Goal: Task Accomplishment & Management: Complete application form

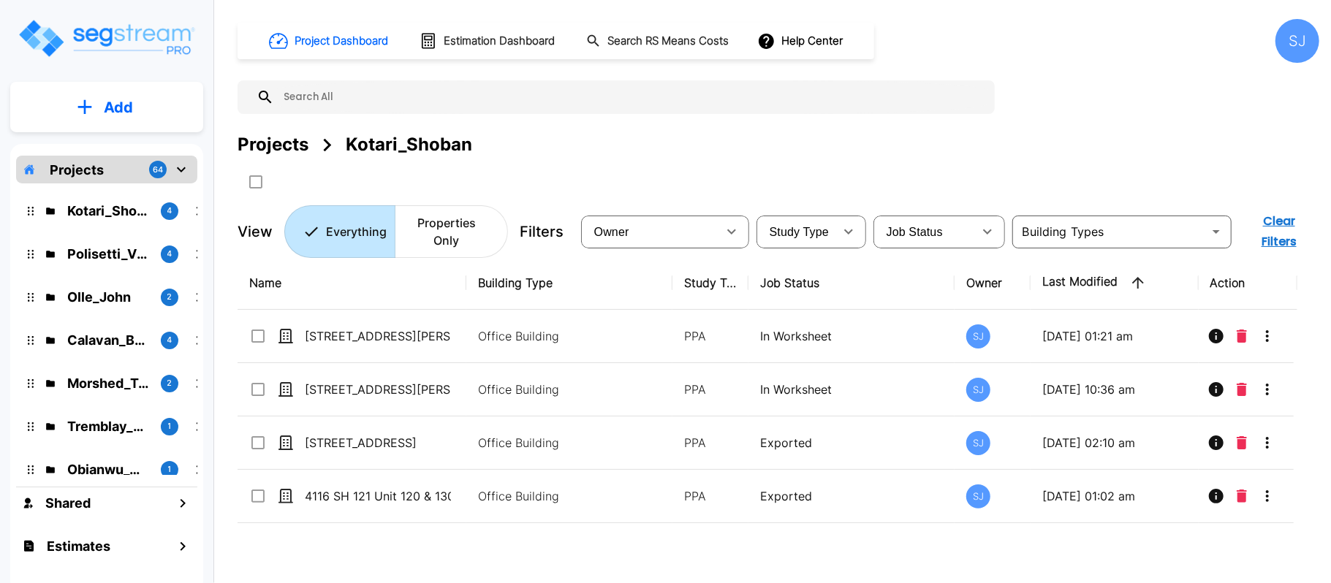
click at [143, 115] on button "Add" at bounding box center [106, 107] width 193 height 42
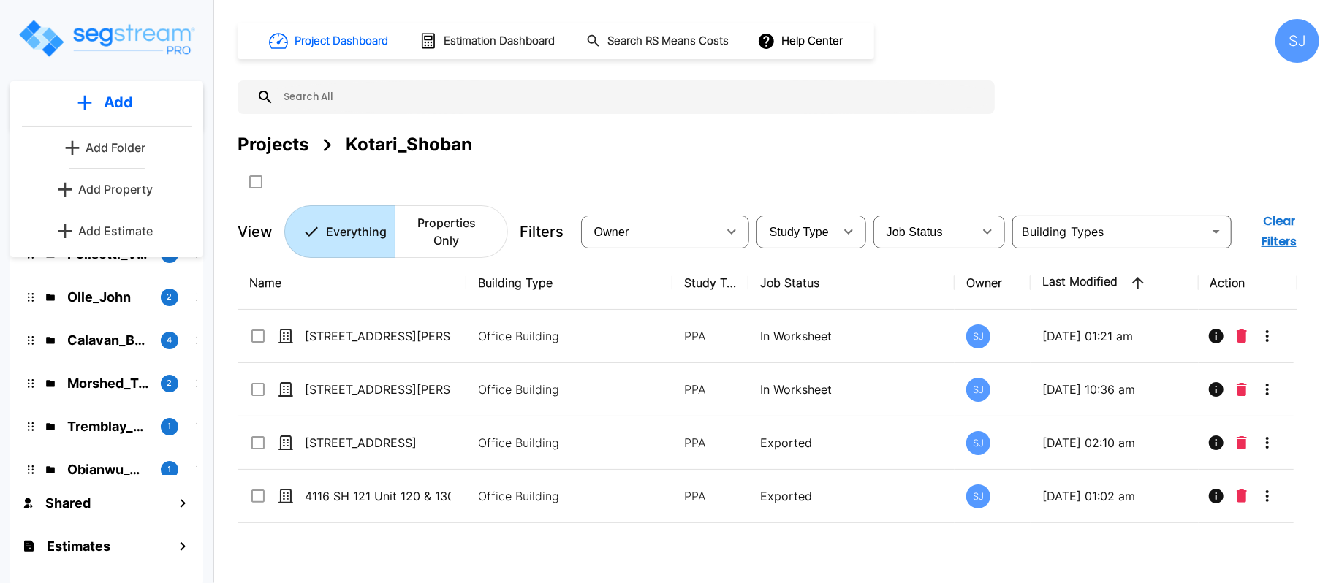
click at [132, 191] on p "Add Property" at bounding box center [115, 190] width 75 height 18
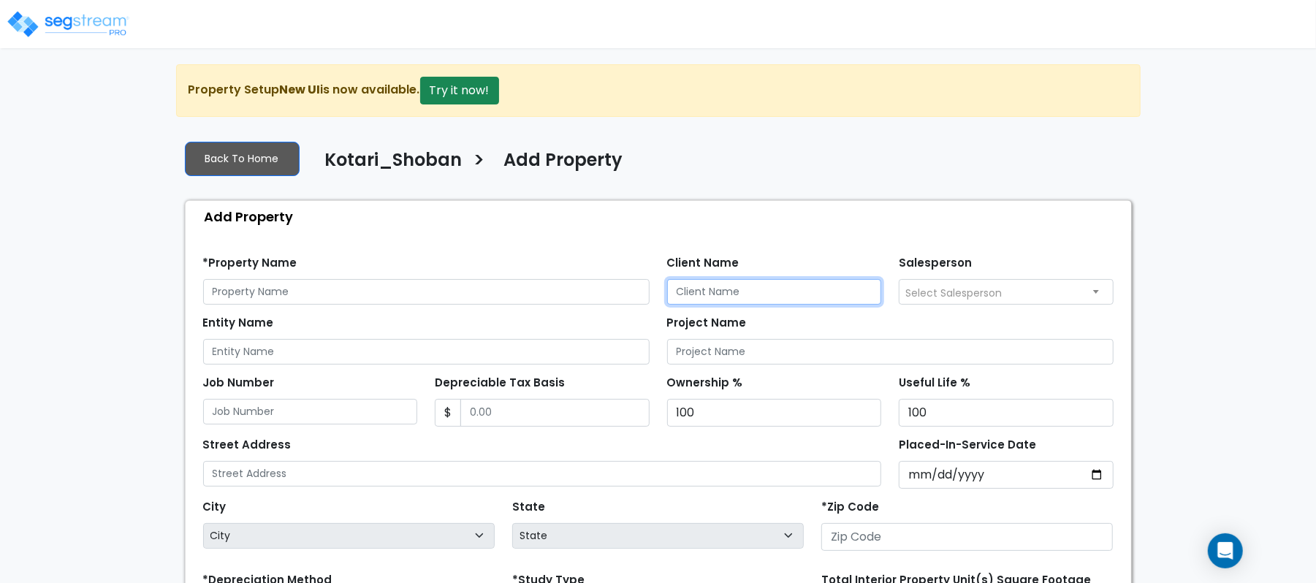
click at [776, 289] on input "Client Name" at bounding box center [774, 292] width 215 height 26
click at [762, 296] on input "Client Name" at bounding box center [774, 292] width 215 height 26
click at [694, 300] on input "Client Name" at bounding box center [774, 292] width 215 height 26
paste input "Kotari_Shoban"
type input "Kotari_Shoban"
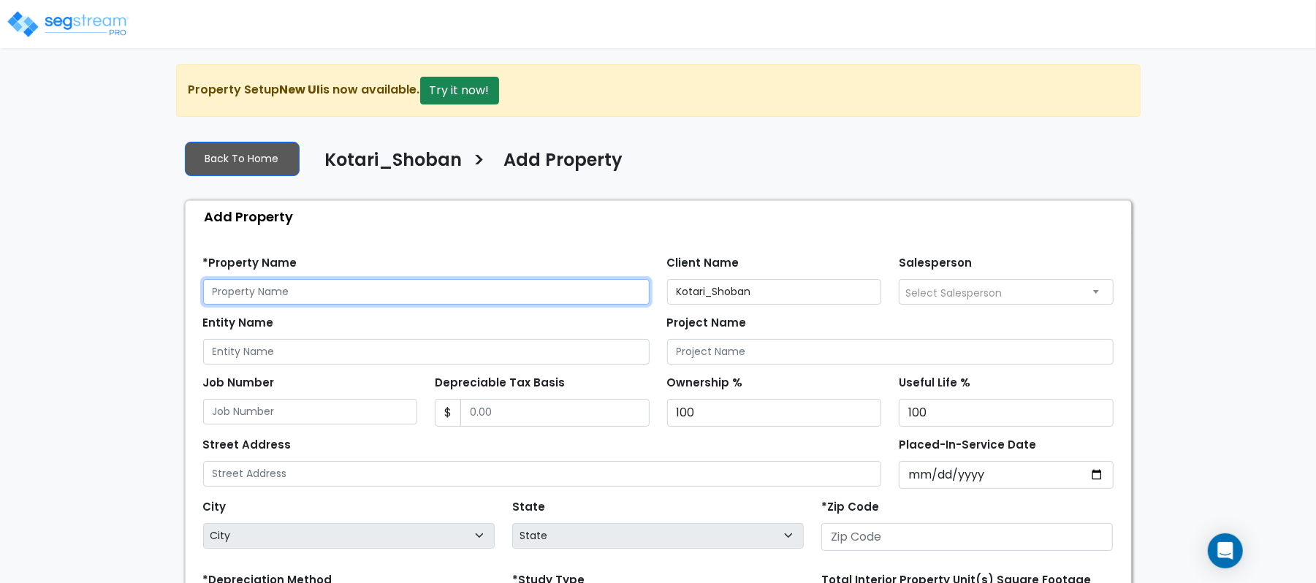
click at [448, 295] on input "text" at bounding box center [426, 292] width 447 height 26
paste input "[STREET_ADDRESS][PERSON_NAME]"
type input "[STREET_ADDRESS][PERSON_NAME]"
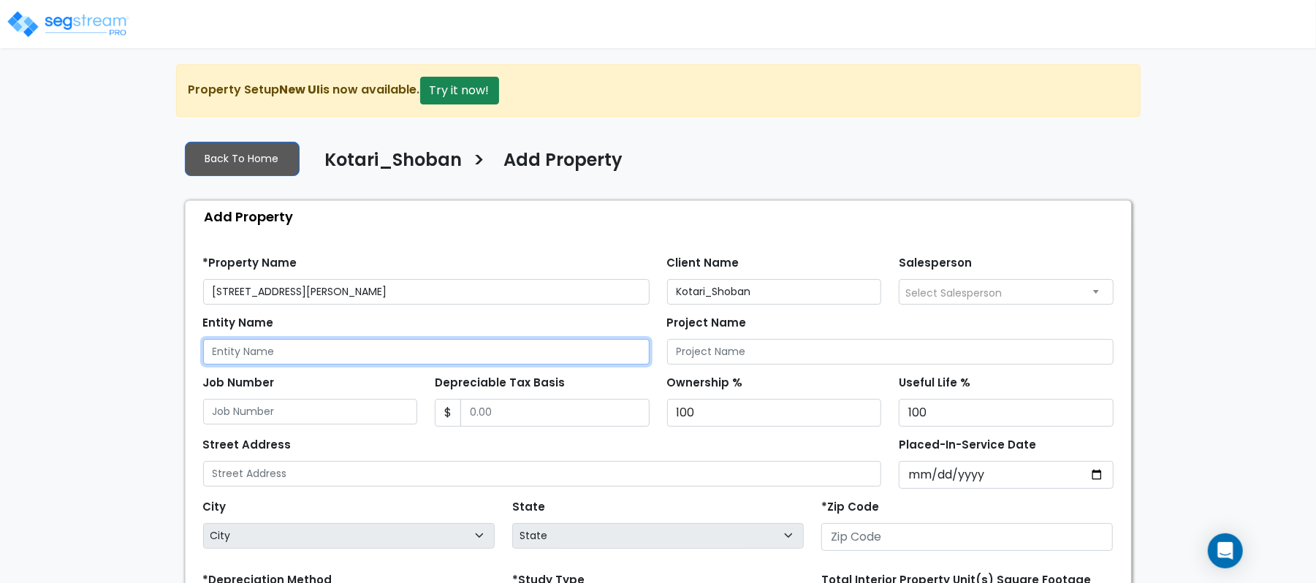
click at [243, 354] on input "Entity Name" at bounding box center [426, 352] width 447 height 26
click at [314, 352] on input "Entity Name" at bounding box center [426, 352] width 447 height 26
paste input "[STREET_ADDRESS][PERSON_NAME]"
type input "[STREET_ADDRESS][PERSON_NAME]"
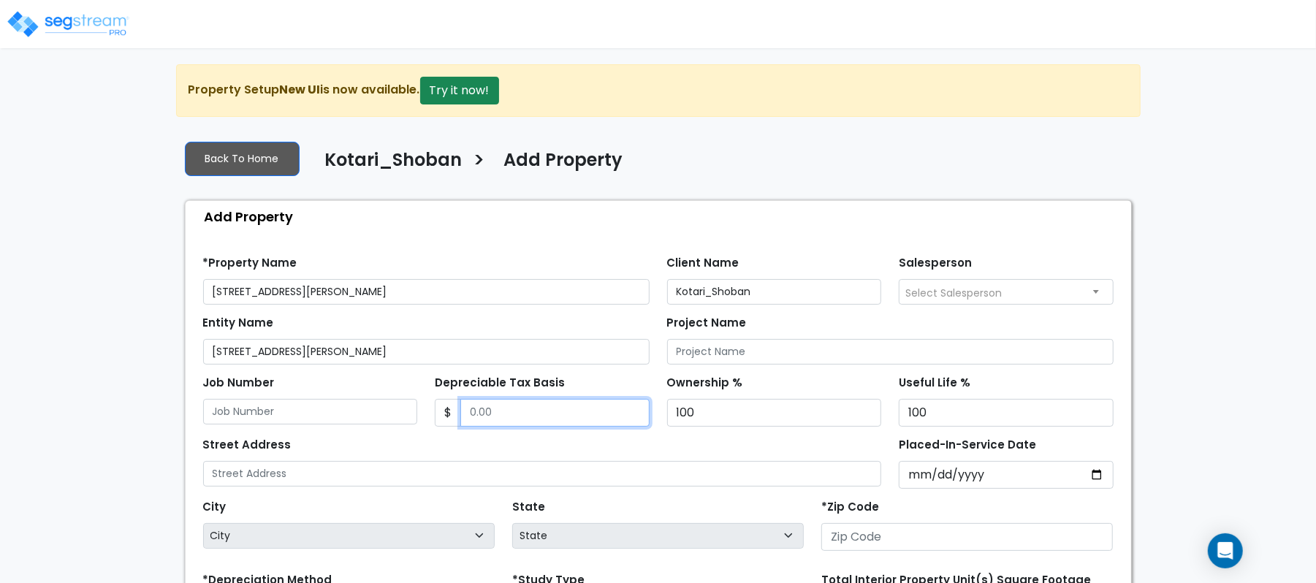
click at [589, 415] on input "Depreciable Tax Basis" at bounding box center [555, 413] width 189 height 28
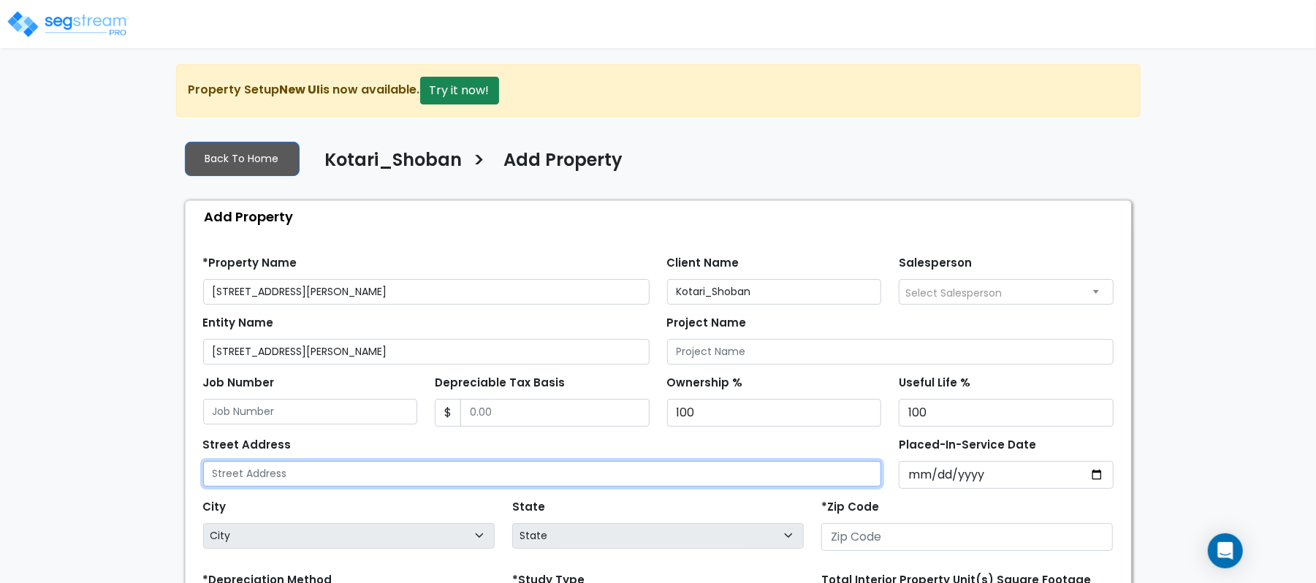
click at [352, 482] on input "text" at bounding box center [542, 474] width 679 height 26
paste input "[STREET_ADDRESS][PERSON_NAME]"
type input "[STREET_ADDRESS][PERSON_NAME]"
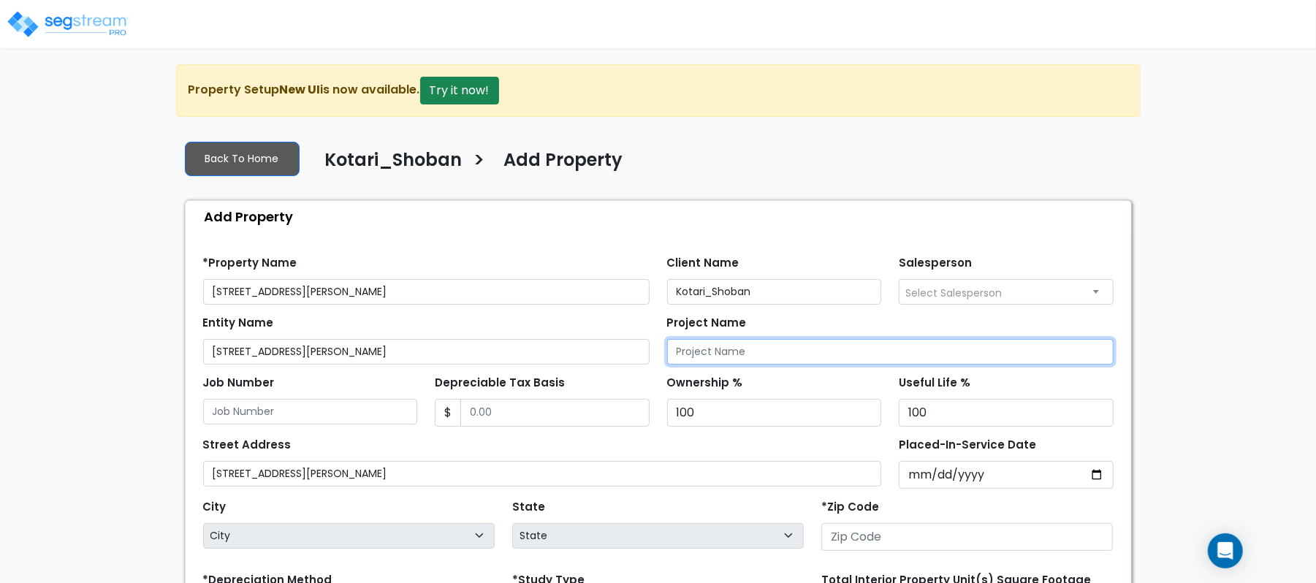
click at [740, 363] on input "Project Name" at bounding box center [890, 352] width 447 height 26
paste input "[STREET_ADDRESS][PERSON_NAME]"
type input "[STREET_ADDRESS][PERSON_NAME]"
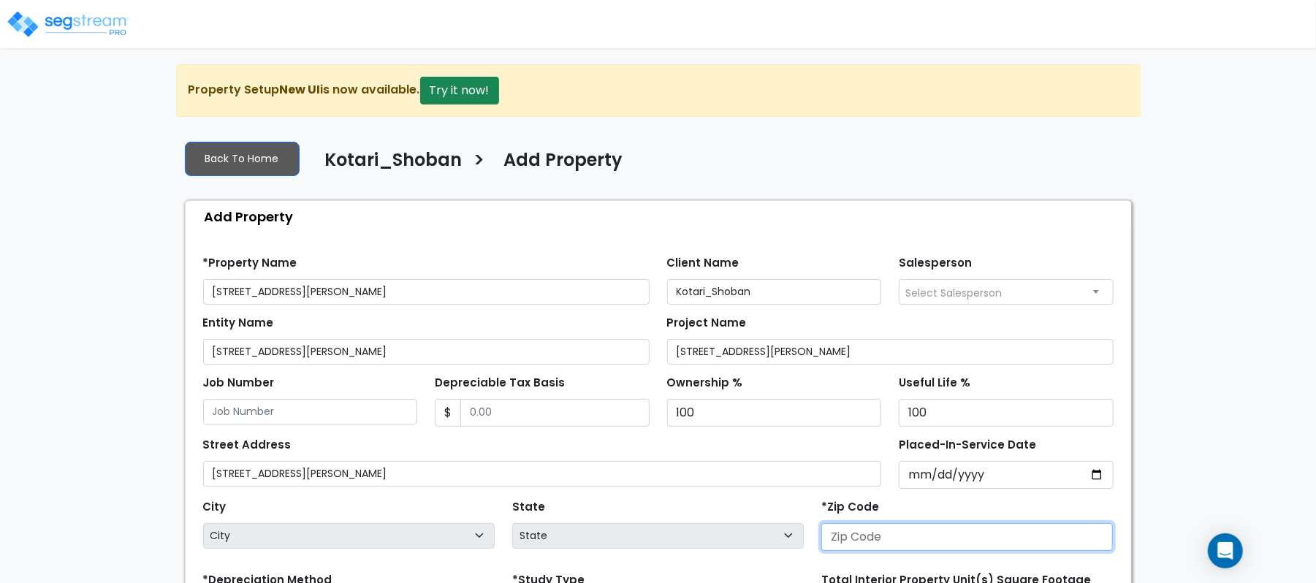
click at [863, 536] on input "number" at bounding box center [968, 537] width 292 height 28
paste input "76272"
type input "76272"
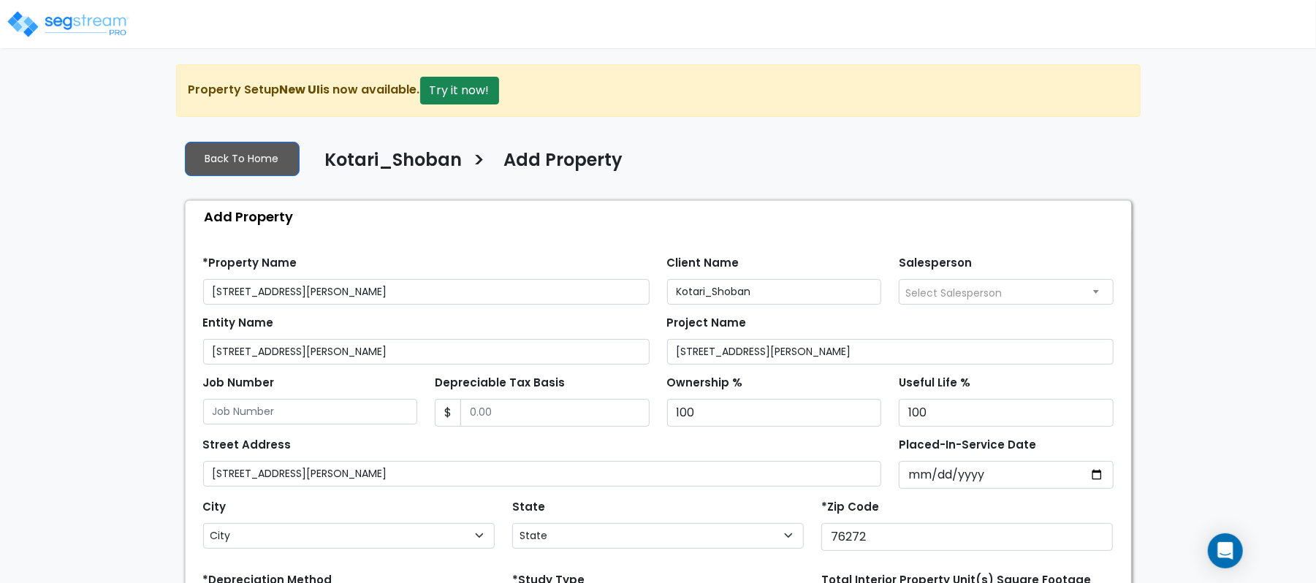
click at [664, 503] on div "State State National Average AB AK AL AR AZ BC CA CO CT DC DE FL GA HI" at bounding box center [658, 525] width 309 height 58
select select "[GEOGRAPHIC_DATA]"
click at [574, 405] on input "Depreciable Tax Basis" at bounding box center [555, 413] width 189 height 28
type input "1,749,000"
click at [919, 477] on input "Placed-In-Service Date" at bounding box center [1006, 475] width 215 height 28
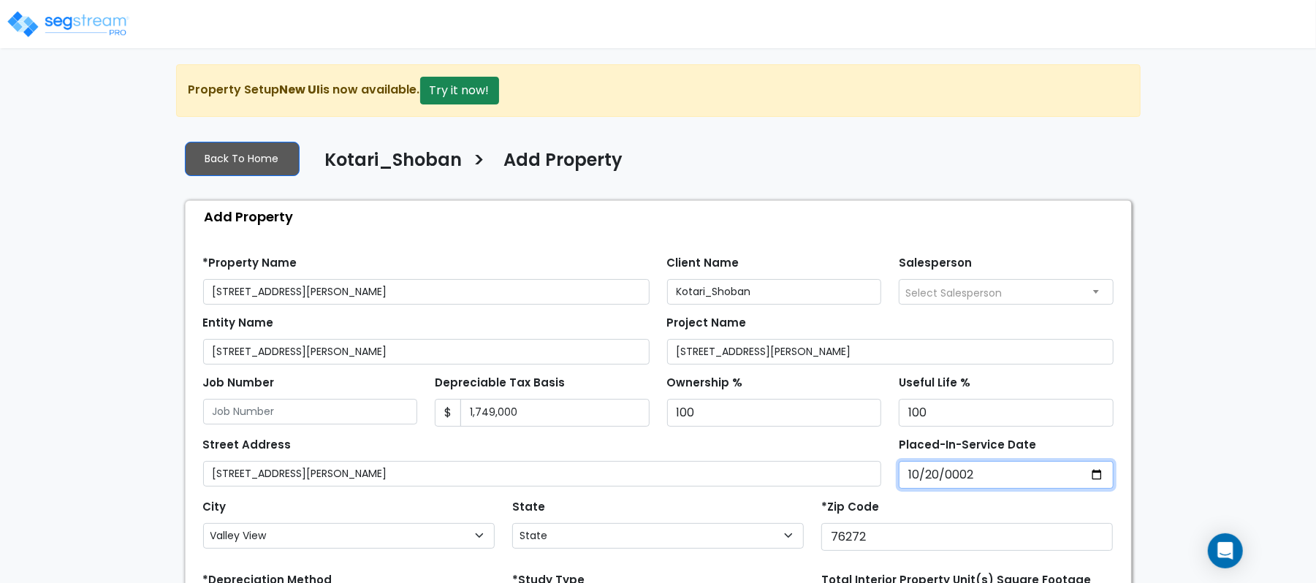
type input "0021-10-20"
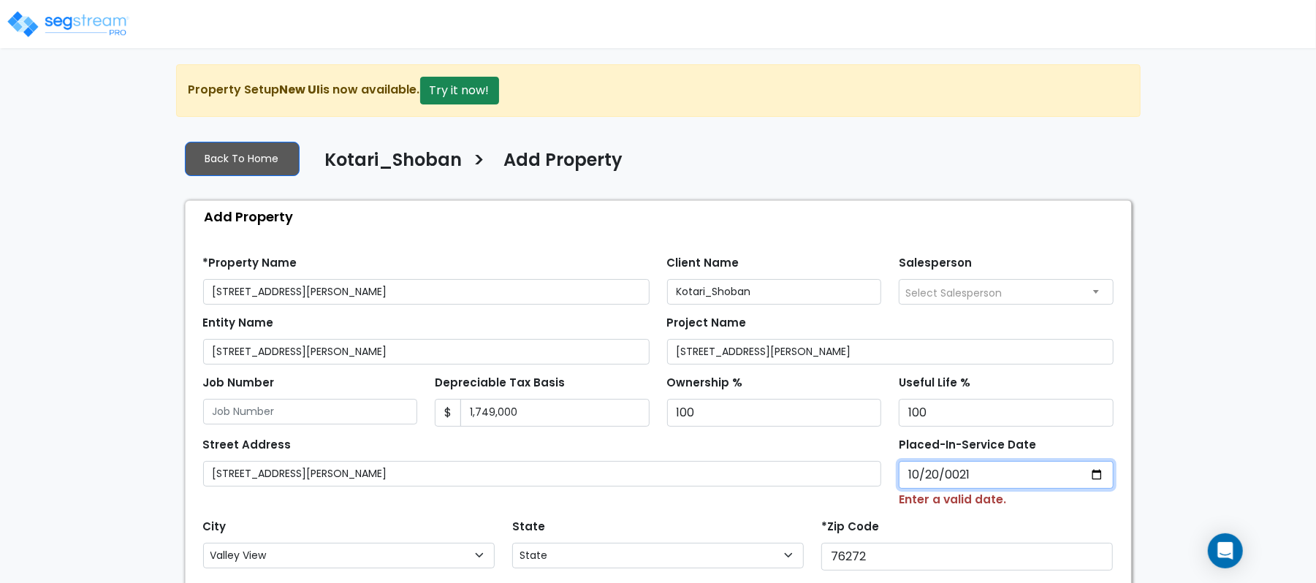
select select "21"
type input "212021-10-20"
select select
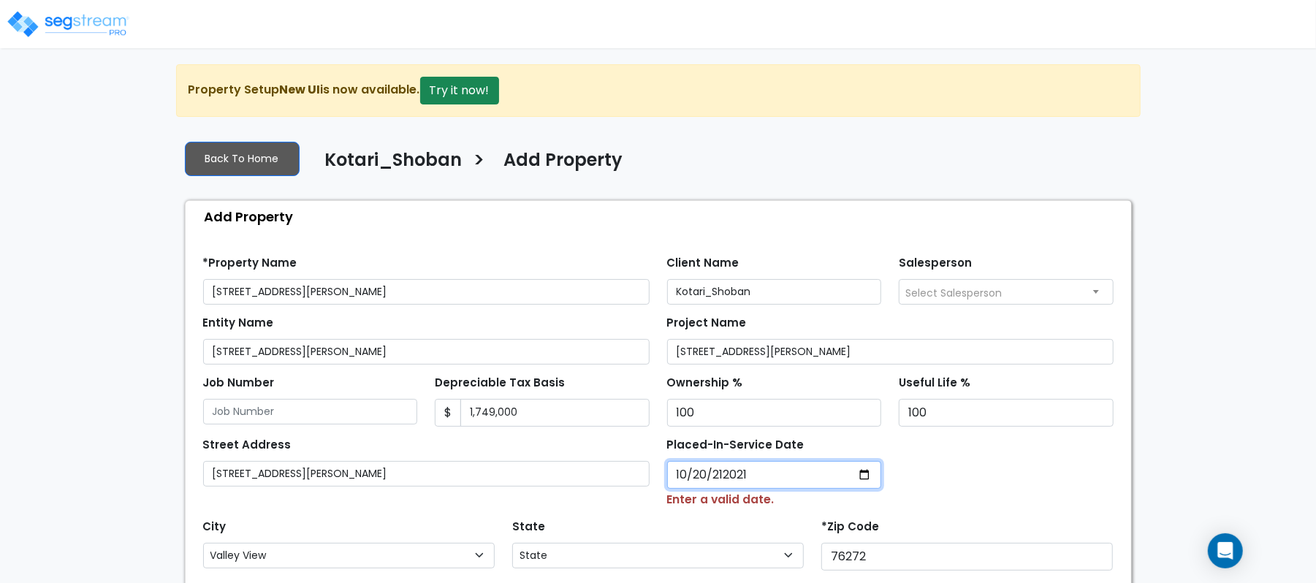
click at [787, 485] on input "212021-10-20" at bounding box center [774, 475] width 215 height 28
click at [725, 480] on input "212021-10-20" at bounding box center [774, 475] width 215 height 28
type input "[DATE]"
select select "2021"
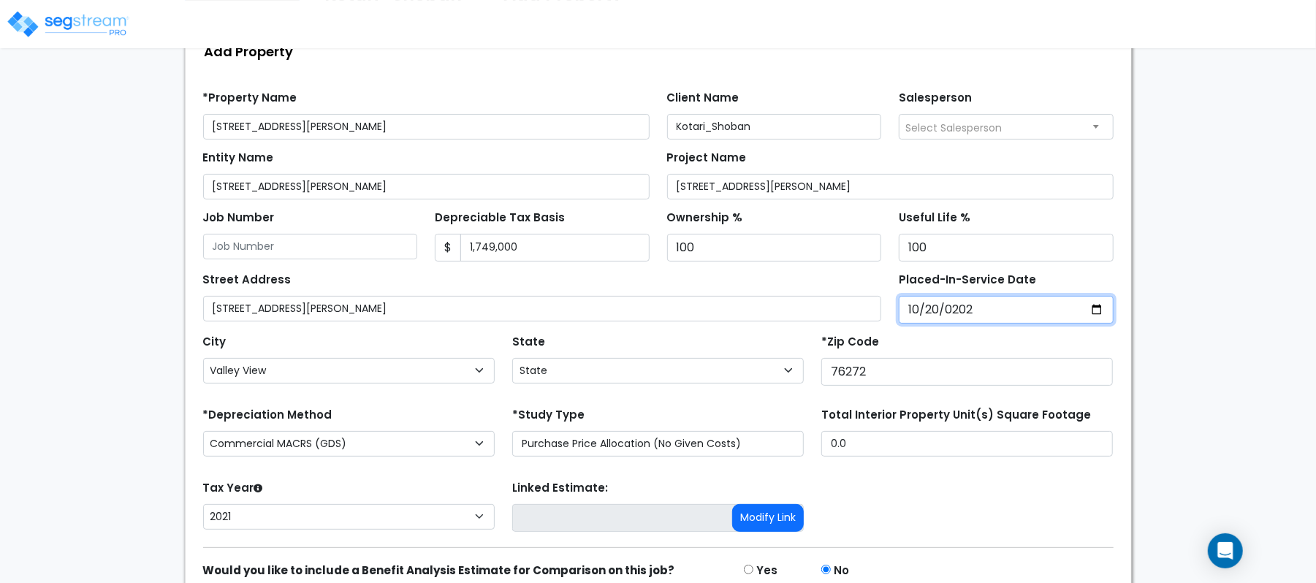
scroll to position [194, 0]
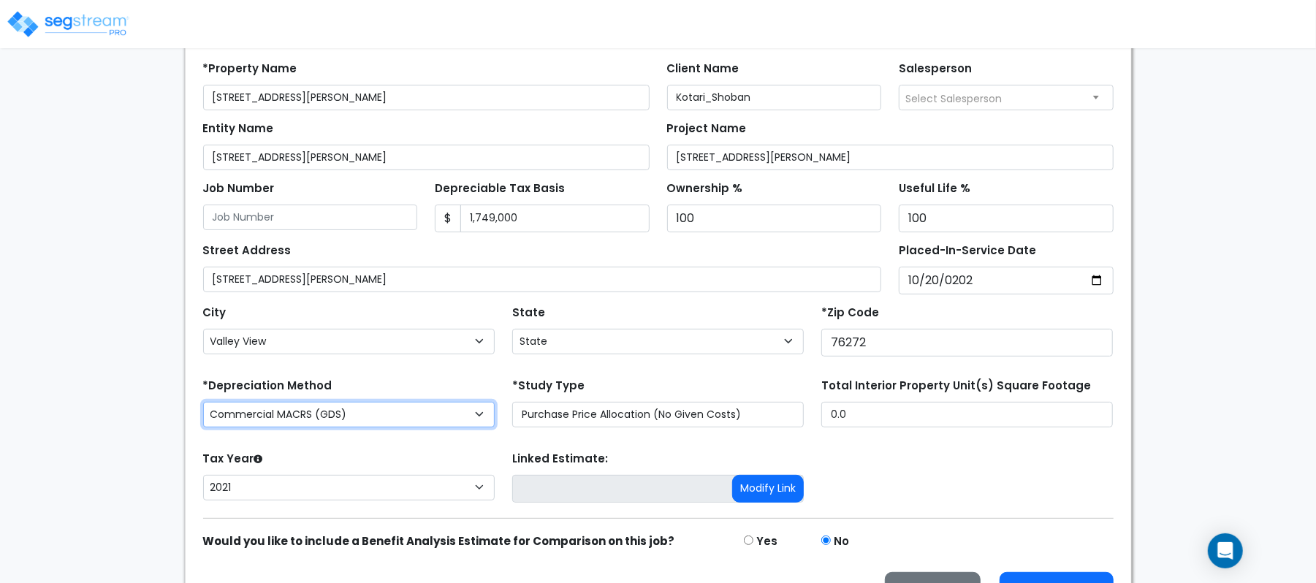
click at [436, 416] on select "Commercial MACRS (GDS) Commercial Residential MACRS (GDS) Commercial MACRS (GDS…" at bounding box center [349, 415] width 292 height 26
select select "CRM(_44"
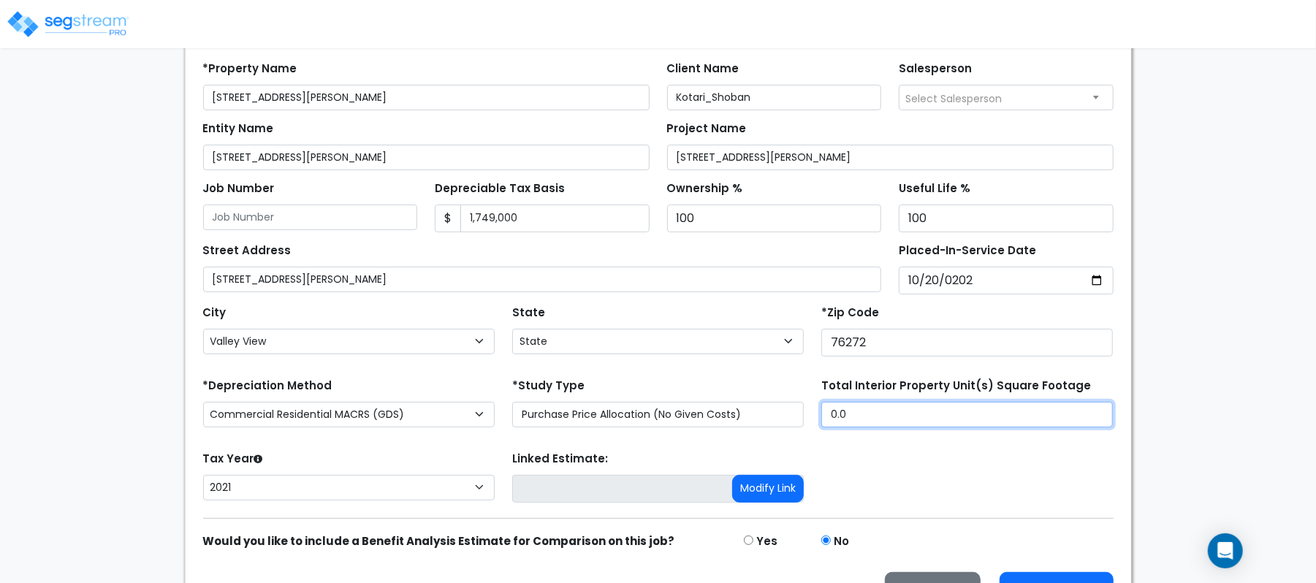
click at [887, 411] on input "0.0" at bounding box center [968, 415] width 292 height 26
paste input "3,779"
type input "3,779"
click at [749, 382] on div "*Study Type Purchase Price Allocation (No Given Costs) New Construction / Reno …" at bounding box center [658, 401] width 292 height 53
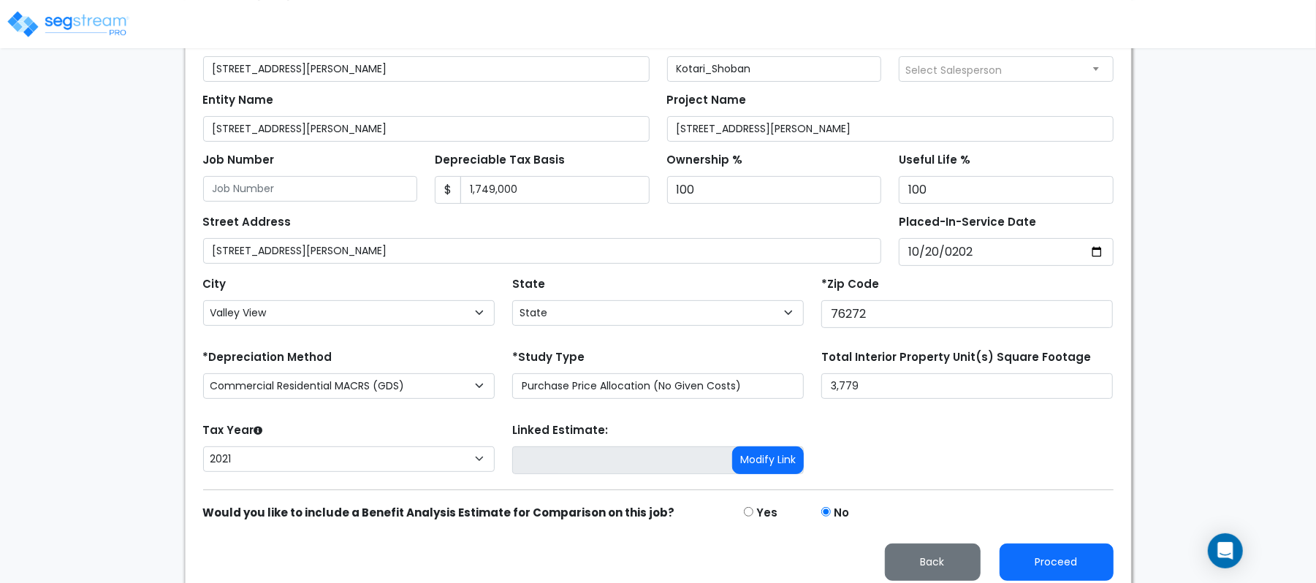
scroll to position [238, 0]
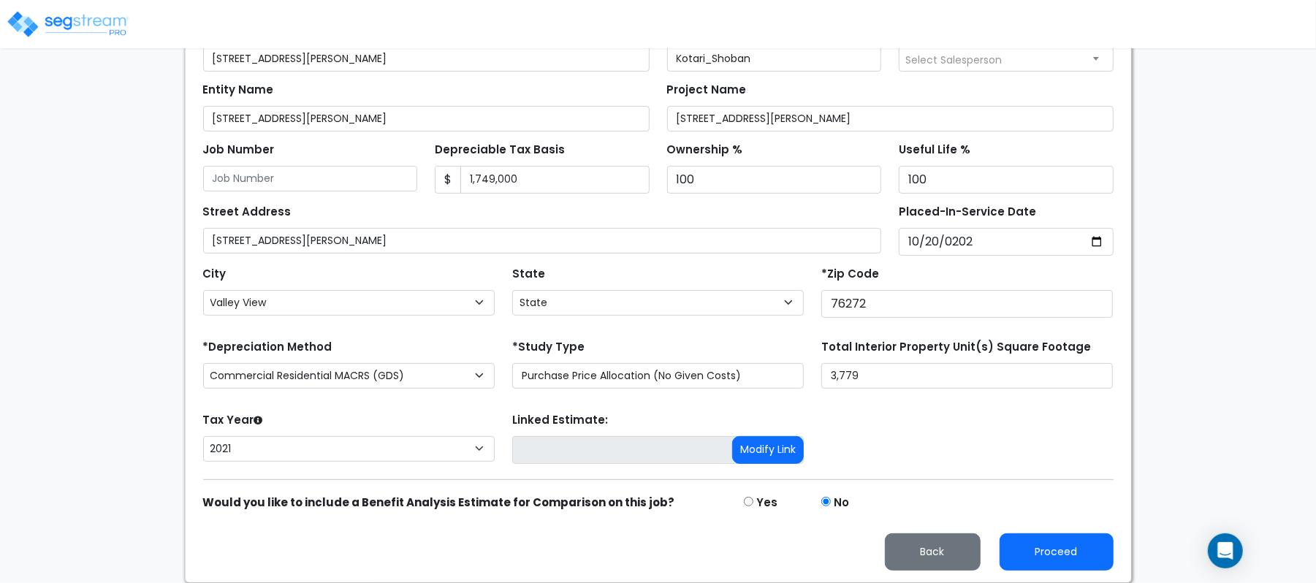
click at [1037, 522] on div "Proceed Back" at bounding box center [658, 541] width 928 height 59
click at [1068, 553] on button "Proceed" at bounding box center [1057, 552] width 114 height 37
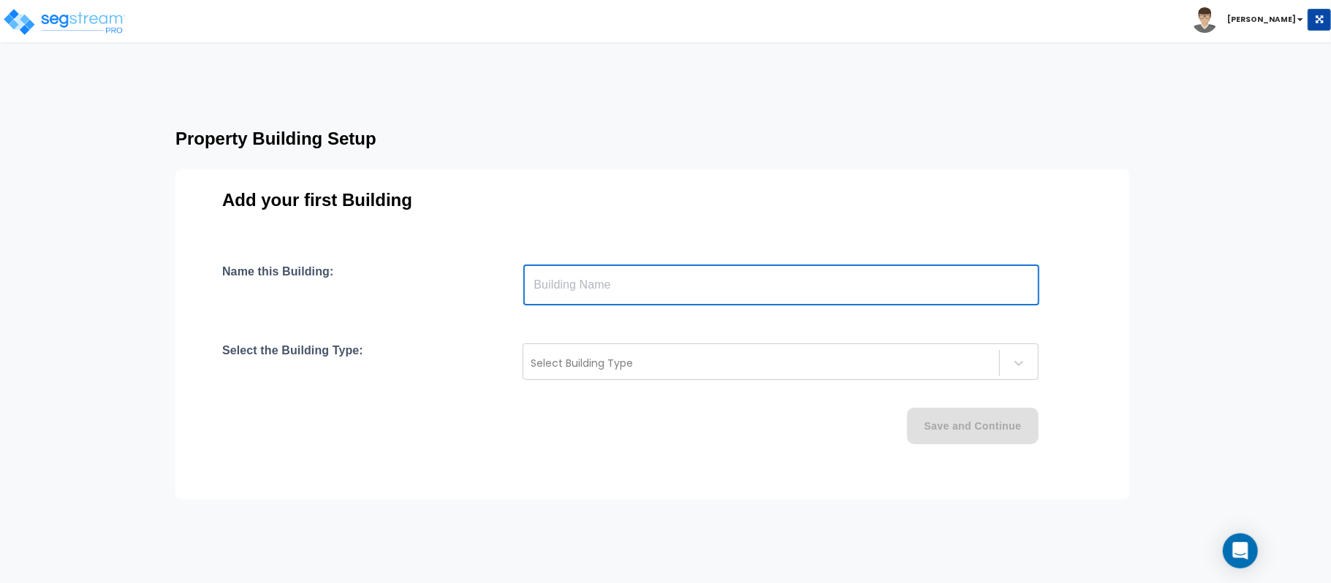
drag, startPoint x: 563, startPoint y: 270, endPoint x: 564, endPoint y: 295, distance: 25.6
click at [563, 270] on input "text" at bounding box center [781, 285] width 516 height 41
type input "Building"
click at [629, 358] on div at bounding box center [761, 364] width 461 height 18
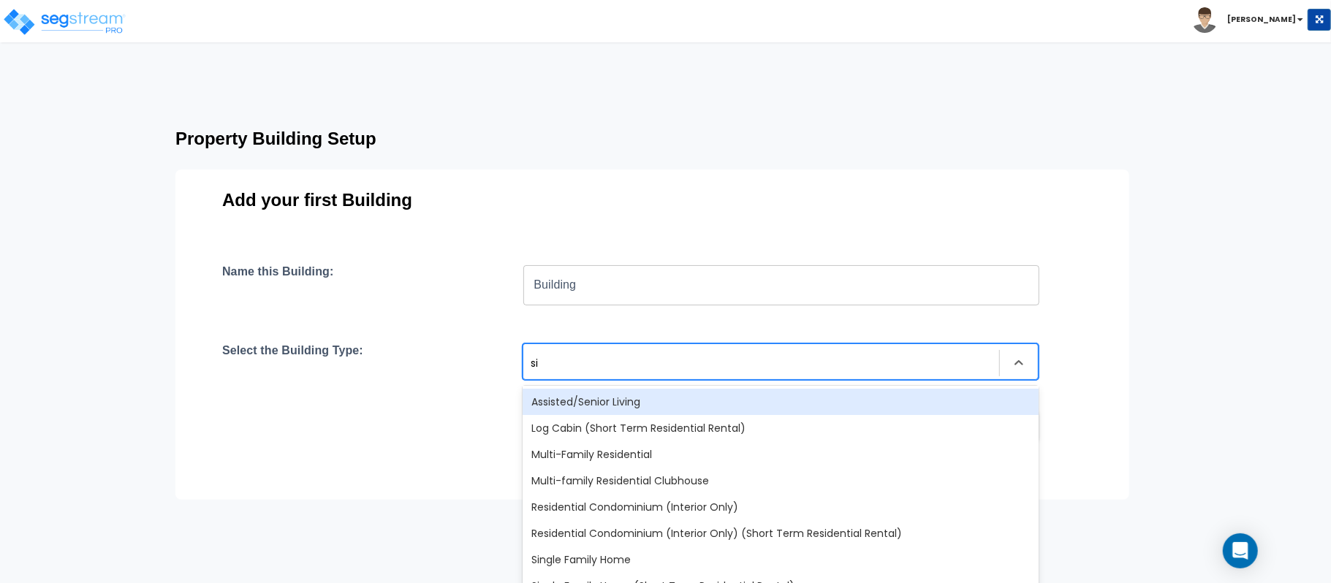
type input "sin"
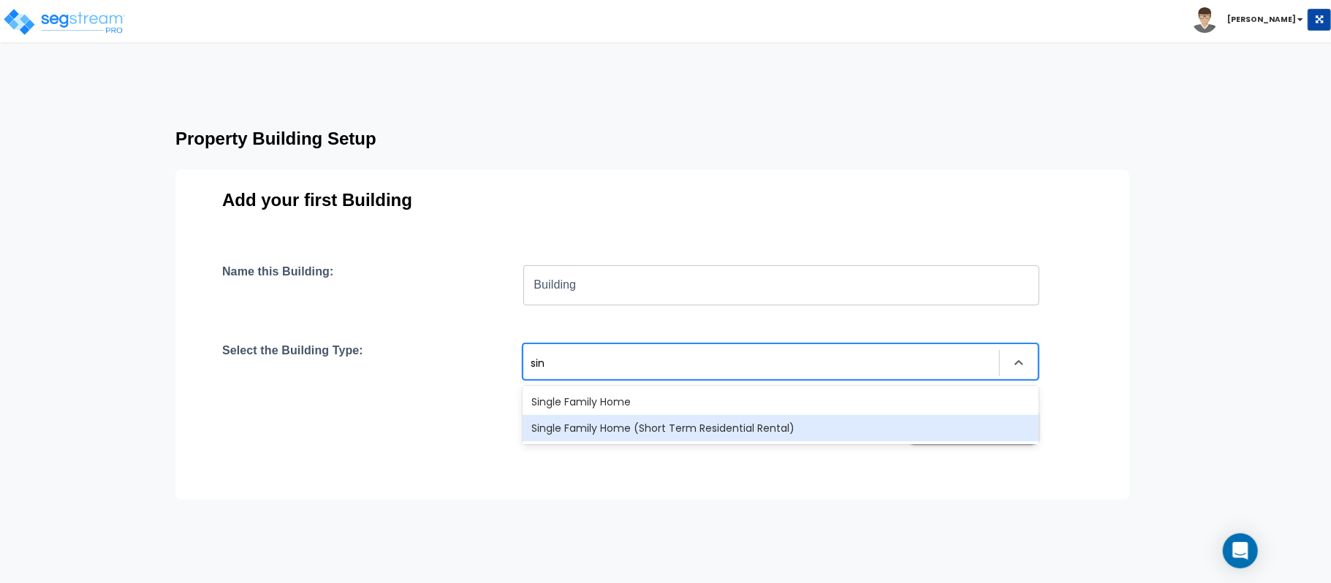
click at [670, 421] on div "Single Family Home (Short Term Residential Rental)" at bounding box center [781, 428] width 516 height 26
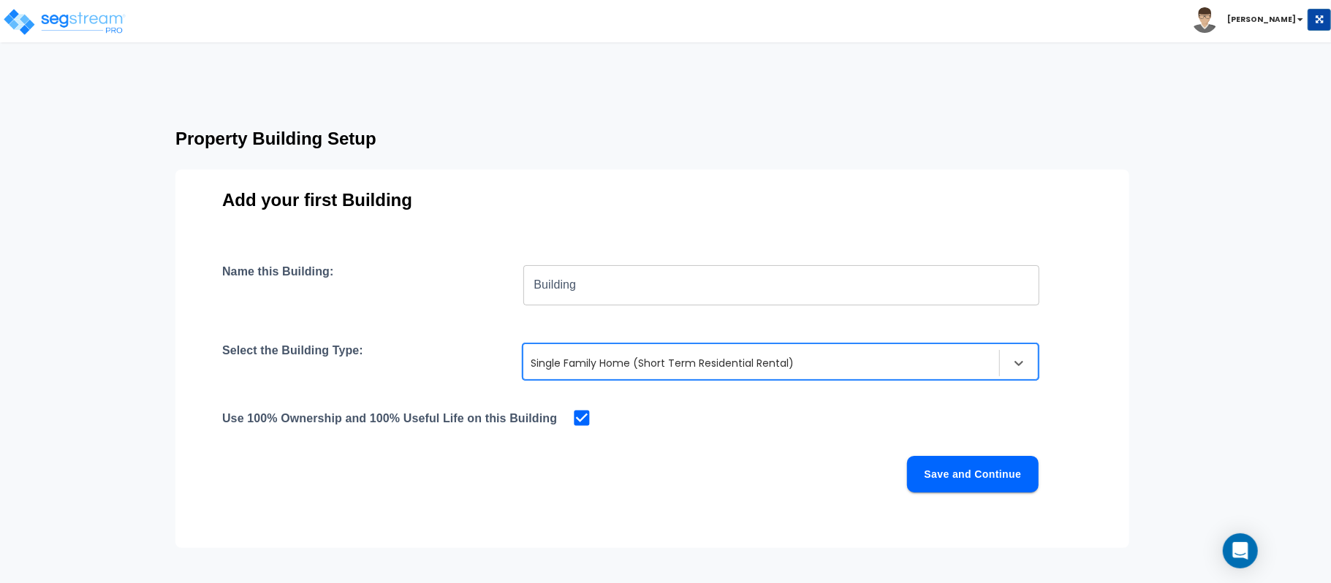
click at [992, 468] on button "Save and Continue" at bounding box center [973, 474] width 132 height 37
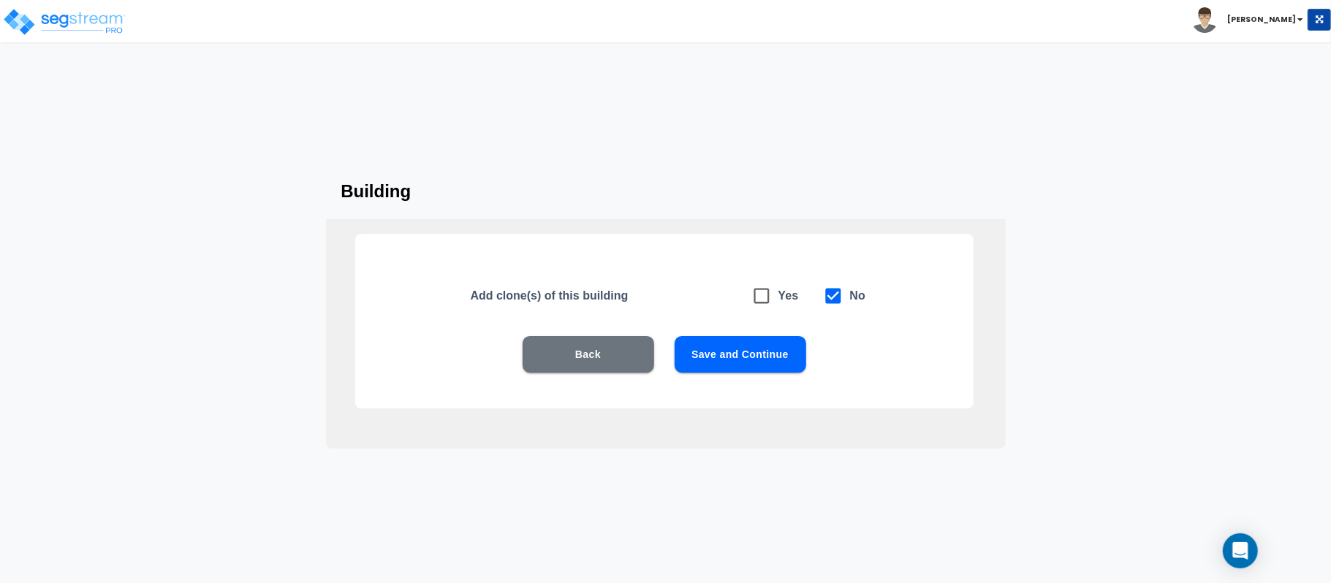
click at [752, 357] on button "Save and Continue" at bounding box center [741, 354] width 132 height 37
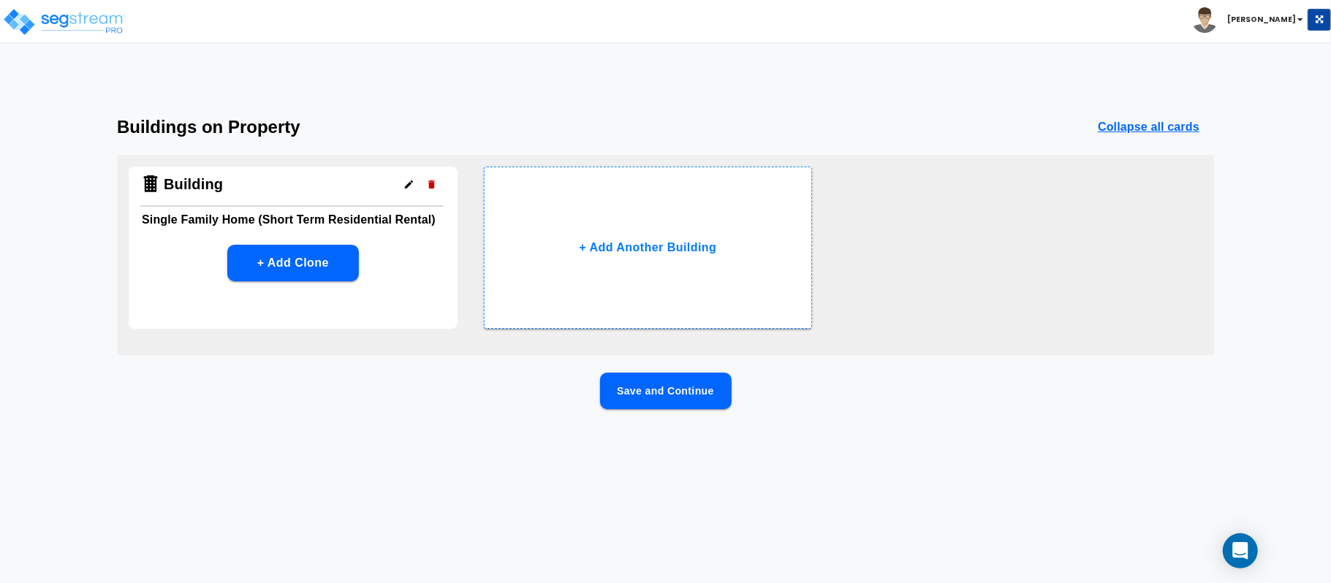
click at [711, 395] on button "Save and Continue" at bounding box center [666, 391] width 132 height 37
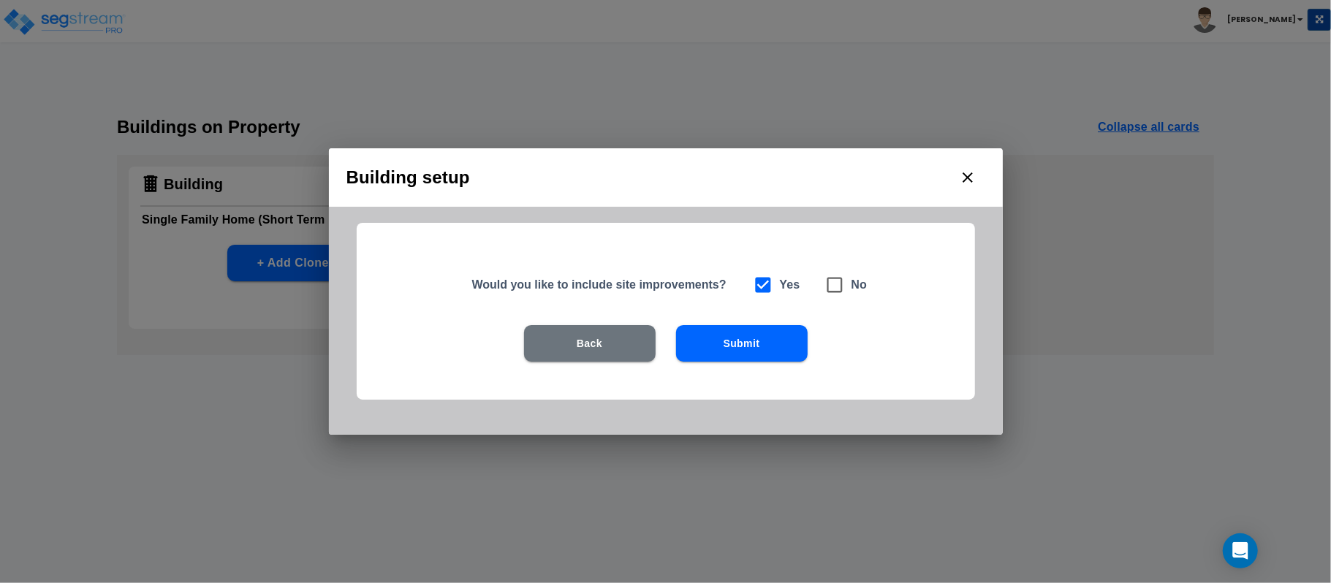
click at [746, 344] on button "Submit" at bounding box center [742, 343] width 132 height 37
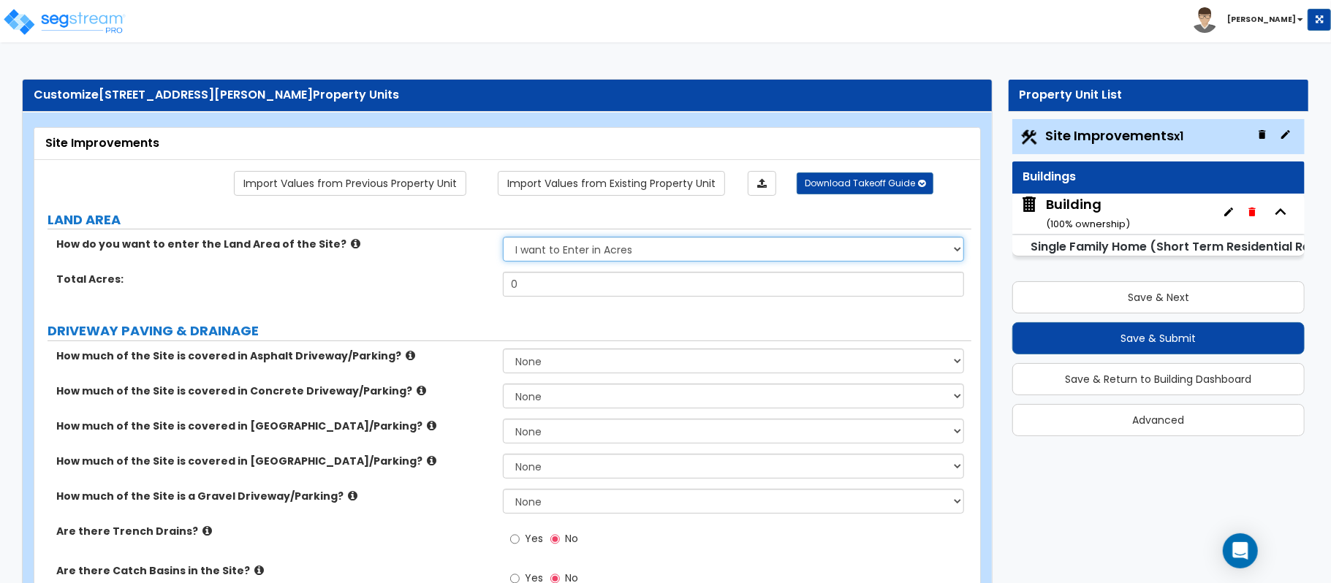
click at [612, 253] on select "I want to Enter in Acres I want to Enter in Square Feet" at bounding box center [733, 249] width 461 height 25
select select "2"
click at [503, 238] on select "I want to Enter in Acres I want to Enter in Square Feet" at bounding box center [733, 249] width 461 height 25
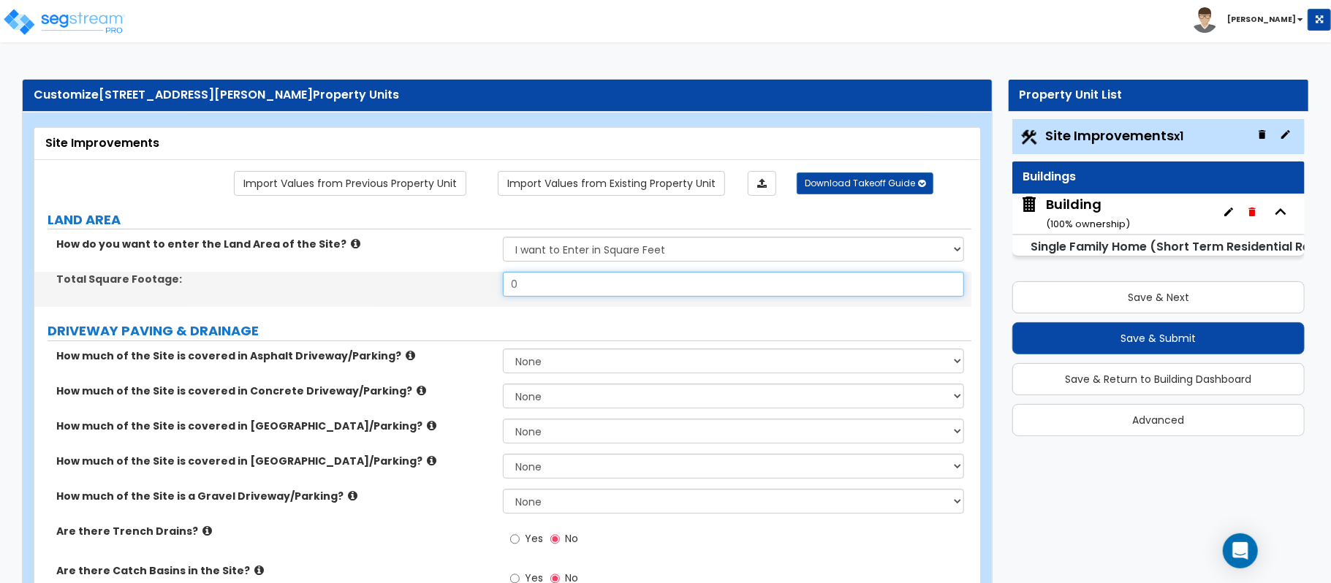
paste input "4356"
type input "43,560"
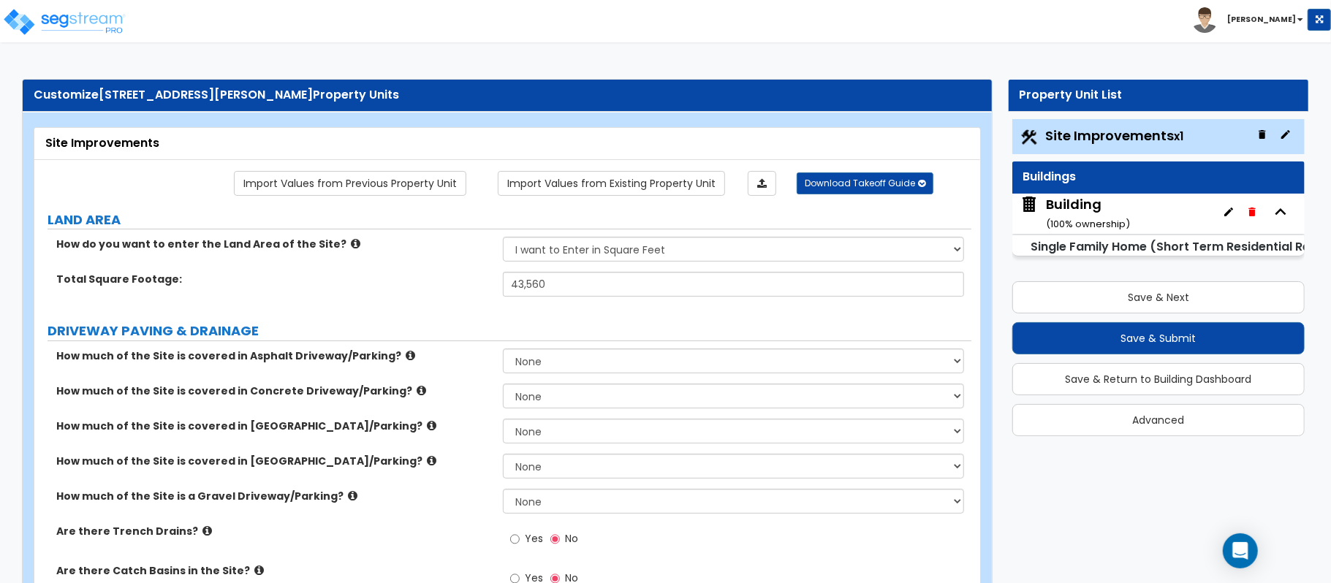
click at [474, 329] on label "DRIVEWAY PAVING & DRAINAGE" at bounding box center [510, 331] width 924 height 19
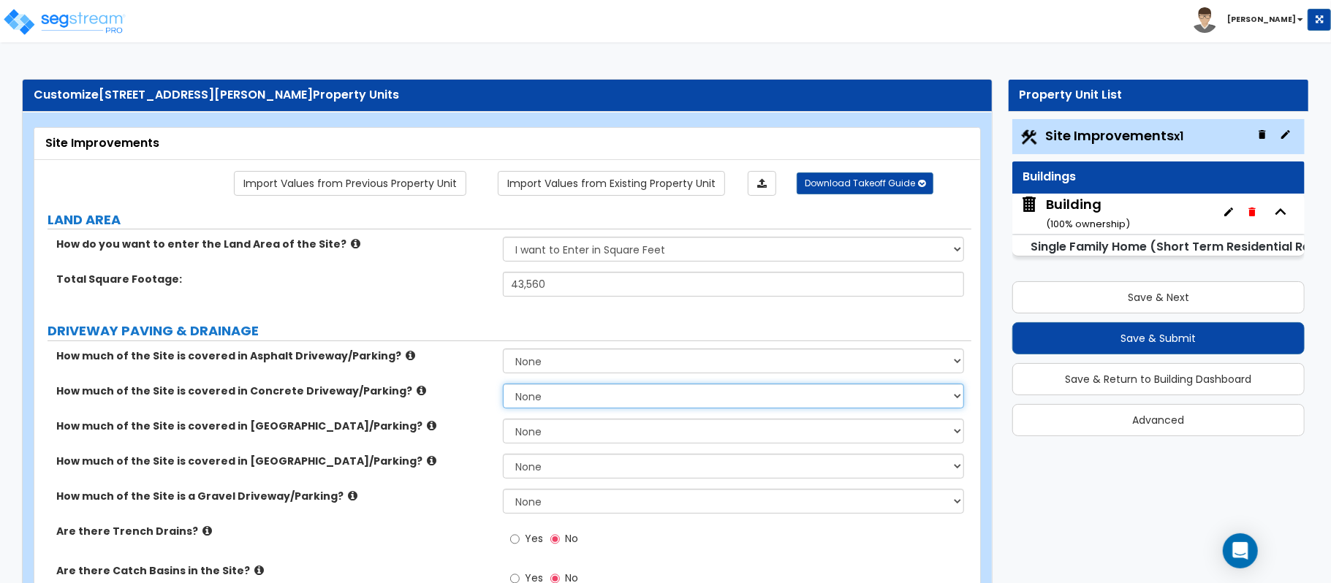
click at [550, 398] on select "None I want to Enter an Approximate Percentage I want to Enter the Square Foota…" at bounding box center [733, 396] width 461 height 25
select select "2"
click at [503, 385] on select "None I want to Enter an Approximate Percentage I want to Enter the Square Foota…" at bounding box center [733, 396] width 461 height 25
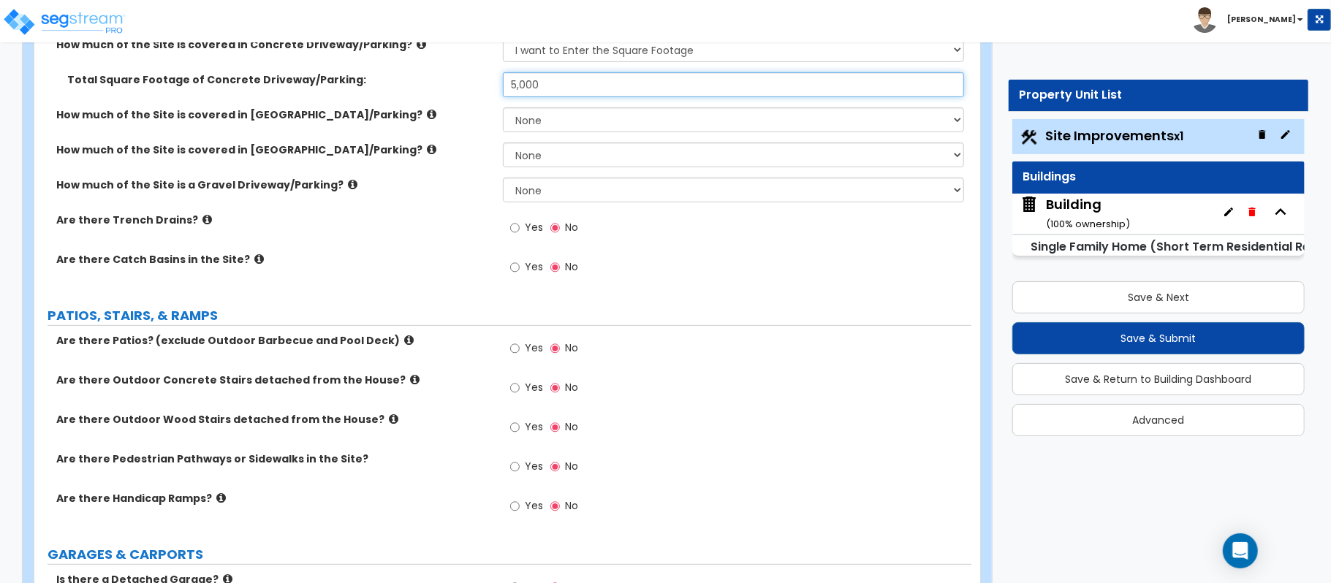
scroll to position [390, 0]
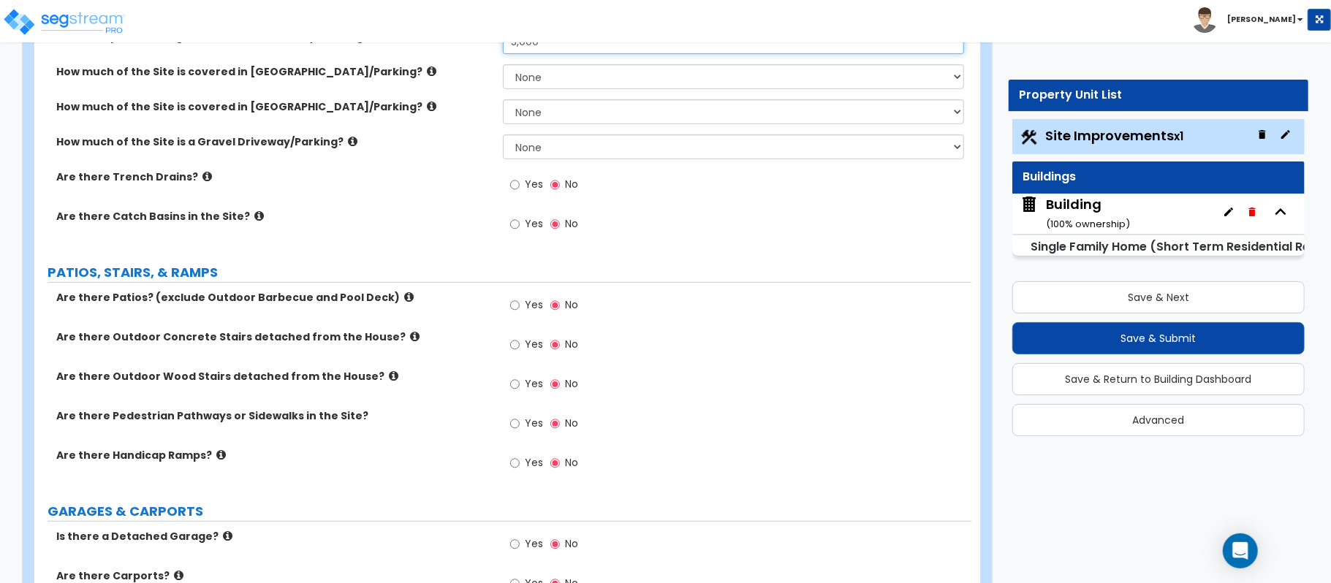
type input "5,000"
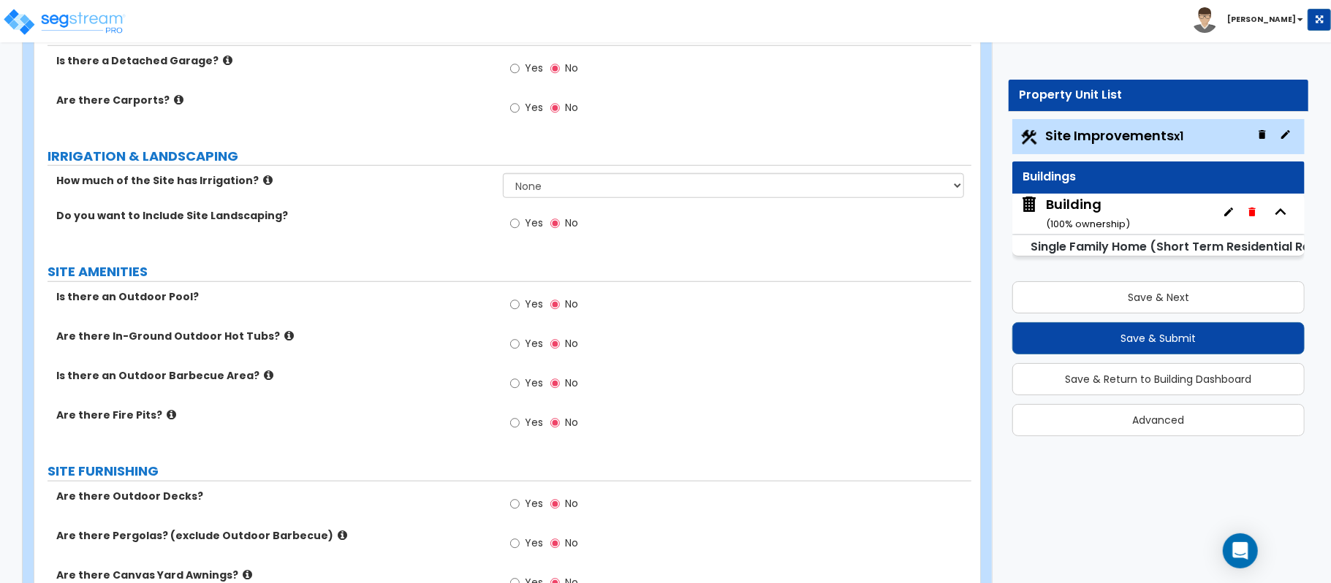
scroll to position [877, 0]
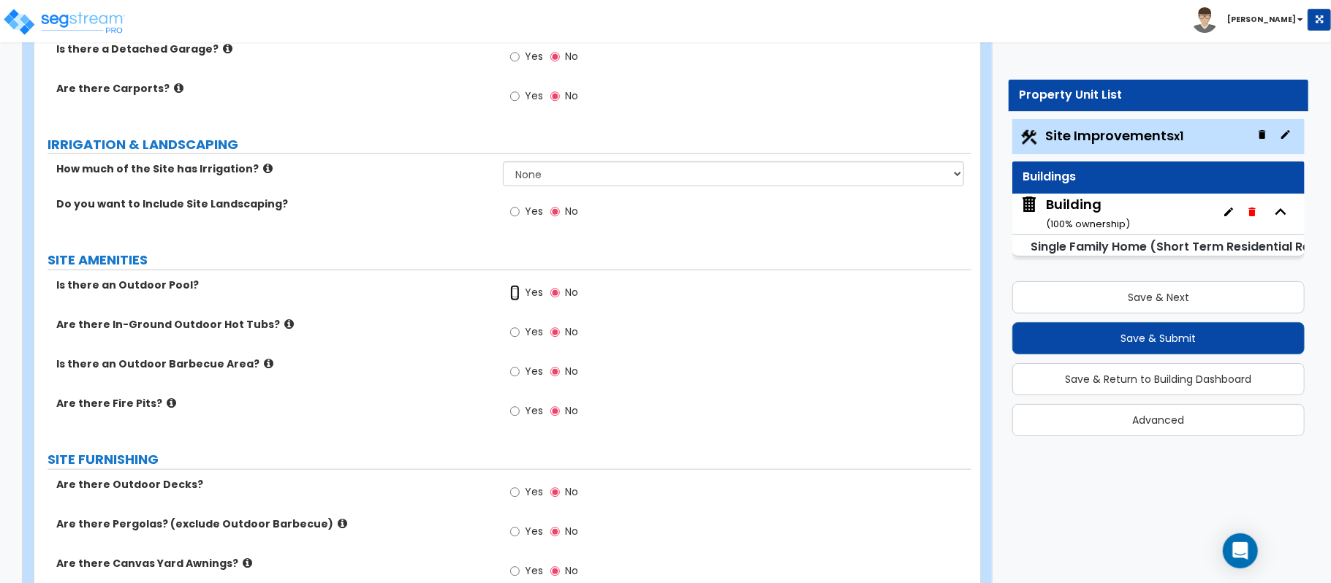
click at [518, 298] on input "Yes" at bounding box center [515, 293] width 10 height 16
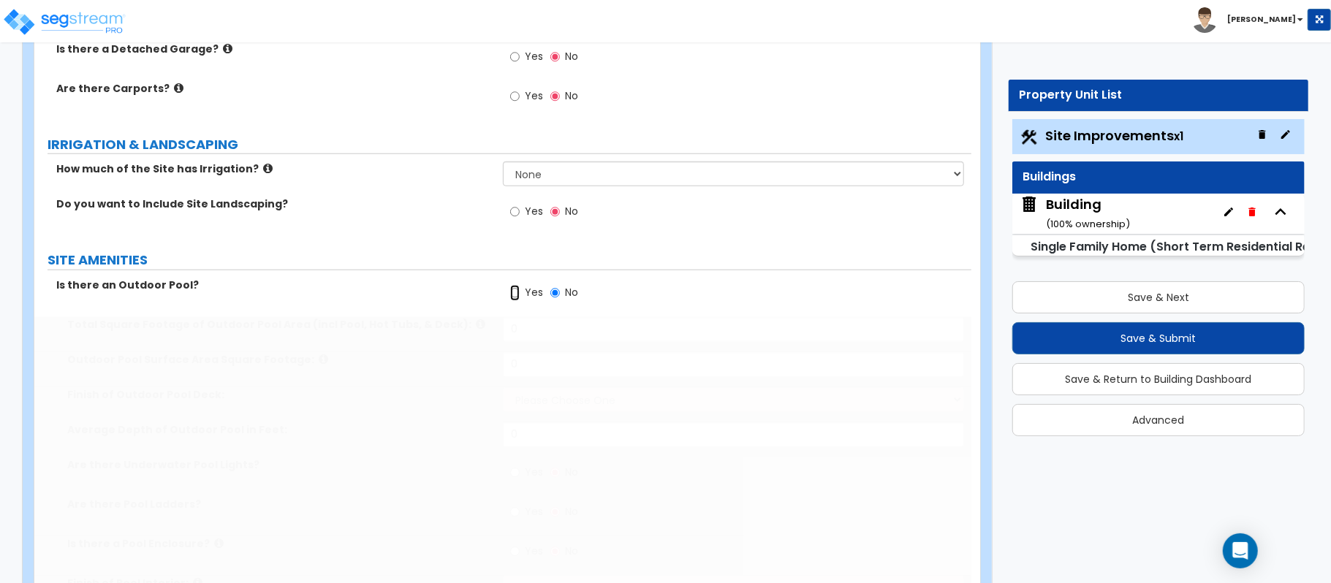
radio input "true"
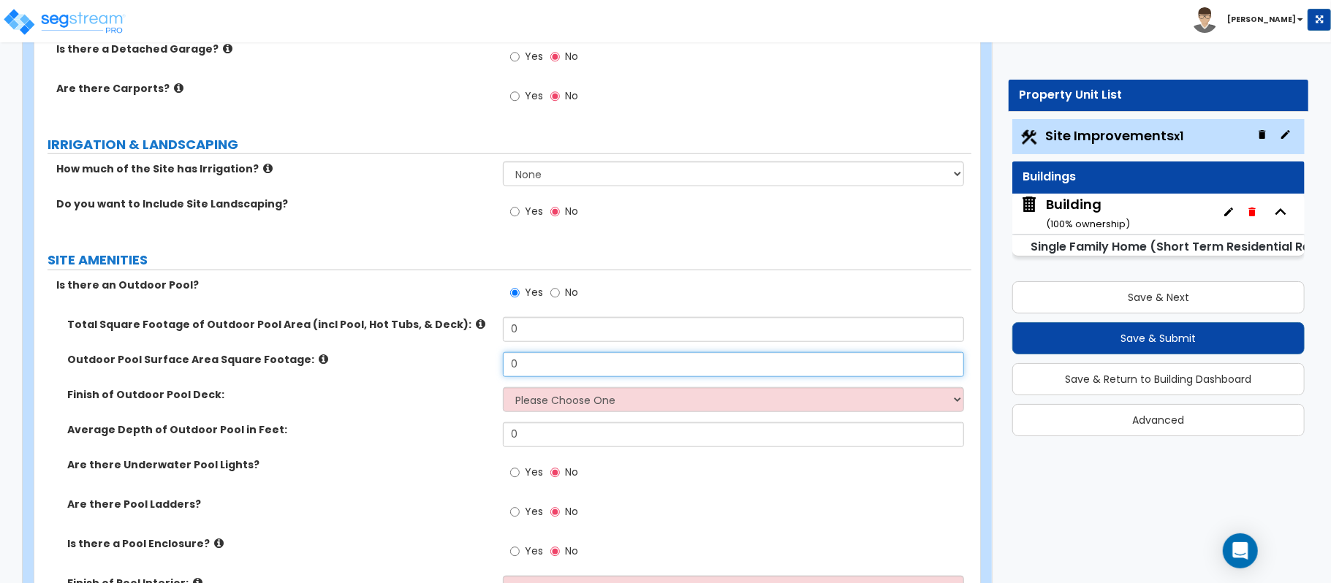
click at [550, 363] on input "0" at bounding box center [733, 364] width 461 height 25
drag, startPoint x: 551, startPoint y: 368, endPoint x: 440, endPoint y: 354, distance: 112.1
click at [440, 354] on div "Total Square Footage of Outdoor Pool Area (incl Pool, Hot Tubs, & Deck): 0 Outd…" at bounding box center [502, 483] width 915 height 333
type input "300"
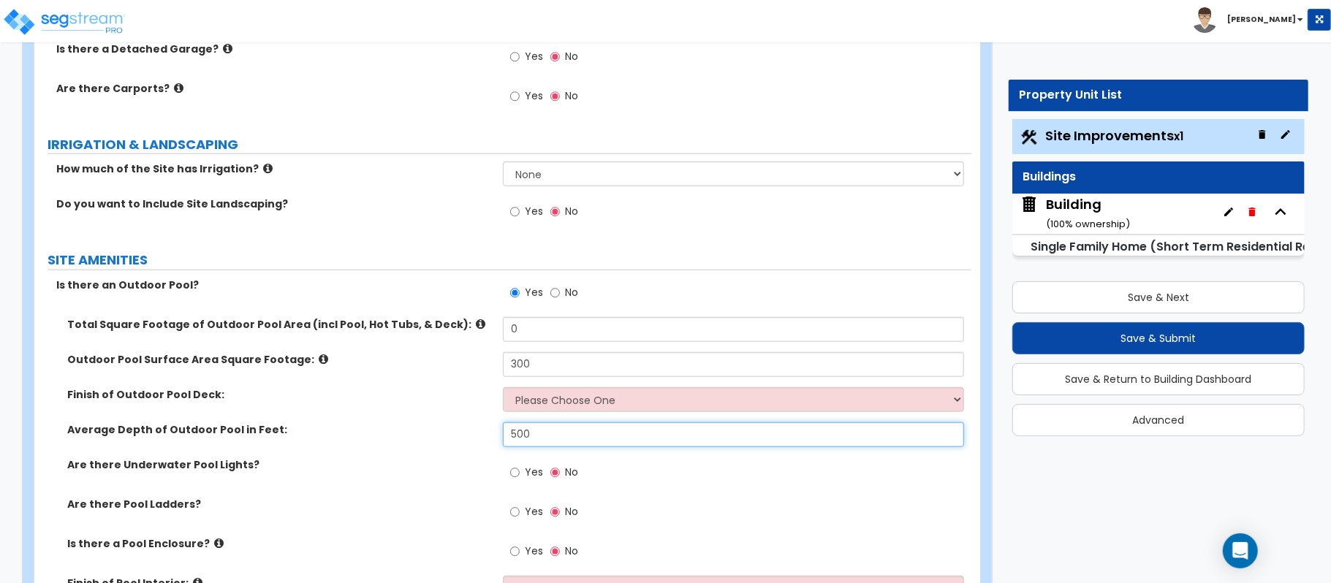
type input "500"
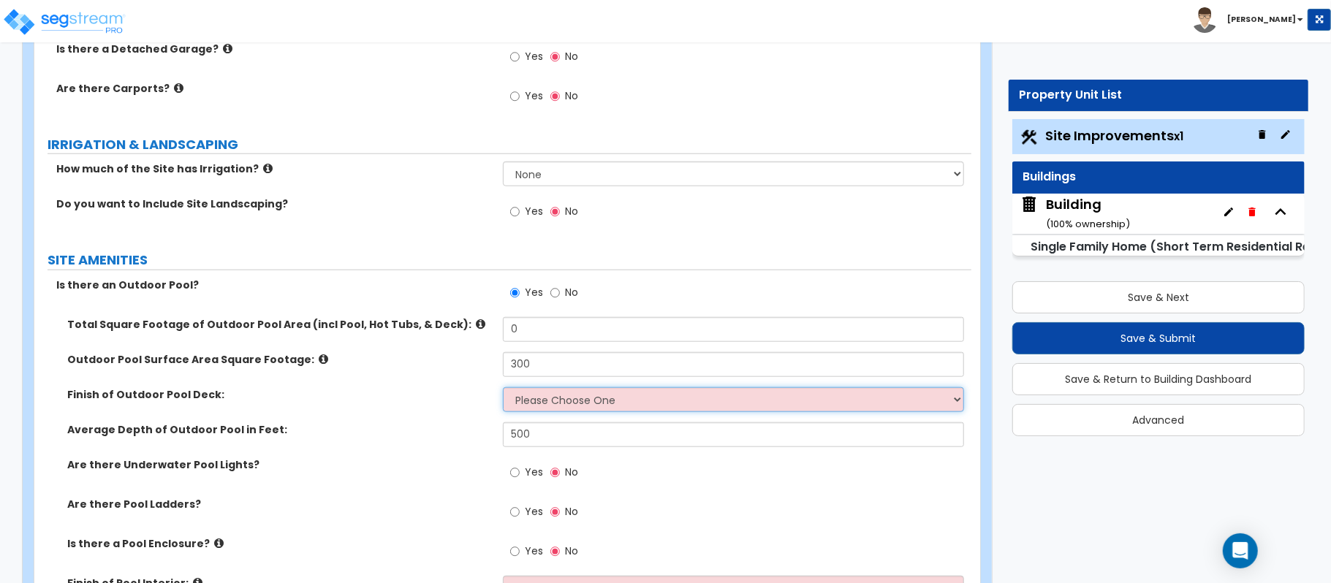
click at [566, 399] on select "Please Choose One Bare Concrete Stamped Concrete Brick Pavers Stone Pavers Wood…" at bounding box center [733, 399] width 461 height 25
select select "4"
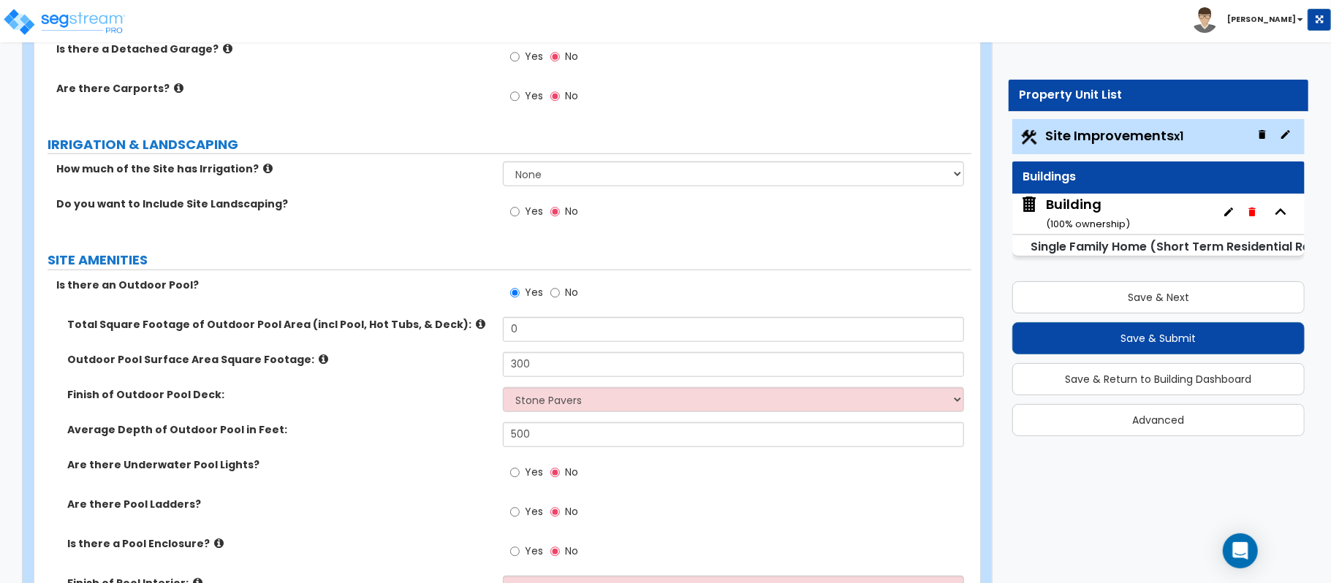
click at [408, 434] on label "Average Depth of Outdoor Pool in Feet:" at bounding box center [279, 430] width 425 height 15
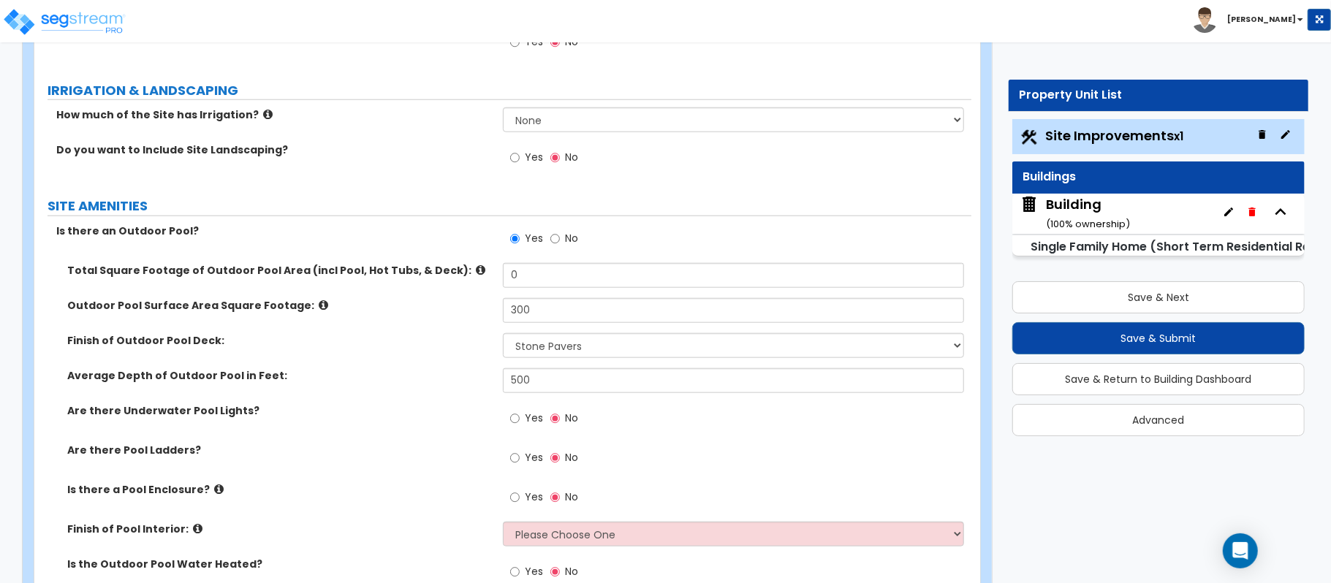
scroll to position [974, 0]
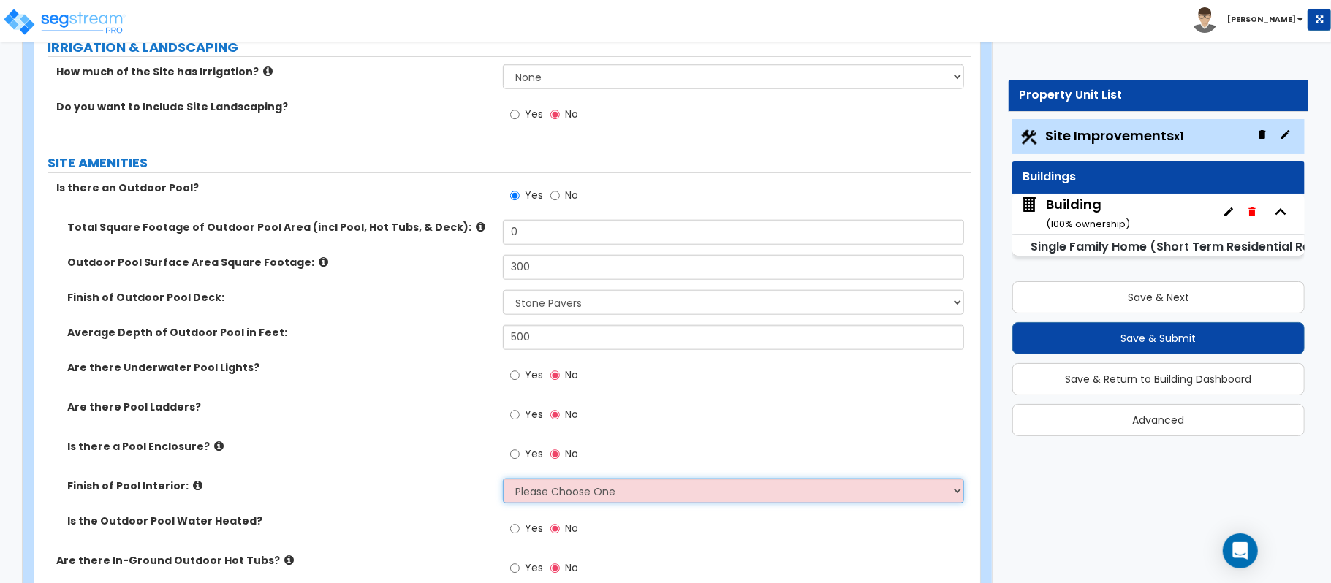
click at [563, 486] on select "Please Choose One Tile Plaster Vinyl" at bounding box center [733, 491] width 461 height 25
select select "2"
click at [503, 481] on select "Please Choose One Tile Plaster Vinyl" at bounding box center [733, 491] width 461 height 25
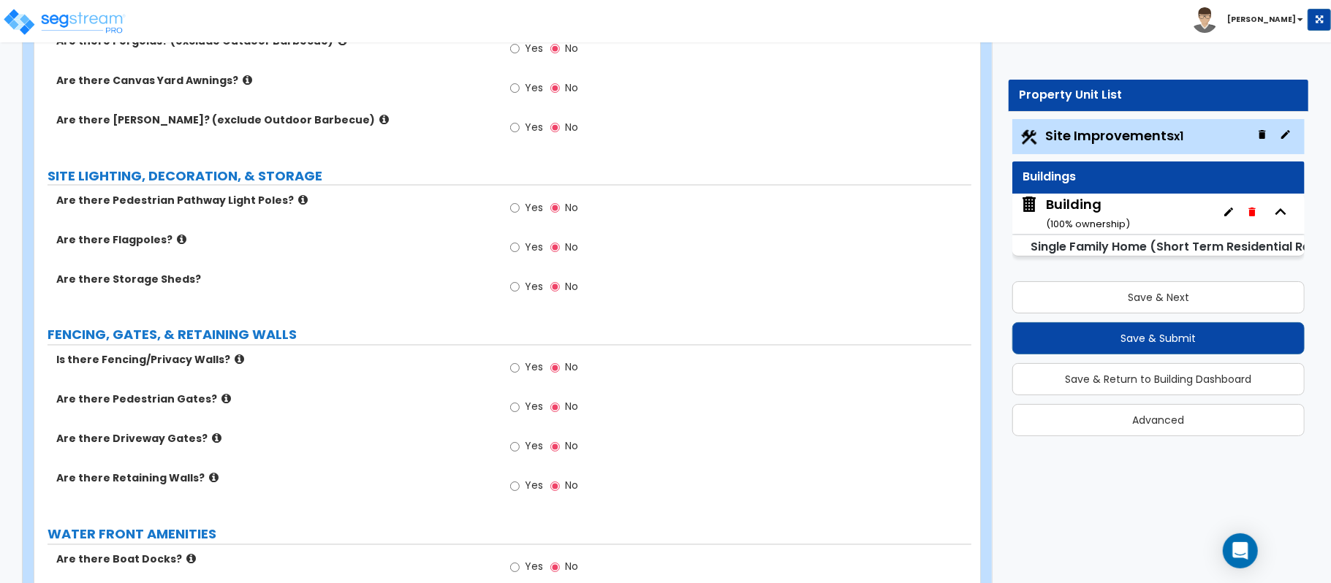
scroll to position [1754, 0]
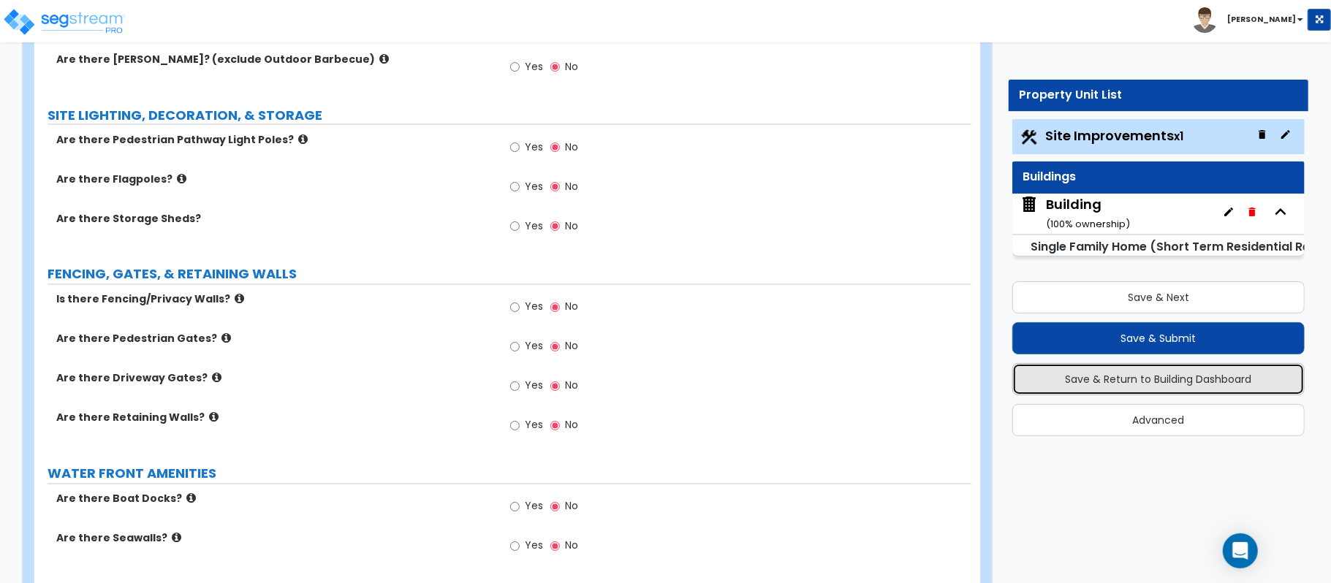
click at [1240, 377] on button "Save & Return to Building Dashboard" at bounding box center [1158, 379] width 292 height 32
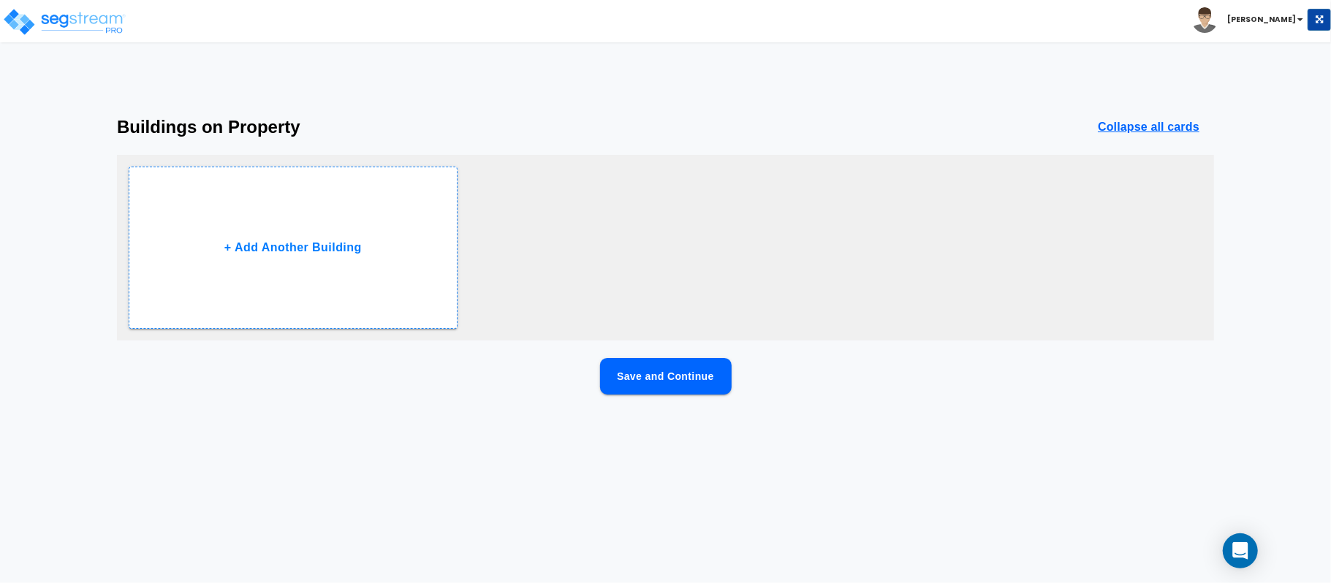
scroll to position [0, 0]
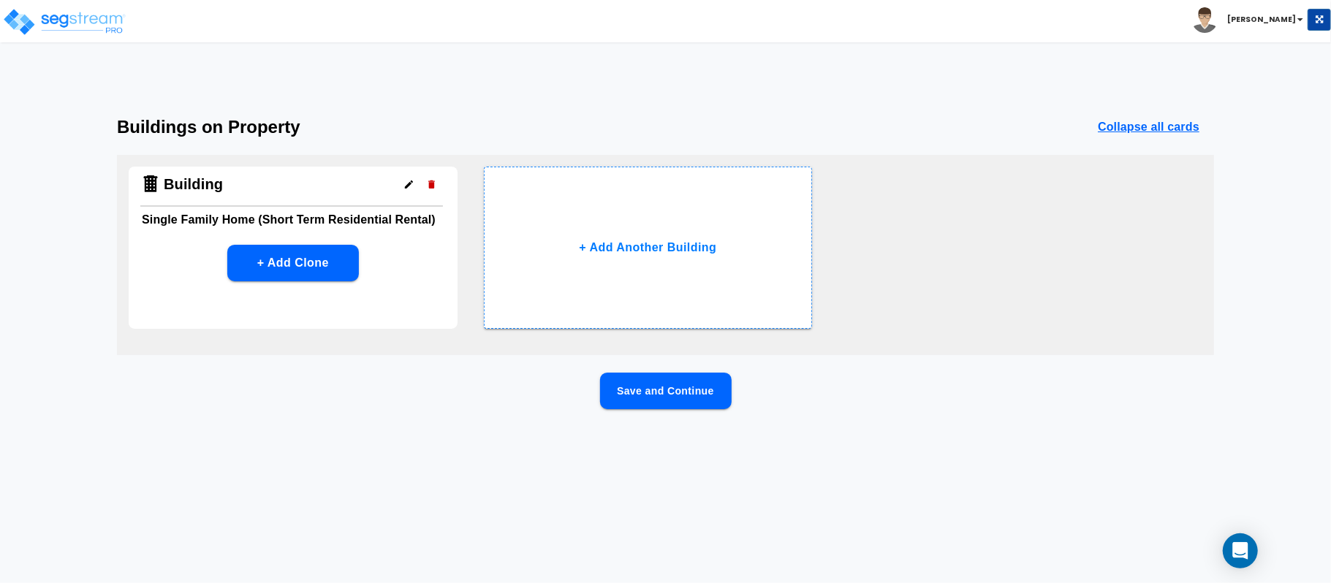
click at [683, 410] on div "Save and Continue" at bounding box center [665, 414] width 1097 height 83
click at [697, 384] on button "Save and Continue" at bounding box center [666, 391] width 132 height 37
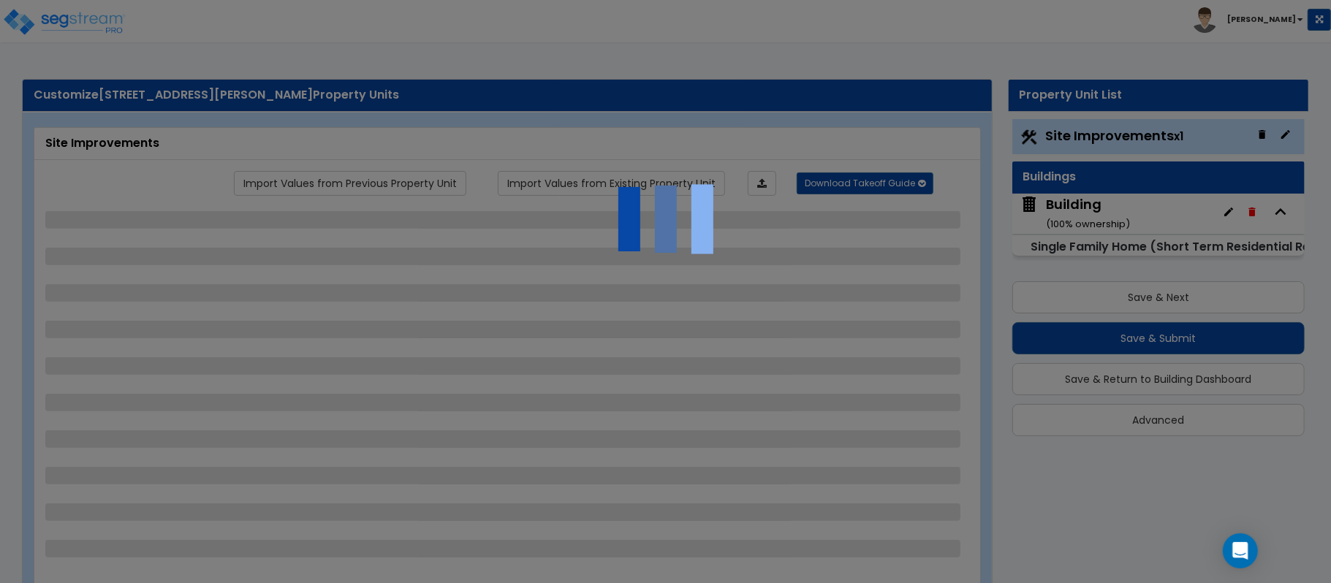
select select "2"
select select "4"
select select "2"
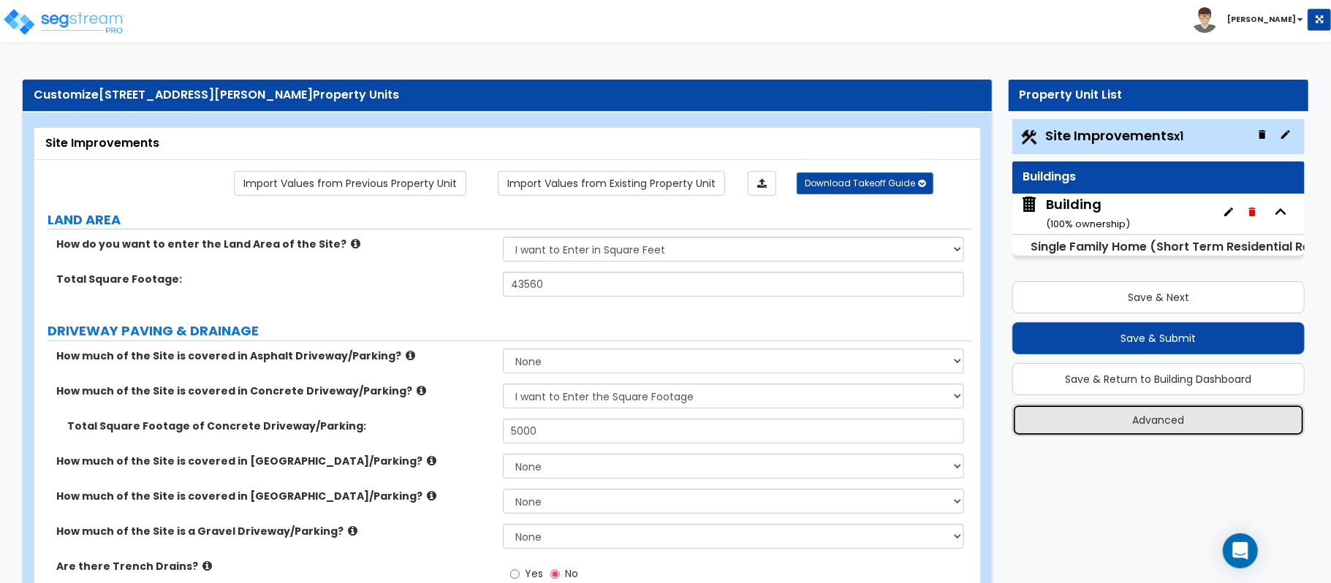
click at [1159, 424] on button "Advanced" at bounding box center [1158, 420] width 292 height 32
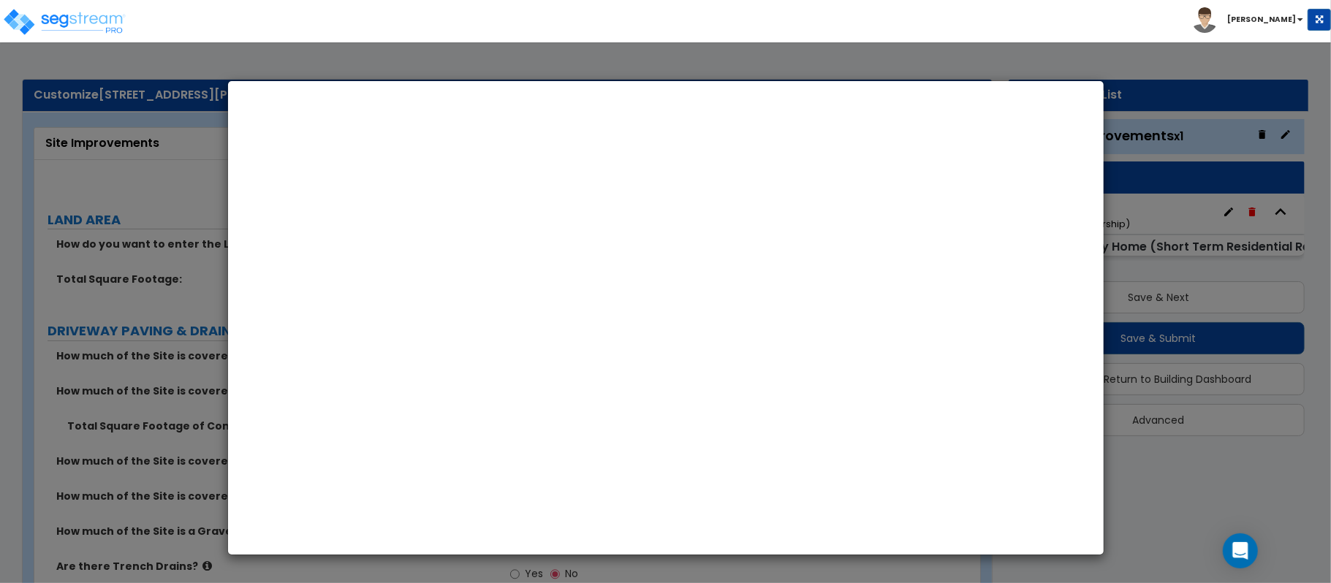
select select "TX"
select select "2021"
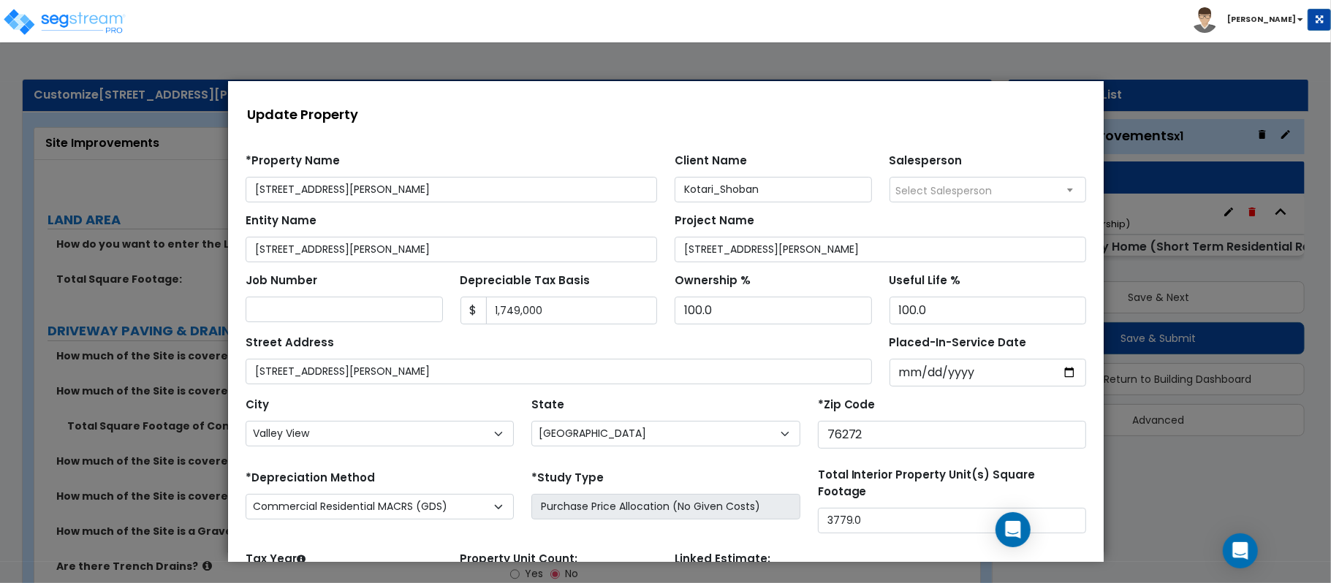
click at [1191, 504] on div at bounding box center [665, 320] width 1331 height 525
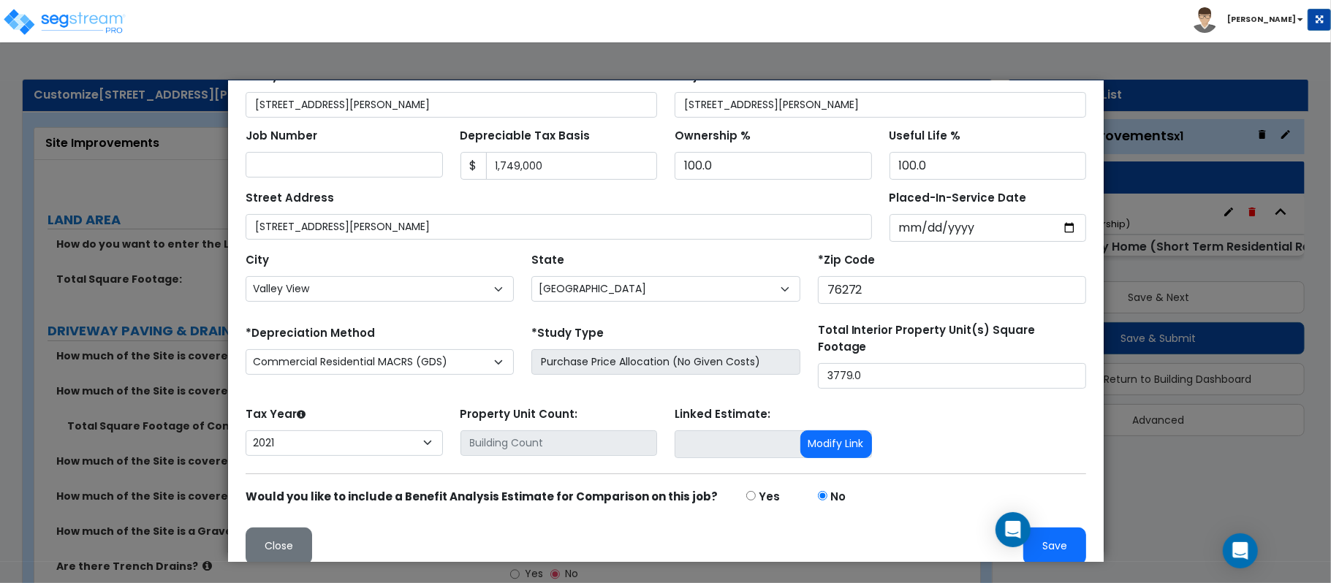
scroll to position [155, 0]
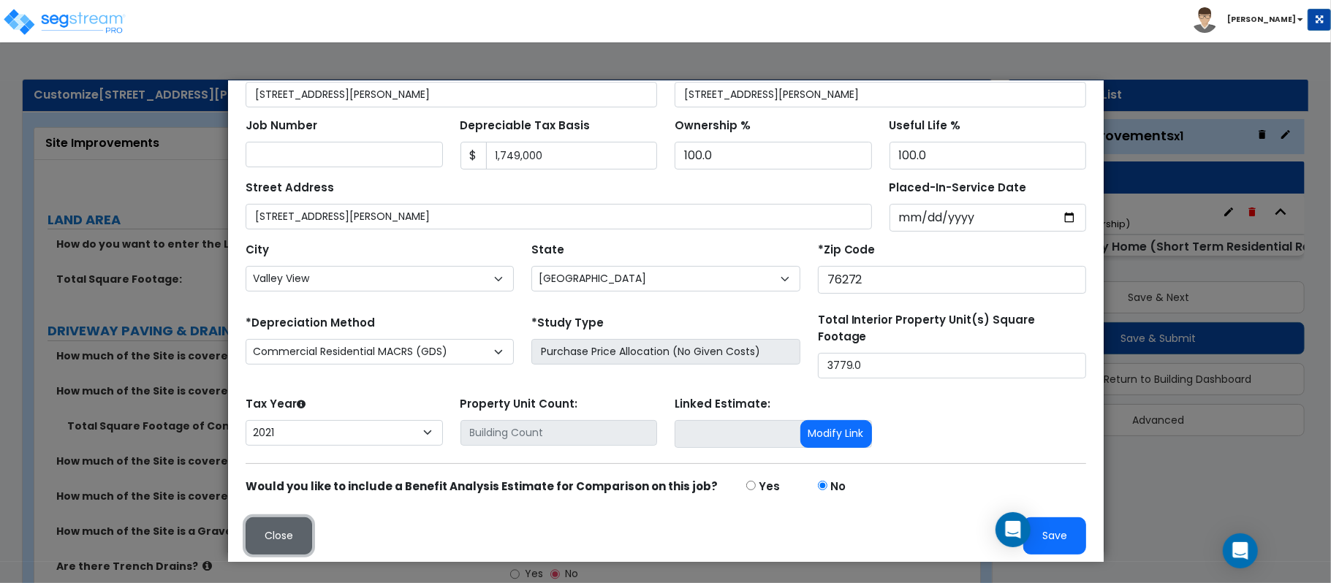
click at [299, 527] on button "Close" at bounding box center [278, 535] width 67 height 37
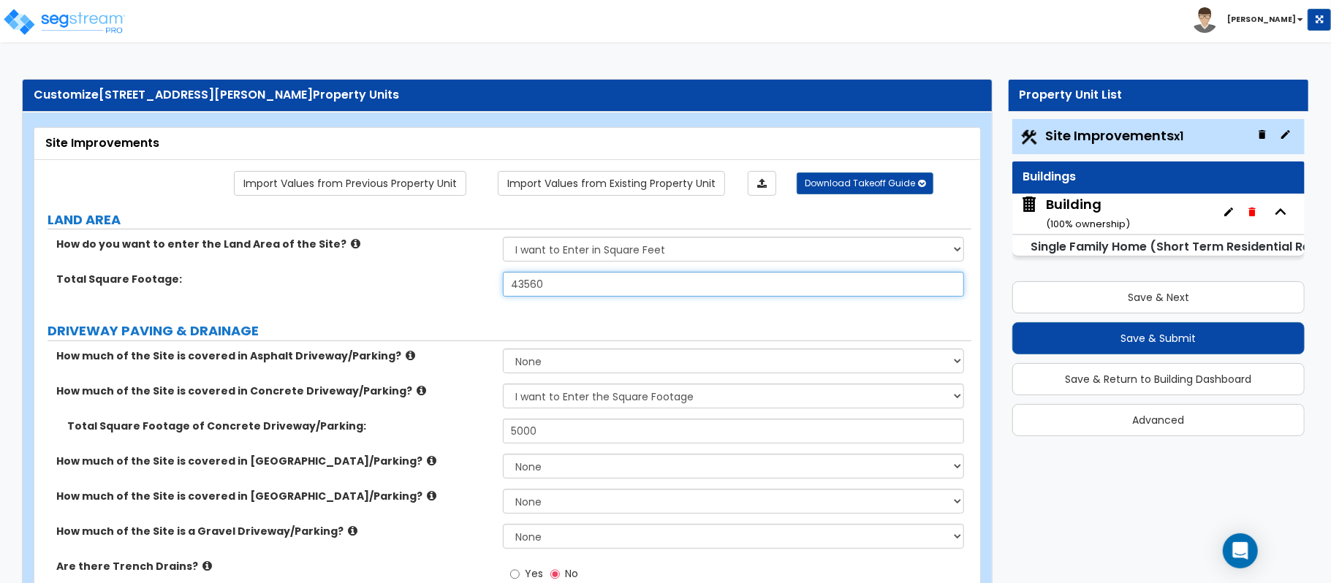
click at [642, 281] on input "43560" at bounding box center [733, 284] width 461 height 25
paste input "742262.4"
paste input "742"
type input "742,262.4"
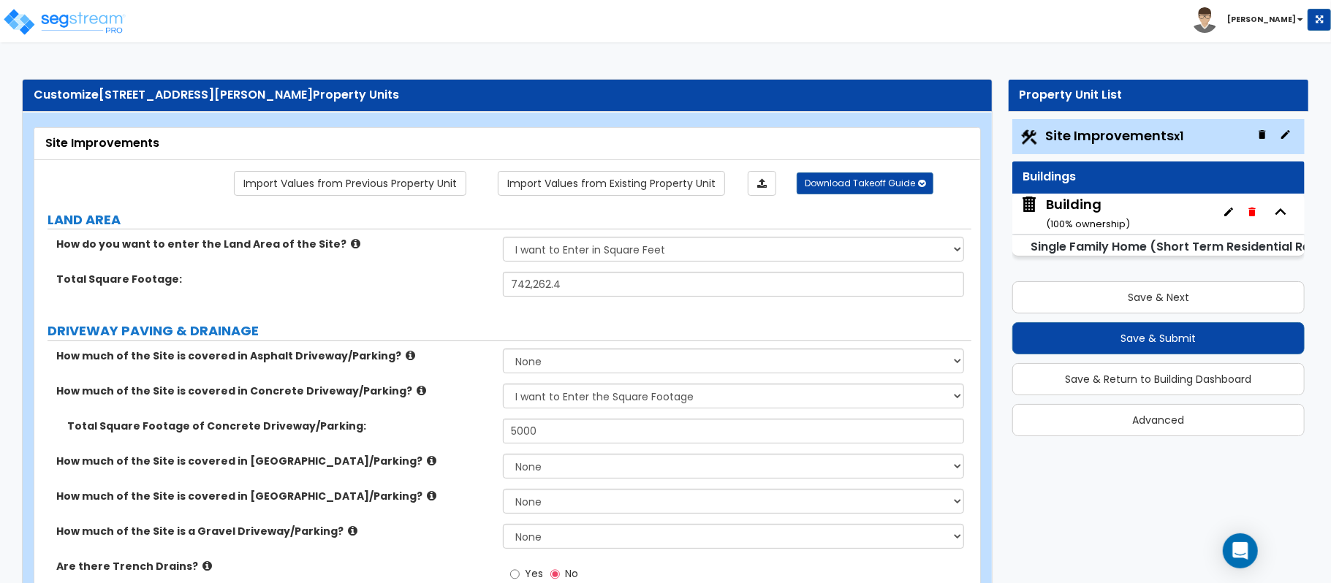
click at [425, 293] on div "Total Square Footage: 742,262.4" at bounding box center [502, 289] width 937 height 35
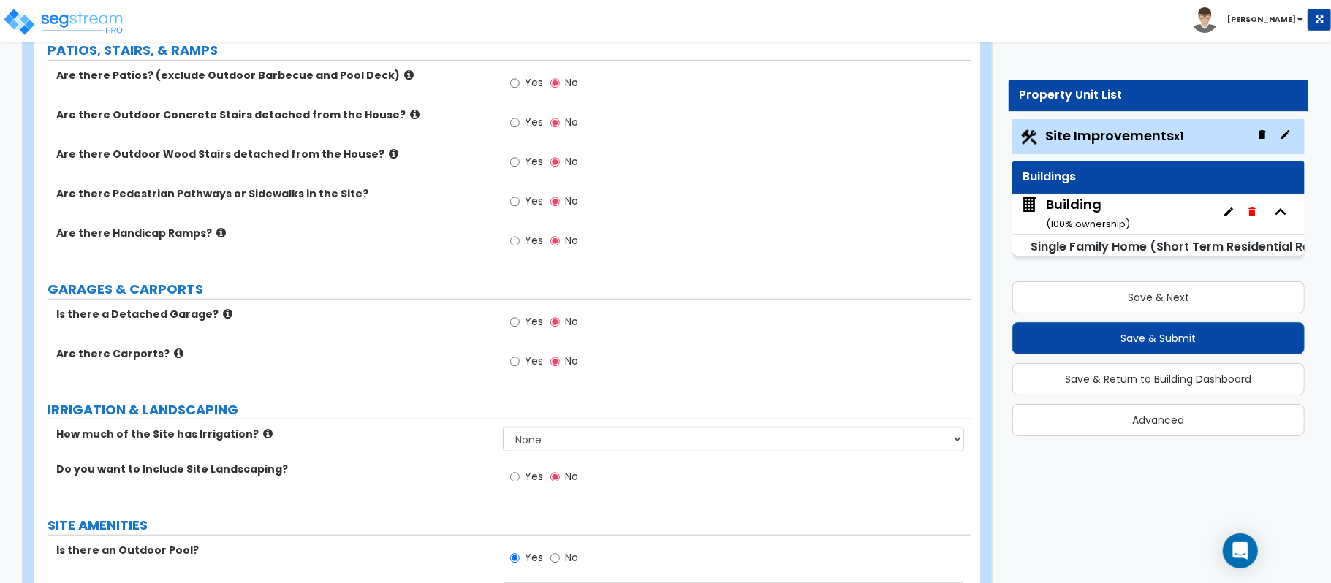
scroll to position [1741, 0]
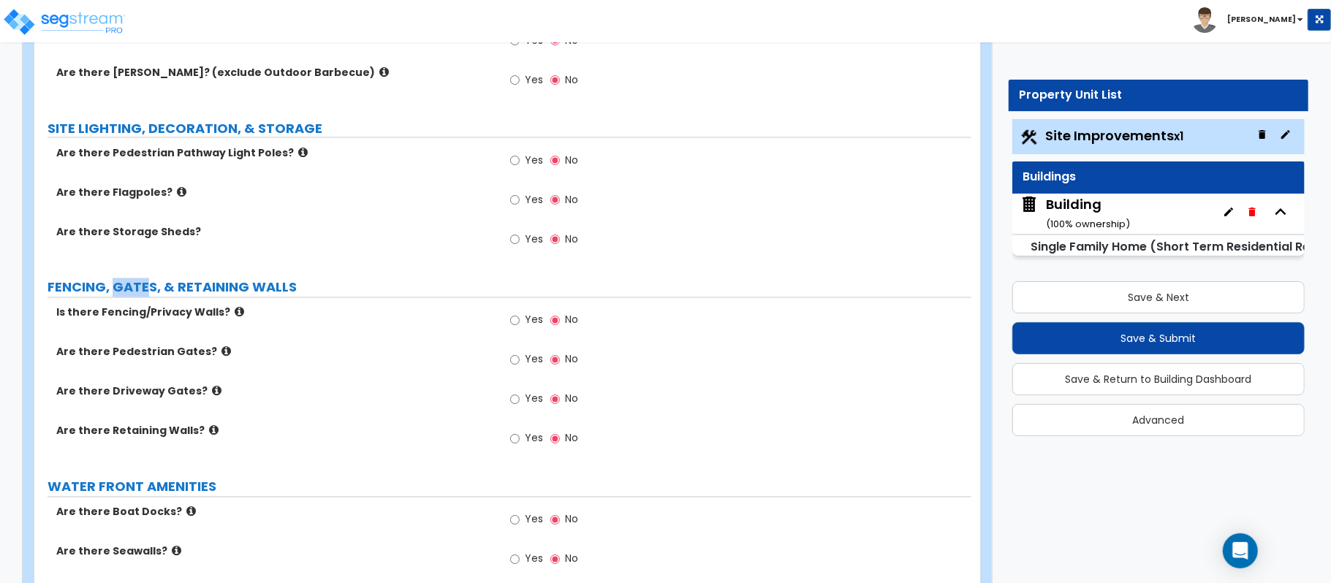
click at [212, 390] on icon at bounding box center [217, 391] width 10 height 11
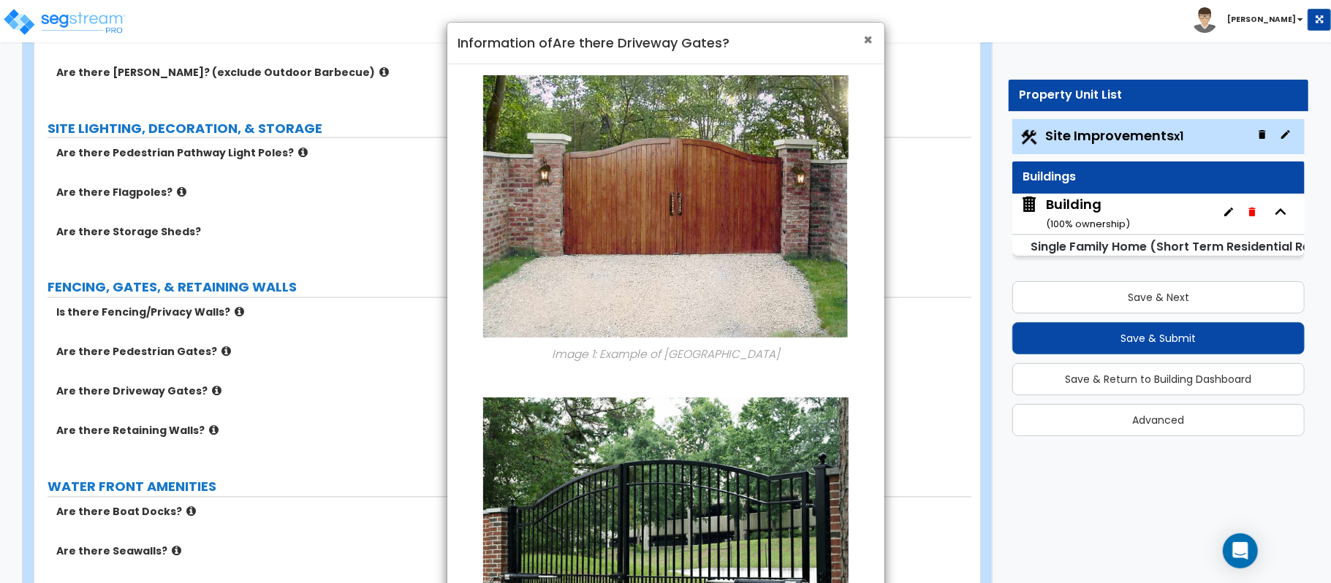
click at [869, 39] on span "×" at bounding box center [869, 39] width 10 height 21
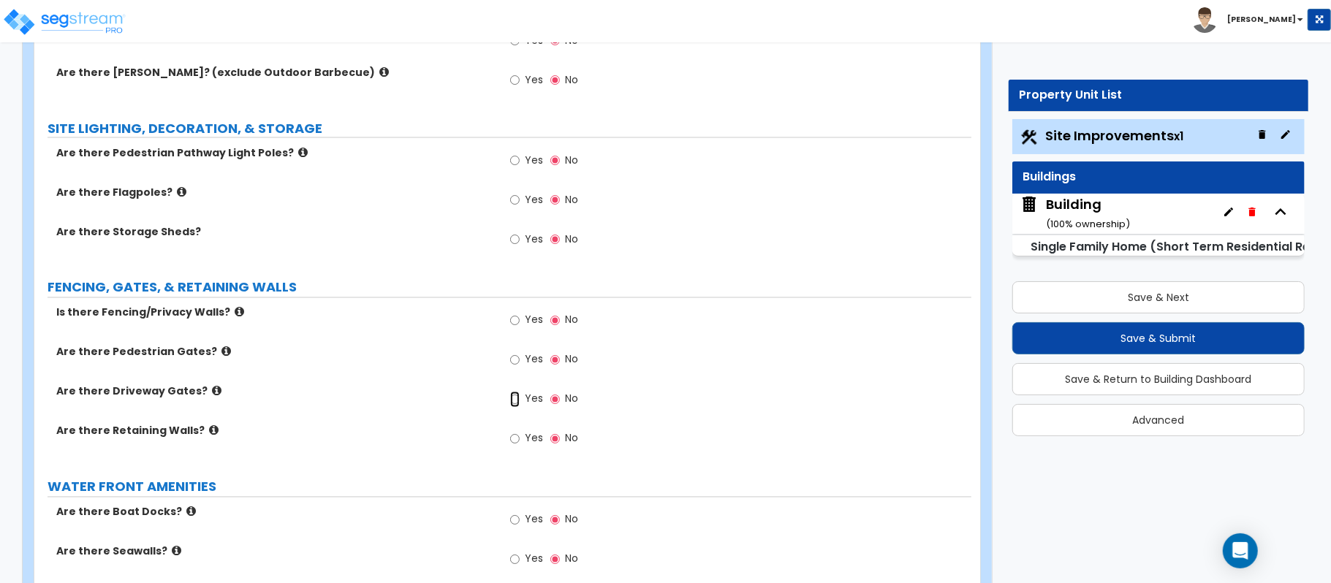
click at [512, 406] on input "Yes" at bounding box center [515, 400] width 10 height 16
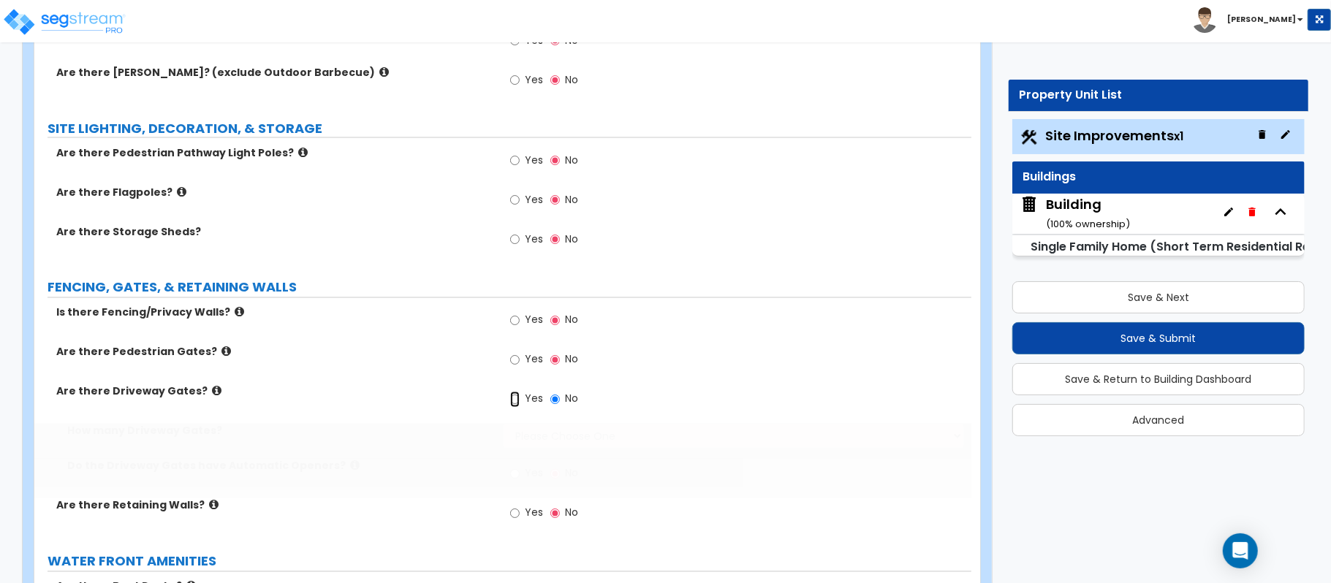
radio input "true"
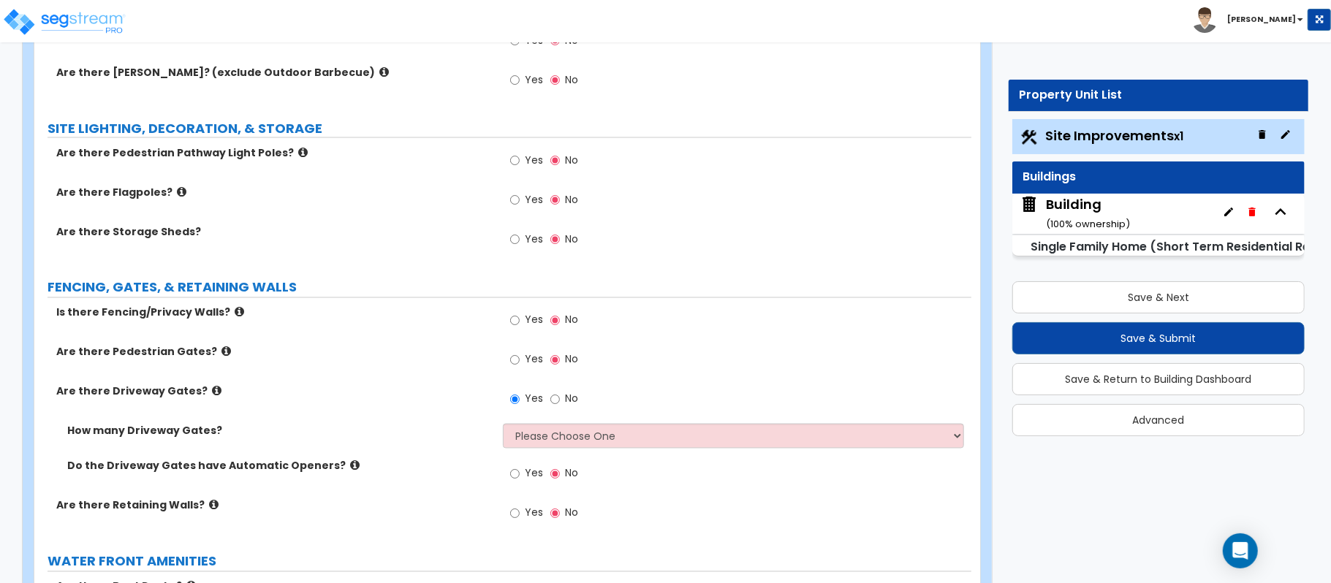
click at [221, 357] on icon at bounding box center [226, 351] width 10 height 11
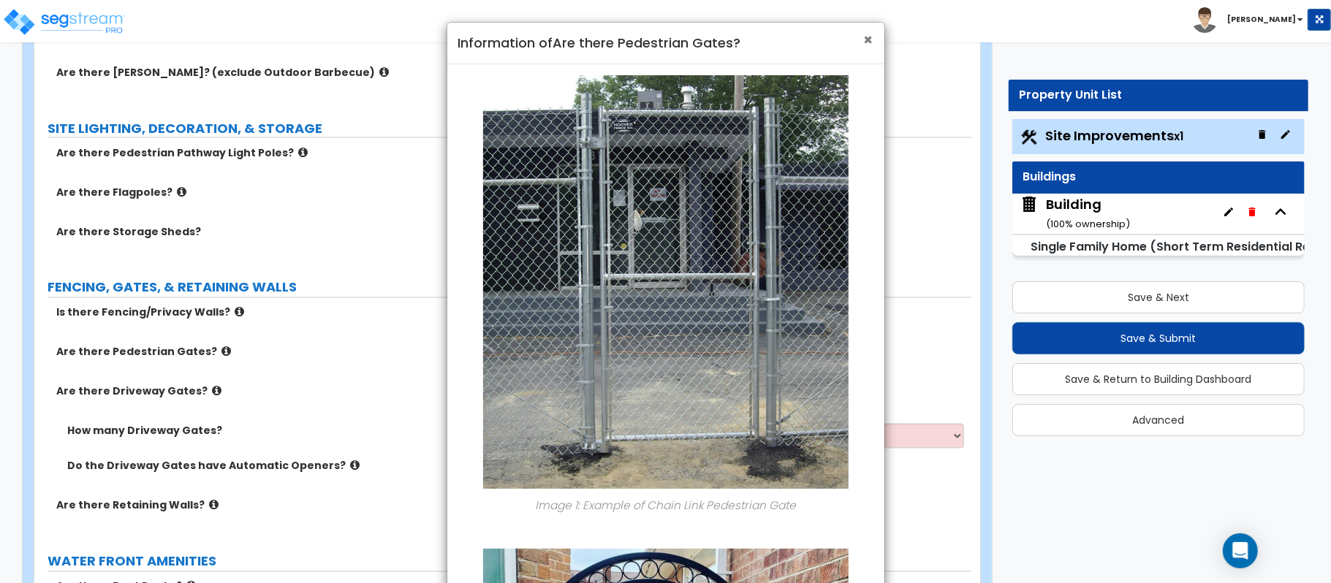
click at [864, 37] on span "×" at bounding box center [869, 39] width 10 height 21
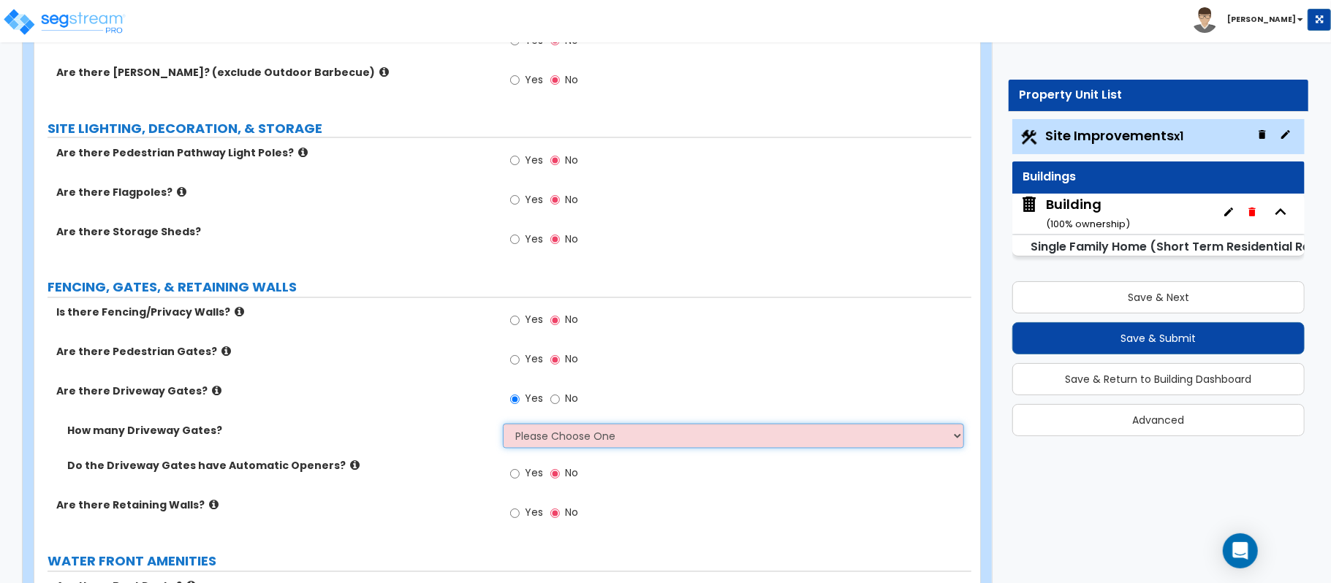
click at [531, 439] on select "Please Choose One 1 2 3" at bounding box center [733, 436] width 461 height 25
select select "1"
click at [503, 427] on select "Please Choose One 1 2 3" at bounding box center [733, 436] width 461 height 25
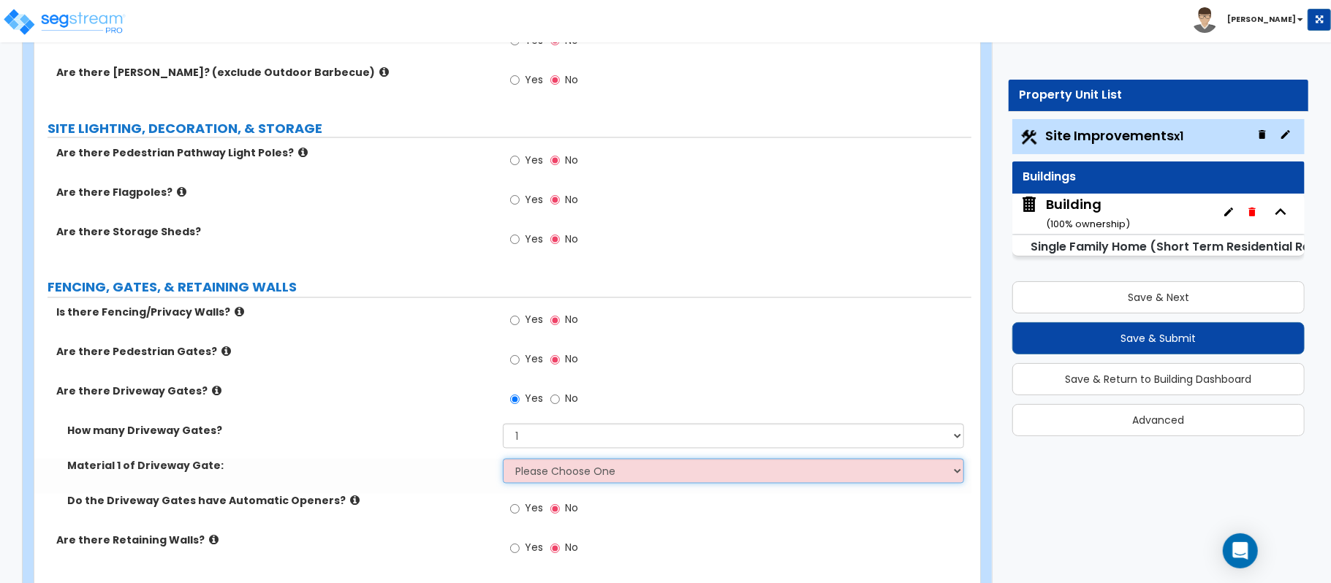
click at [541, 472] on select "Please Choose One Wood Steel" at bounding box center [733, 471] width 461 height 25
select select "2"
click at [503, 462] on select "Please Choose One Wood Steel" at bounding box center [733, 471] width 461 height 25
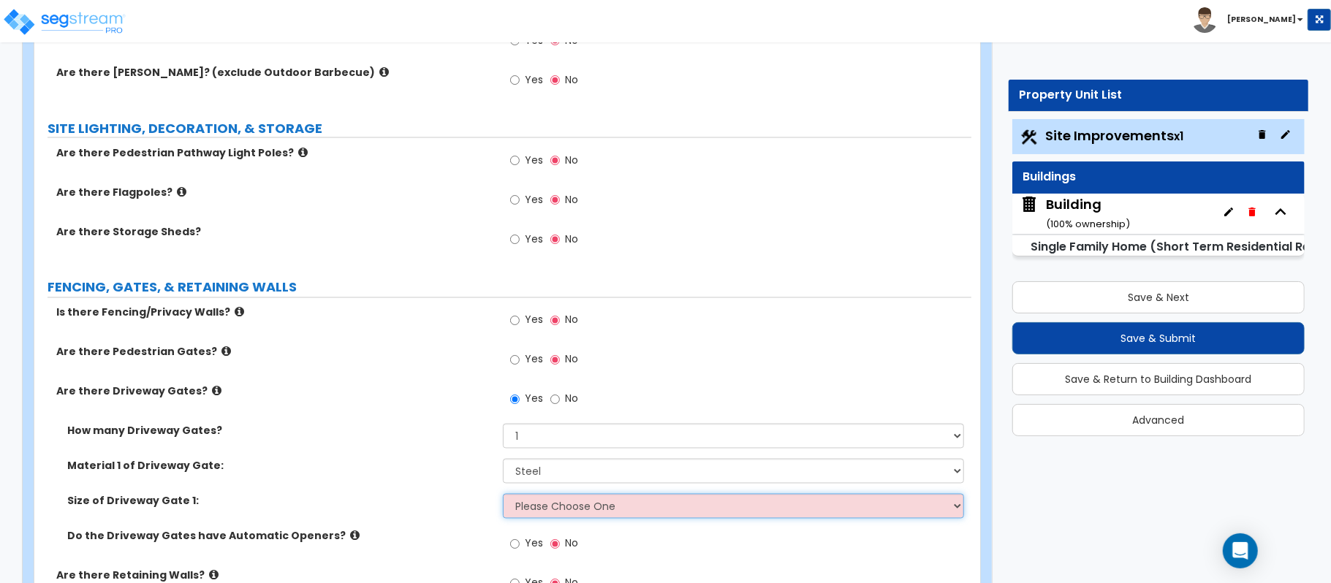
click at [538, 499] on select "Please Choose One 12 feet wide 14 feet wide 16 feet wide" at bounding box center [733, 506] width 461 height 25
click at [683, 512] on select "Please Choose One 12 feet wide 14 feet wide 16 feet wide" at bounding box center [733, 506] width 461 height 25
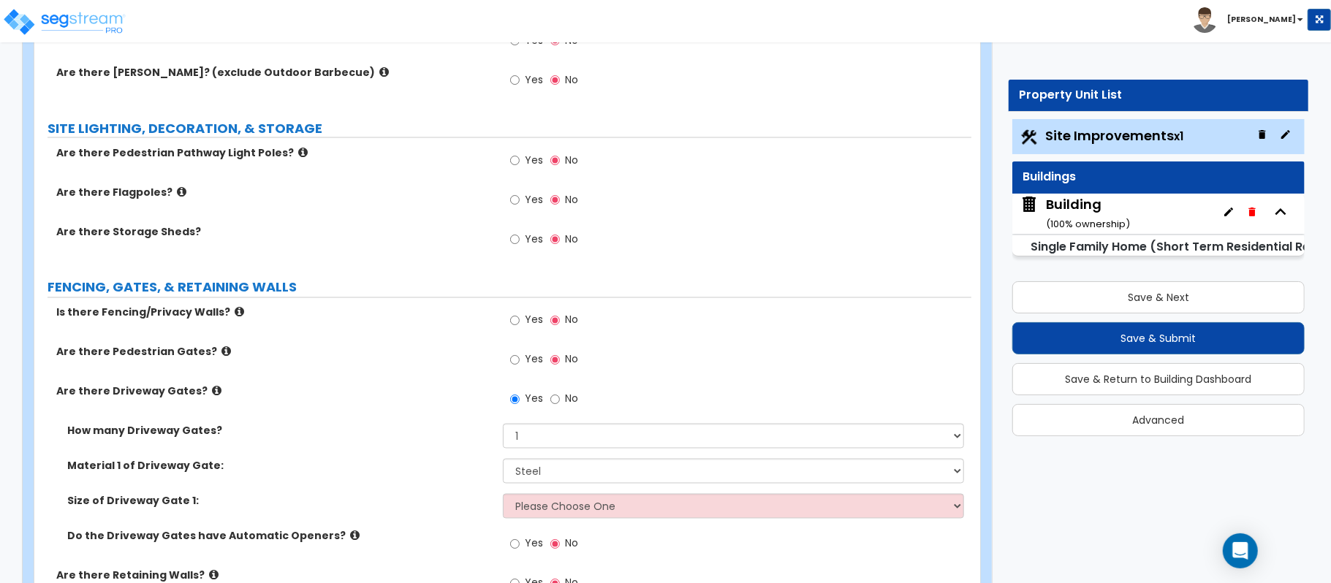
click at [434, 489] on div "Material 1 of Driveway Gate: Please Choose One Wood Steel" at bounding box center [502, 476] width 937 height 35
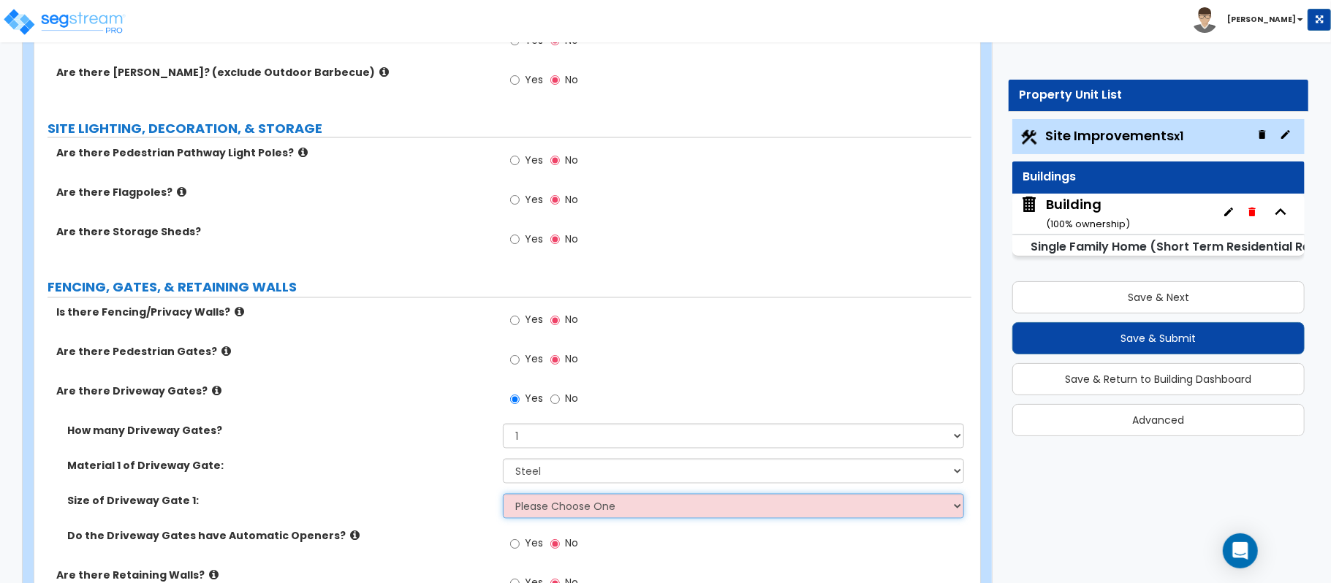
click at [591, 512] on select "Please Choose One 12 feet wide 14 feet wide 16 feet wide" at bounding box center [733, 506] width 461 height 25
select select "3"
click at [503, 497] on select "Please Choose One 12 feet wide 14 feet wide 16 feet wide" at bounding box center [733, 506] width 461 height 25
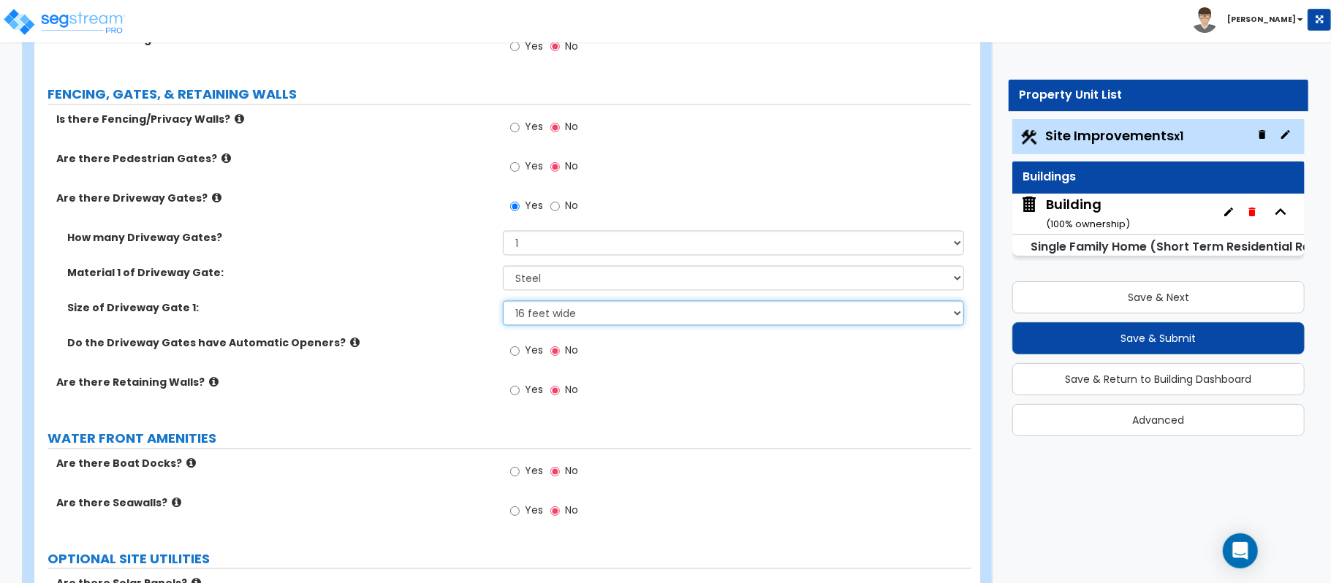
scroll to position [1936, 0]
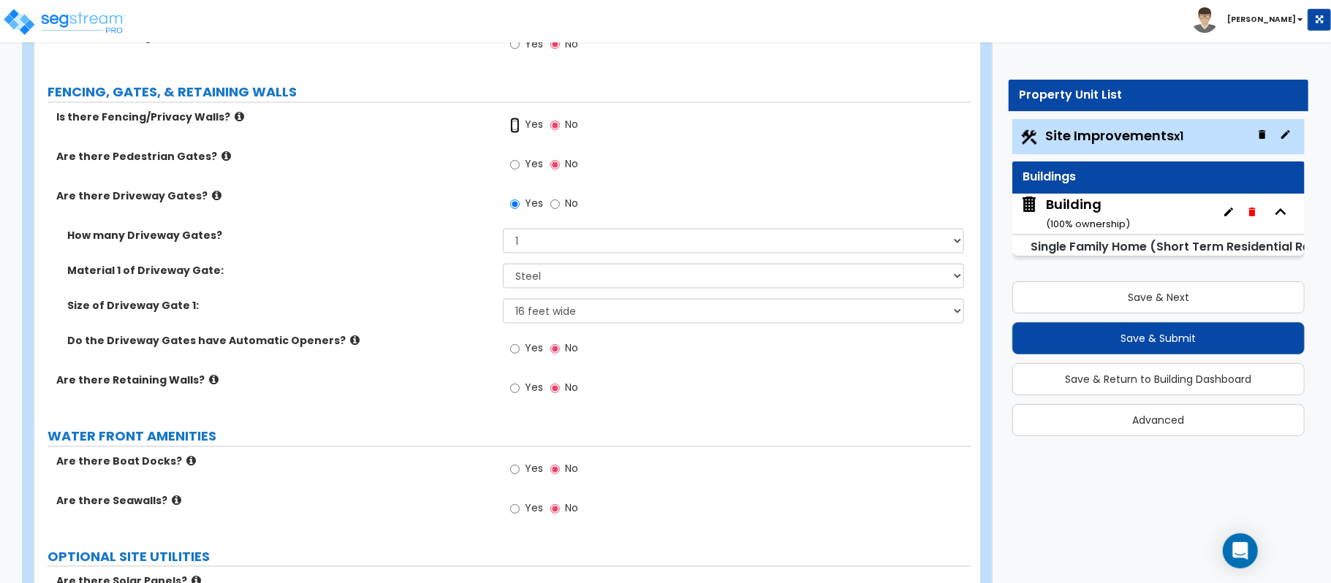
click at [515, 132] on input "Yes" at bounding box center [515, 126] width 10 height 16
radio input "true"
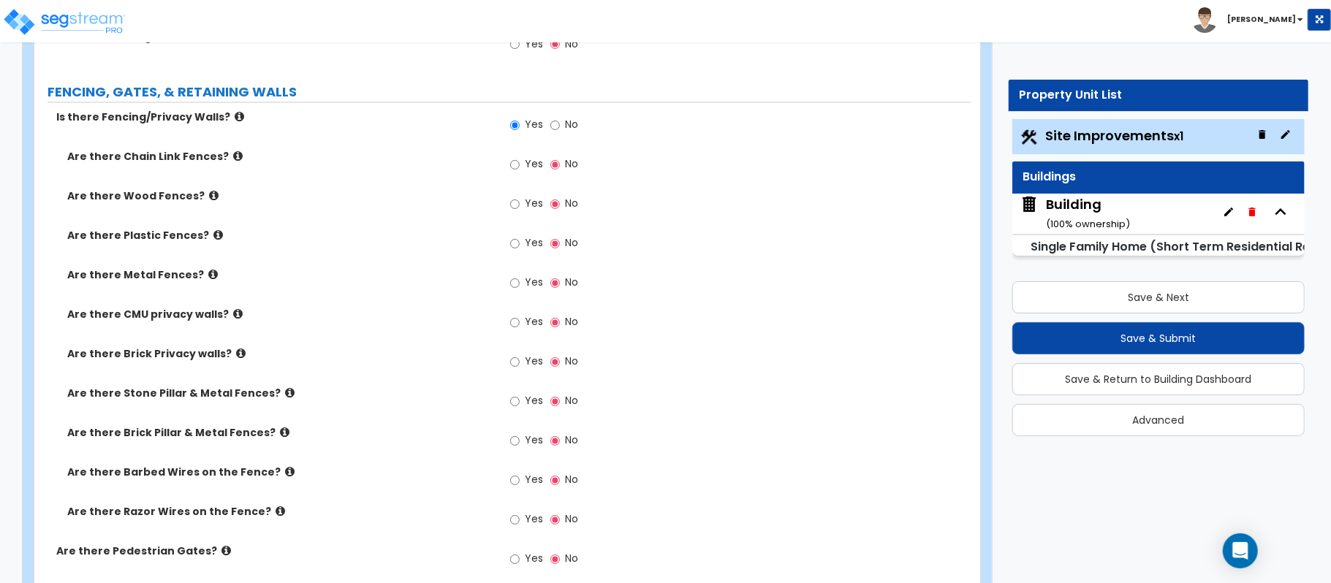
click at [525, 287] on span "Yes" at bounding box center [534, 283] width 18 height 15
click at [520, 287] on input "Yes" at bounding box center [515, 284] width 10 height 16
radio input "true"
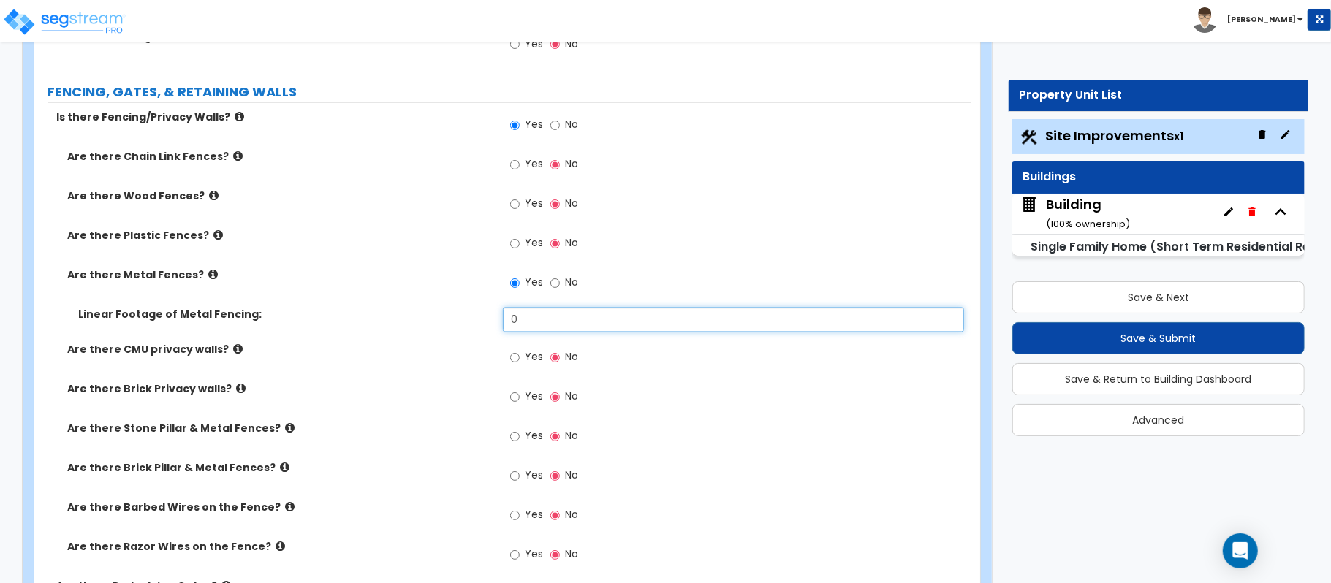
drag, startPoint x: 533, startPoint y: 317, endPoint x: 444, endPoint y: 319, distance: 88.5
click at [444, 319] on div "Linear Footage of Metal Fencing: 0" at bounding box center [502, 325] width 937 height 35
type input "4,000"
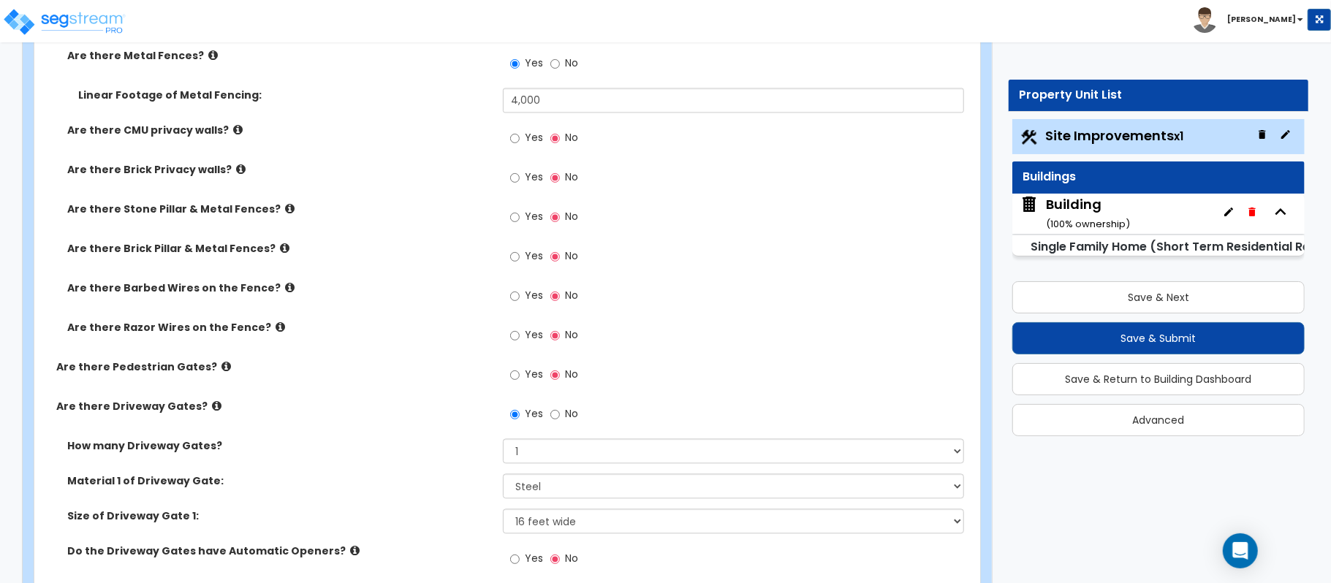
scroll to position [516, 0]
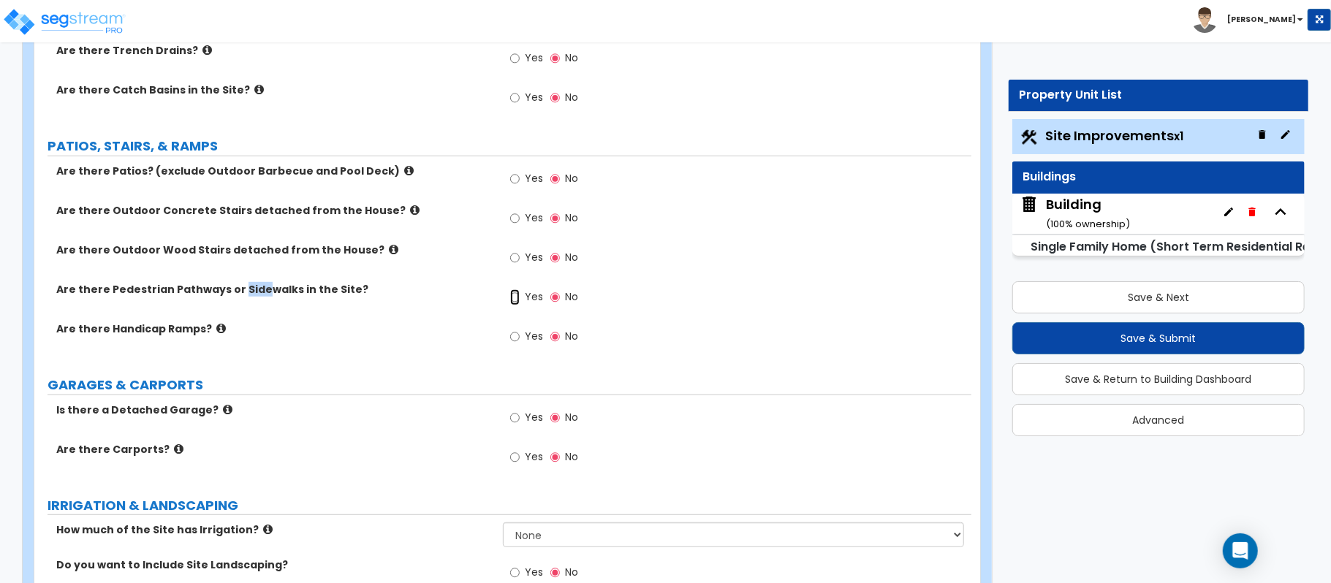
click at [516, 301] on input "Yes" at bounding box center [515, 297] width 10 height 16
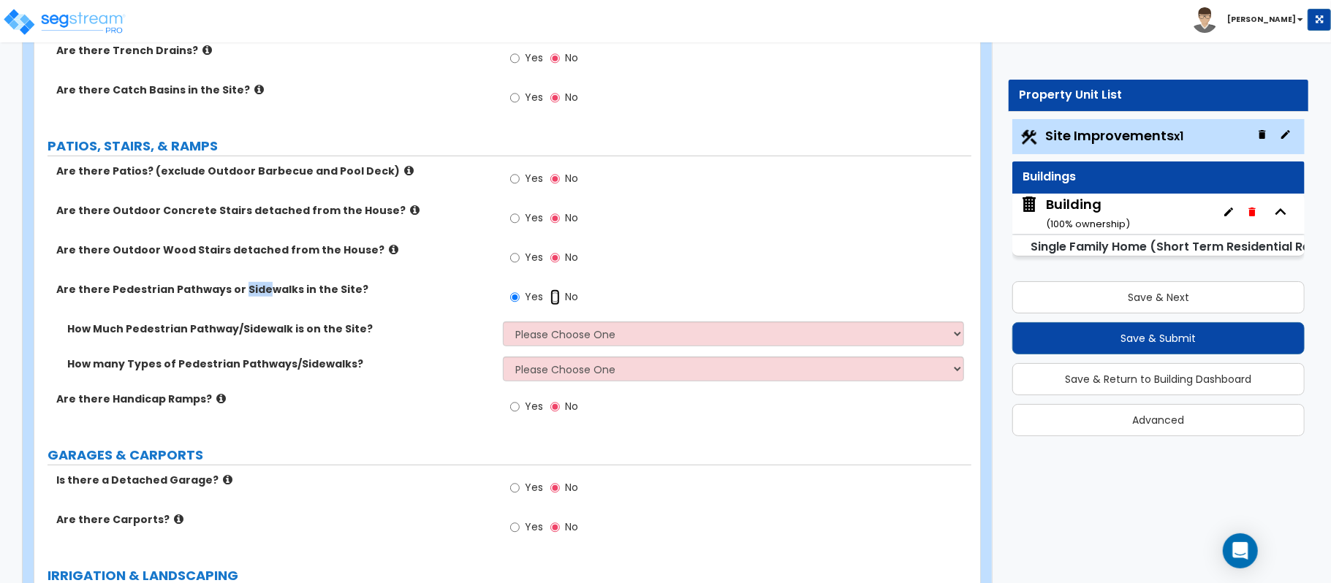
click at [559, 303] on input "No" at bounding box center [555, 297] width 10 height 16
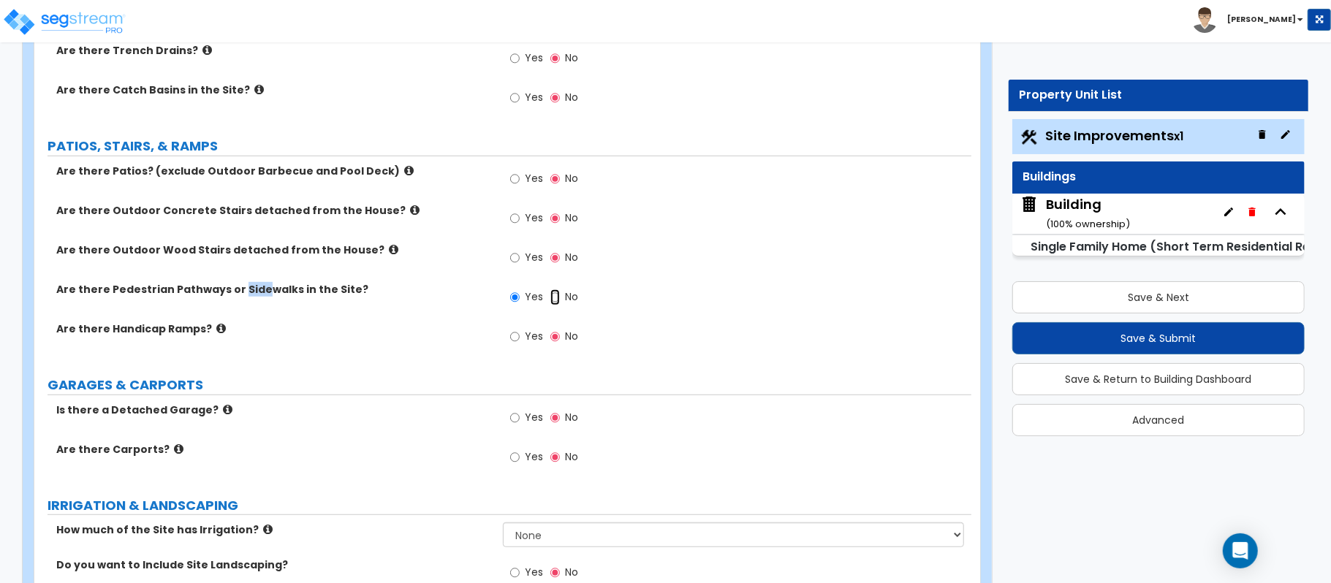
radio input "false"
radio input "true"
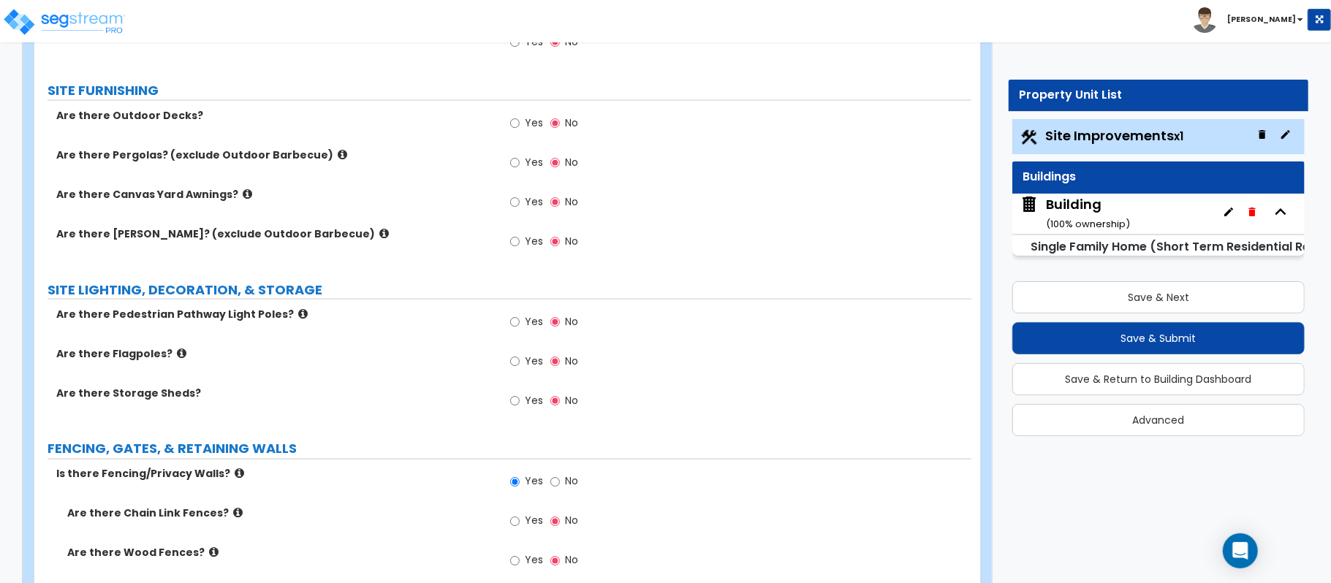
scroll to position [1588, 0]
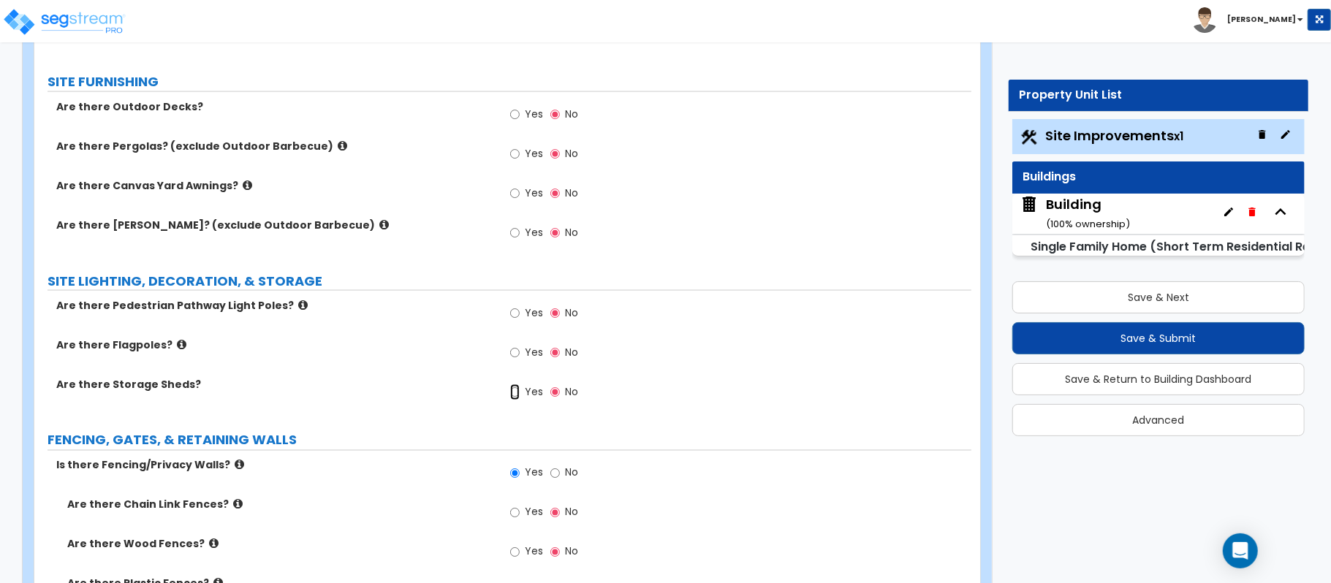
click at [515, 396] on input "Yes" at bounding box center [515, 392] width 10 height 16
radio input "true"
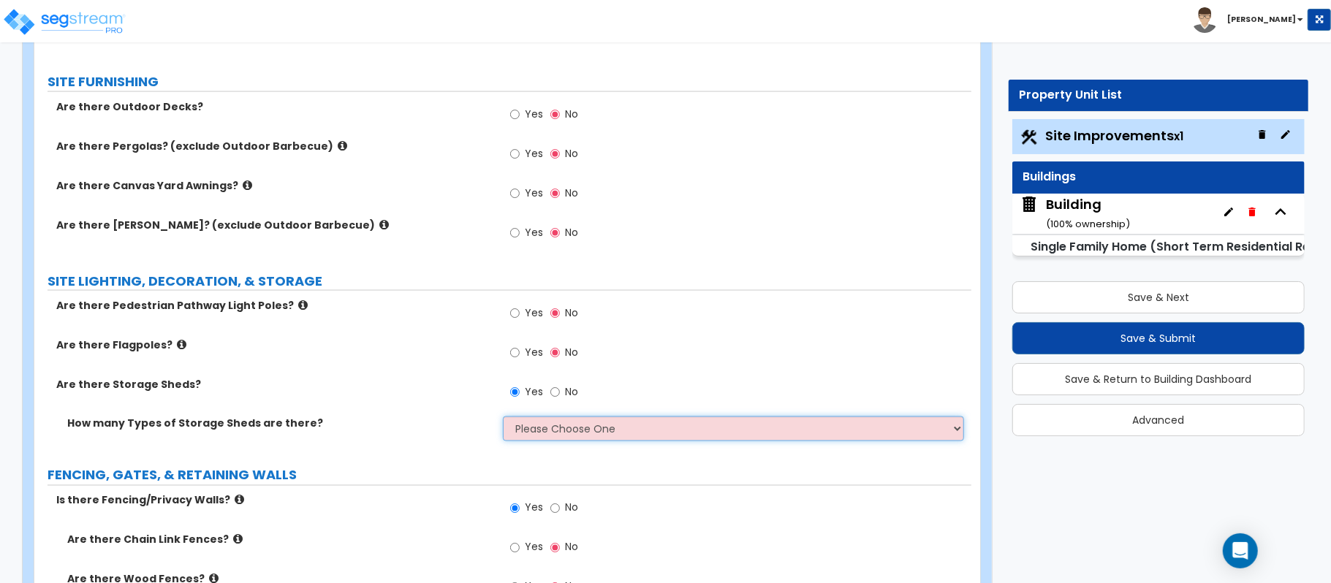
click at [534, 423] on select "Please Choose One 1 2" at bounding box center [733, 429] width 461 height 25
select select "1"
click at [503, 420] on select "Please Choose One 1 2" at bounding box center [733, 429] width 461 height 25
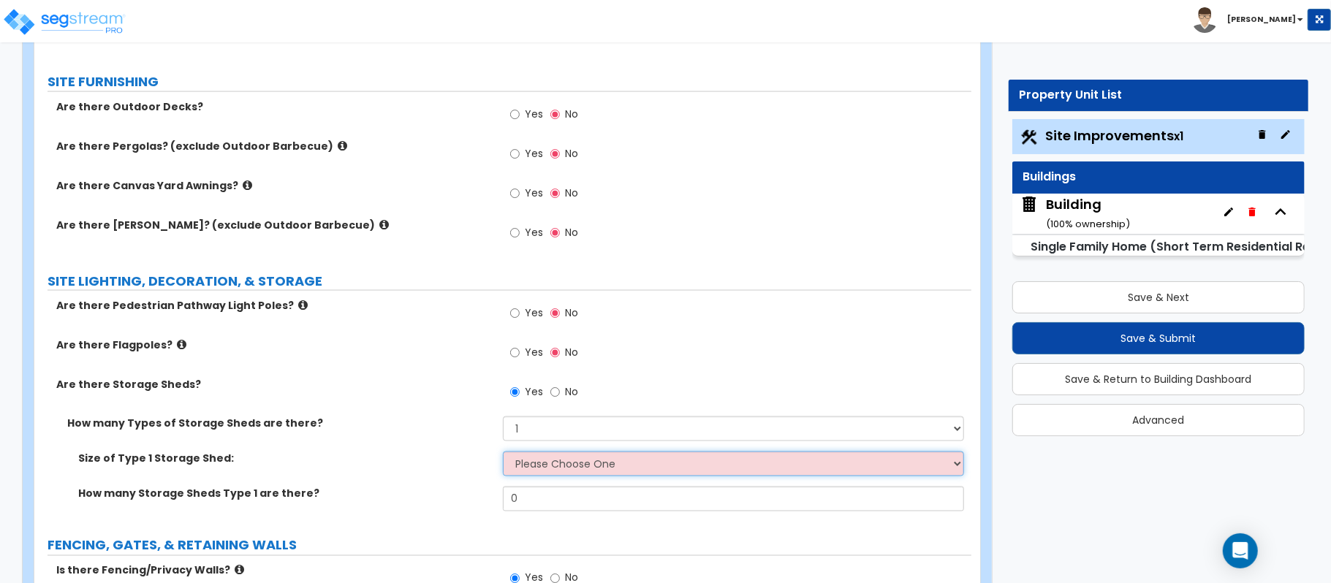
click at [542, 462] on select "Please Choose One 16' x 32' 30' x 64'" at bounding box center [733, 464] width 461 height 25
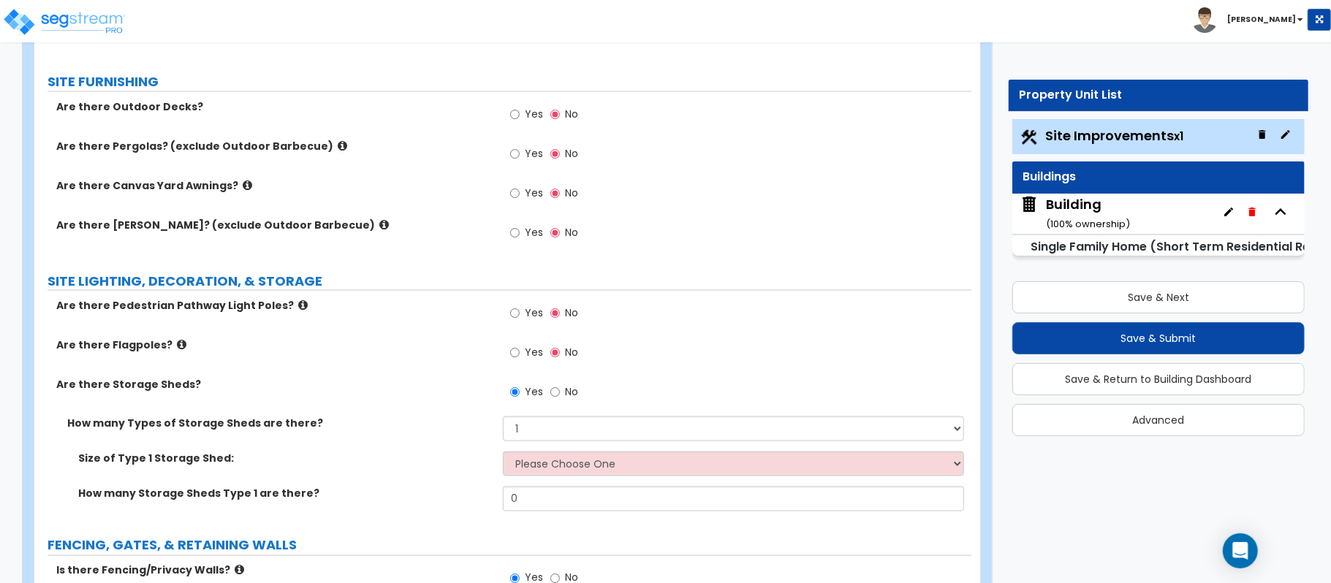
click at [855, 357] on div "Yes No" at bounding box center [737, 357] width 469 height 39
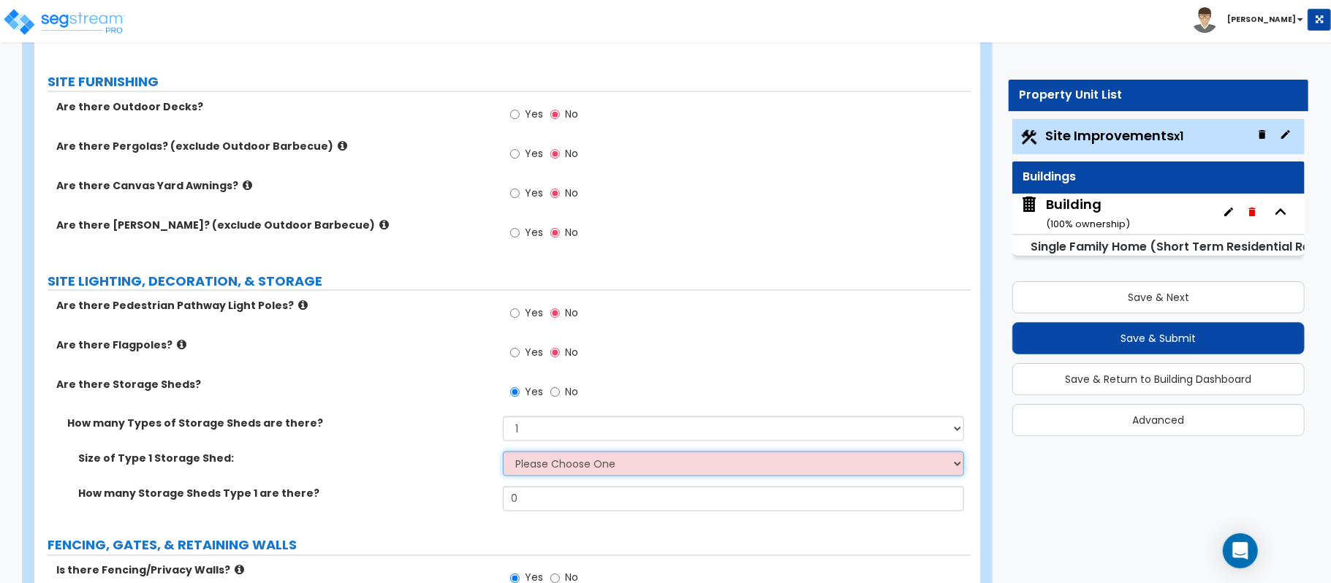
click at [572, 475] on select "Please Choose One 16' x 32' 30' x 64'" at bounding box center [733, 464] width 461 height 25
select select "1"
click at [503, 455] on select "Please Choose One 16' x 32' 30' x 64'" at bounding box center [733, 464] width 461 height 25
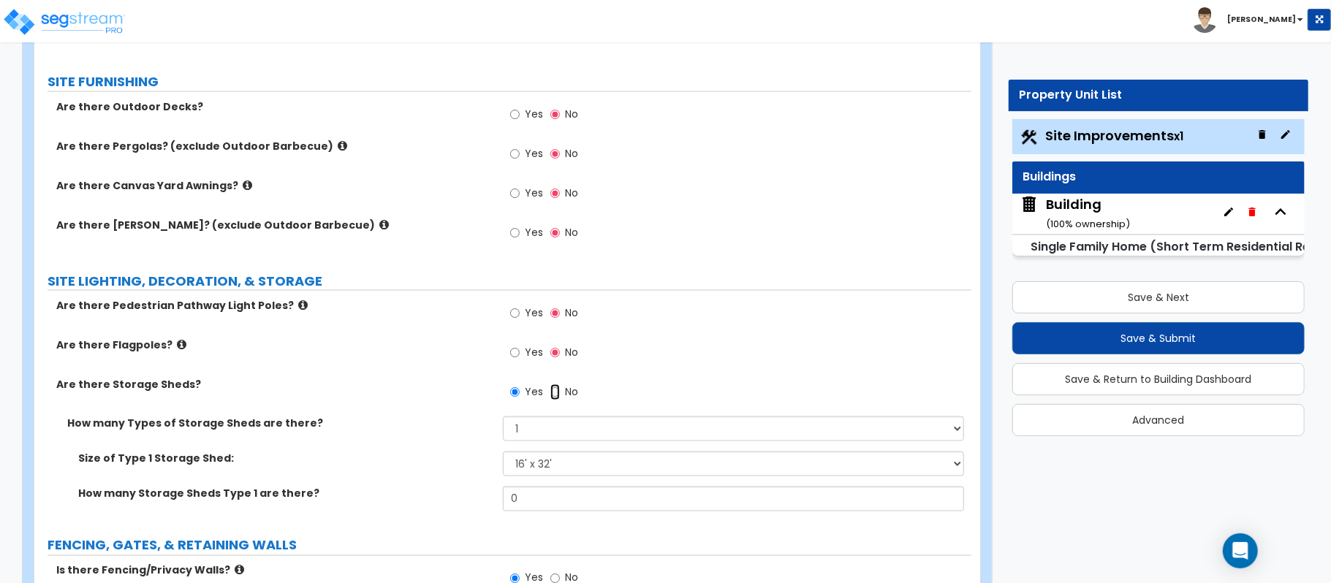
click at [553, 398] on input "No" at bounding box center [555, 392] width 10 height 16
radio input "false"
radio input "true"
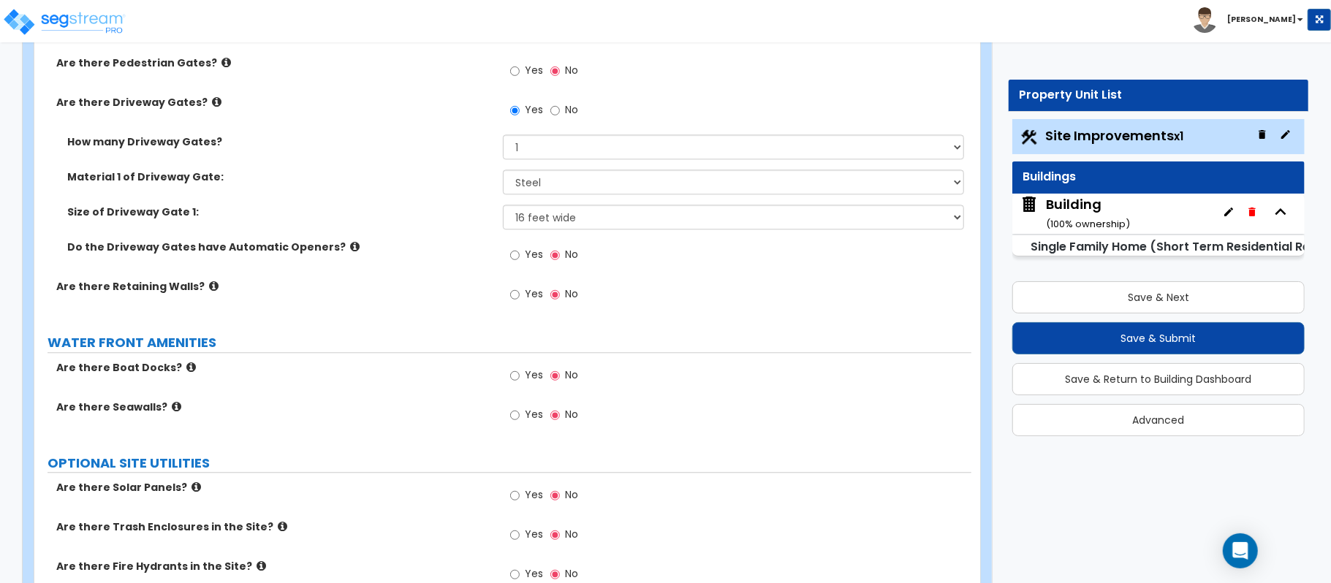
scroll to position [2466, 0]
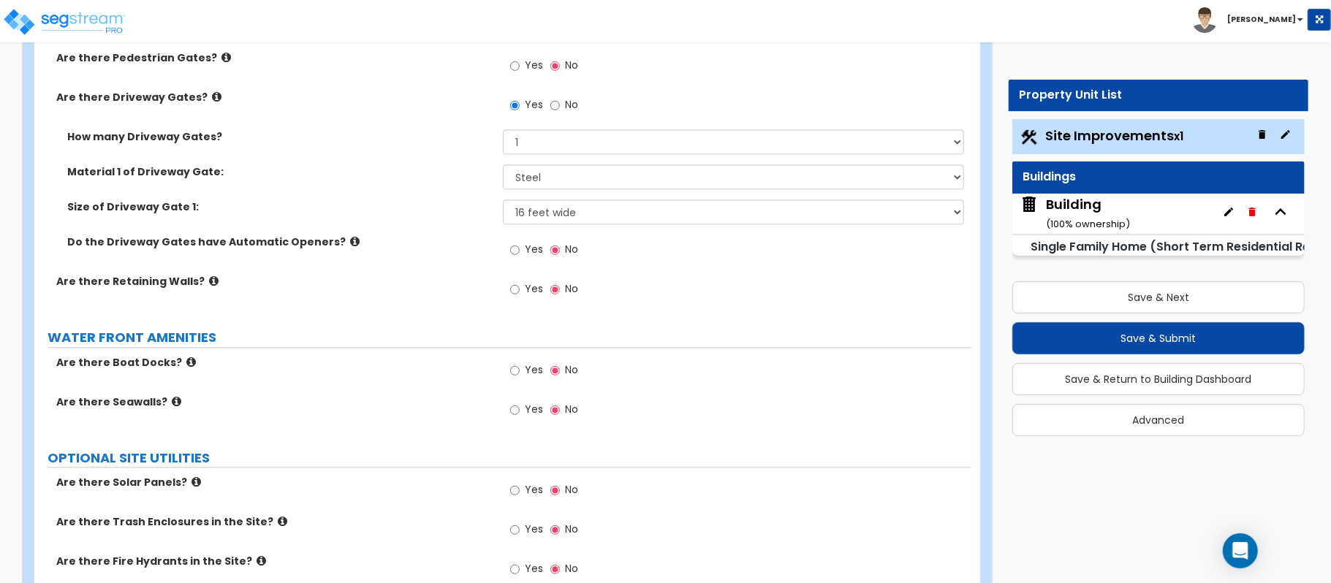
click at [522, 289] on label "Yes" at bounding box center [526, 290] width 33 height 25
click at [520, 289] on input "Yes" at bounding box center [515, 289] width 10 height 16
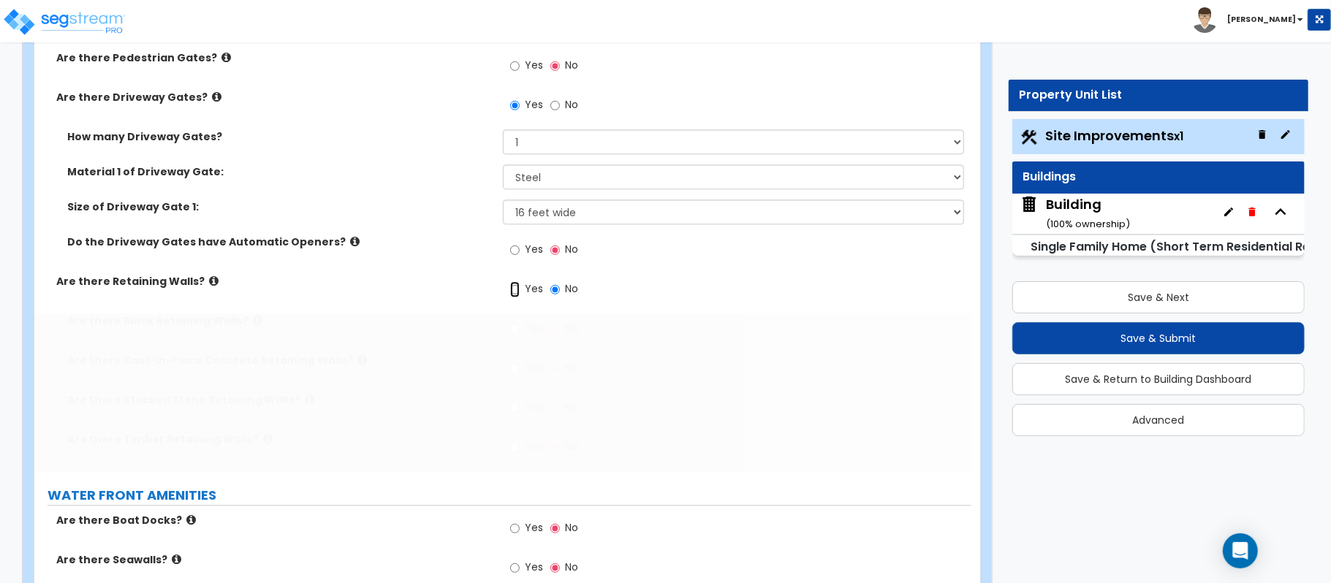
radio input "true"
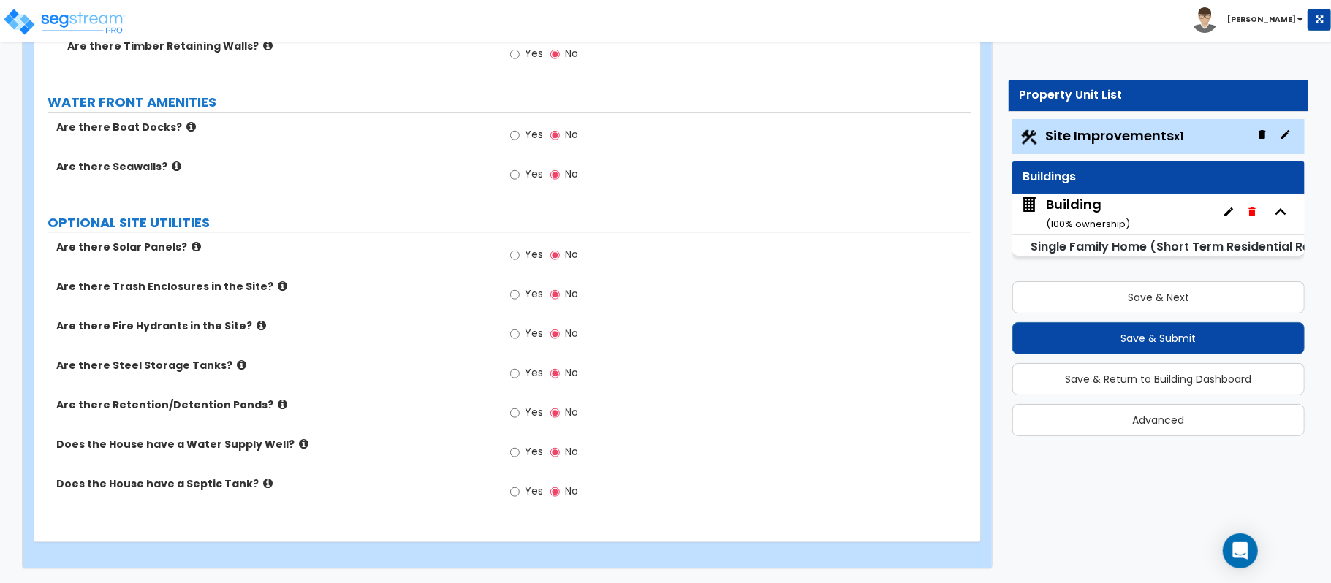
scroll to position [2571, 0]
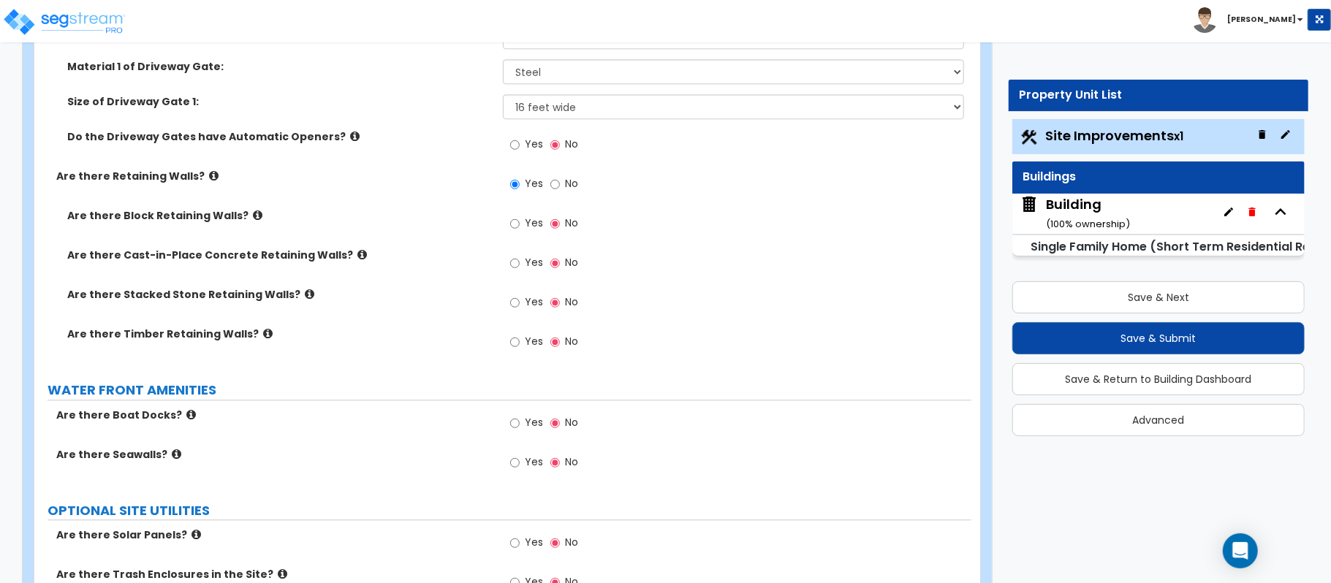
click at [253, 220] on label "Are there Block Retaining Walls?" at bounding box center [279, 215] width 425 height 15
click at [253, 217] on icon at bounding box center [258, 215] width 10 height 11
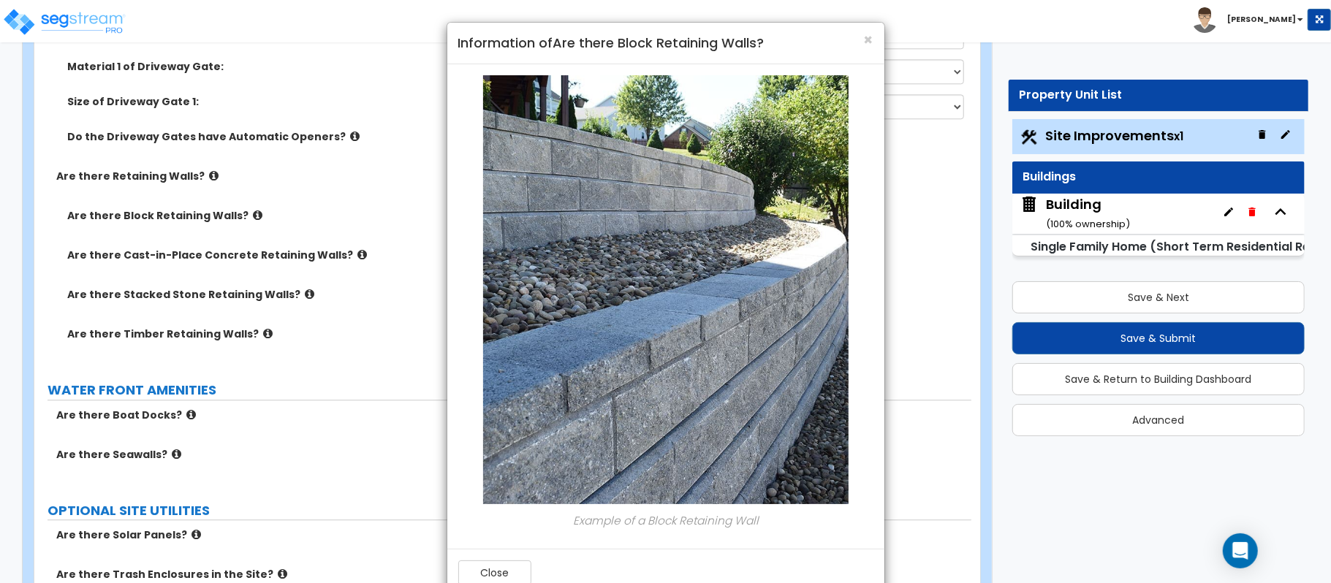
click at [874, 37] on div "× Information of Are there Block Retaining Walls?" at bounding box center [665, 44] width 437 height 42
click at [868, 42] on span "×" at bounding box center [869, 39] width 10 height 21
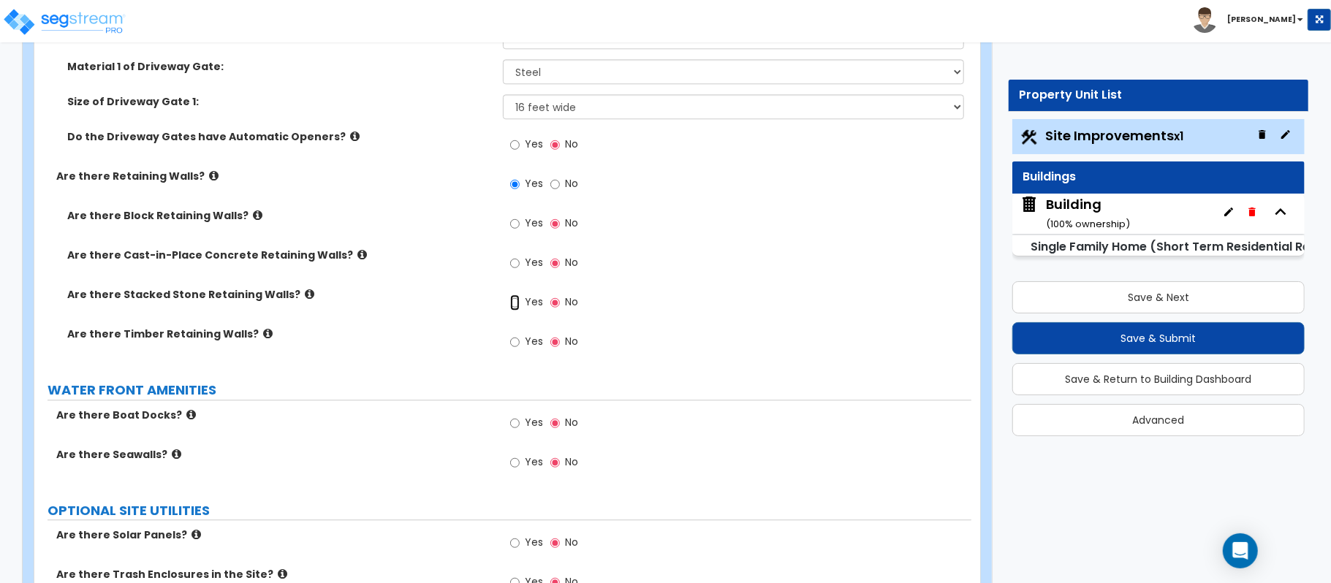
click at [519, 311] on input "Yes" at bounding box center [515, 303] width 10 height 16
radio input "true"
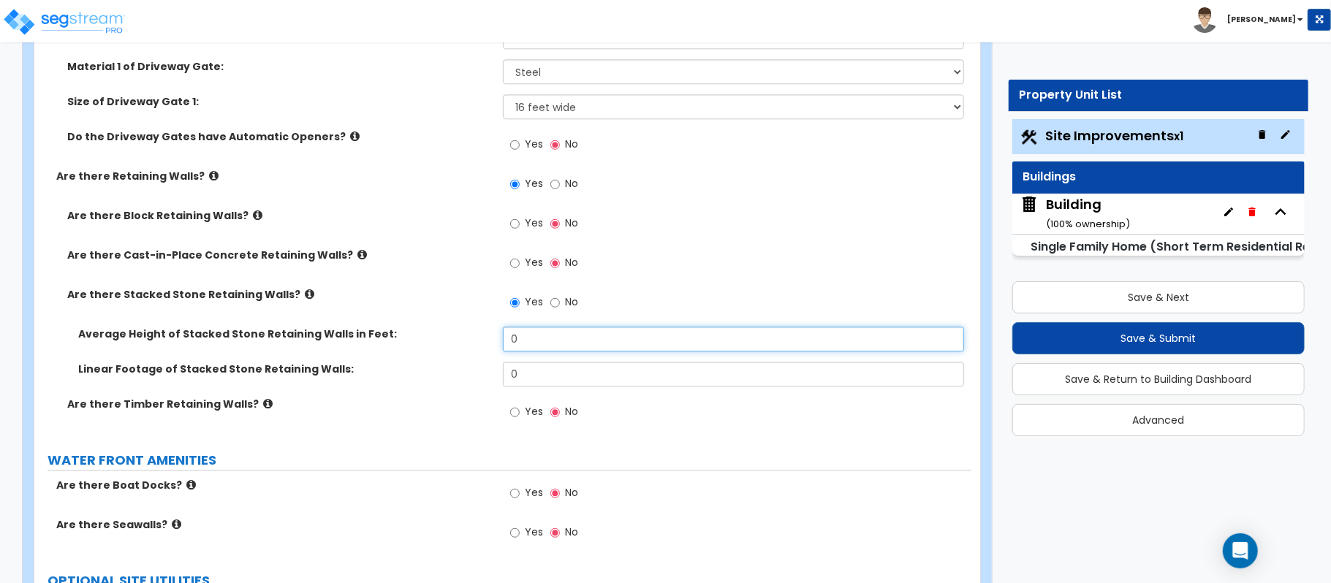
drag, startPoint x: 539, startPoint y: 348, endPoint x: 419, endPoint y: 339, distance: 120.9
click at [419, 339] on div "Average Height of Stacked Stone Retaining Walls in Feet: 0" at bounding box center [502, 344] width 937 height 35
type input "5"
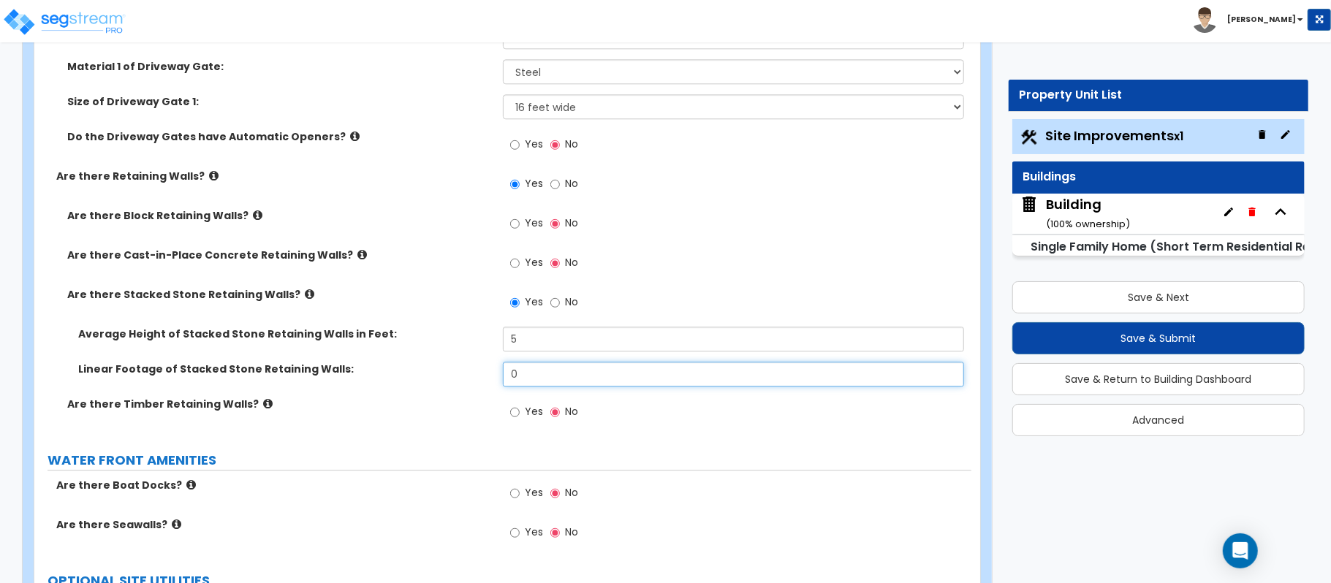
drag, startPoint x: 535, startPoint y: 380, endPoint x: 452, endPoint y: 374, distance: 83.5
click at [452, 374] on div "Linear Footage of Stacked Stone Retaining Walls: 0" at bounding box center [502, 379] width 937 height 35
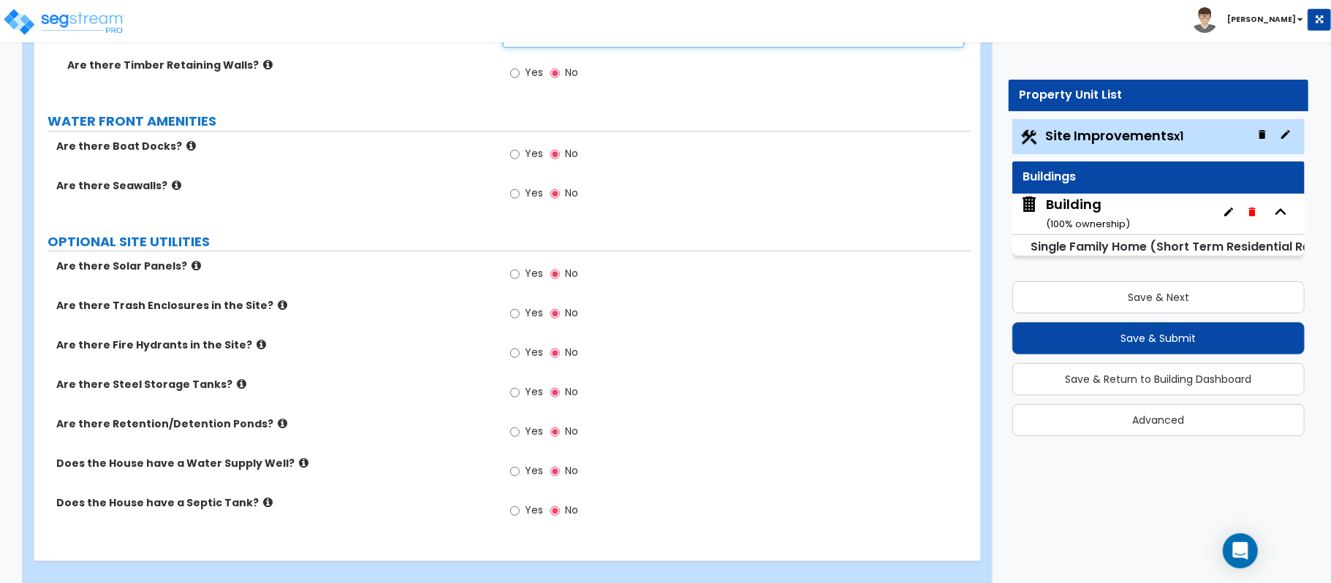
scroll to position [2933, 0]
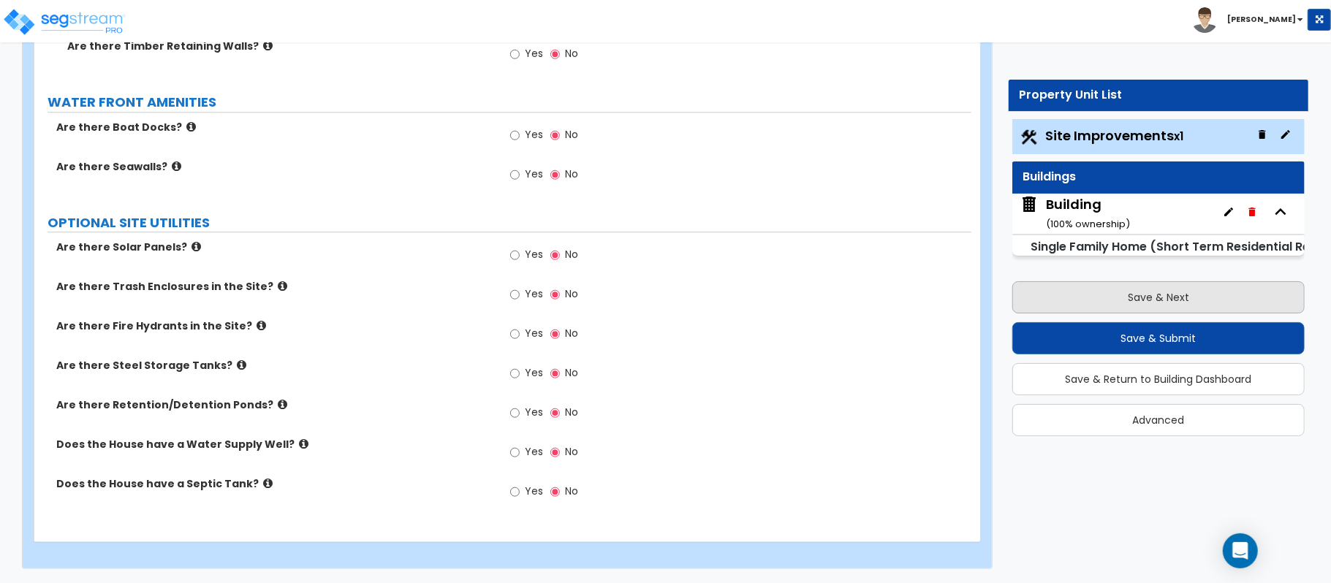
type input "200"
click at [1070, 301] on button "Save & Next" at bounding box center [1158, 297] width 292 height 32
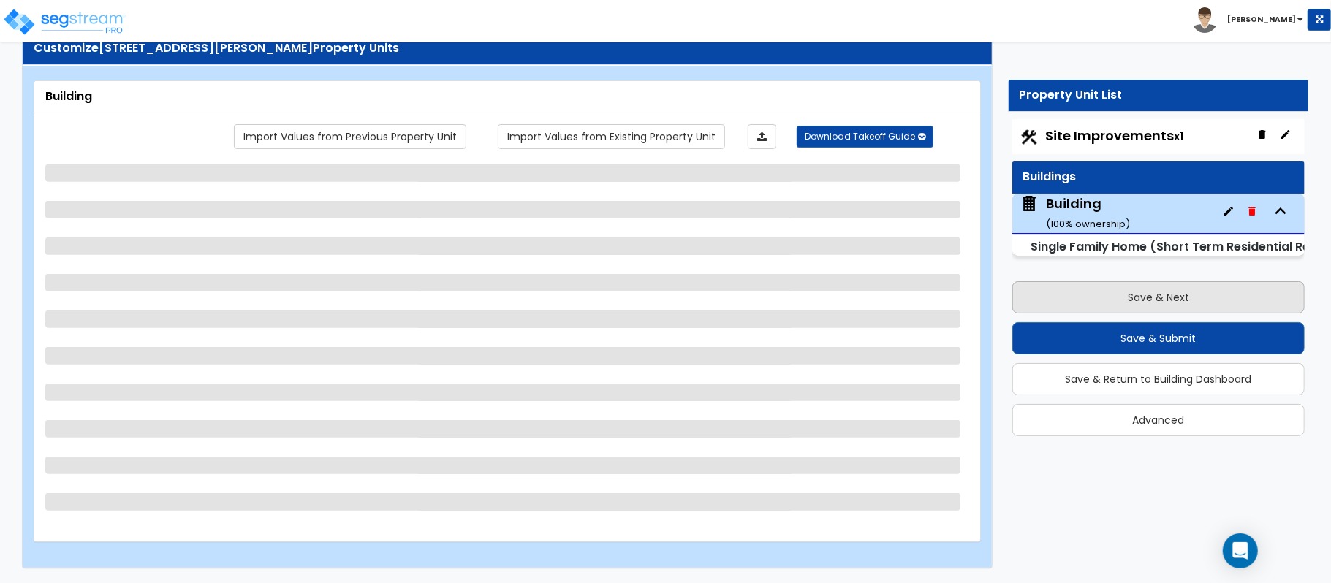
scroll to position [48, 0]
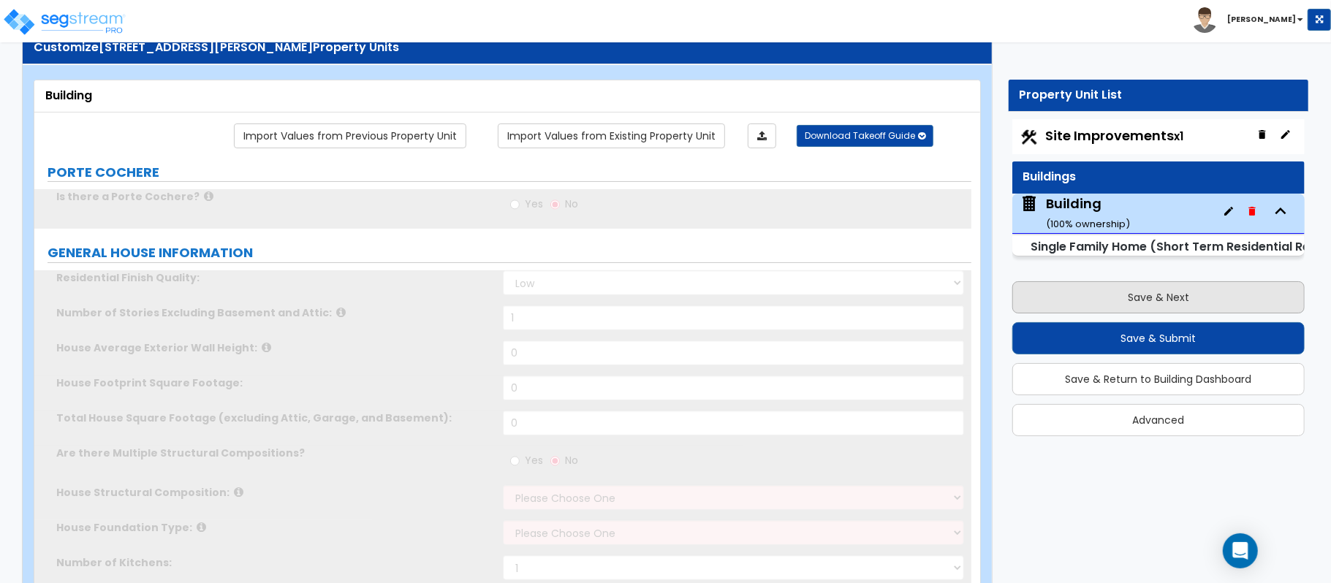
type input "1"
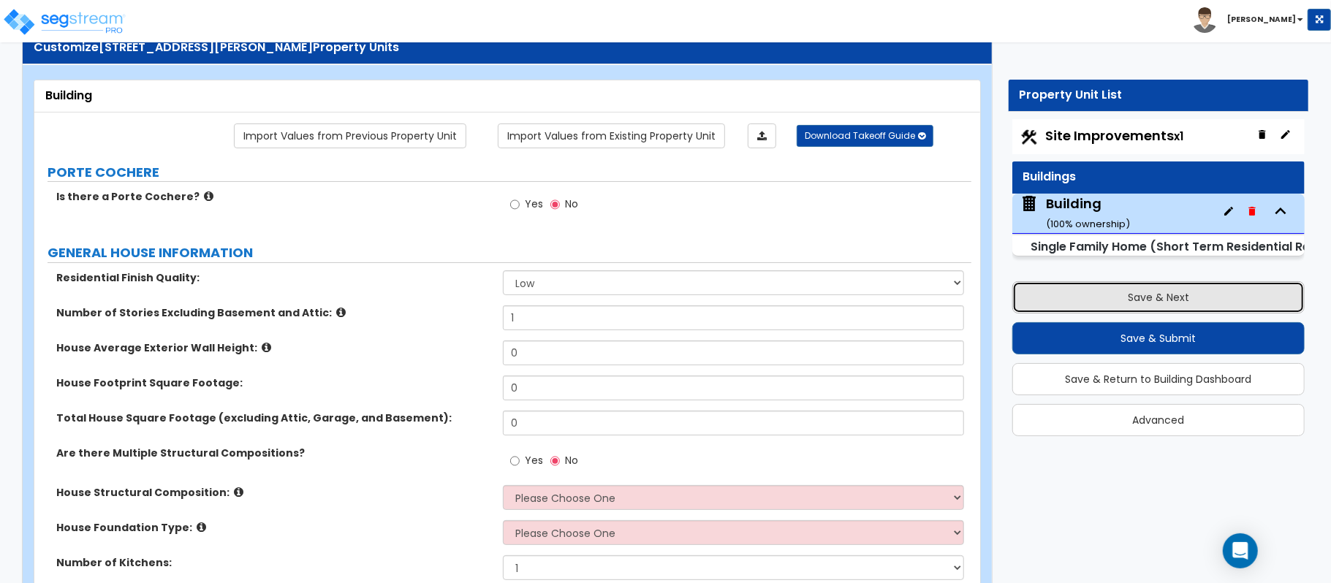
click at [1228, 293] on button "Save & Next" at bounding box center [1158, 297] width 292 height 32
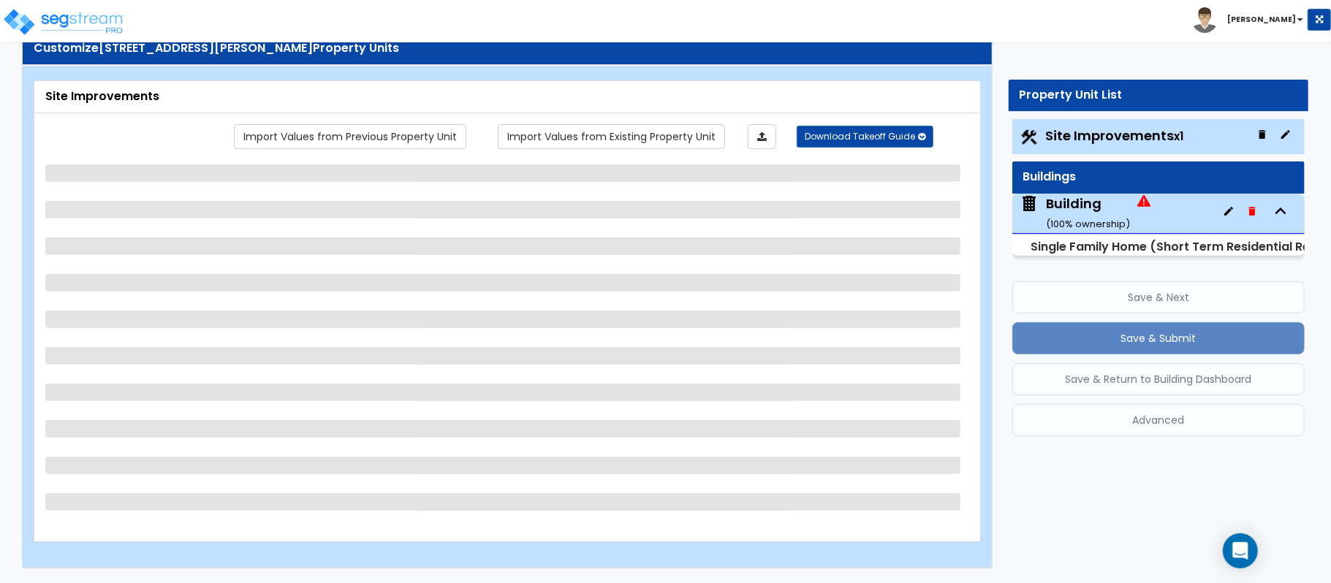
select select "2"
select select "4"
select select "1"
select select "2"
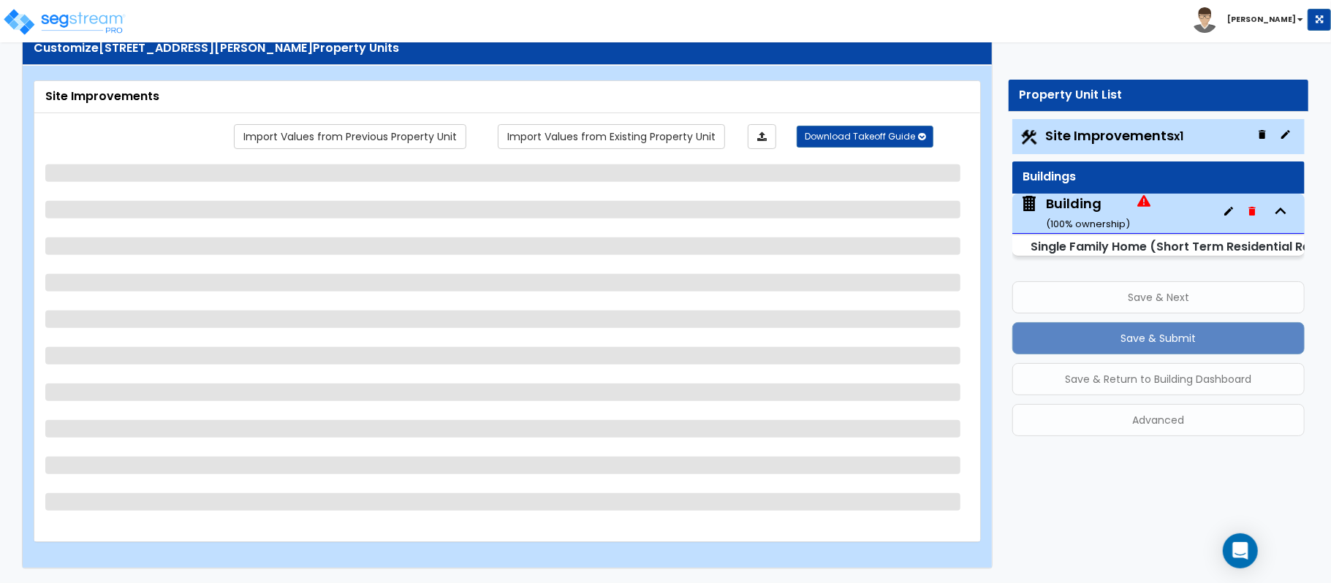
select select "3"
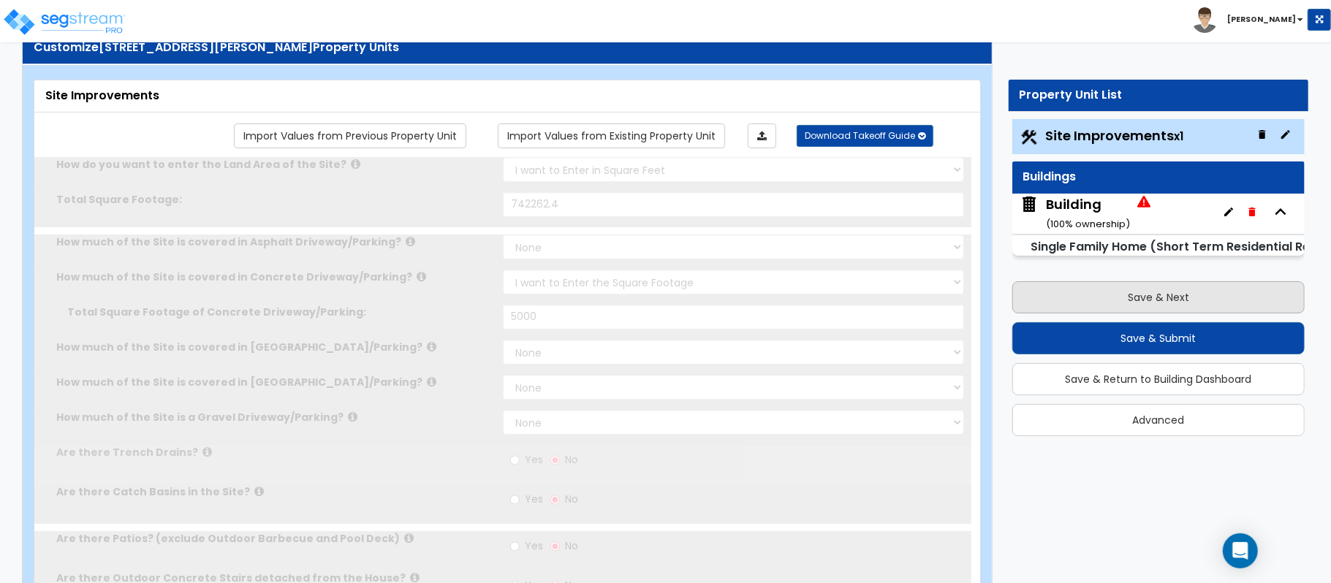
select select "2"
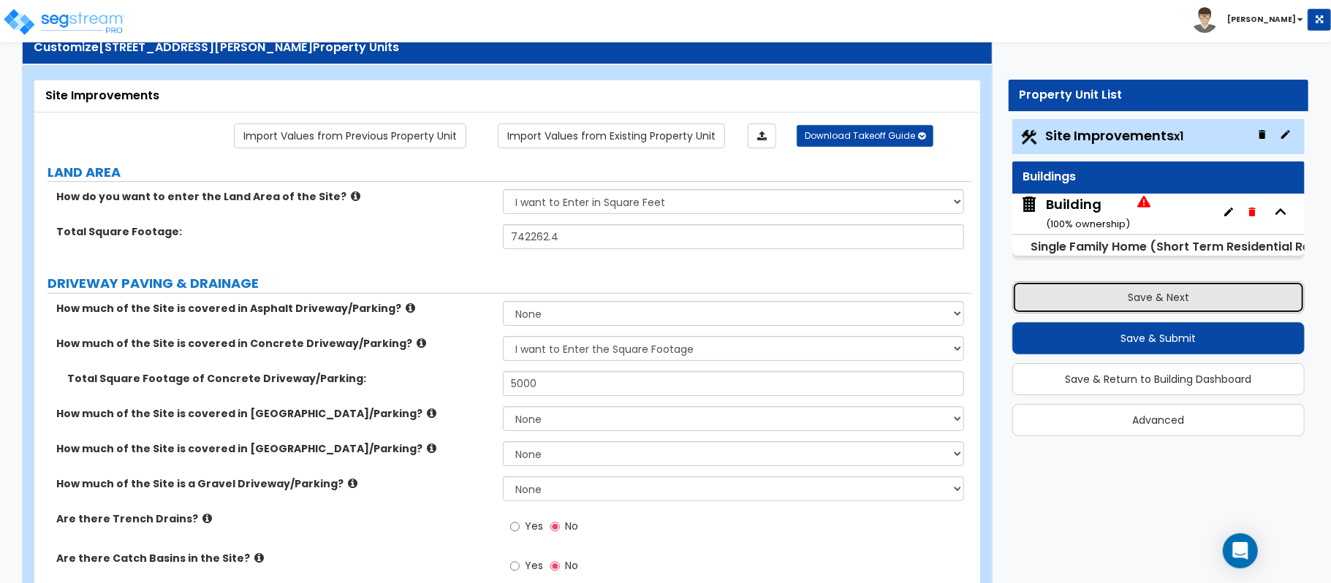
click at [1227, 287] on button "Save & Next" at bounding box center [1158, 297] width 292 height 32
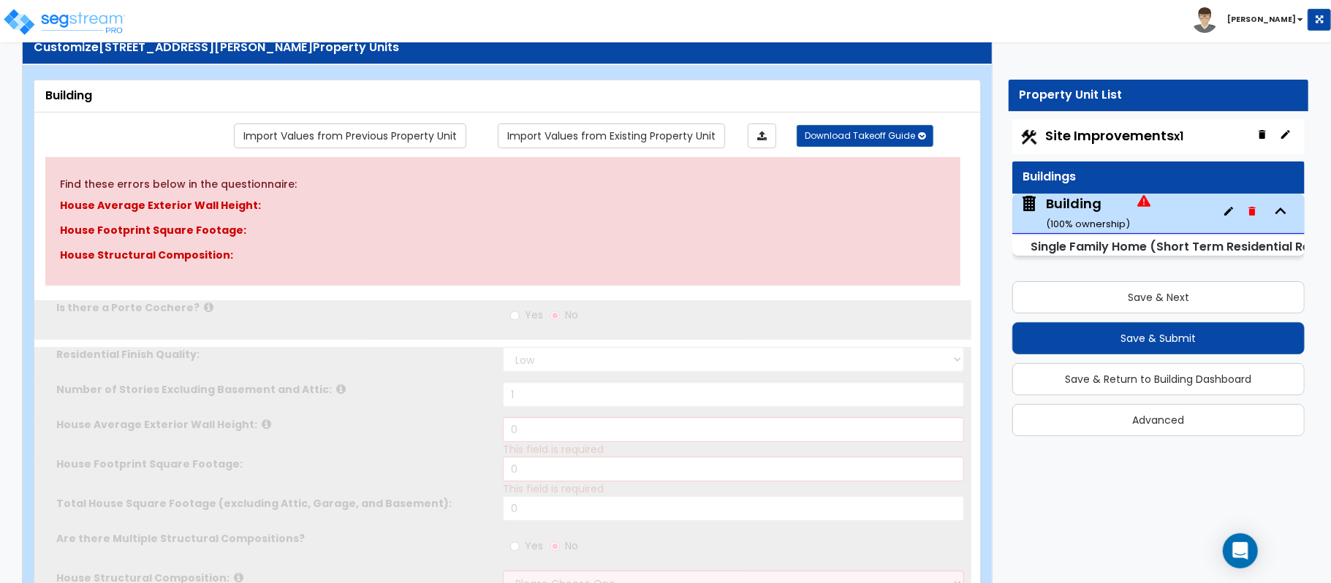
type input "1"
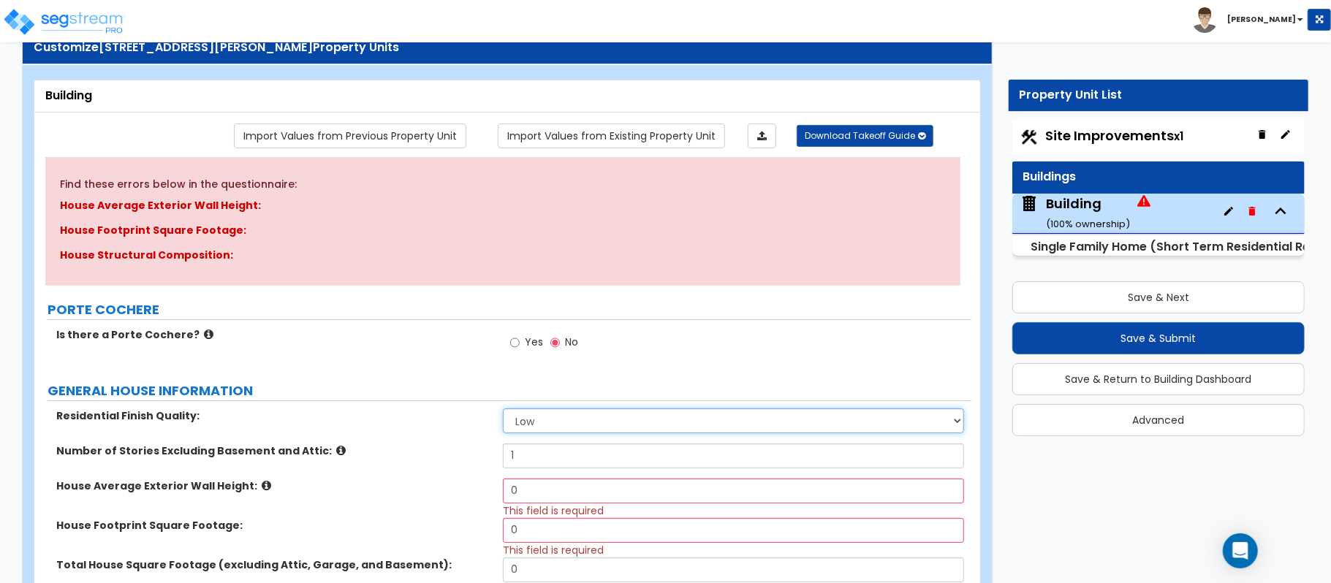
click at [547, 428] on select "Low Average High" at bounding box center [733, 421] width 461 height 25
select select "2"
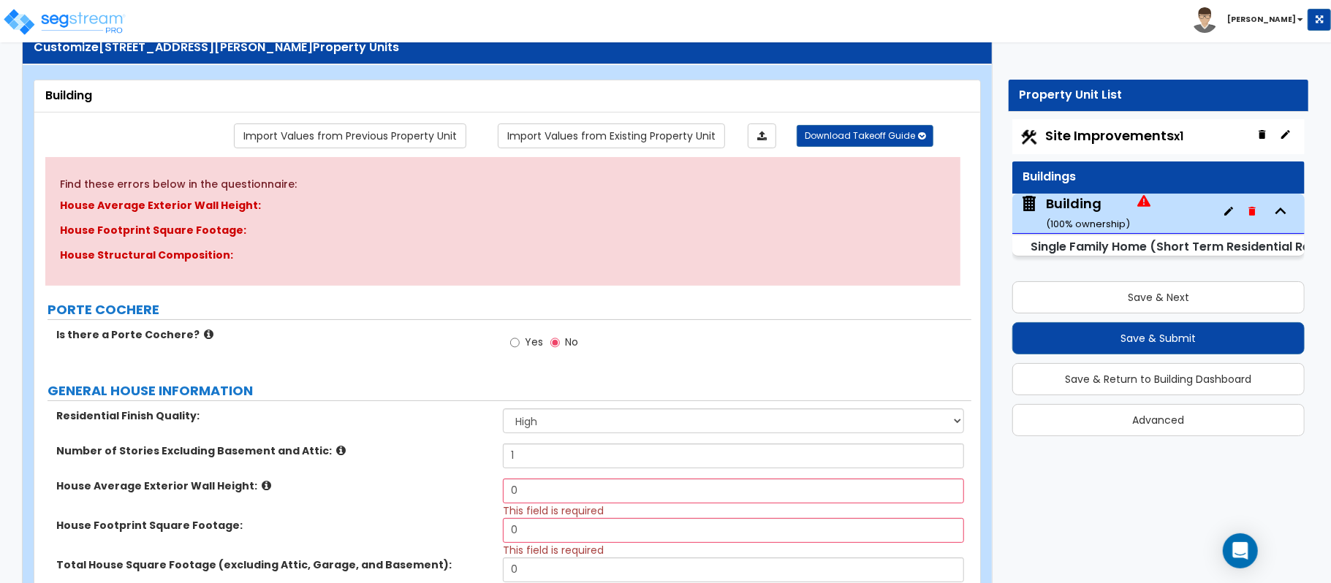
click at [453, 445] on label "Number of Stories Excluding Basement and Attic:" at bounding box center [274, 451] width 436 height 15
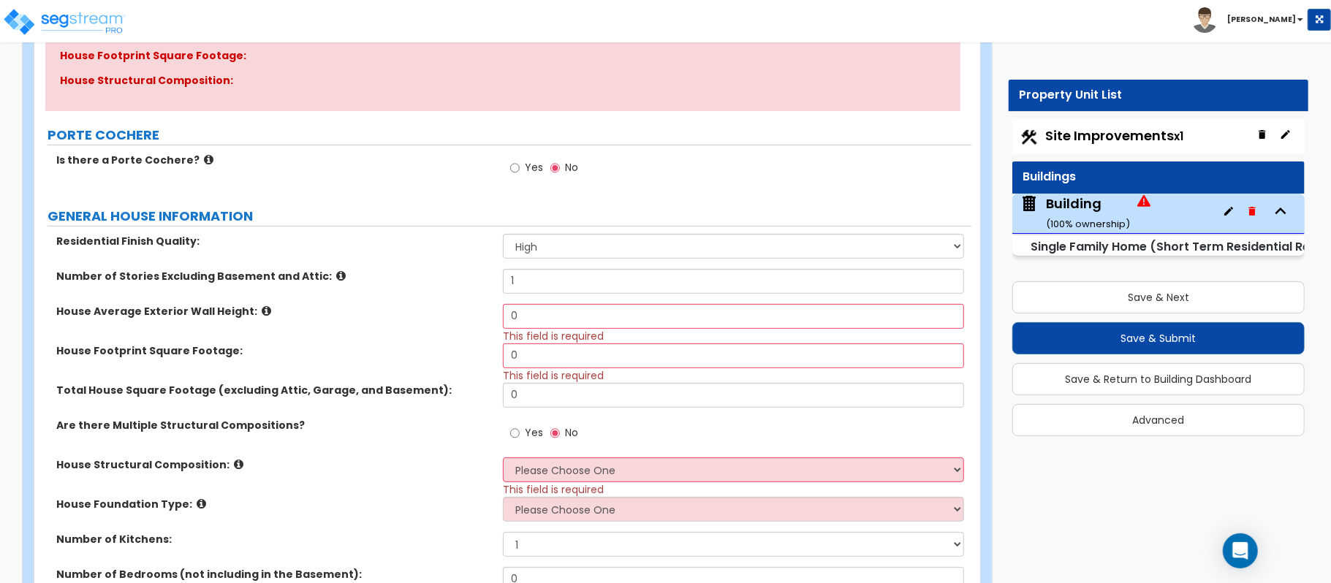
scroll to position [243, 0]
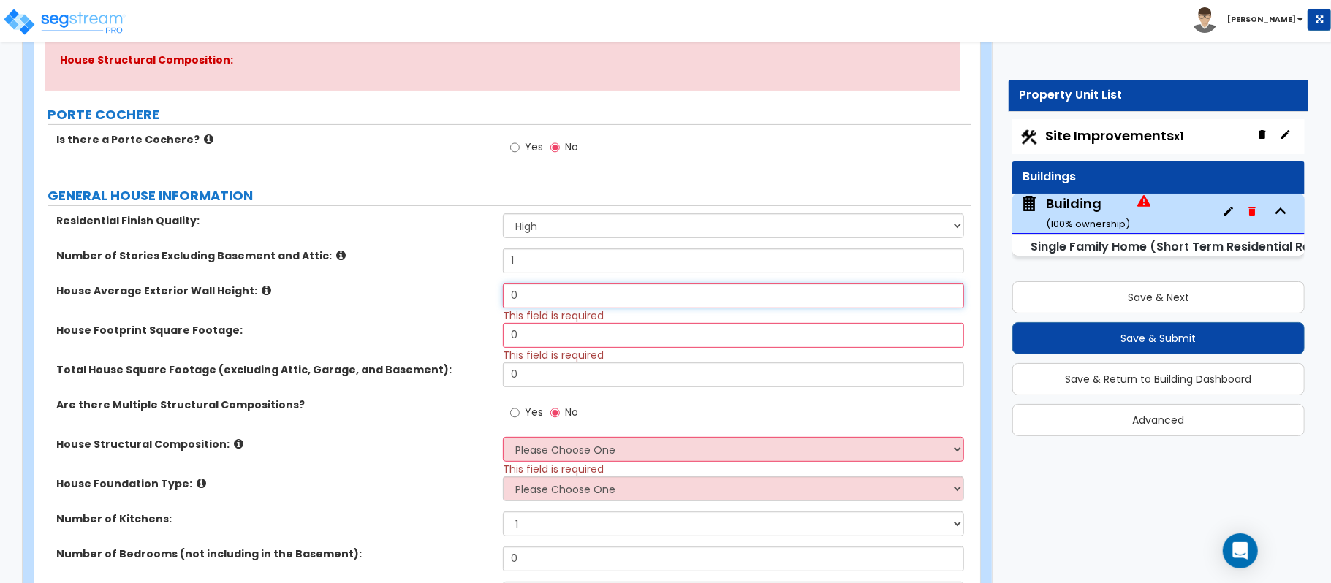
drag, startPoint x: 534, startPoint y: 304, endPoint x: 456, endPoint y: 296, distance: 77.9
click at [456, 296] on div "House Average Exterior Wall Height: 0 This field is required" at bounding box center [502, 303] width 937 height 39
type input "12"
type input "3,779"
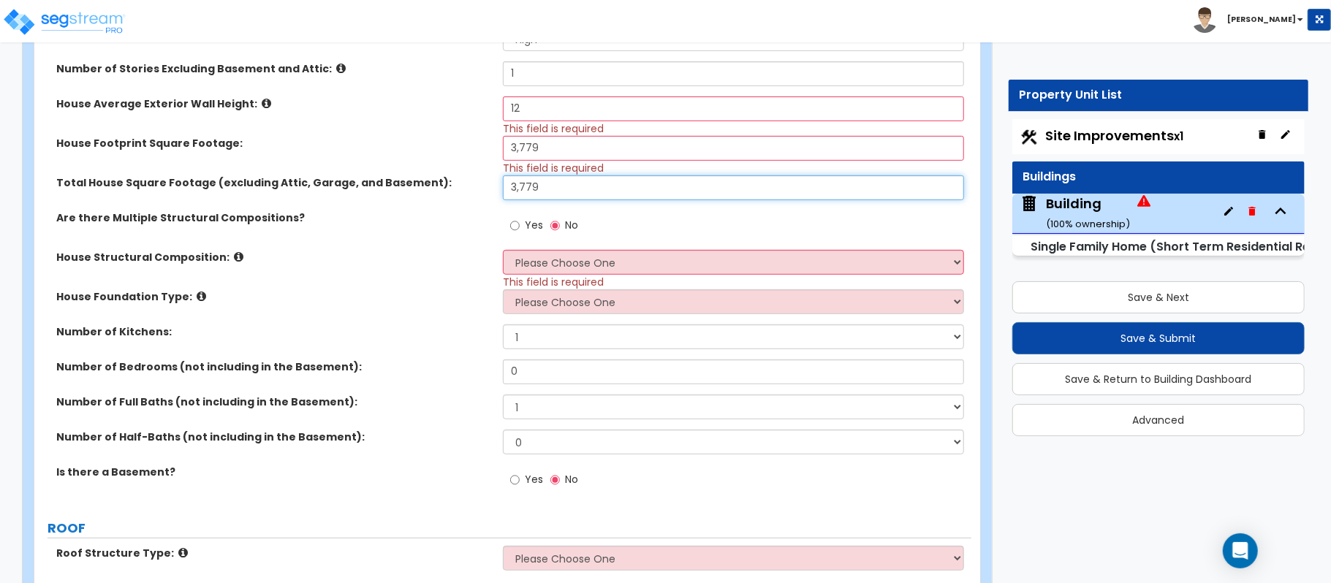
scroll to position [437, 0]
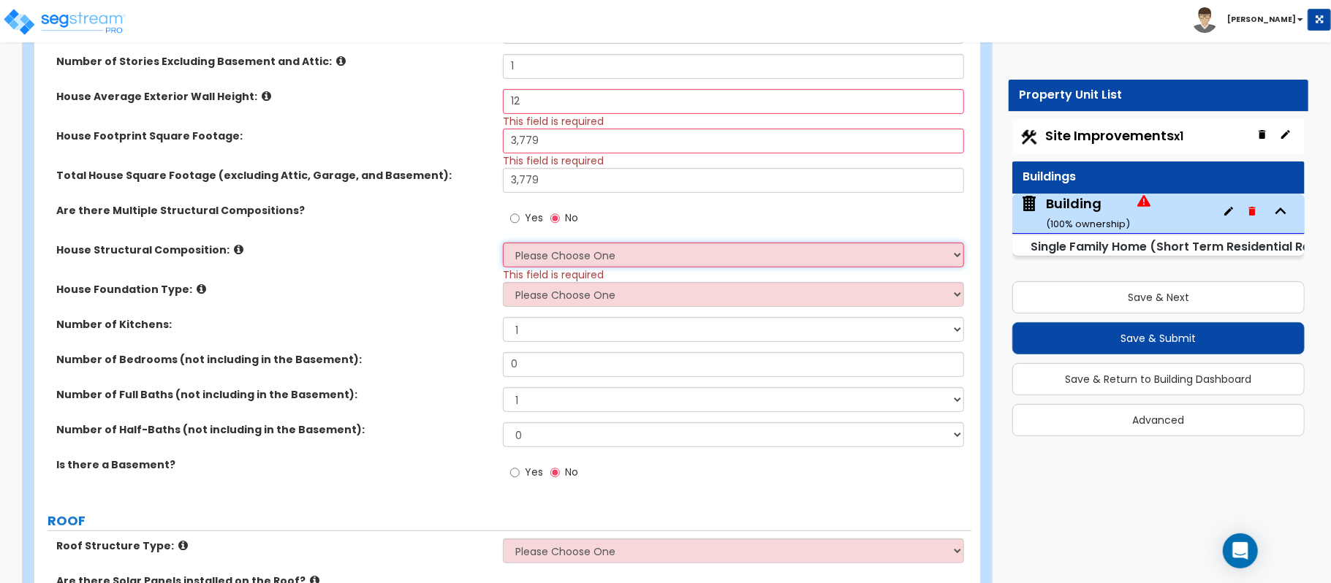
select select "7"
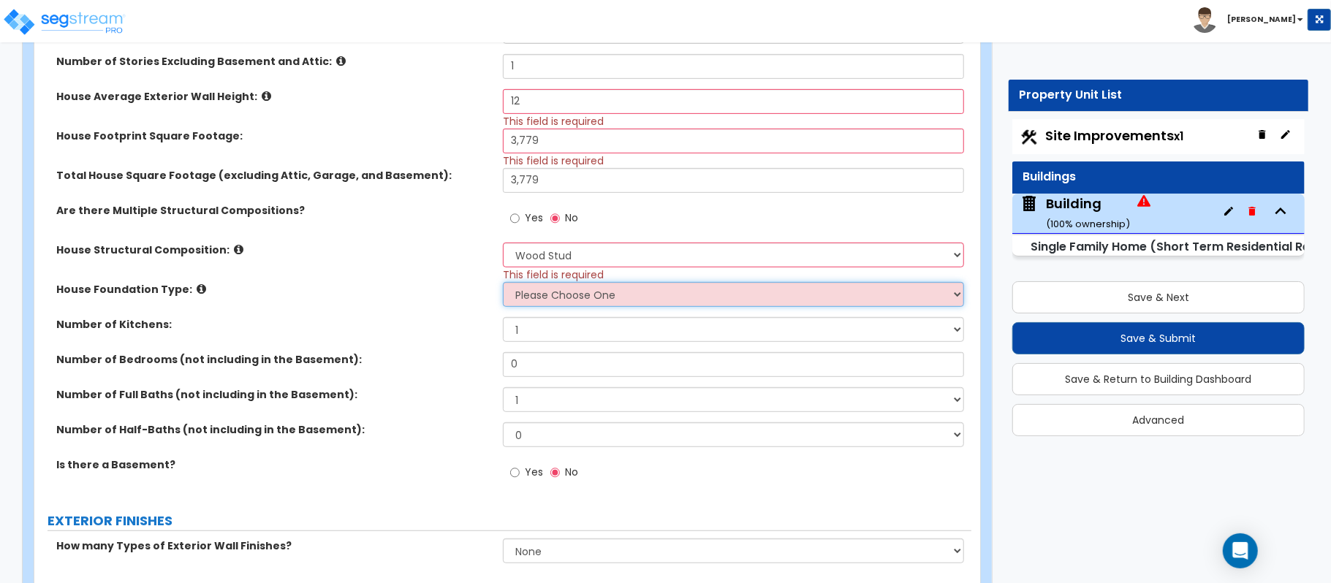
click at [554, 298] on select "Please Choose One Crawl Space Pier-Elevated First floor Slab on Grade" at bounding box center [733, 294] width 461 height 25
select select "3"
click at [443, 325] on label "Number of Kitchens:" at bounding box center [274, 324] width 436 height 15
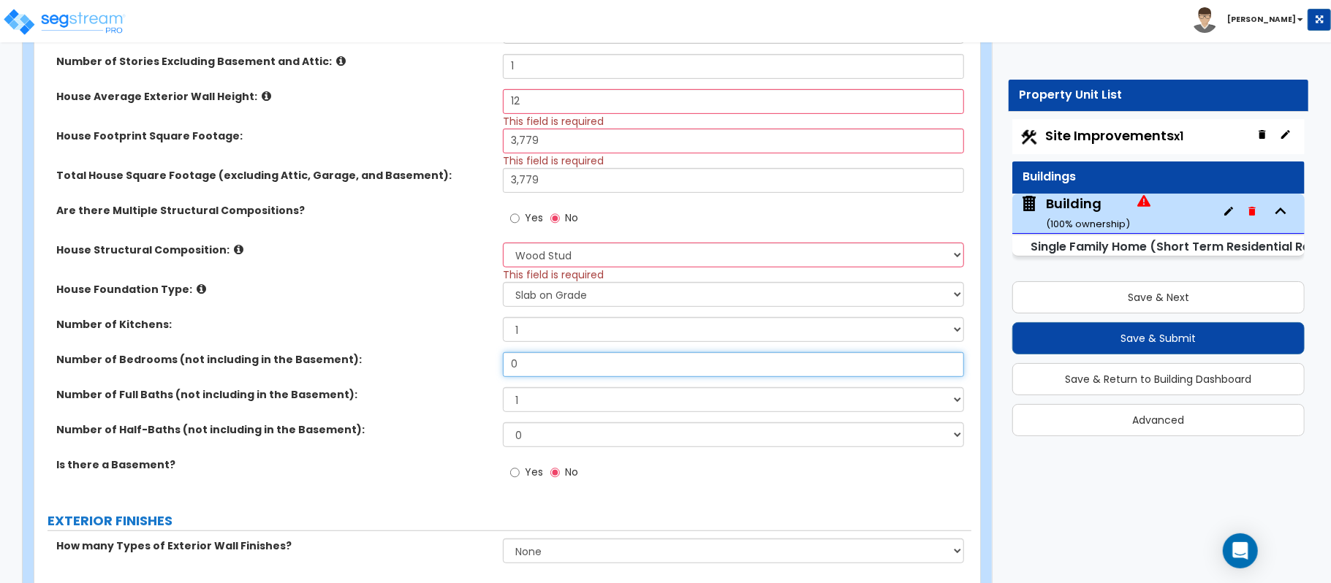
drag, startPoint x: 550, startPoint y: 357, endPoint x: 484, endPoint y: 360, distance: 66.6
click at [484, 360] on div "Number of Bedrooms (not including in the Basement): 0" at bounding box center [502, 369] width 937 height 35
type input "4"
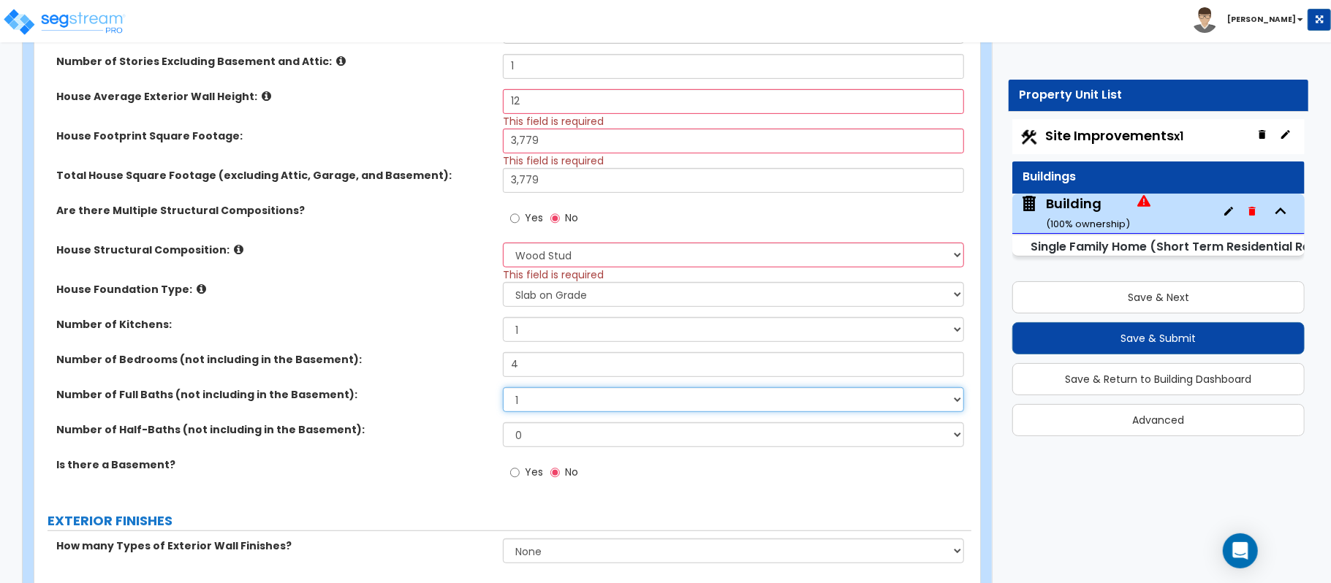
select select "4"
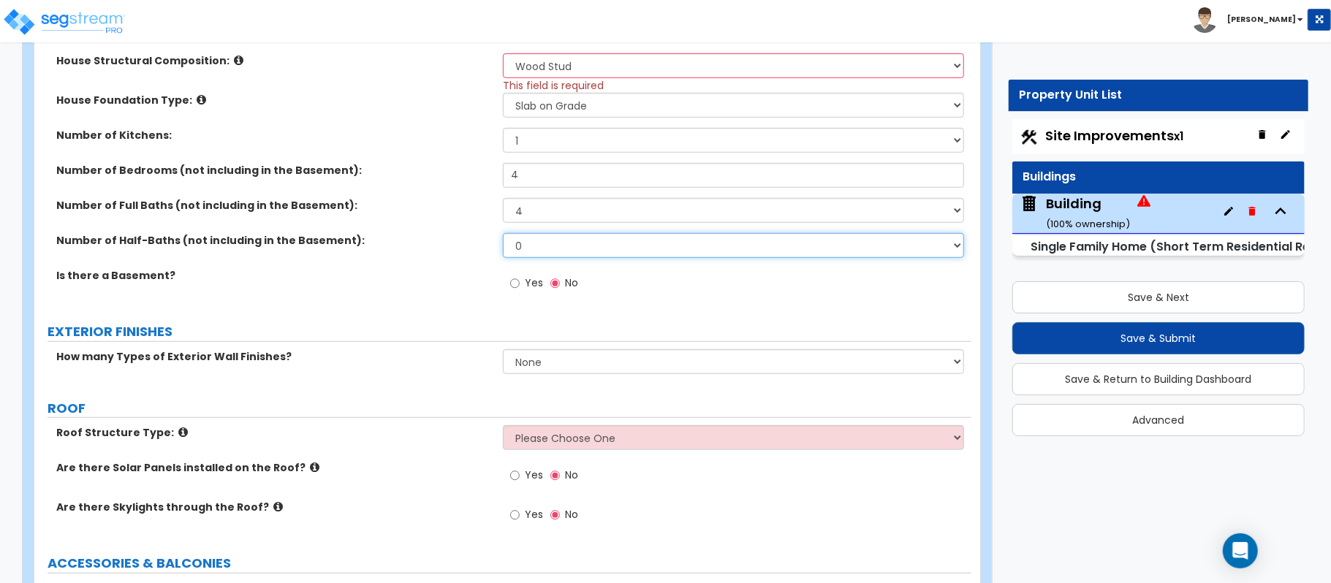
scroll to position [632, 0]
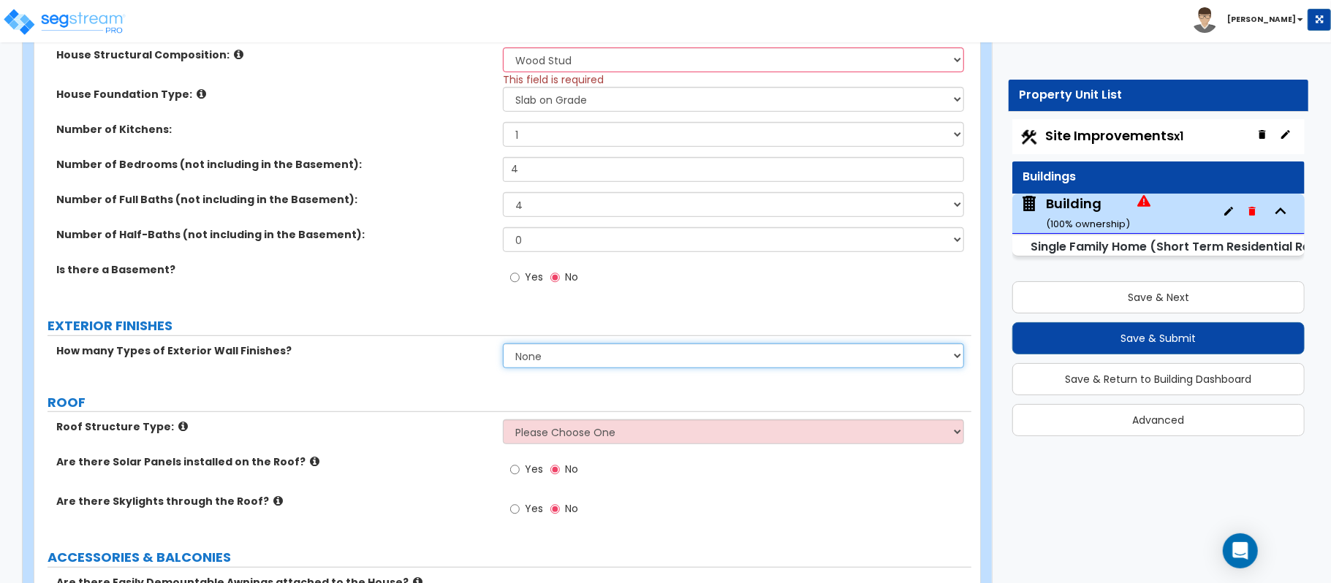
click at [547, 348] on select "None 1 2 3" at bounding box center [733, 356] width 461 height 25
select select "2"
click at [503, 345] on select "None 1 2 3" at bounding box center [733, 356] width 461 height 25
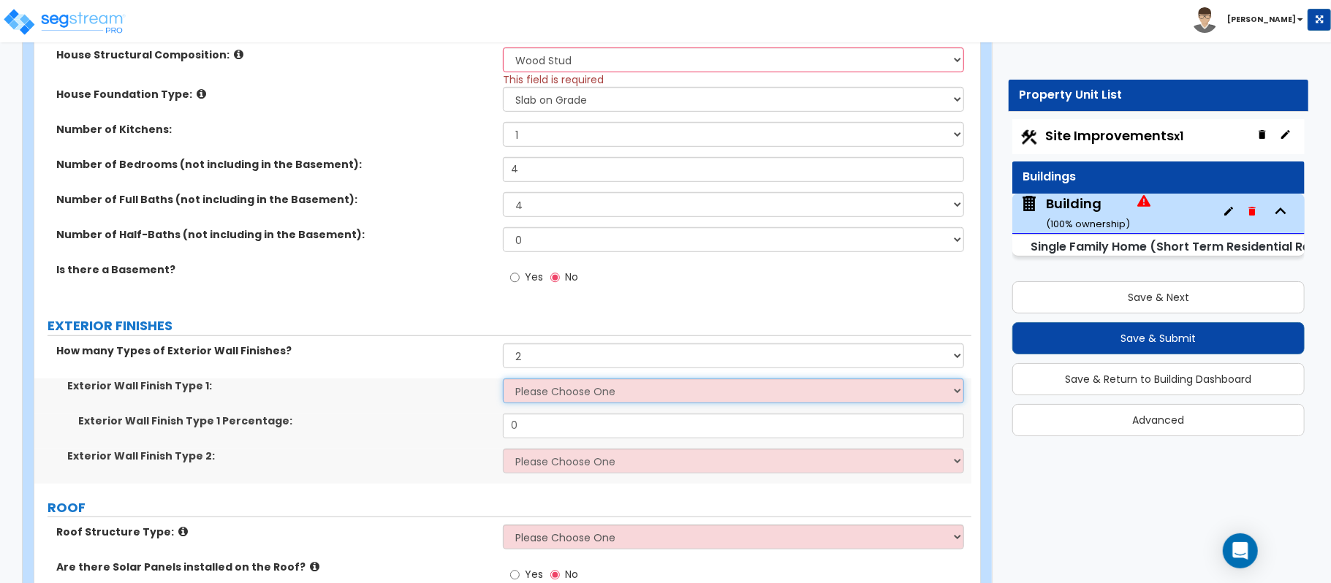
drag, startPoint x: 550, startPoint y: 395, endPoint x: 442, endPoint y: 419, distance: 110.8
click at [550, 395] on select "Please Choose One No Finish/Shared Wall No Wall Brick Finish Stone Finish Wood …" at bounding box center [733, 391] width 461 height 25
select select "3"
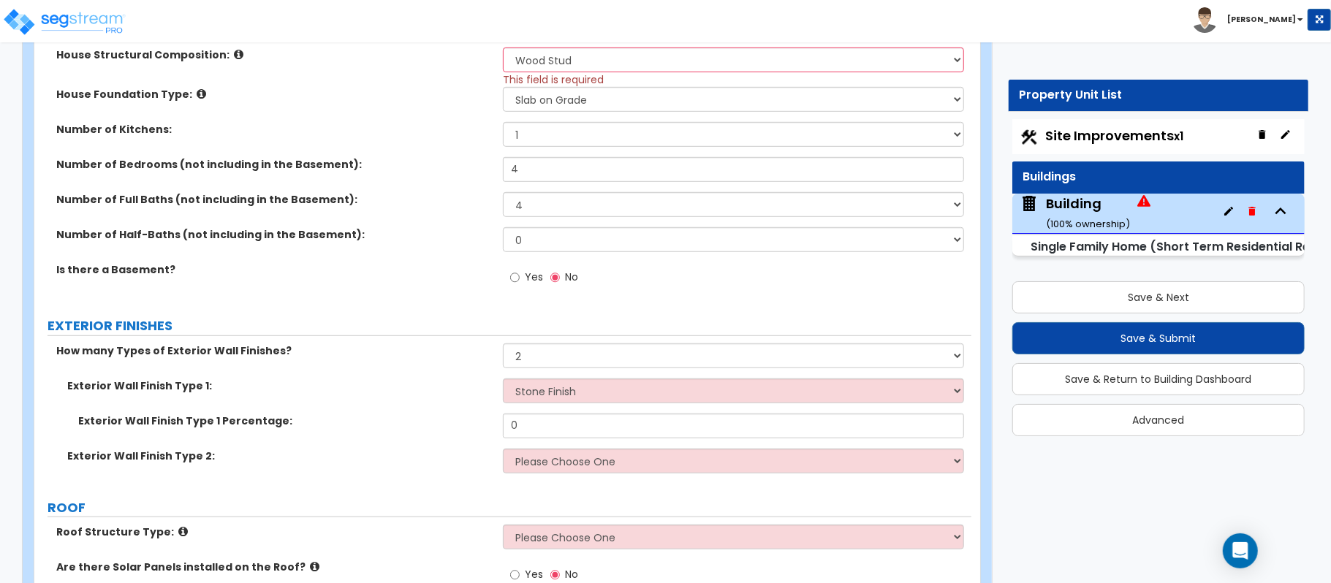
drag, startPoint x: 428, startPoint y: 418, endPoint x: 489, endPoint y: 437, distance: 63.6
click at [428, 418] on label "Exterior Wall Finish Type 1 Percentage:" at bounding box center [285, 421] width 414 height 15
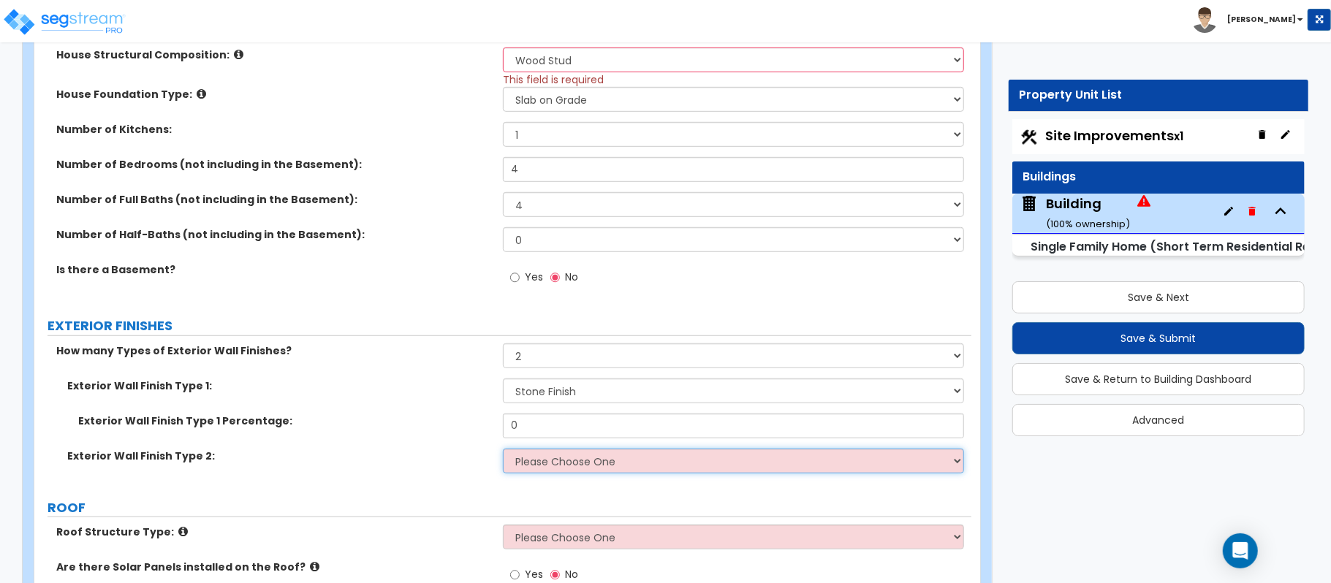
click at [547, 466] on select "Please Choose One No Finish/Shared Wall No Wall Brick Finish Stone Finish Wood …" at bounding box center [733, 461] width 461 height 25
select select "7"
click at [503, 450] on select "Please Choose One No Finish/Shared Wall No Wall Brick Finish Stone Finish Wood …" at bounding box center [733, 461] width 461 height 25
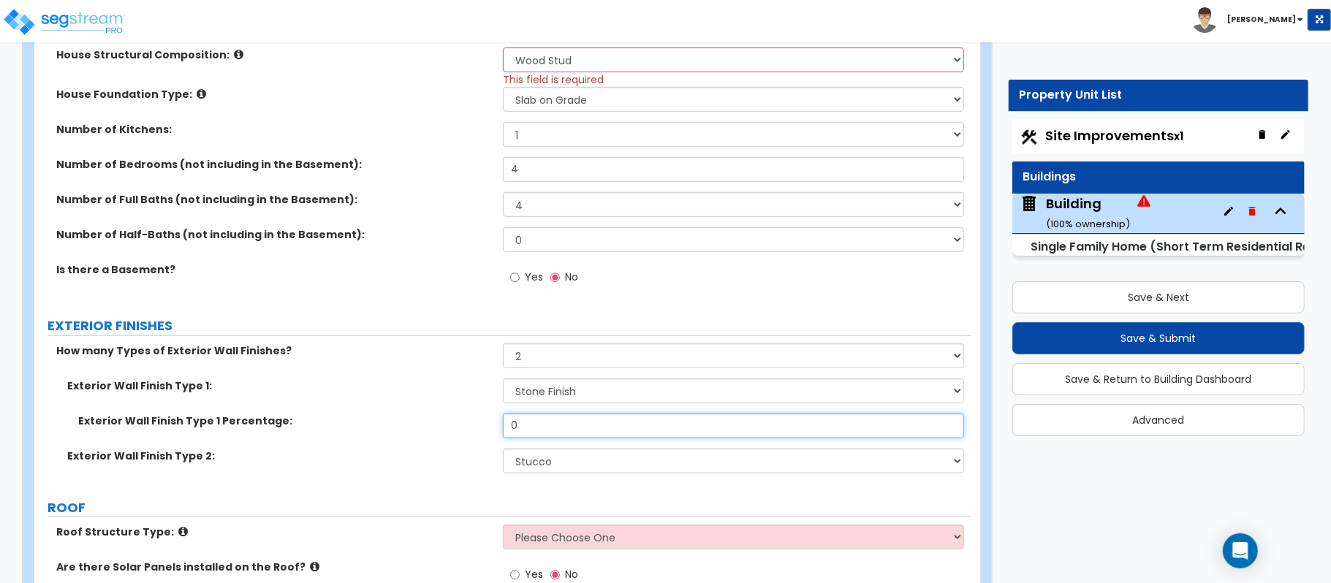
drag, startPoint x: 537, startPoint y: 427, endPoint x: 442, endPoint y: 422, distance: 94.4
click at [442, 422] on div "Exterior Wall Finish Type 1 Percentage: 0" at bounding box center [502, 431] width 937 height 35
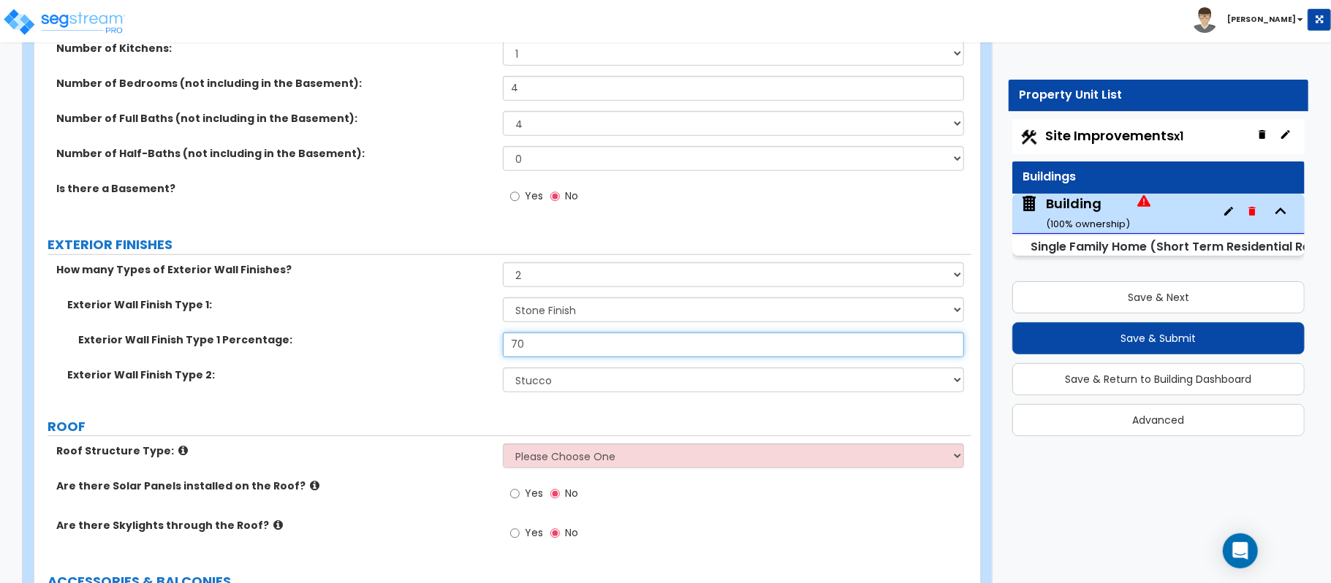
scroll to position [827, 0]
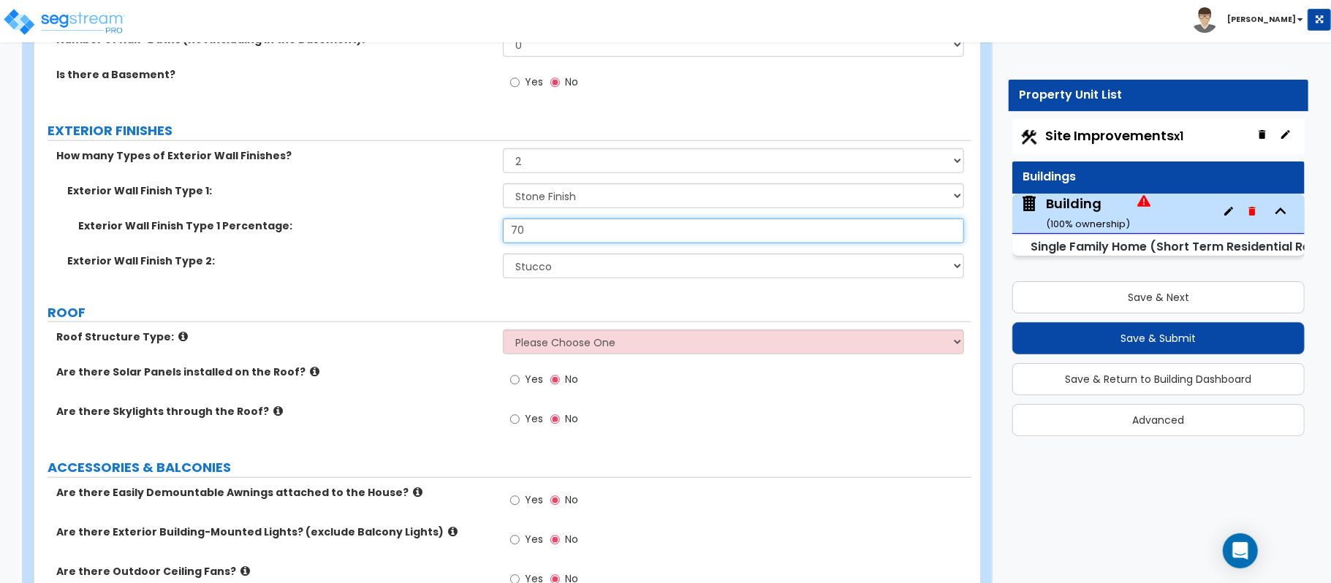
type input "70"
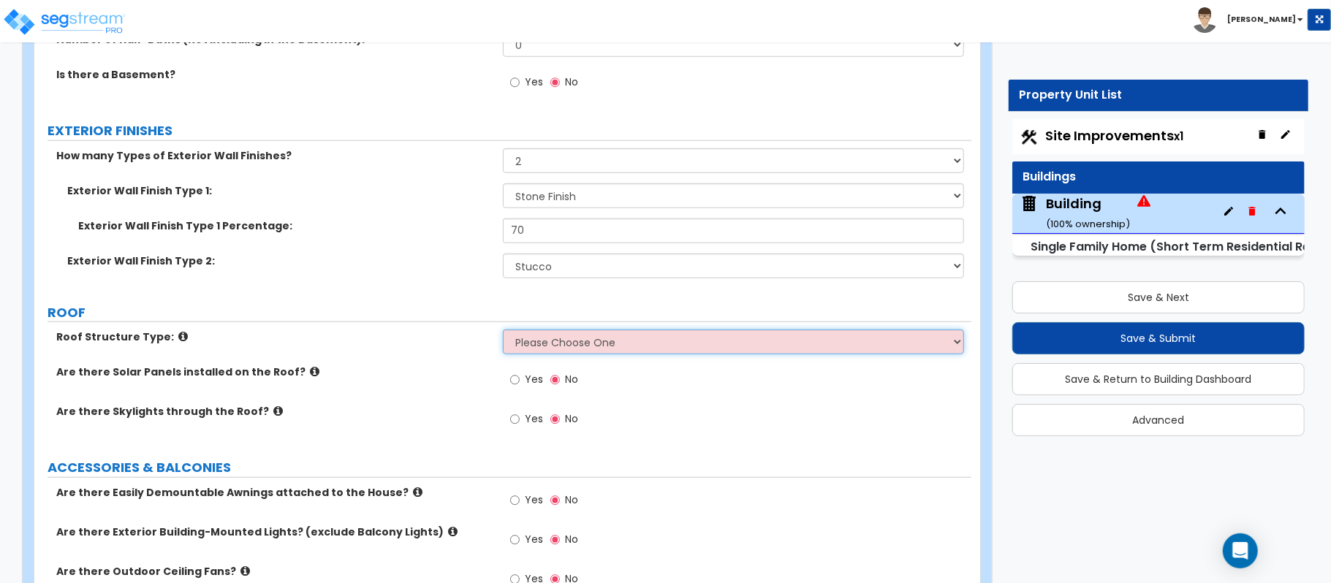
click at [572, 345] on select "Please Choose One Gable Roof Flat Roof Hybrid Gable & Flat Roof" at bounding box center [733, 342] width 461 height 25
select select "1"
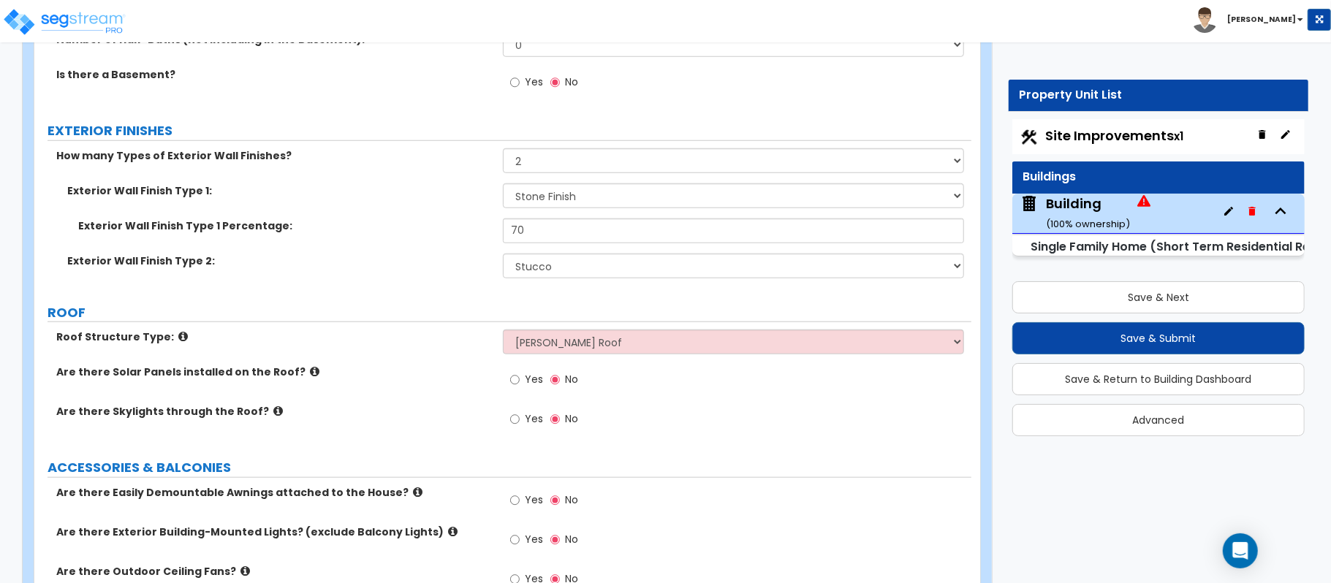
drag, startPoint x: 480, startPoint y: 354, endPoint x: 499, endPoint y: 370, distance: 24.9
click at [480, 354] on div "Roof Structure Type: Please Choose One Gable Roof Flat Roof Hybrid Gable & Flat…" at bounding box center [502, 347] width 937 height 35
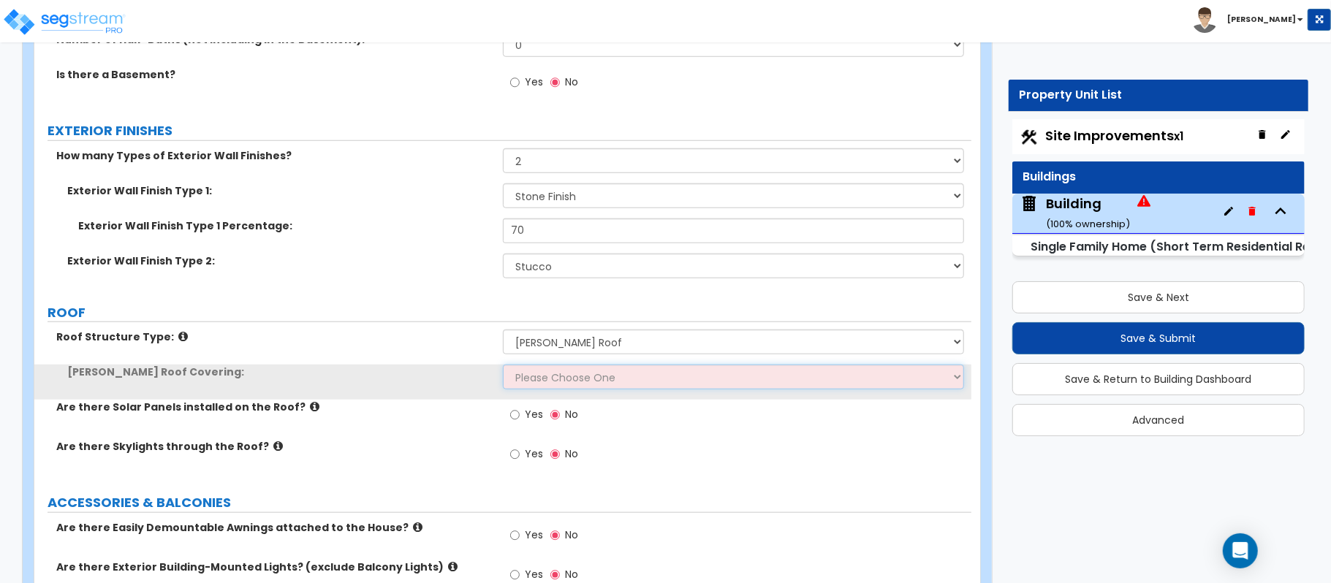
click at [554, 378] on select "Please Choose One Asphalt Shingle Clay Tile Wood Shingle Metal Shingle Standing…" at bounding box center [733, 377] width 461 height 25
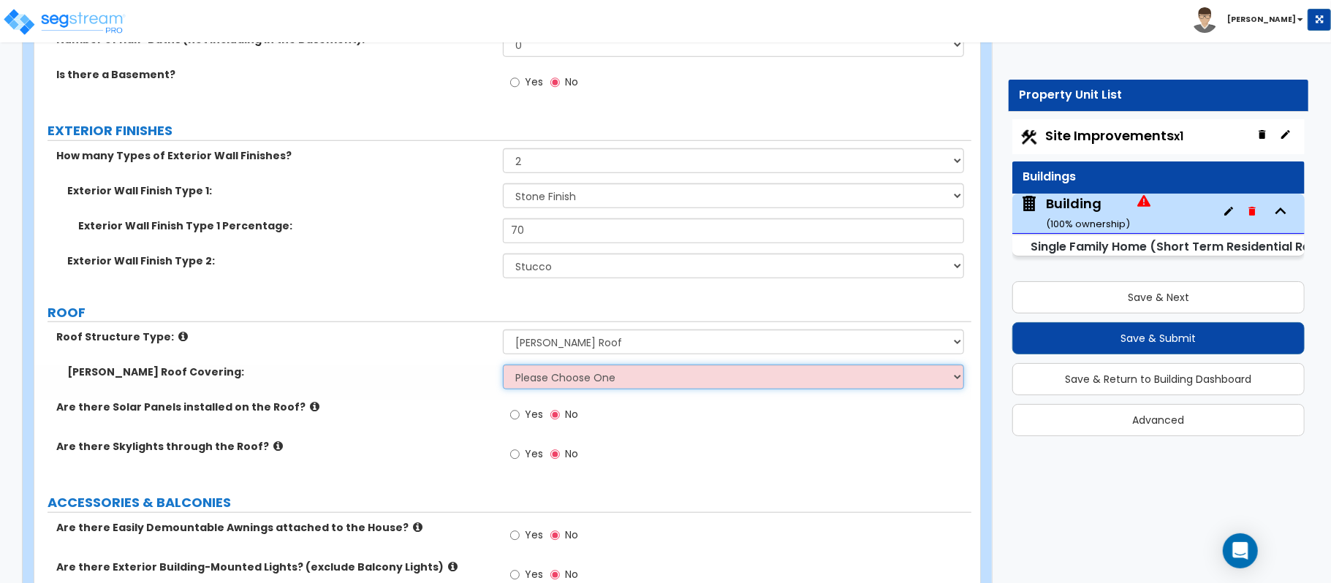
select select "1"
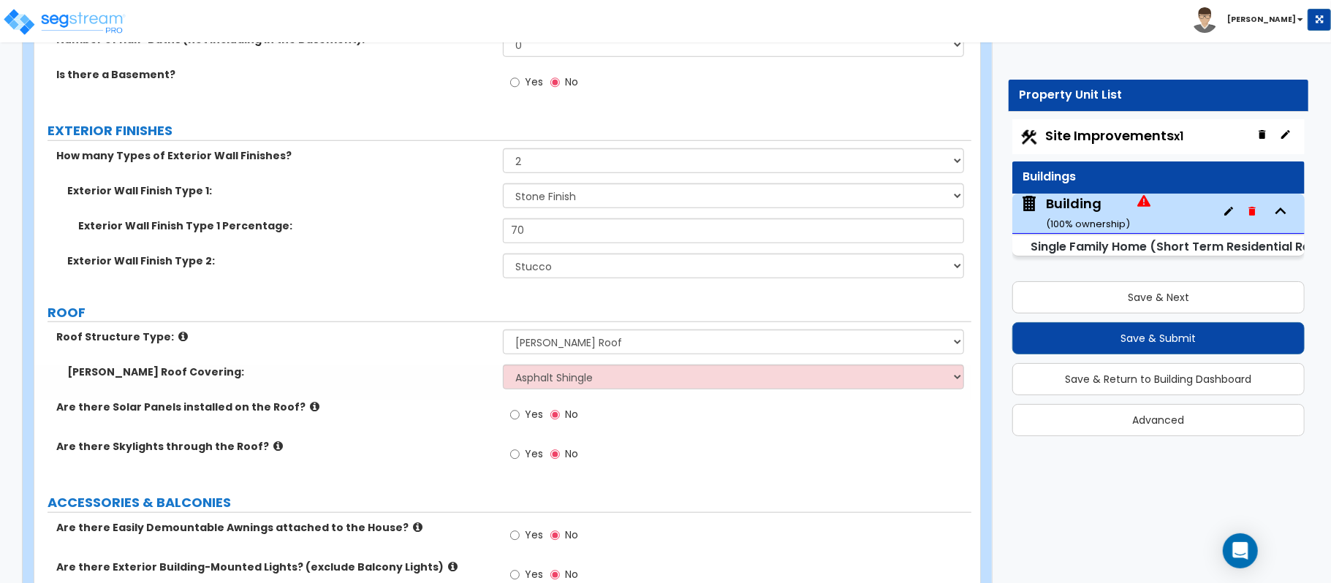
click at [412, 436] on div "Are there Solar Panels installed on the Roof? Yes No" at bounding box center [502, 419] width 937 height 39
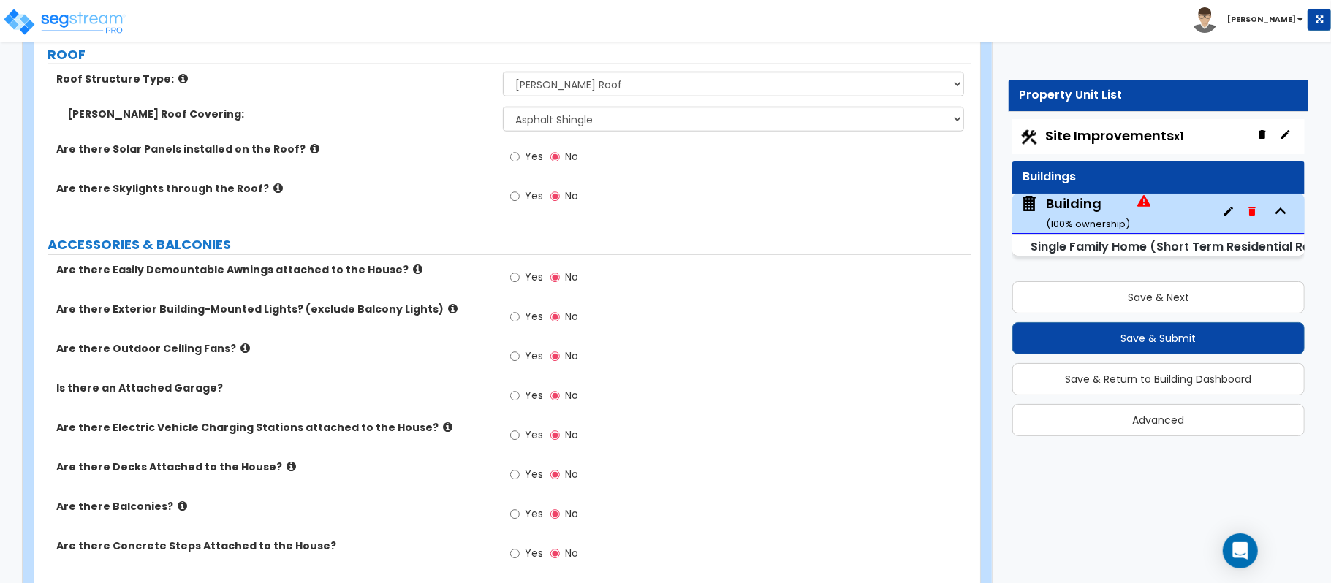
scroll to position [1120, 0]
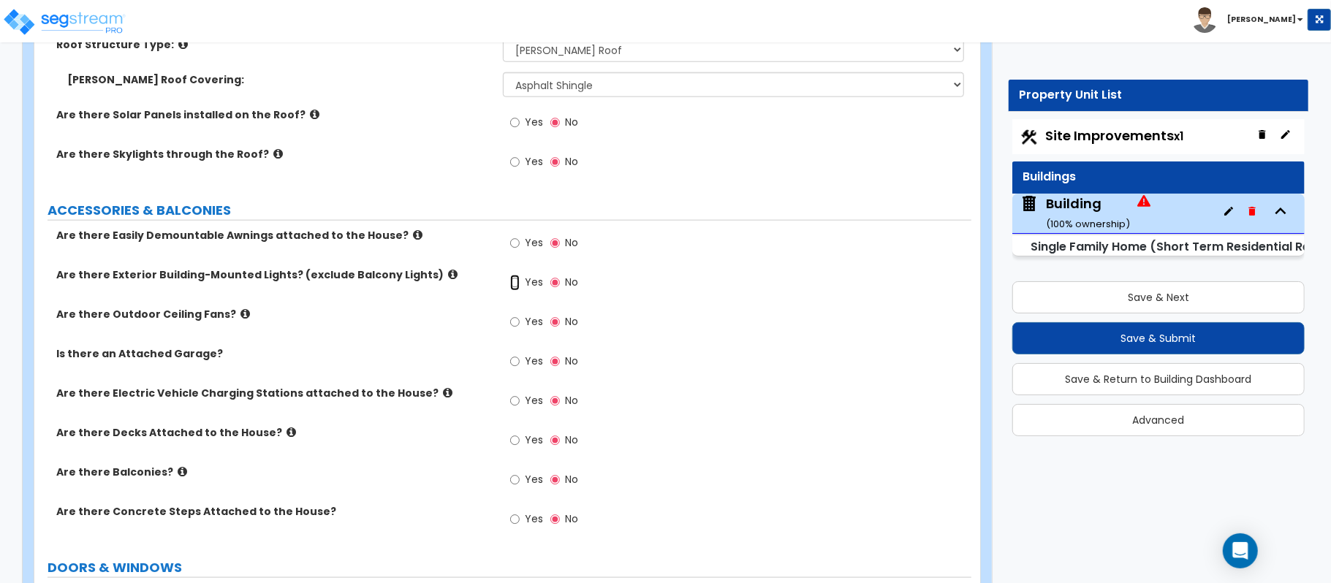
click at [512, 289] on input "Yes" at bounding box center [515, 283] width 10 height 16
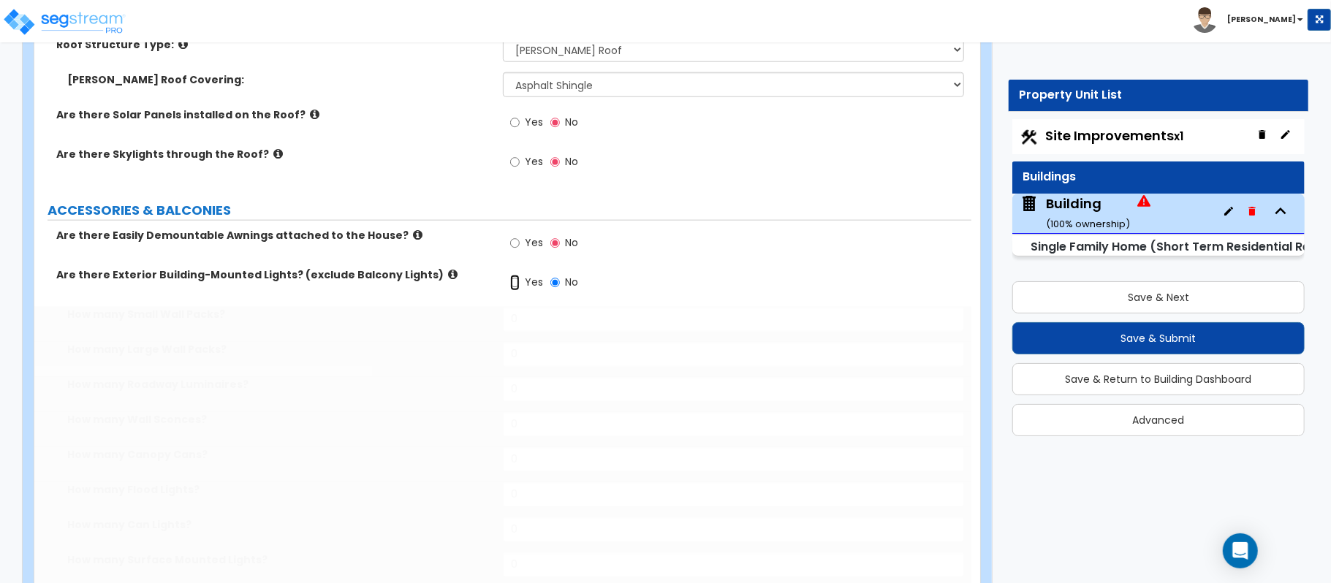
radio input "true"
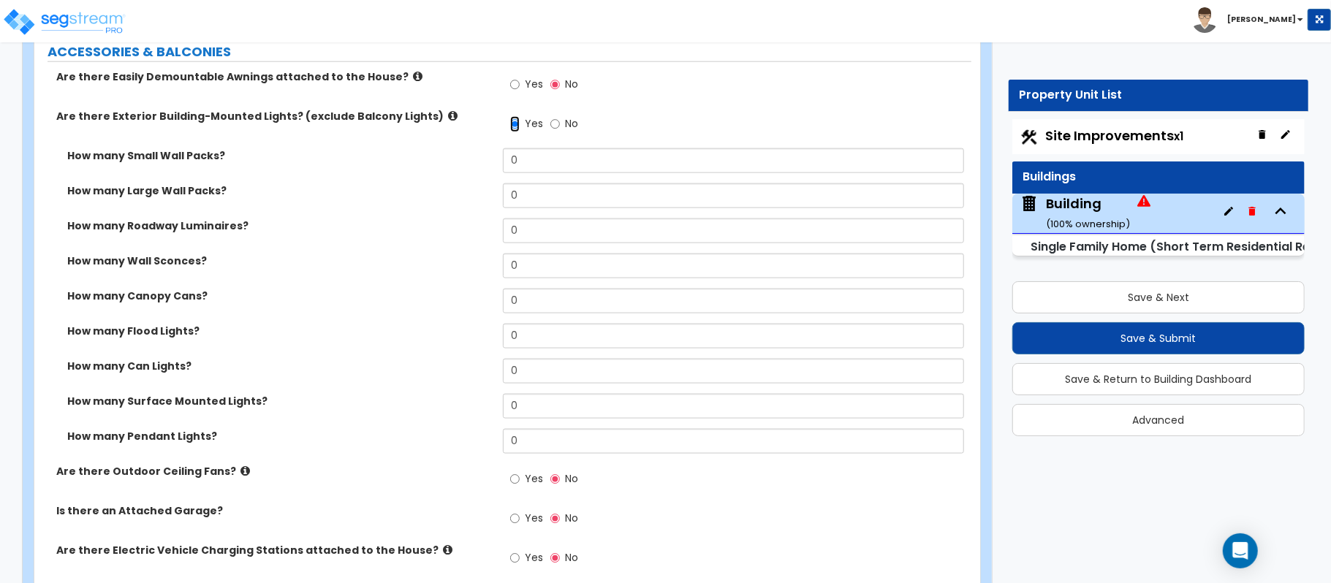
scroll to position [1314, 0]
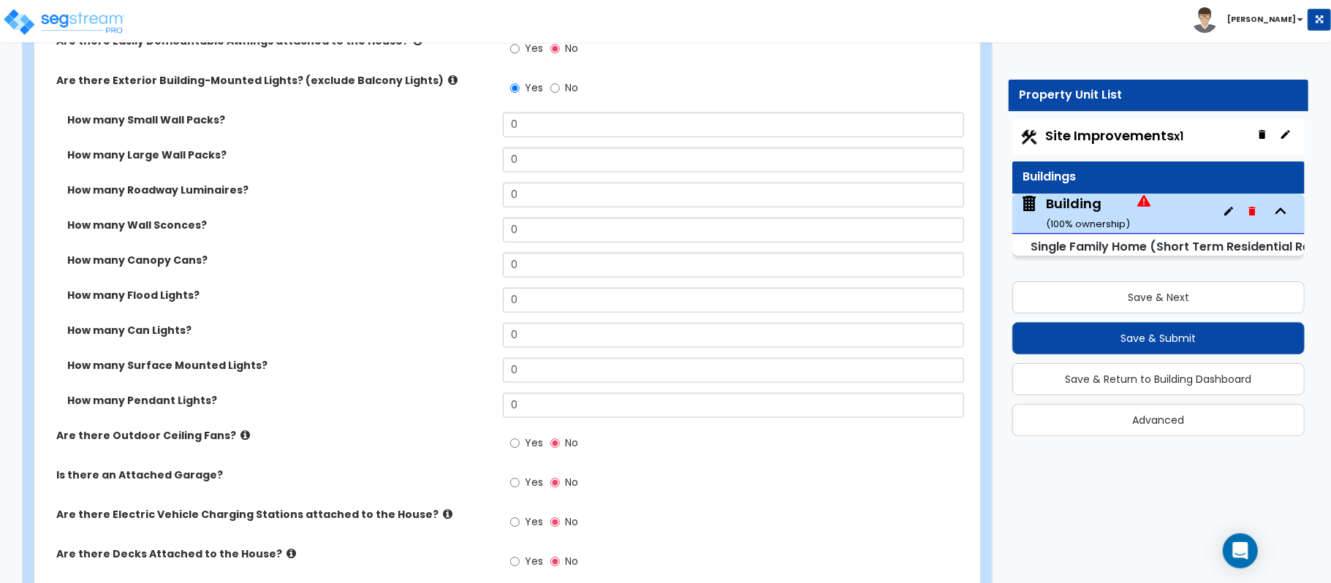
click at [448, 80] on icon at bounding box center [453, 80] width 10 height 11
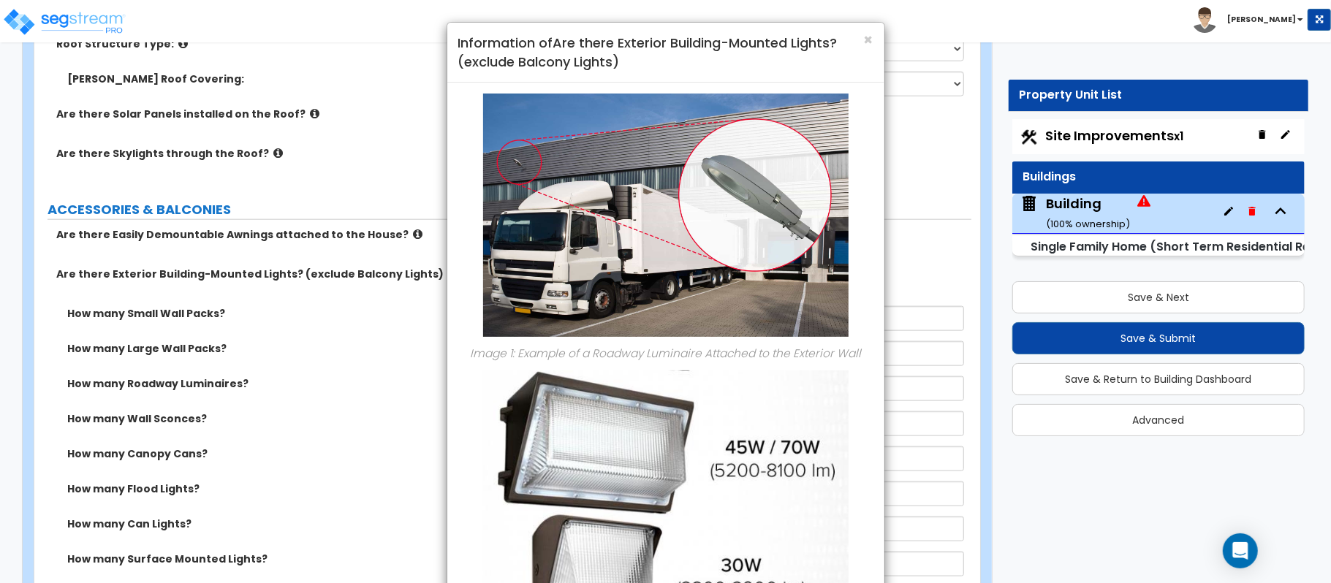
scroll to position [1120, 0]
click at [869, 45] on span "×" at bounding box center [869, 39] width 10 height 21
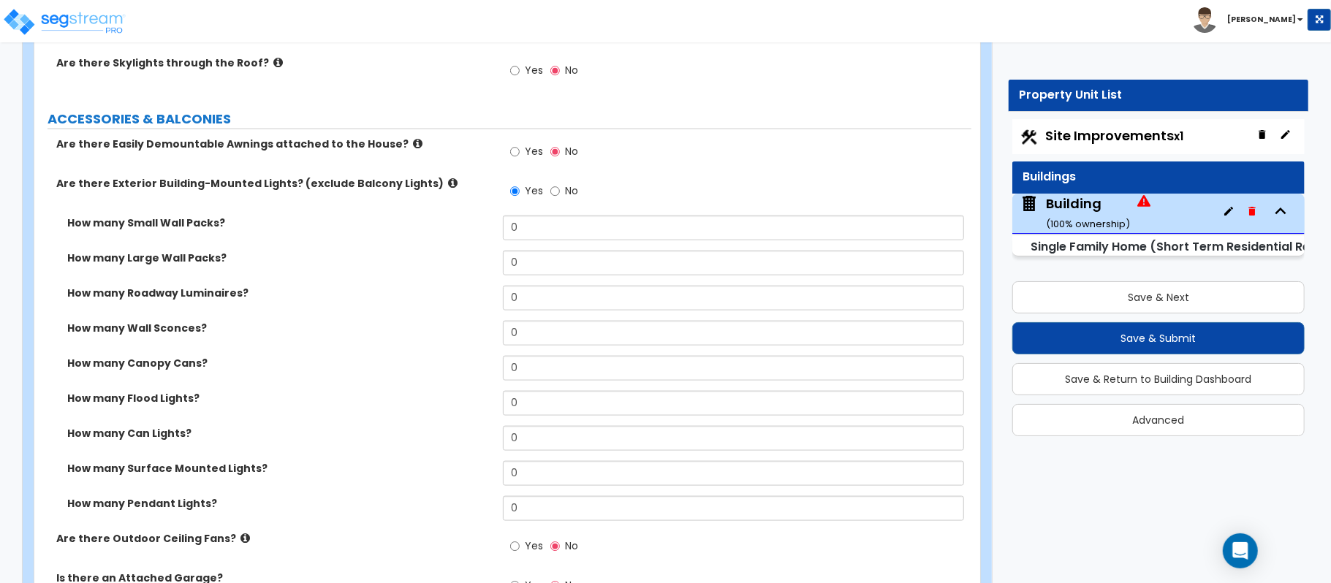
scroll to position [1314, 0]
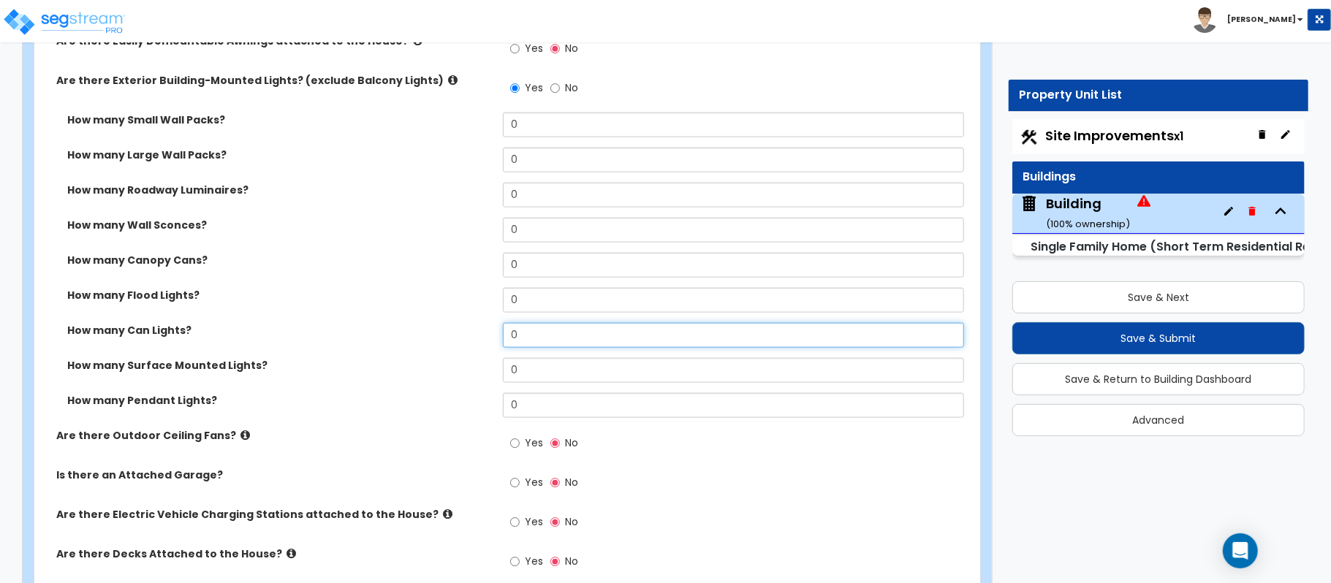
drag, startPoint x: 569, startPoint y: 343, endPoint x: 459, endPoint y: 331, distance: 110.3
click at [459, 331] on div "How many Can Lights? 0" at bounding box center [502, 340] width 937 height 35
type input "30"
click at [520, 484] on label "Yes" at bounding box center [526, 484] width 33 height 25
click at [520, 484] on input "Yes" at bounding box center [515, 483] width 10 height 16
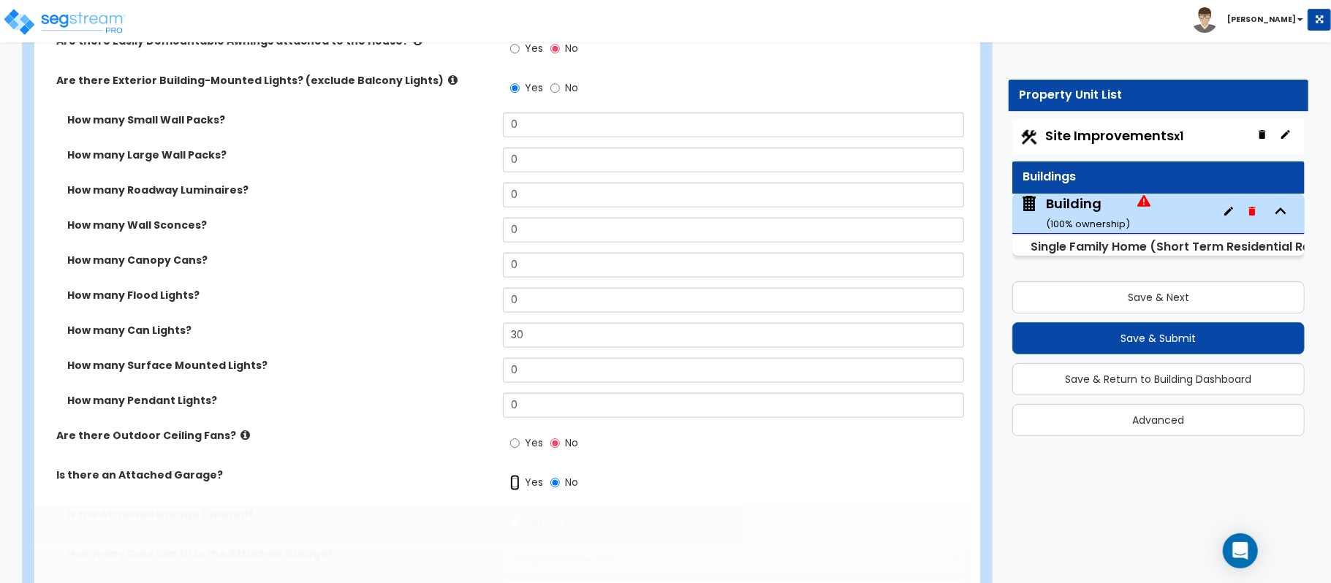
radio input "true"
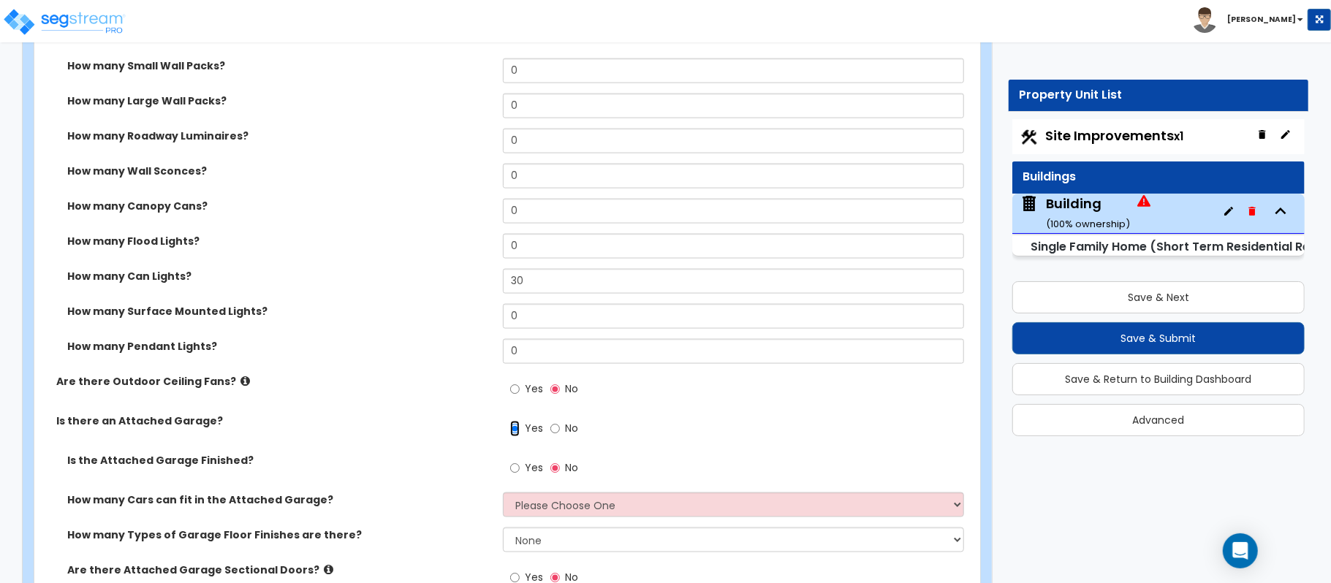
scroll to position [1412, 0]
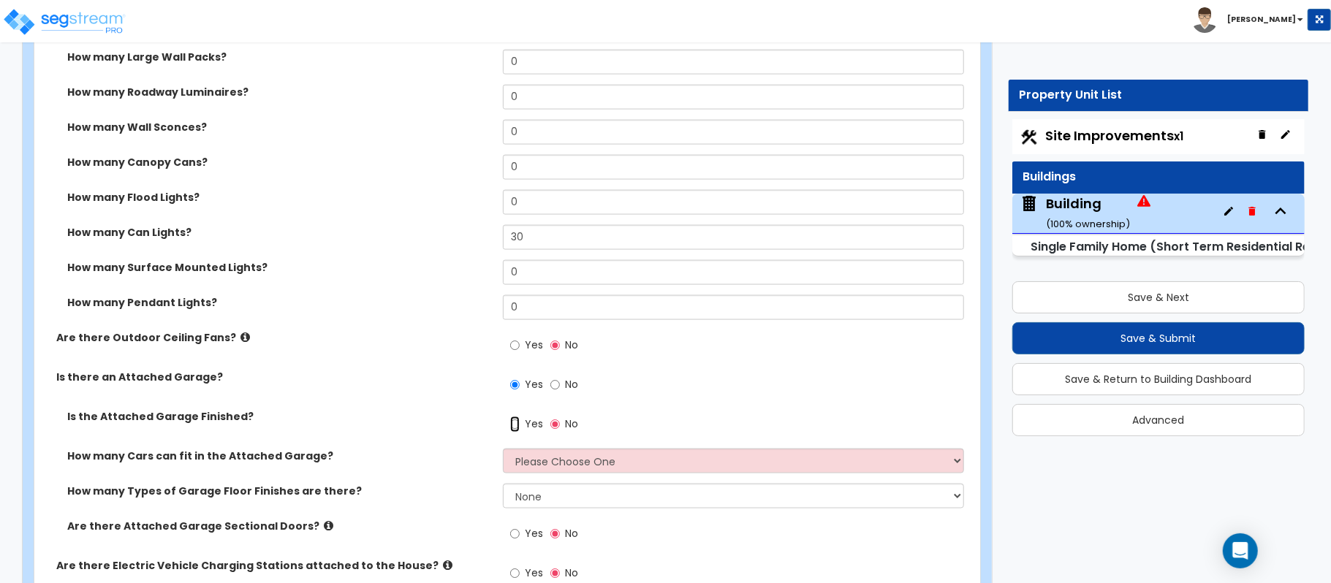
click at [518, 428] on input "Yes" at bounding box center [515, 425] width 10 height 16
radio input "true"
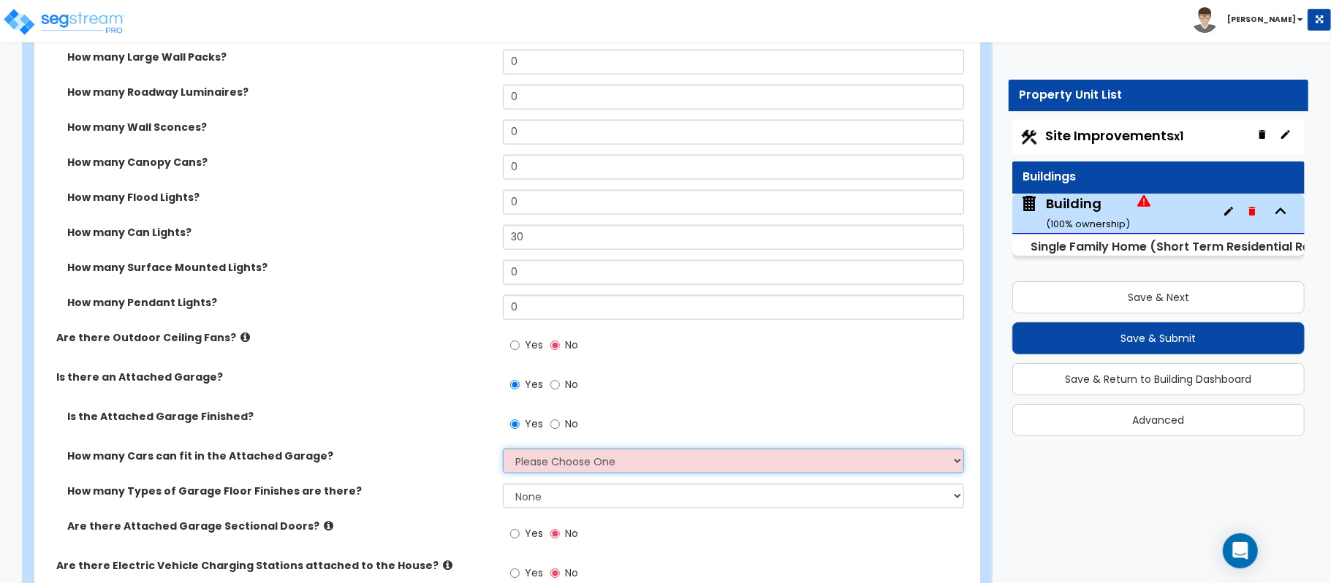
drag, startPoint x: 548, startPoint y: 463, endPoint x: 474, endPoint y: 482, distance: 76.2
click at [548, 463] on select "Please Choose One 1 2 3 4 5" at bounding box center [733, 461] width 461 height 25
select select "3"
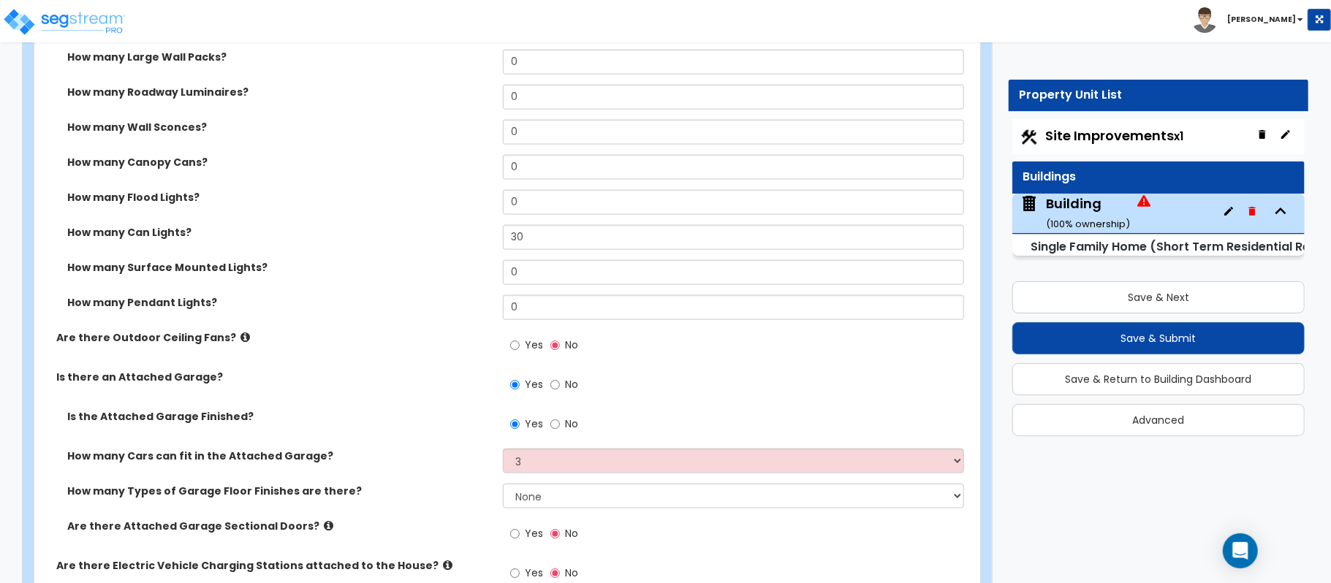
click at [450, 456] on label "How many Cars can fit in the Attached Garage?" at bounding box center [279, 456] width 425 height 15
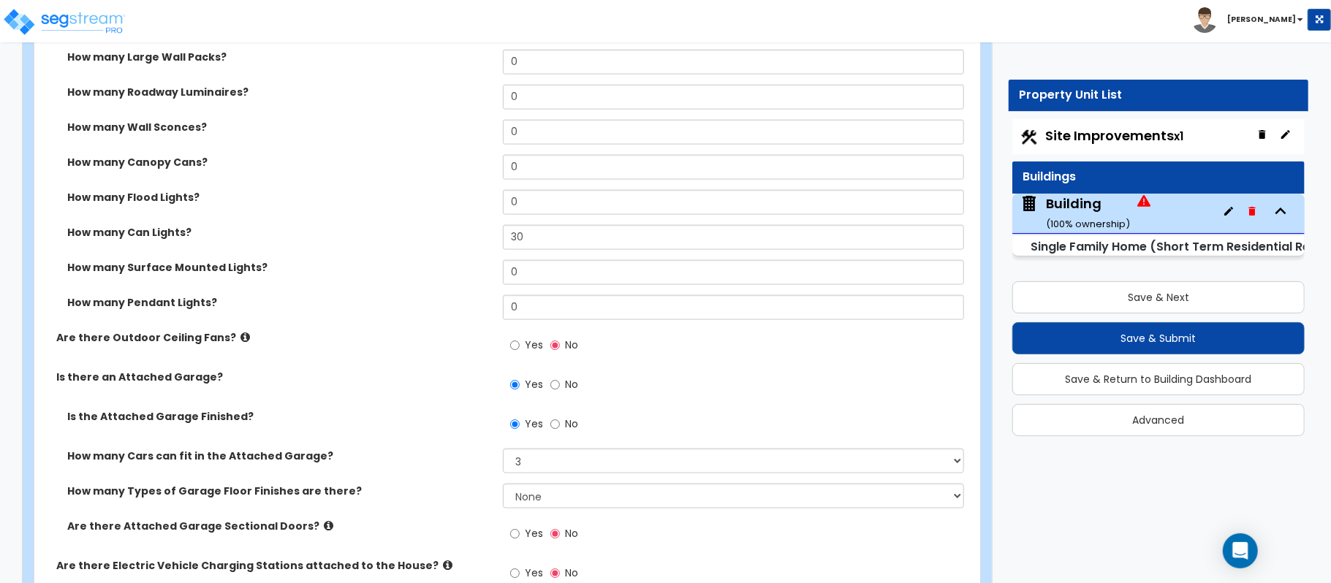
scroll to position [1509, 0]
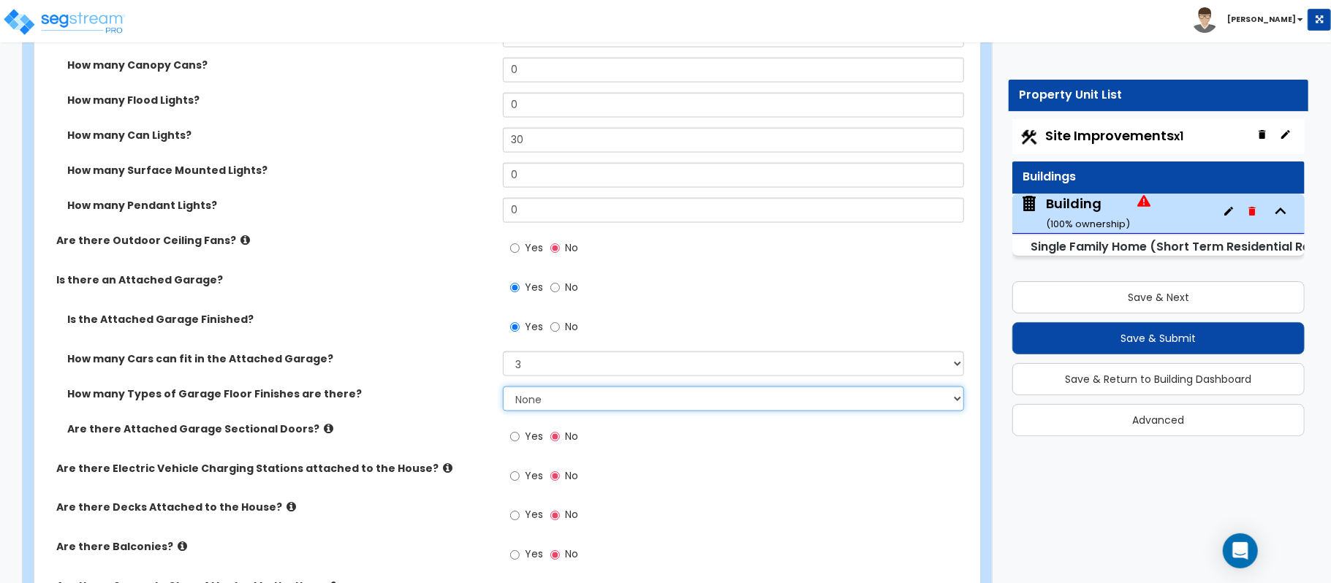
click at [533, 410] on select "None 1 2 3 4" at bounding box center [733, 399] width 461 height 25
select select "1"
click at [503, 389] on select "None 1 2 3 4" at bounding box center [733, 399] width 461 height 25
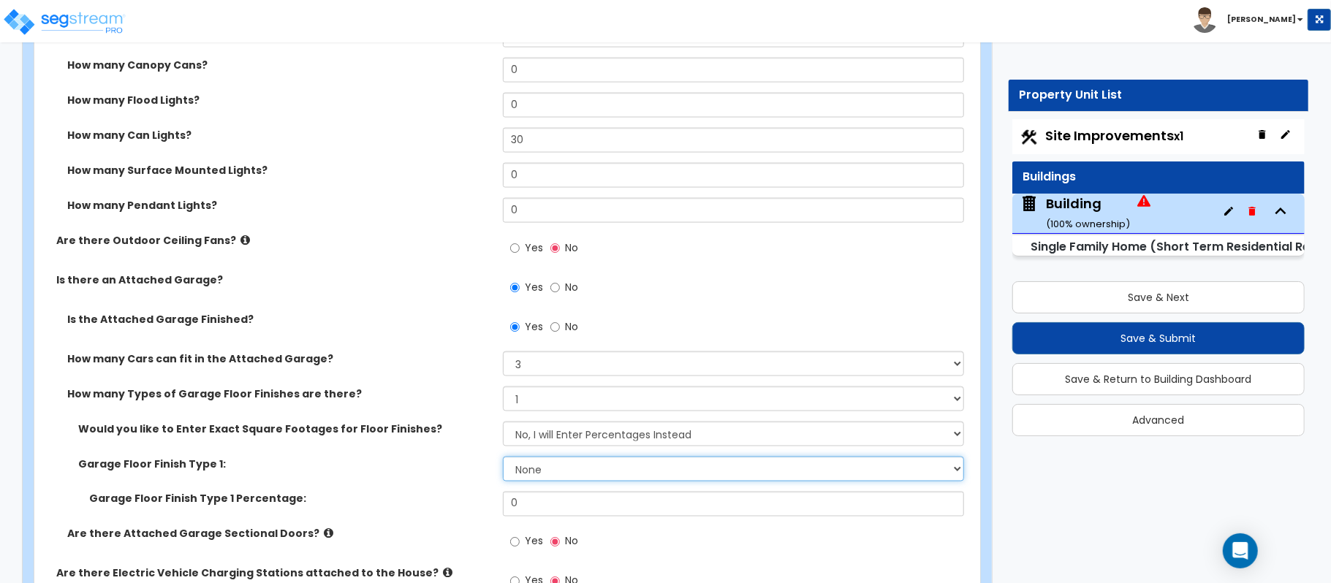
click at [574, 474] on select "None Polished Concrete Flooring Ceramic Tile Flooring Rubber Tile Flooring Epox…" at bounding box center [733, 469] width 461 height 25
select select "1"
click at [503, 459] on select "None Polished Concrete Flooring Ceramic Tile Flooring Rubber Tile Flooring Epox…" at bounding box center [733, 469] width 461 height 25
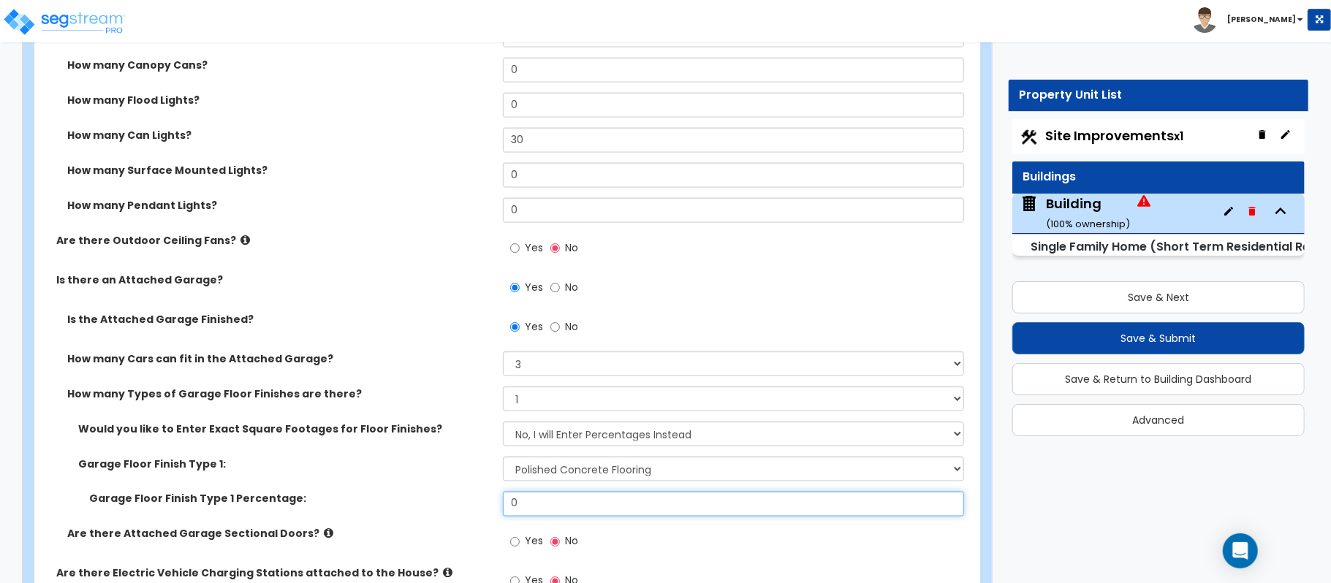
drag, startPoint x: 535, startPoint y: 504, endPoint x: 460, endPoint y: 507, distance: 75.3
click at [460, 507] on div "Garage Floor Finish Type 1 Percentage: 0" at bounding box center [502, 509] width 937 height 35
type input "100"
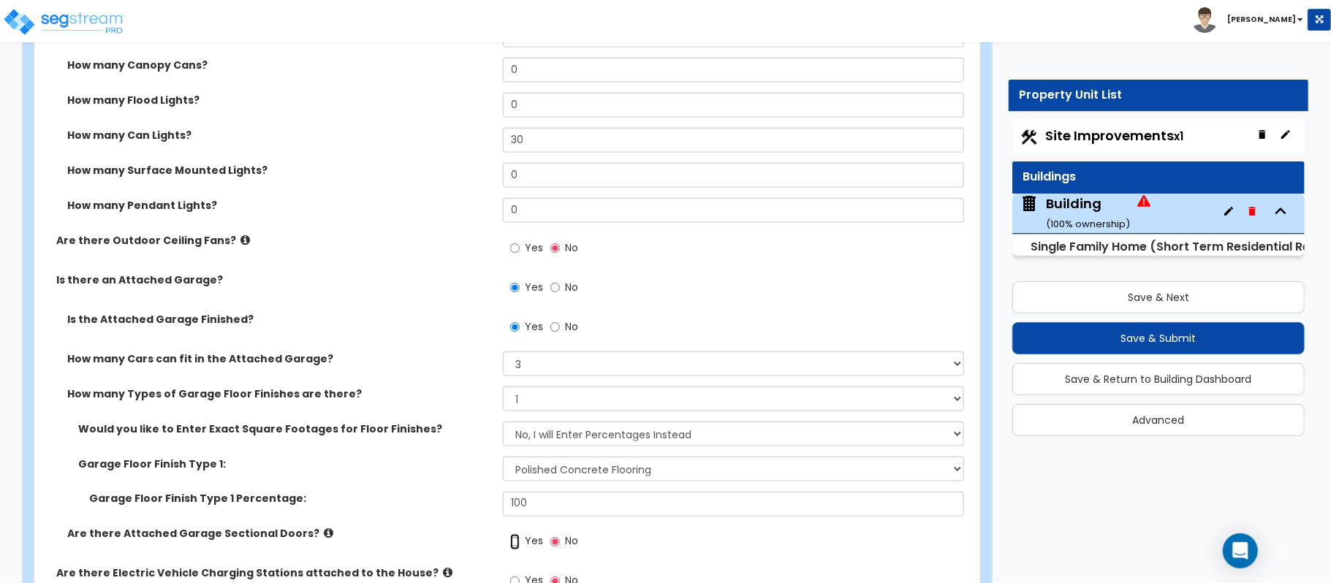
click at [516, 542] on input "Yes" at bounding box center [515, 542] width 10 height 16
radio input "true"
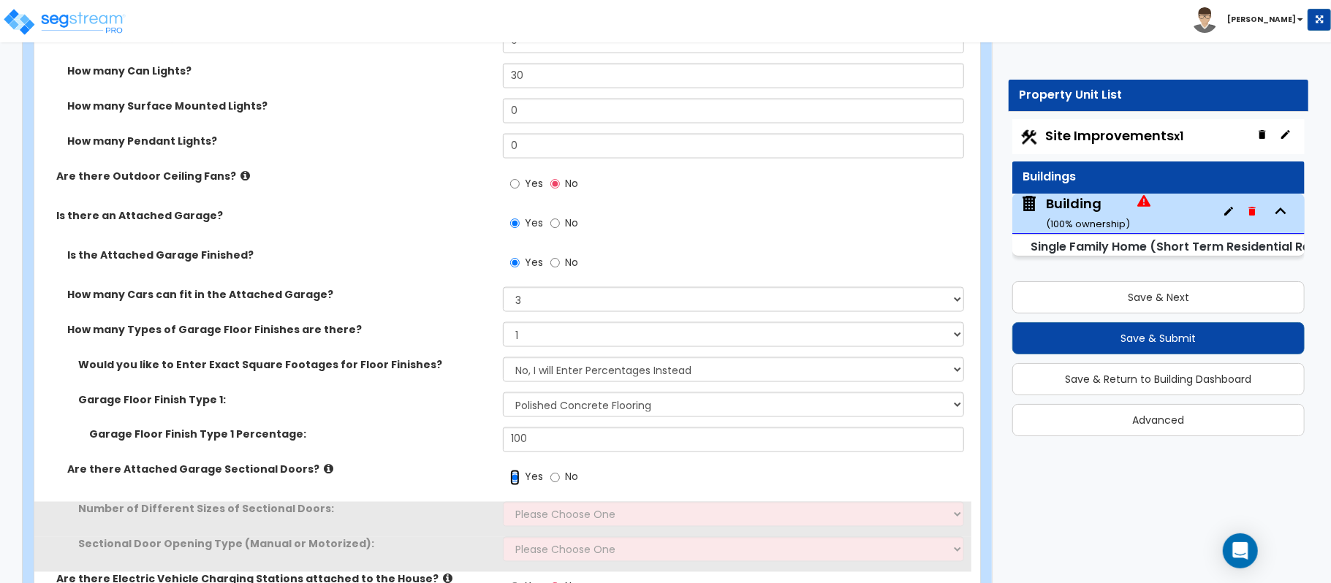
scroll to position [1607, 0]
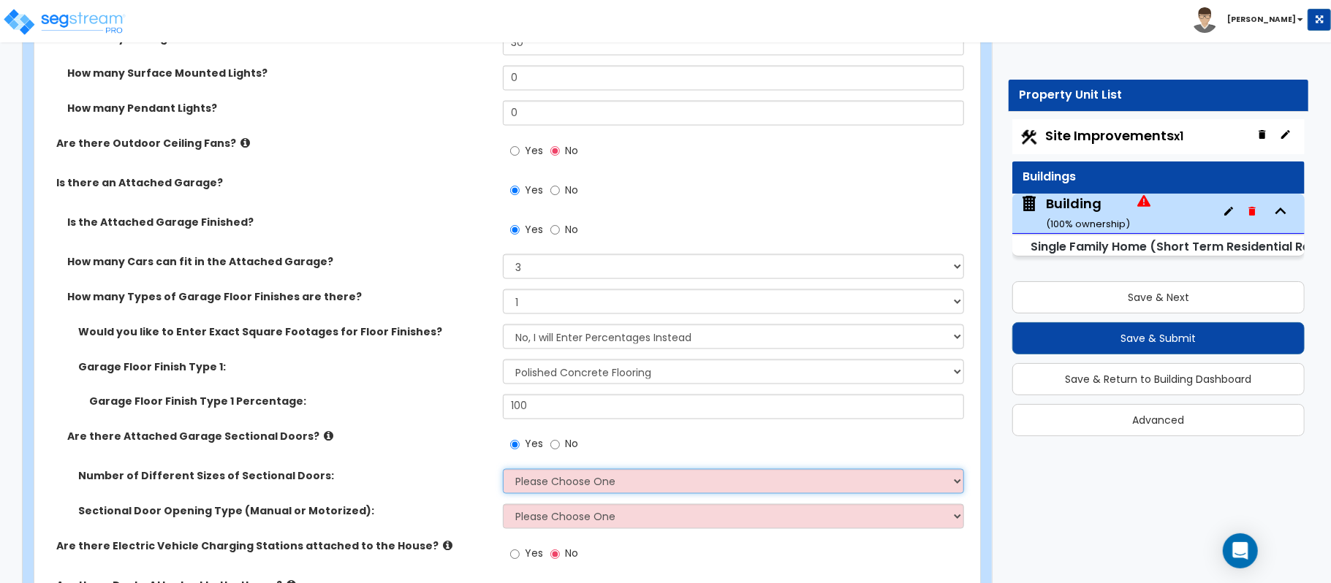
click at [544, 489] on select "Please Choose One 1 2" at bounding box center [733, 481] width 461 height 25
click at [503, 471] on select "Please Choose One 1 2" at bounding box center [733, 481] width 461 height 25
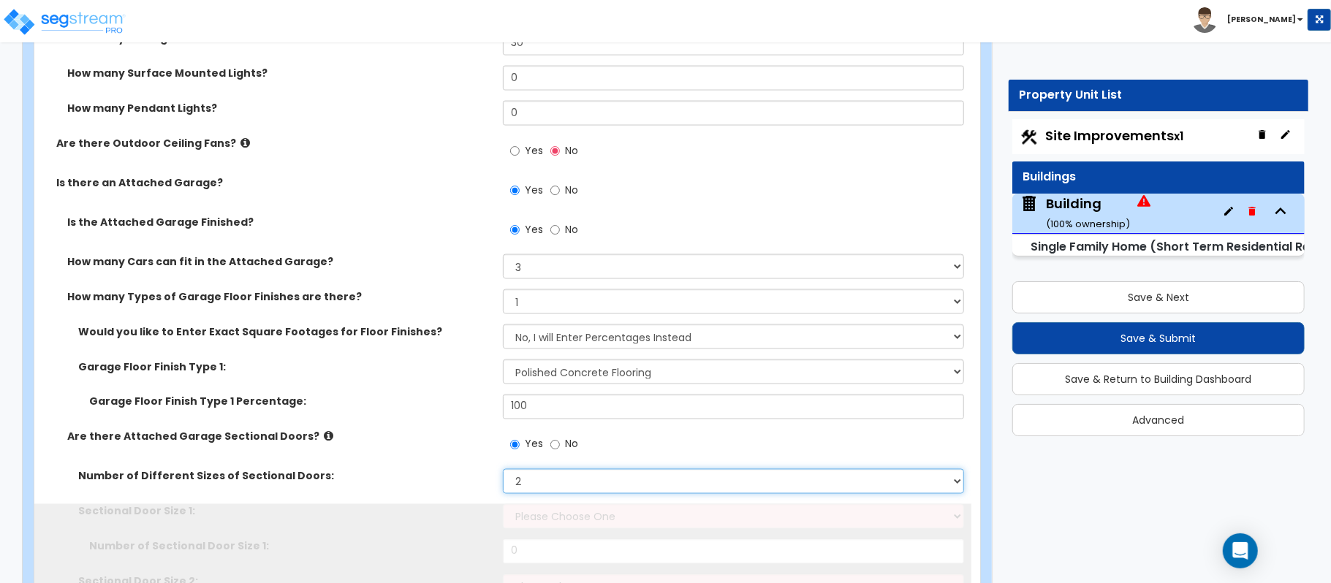
click at [542, 487] on select "Please Choose One 1 2" at bounding box center [733, 481] width 461 height 25
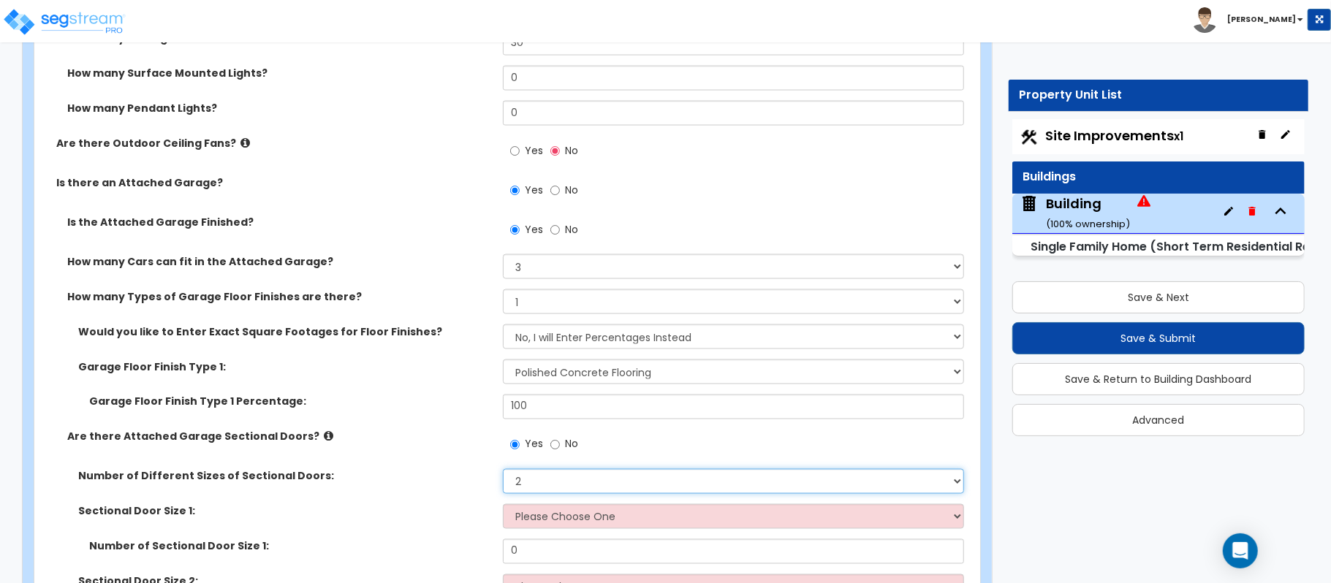
select select "1"
click at [503, 471] on select "Please Choose One 1 2" at bounding box center [733, 481] width 461 height 25
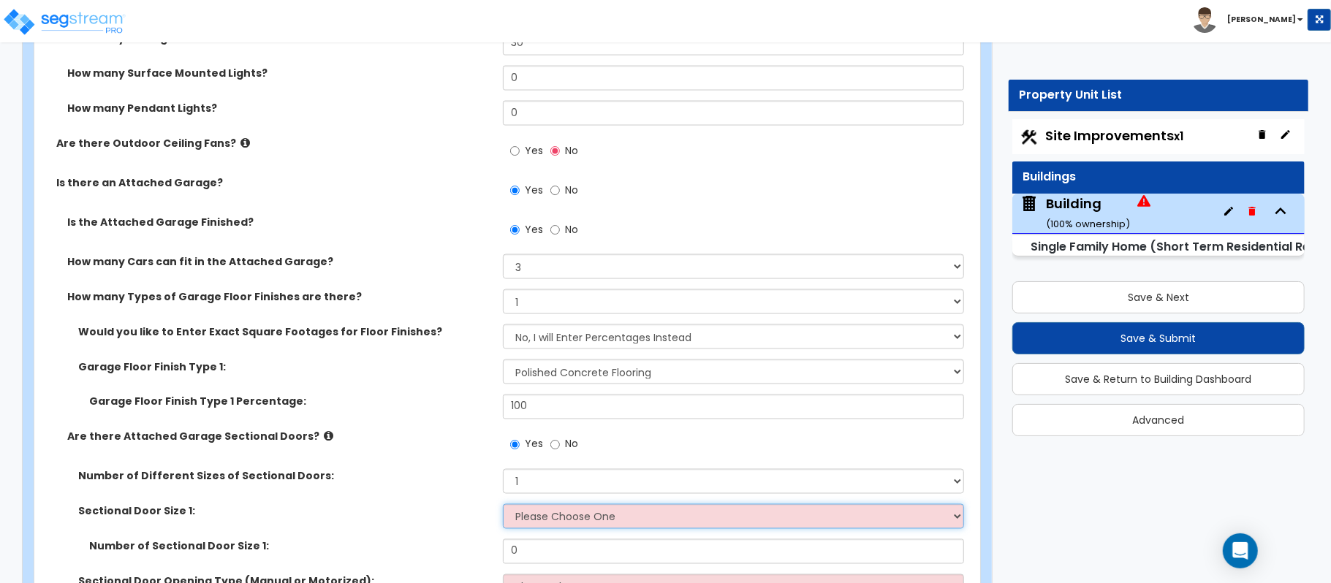
click at [539, 521] on select "Please Choose One 9' x 7' 16' x 7'" at bounding box center [733, 516] width 461 height 25
select select "1"
click at [503, 507] on select "Please Choose One 9' x 7' 16' x 7'" at bounding box center [733, 516] width 461 height 25
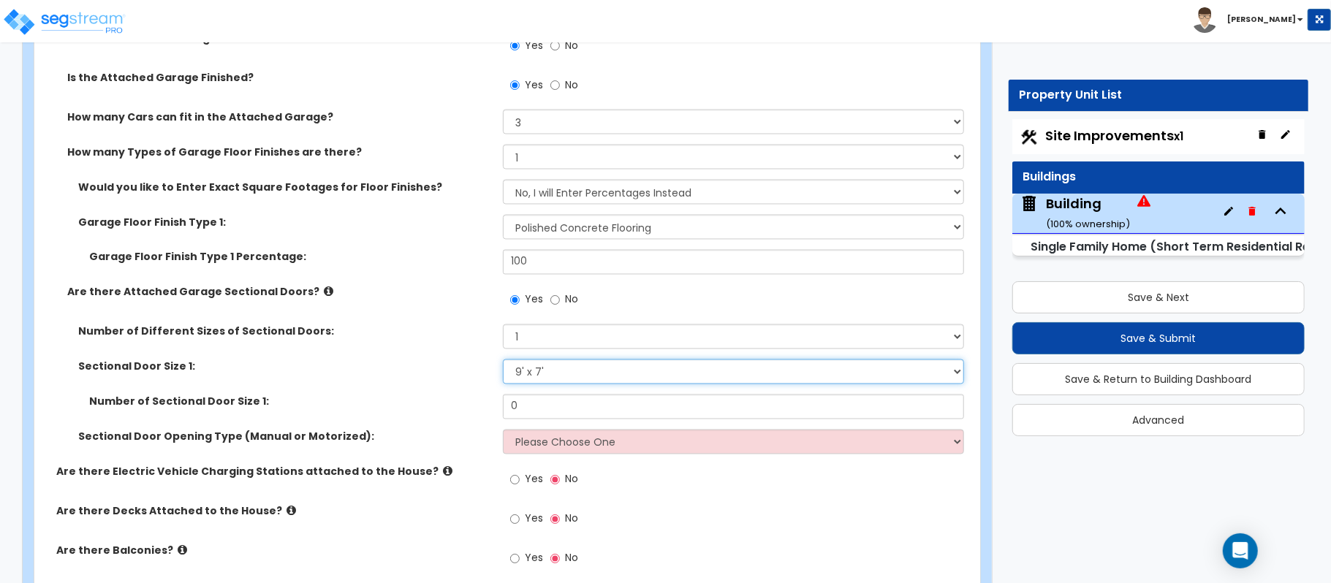
scroll to position [1802, 0]
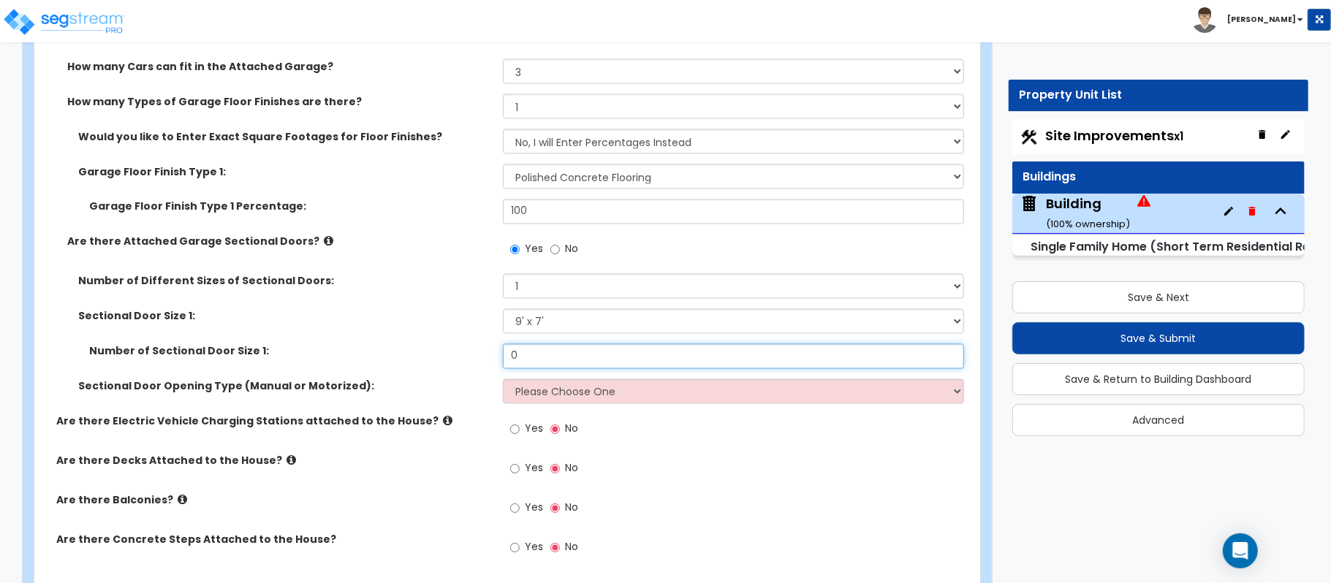
drag, startPoint x: 531, startPoint y: 361, endPoint x: 431, endPoint y: 363, distance: 100.2
click at [431, 363] on div "Number of Sectional Door Size 1: 0" at bounding box center [502, 361] width 937 height 35
type input "2"
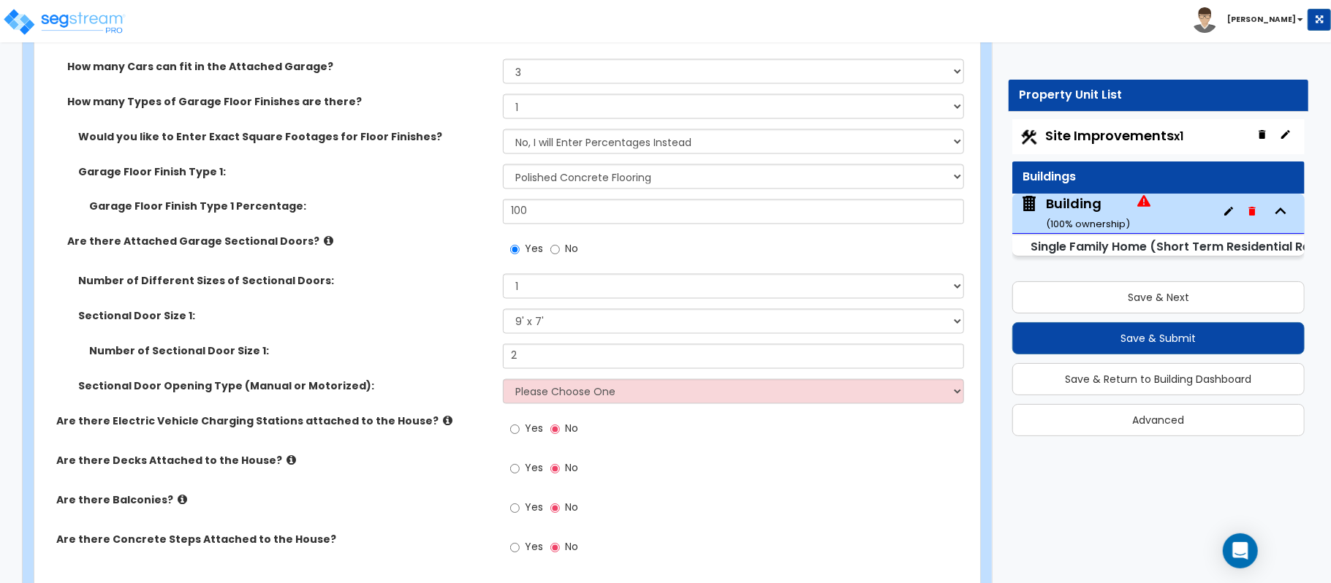
click at [456, 330] on div "Sectional Door Size 1: Please Choose One 9' x 7' 16' x 7'" at bounding box center [502, 326] width 937 height 35
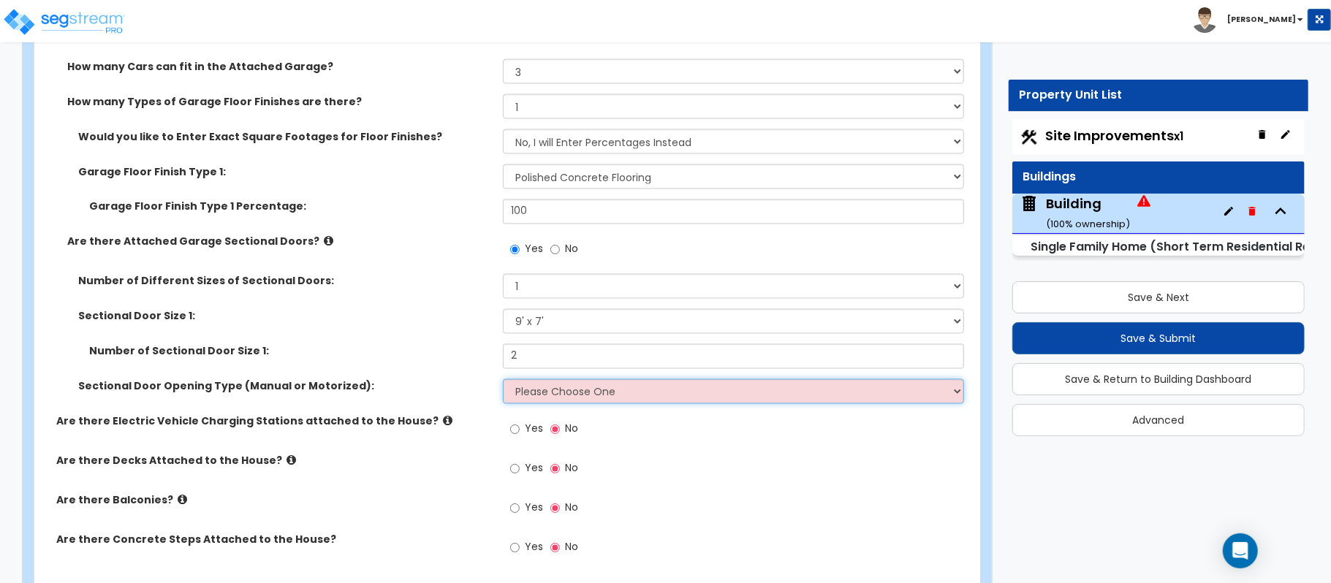
click at [524, 393] on select "Please Choose One All Manual All Motorized Some are Motorized" at bounding box center [733, 391] width 461 height 25
select select "2"
click at [503, 382] on select "Please Choose One All Manual All Motorized Some are Motorized" at bounding box center [733, 391] width 461 height 25
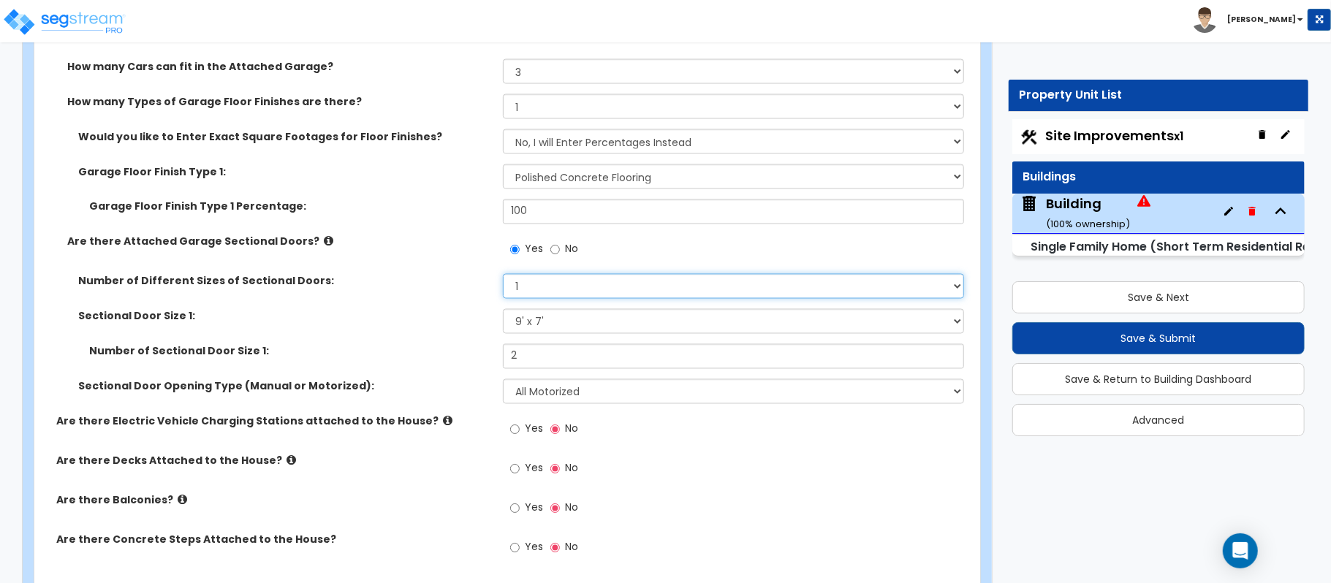
click at [529, 297] on select "Please Choose One 1 2" at bounding box center [733, 286] width 461 height 25
select select "2"
click at [503, 276] on select "Please Choose One 1 2" at bounding box center [733, 286] width 461 height 25
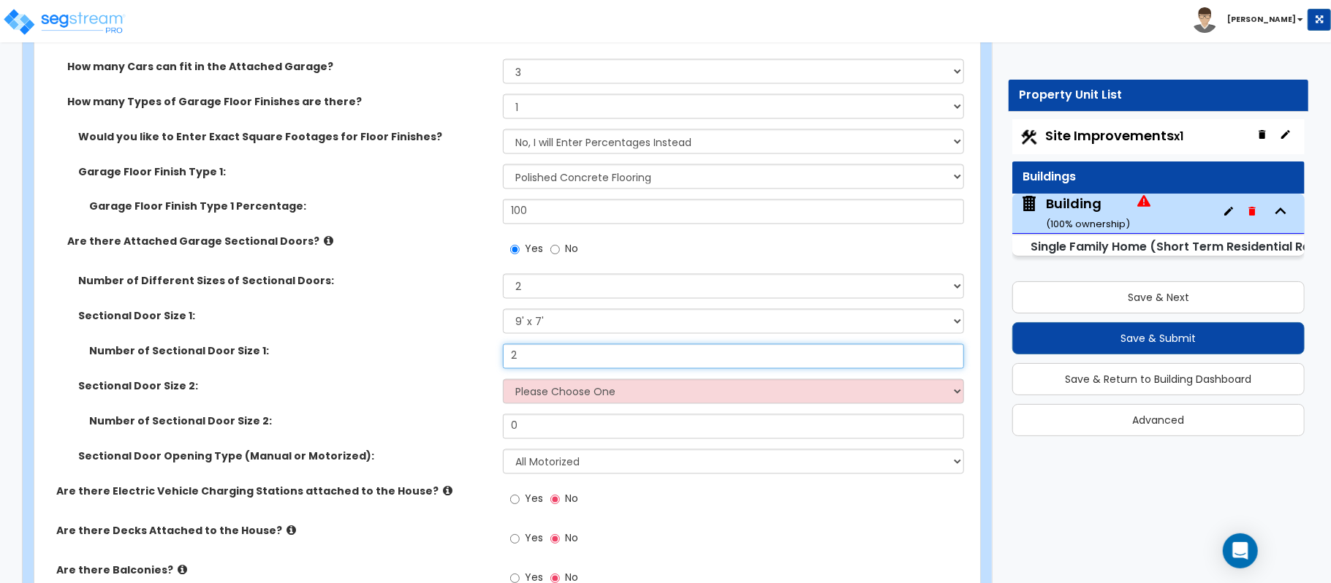
drag, startPoint x: 539, startPoint y: 361, endPoint x: 465, endPoint y: 358, distance: 74.6
click at [465, 358] on div "Number of Sectional Door Size 1: 2" at bounding box center [502, 361] width 937 height 35
type input "1"
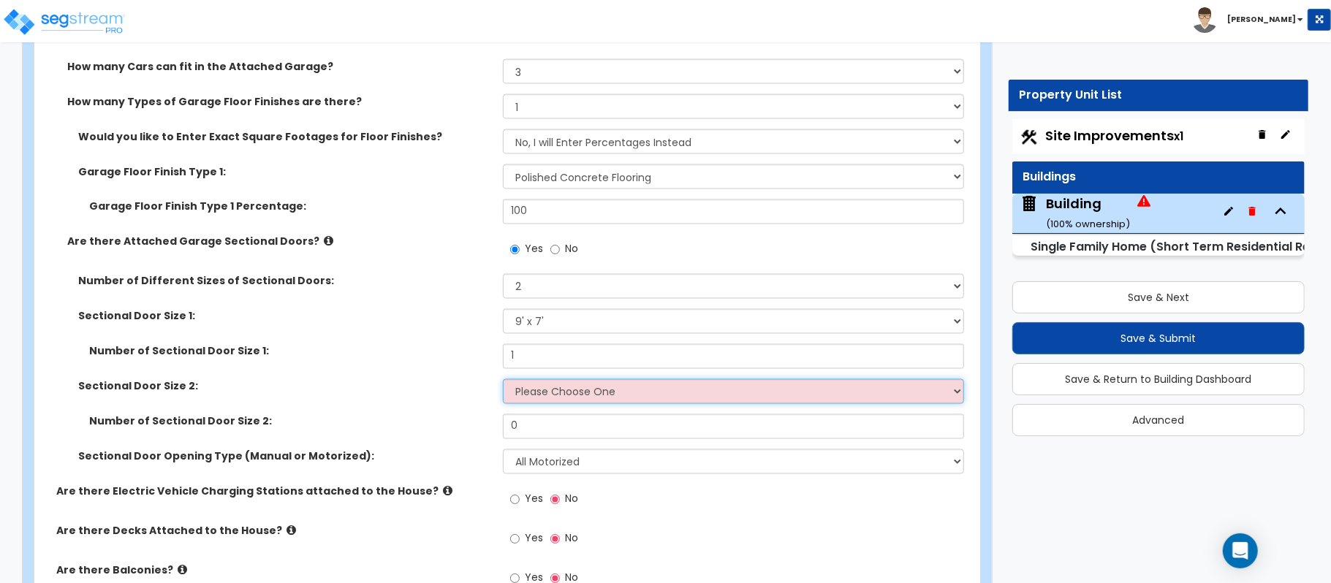
click at [547, 398] on select "Please Choose One 9' x 7' 16' x 7'" at bounding box center [733, 391] width 461 height 25
select select "2"
click at [503, 382] on select "Please Choose One 9' x 7' 16' x 7'" at bounding box center [733, 391] width 461 height 25
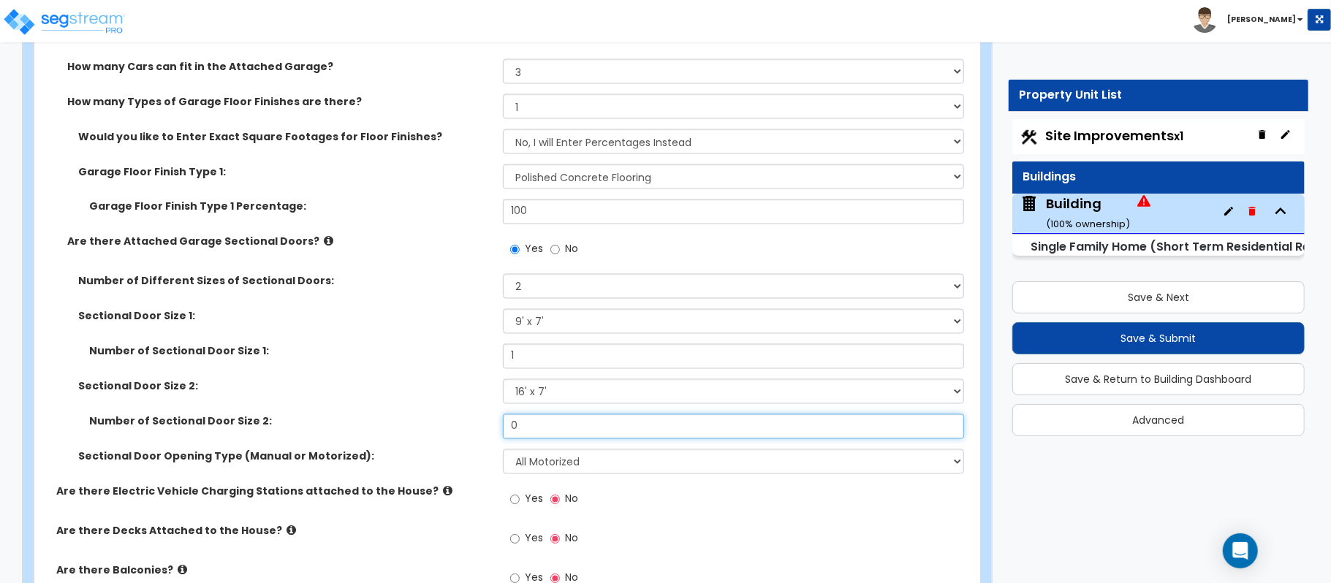
drag, startPoint x: 542, startPoint y: 424, endPoint x: 421, endPoint y: 425, distance: 121.3
click at [421, 425] on div "Number of Sectional Door Size 2: 0" at bounding box center [502, 431] width 937 height 35
type input "1"
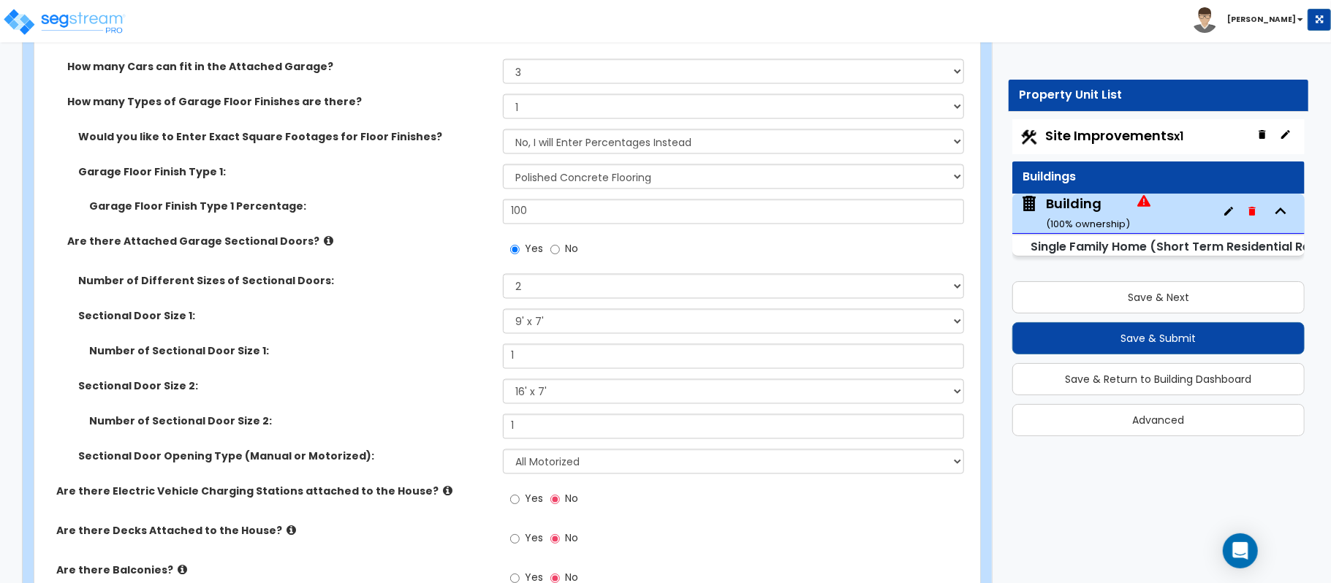
click at [463, 373] on div "Number of Sectional Door Size 1: 1" at bounding box center [502, 361] width 937 height 35
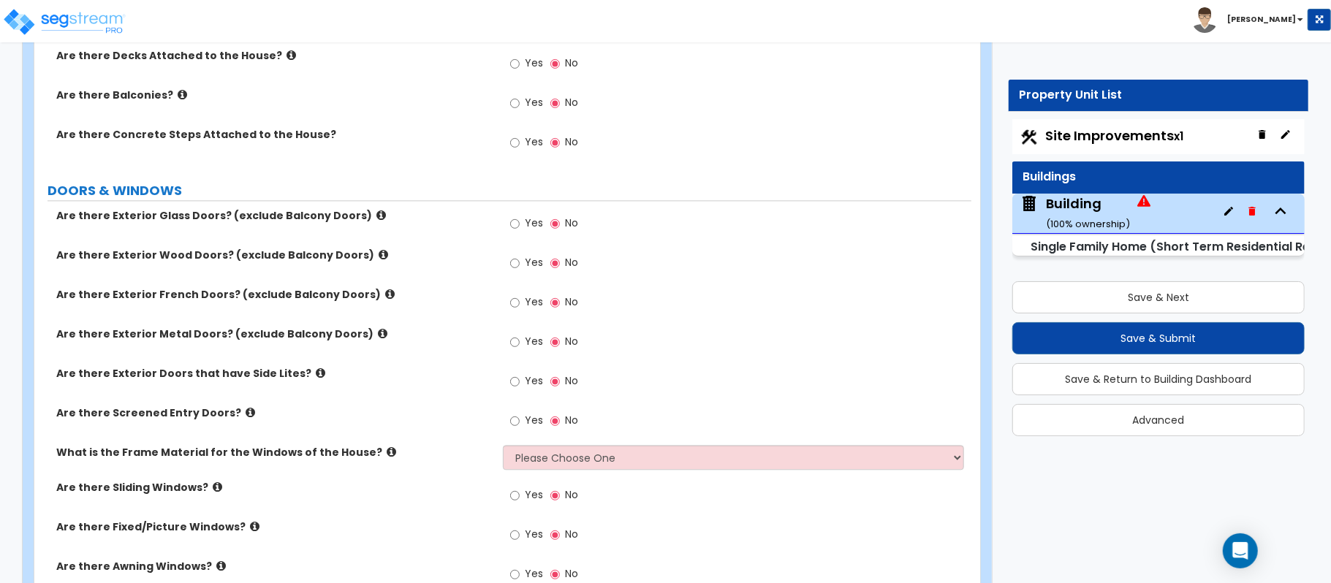
scroll to position [2289, 0]
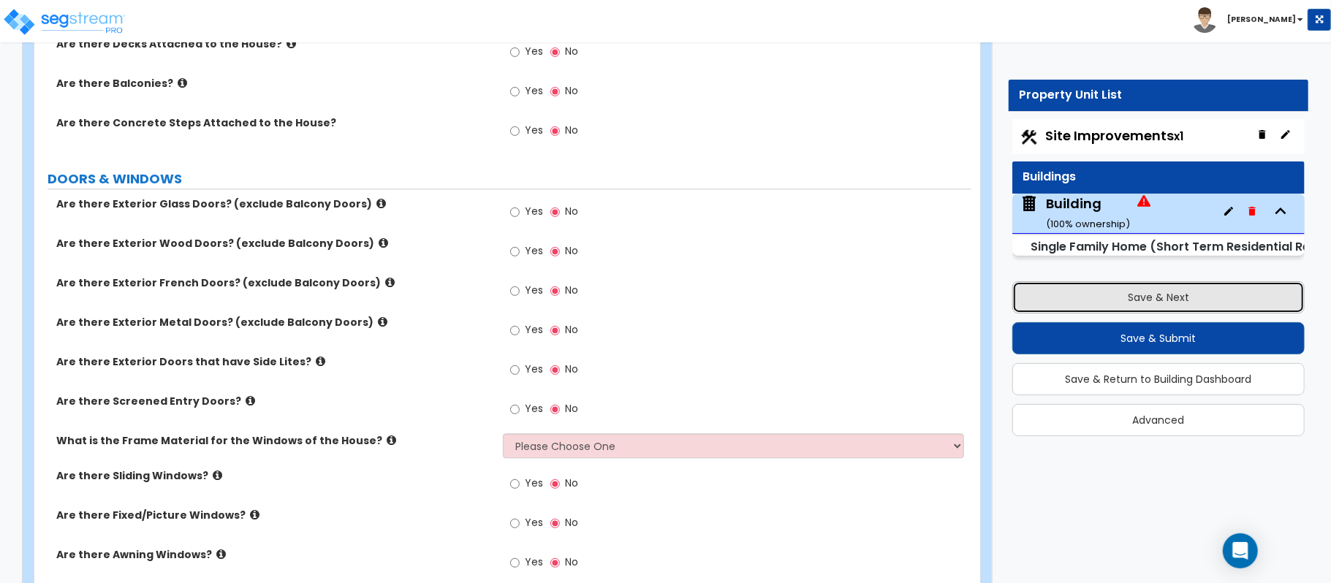
click at [1110, 297] on button "Save & Next" at bounding box center [1158, 297] width 292 height 32
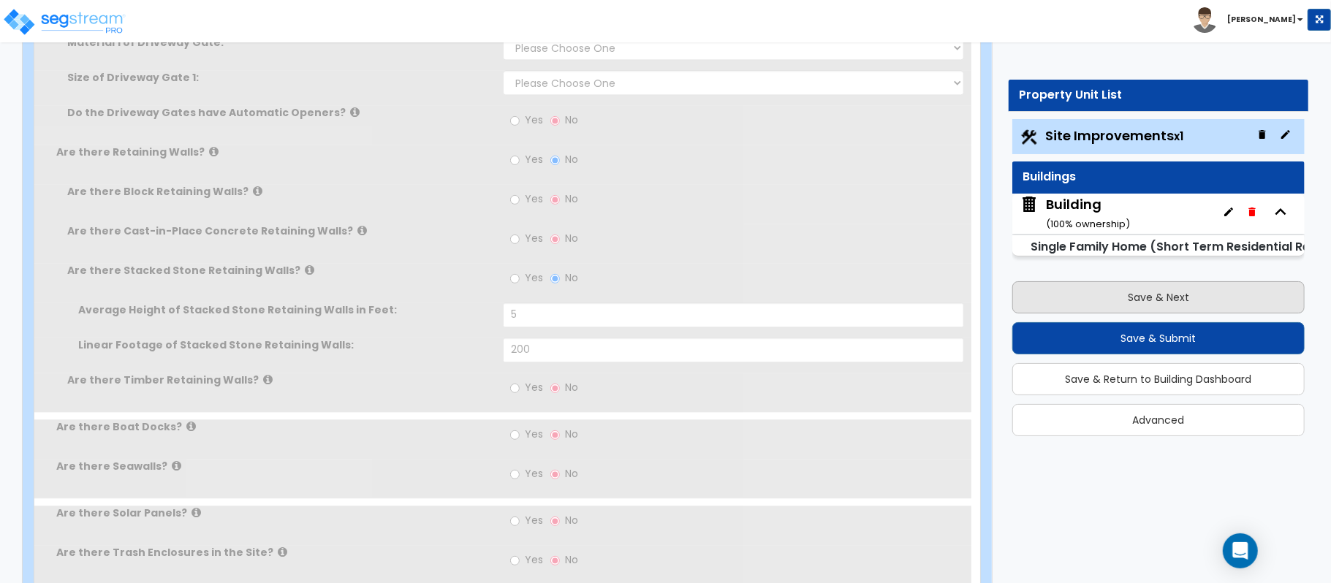
select select "2"
type input "742262.4"
select select "2"
type input "5000"
radio input "true"
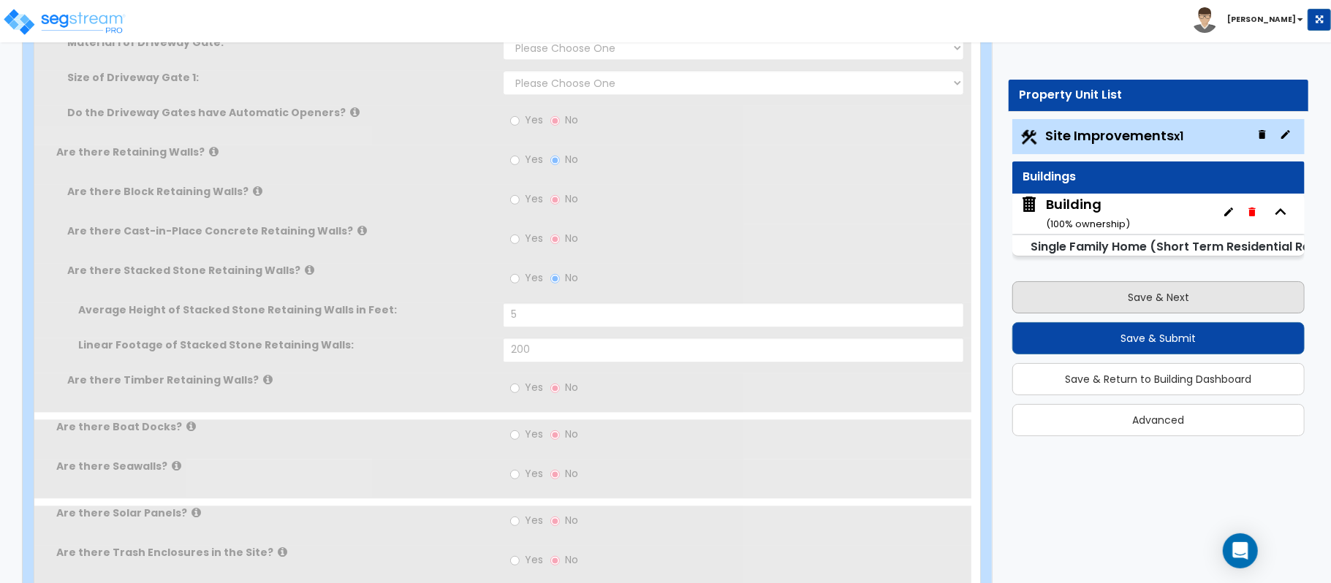
type input "300"
select select "4"
type input "500"
radio input "true"
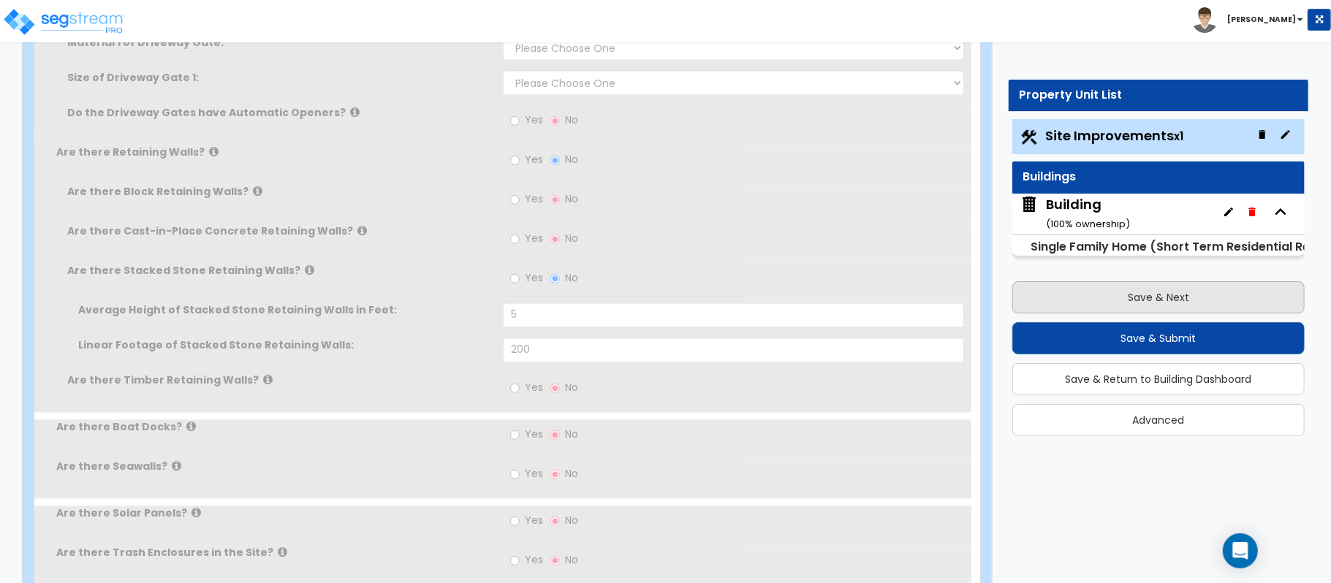
type input "4000"
radio input "true"
select select "1"
select select "2"
select select "3"
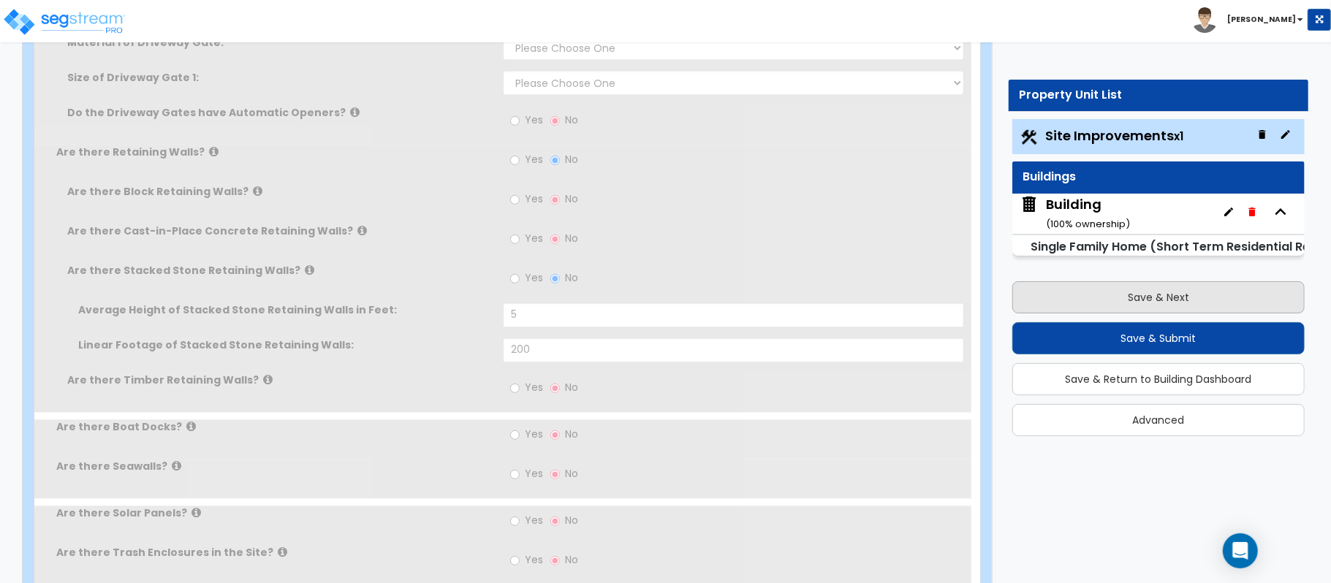
radio input "true"
type input "5"
type input "200"
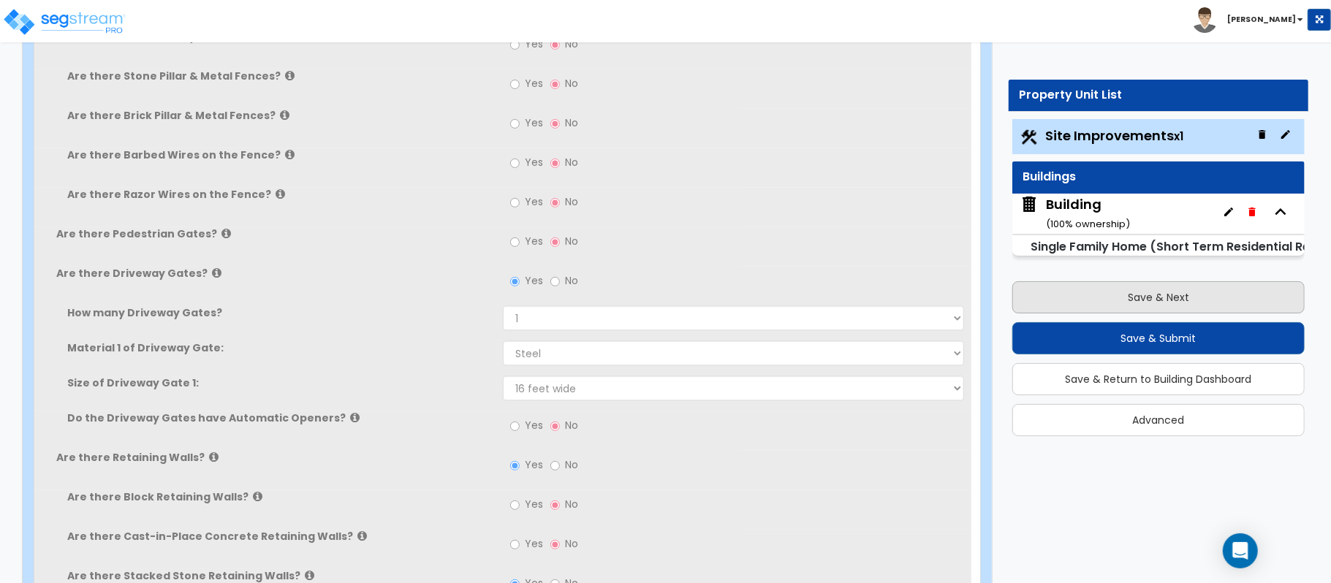
select select "2"
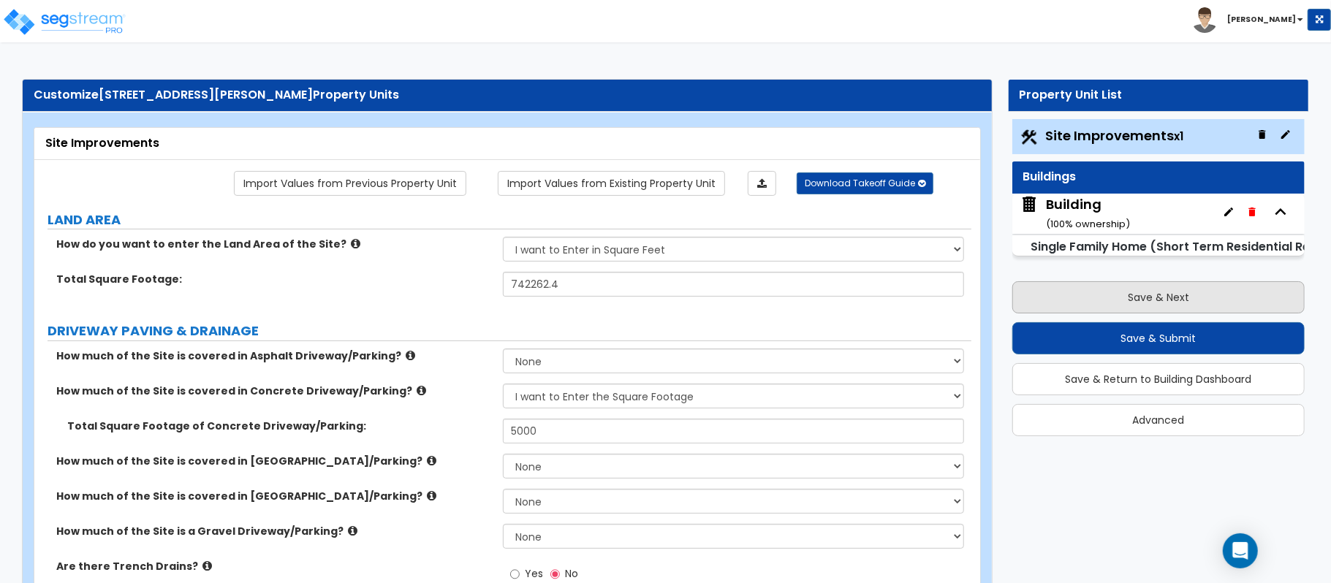
scroll to position [372, 0]
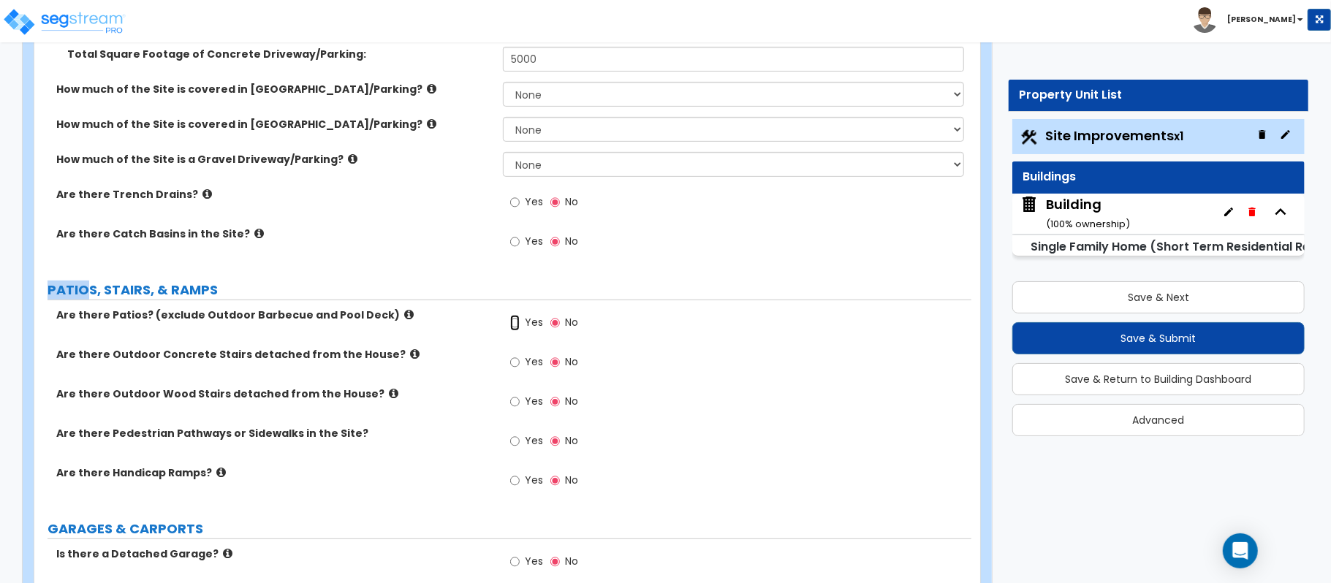
click at [512, 328] on input "Yes" at bounding box center [515, 323] width 10 height 16
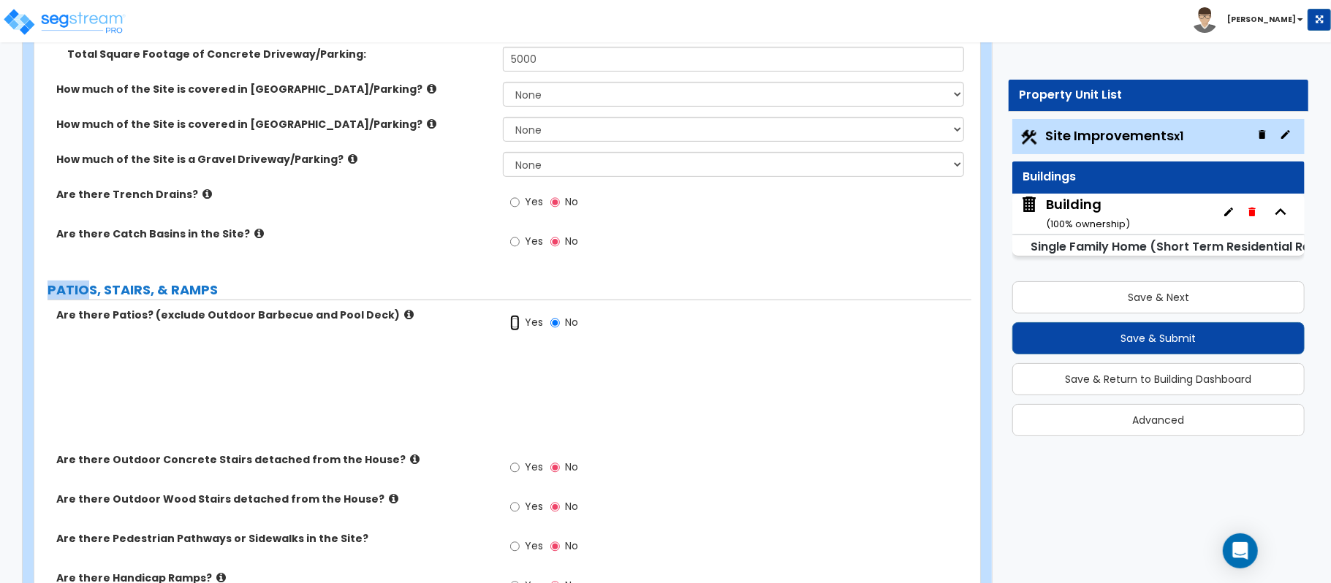
radio input "true"
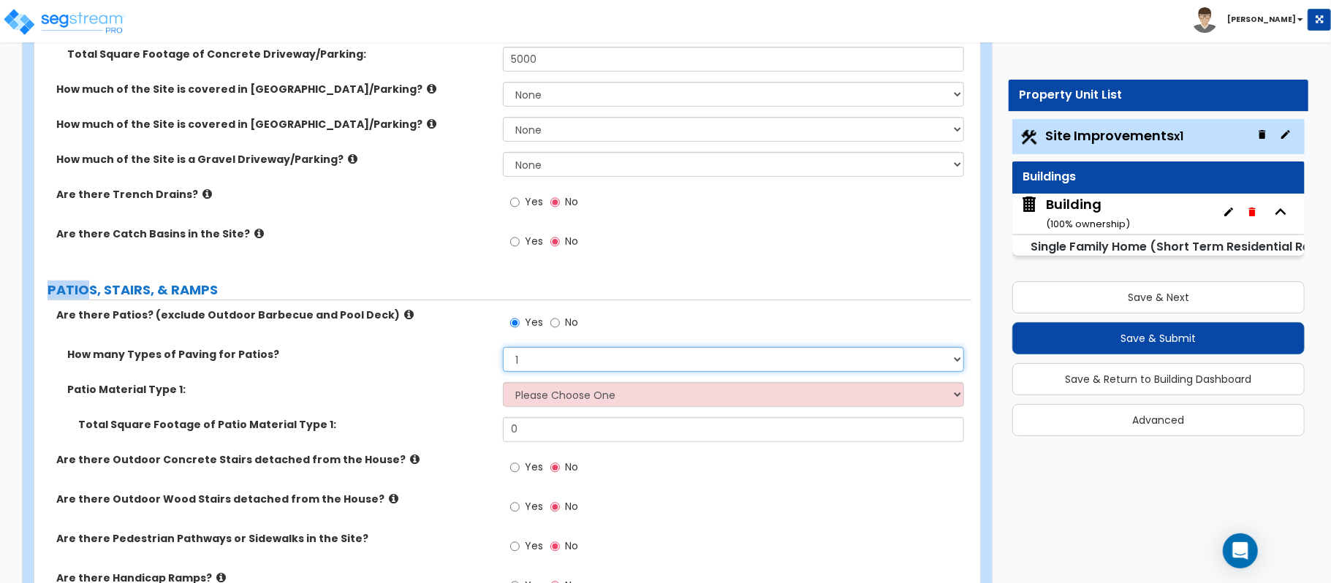
click at [542, 360] on select "1 2 3 4" at bounding box center [733, 359] width 461 height 25
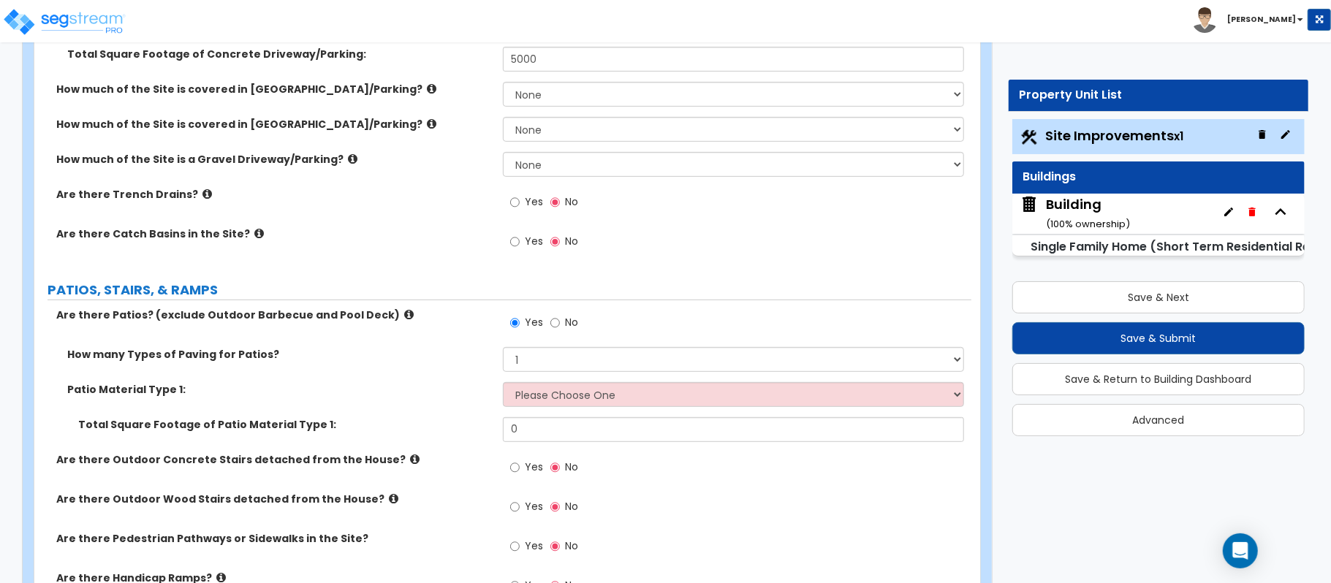
drag, startPoint x: 466, startPoint y: 369, endPoint x: 515, endPoint y: 387, distance: 51.3
click at [466, 368] on div "How many Types of Paving for Patios? 1 2 3 4" at bounding box center [502, 364] width 937 height 35
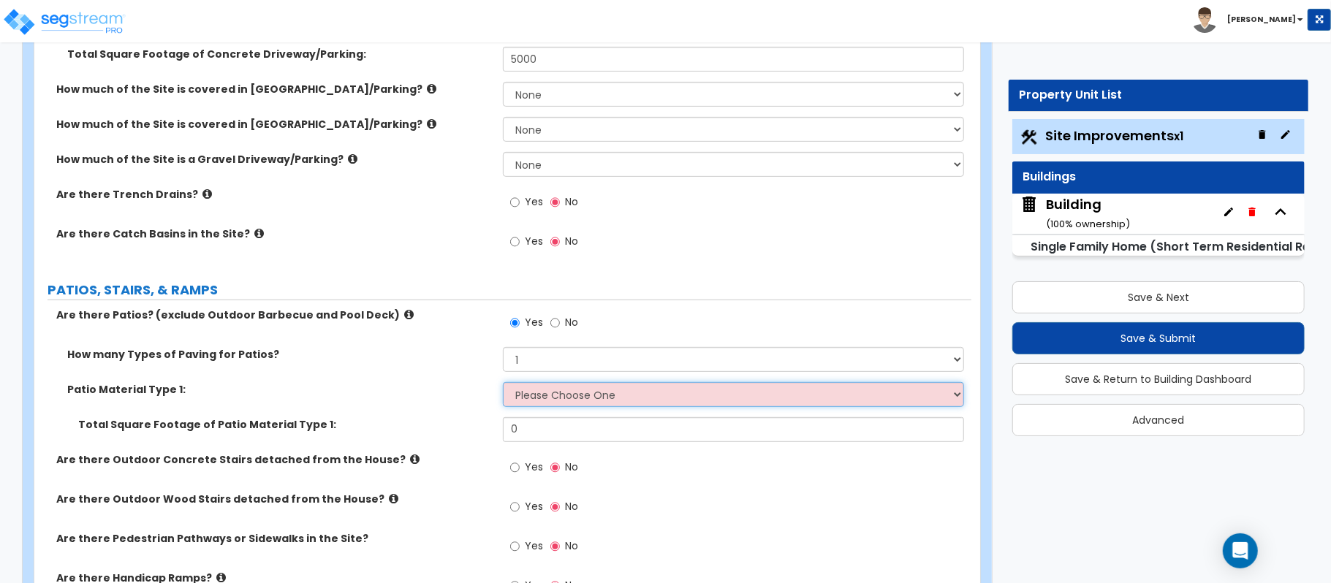
click at [523, 392] on select "Please Choose One Bare Concrete Stamped Concrete Brick Pavers Stone Pavers Tile…" at bounding box center [733, 394] width 461 height 25
select select "4"
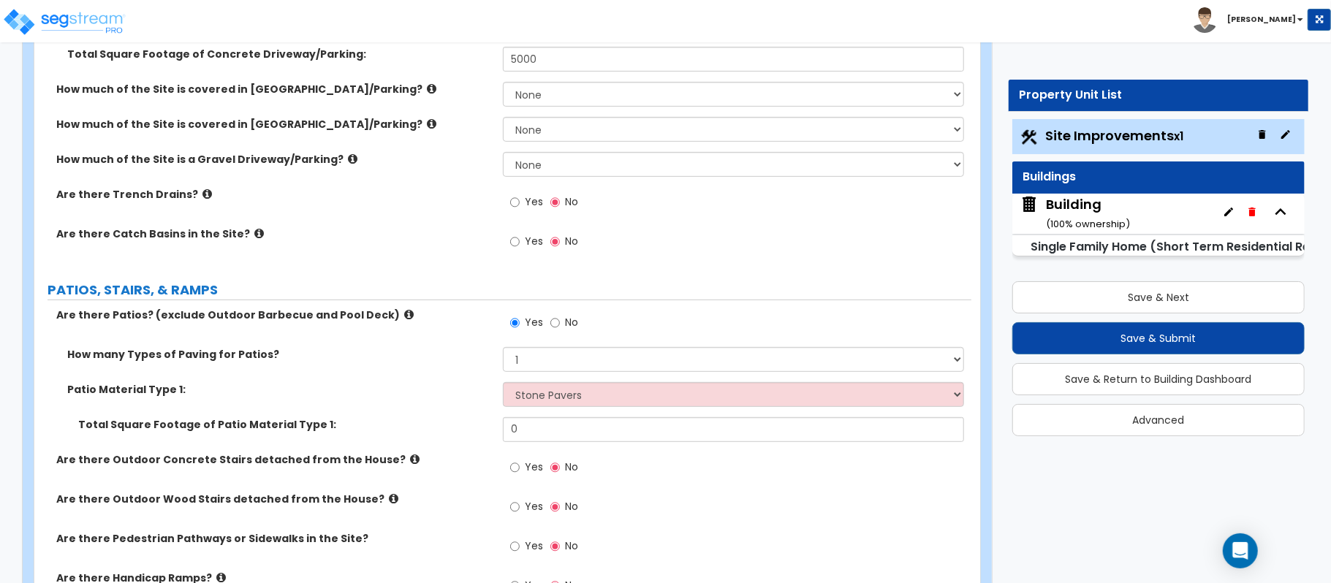
click at [471, 403] on div "Patio Material Type 1: Please Choose One Bare Concrete Stamped Concrete Brick P…" at bounding box center [502, 399] width 937 height 35
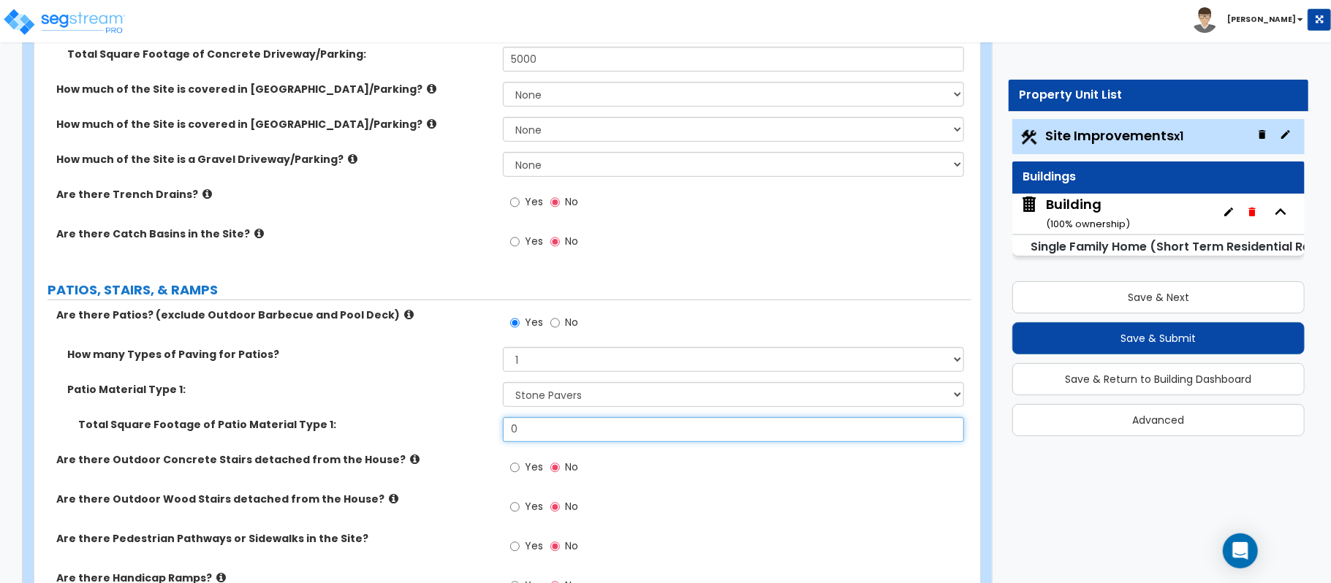
click at [442, 434] on div "Total Square Footage of Patio Material Type 1: 0" at bounding box center [502, 434] width 937 height 35
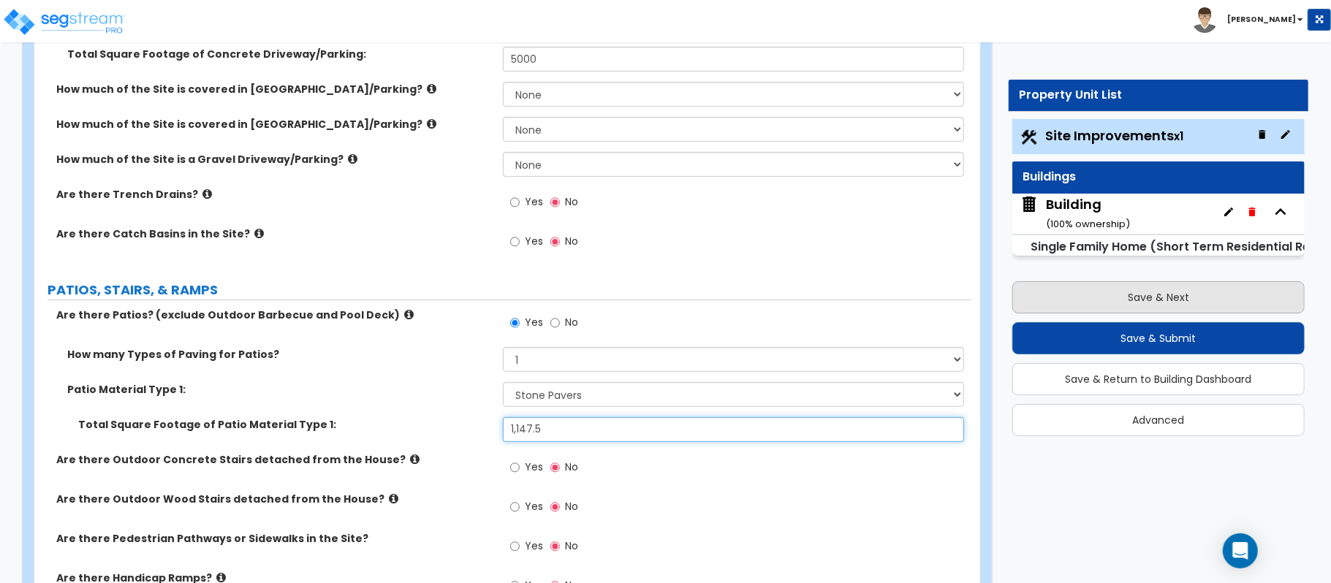
type input "1,147.5"
click at [1148, 293] on button "Save & Next" at bounding box center [1158, 297] width 292 height 32
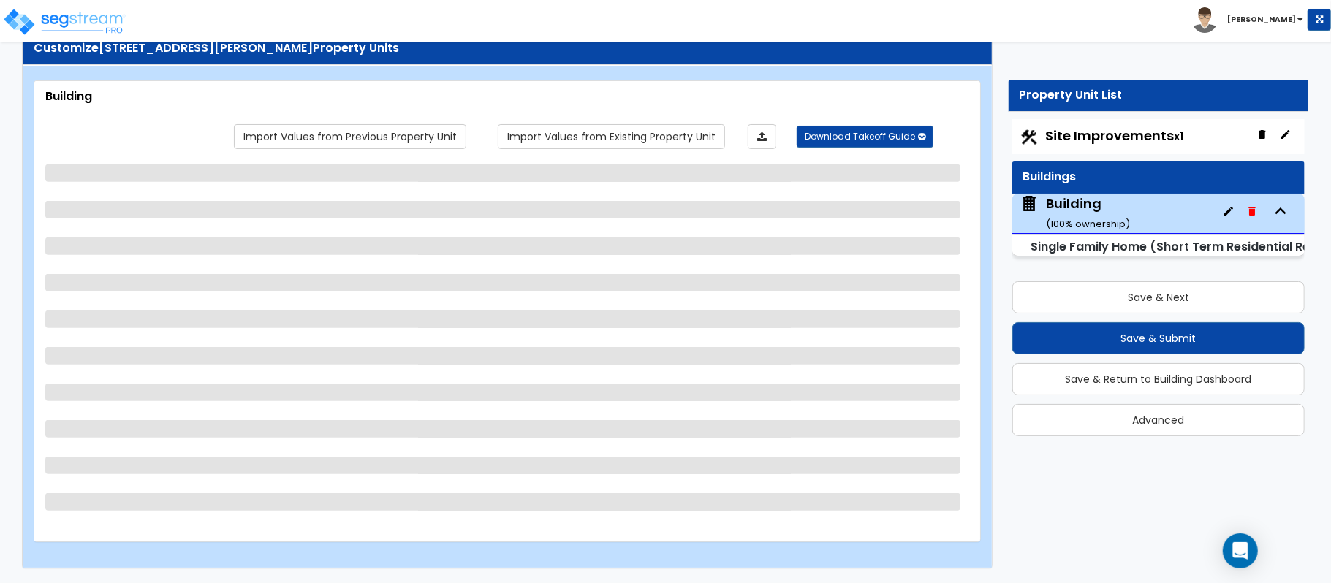
select select "2"
select select "7"
select select "3"
select select "4"
select select "2"
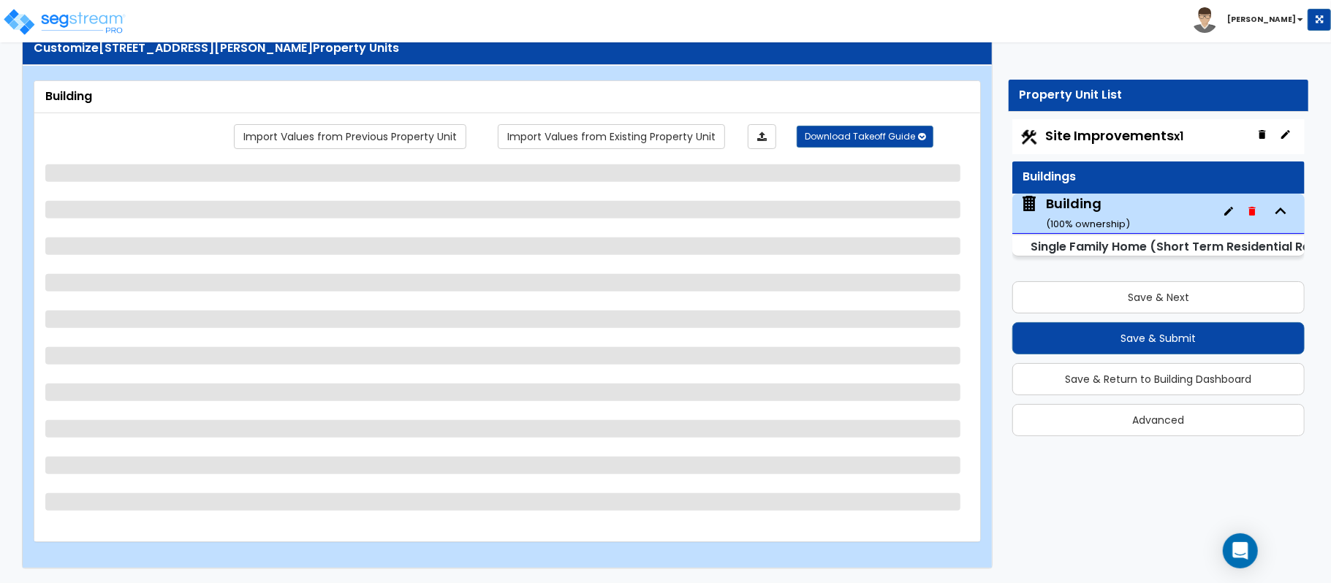
select select "3"
select select "7"
select select "1"
select select "3"
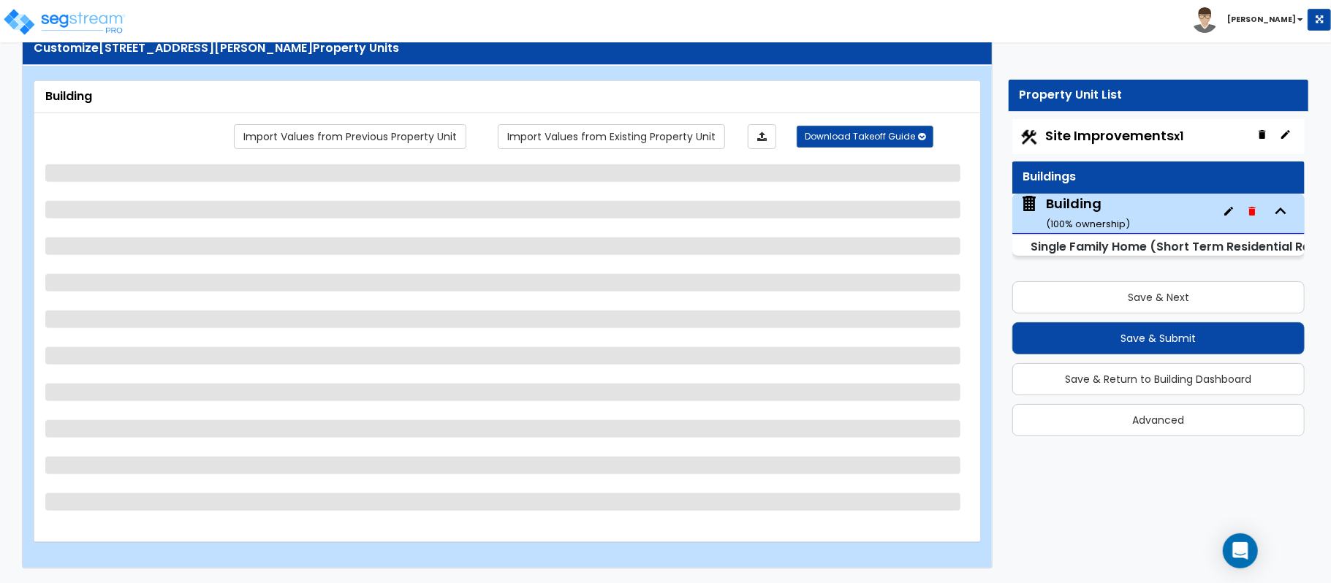
select select "1"
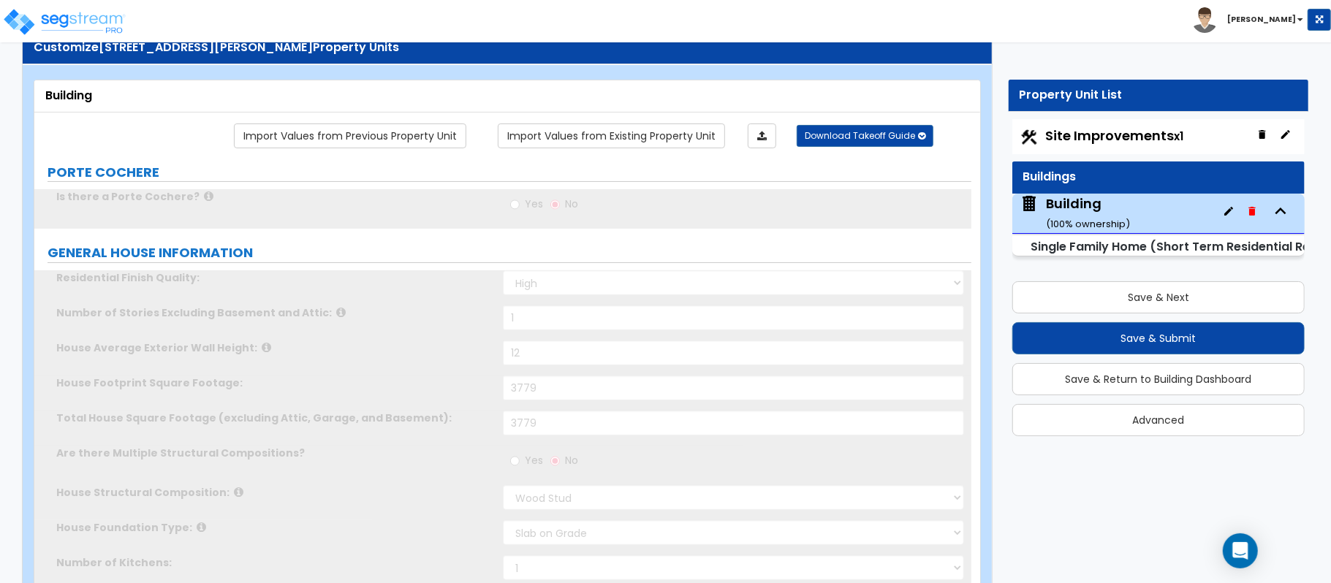
radio input "true"
select select "2"
select select "1"
type input "1"
select select "2"
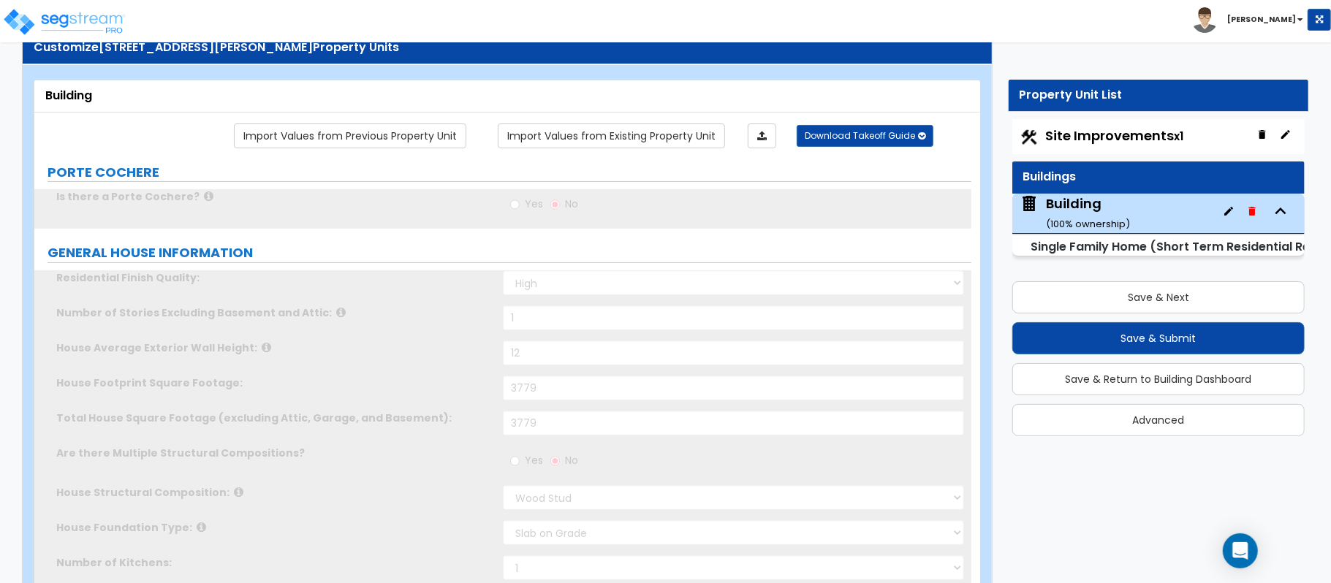
type input "1"
select select "2"
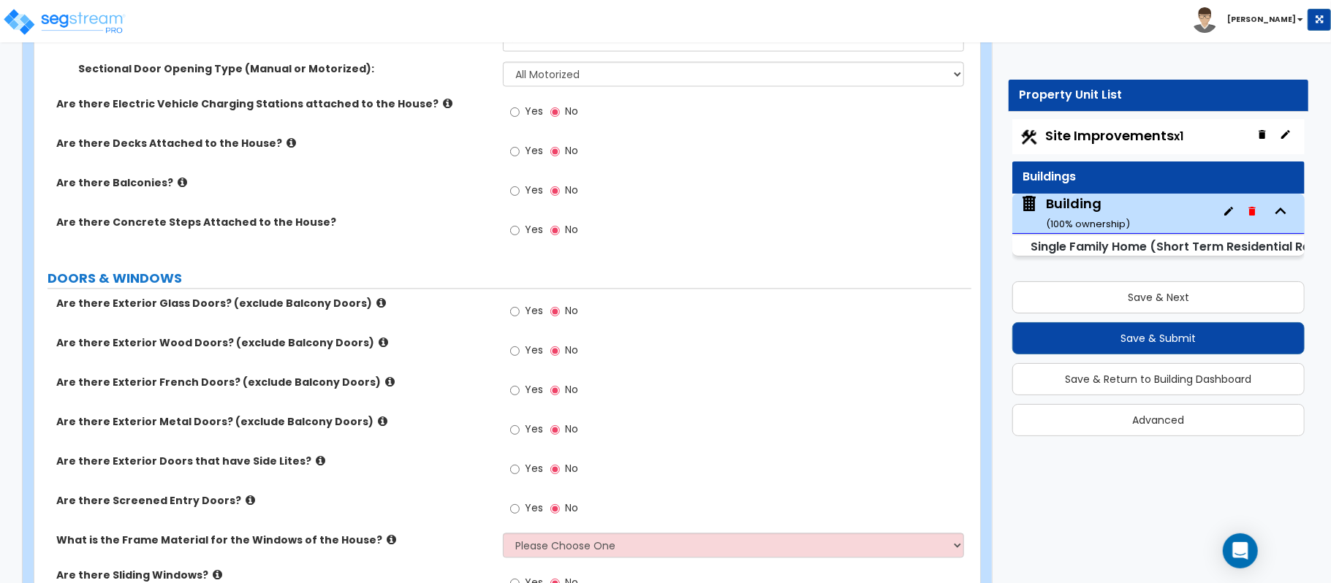
scroll to position [2094, 0]
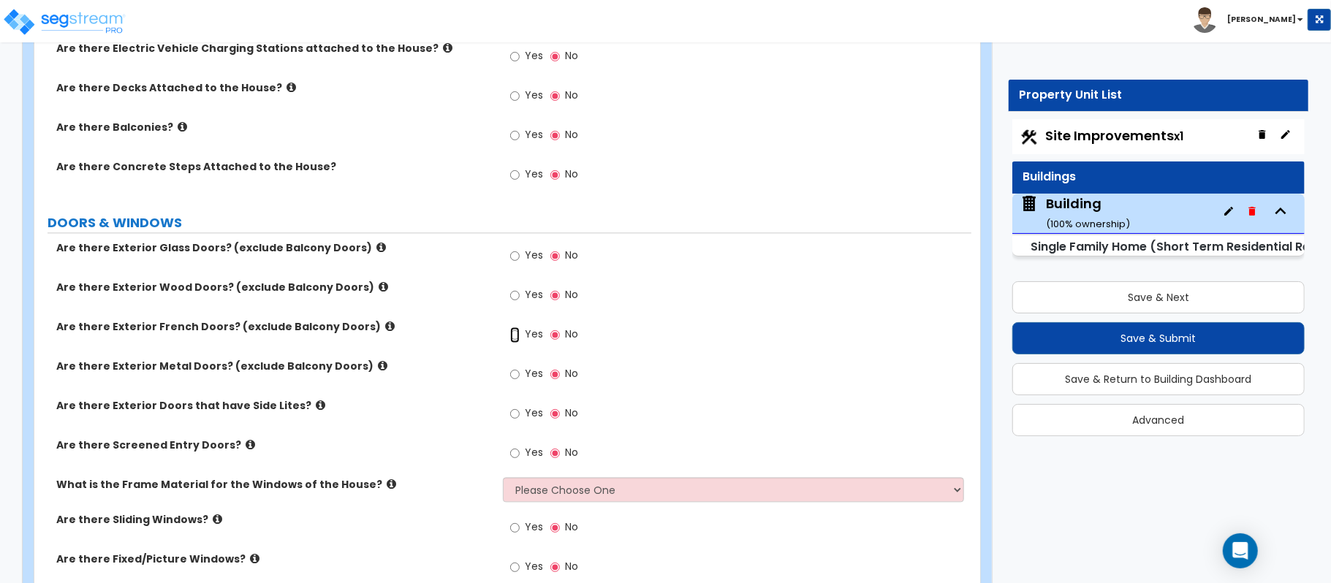
click at [512, 337] on input "Yes" at bounding box center [515, 335] width 10 height 16
radio input "true"
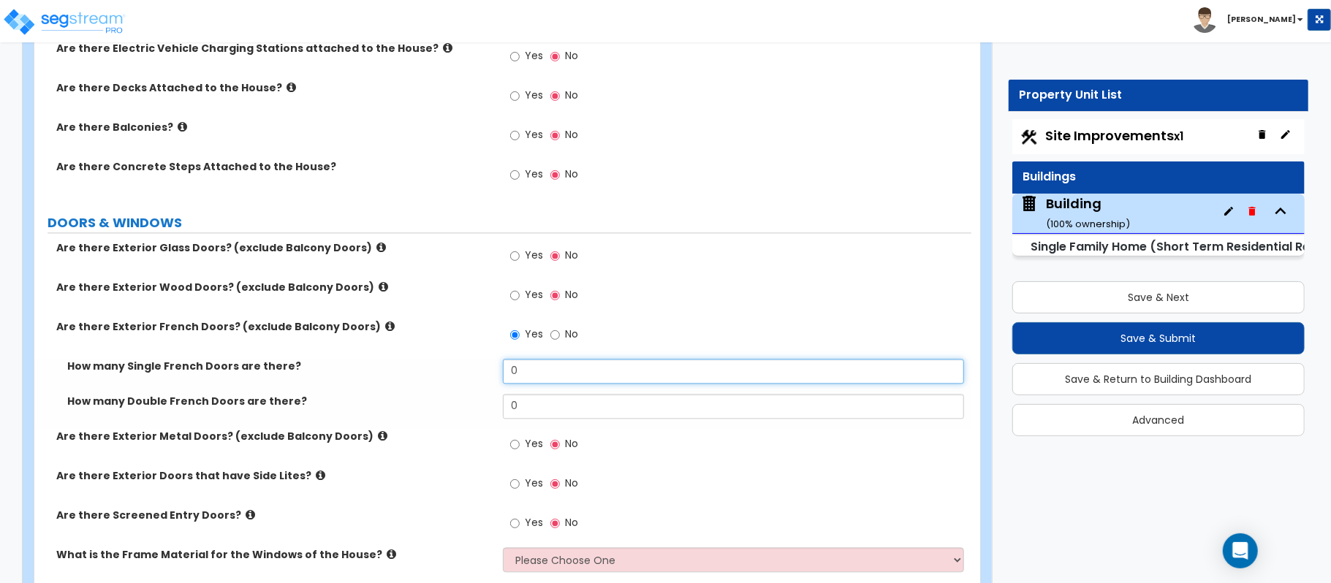
drag, startPoint x: 534, startPoint y: 376, endPoint x: 457, endPoint y: 374, distance: 76.8
click at [457, 374] on div "How many Single French Doors are there? 0" at bounding box center [502, 376] width 937 height 35
type input "1"
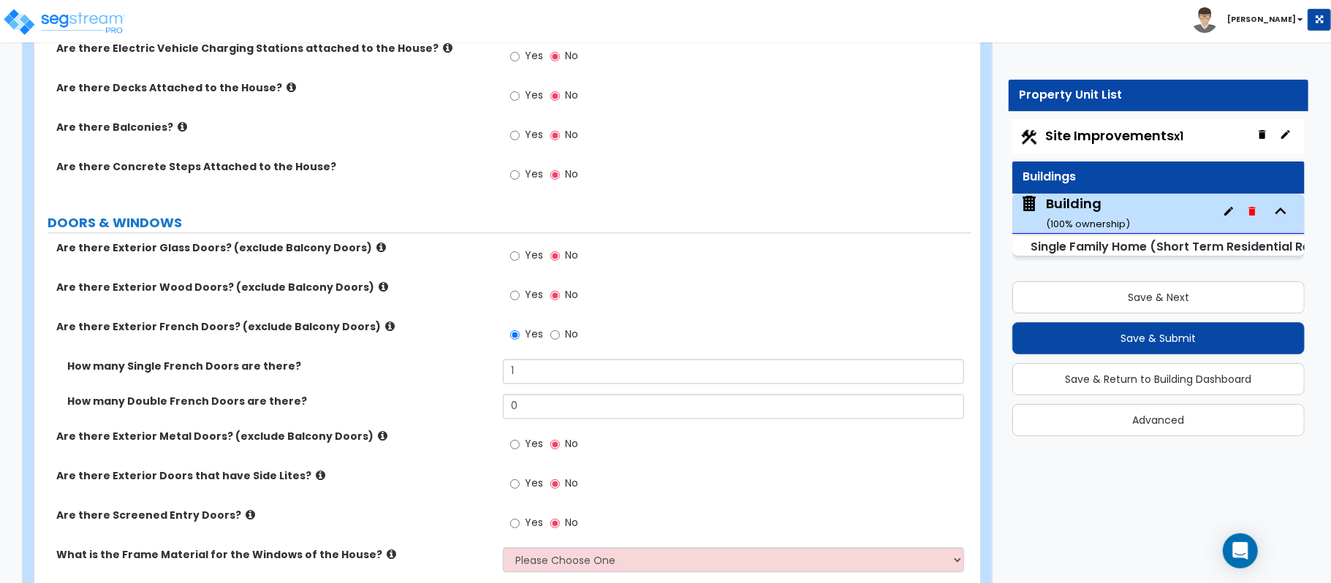
click at [515, 247] on label "Yes" at bounding box center [526, 257] width 33 height 25
click at [515, 248] on input "Yes" at bounding box center [515, 256] width 10 height 16
click at [510, 263] on input "Yes" at bounding box center [515, 256] width 10 height 16
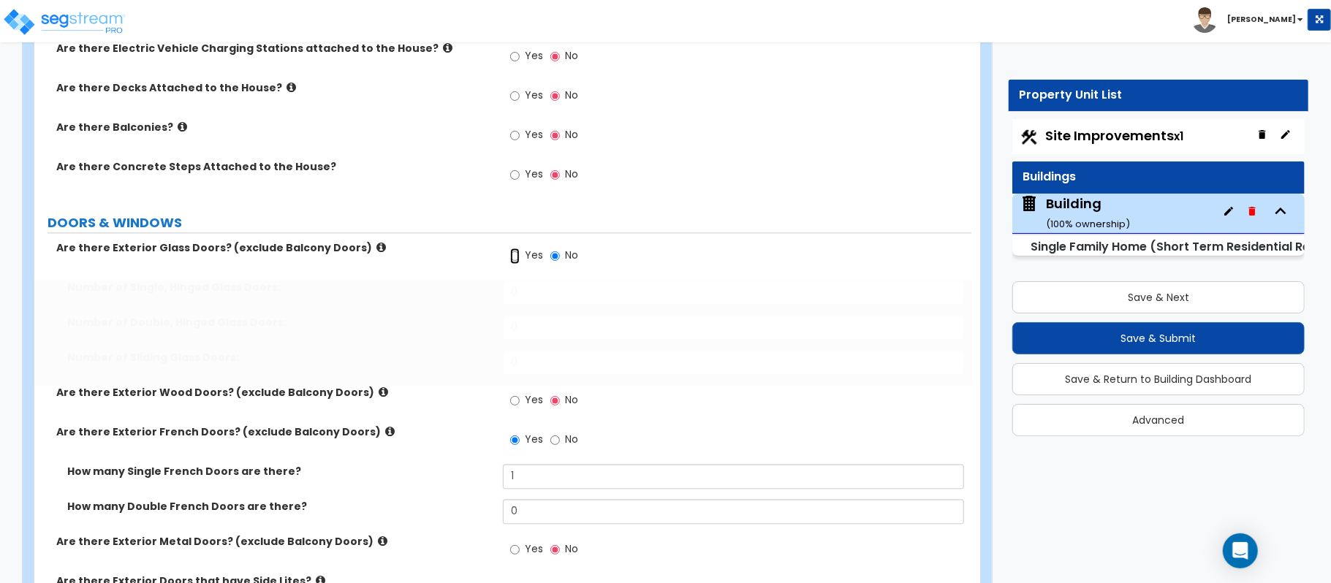
radio input "true"
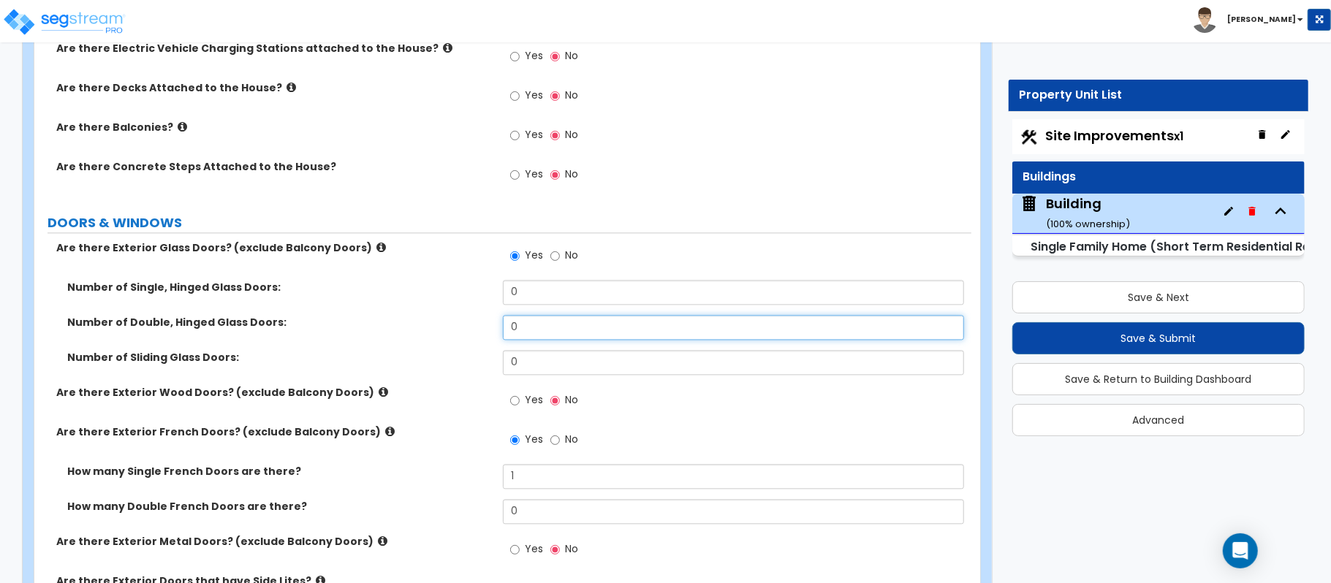
drag, startPoint x: 545, startPoint y: 319, endPoint x: 547, endPoint y: 328, distance: 9.0
click at [466, 329] on div "Number of Double, Hinged Glass Doors: 0" at bounding box center [502, 332] width 937 height 35
click at [539, 325] on input "1" at bounding box center [733, 327] width 461 height 25
type input "1"
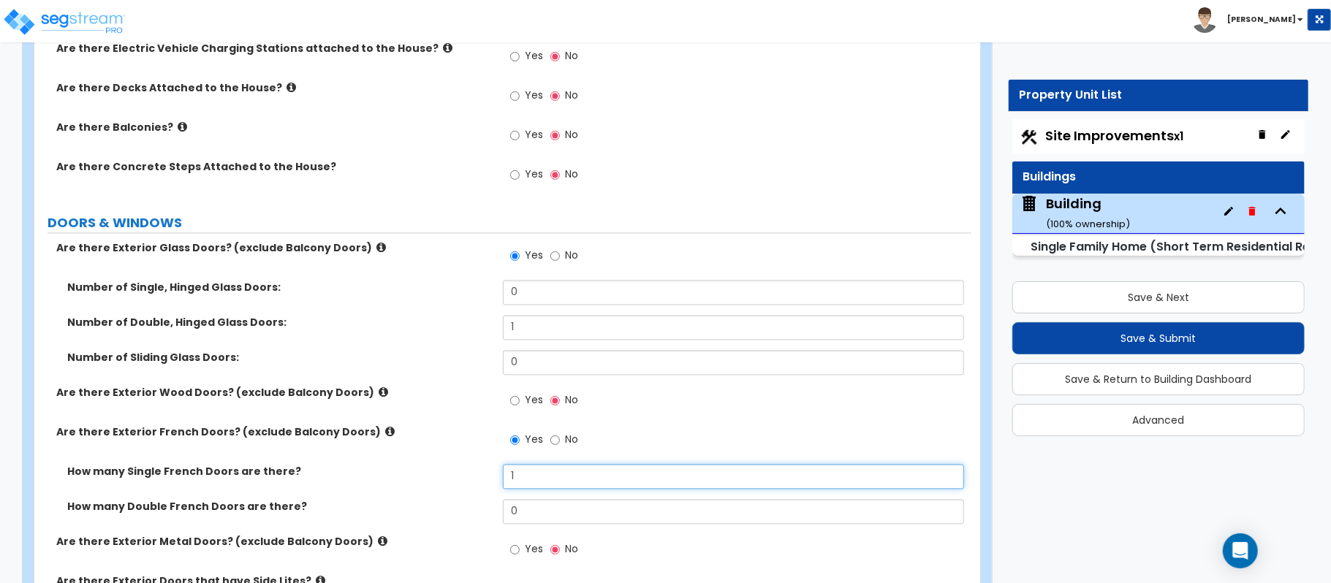
drag, startPoint x: 529, startPoint y: 480, endPoint x: 485, endPoint y: 482, distance: 44.0
click at [485, 482] on div "How many Single French Doors are there? 1" at bounding box center [502, 481] width 937 height 35
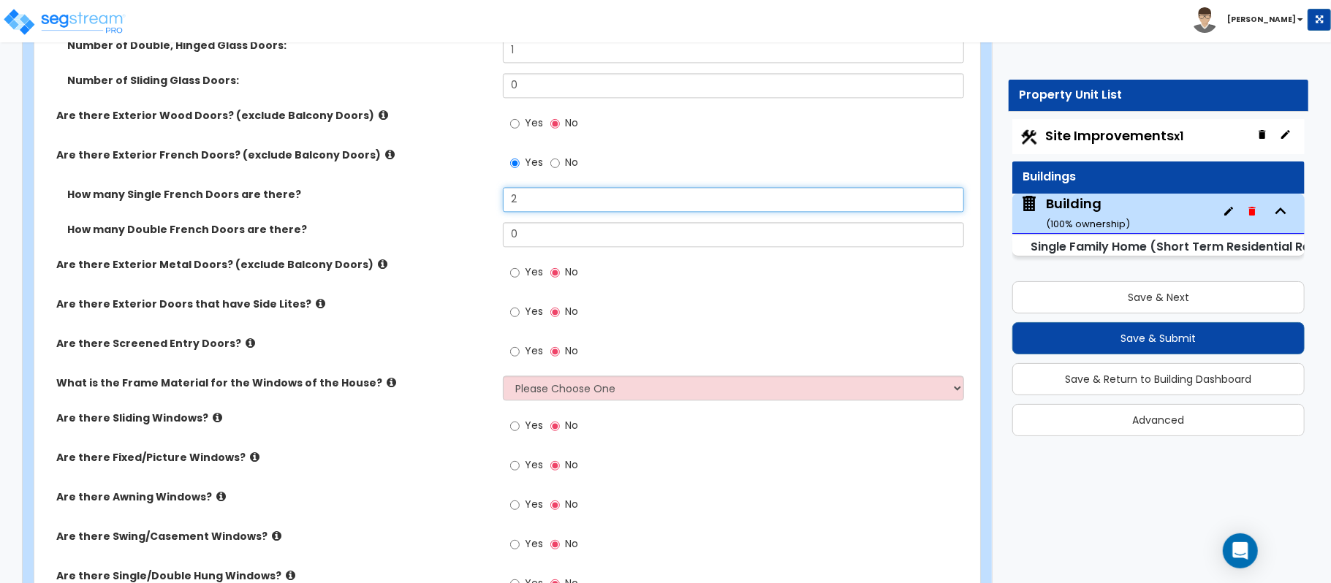
scroll to position [2387, 0]
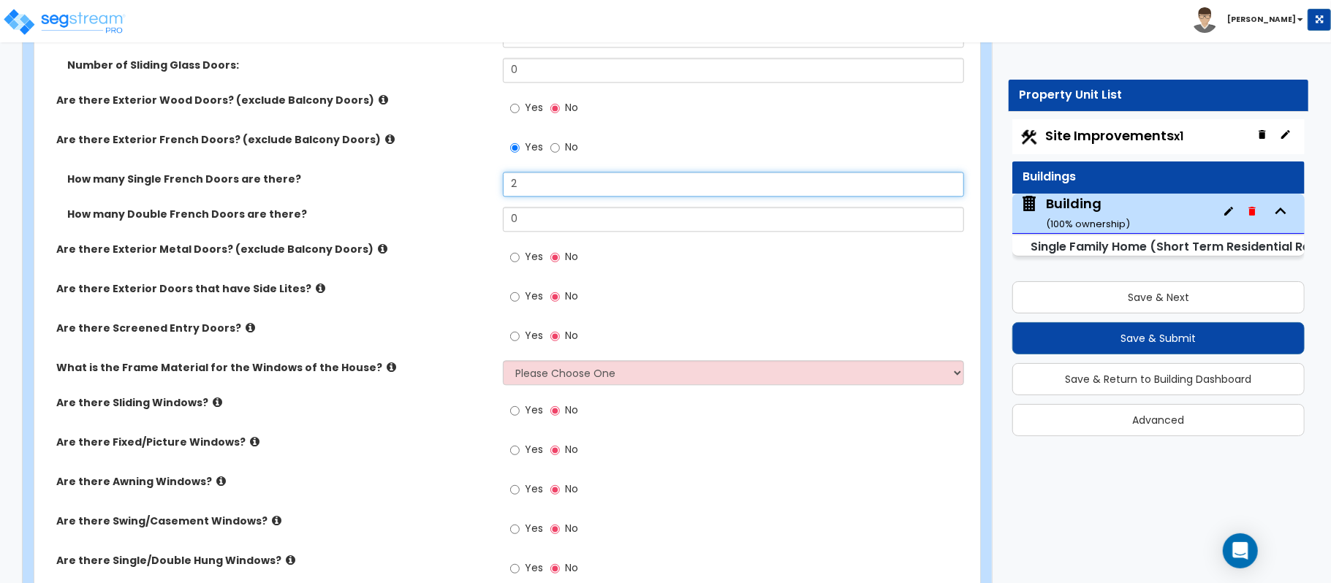
type input "2"
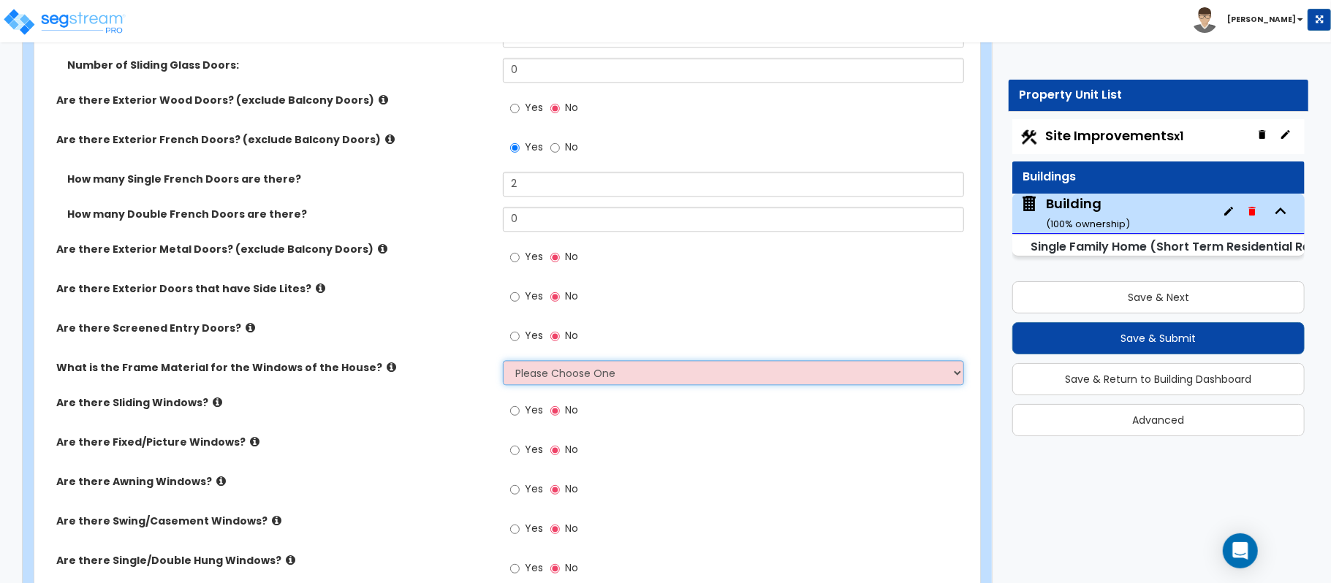
click at [551, 378] on select "Please Choose One Vinyl Aluminum Wood" at bounding box center [733, 372] width 461 height 25
select select "3"
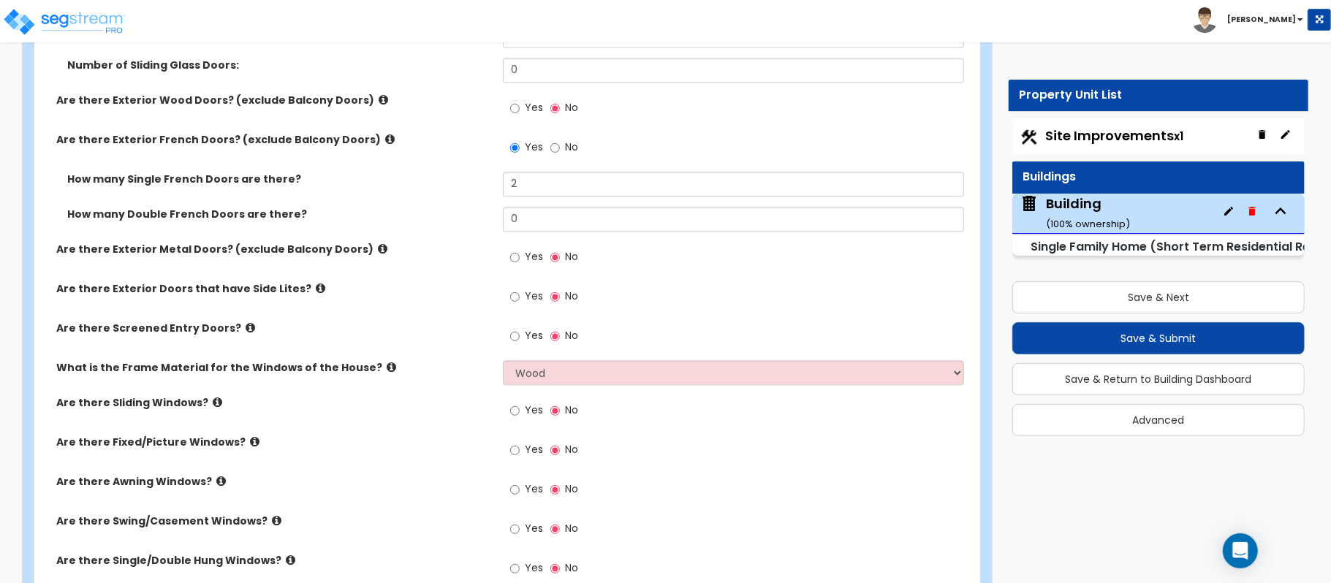
click at [472, 410] on label "Are there Sliding Windows?" at bounding box center [274, 402] width 436 height 15
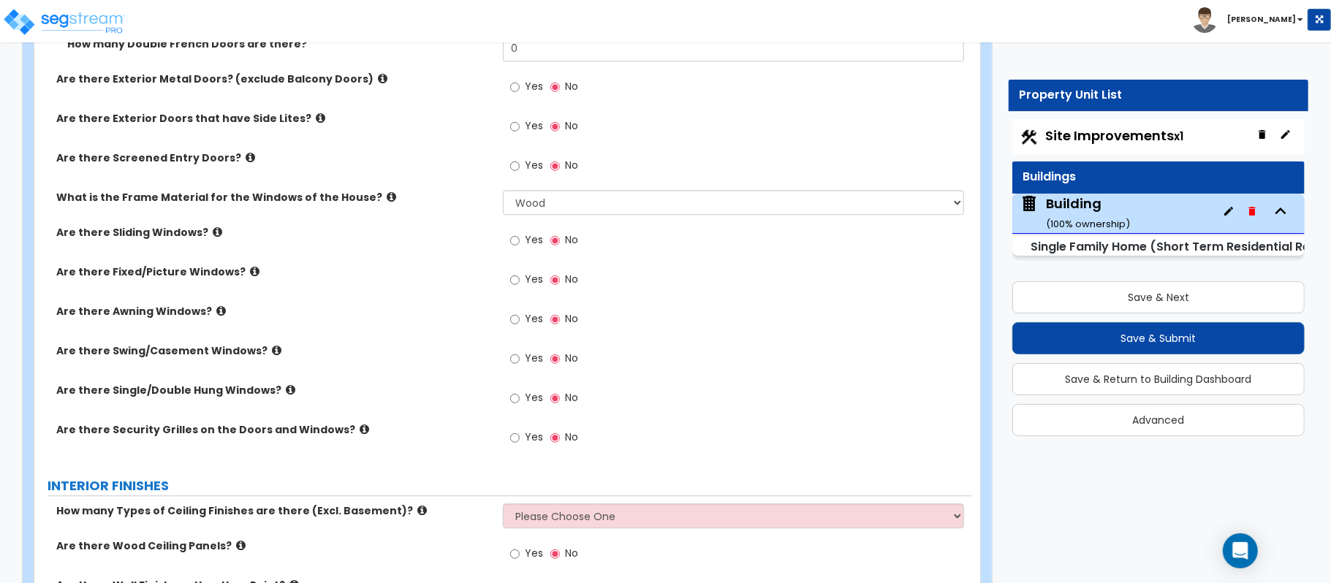
scroll to position [2582, 0]
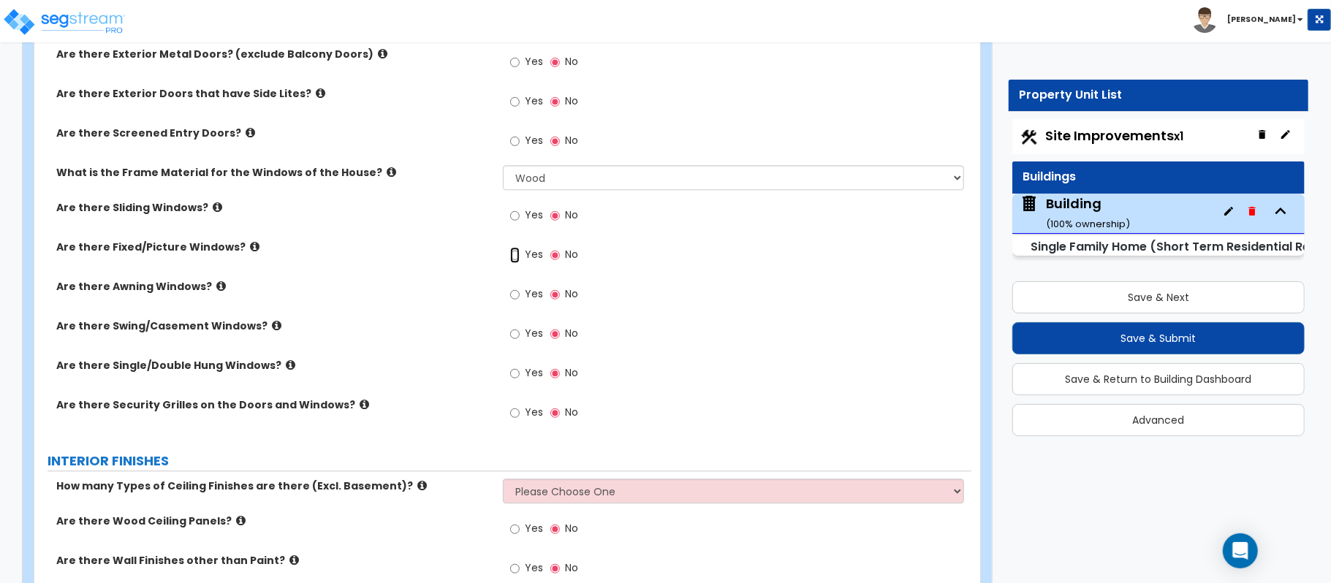
click at [518, 257] on input "Yes" at bounding box center [515, 255] width 10 height 16
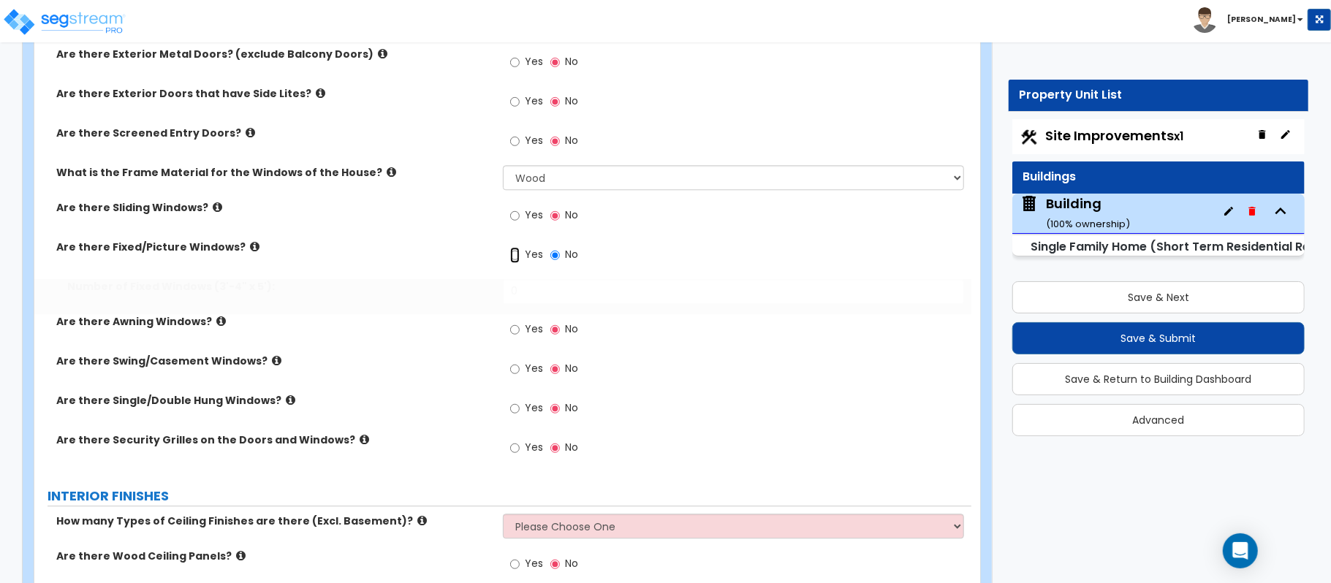
radio input "true"
drag, startPoint x: 580, startPoint y: 304, endPoint x: 415, endPoint y: 295, distance: 165.4
click at [415, 295] on div "Number of Fixed Windows (3'-4" x 5'): 0" at bounding box center [502, 296] width 937 height 35
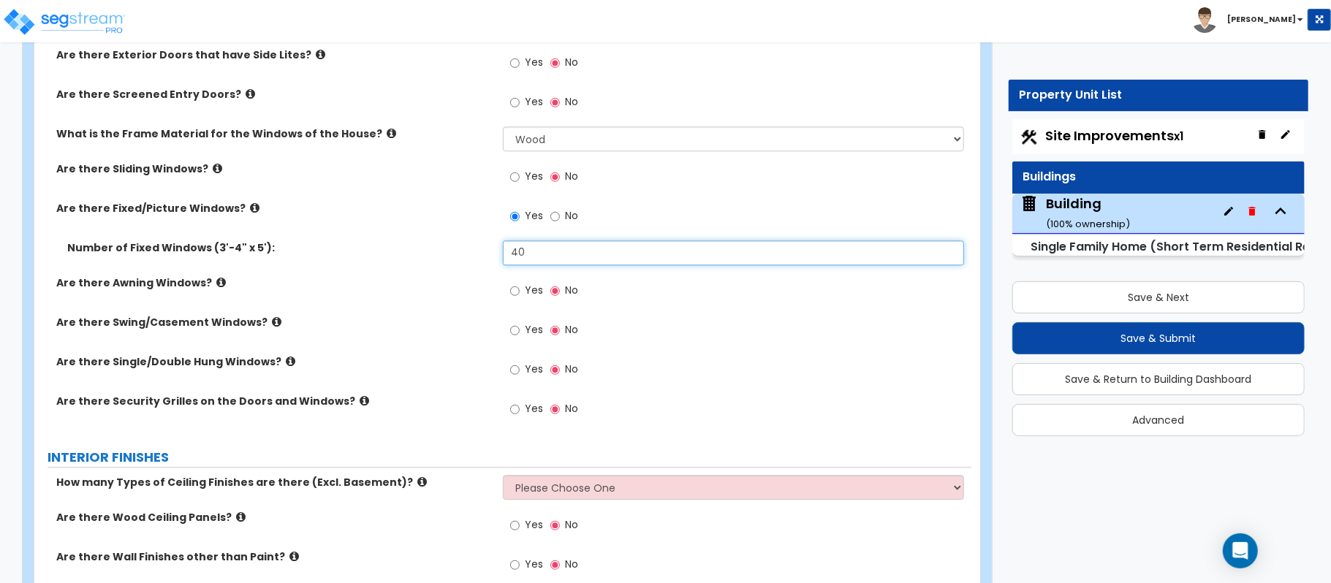
scroll to position [2679, 0]
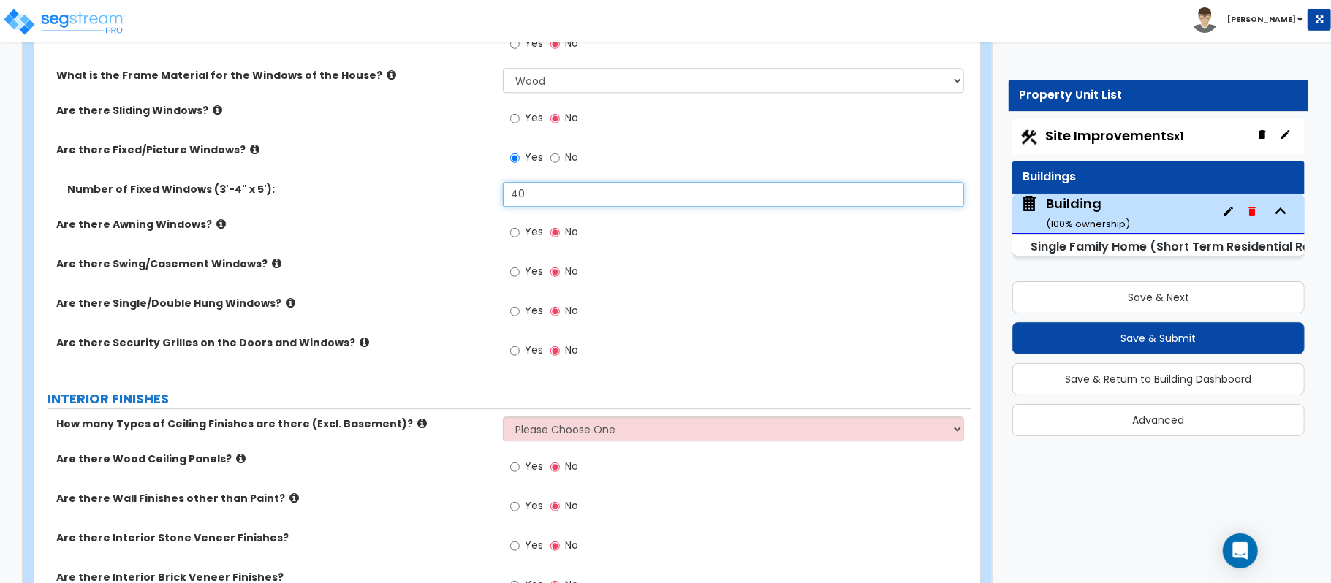
type input "40"
click at [541, 428] on select "Please Choose One 1 2 3" at bounding box center [733, 429] width 461 height 25
select select "1"
click at [463, 423] on label "How many Types of Ceiling Finishes are there (Excl. Basement)?" at bounding box center [274, 424] width 436 height 15
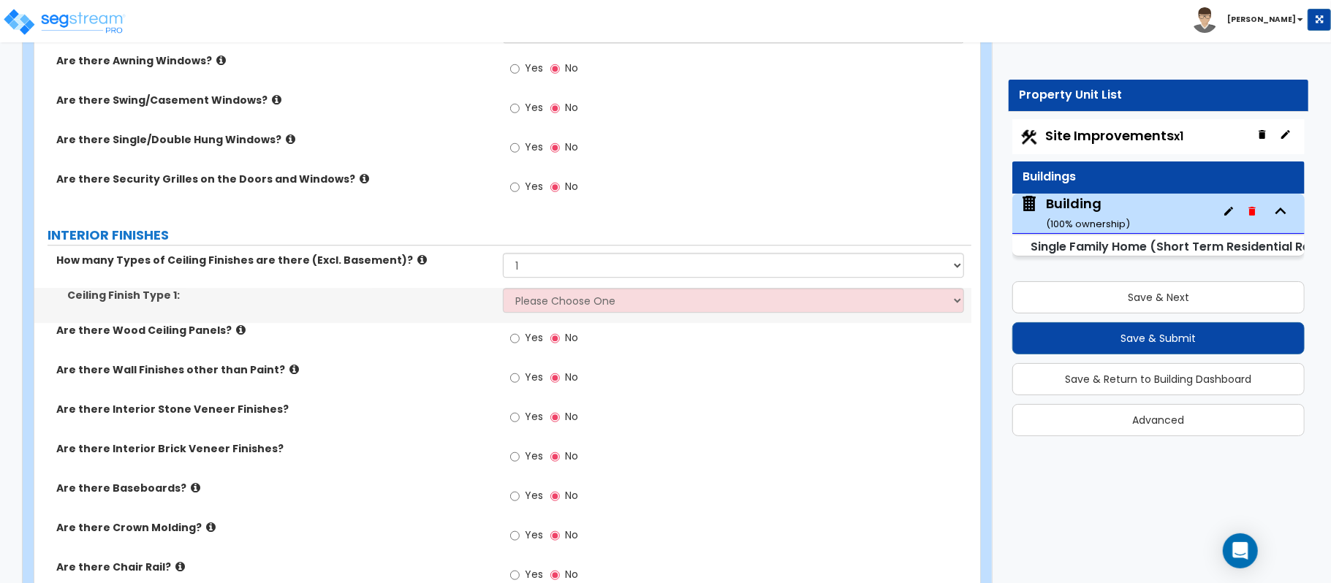
scroll to position [2874, 0]
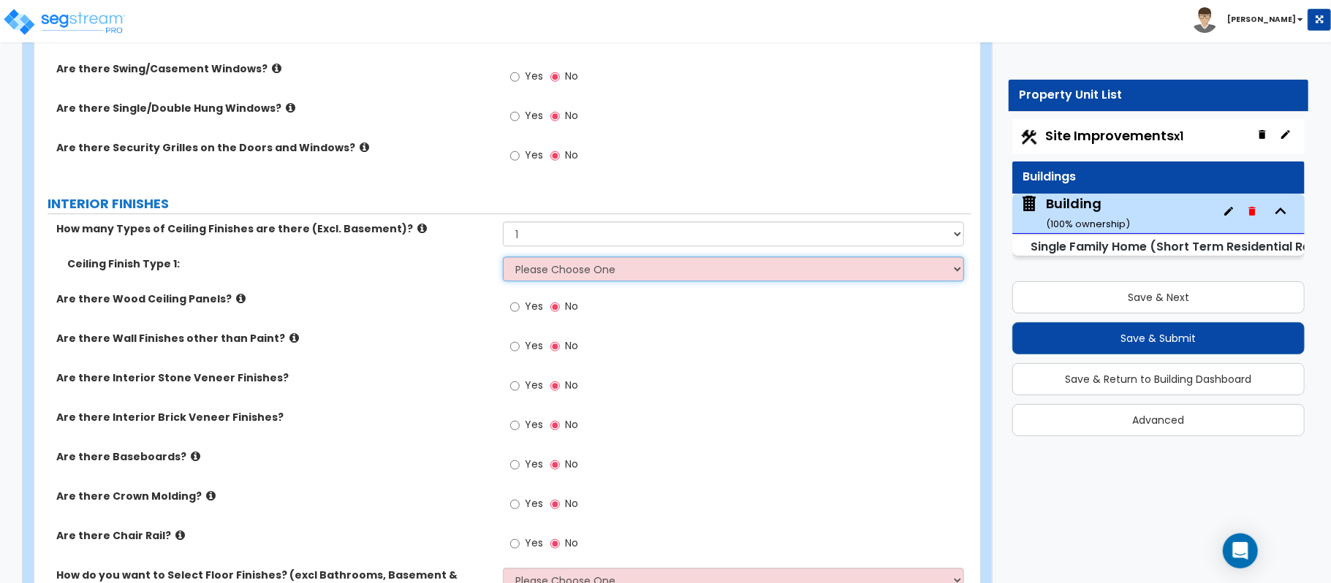
click at [594, 279] on select "Please Choose One Drop Ceiling Drywall Ceiling Open Ceiling" at bounding box center [733, 269] width 461 height 25
select select "2"
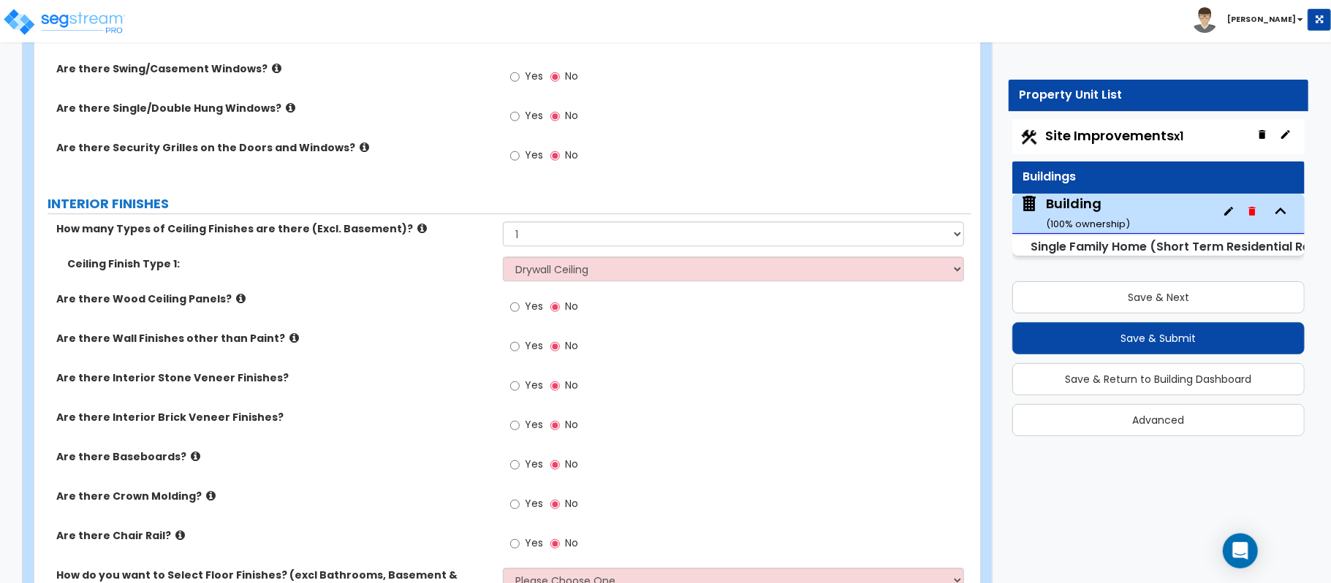
click at [447, 325] on div "Are there Wood Ceiling Panels? Yes No" at bounding box center [502, 311] width 937 height 39
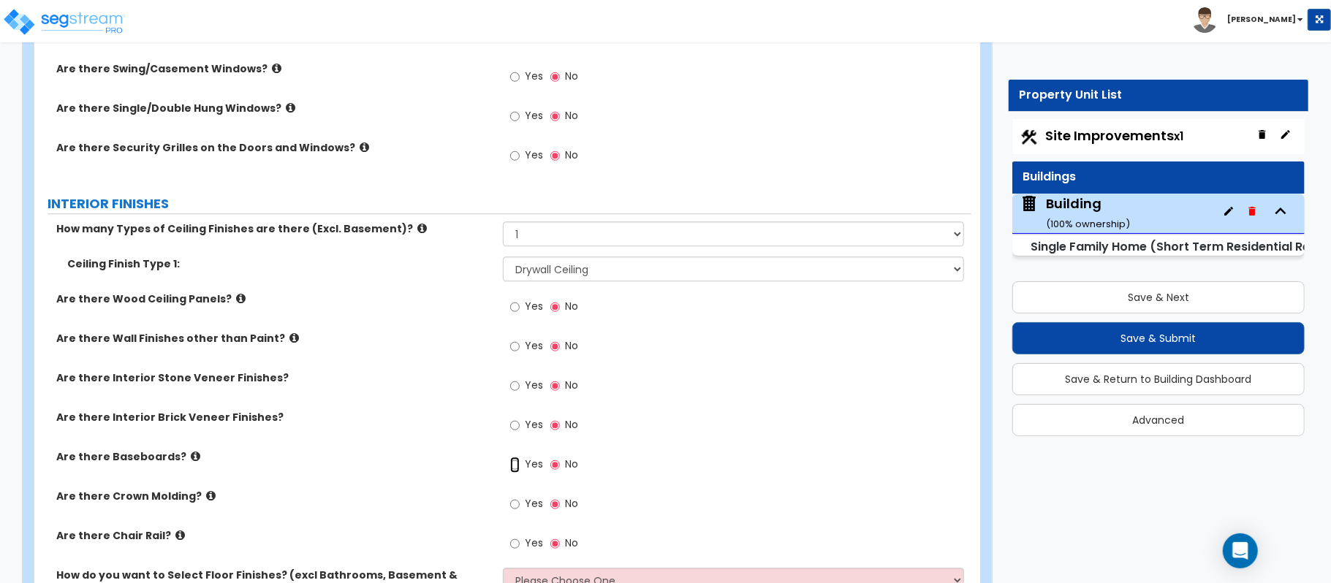
click at [516, 466] on input "Yes" at bounding box center [515, 465] width 10 height 16
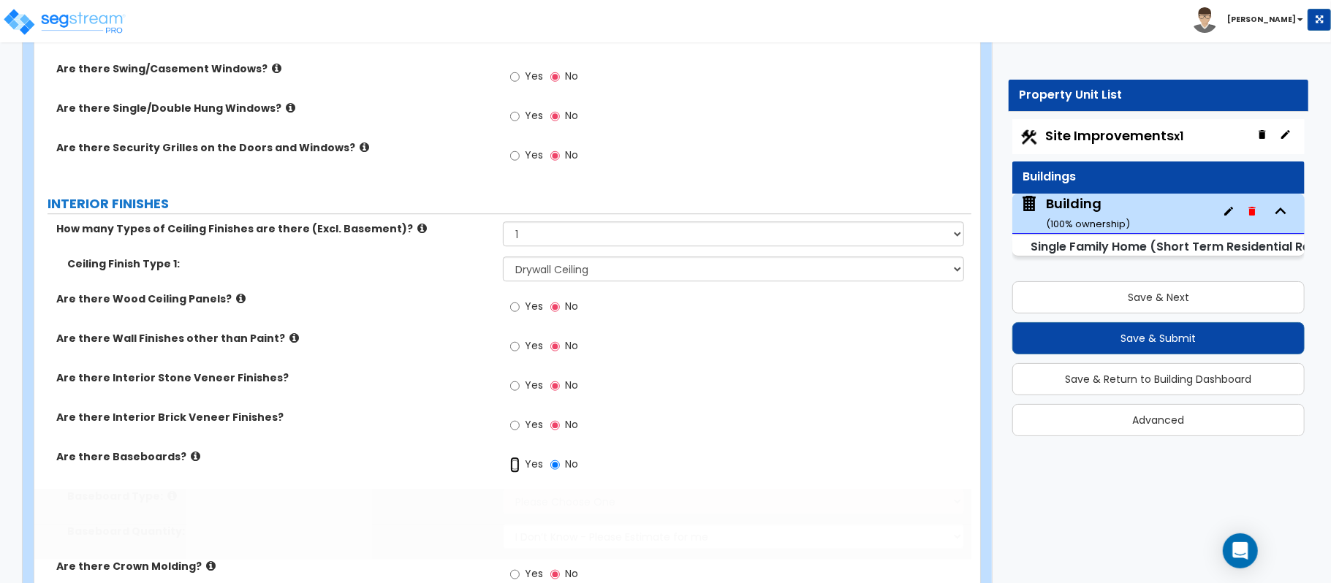
radio input "true"
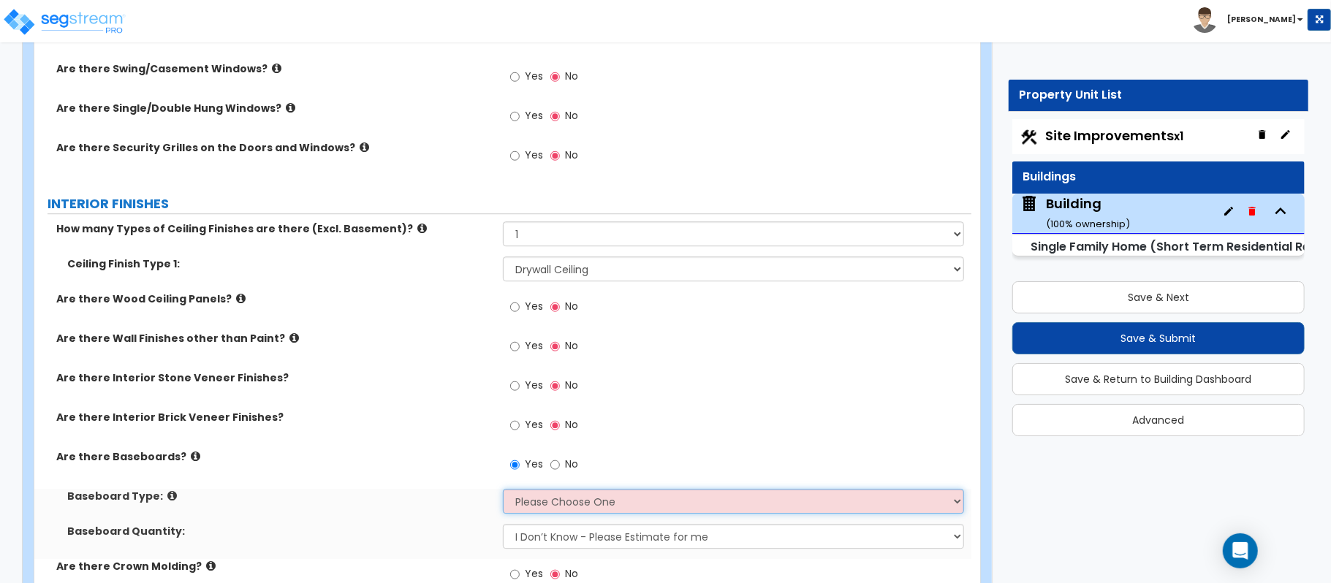
drag, startPoint x: 532, startPoint y: 498, endPoint x: 463, endPoint y: 506, distance: 69.9
click at [532, 498] on select "Please Choose One Wood Vinyl Carpet Tile" at bounding box center [733, 501] width 461 height 25
select select "1"
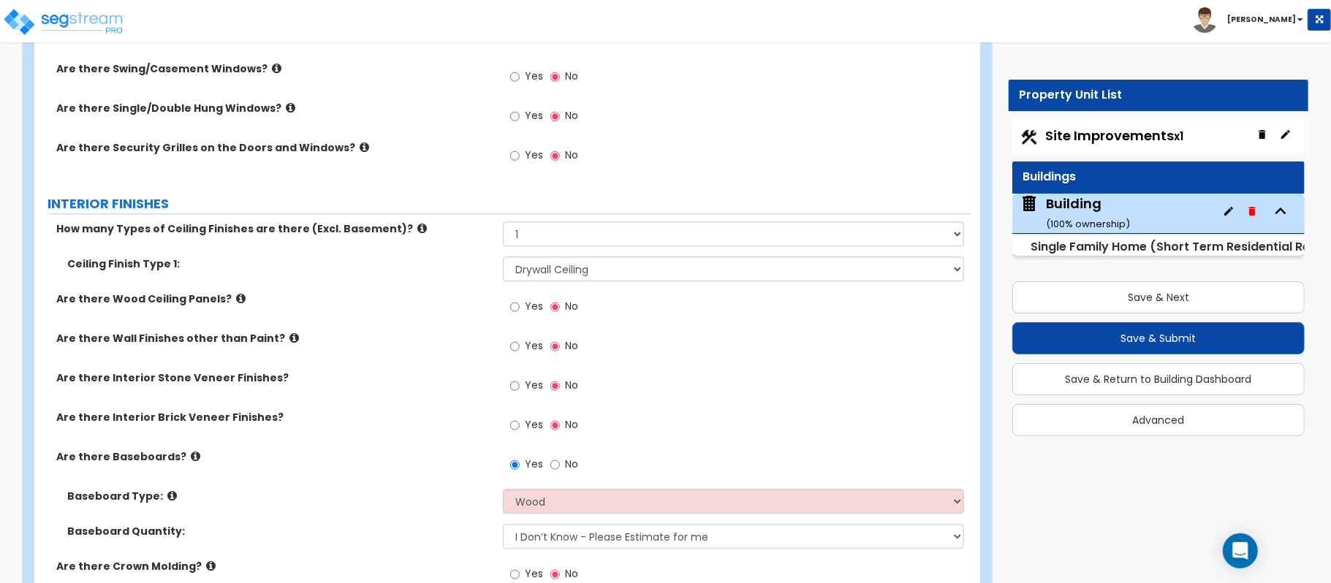
click at [430, 474] on div "Are there Baseboards? Yes No" at bounding box center [502, 469] width 937 height 39
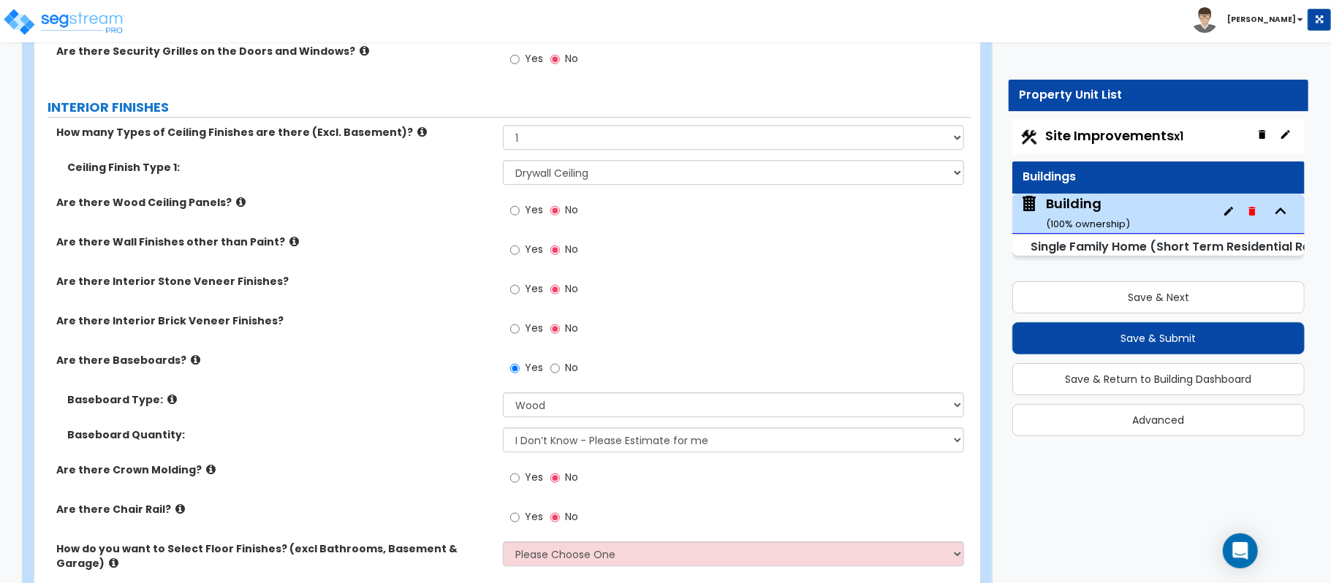
scroll to position [2971, 0]
click at [206, 472] on icon at bounding box center [211, 468] width 10 height 11
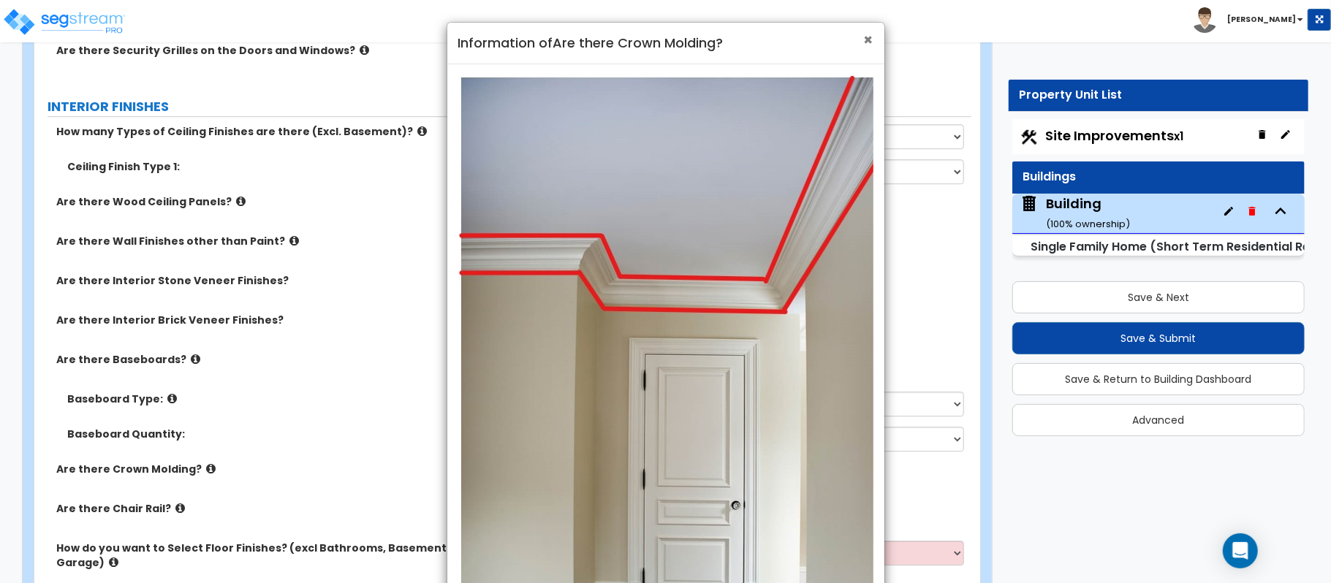
click at [867, 41] on span "×" at bounding box center [869, 39] width 10 height 21
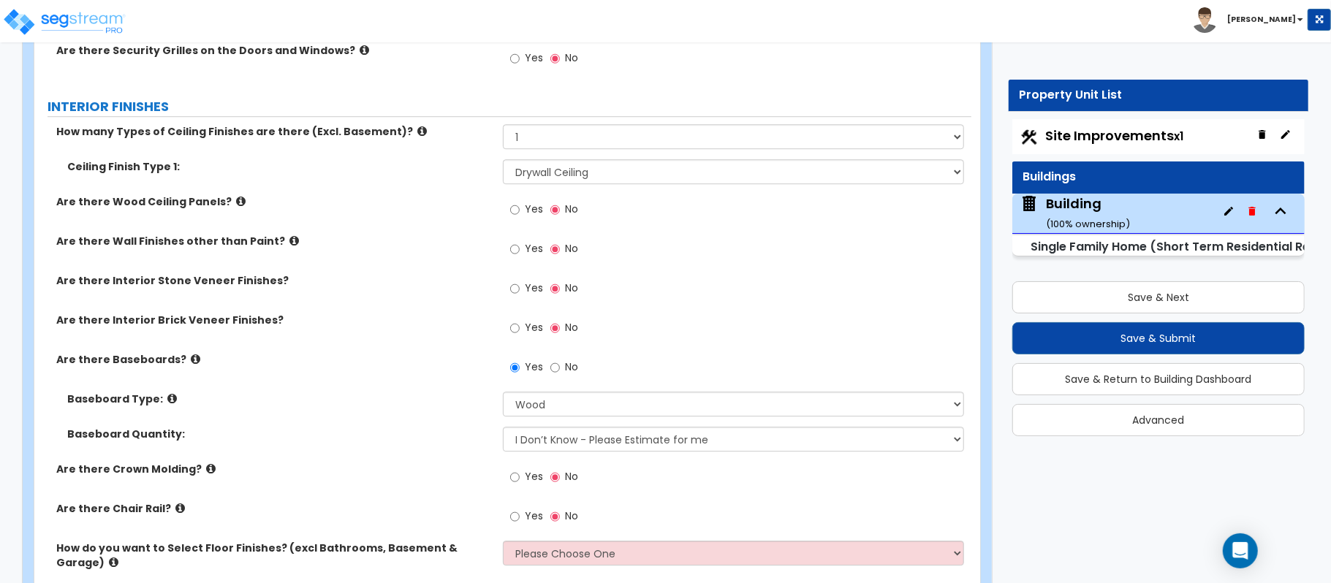
click at [206, 466] on icon at bounding box center [211, 468] width 10 height 11
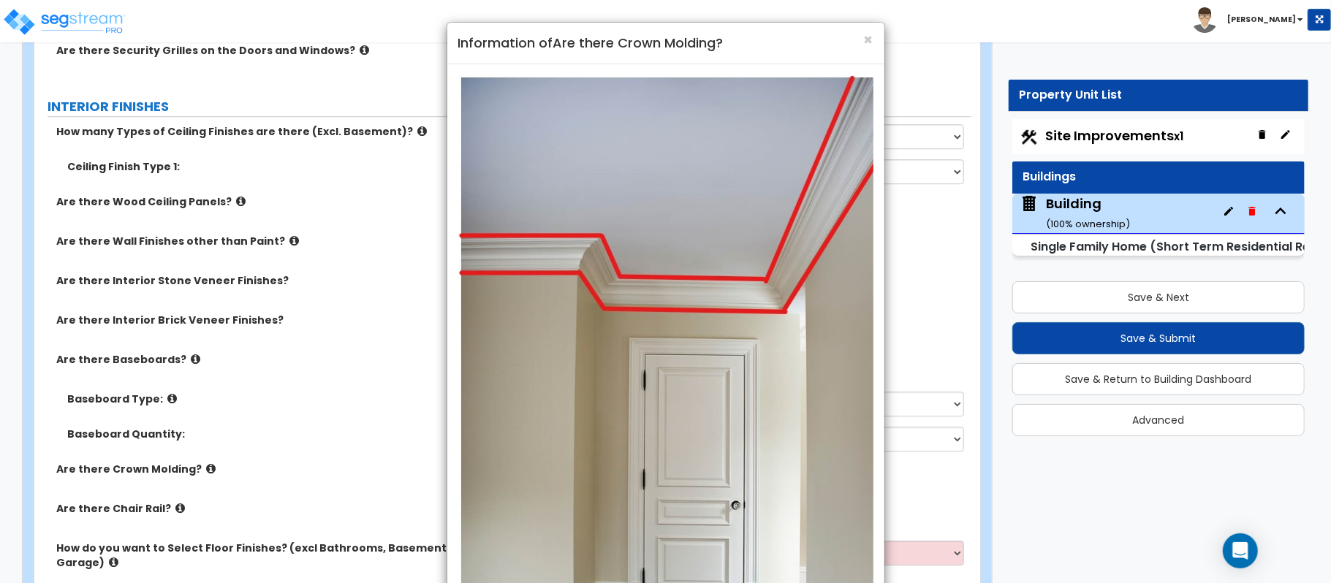
click at [250, 466] on div "× Information of Are there Crown Molding? Example of Crown Molding Close" at bounding box center [665, 291] width 1331 height 583
click at [872, 38] on span "×" at bounding box center [869, 39] width 10 height 21
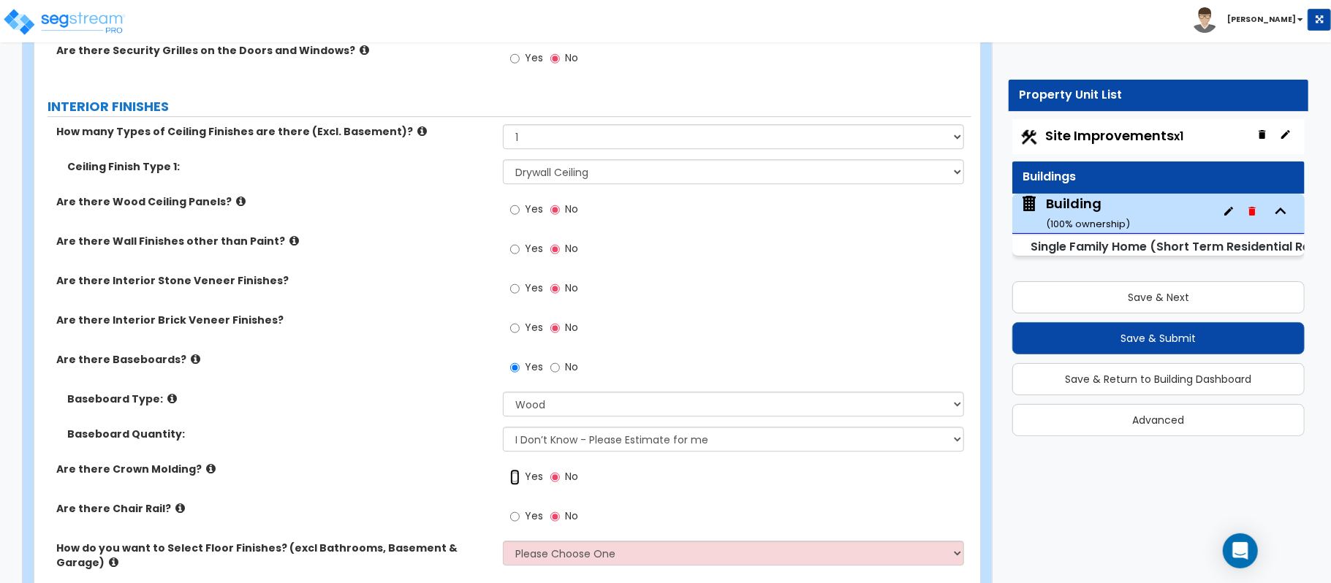
click at [518, 481] on input "Yes" at bounding box center [515, 477] width 10 height 16
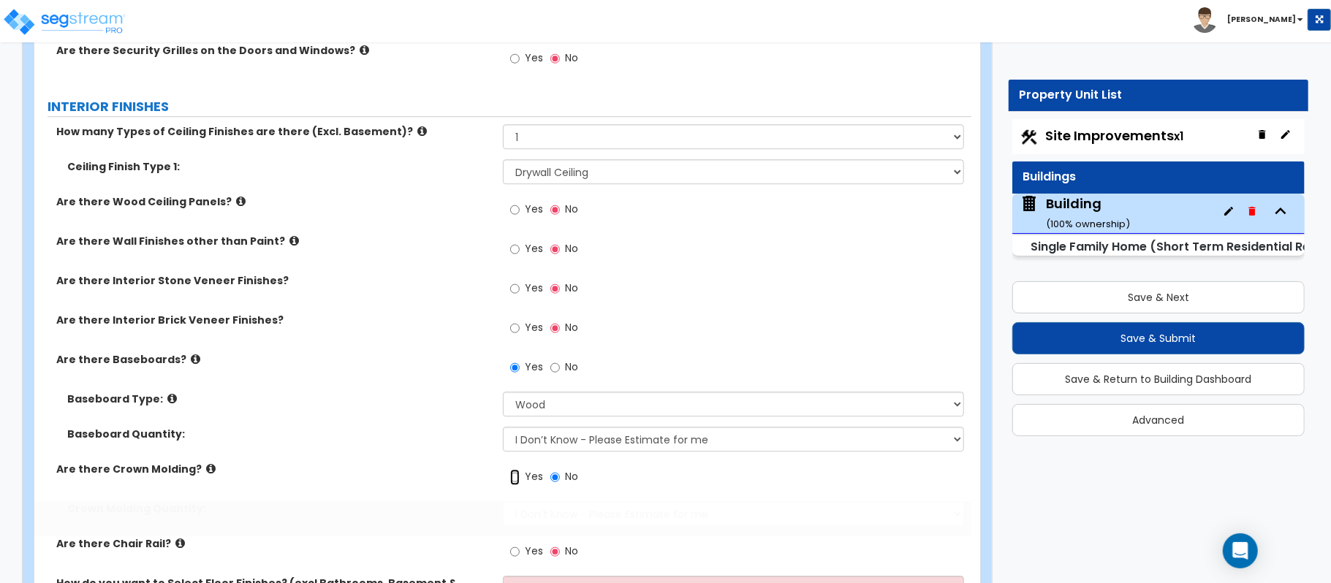
radio input "true"
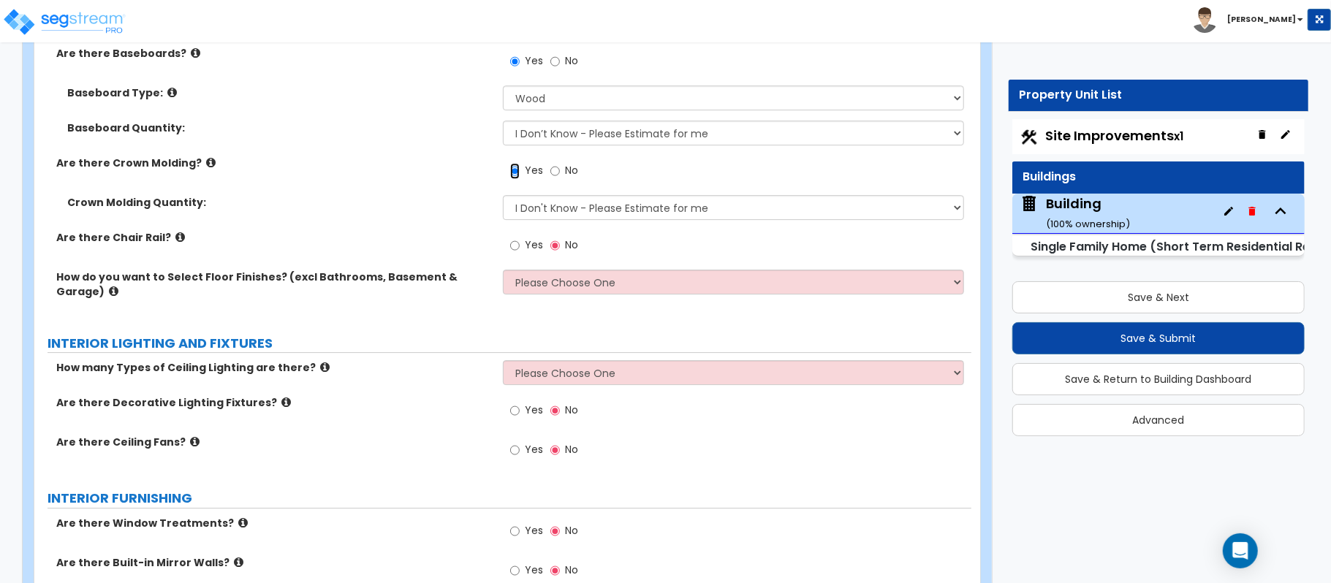
scroll to position [3264, 0]
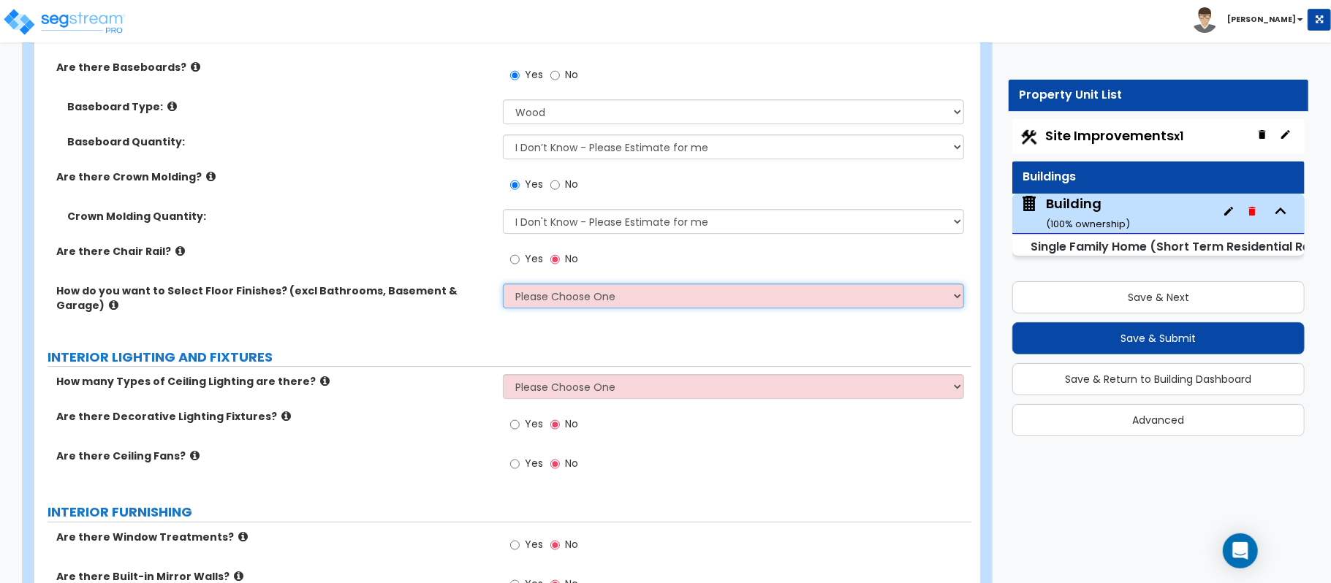
click at [649, 307] on select "Please Choose One I want to Select Floor Finishes for the Areas of the House I …" at bounding box center [733, 296] width 461 height 25
select select "2"
click at [503, 286] on select "Please Choose One I want to Select Floor Finishes for the Areas of the House I …" at bounding box center [733, 296] width 461 height 25
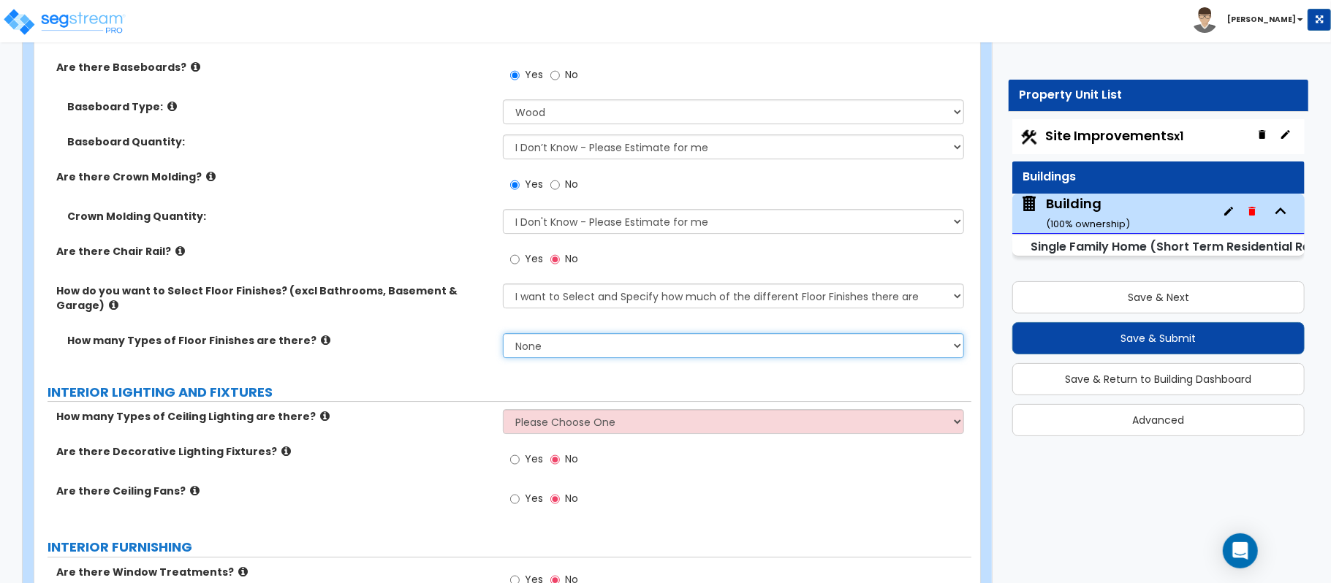
click at [595, 333] on select "None 1 2 3 4" at bounding box center [733, 345] width 461 height 25
select select "2"
click at [503, 333] on select "None 1 2 3 4" at bounding box center [733, 345] width 461 height 25
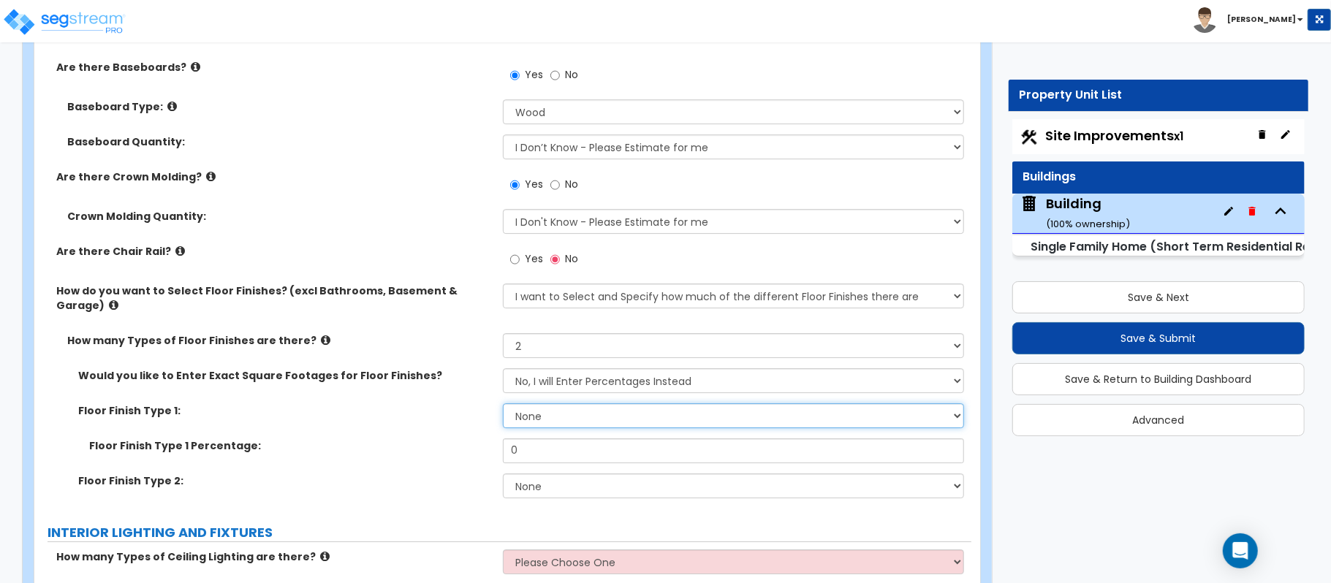
click at [575, 403] on select "None Tile Flooring Hardwood Flooring Resilient Laminate Flooring VCT Flooring S…" at bounding box center [733, 415] width 461 height 25
select select "2"
drag, startPoint x: 424, startPoint y: 433, endPoint x: 556, endPoint y: 469, distance: 136.4
click at [424, 439] on label "Floor Finish Type 1 Percentage:" at bounding box center [290, 446] width 403 height 15
click at [556, 474] on select "None Tile Flooring Hardwood Flooring Resilient Laminate Flooring VCT Flooring S…" at bounding box center [733, 486] width 461 height 25
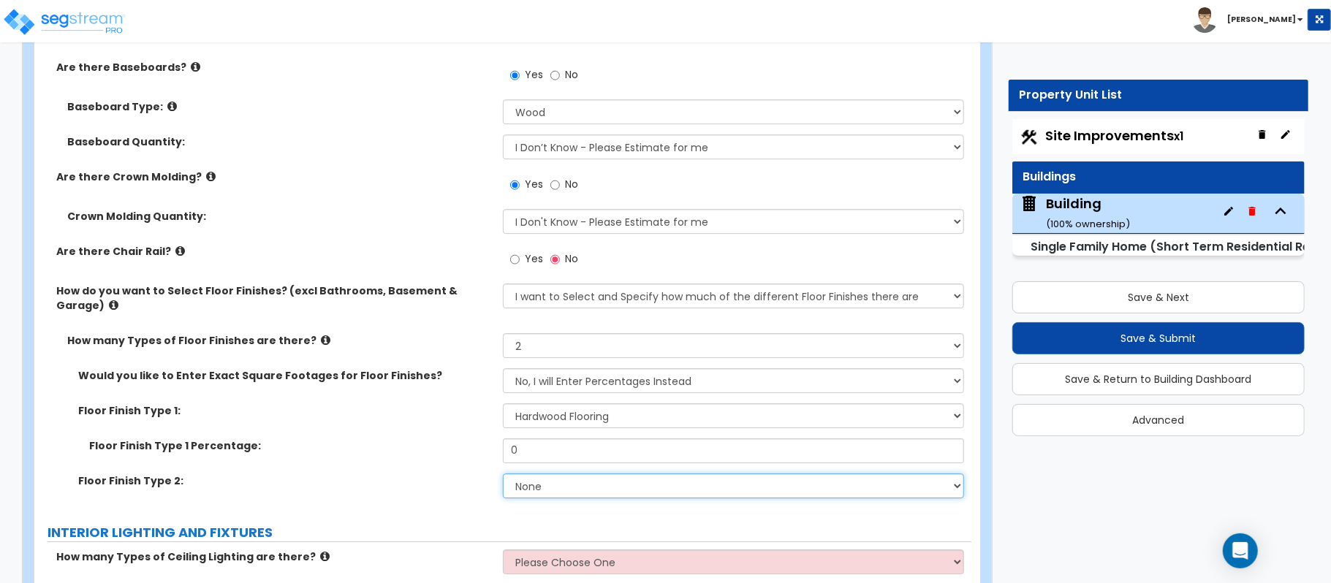
select select "5"
click at [503, 474] on select "None Tile Flooring Hardwood Flooring Resilient Laminate Flooring VCT Flooring S…" at bounding box center [733, 486] width 461 height 25
drag, startPoint x: 556, startPoint y: 436, endPoint x: 431, endPoint y: 433, distance: 125.0
click at [431, 439] on div "Floor Finish Type 1 Percentage: 0" at bounding box center [502, 456] width 937 height 35
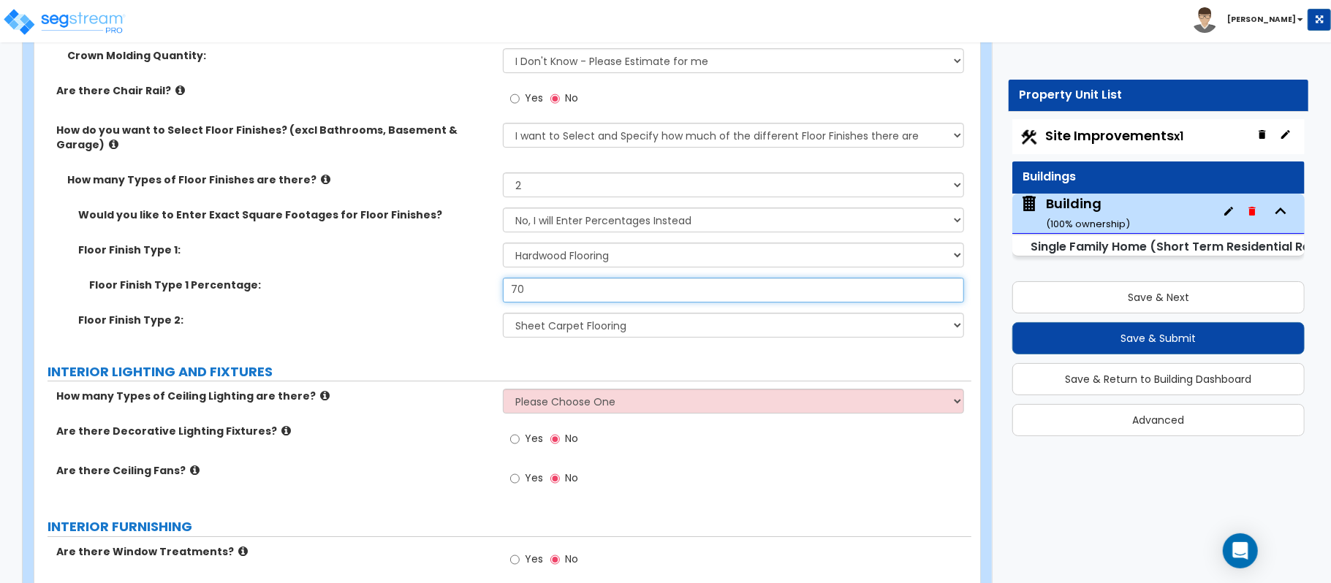
scroll to position [3459, 0]
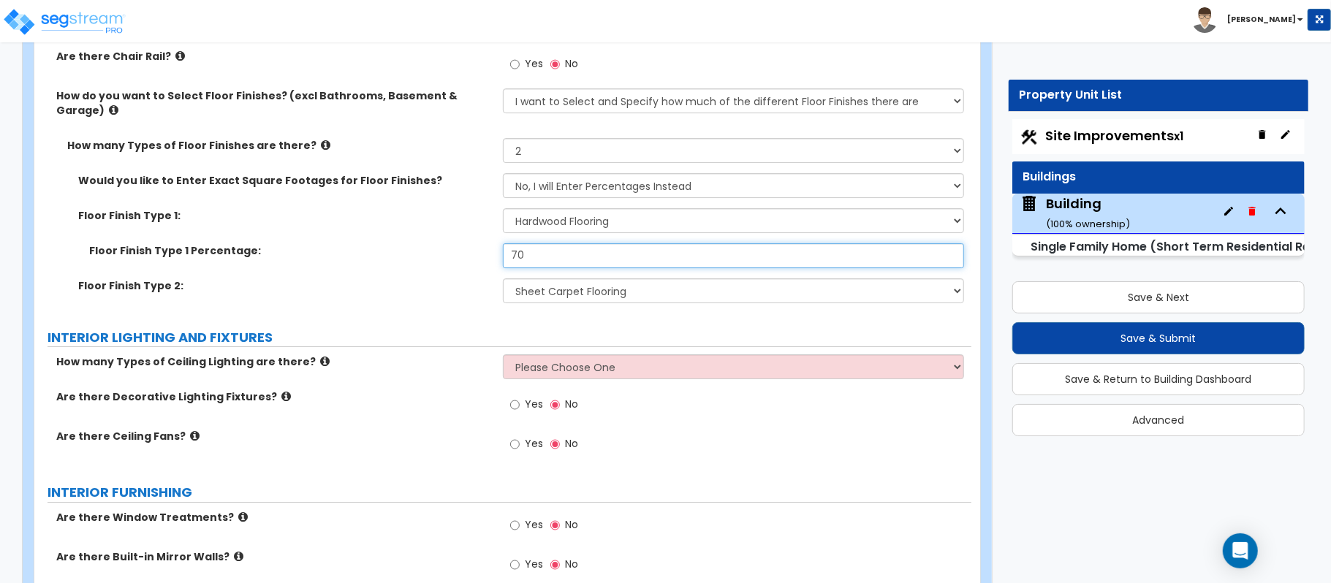
type input "70"
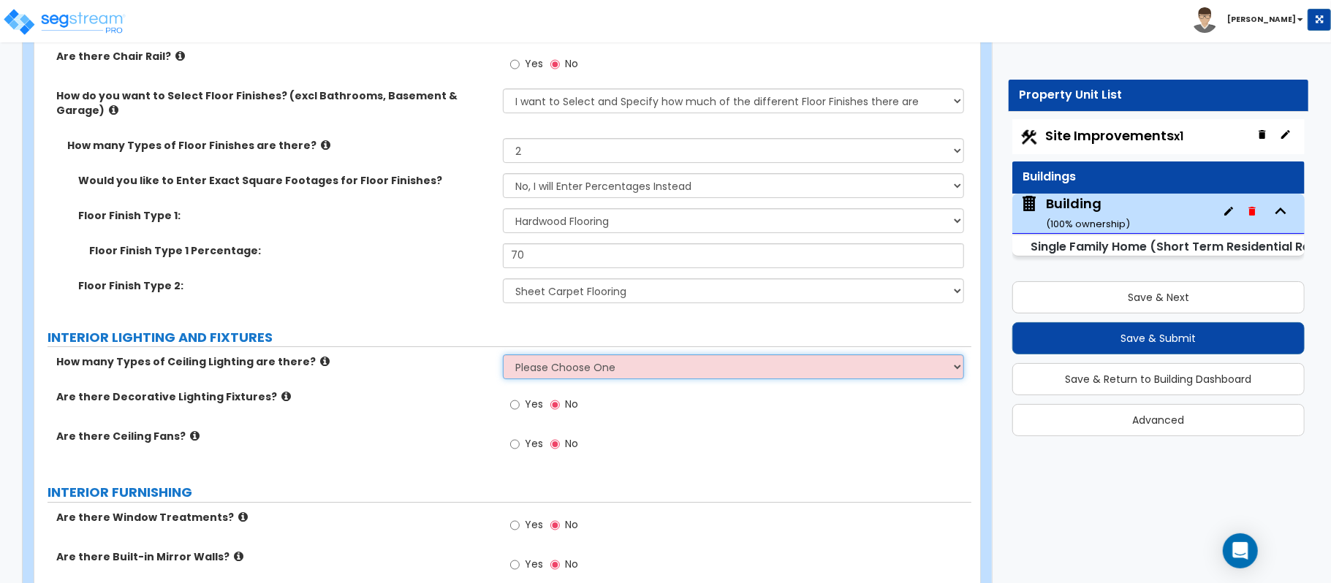
click at [530, 361] on select "Please Choose One 1 2 3" at bounding box center [733, 367] width 461 height 25
select select "1"
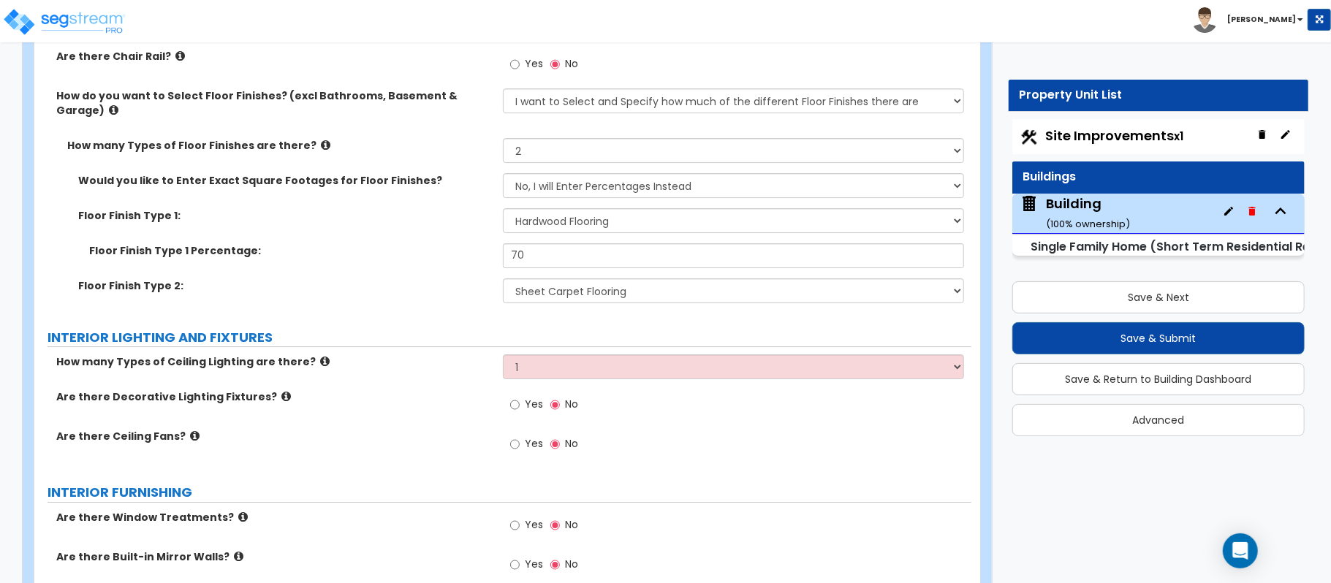
click at [449, 390] on label "Are there Decorative Lighting Fixtures?" at bounding box center [274, 397] width 436 height 15
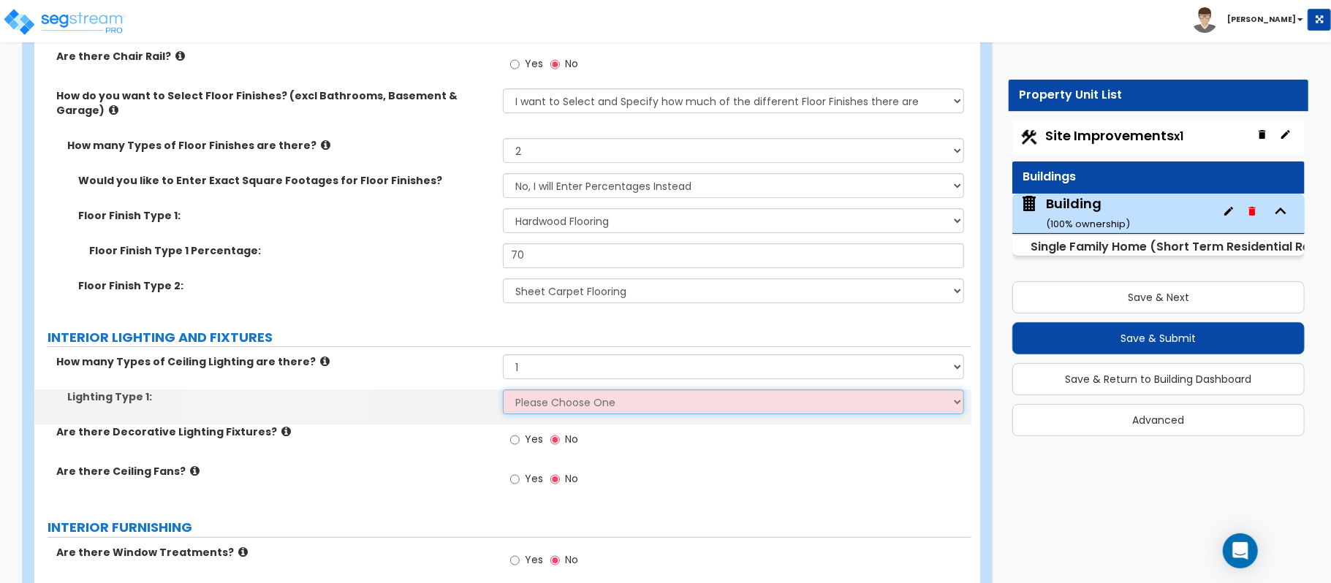
click at [572, 395] on select "Please Choose One LED Surface-Mounted LED Recessed Fluorescent Surface-Mounted …" at bounding box center [733, 402] width 461 height 25
select select "5"
click at [503, 390] on select "Please Choose One LED Surface-Mounted LED Recessed Fluorescent Surface-Mounted …" at bounding box center [733, 402] width 461 height 25
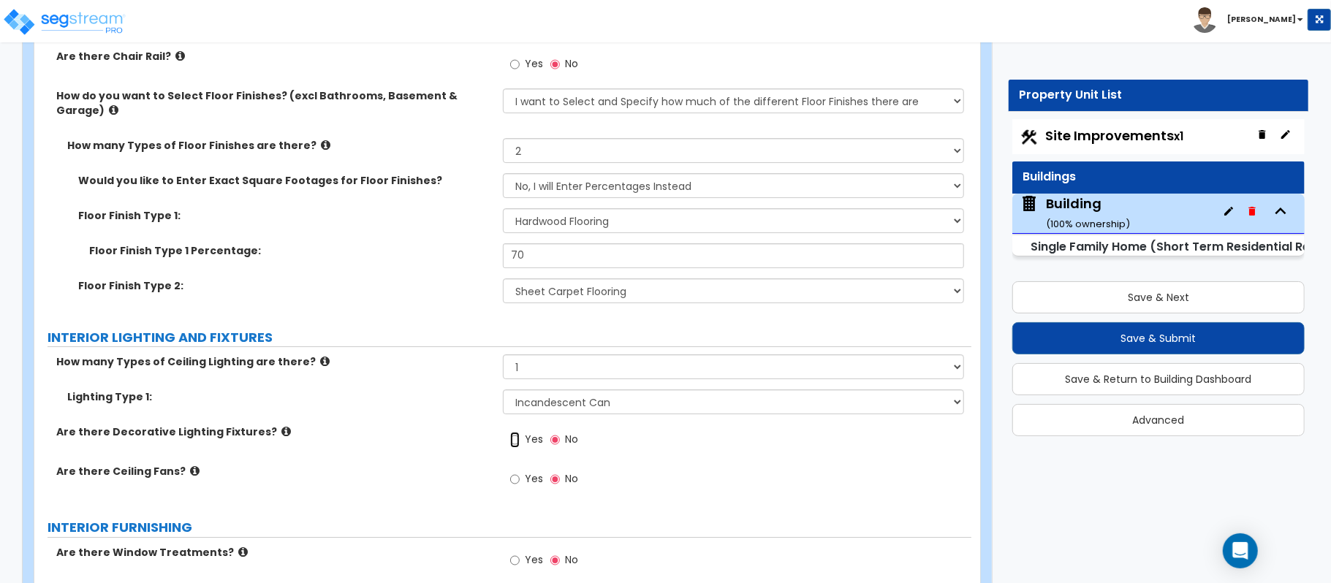
click at [515, 436] on input "Yes" at bounding box center [515, 440] width 10 height 16
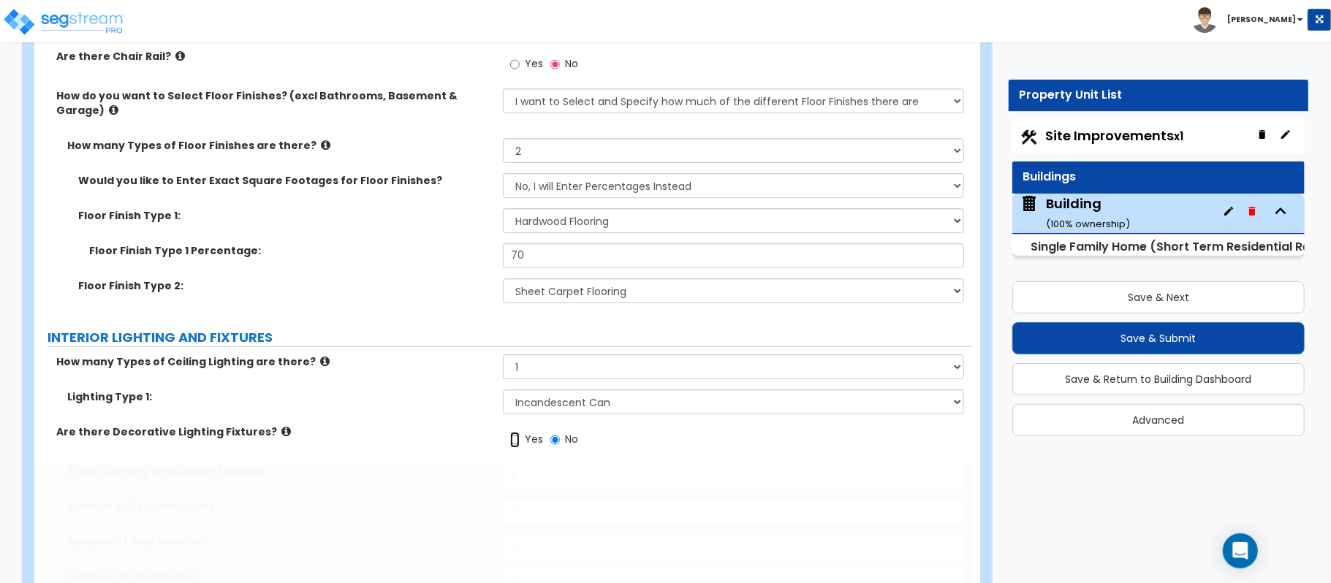
radio input "true"
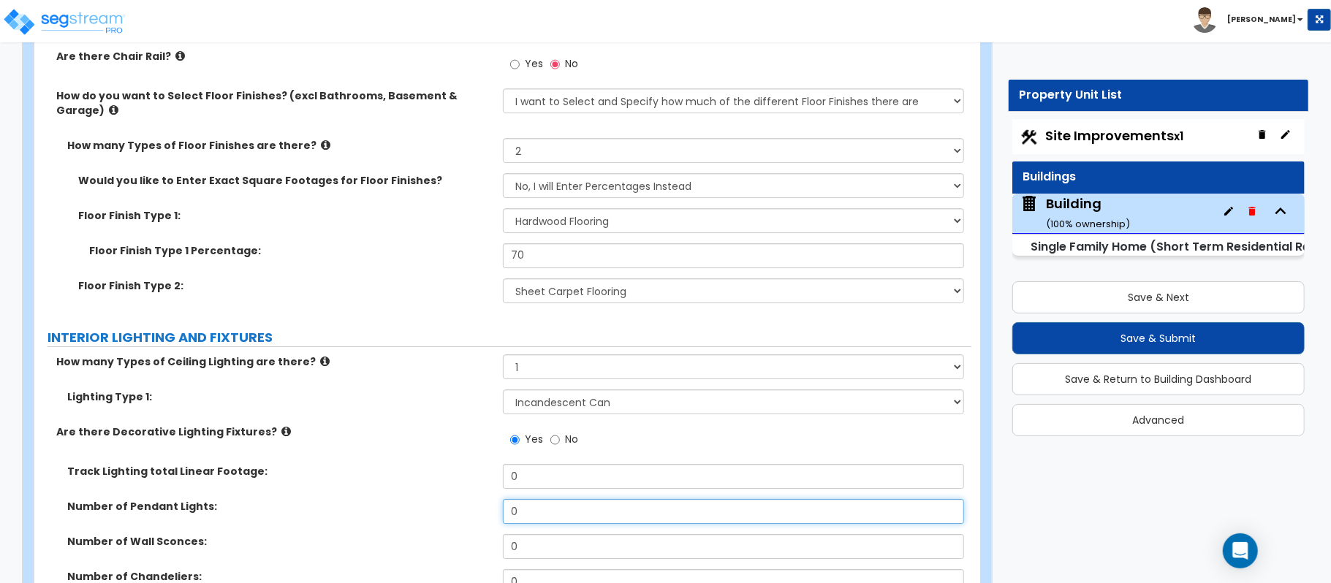
drag, startPoint x: 493, startPoint y: 496, endPoint x: 460, endPoint y: 493, distance: 33.0
click at [460, 499] on div "Number of Pendant Lights: 0" at bounding box center [502, 516] width 937 height 35
type input "3"
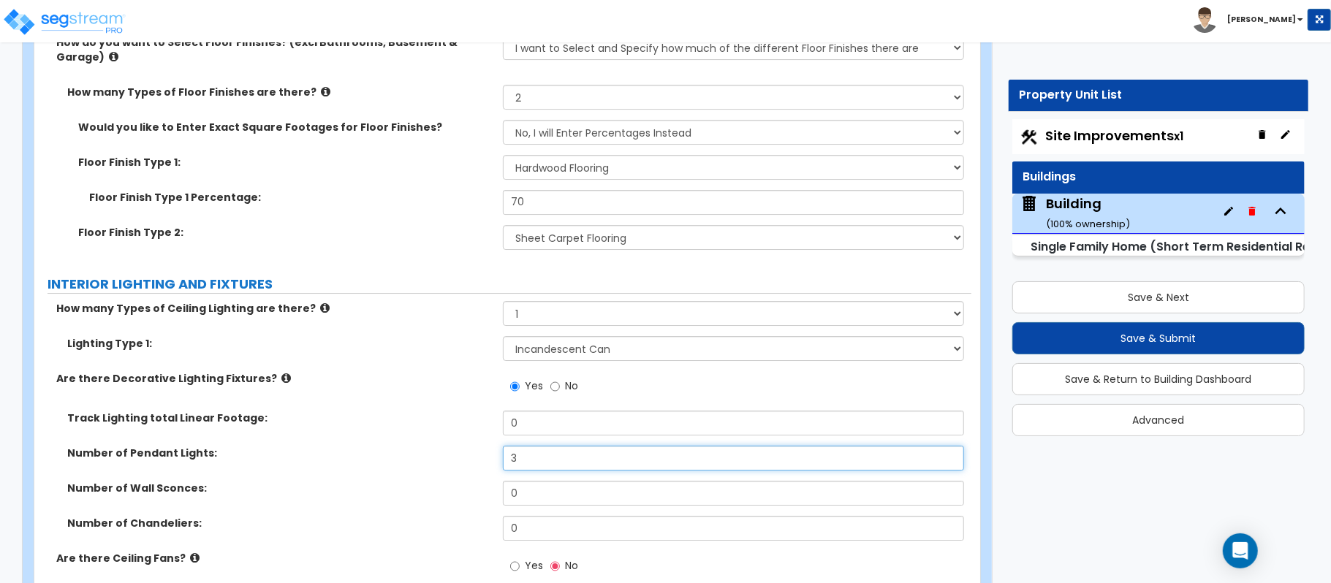
scroll to position [3556, 0]
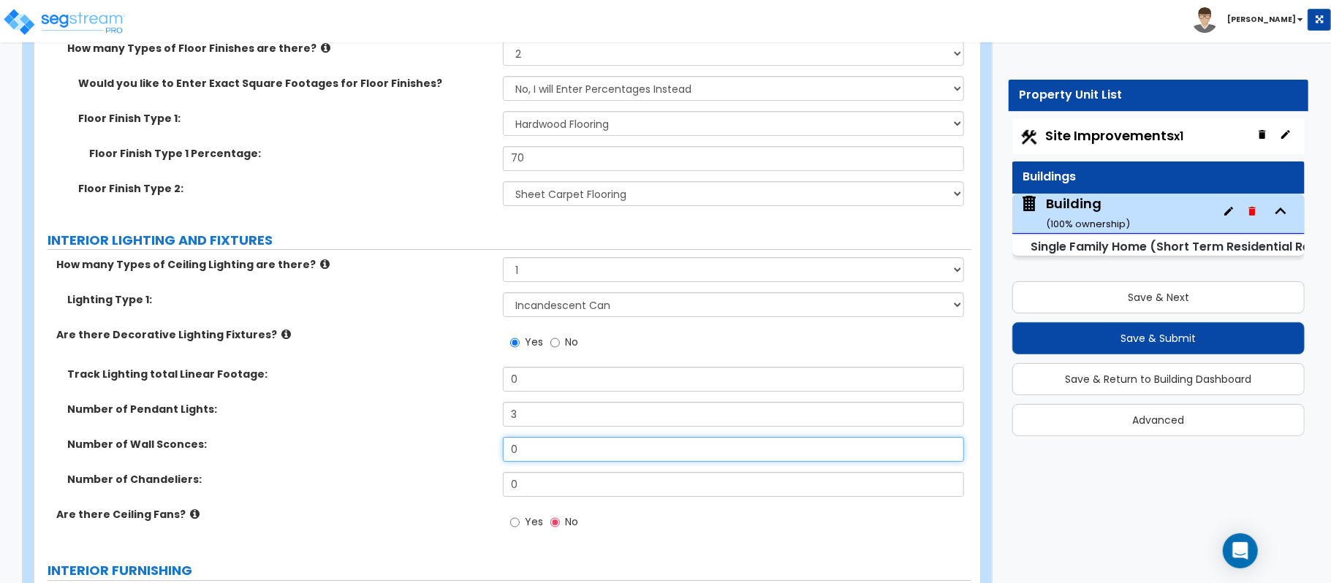
drag, startPoint x: 524, startPoint y: 436, endPoint x: 472, endPoint y: 436, distance: 51.9
click at [472, 437] on div "Number of Wall Sconces: 0" at bounding box center [502, 454] width 937 height 35
type input "1"
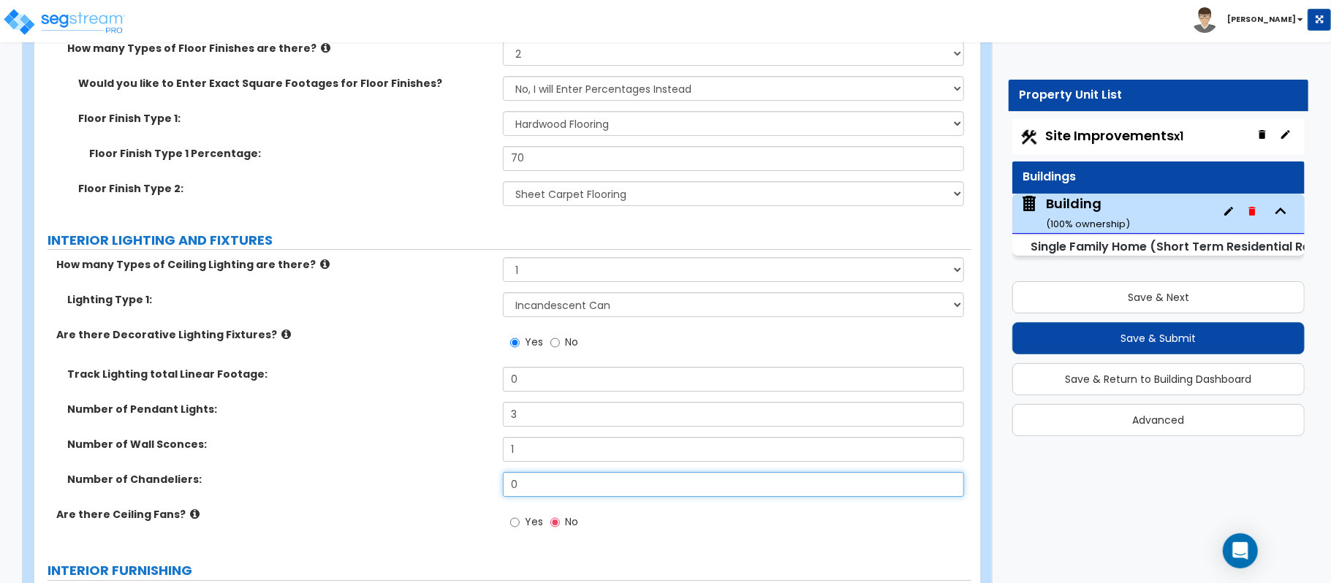
drag, startPoint x: 538, startPoint y: 477, endPoint x: 493, endPoint y: 477, distance: 45.3
click at [493, 477] on div "Number of Chandeliers: 0" at bounding box center [502, 489] width 937 height 35
type input "1"
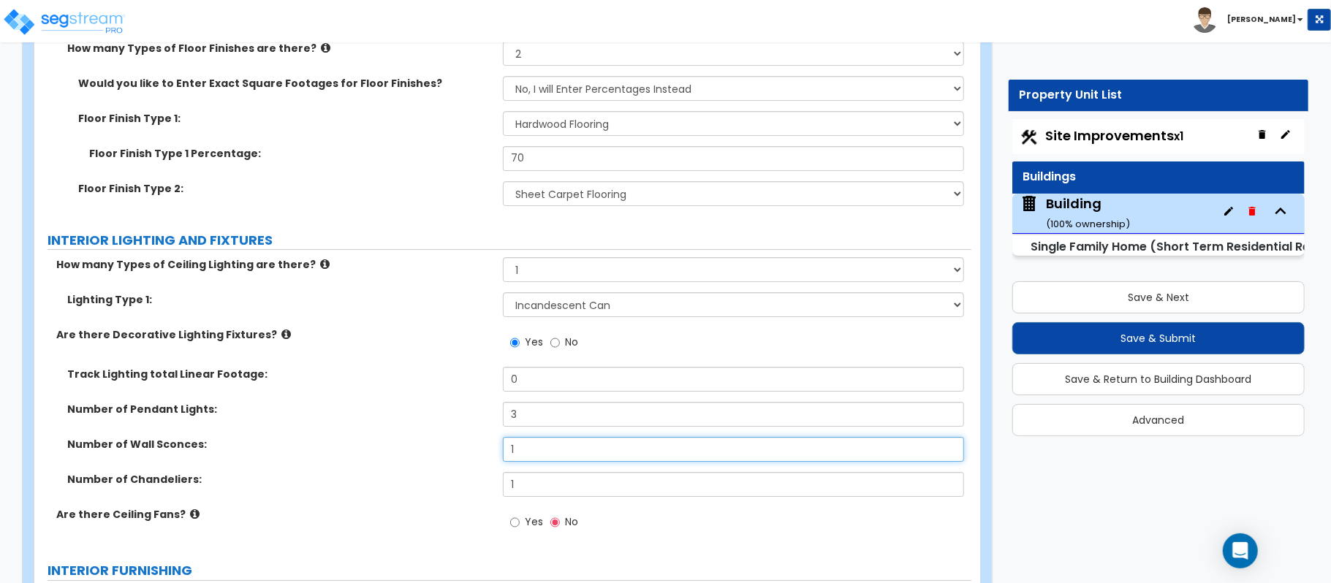
drag, startPoint x: 538, startPoint y: 431, endPoint x: 472, endPoint y: 440, distance: 66.4
click at [472, 440] on div "Number of Wall Sconces: 1" at bounding box center [502, 454] width 937 height 35
type input "2"
type input "12"
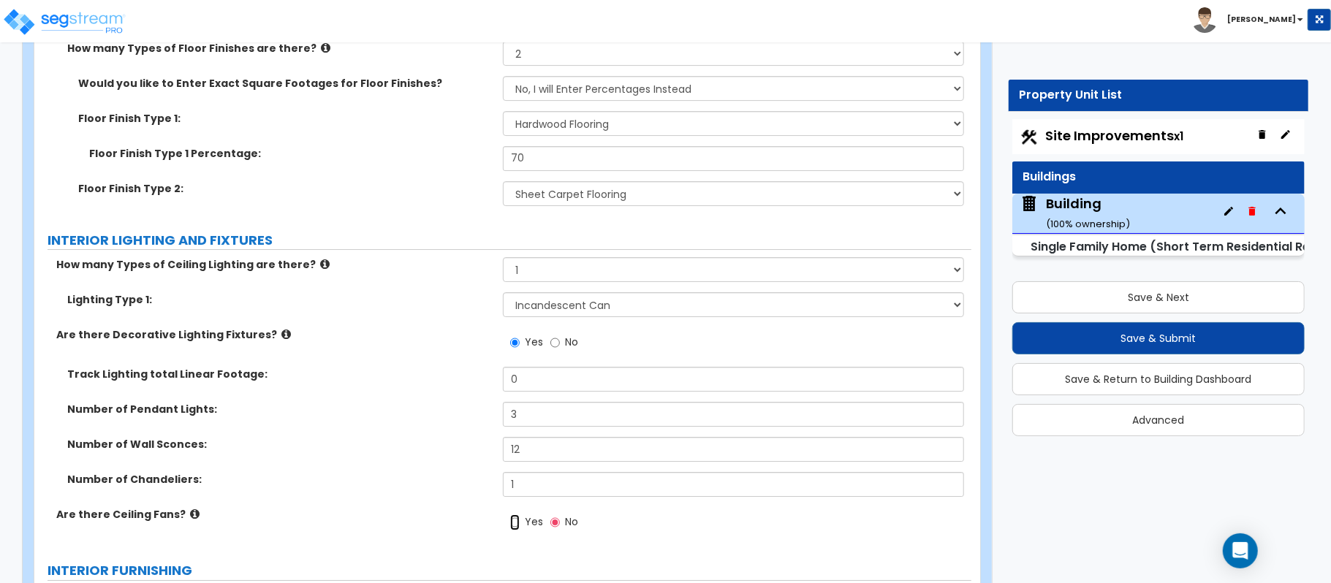
click at [516, 515] on input "Yes" at bounding box center [515, 523] width 10 height 16
radio input "true"
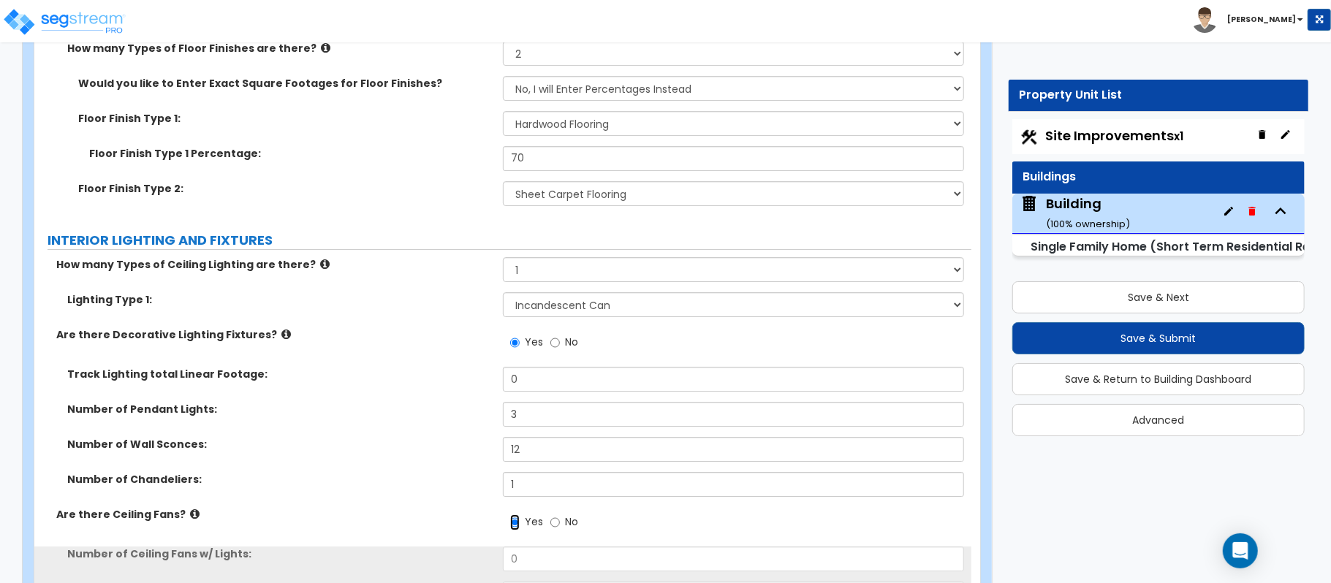
scroll to position [3751, 0]
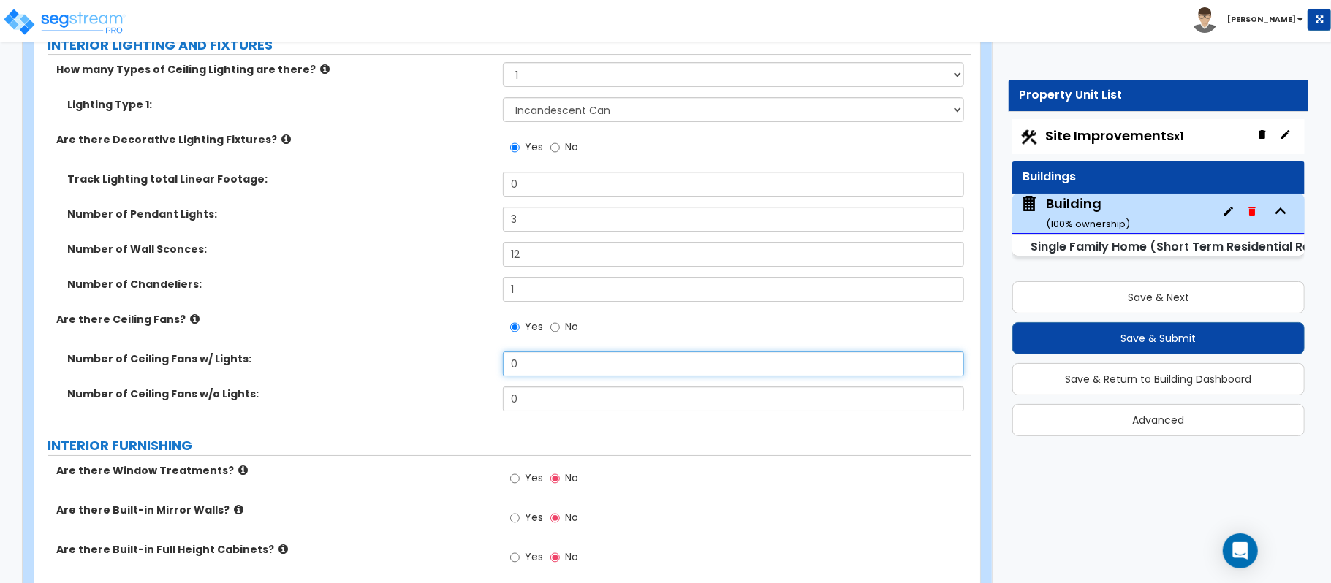
drag, startPoint x: 536, startPoint y: 358, endPoint x: 442, endPoint y: 341, distance: 95.2
click at [442, 352] on div "Number of Ceiling Fans w/ Lights: 0" at bounding box center [502, 369] width 937 height 35
type input "6"
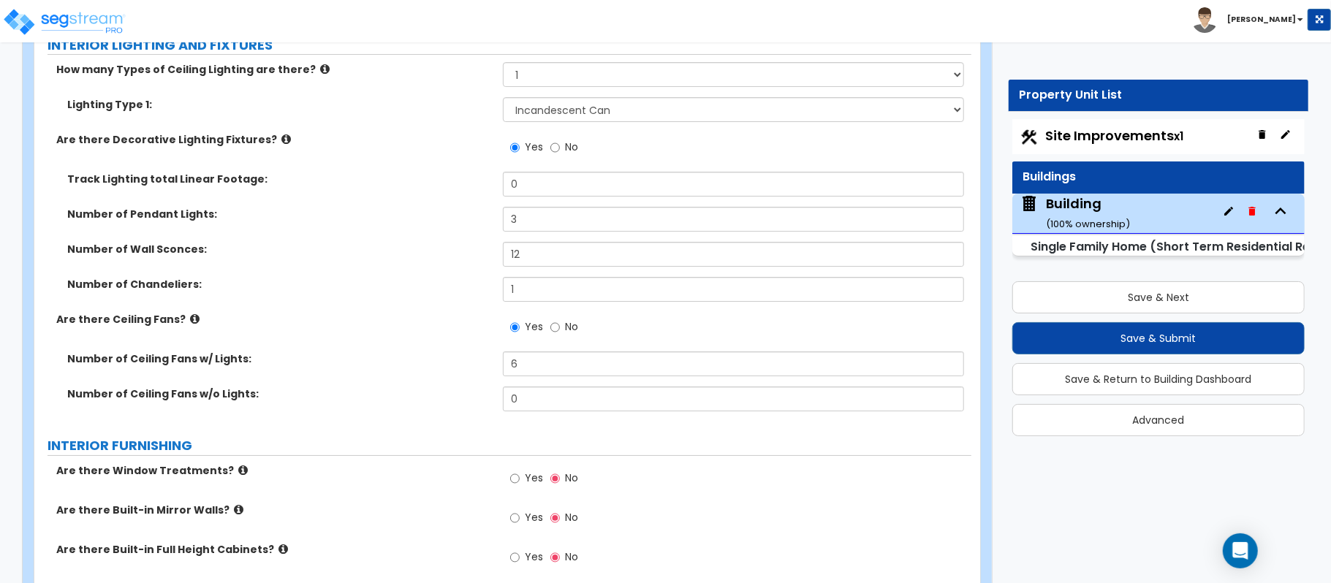
click at [428, 352] on label "Number of Ceiling Fans w/ Lights:" at bounding box center [279, 359] width 425 height 15
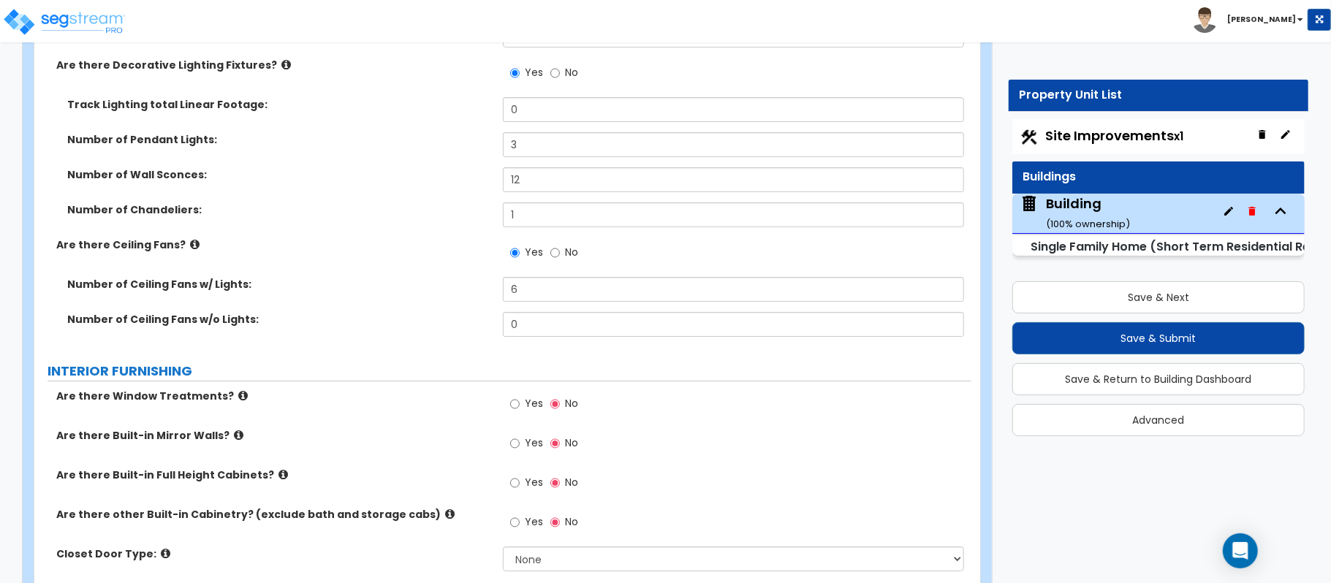
scroll to position [3946, 0]
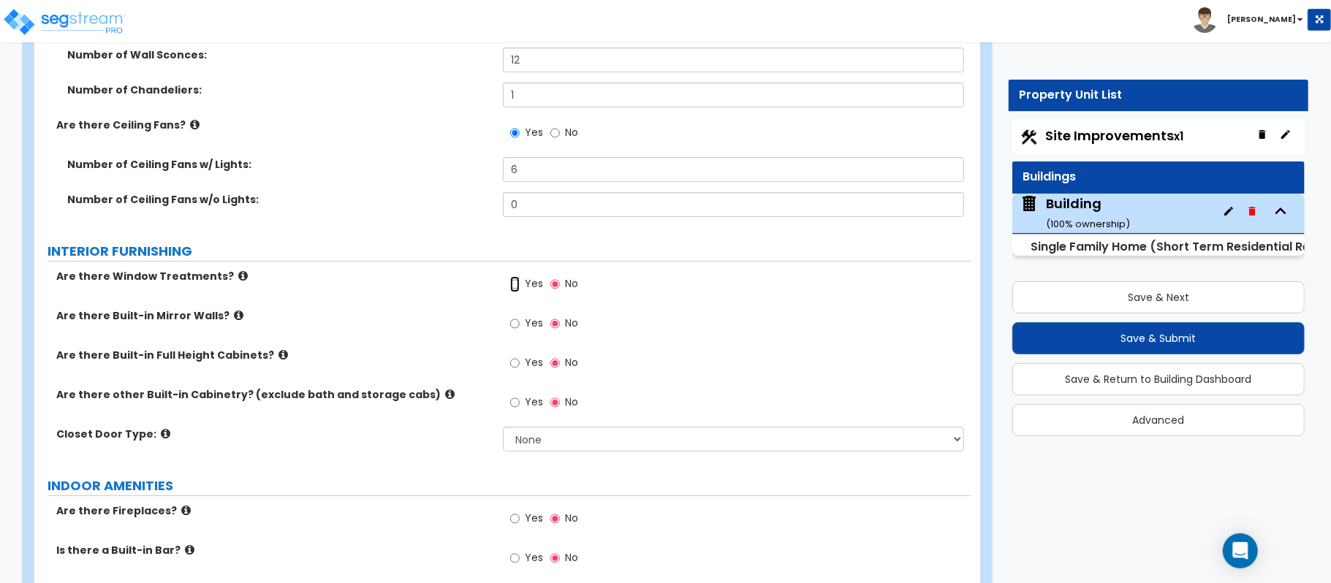
click at [518, 278] on input "Yes" at bounding box center [515, 284] width 10 height 16
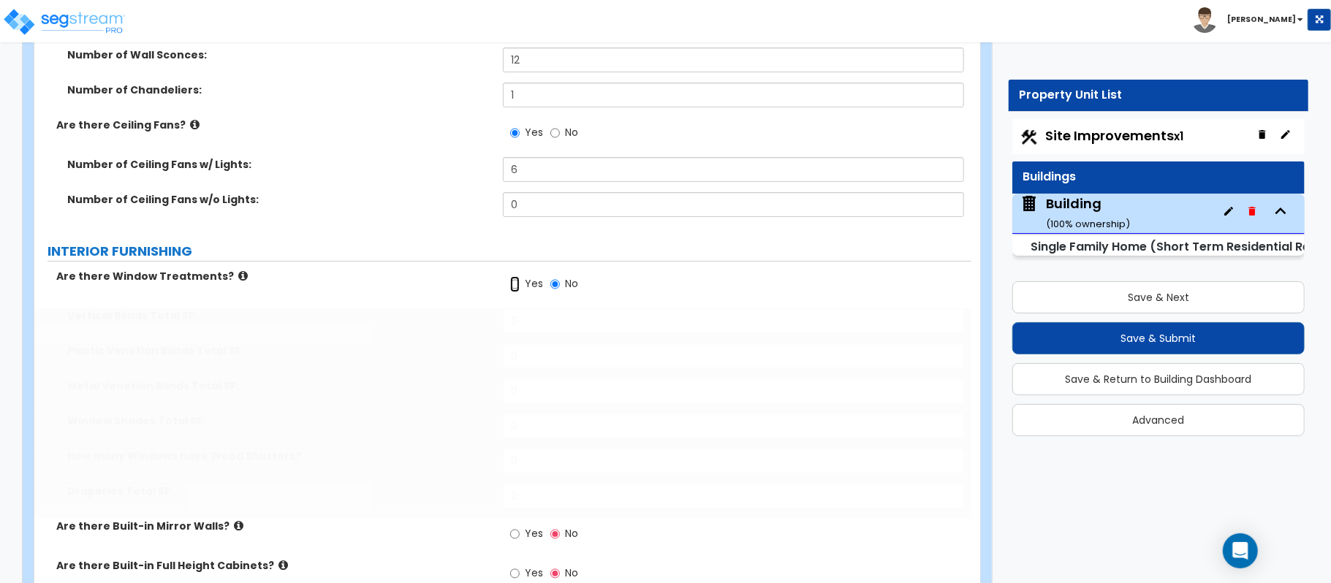
radio input "true"
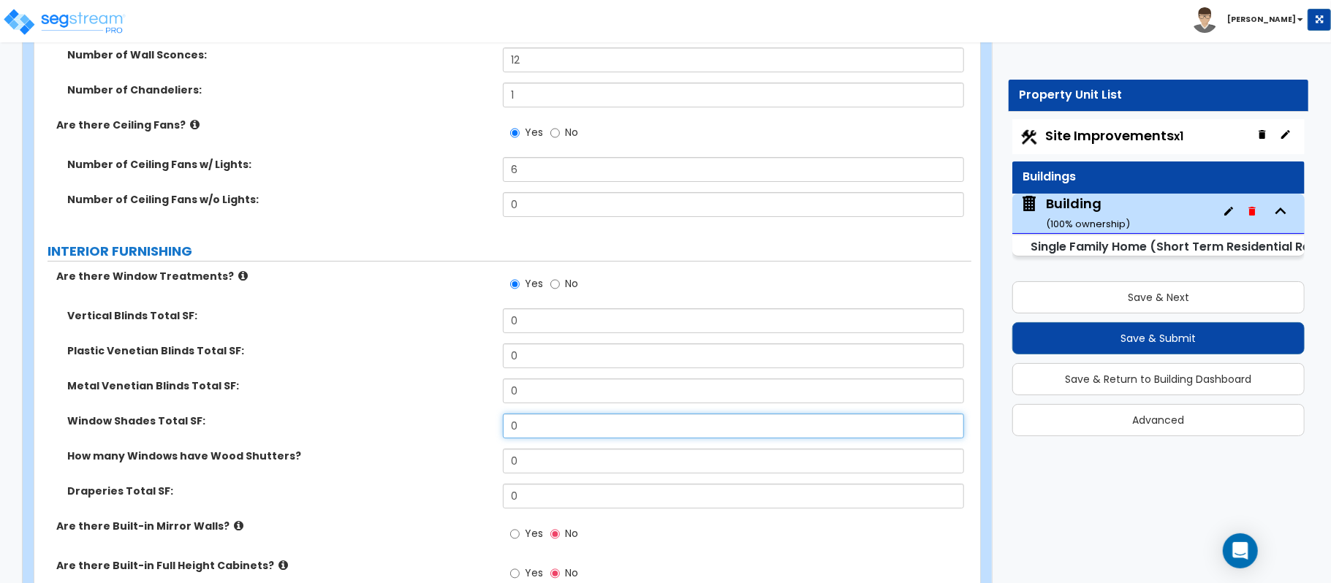
drag, startPoint x: 560, startPoint y: 419, endPoint x: 434, endPoint y: 419, distance: 125.7
click at [434, 419] on div "Window Shades Total SF: 0" at bounding box center [502, 431] width 937 height 35
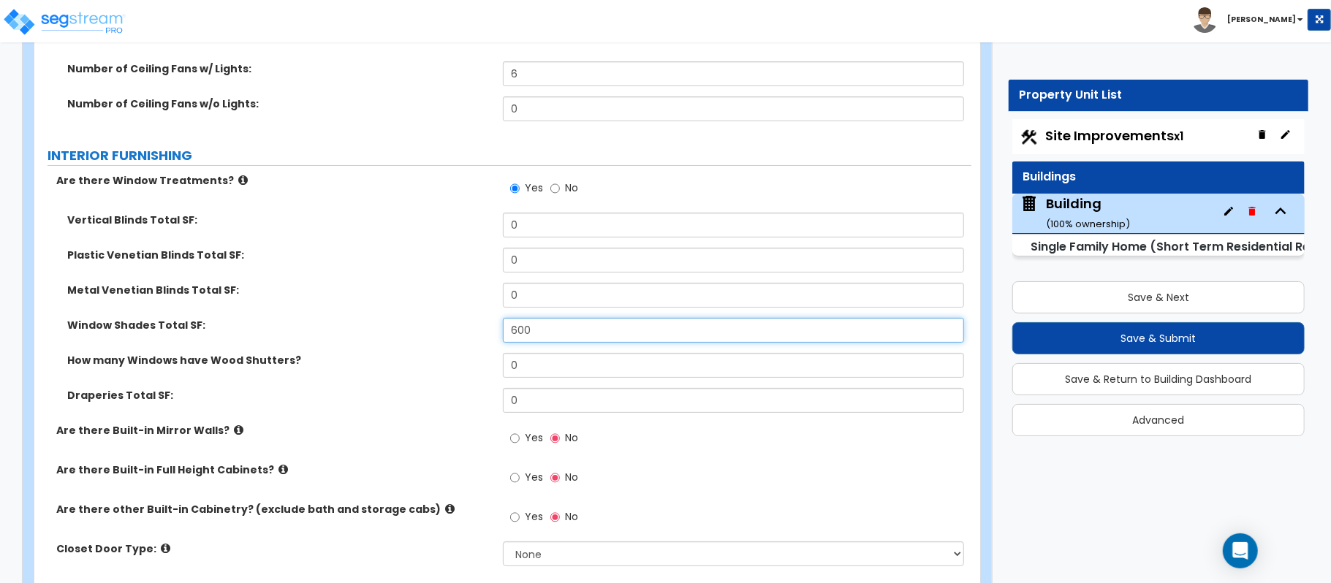
scroll to position [4044, 0]
type input "600"
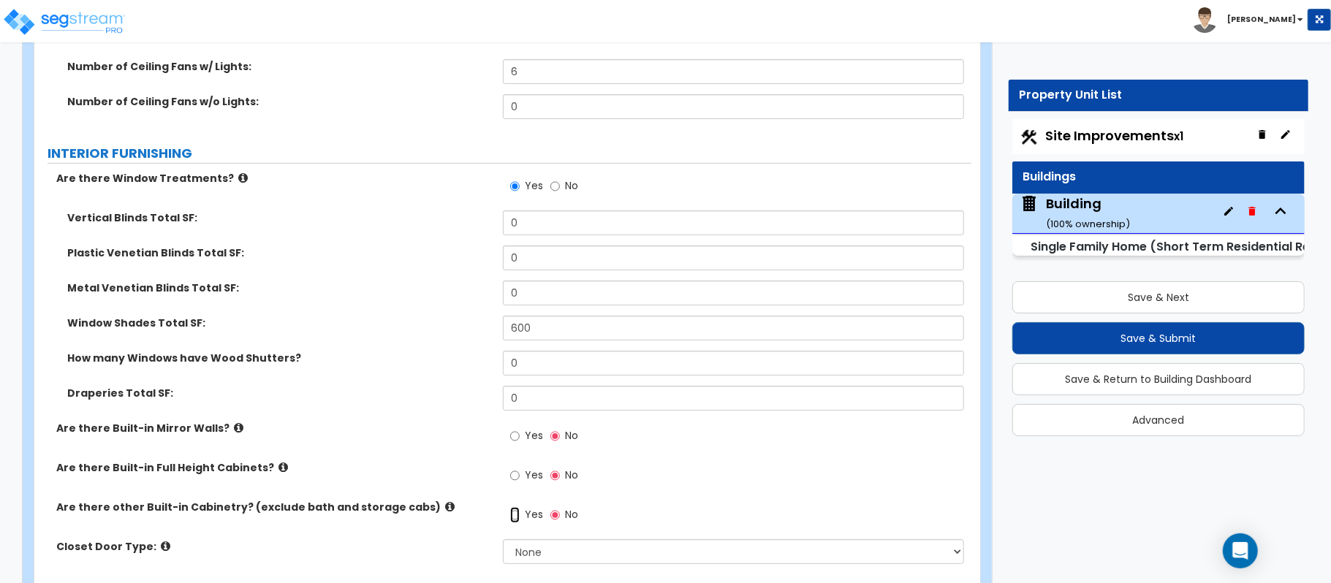
click at [512, 507] on input "Yes" at bounding box center [515, 515] width 10 height 16
radio input "true"
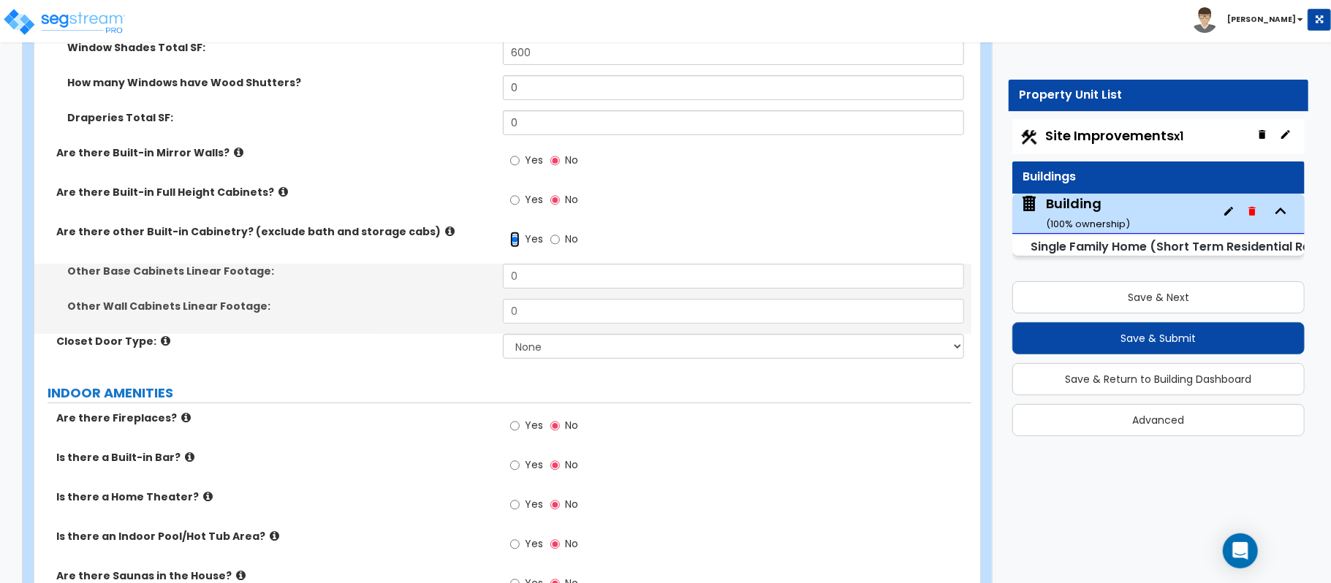
scroll to position [4336, 0]
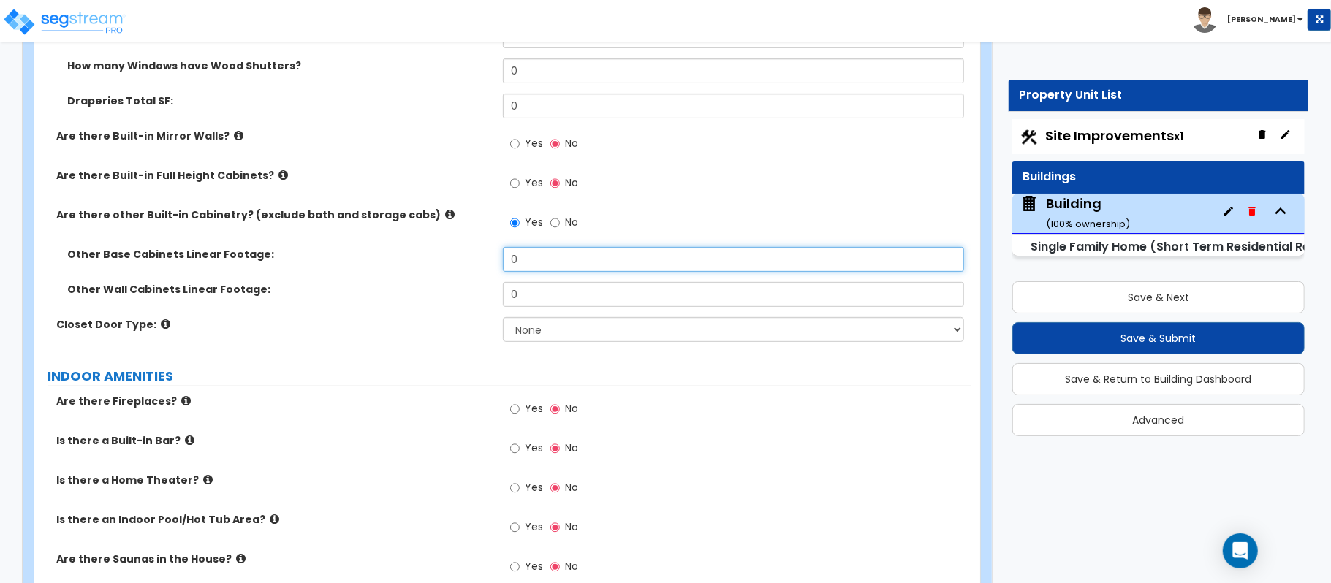
drag, startPoint x: 558, startPoint y: 254, endPoint x: 437, endPoint y: 252, distance: 121.4
click at [437, 252] on div "Other Base Cabinets Linear Footage: 0" at bounding box center [502, 264] width 937 height 35
type input "6"
drag, startPoint x: 544, startPoint y: 285, endPoint x: 468, endPoint y: 285, distance: 76.0
click at [468, 285] on div "Other Wall Cabinets Linear Footage: 0" at bounding box center [502, 299] width 937 height 35
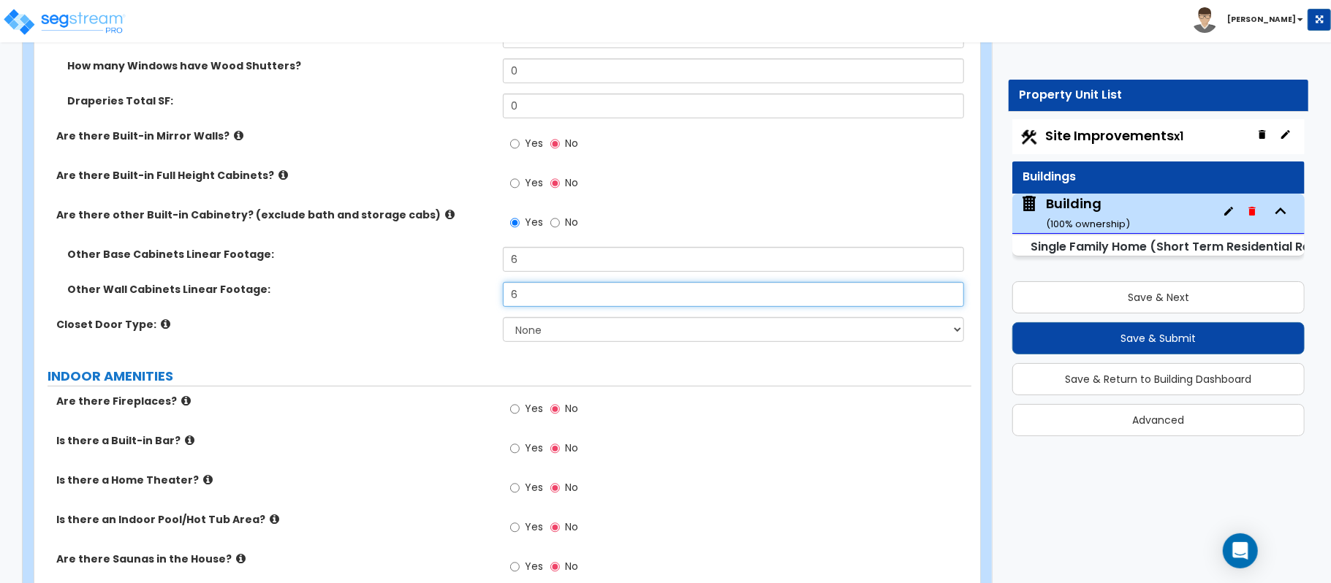
type input "6"
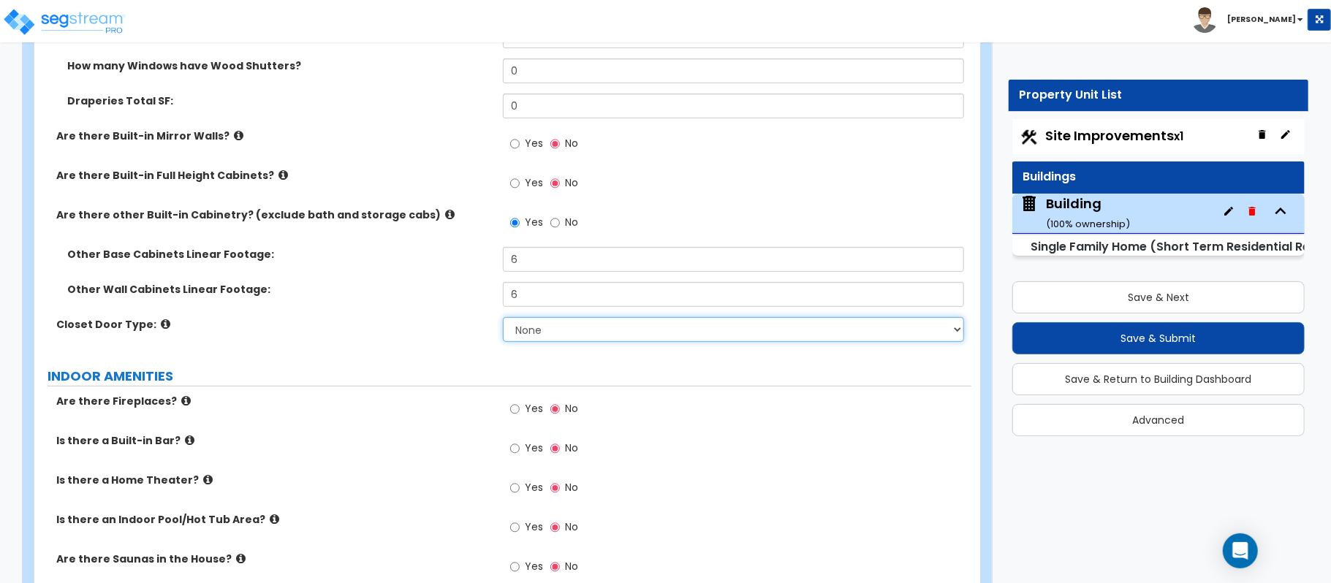
click at [542, 319] on select "None Bi-fold Louvered Doors Bi-fold Panel Doors Sliding Doors Hinged Wood Door" at bounding box center [733, 329] width 461 height 25
select select "3"
click at [503, 317] on select "None Bi-fold Louvered Doors Bi-fold Panel Doors Sliding Doors Hinged Wood Door" at bounding box center [733, 329] width 461 height 25
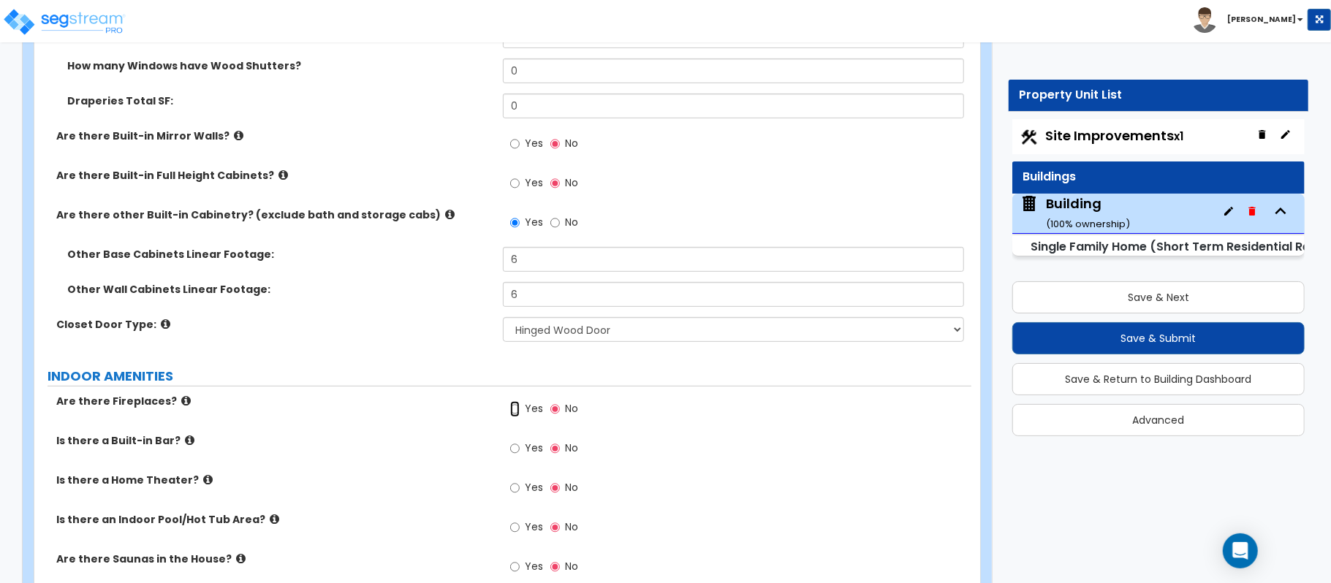
click at [519, 401] on input "Yes" at bounding box center [515, 409] width 10 height 16
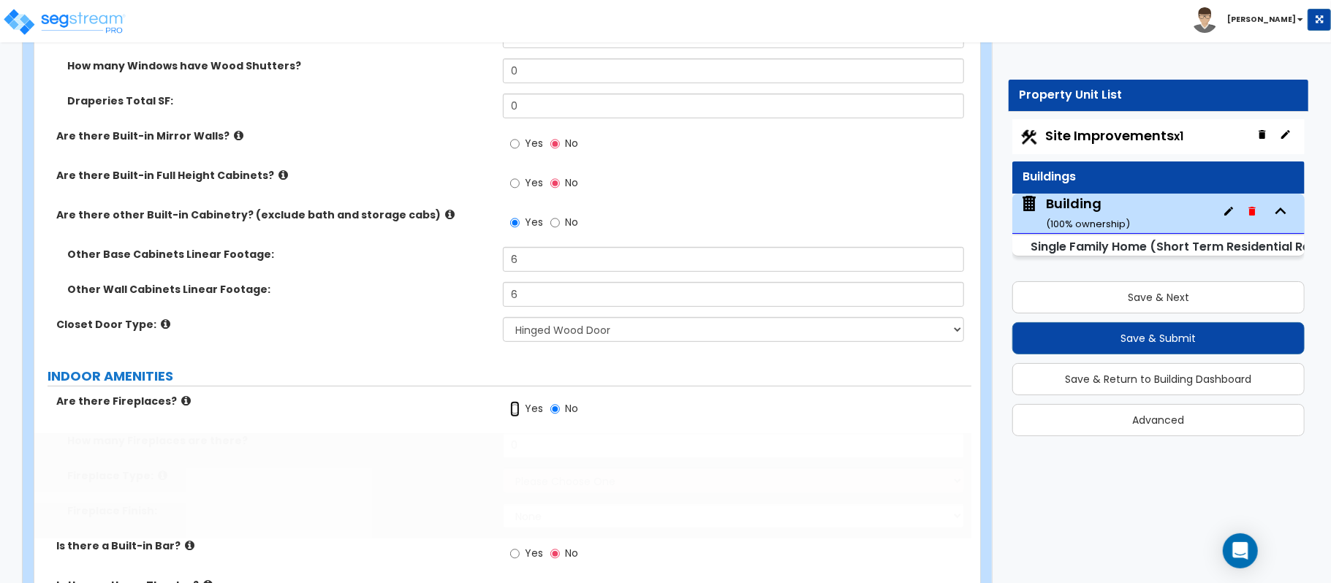
radio input "true"
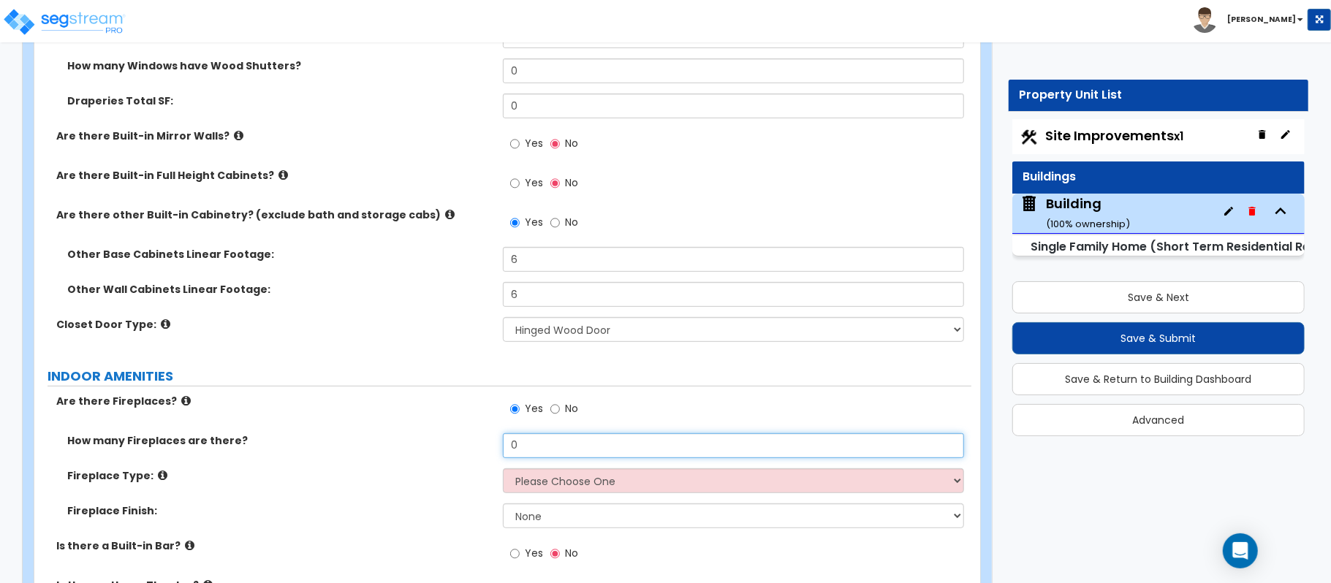
drag, startPoint x: 530, startPoint y: 439, endPoint x: 478, endPoint y: 430, distance: 52.6
click at [478, 433] on div "How many Fireplaces are there? 0" at bounding box center [502, 450] width 937 height 35
type input "2"
click at [643, 487] on div "Fireplace Type: Please Choose One Built-in Electric Fireplace Built-in Gas Fire…" at bounding box center [502, 486] width 937 height 35
click at [645, 471] on select "Please Choose One Built-in Electric Fireplace Built-in Gas Fireplace Built-in W…" at bounding box center [733, 481] width 461 height 25
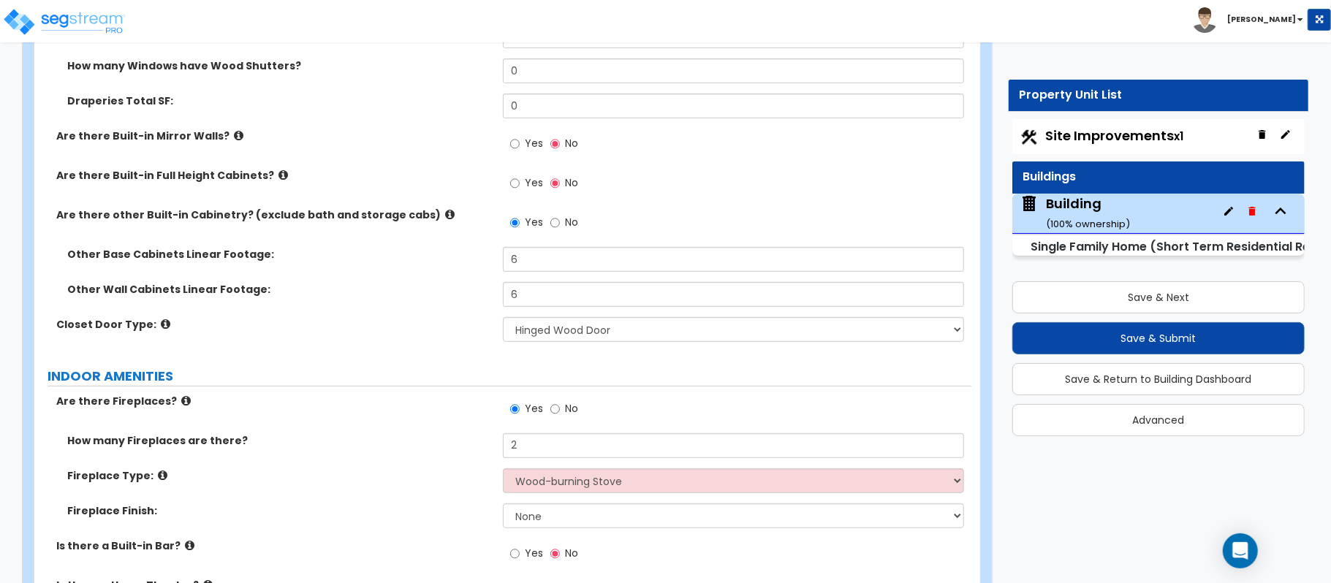
click at [477, 483] on div "Fireplace Type: Please Choose One Built-in Electric Fireplace Built-in Gas Fire…" at bounding box center [502, 486] width 937 height 35
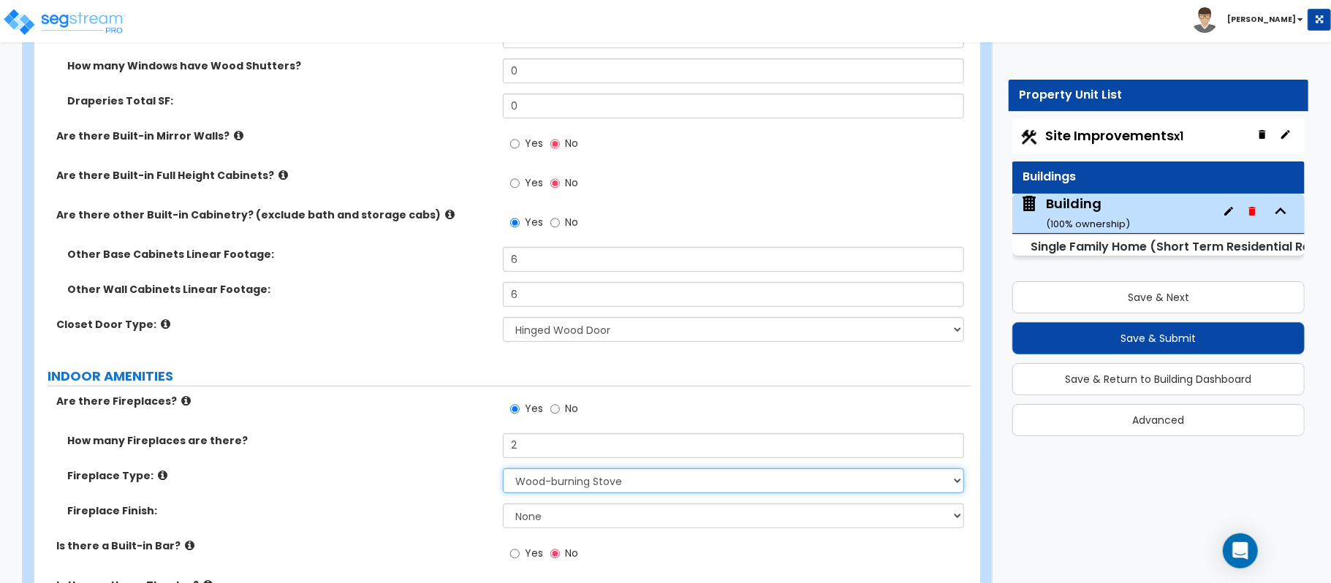
click at [533, 469] on select "Please Choose One Built-in Electric Fireplace Built-in Gas Fireplace Built-in W…" at bounding box center [733, 481] width 461 height 25
click at [586, 474] on select "Please Choose One Built-in Electric Fireplace Built-in Gas Fireplace Built-in W…" at bounding box center [733, 481] width 461 height 25
select select "3"
click at [503, 469] on select "Please Choose One Built-in Electric Fireplace Built-in Gas Fireplace Built-in W…" at bounding box center [733, 481] width 461 height 25
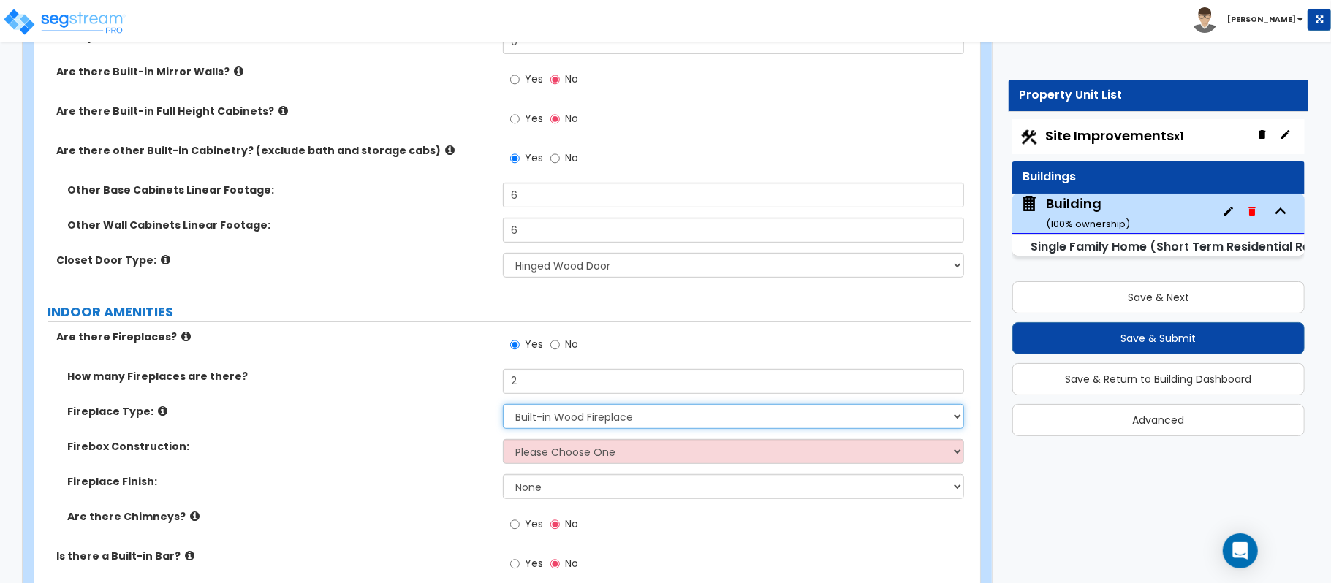
scroll to position [4433, 0]
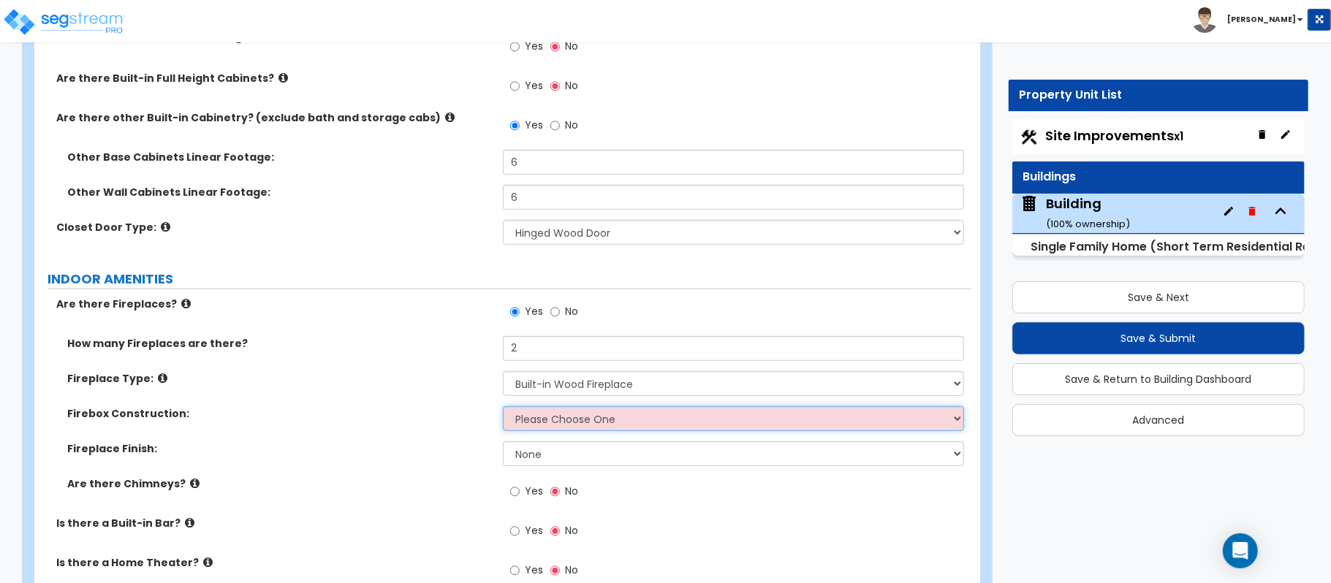
click at [560, 409] on select "Please Choose One Brick Stone I Don't Know, Please Choose for me" at bounding box center [733, 418] width 461 height 25
select select "2"
click at [503, 406] on select "Please Choose One Brick Stone I Don't Know, Please Choose for me" at bounding box center [733, 418] width 461 height 25
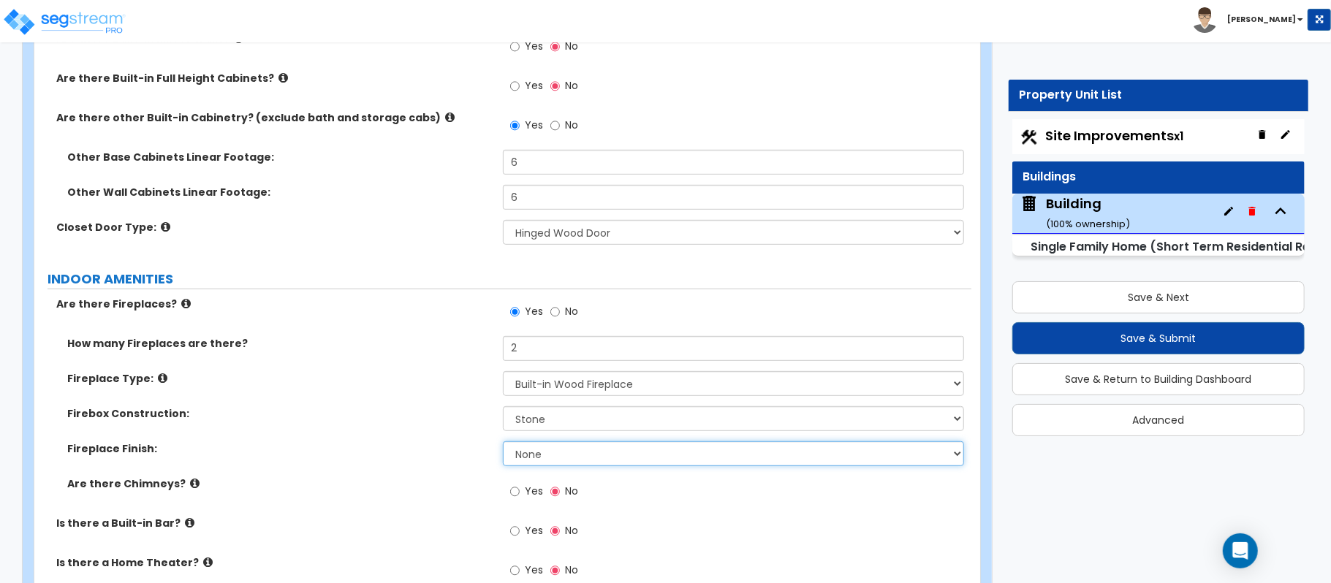
click at [554, 446] on select "None Brick Stone Tile Painted Molding" at bounding box center [733, 454] width 461 height 25
select select "2"
click at [503, 442] on select "None Brick Stone Tile Painted Molding" at bounding box center [733, 454] width 461 height 25
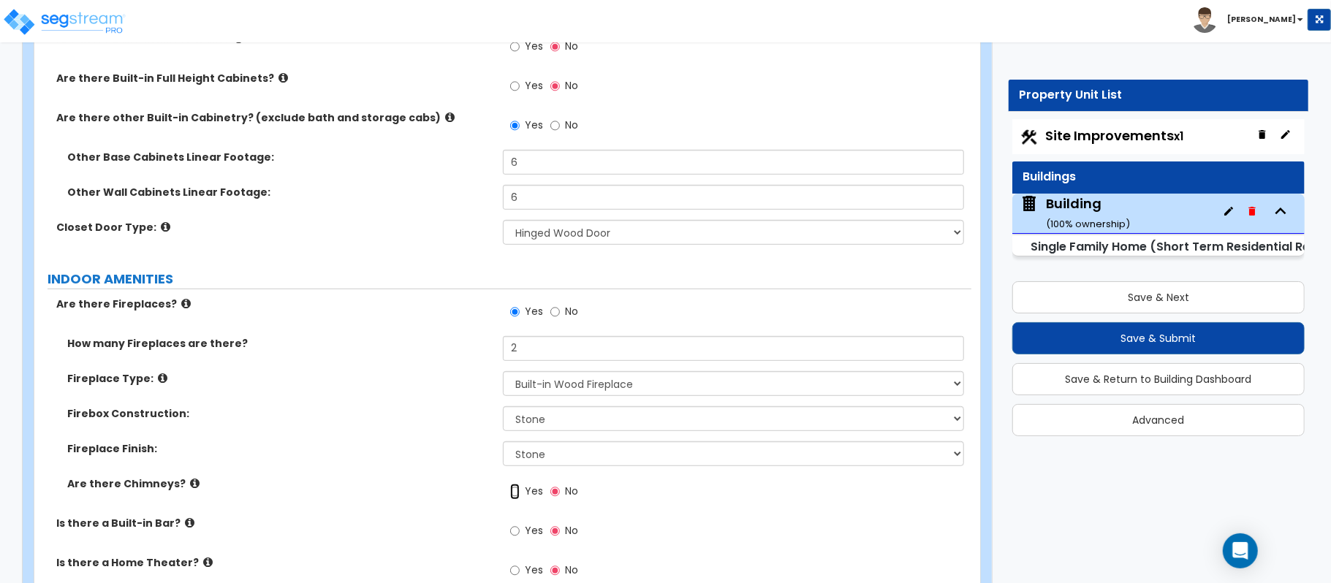
click at [518, 484] on input "Yes" at bounding box center [515, 492] width 10 height 16
radio input "true"
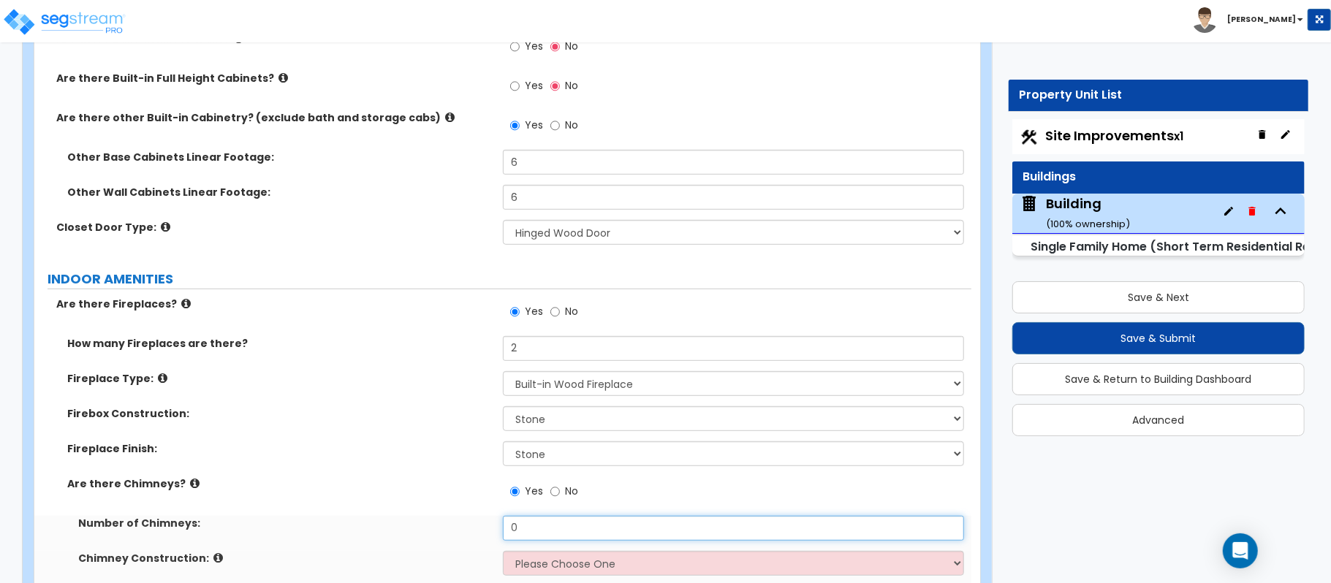
drag, startPoint x: 556, startPoint y: 515, endPoint x: 451, endPoint y: 518, distance: 104.6
click at [451, 518] on div "Number of Chimneys: 0" at bounding box center [502, 533] width 937 height 35
type input "2"
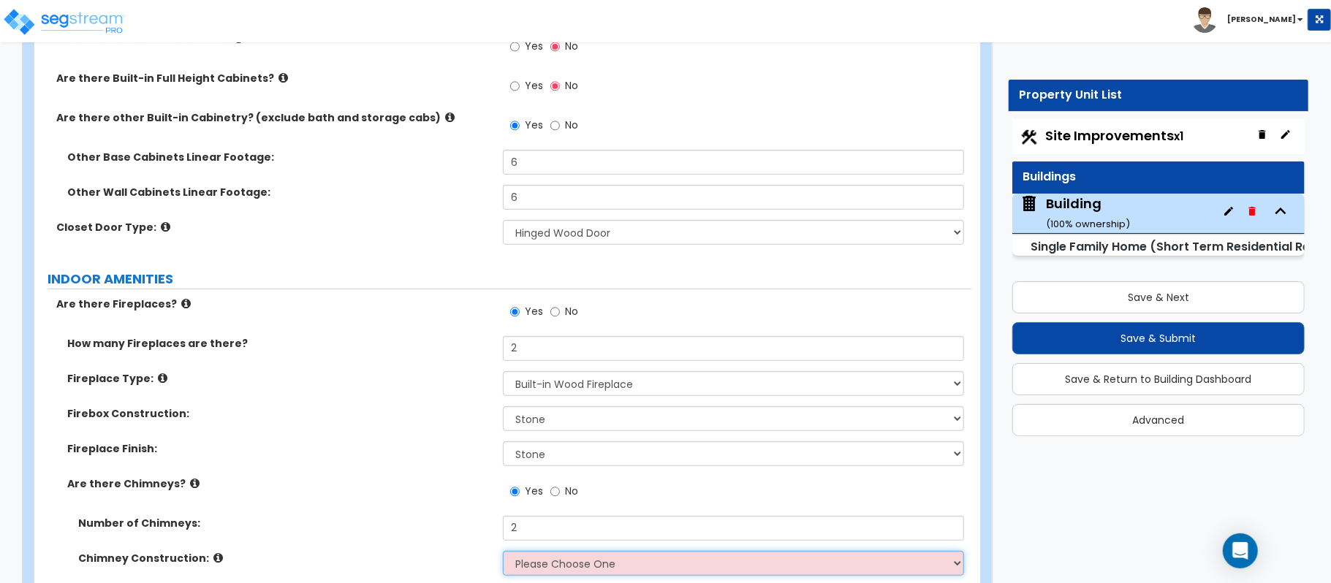
click at [531, 551] on select "Please Choose One Brick Construction Cinder Block Construction Stone Constructi…" at bounding box center [733, 563] width 461 height 25
select select "3"
click at [503, 551] on select "Please Choose One Brick Construction Cinder Block Construction Stone Constructi…" at bounding box center [733, 563] width 461 height 25
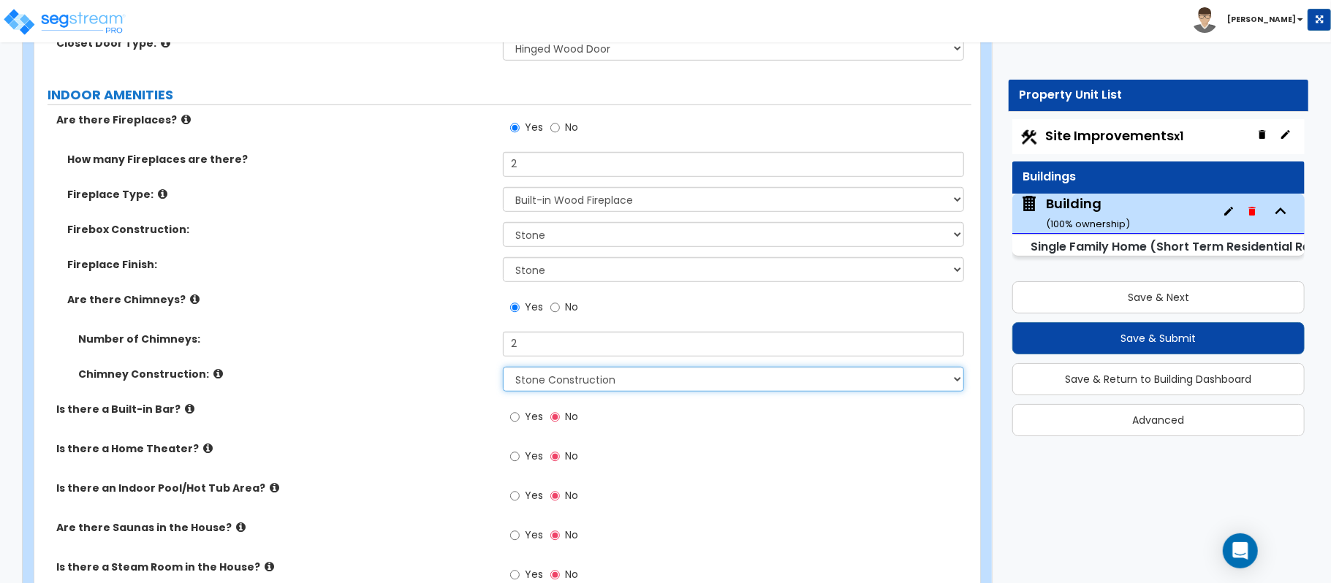
scroll to position [4629, 0]
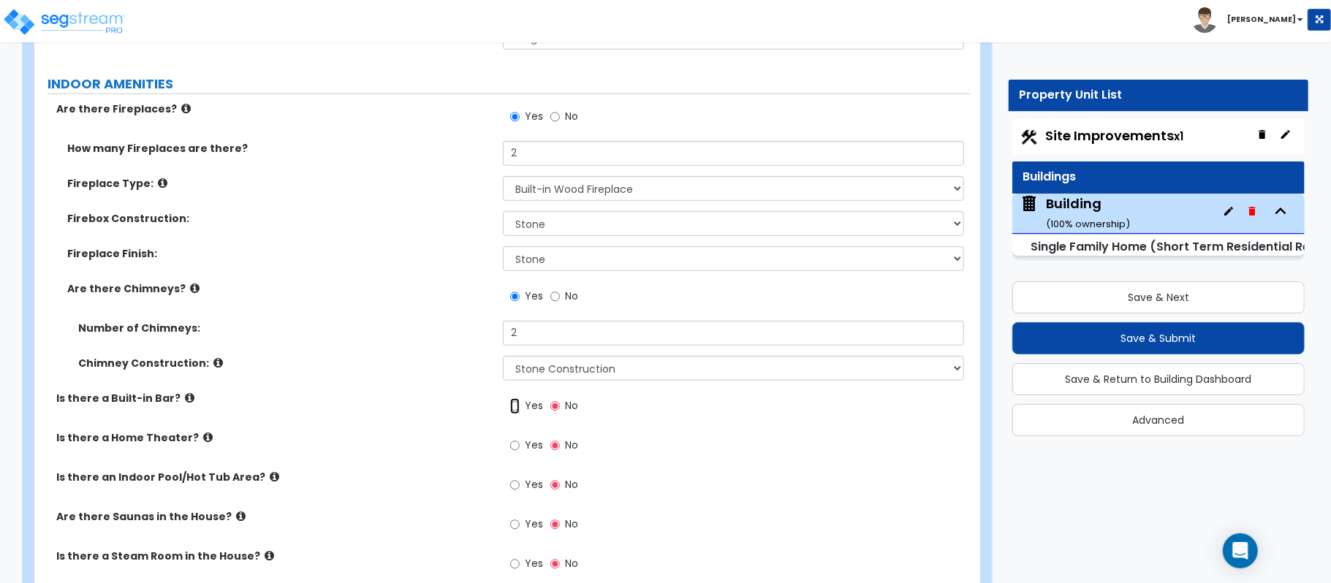
click at [510, 398] on input "Yes" at bounding box center [515, 406] width 10 height 16
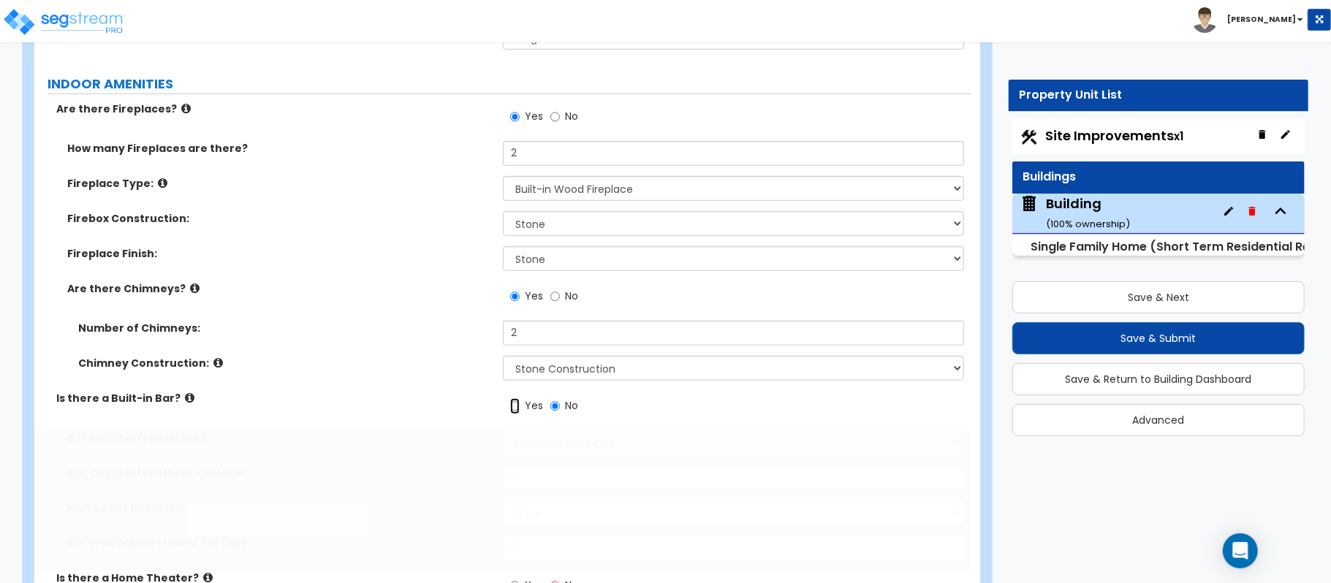
radio input "true"
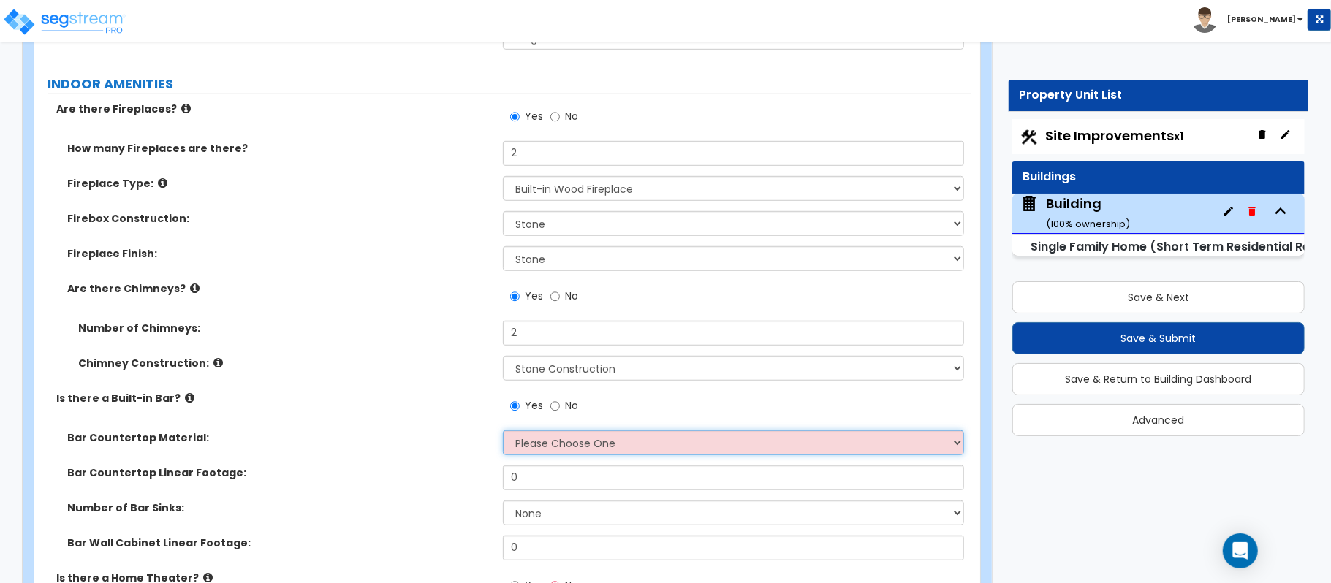
click at [575, 431] on select "Please Choose One Plastic Laminate Solid Surface Stone Quartz Marble Tile Wood …" at bounding box center [733, 443] width 461 height 25
select select "2"
click at [452, 452] on div "Bar Countertop Material: Please Choose One Plastic Laminate Solid Surface Stone…" at bounding box center [502, 448] width 937 height 35
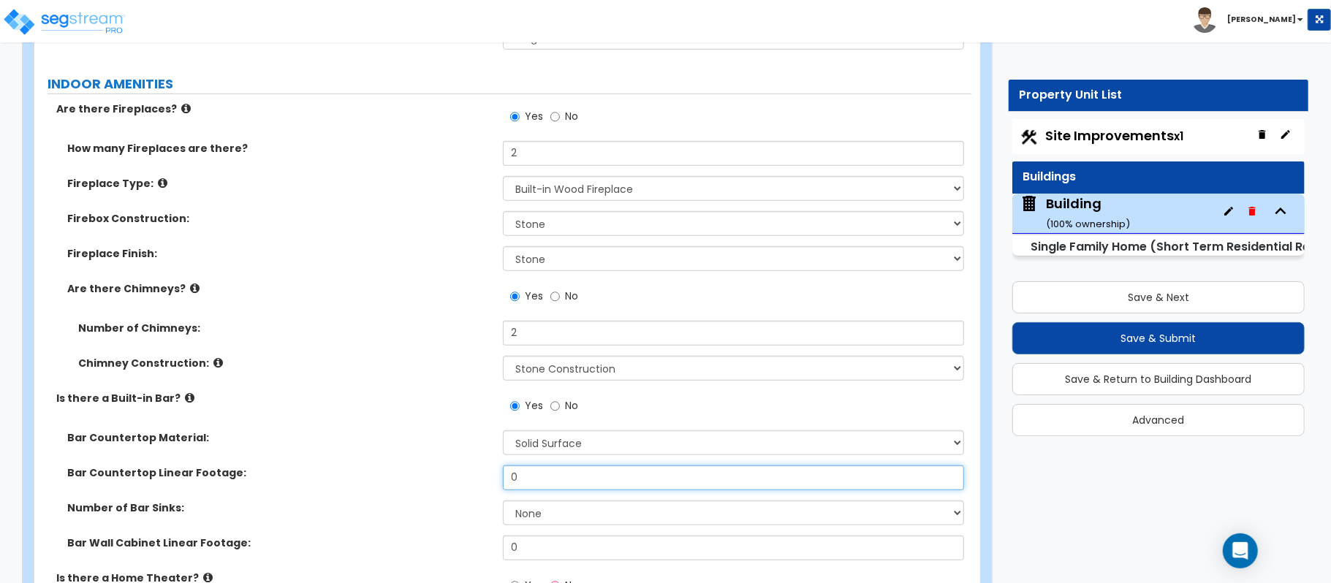
drag, startPoint x: 556, startPoint y: 460, endPoint x: 440, endPoint y: 462, distance: 116.2
click at [440, 466] on div "Bar Countertop Linear Footage: 0" at bounding box center [502, 483] width 937 height 35
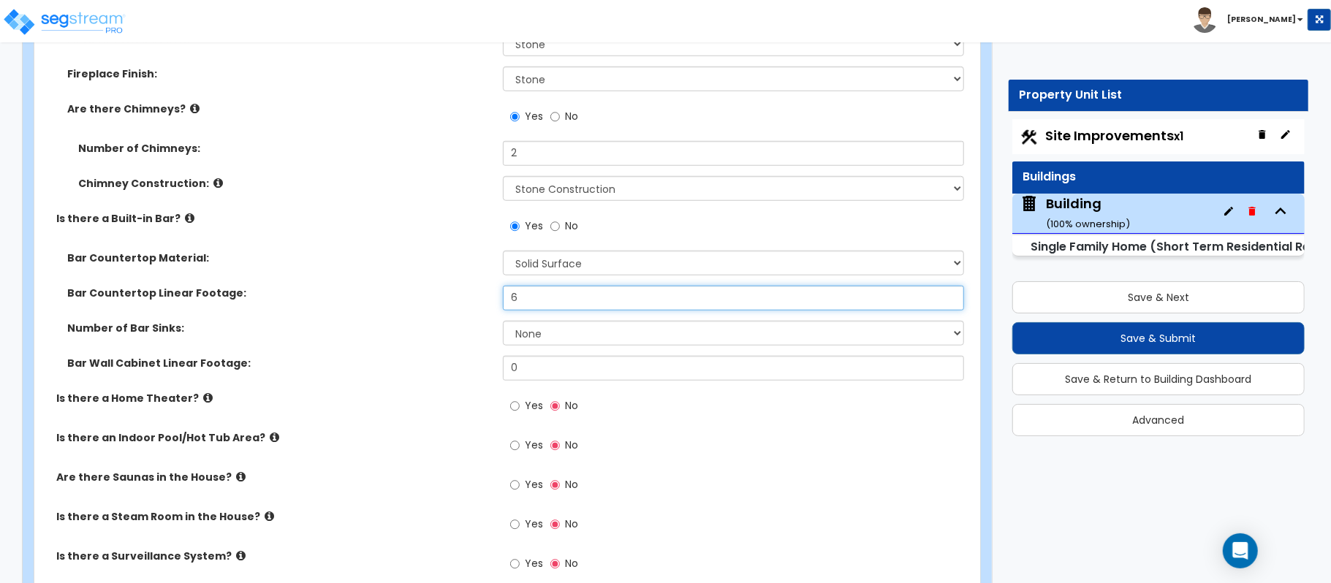
scroll to position [4823, 0]
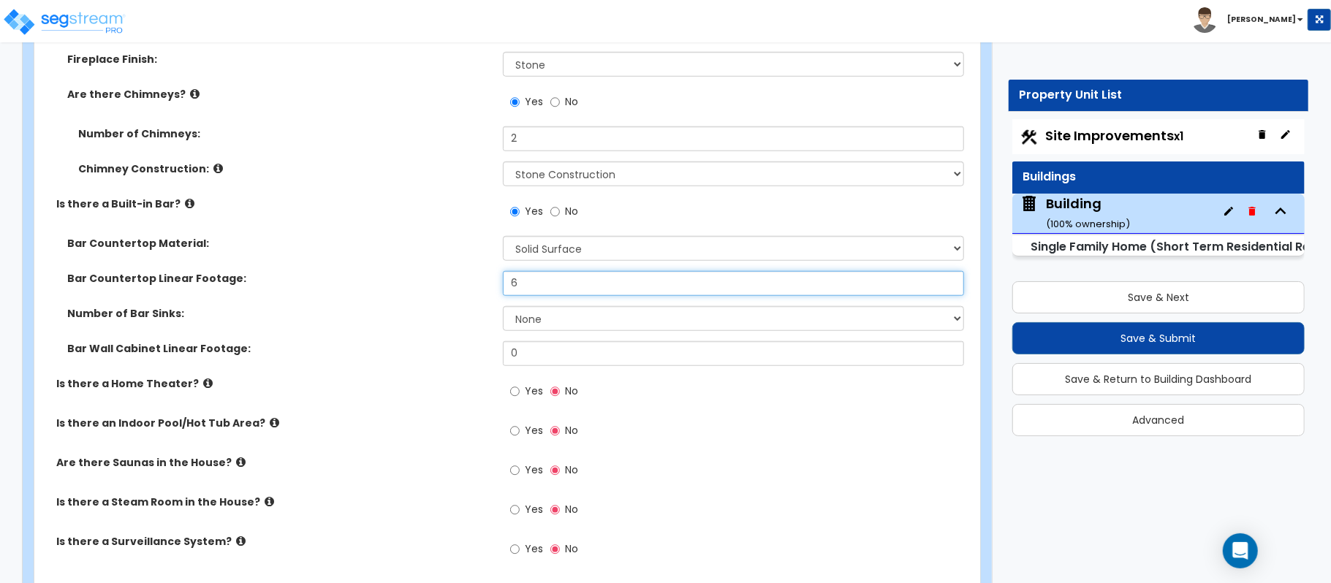
type input "6"
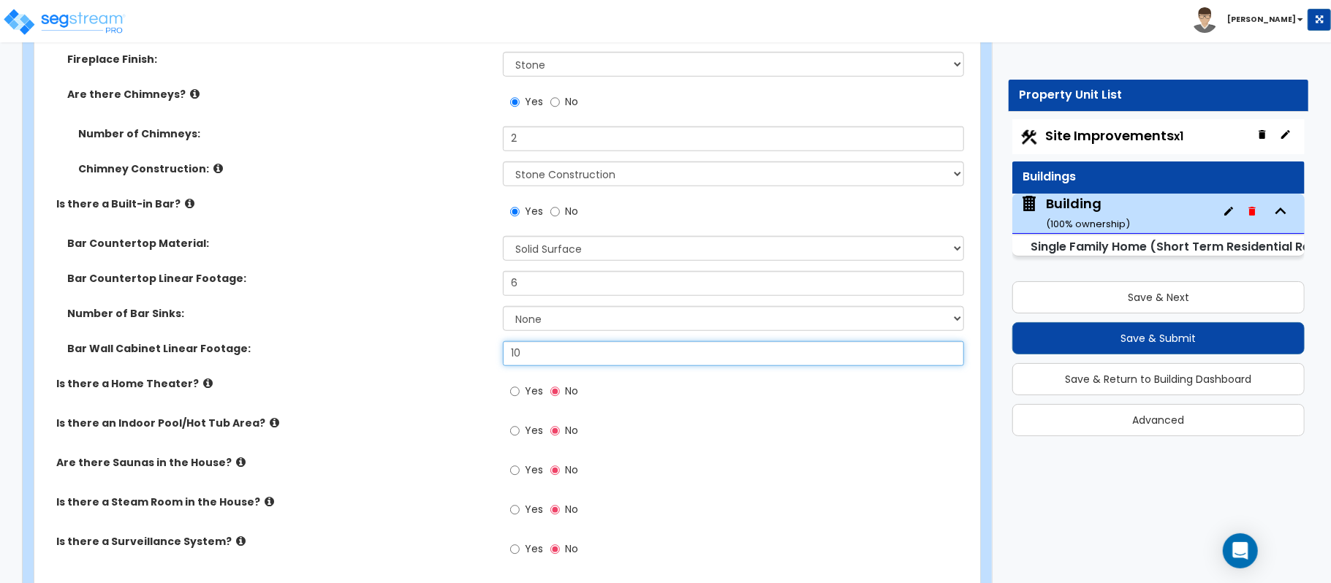
type input "10"
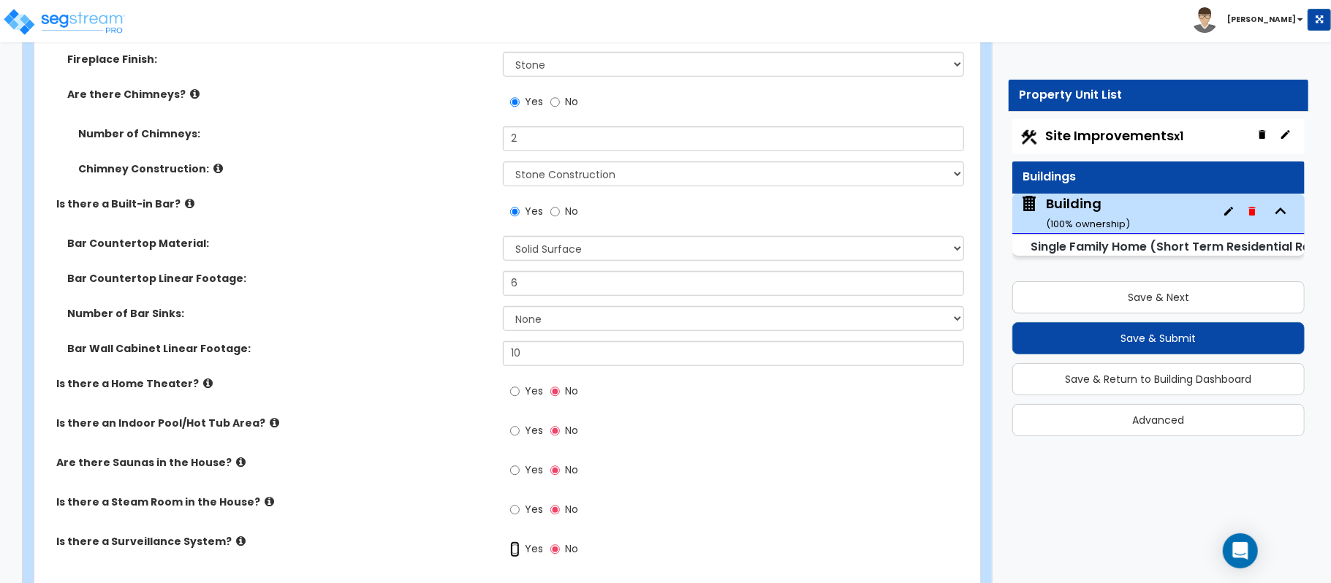
drag, startPoint x: 513, startPoint y: 538, endPoint x: 529, endPoint y: 503, distance: 38.6
click at [513, 542] on input "Yes" at bounding box center [515, 550] width 10 height 16
radio input "true"
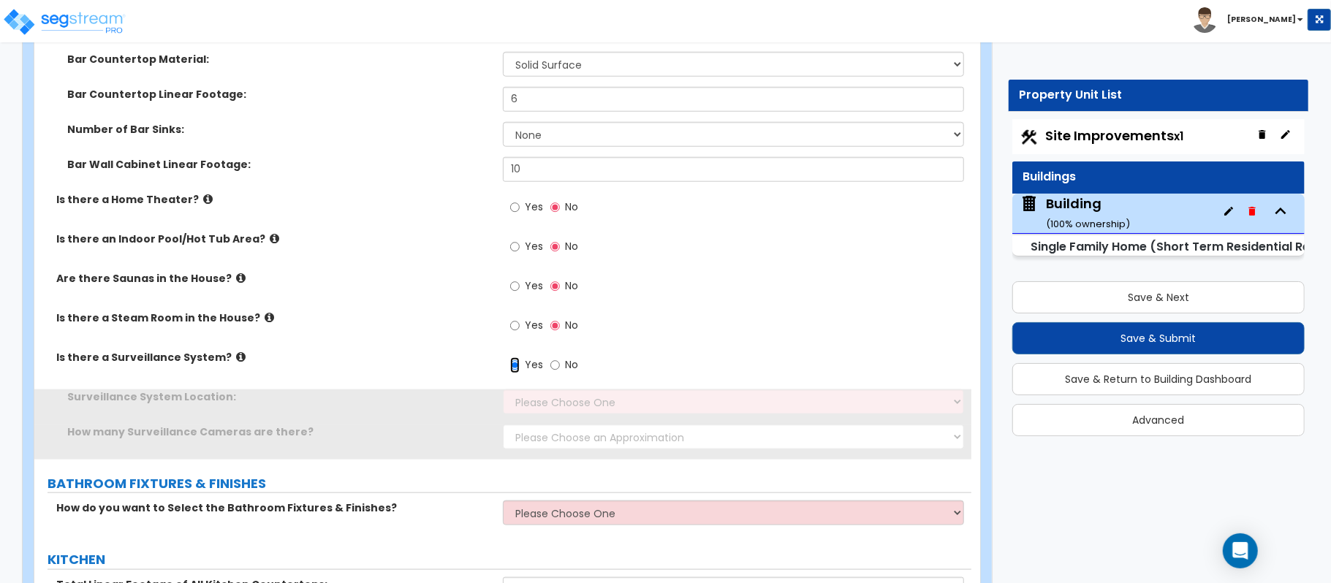
scroll to position [5018, 0]
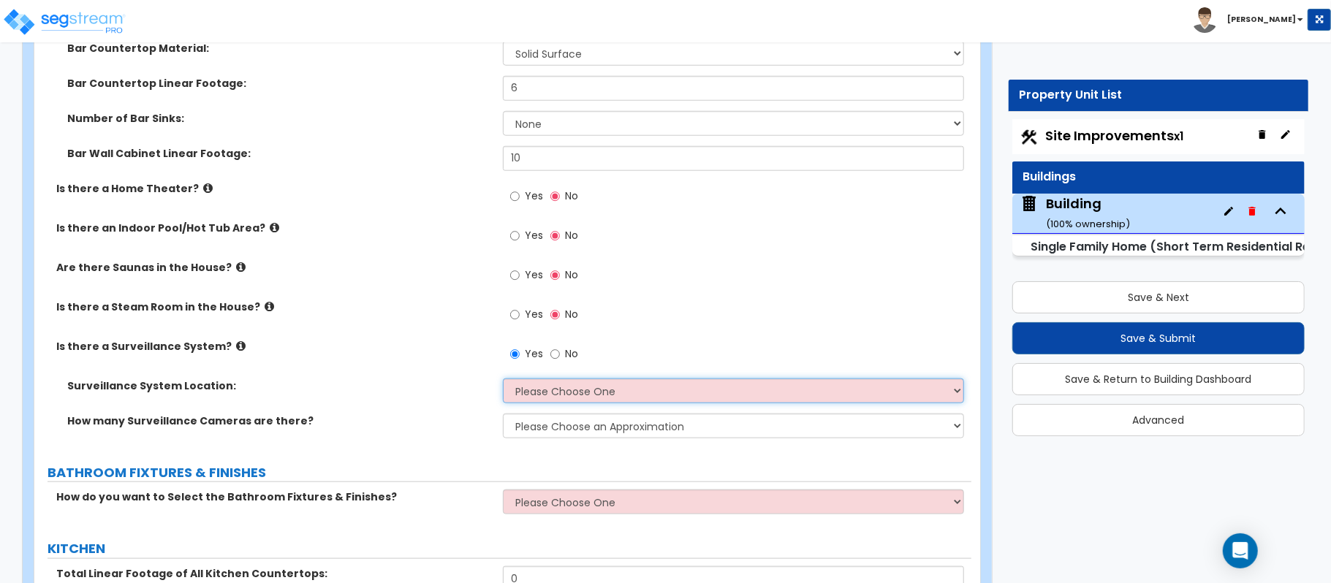
click at [580, 384] on select "Please Choose One Inside the House Outside the House Both Inside & Outside" at bounding box center [733, 391] width 461 height 25
select select "2"
click at [503, 379] on select "Please Choose One Inside the House Outside the House Both Inside & Outside" at bounding box center [733, 391] width 461 height 25
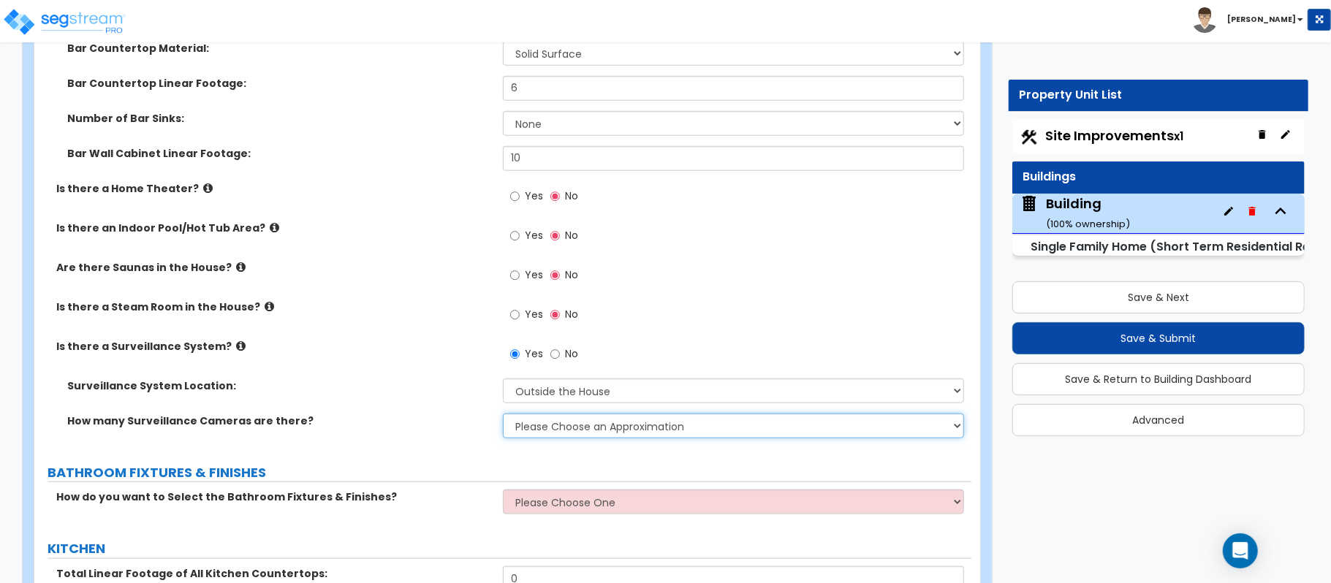
click at [580, 414] on select "Please Choose an Approximation Barely Noticed Any Noticed a Couple Frequently S…" at bounding box center [733, 426] width 461 height 25
select select "2"
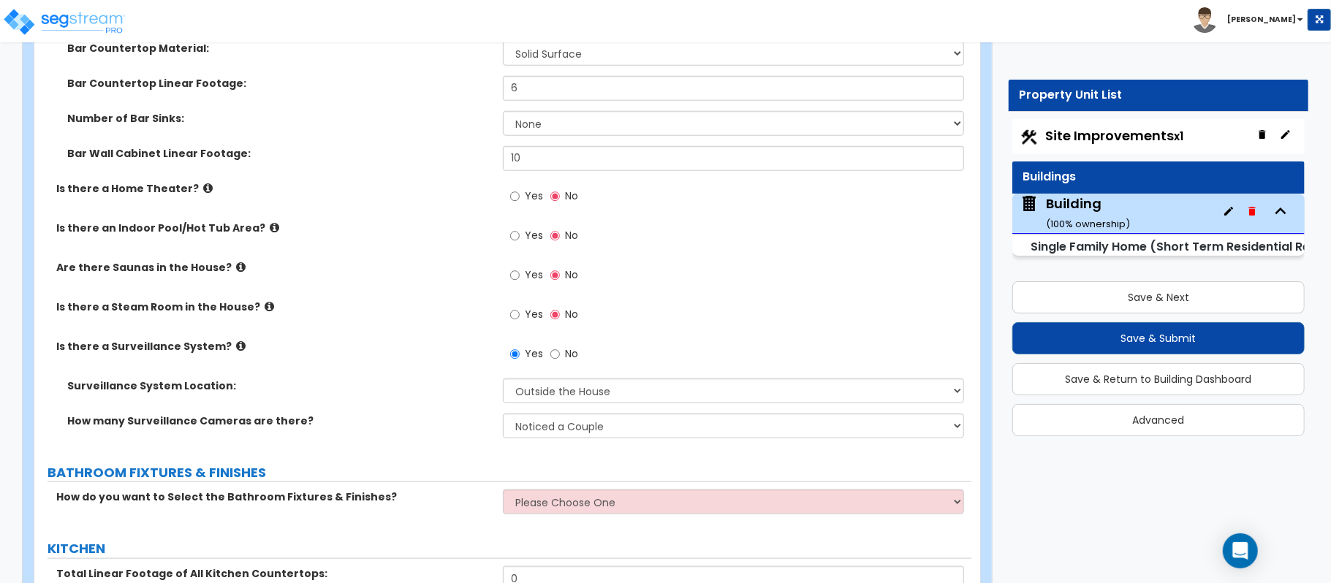
click at [431, 424] on div "How many Surveillance Cameras are there? Please Choose an Approximation Barely …" at bounding box center [502, 431] width 937 height 35
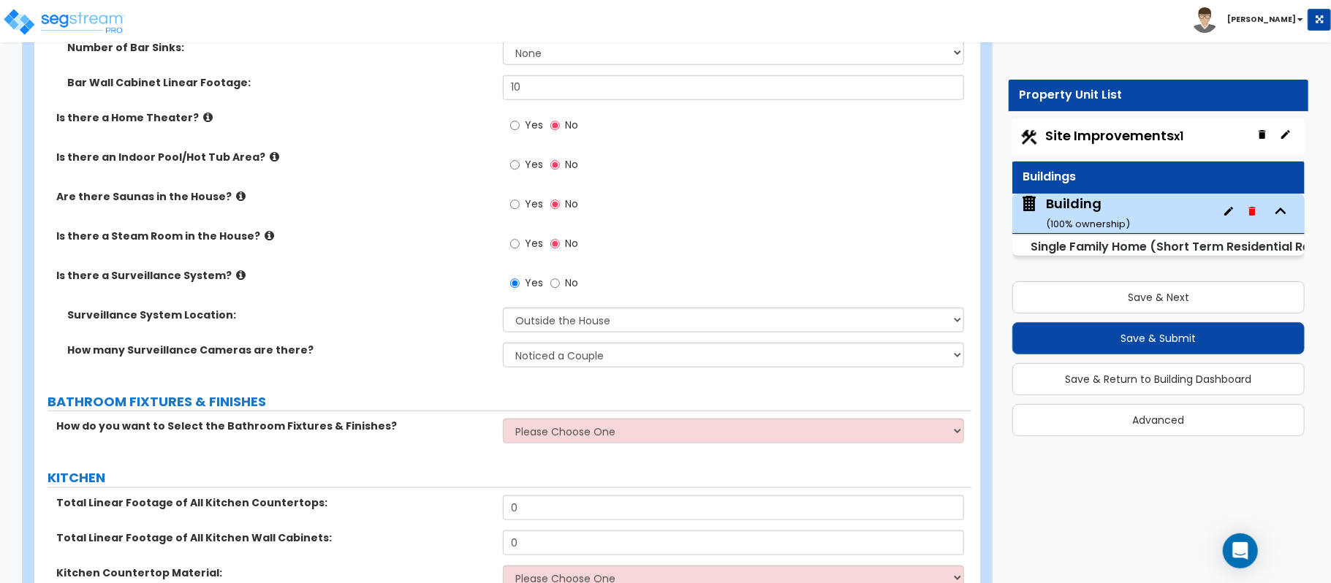
scroll to position [5213, 0]
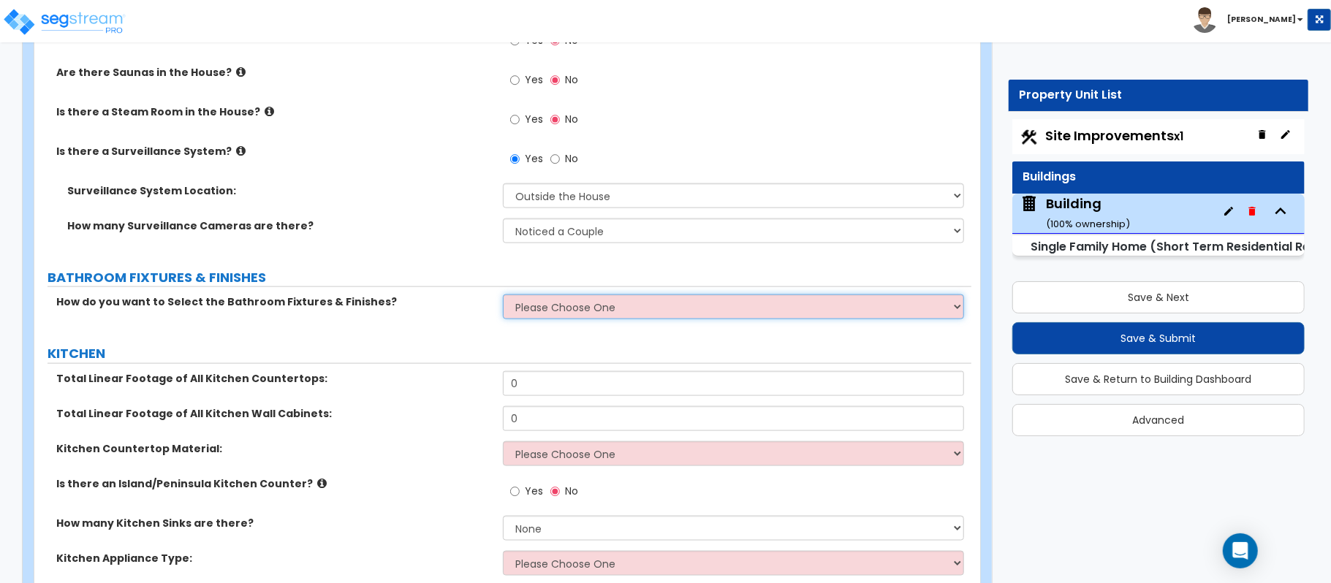
click at [547, 303] on select "Please Choose One I want to Select Fixtures and Finishes only for one Bath and …" at bounding box center [733, 307] width 461 height 25
select select "2"
click at [503, 295] on select "Please Choose One I want to Select Fixtures and Finishes only for one Bath and …" at bounding box center [733, 307] width 461 height 25
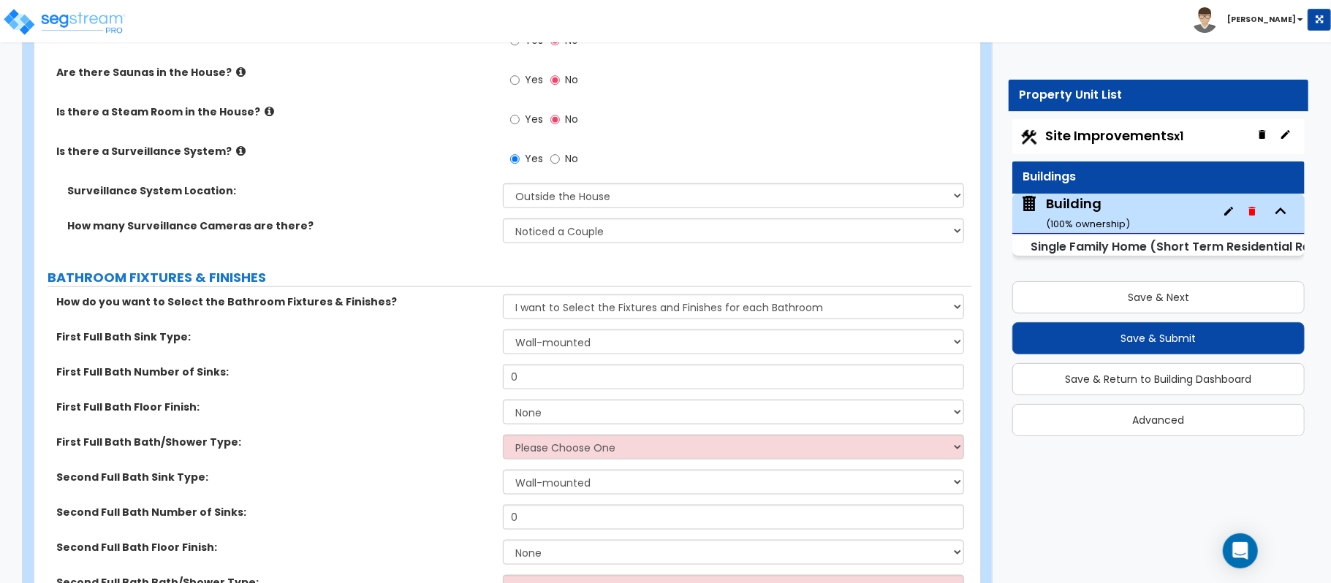
scroll to position [4436, 0]
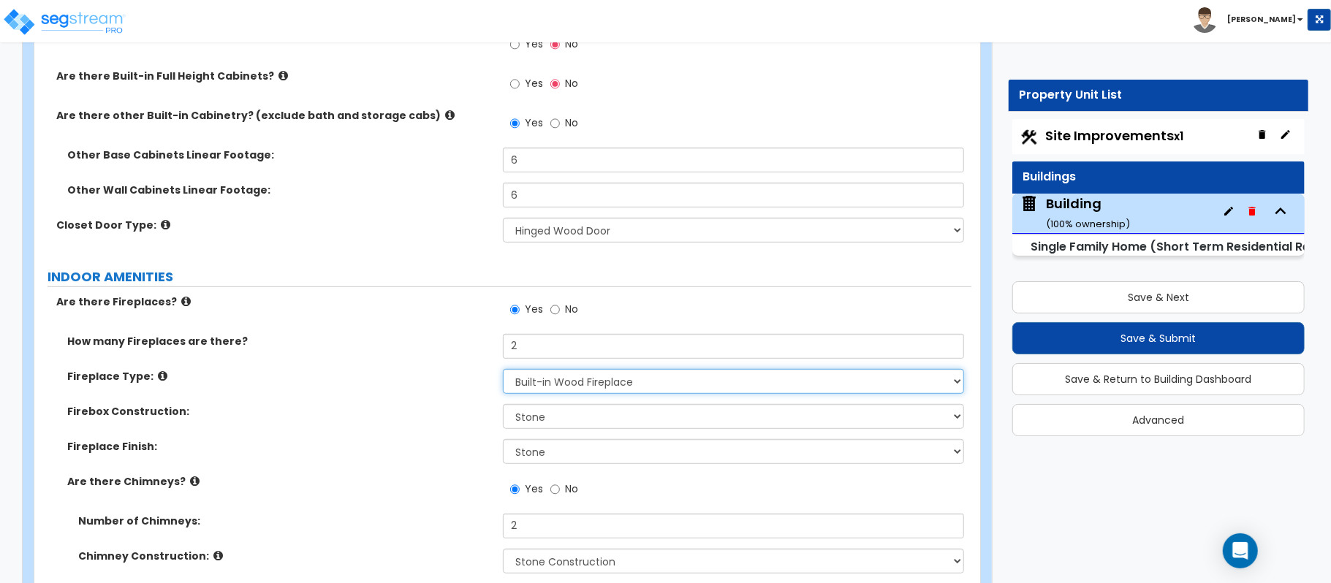
drag, startPoint x: 618, startPoint y: 374, endPoint x: 478, endPoint y: 373, distance: 140.4
click at [618, 374] on select "Please Choose One Built-in Electric Fireplace Built-in Gas Fireplace Built-in W…" at bounding box center [733, 381] width 461 height 25
select select "4"
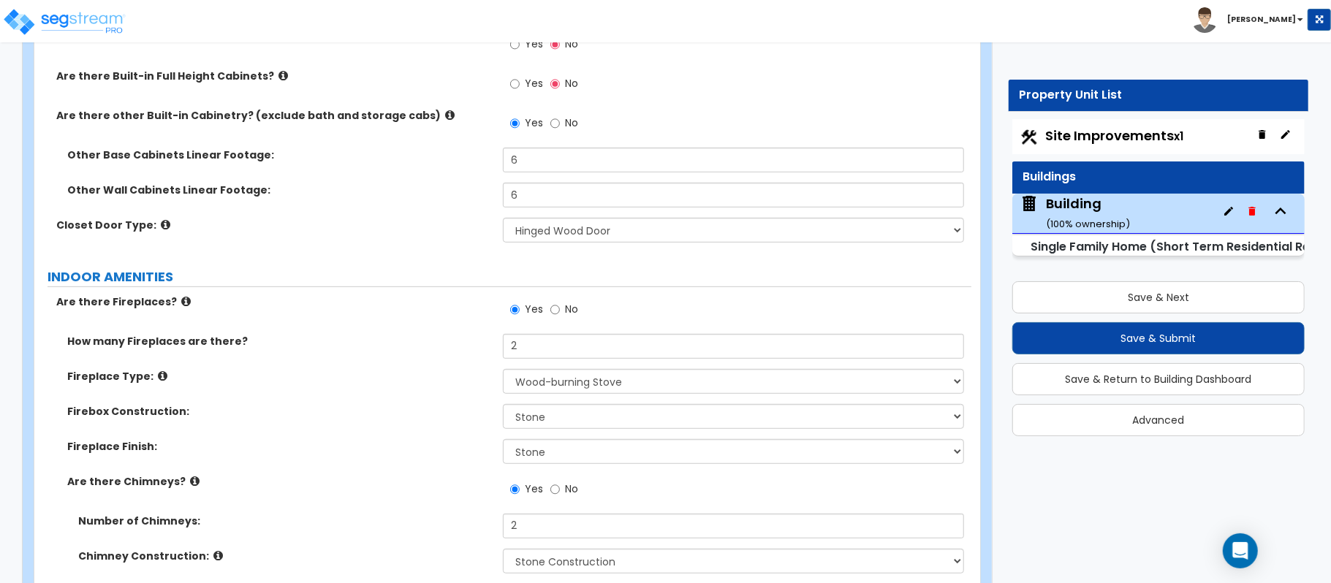
click at [409, 369] on label "Fireplace Type:" at bounding box center [279, 376] width 425 height 15
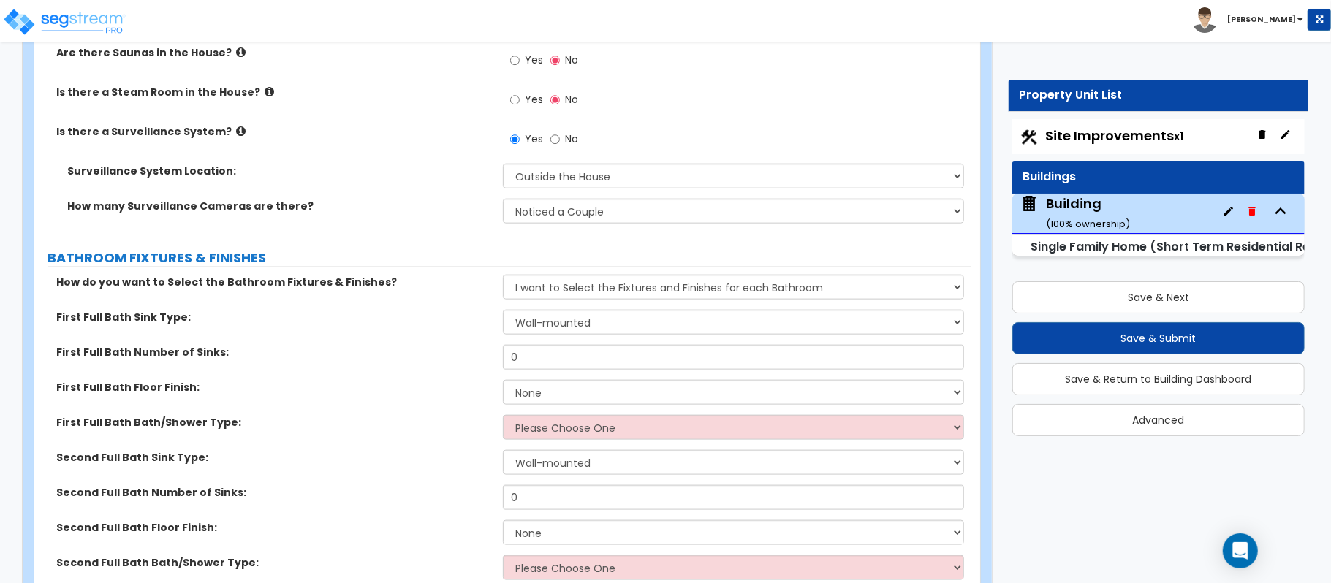
scroll to position [5194, 0]
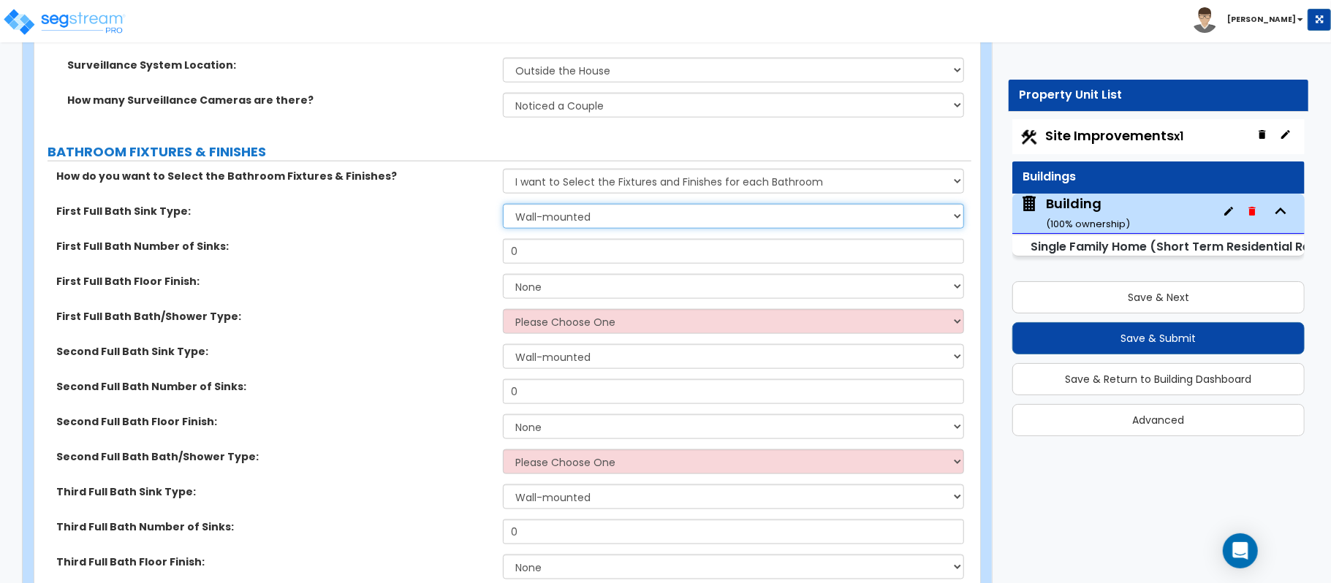
click at [624, 204] on select "Wall-mounted Pedestal-mounted Vanity-mounted" at bounding box center [733, 216] width 461 height 25
select select "3"
click at [503, 204] on select "Wall-mounted Pedestal-mounted Vanity-mounted" at bounding box center [733, 216] width 461 height 25
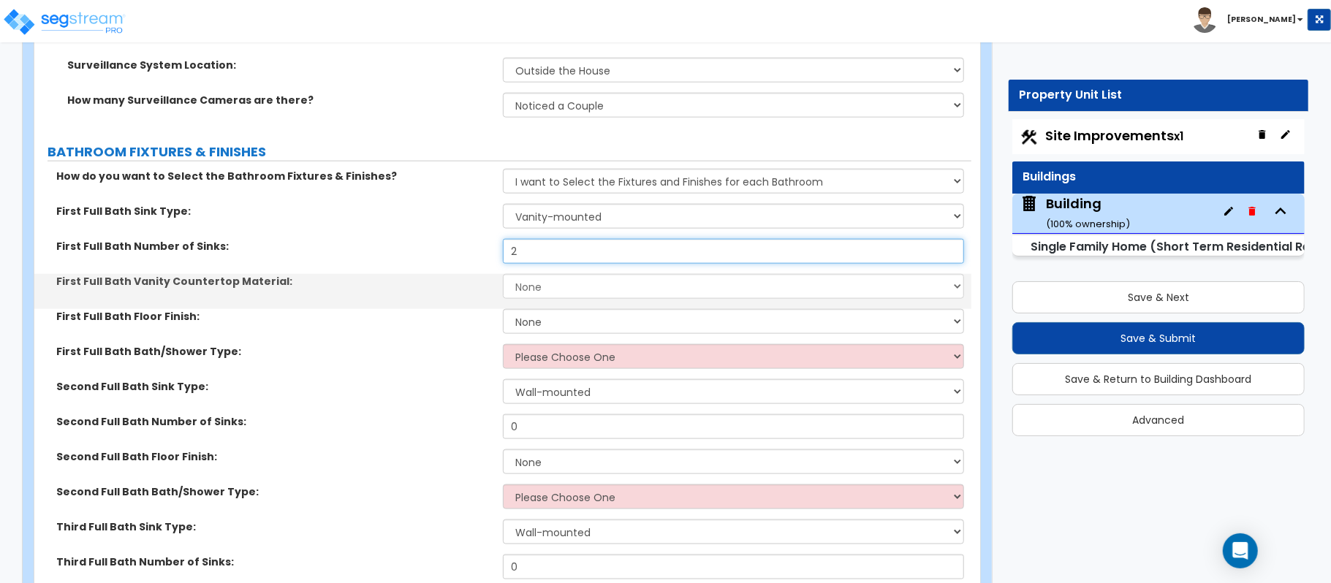
type input "2"
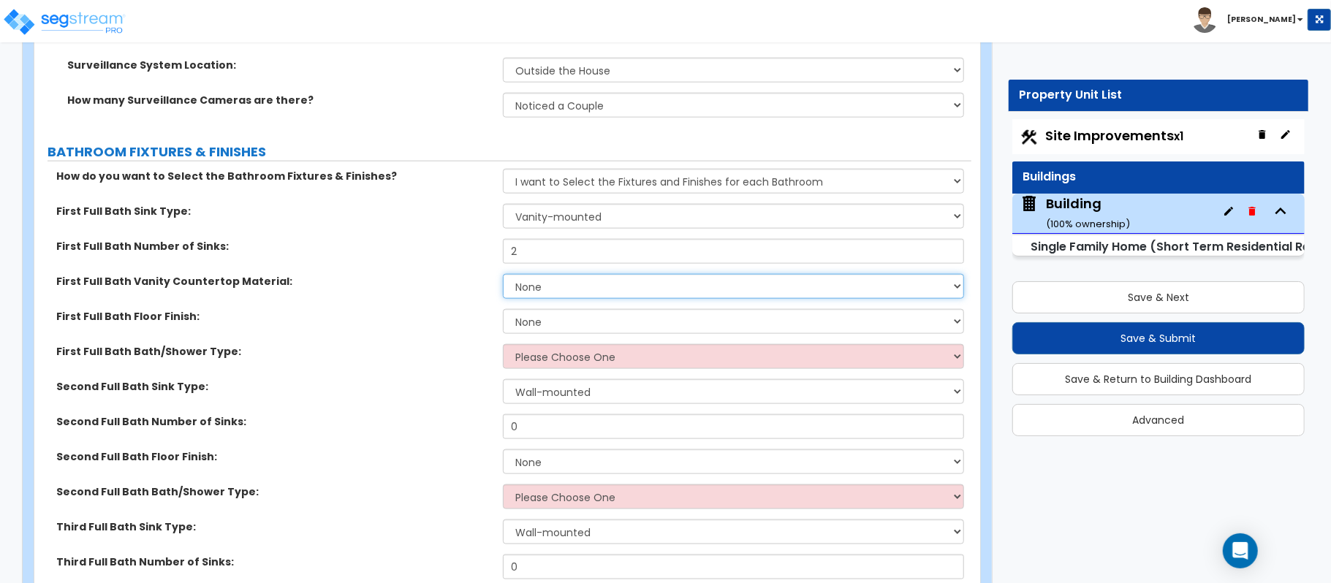
select select "2"
select select "1"
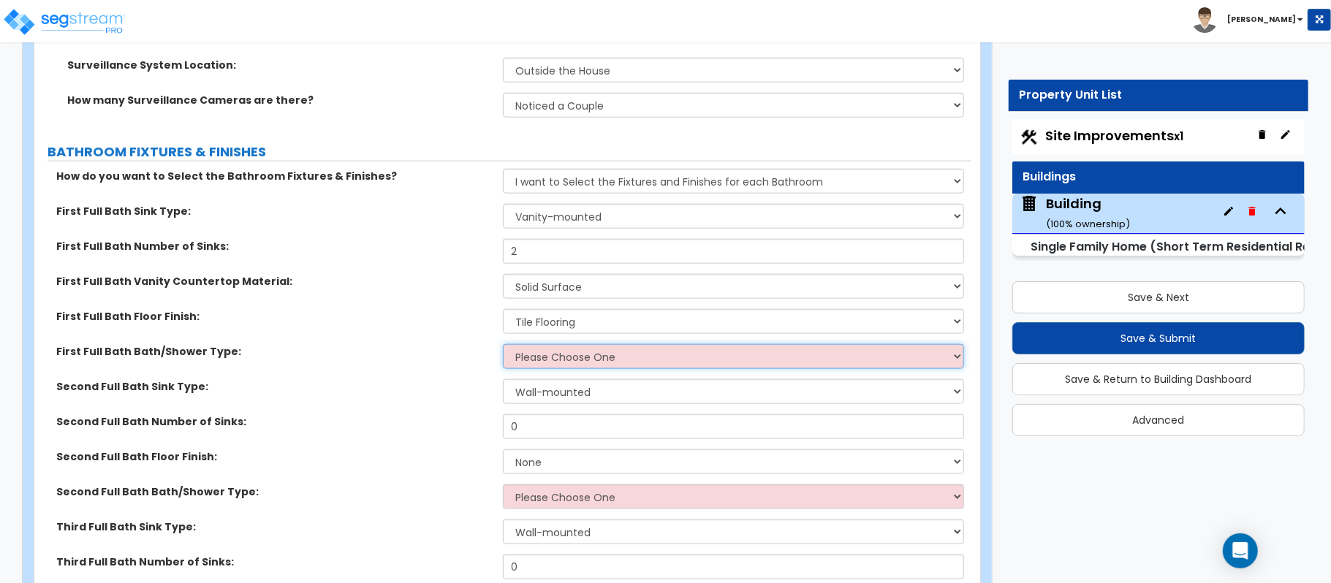
click at [700, 349] on select "Please Choose One Standalone Shower Bathtub - Shower Combo" at bounding box center [733, 356] width 461 height 25
select select "1"
click at [503, 344] on select "Please Choose One Standalone Shower Bathtub - Shower Combo" at bounding box center [733, 356] width 461 height 25
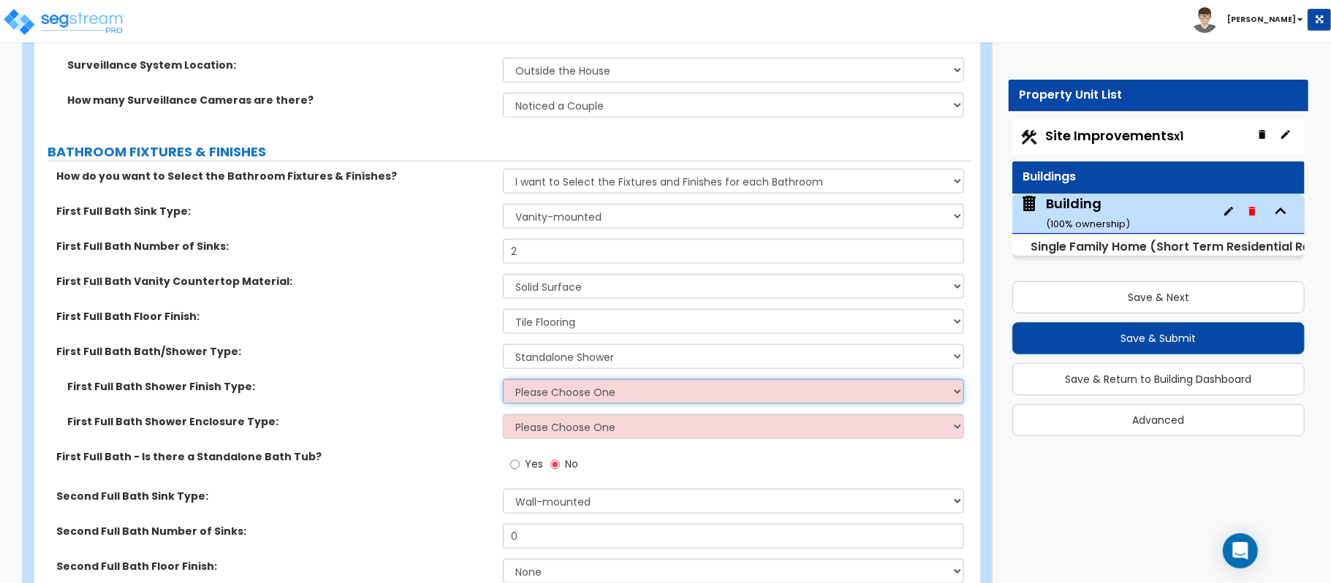
click at [624, 382] on select "Please Choose One Plastic Tile Stone" at bounding box center [733, 391] width 461 height 25
select select "2"
click at [503, 379] on select "Please Choose One Plastic Tile Stone" at bounding box center [733, 391] width 461 height 25
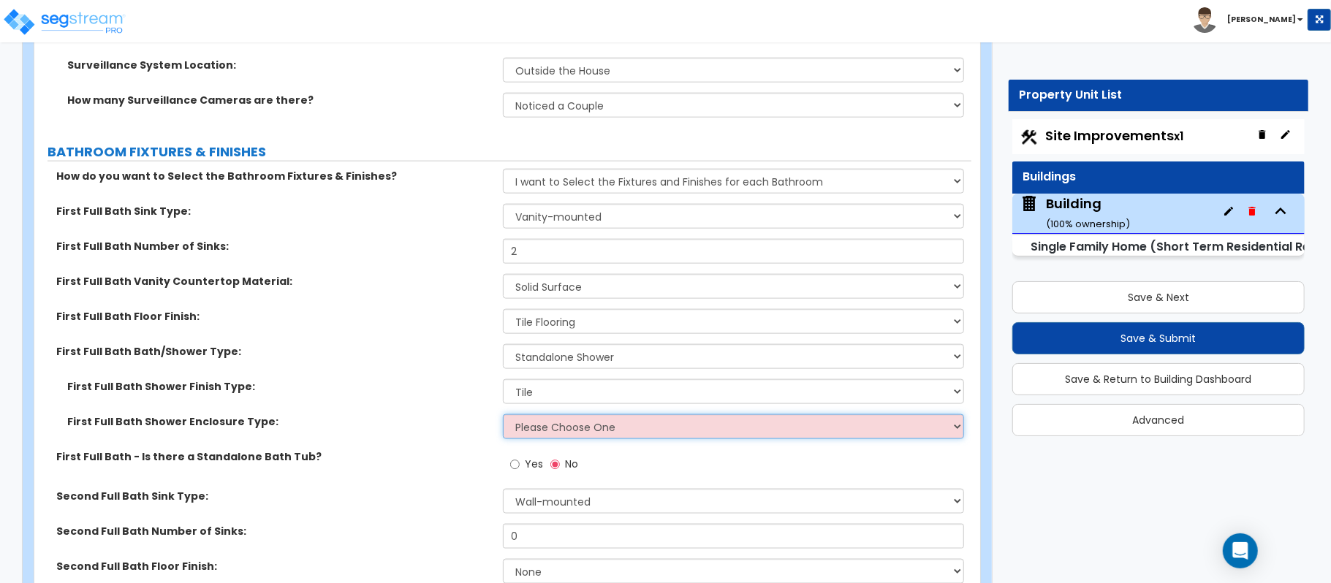
click at [645, 419] on select "Please Choose One Curtain & Rod Glass Sliding Doors Glass Hinged Doors" at bounding box center [733, 426] width 461 height 25
select select "3"
click at [503, 414] on select "Please Choose One Curtain & Rod Glass Sliding Doors Glass Hinged Doors" at bounding box center [733, 426] width 461 height 25
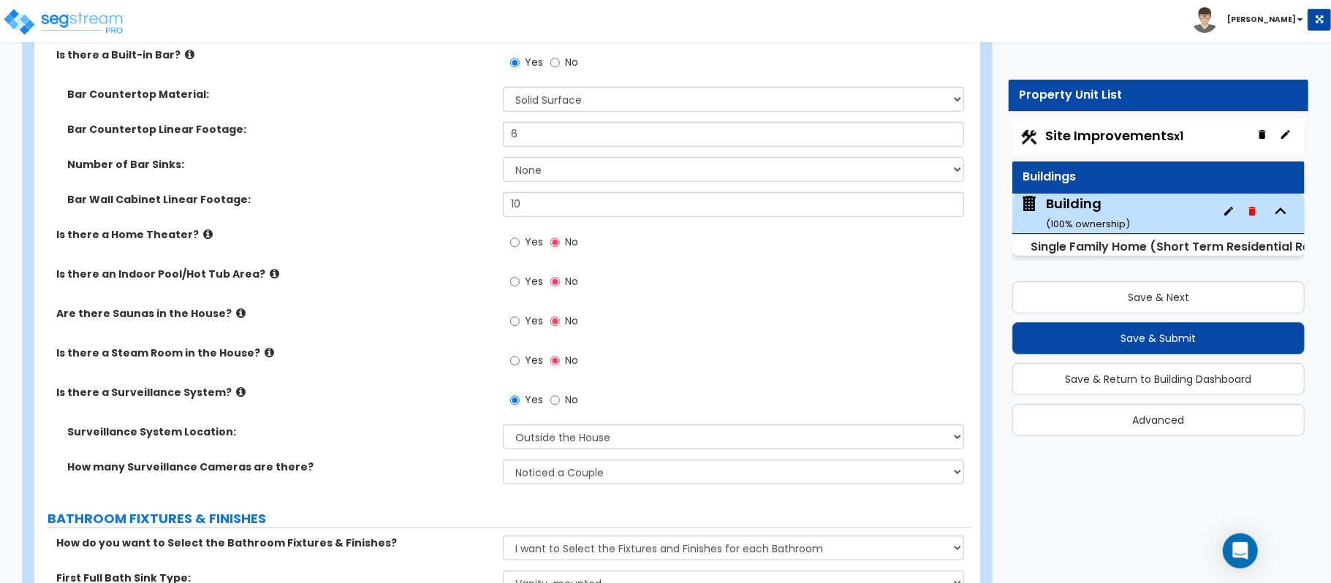
scroll to position [4805, 0]
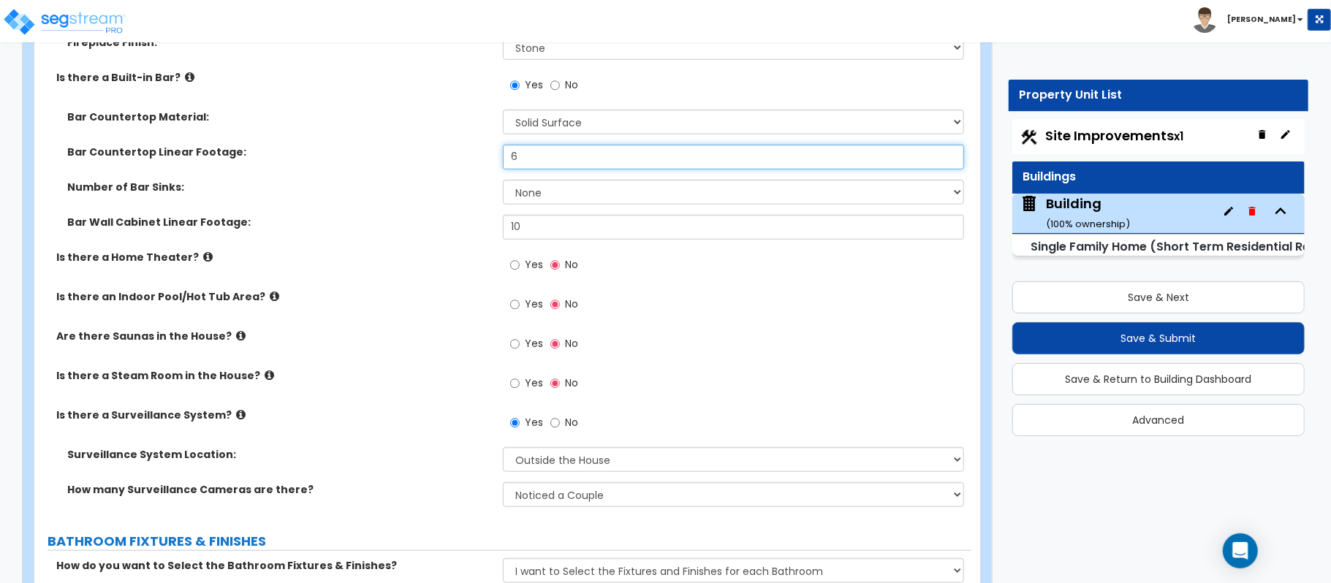
drag, startPoint x: 534, startPoint y: 140, endPoint x: 471, endPoint y: 140, distance: 62.9
click at [471, 145] on div "Bar Countertop Linear Footage: 6" at bounding box center [502, 162] width 937 height 35
type input "8"
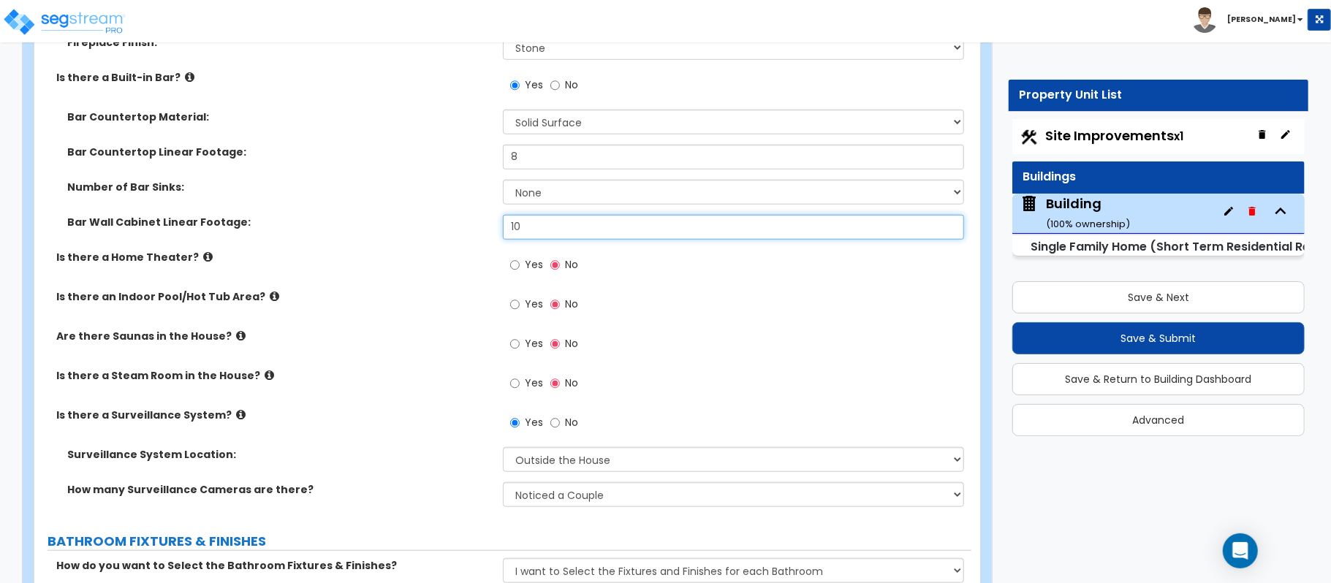
drag, startPoint x: 547, startPoint y: 214, endPoint x: 448, endPoint y: 211, distance: 98.7
click at [448, 215] on div "Bar Wall Cabinet Linear Footage: 10" at bounding box center [502, 232] width 937 height 35
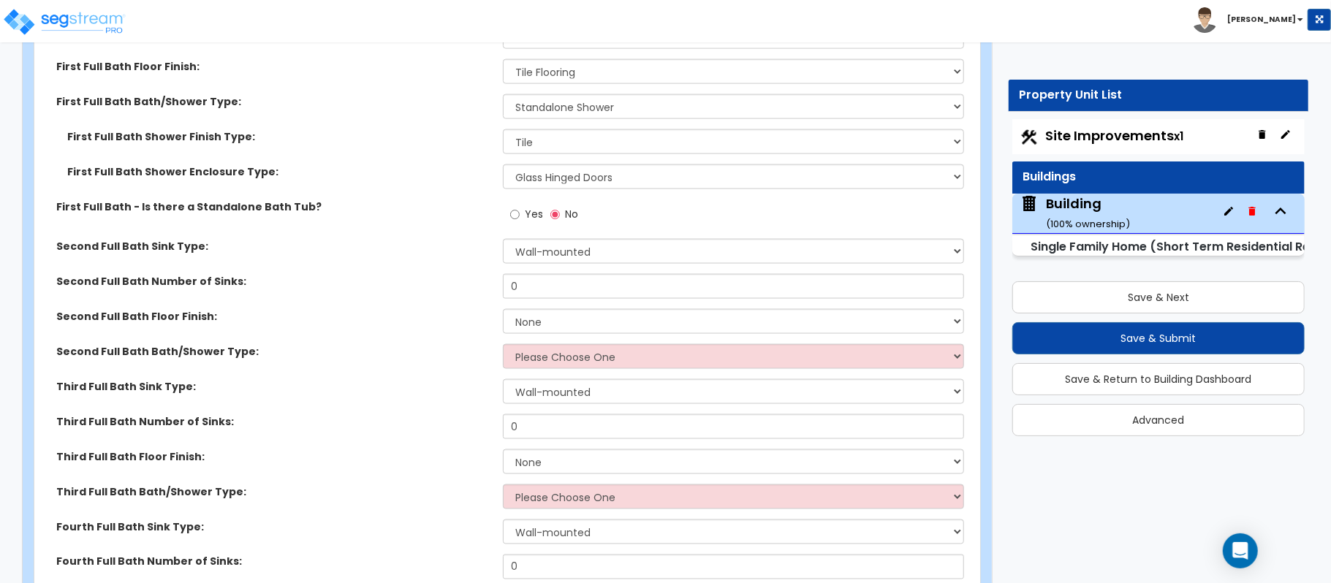
scroll to position [5487, 0]
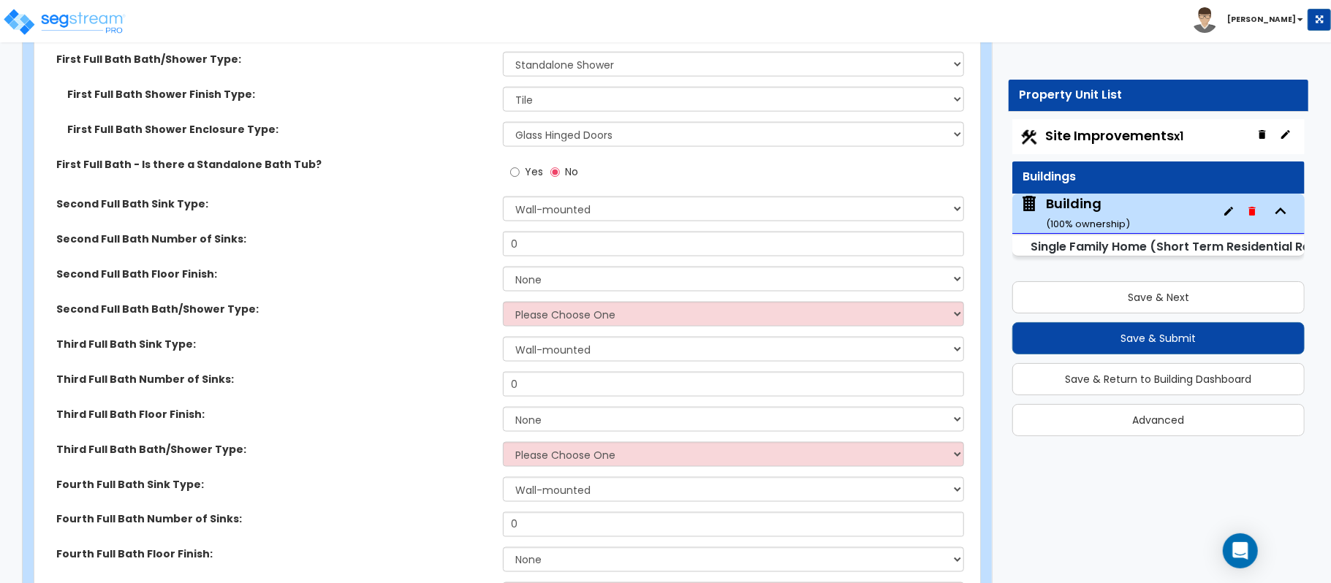
type input "12"
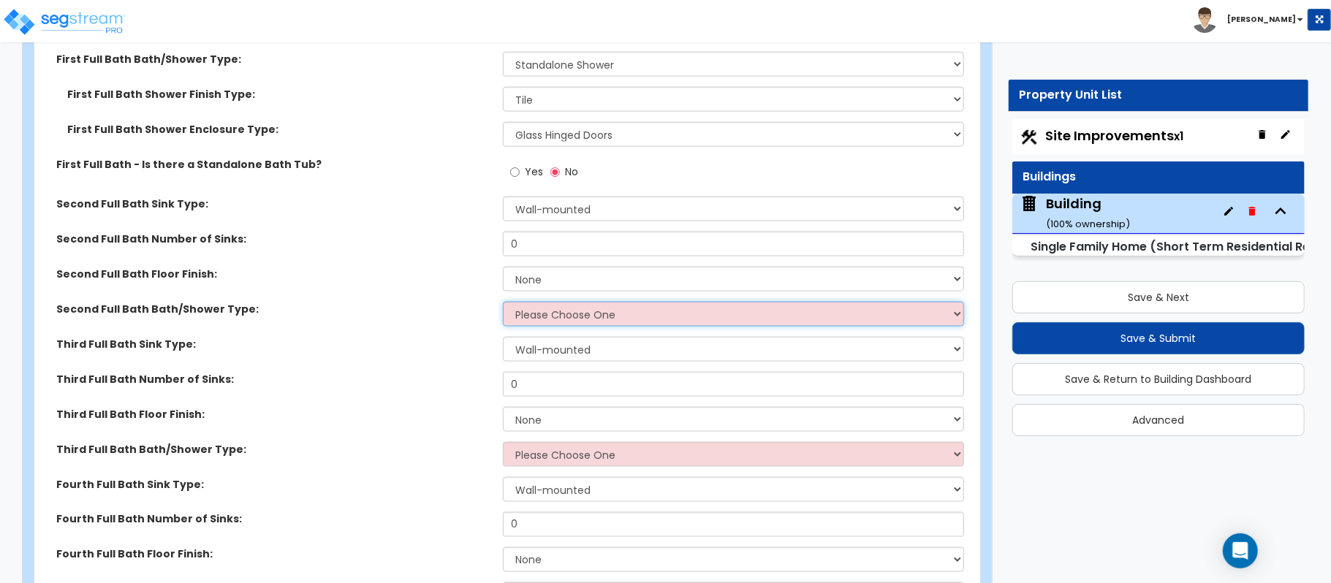
click at [632, 306] on select "Please Choose One Standalone Shower Bathtub - Shower Combo" at bounding box center [733, 314] width 461 height 25
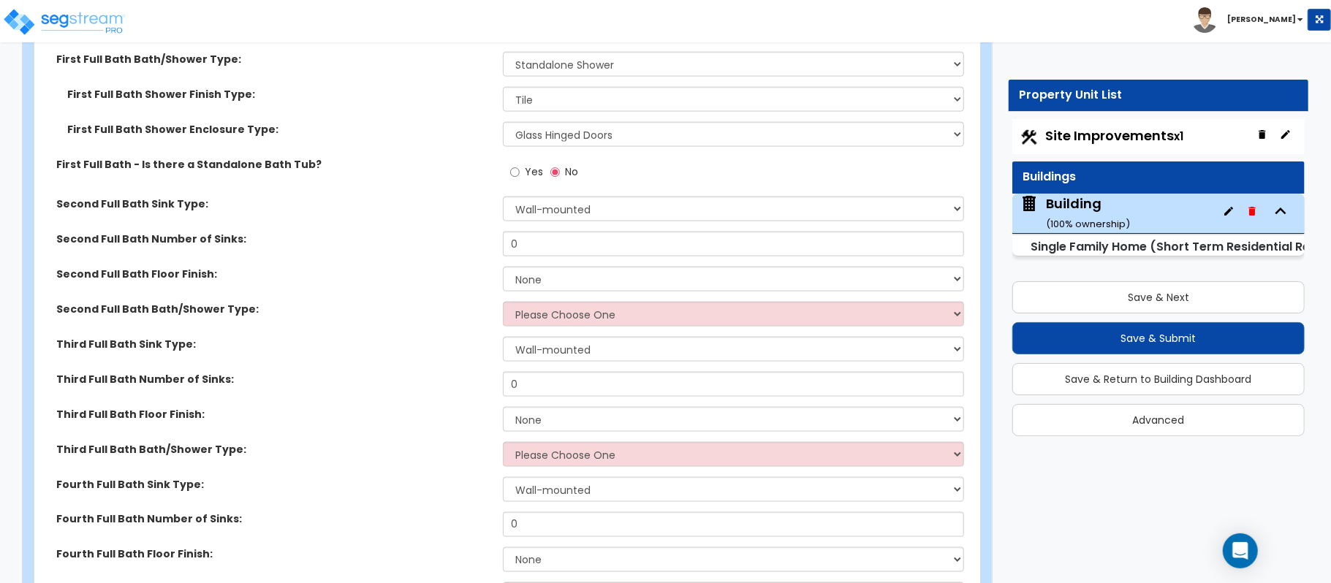
click at [463, 273] on div "Second Full Bath Floor Finish: None Tile Flooring Hardwood Flooring Resilient L…" at bounding box center [502, 284] width 937 height 35
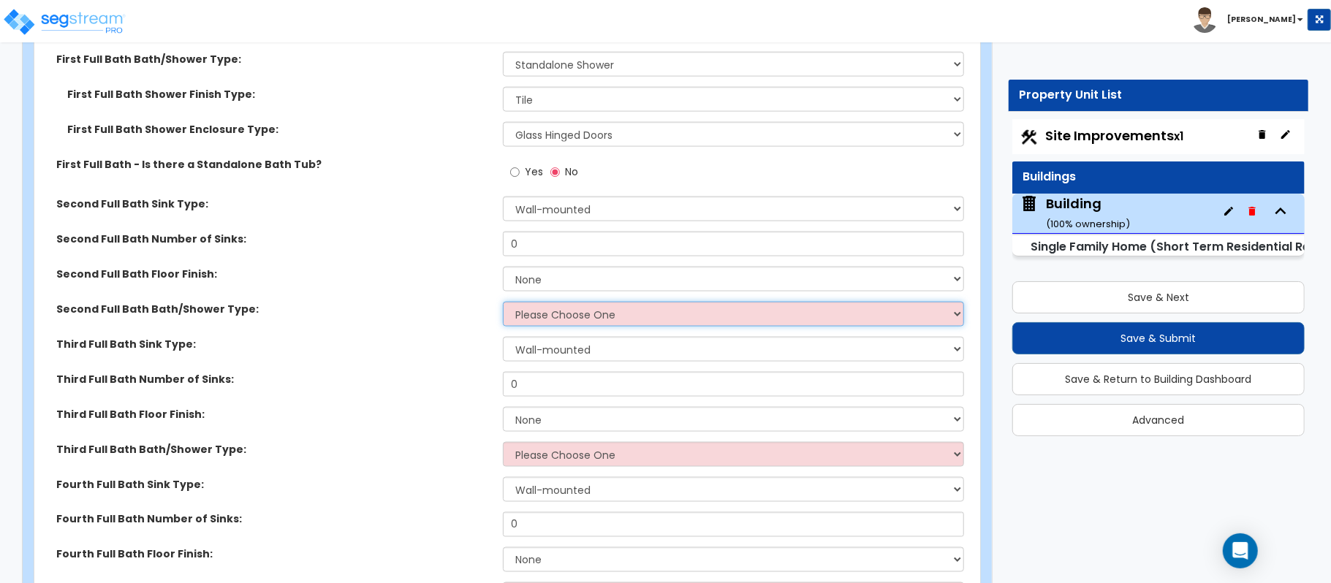
click at [591, 306] on select "Please Choose One Standalone Shower Bathtub - Shower Combo" at bounding box center [733, 314] width 461 height 25
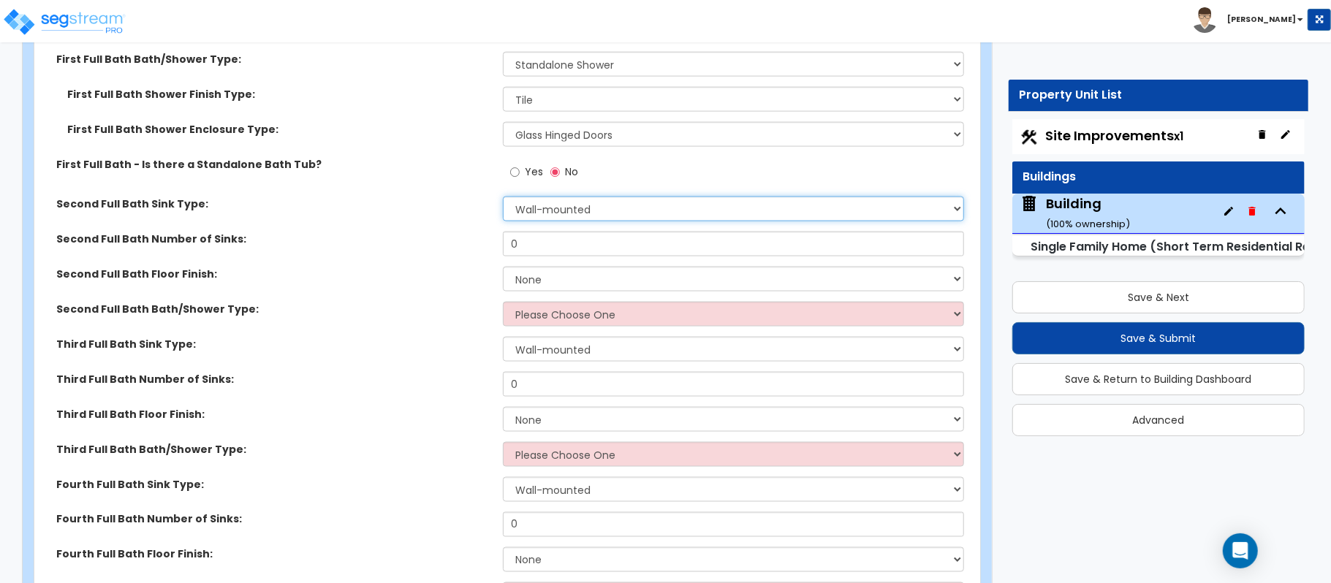
click at [606, 199] on select "Wall-mounted Pedestal-mounted Vanity-mounted" at bounding box center [733, 209] width 461 height 25
select select "3"
click at [503, 197] on select "Wall-mounted Pedestal-mounted Vanity-mounted" at bounding box center [733, 209] width 461 height 25
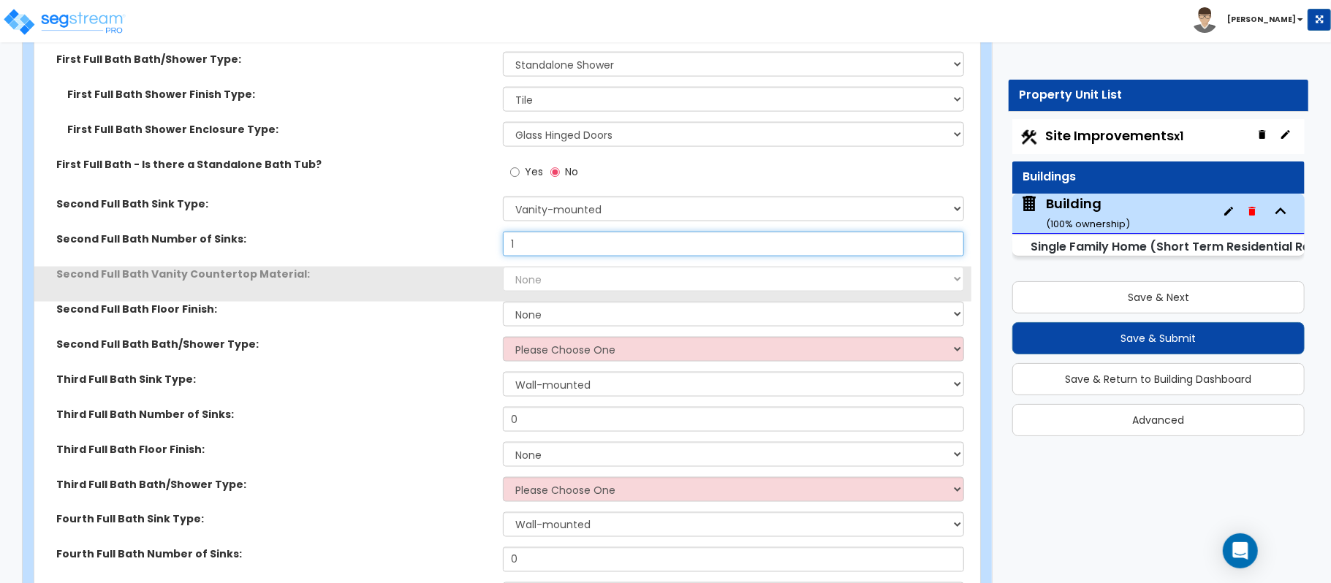
type input "1"
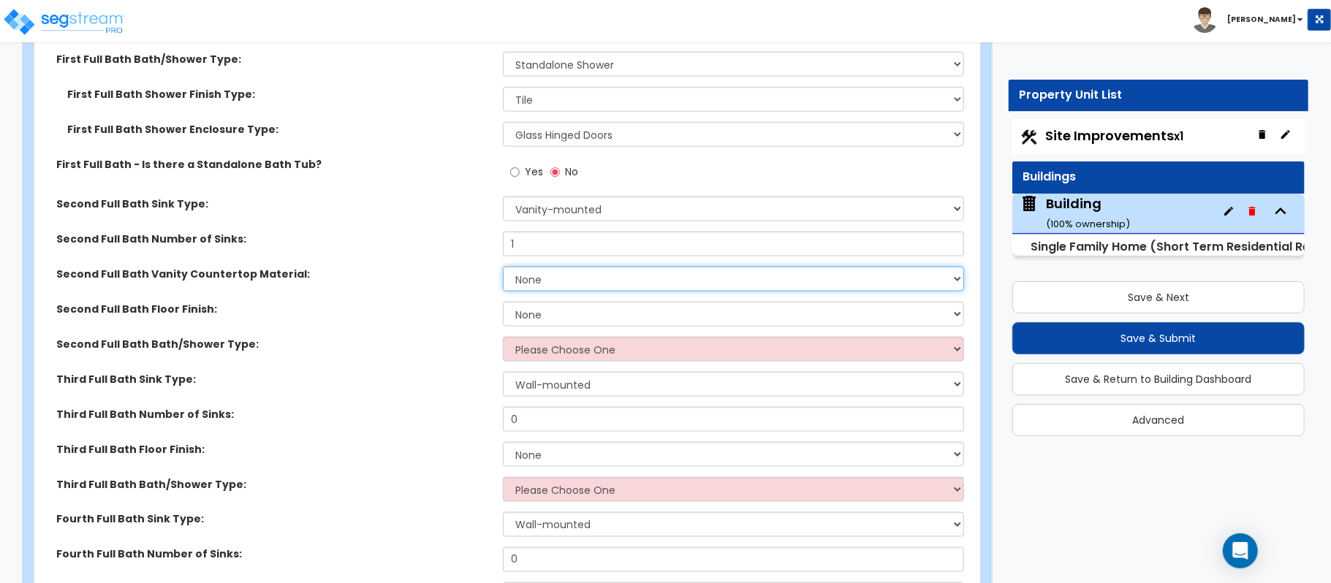
select select "2"
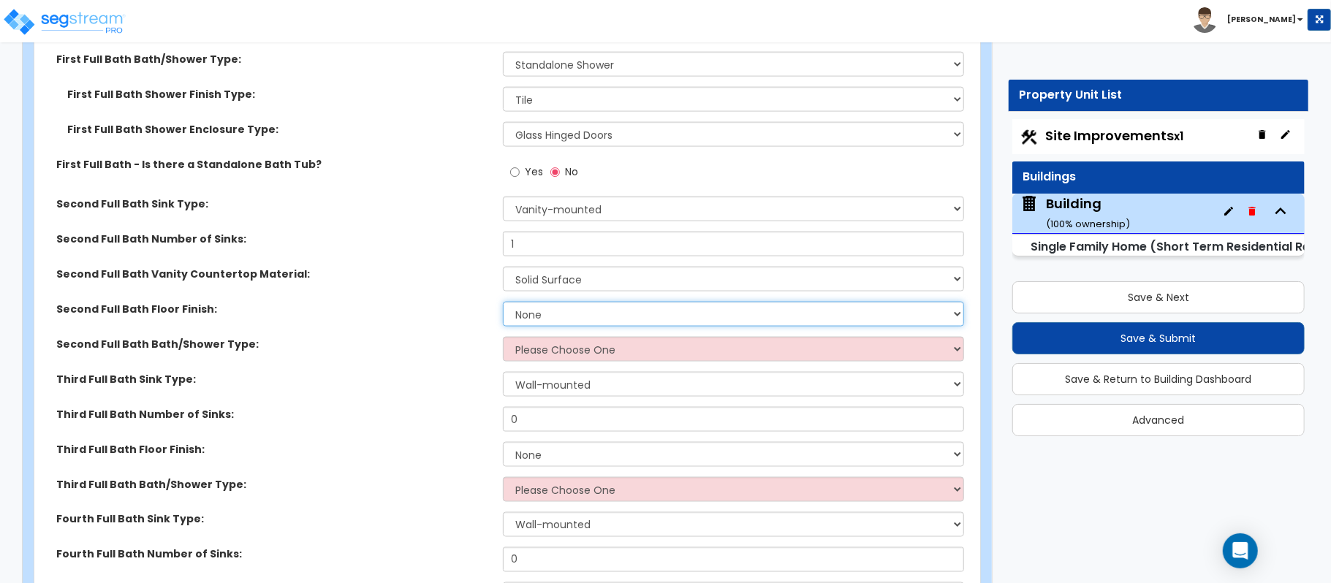
select select "1"
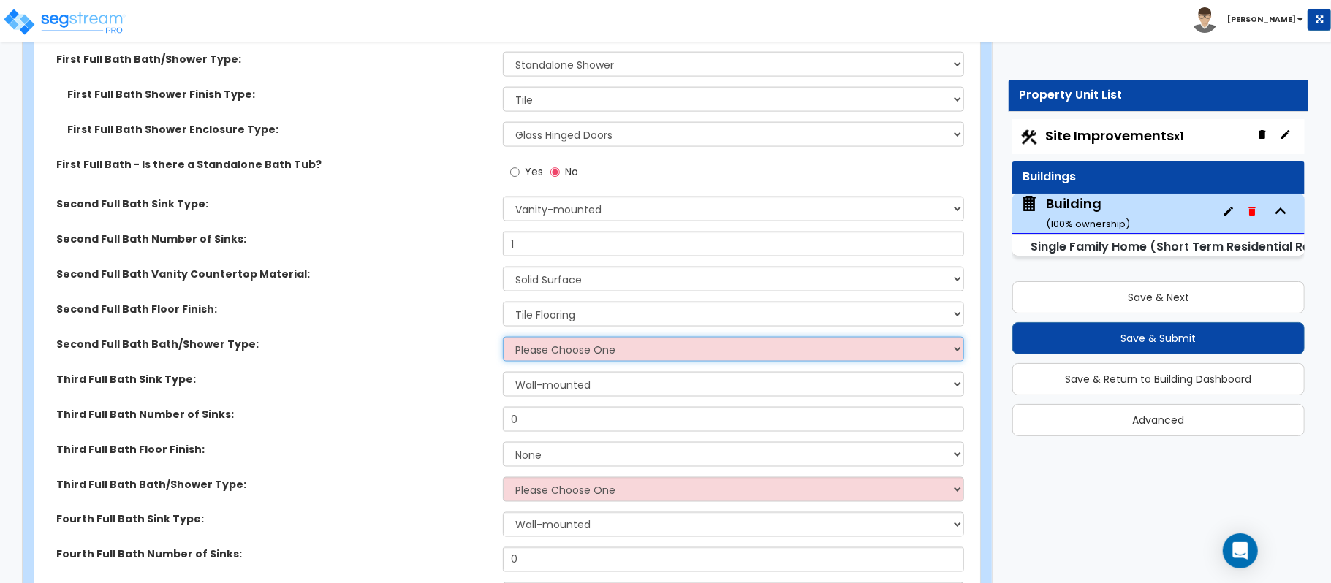
click at [591, 337] on select "Please Choose One Standalone Shower Bathtub - Shower Combo" at bounding box center [733, 349] width 461 height 25
select select "1"
click at [503, 337] on select "Please Choose One Standalone Shower Bathtub - Shower Combo" at bounding box center [733, 349] width 461 height 25
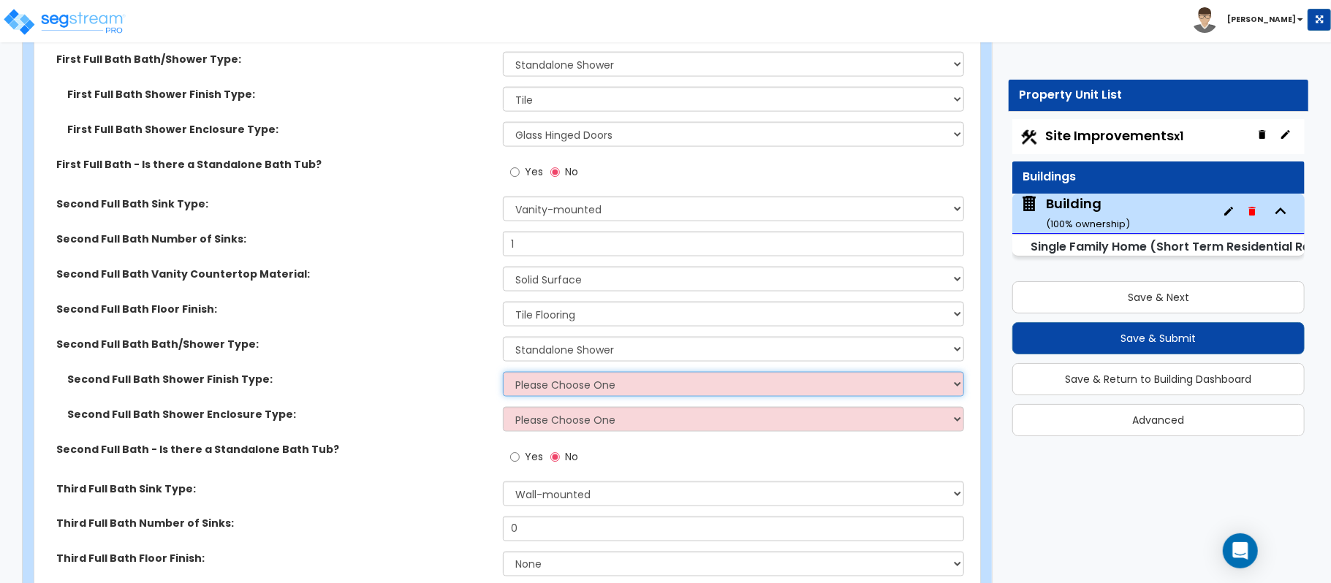
click at [548, 376] on select "Please Choose One Plastic Tile Stone" at bounding box center [733, 384] width 461 height 25
select select "2"
click at [503, 372] on select "Please Choose One Plastic Tile Stone" at bounding box center [733, 384] width 461 height 25
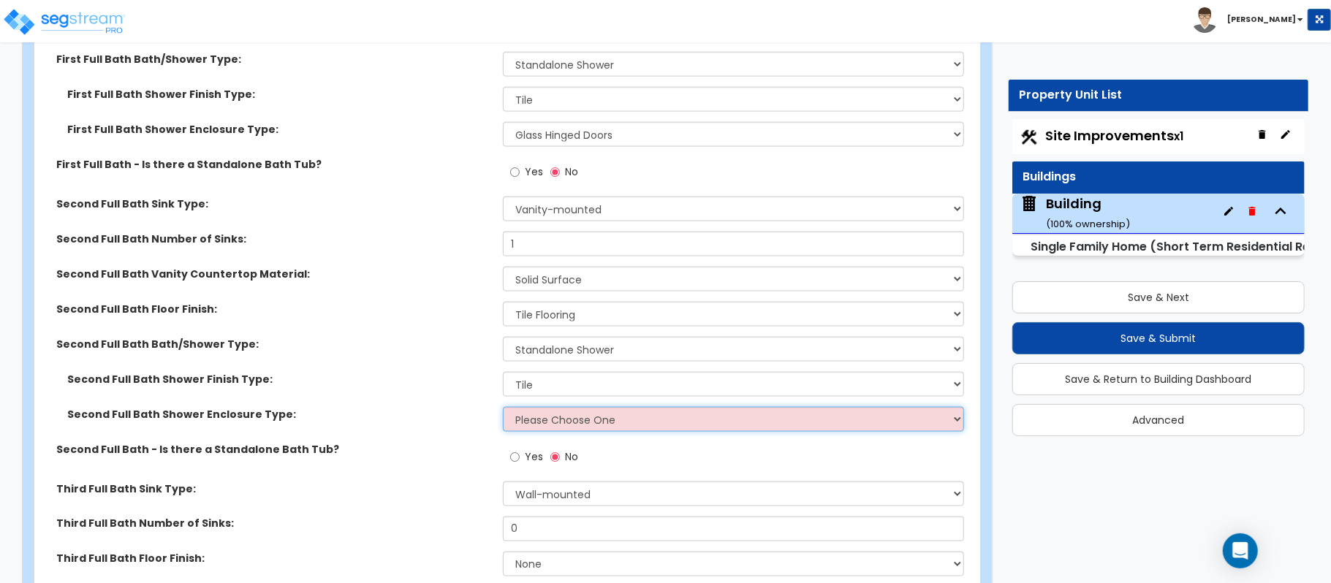
click at [617, 407] on select "Please Choose One Curtain & Rod Glass Sliding Doors Glass Hinged Doors" at bounding box center [733, 419] width 461 height 25
select select "3"
click at [503, 407] on select "Please Choose One Curtain & Rod Glass Sliding Doors Glass Hinged Doors" at bounding box center [733, 419] width 461 height 25
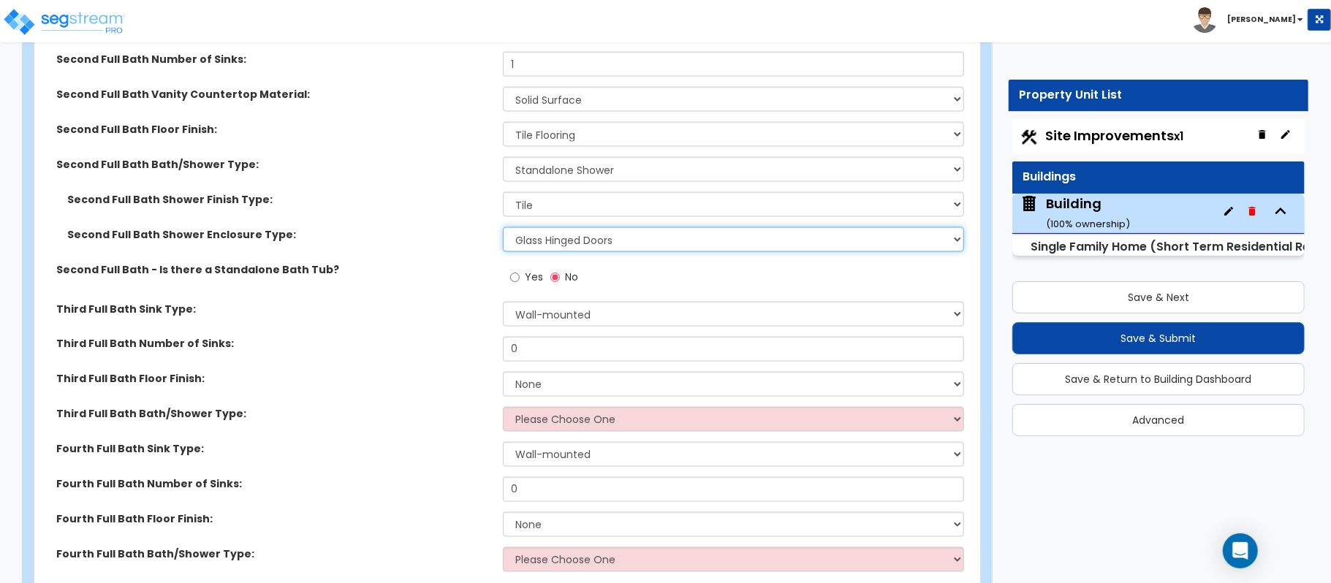
scroll to position [5682, 0]
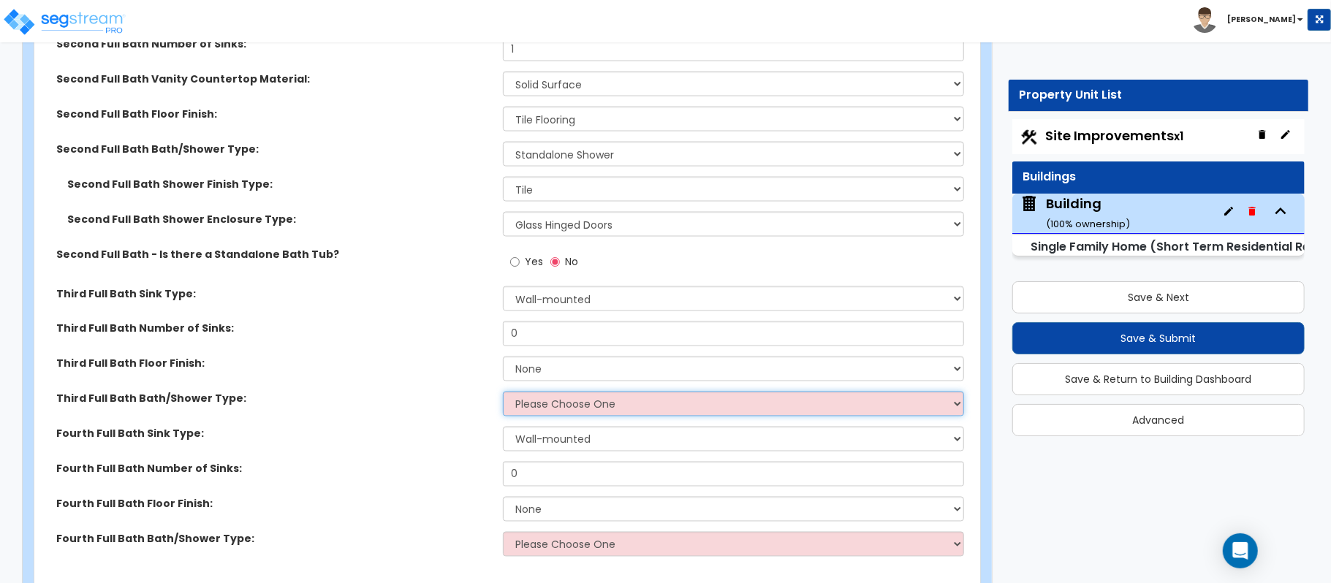
click at [690, 402] on select "Please Choose One Standalone Shower Bathtub - Shower Combo" at bounding box center [733, 404] width 461 height 25
click at [453, 398] on div "Third Full Bath Bath/Shower Type: Please Choose One Standalone Shower Bathtub -…" at bounding box center [502, 409] width 937 height 35
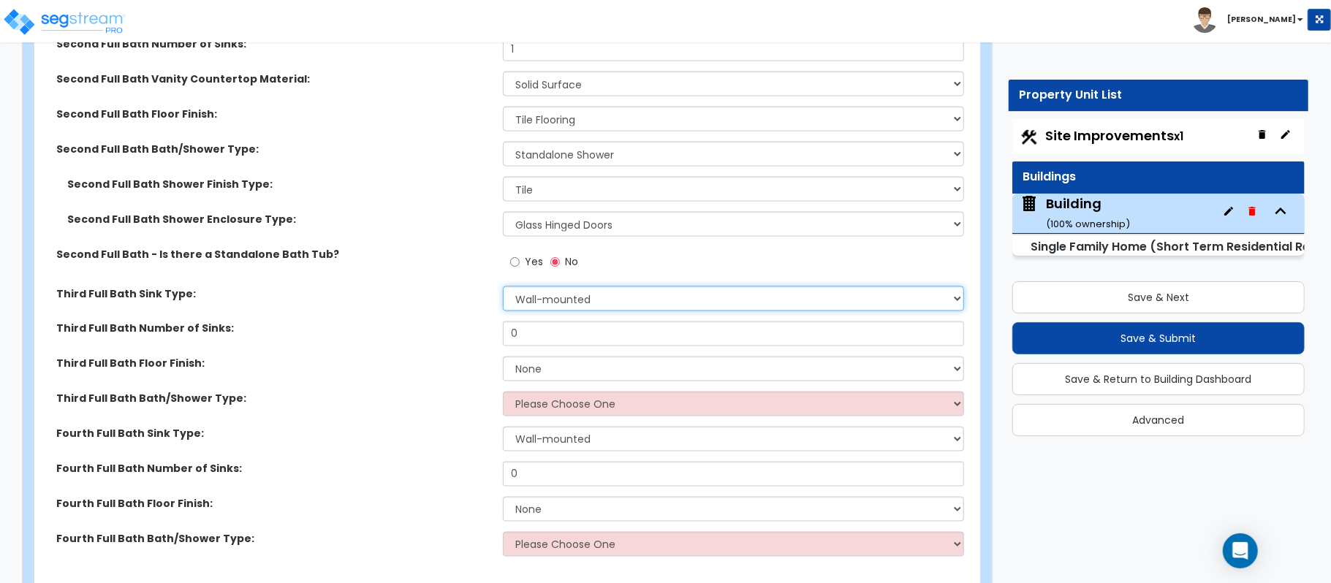
click at [577, 289] on select "Wall-mounted Pedestal-mounted Vanity-mounted" at bounding box center [733, 299] width 461 height 25
click at [503, 287] on select "Wall-mounted Pedestal-mounted Vanity-mounted" at bounding box center [733, 299] width 461 height 25
type input "1"
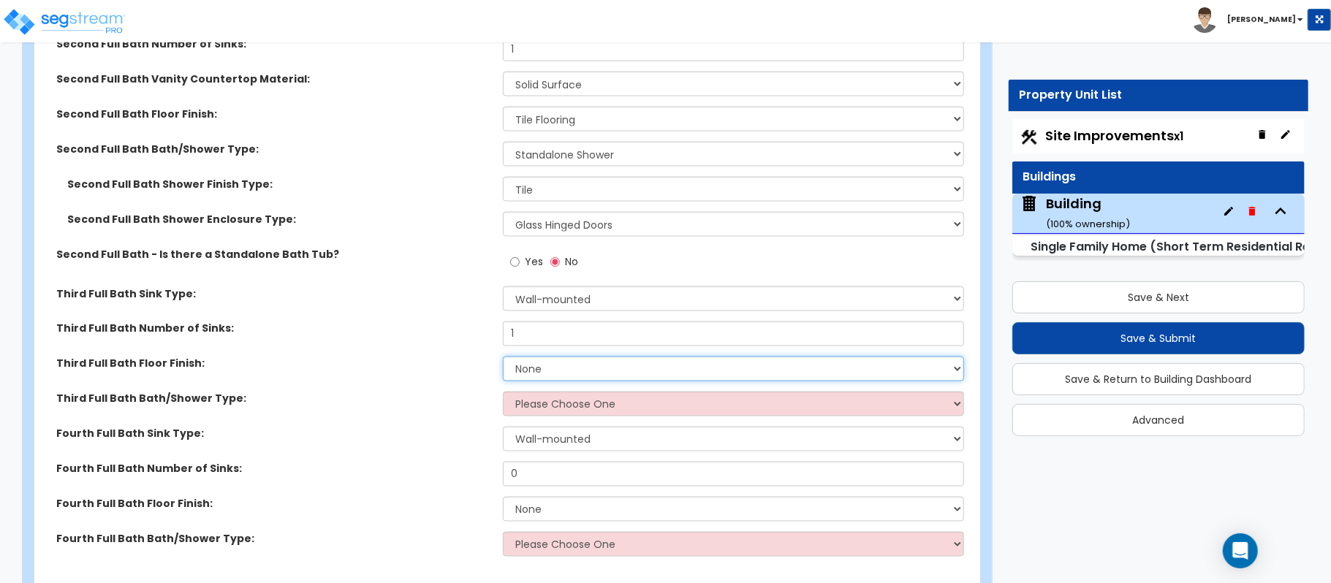
select select "1"
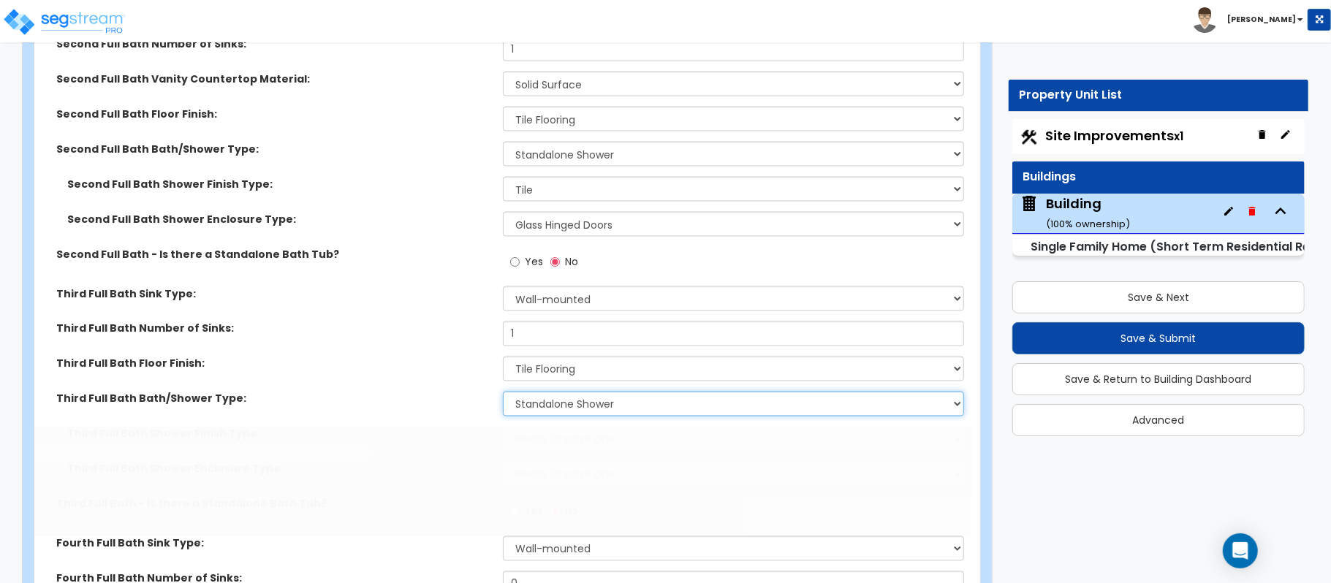
scroll to position [5792, 0]
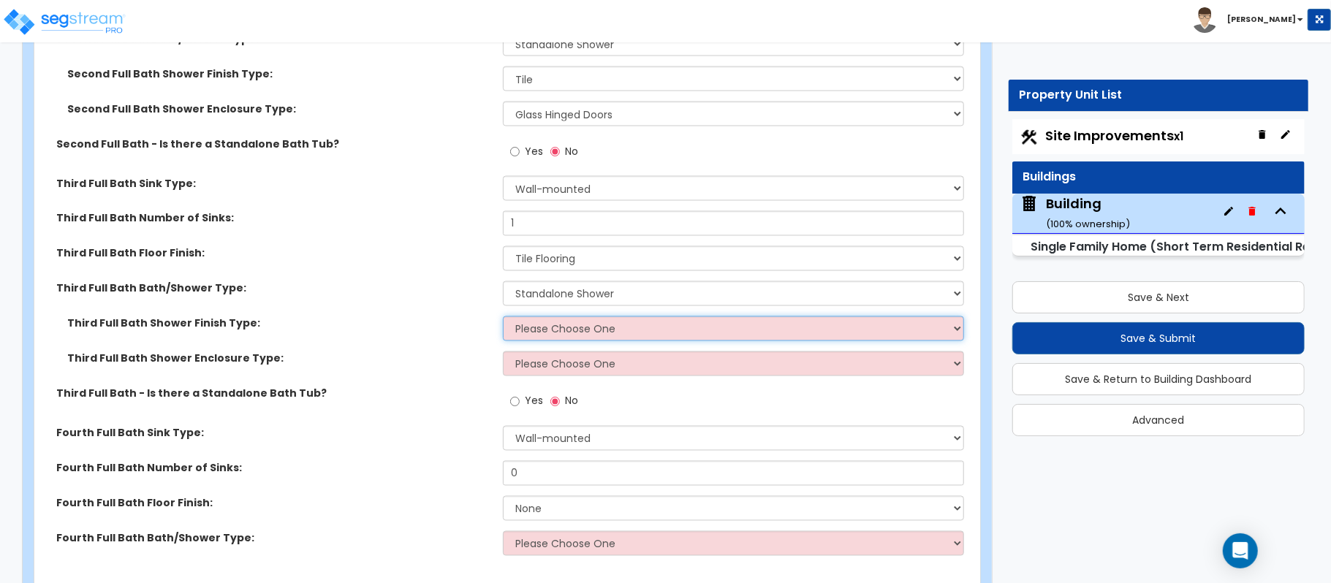
select select "2"
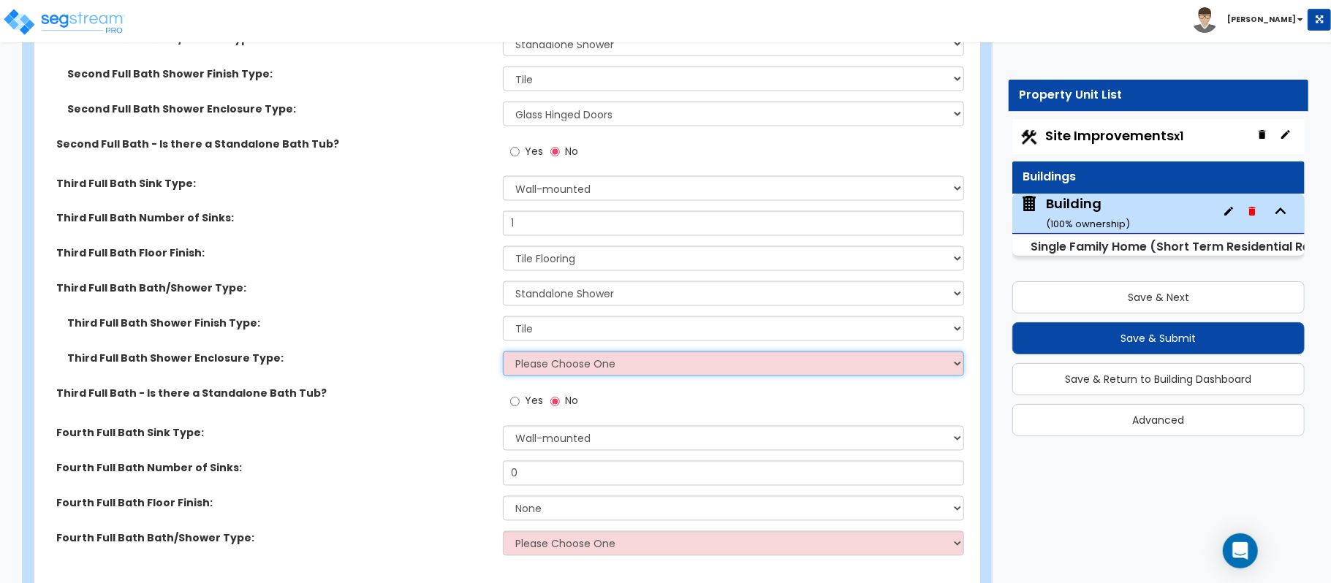
select select "2"
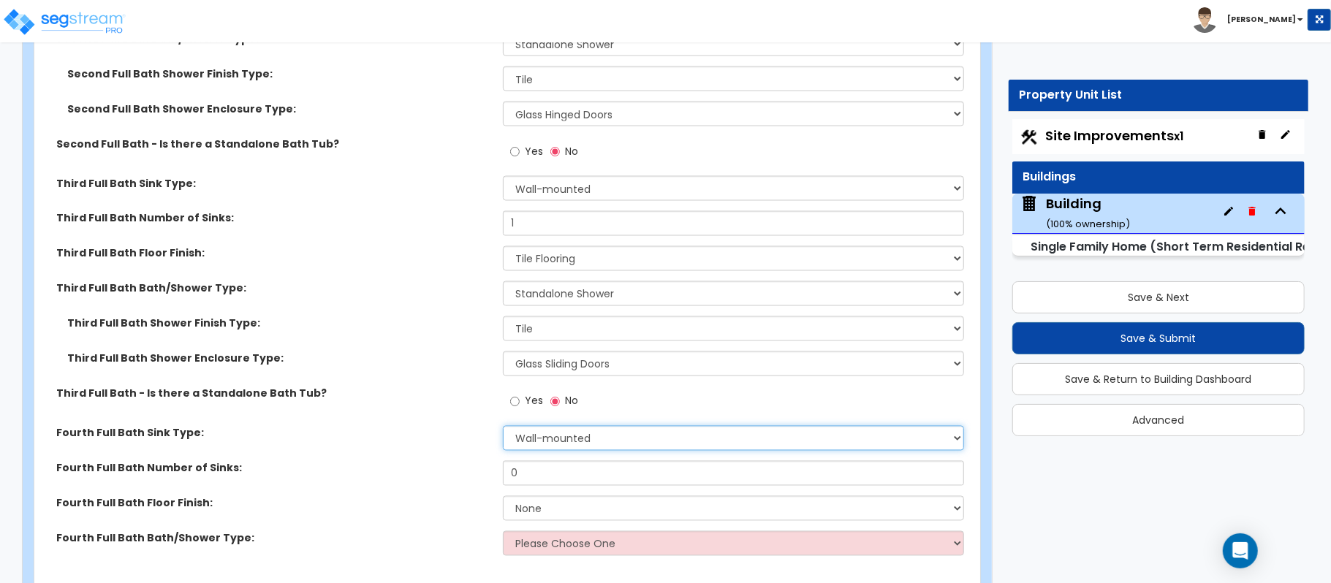
select select "3"
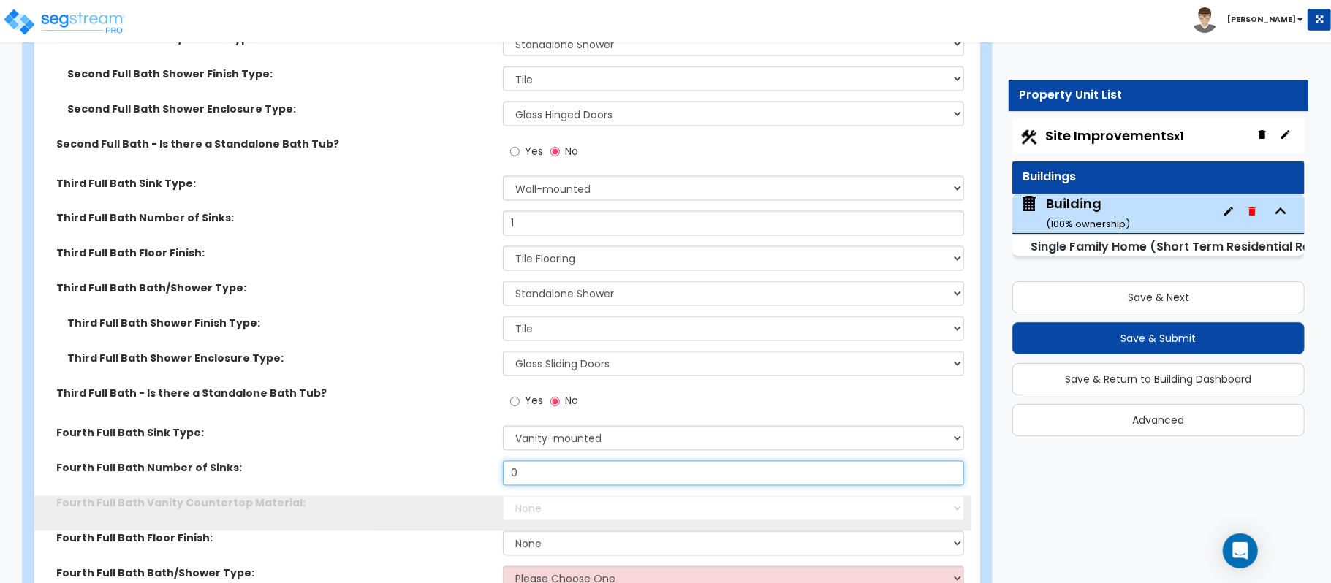
scroll to position [5827, 0]
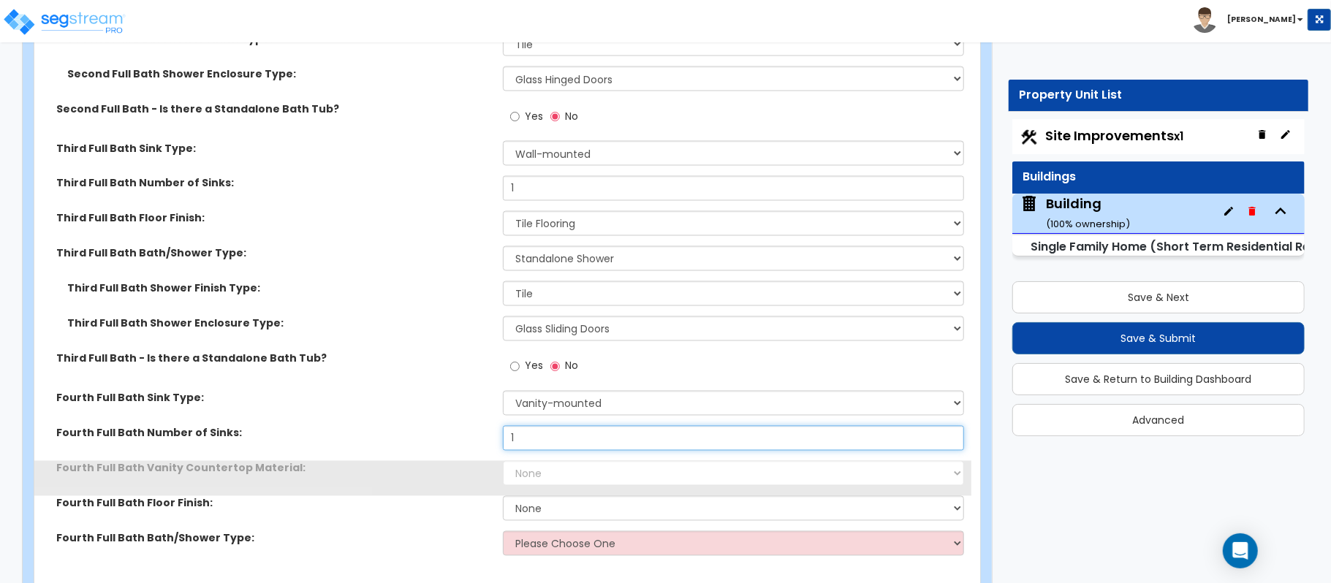
type input "1"
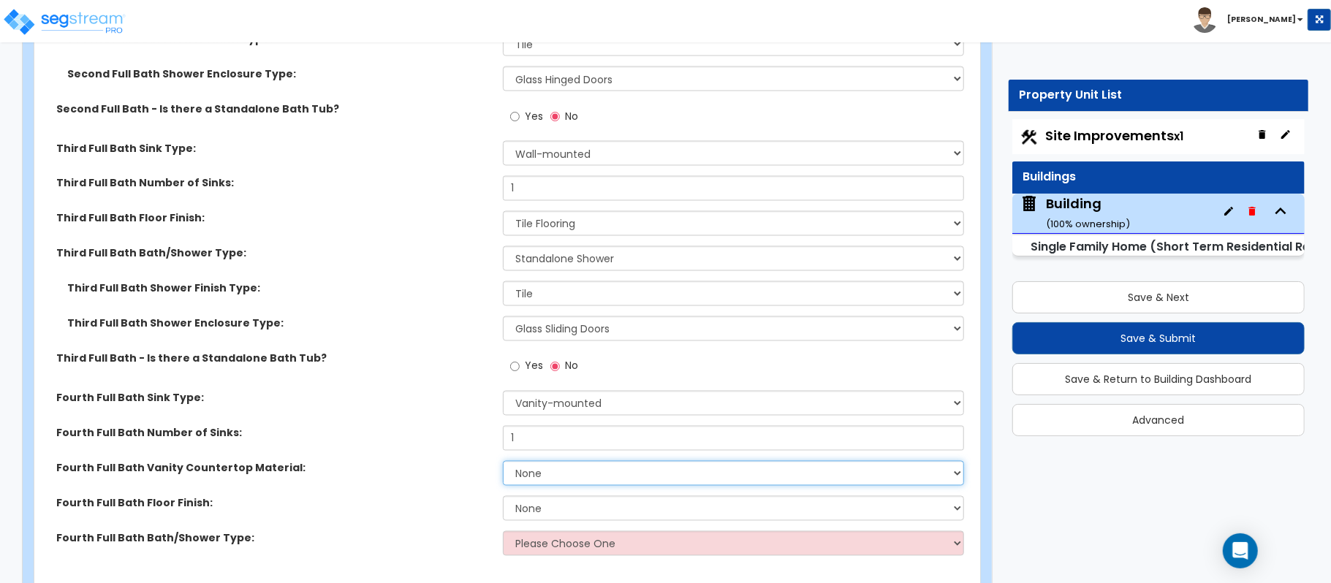
select select "2"
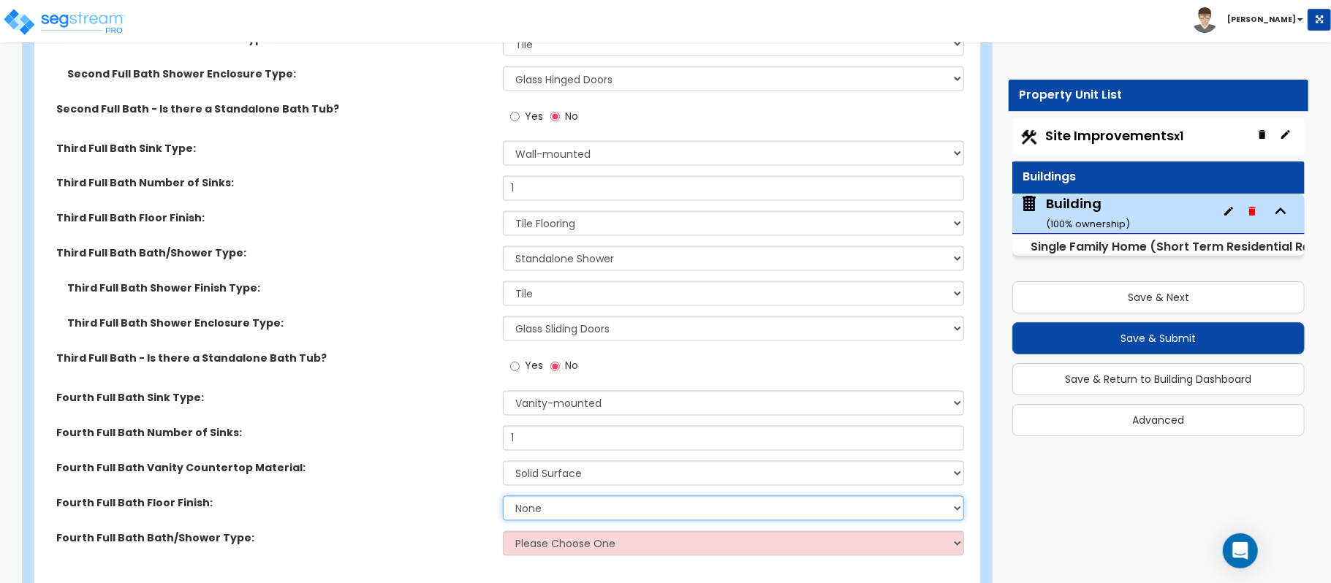
select select "1"
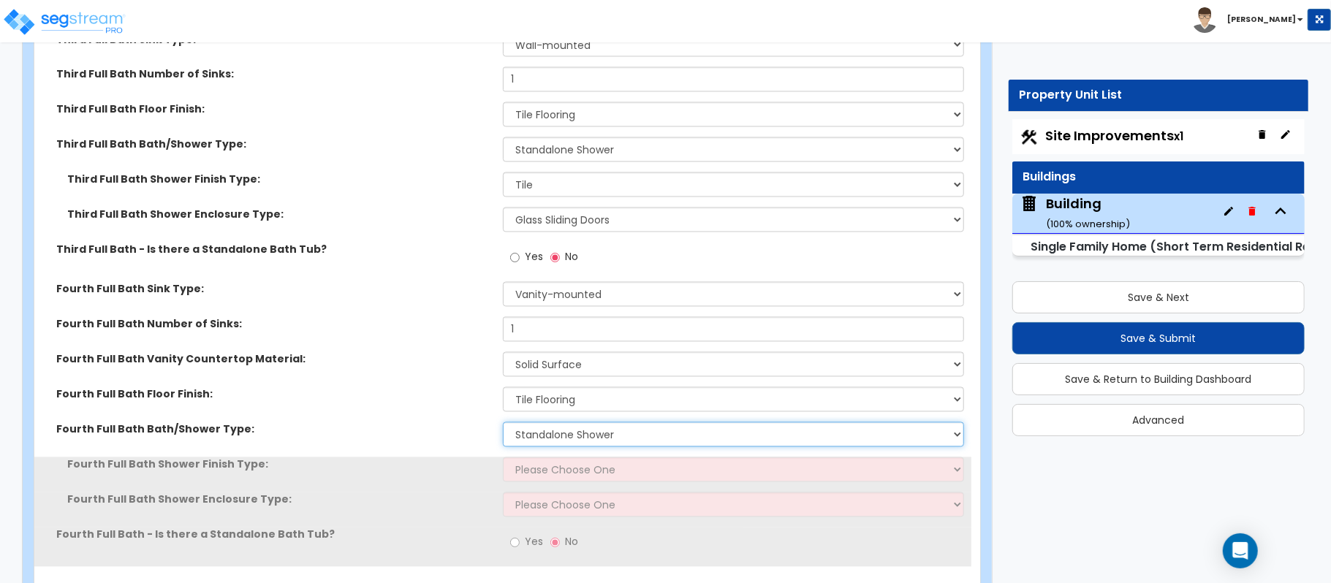
scroll to position [6033, 0]
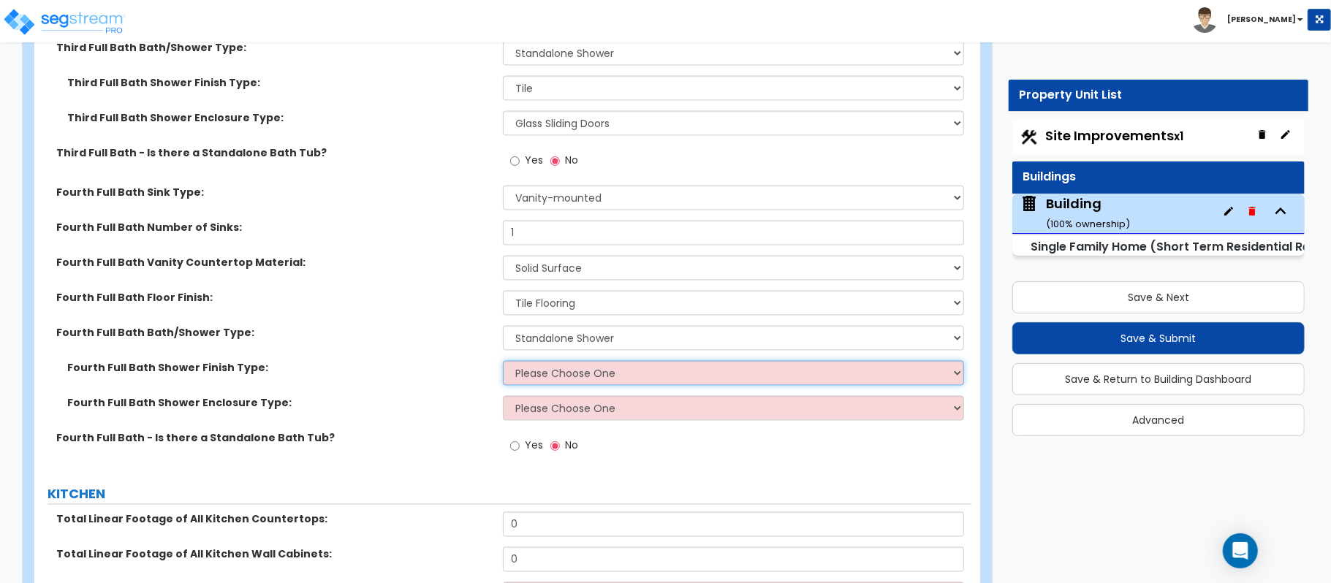
select select "2"
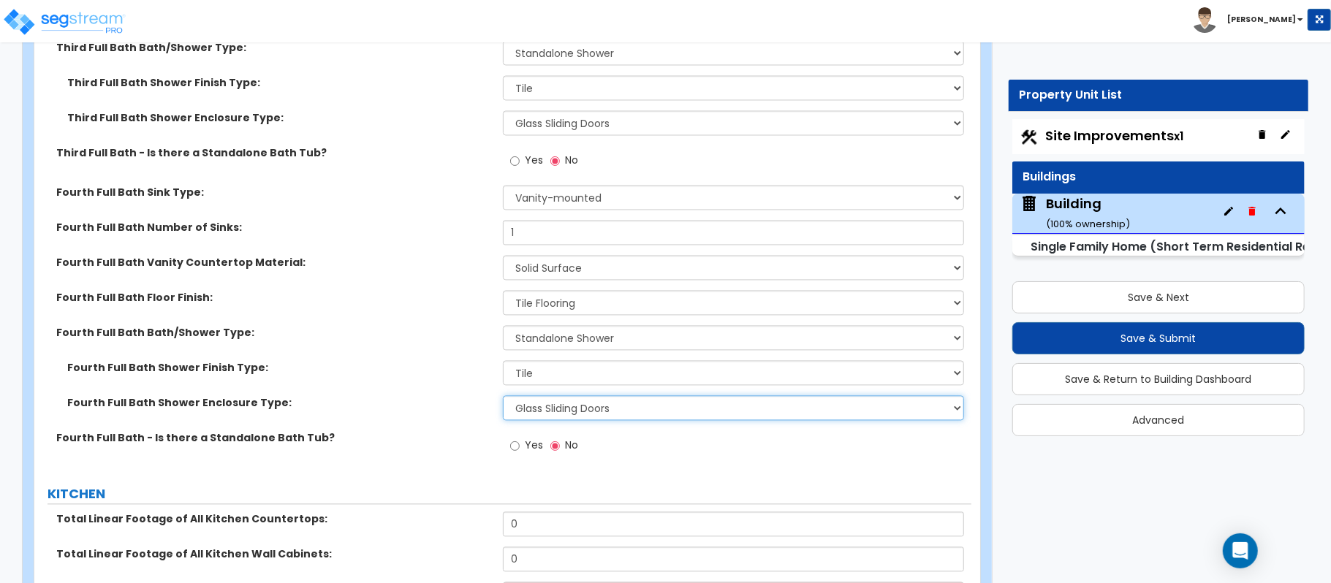
select select "3"
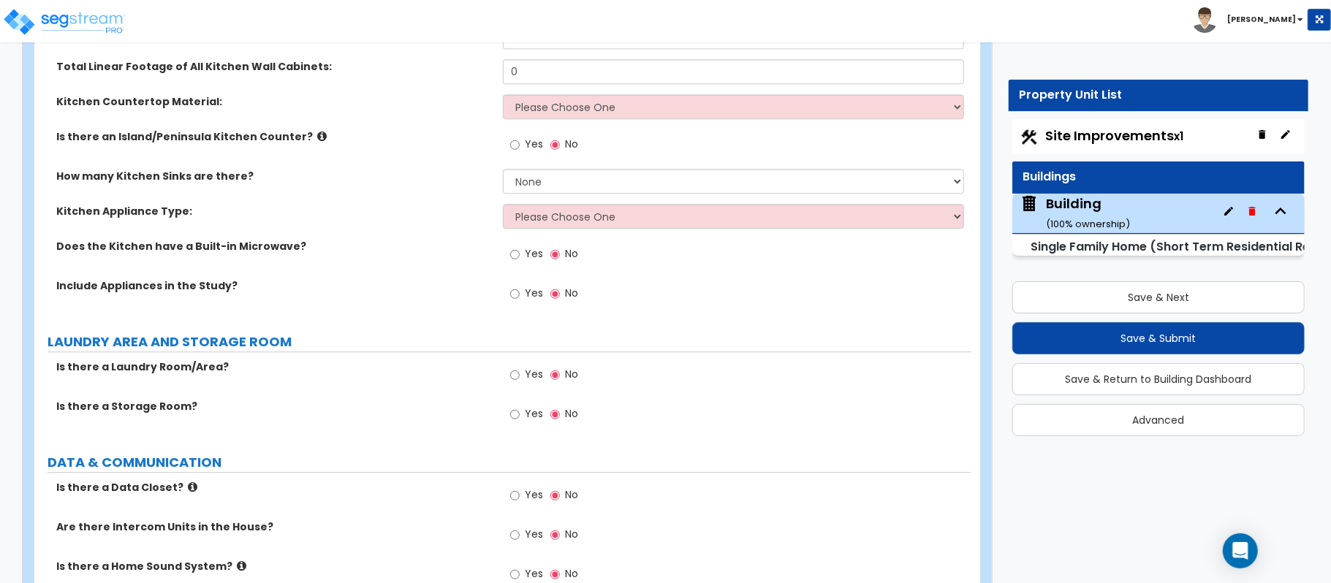
scroll to position [6326, 0]
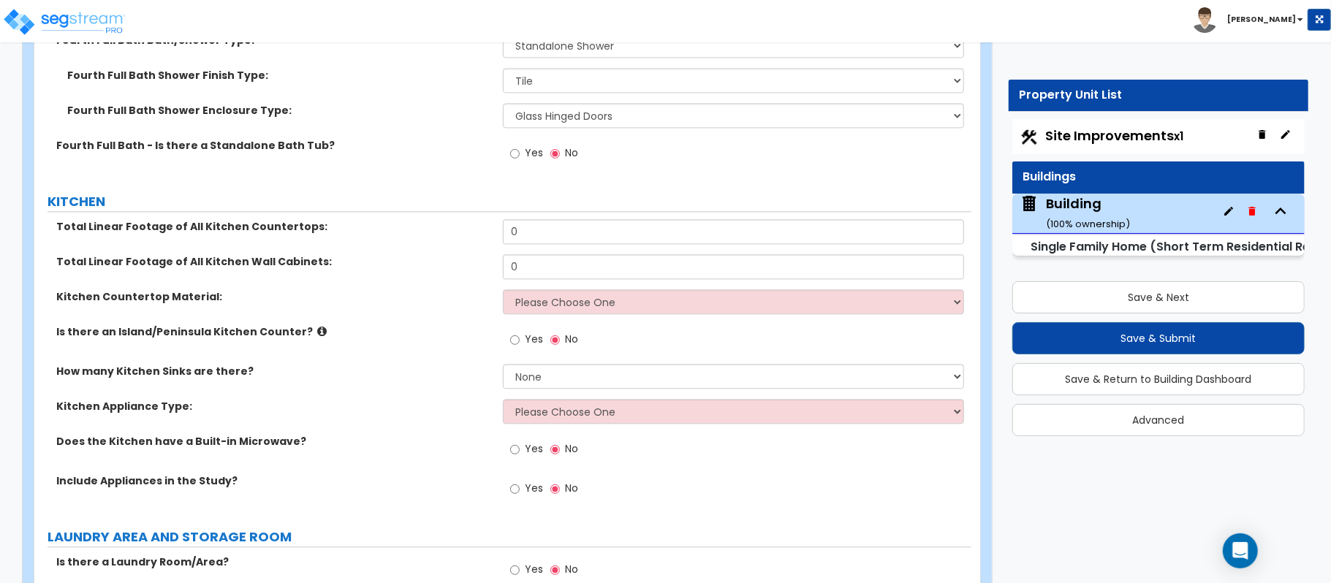
drag, startPoint x: 574, startPoint y: 235, endPoint x: 475, endPoint y: 224, distance: 99.3
click at [475, 224] on div "Total Linear Footage of All Kitchen Countertops: 0" at bounding box center [502, 236] width 937 height 35
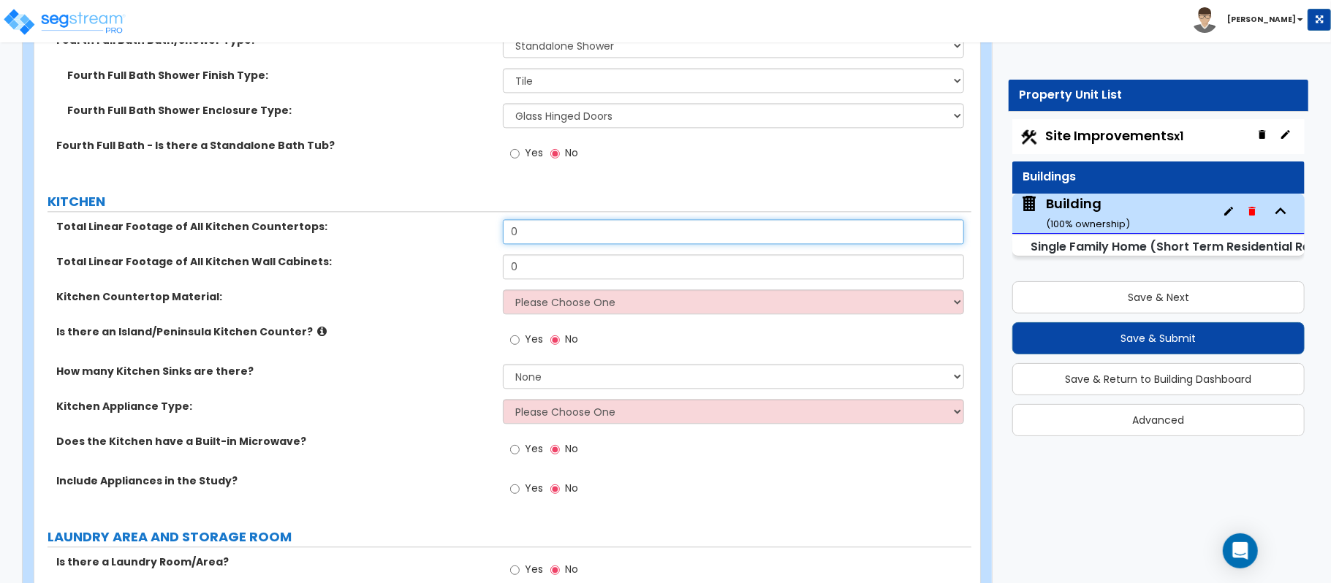
drag, startPoint x: 534, startPoint y: 223, endPoint x: 495, endPoint y: 223, distance: 38.7
click at [495, 223] on div "Total Linear Footage of All Kitchen Countertops: 0" at bounding box center [502, 236] width 937 height 35
drag, startPoint x: 532, startPoint y: 215, endPoint x: 477, endPoint y: 224, distance: 55.5
click at [477, 224] on div "Total Linear Footage of All Kitchen Countertops: 18" at bounding box center [502, 236] width 937 height 35
type input "26"
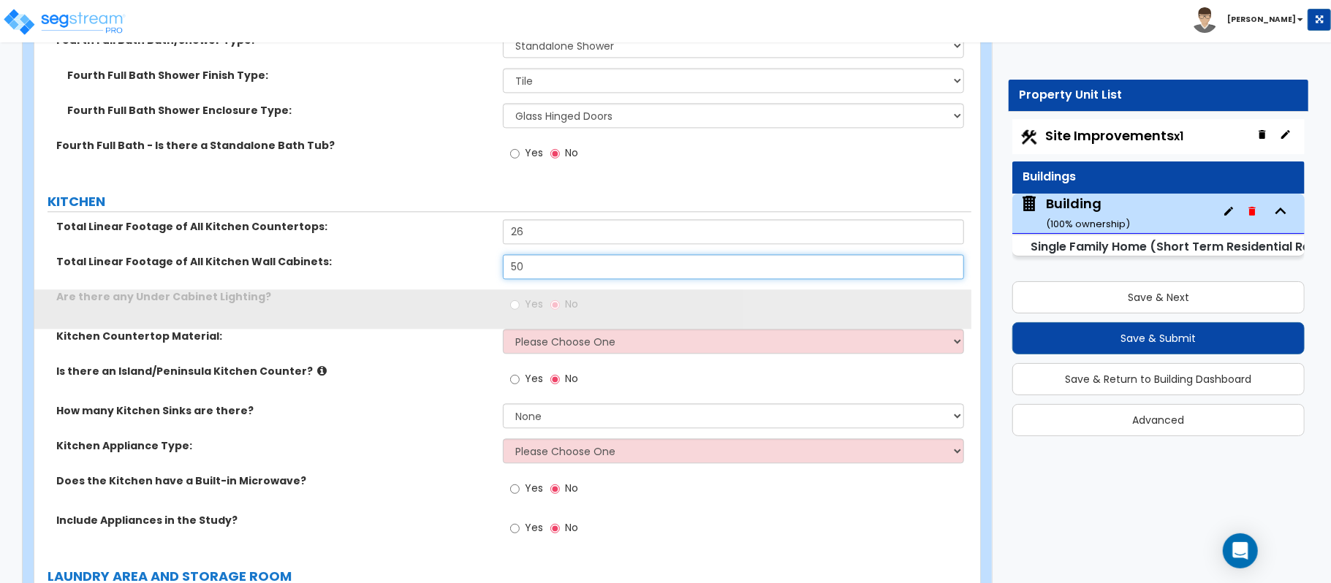
type input "50"
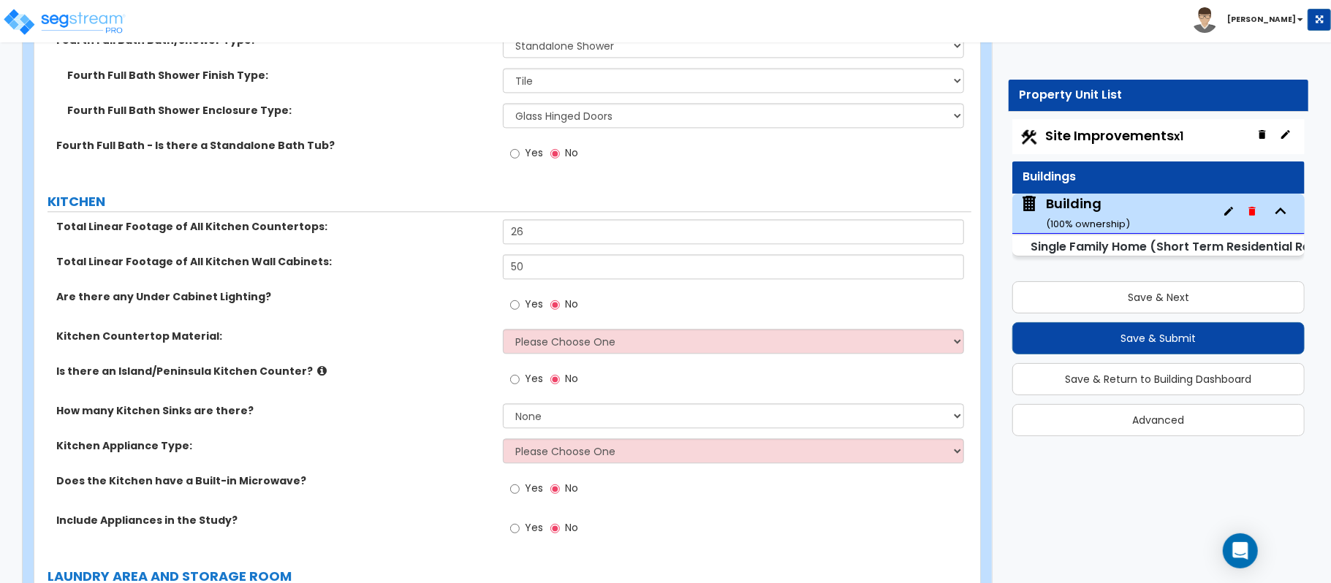
click at [521, 294] on label "Yes" at bounding box center [526, 306] width 33 height 25
click at [520, 297] on input "Yes" at bounding box center [515, 305] width 10 height 16
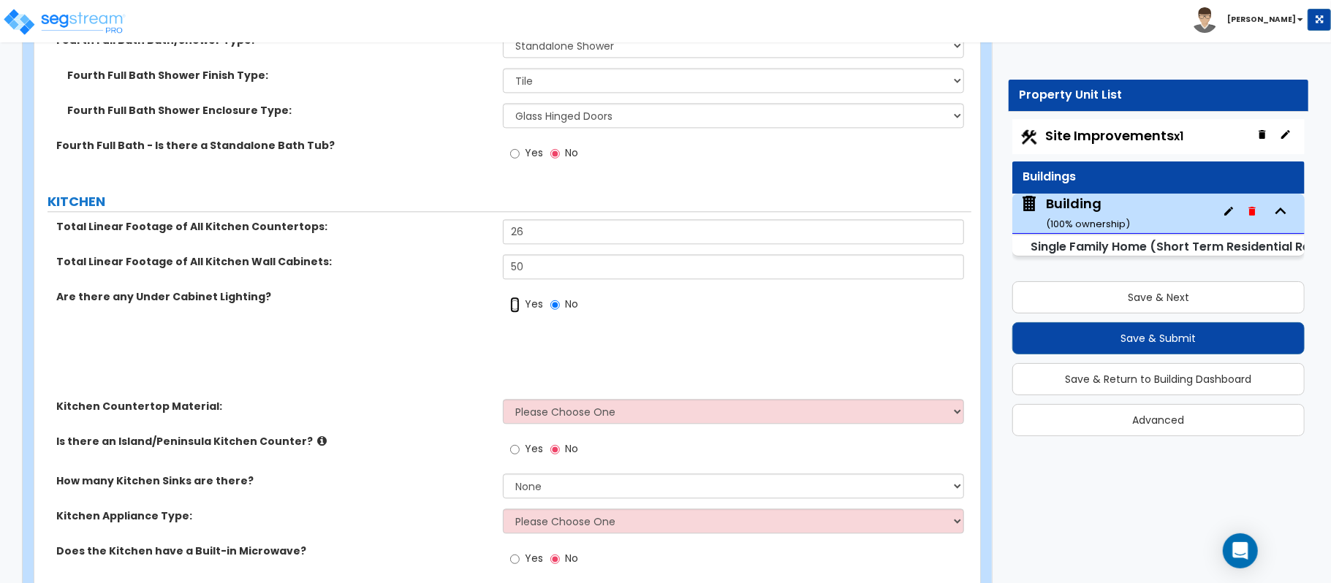
radio input "true"
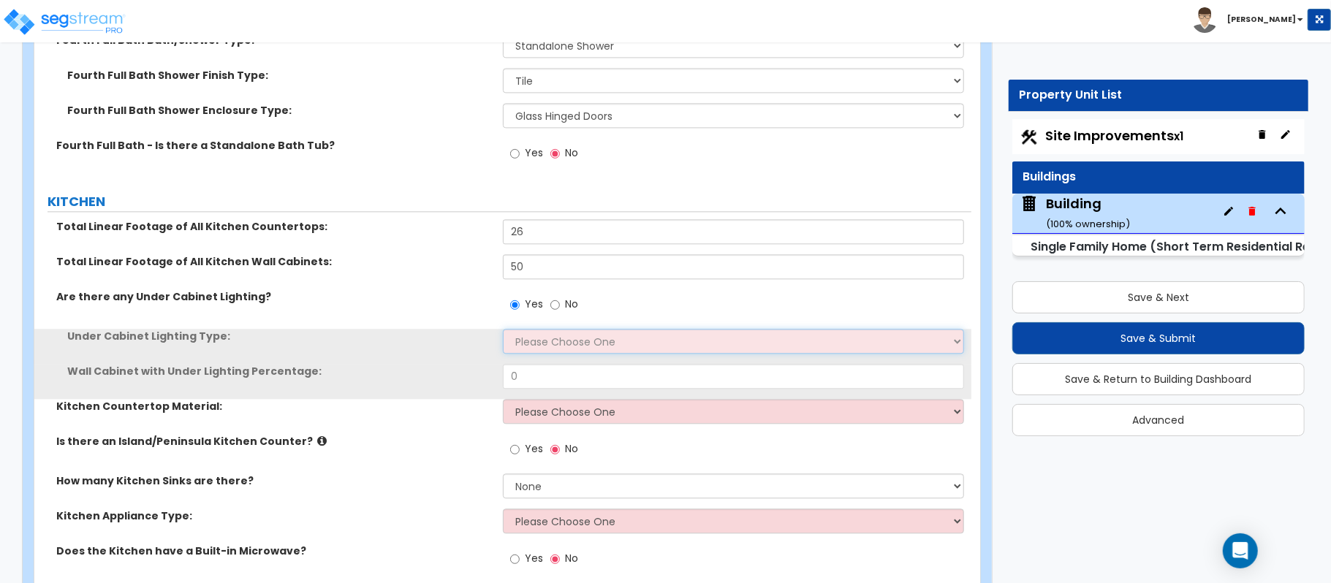
click at [548, 329] on select "Please Choose One Fluorescent Incandescent LED" at bounding box center [733, 341] width 461 height 25
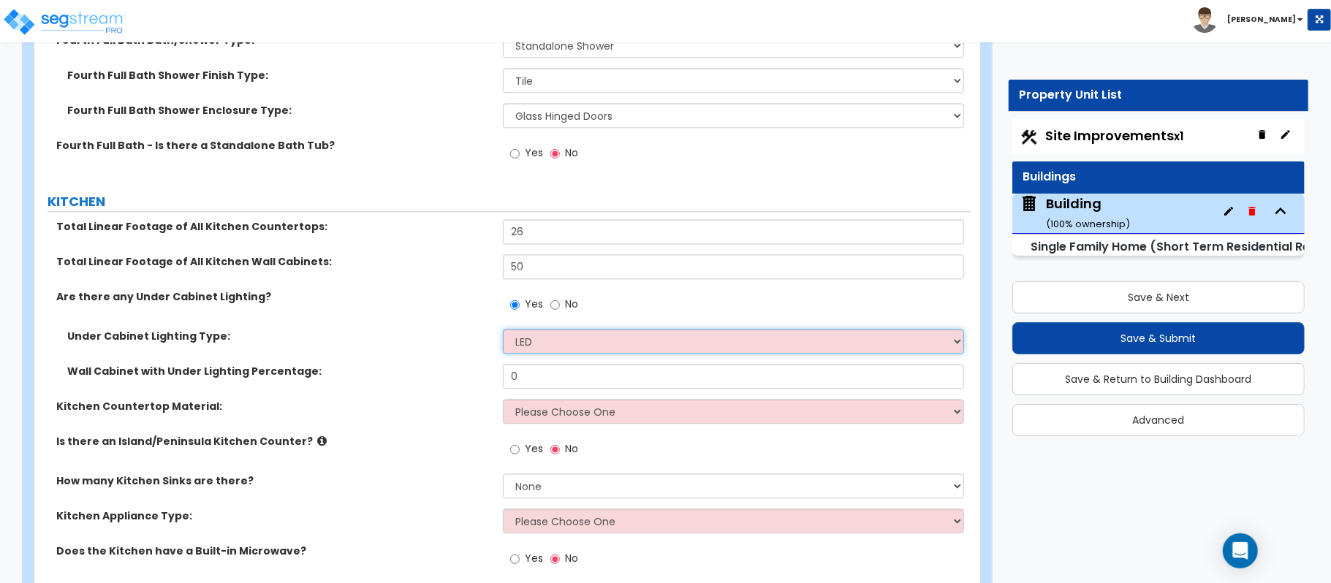
click at [503, 329] on select "Please Choose One Fluorescent Incandescent LED" at bounding box center [733, 341] width 461 height 25
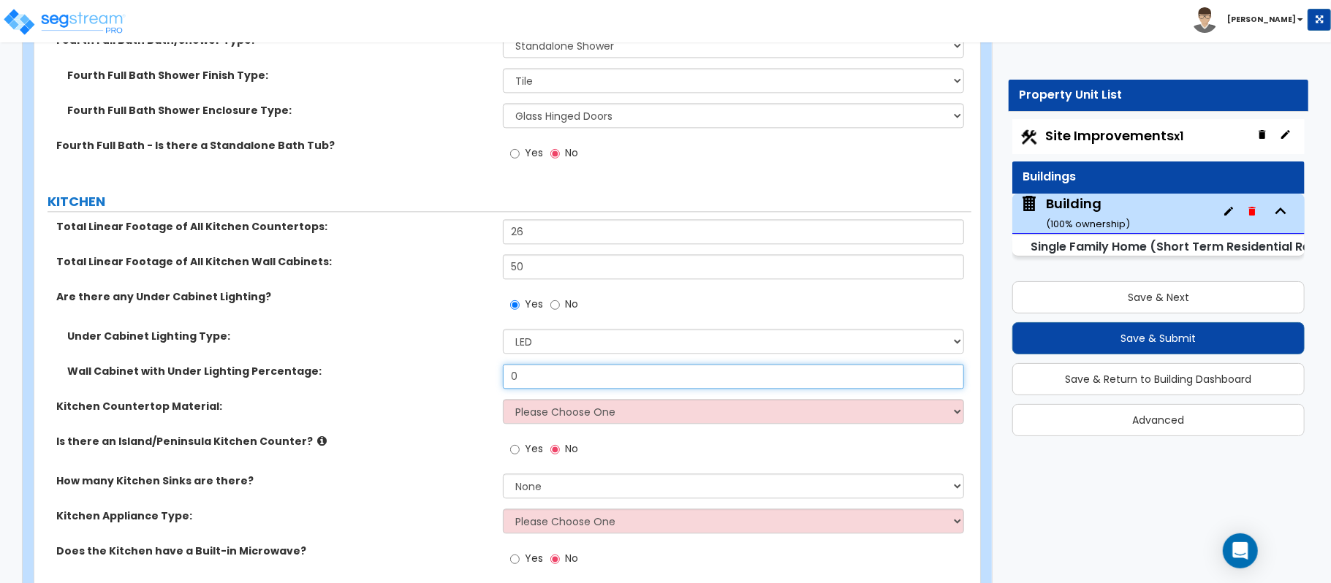
drag, startPoint x: 580, startPoint y: 368, endPoint x: 475, endPoint y: 372, distance: 104.6
click at [475, 372] on div "Wall Cabinet with Under Lighting Percentage: 0" at bounding box center [502, 381] width 937 height 35
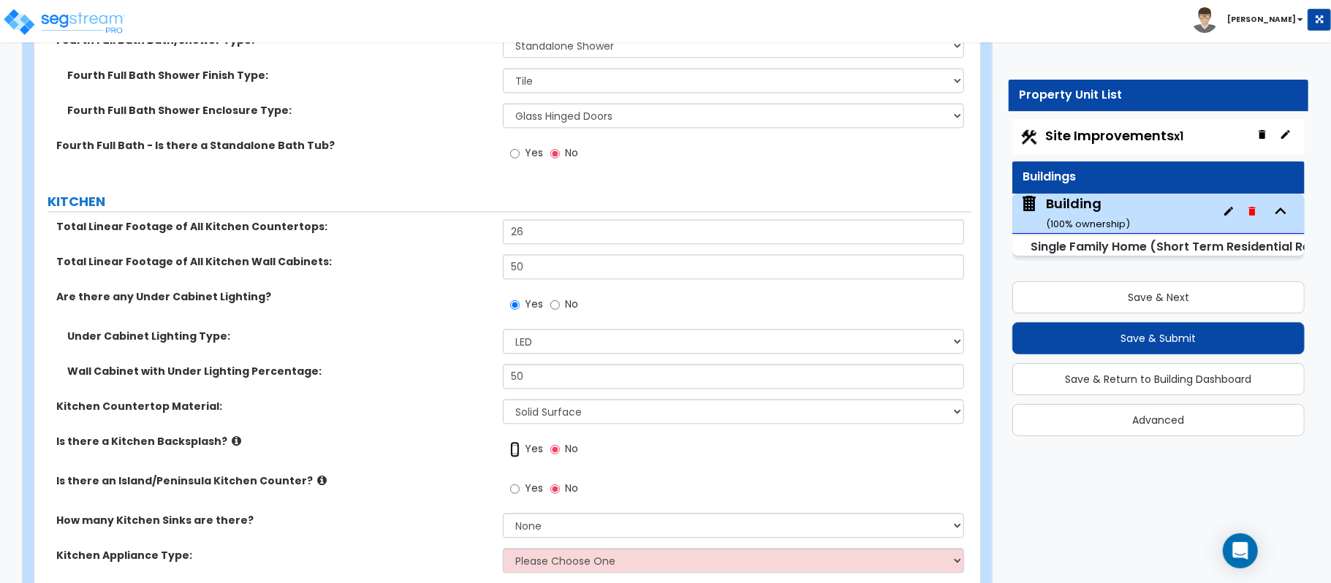
click at [515, 445] on input "Yes" at bounding box center [515, 450] width 10 height 16
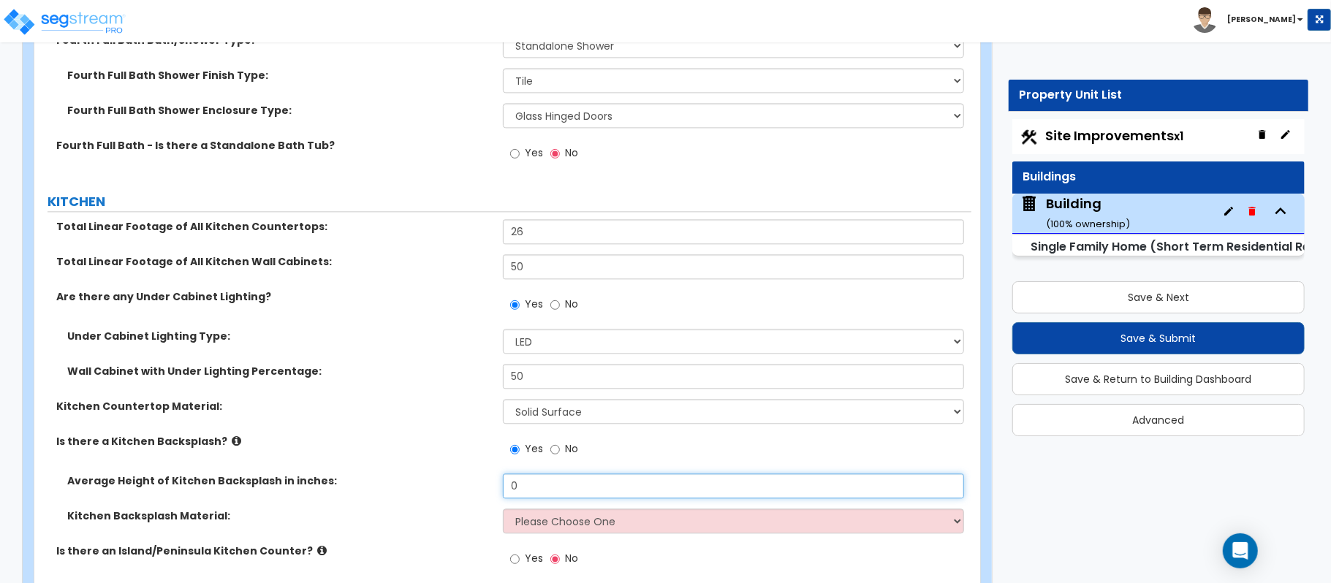
drag, startPoint x: 539, startPoint y: 475, endPoint x: 474, endPoint y: 477, distance: 65.1
click at [474, 477] on div "Average Height of Kitchen Backsplash in inches: 0" at bounding box center [502, 491] width 937 height 35
click at [572, 509] on select "Please Choose One Plastic Laminate Solid Surface Stone Quartz Tile Stainless St…" at bounding box center [733, 521] width 461 height 25
click at [503, 509] on select "Please Choose One Plastic Laminate Solid Surface Stone Quartz Tile Stainless St…" at bounding box center [733, 521] width 461 height 25
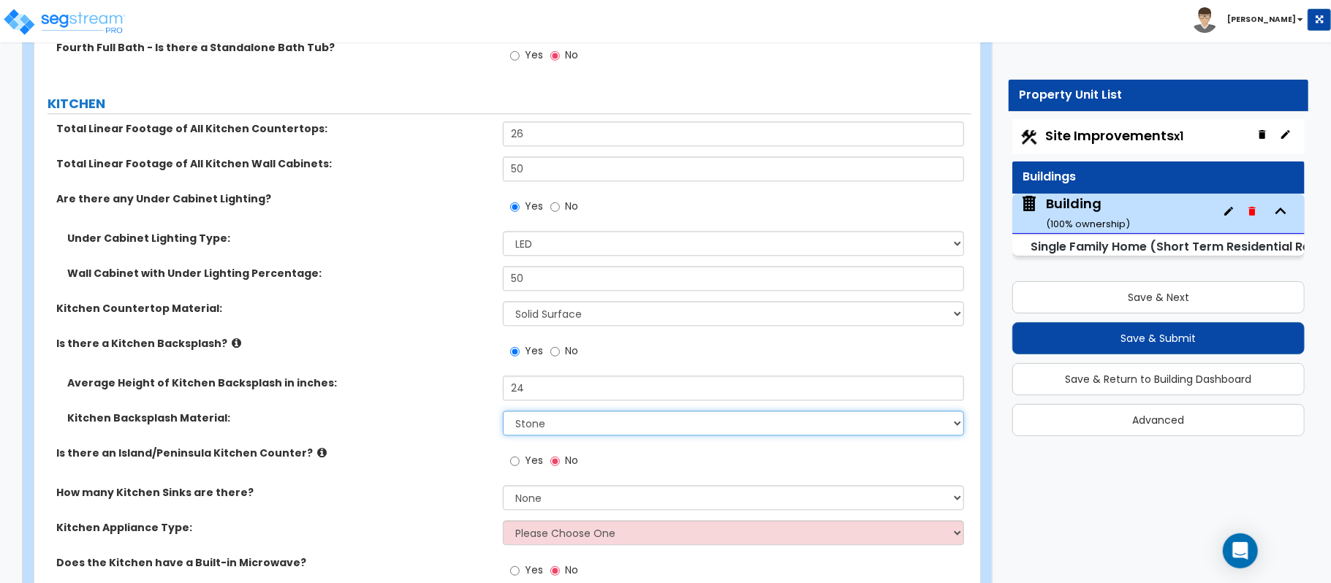
scroll to position [6521, 0]
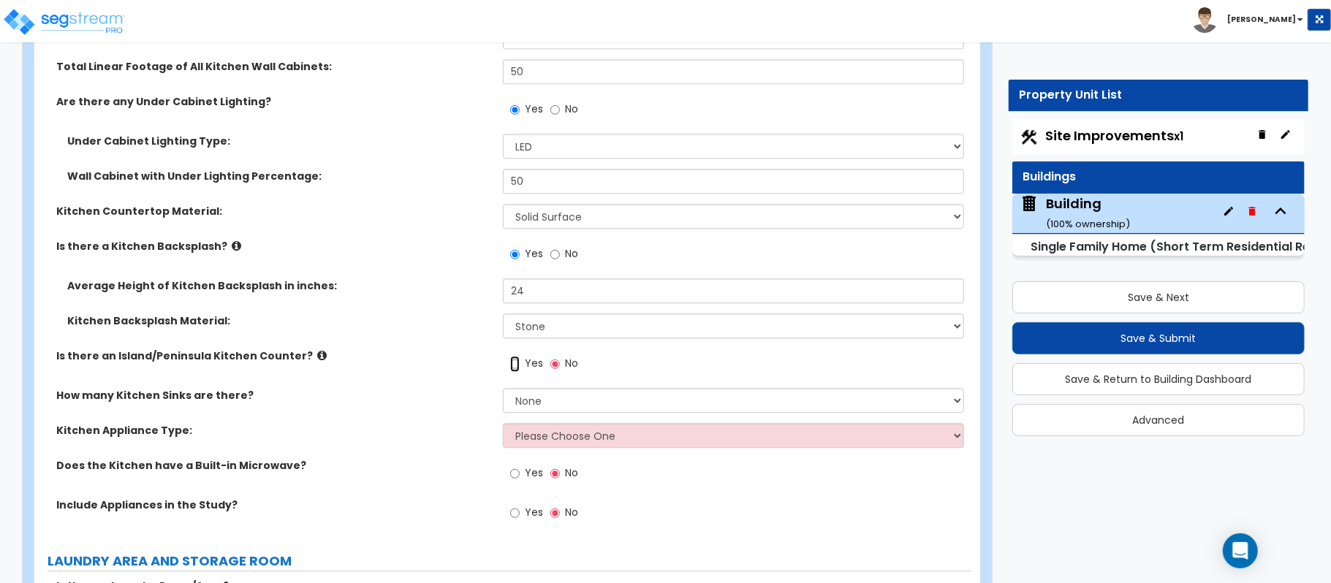
click at [518, 356] on input "Yes" at bounding box center [515, 364] width 10 height 16
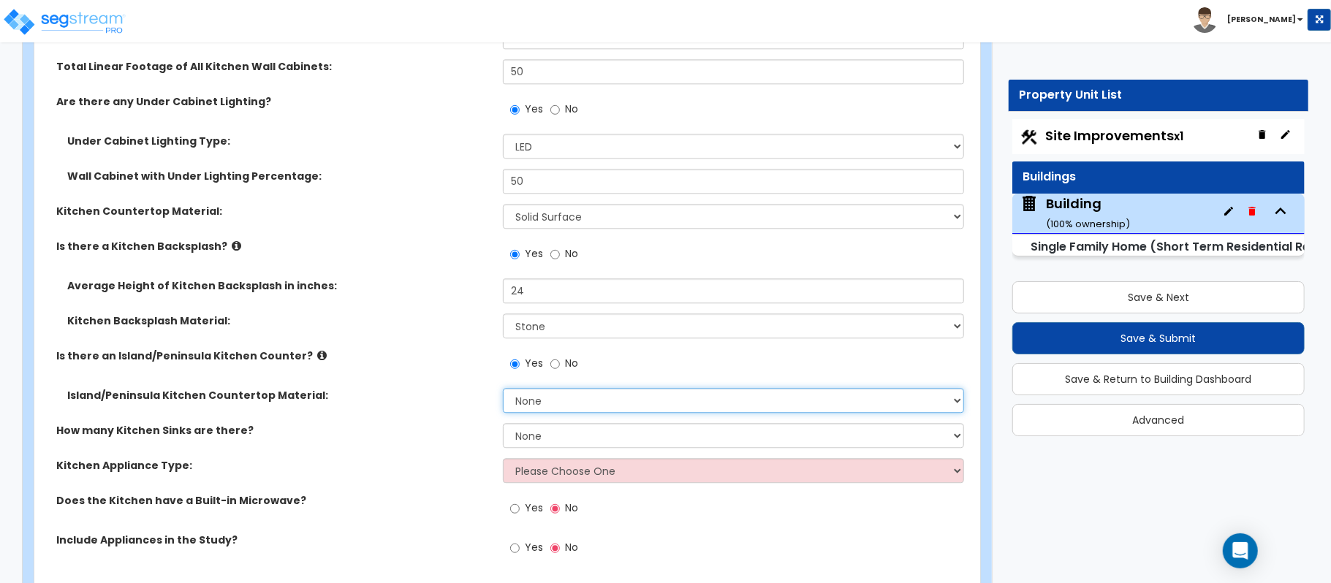
click at [573, 393] on select "None Plastic Laminate Solid Surface Stone Quartz Marble Tile Wood Stainless Ste…" at bounding box center [733, 400] width 461 height 25
click at [503, 388] on select "None Plastic Laminate Solid Surface Stone Quartz Marble Tile Wood Stainless Ste…" at bounding box center [733, 400] width 461 height 25
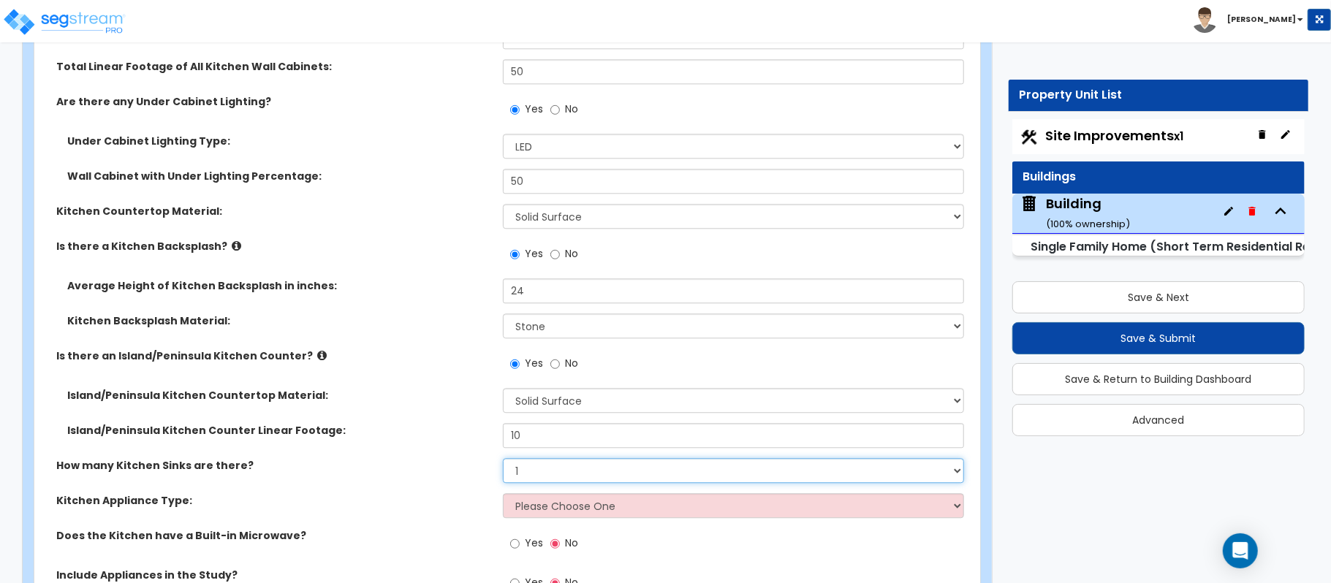
click at [564, 466] on select "None 1 2 3" at bounding box center [733, 470] width 461 height 25
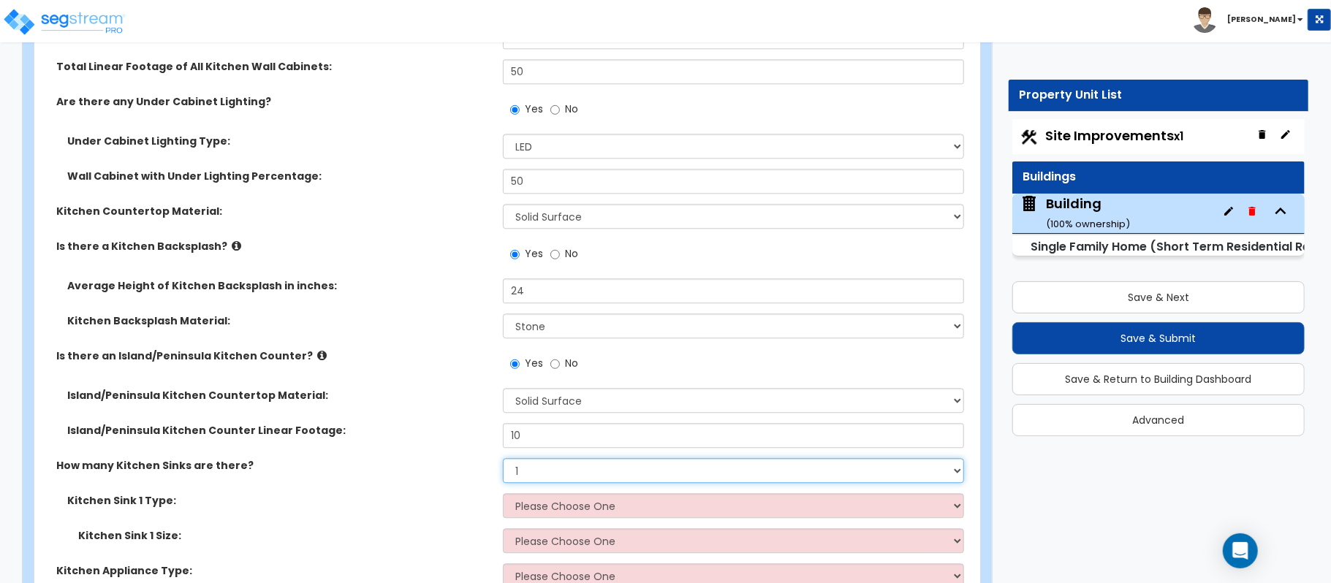
click at [503, 458] on select "None 1 2 3" at bounding box center [733, 470] width 461 height 25
click at [541, 493] on select "Please Choose One Stainless Steel Porcelain Enamel Cast Iron Granite Composite" at bounding box center [733, 505] width 461 height 25
click at [503, 493] on select "Please Choose One Stainless Steel Porcelain Enamel Cast Iron Granite Composite" at bounding box center [733, 505] width 461 height 25
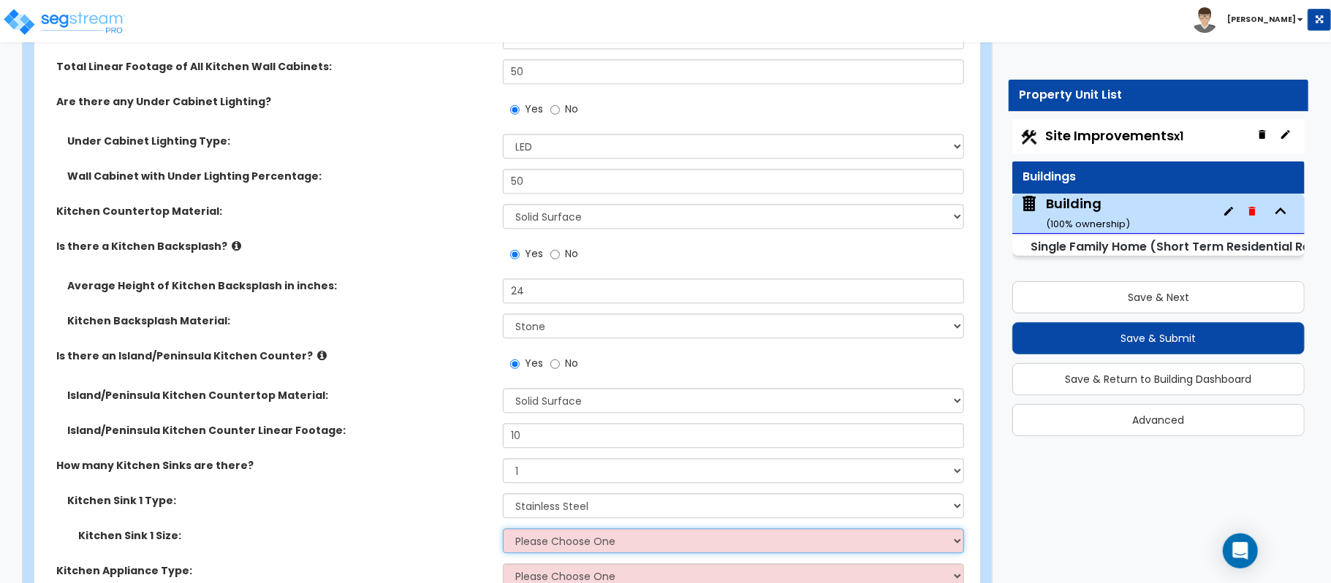
click at [557, 528] on select "Please Choose One Single Sink Double Sink" at bounding box center [733, 540] width 461 height 25
click at [503, 528] on select "Please Choose One Single Sink Double Sink" at bounding box center [733, 540] width 461 height 25
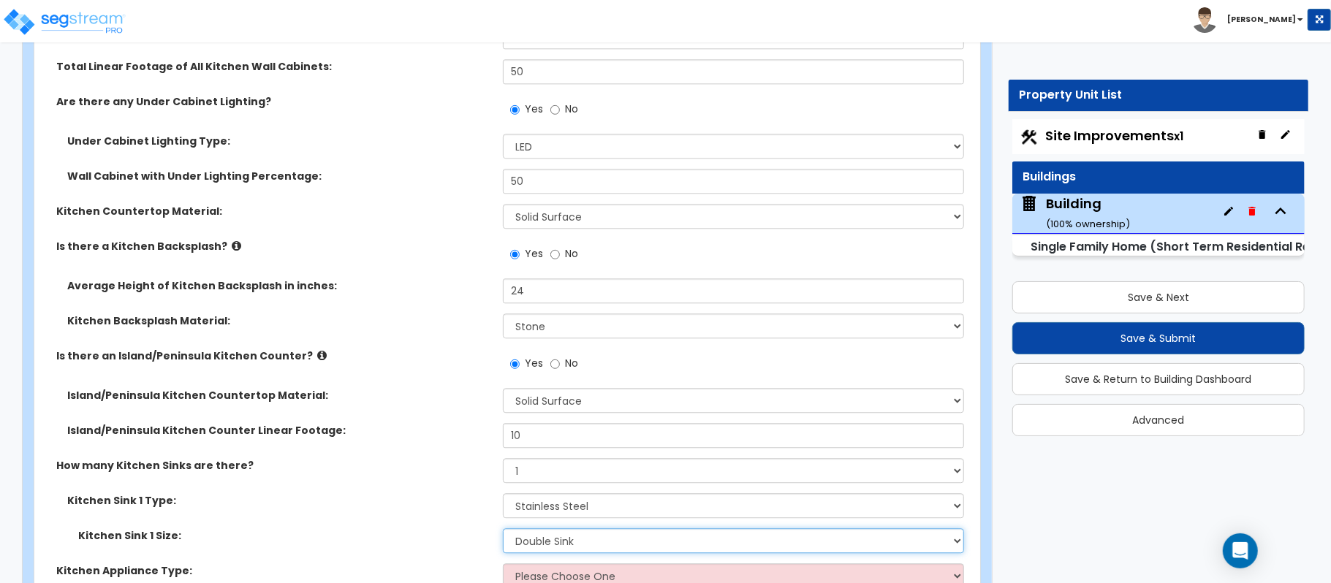
click at [569, 528] on select "Please Choose One Single Sink Double Sink" at bounding box center [733, 540] width 461 height 25
click at [407, 515] on div "Kitchen Sink 1 Type: Please Choose One Stainless Steel Porcelain Enamel Cast Ir…" at bounding box center [502, 528] width 915 height 70
click at [539, 534] on select "Please Choose One Single Sink Double Sink" at bounding box center [733, 540] width 461 height 25
click at [536, 528] on select "Please Choose One Single Sink Double Sink" at bounding box center [733, 540] width 461 height 25
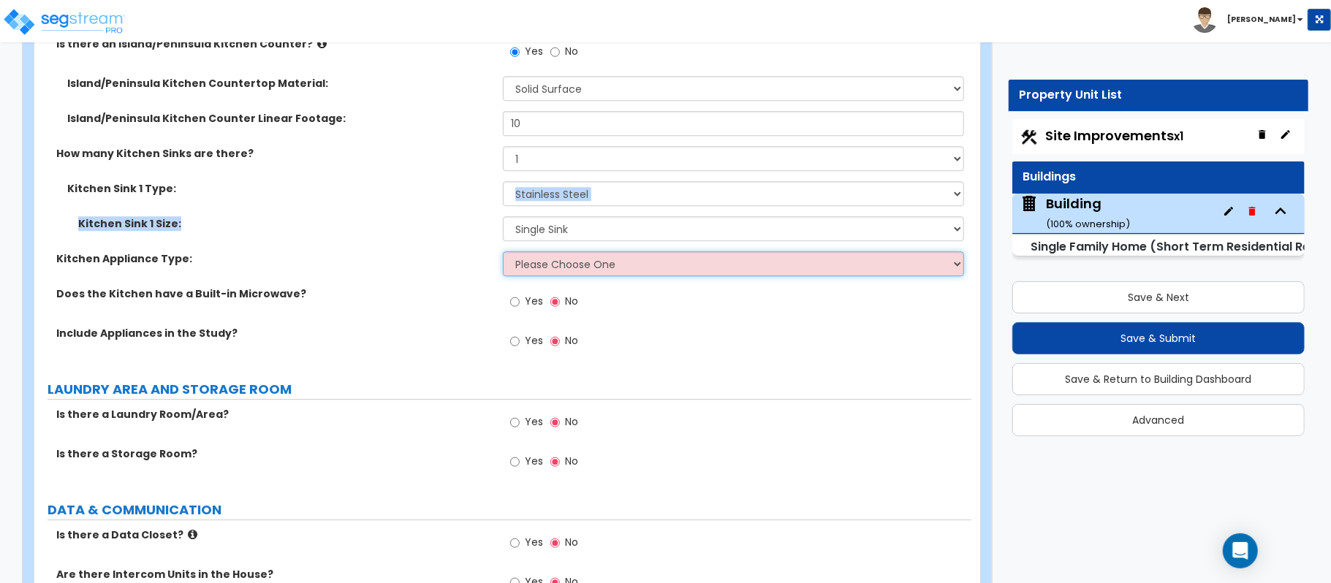
click at [530, 261] on select "Please Choose One Gas Electric" at bounding box center [733, 263] width 461 height 25
click at [459, 287] on label "Does the Kitchen have a Built-in Microwave?" at bounding box center [274, 294] width 436 height 15
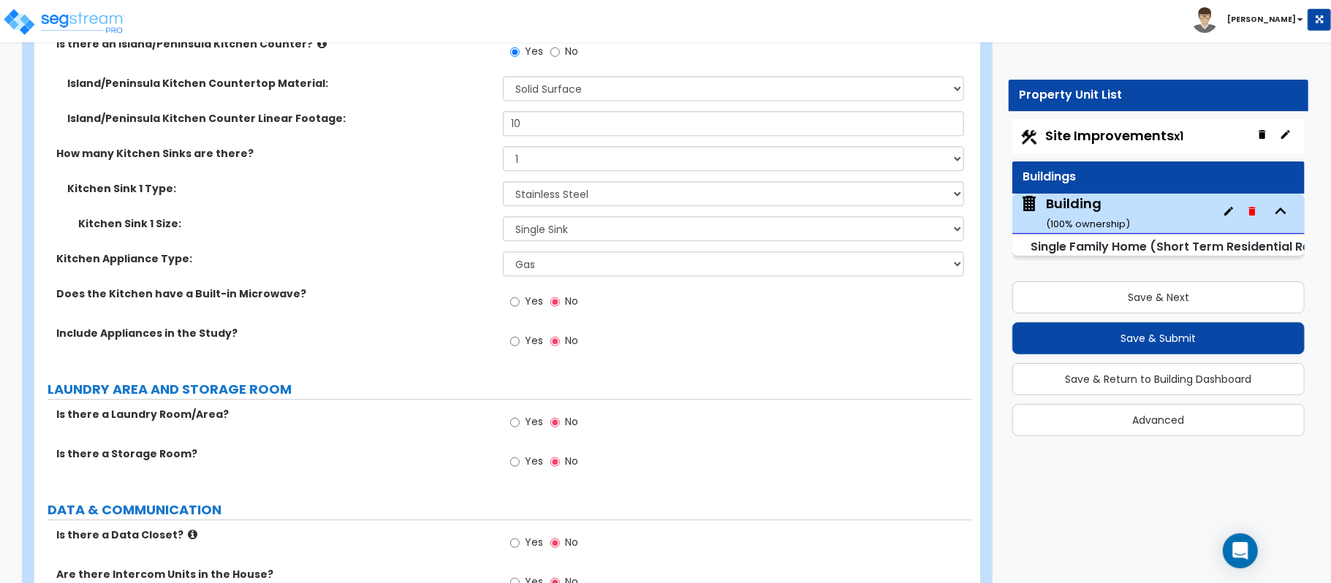
click at [507, 287] on div "Yes No" at bounding box center [544, 304] width 83 height 34
click at [516, 294] on input "Yes" at bounding box center [515, 302] width 10 height 16
click at [515, 333] on input "Yes" at bounding box center [515, 341] width 10 height 16
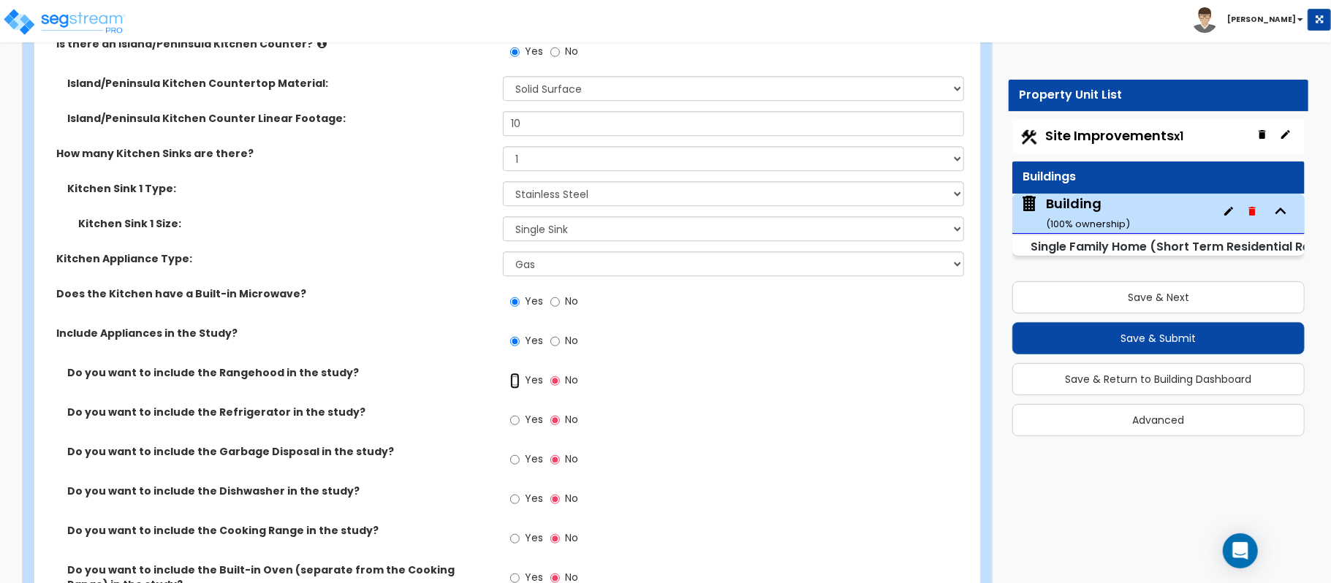
click at [518, 373] on input "Yes" at bounding box center [515, 381] width 10 height 16
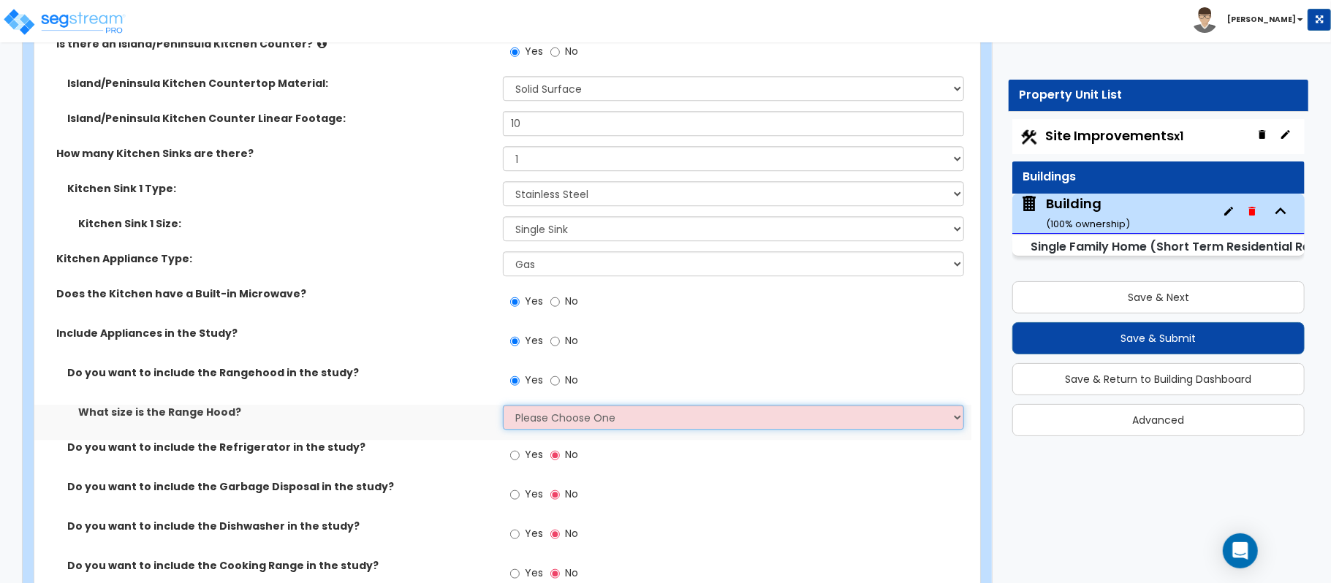
click at [515, 411] on select "Please Choose One Normal - 30" Wide - 42"" at bounding box center [733, 417] width 461 height 25
click at [503, 405] on select "Please Choose One Normal - 30" Wide - 42"" at bounding box center [733, 417] width 461 height 25
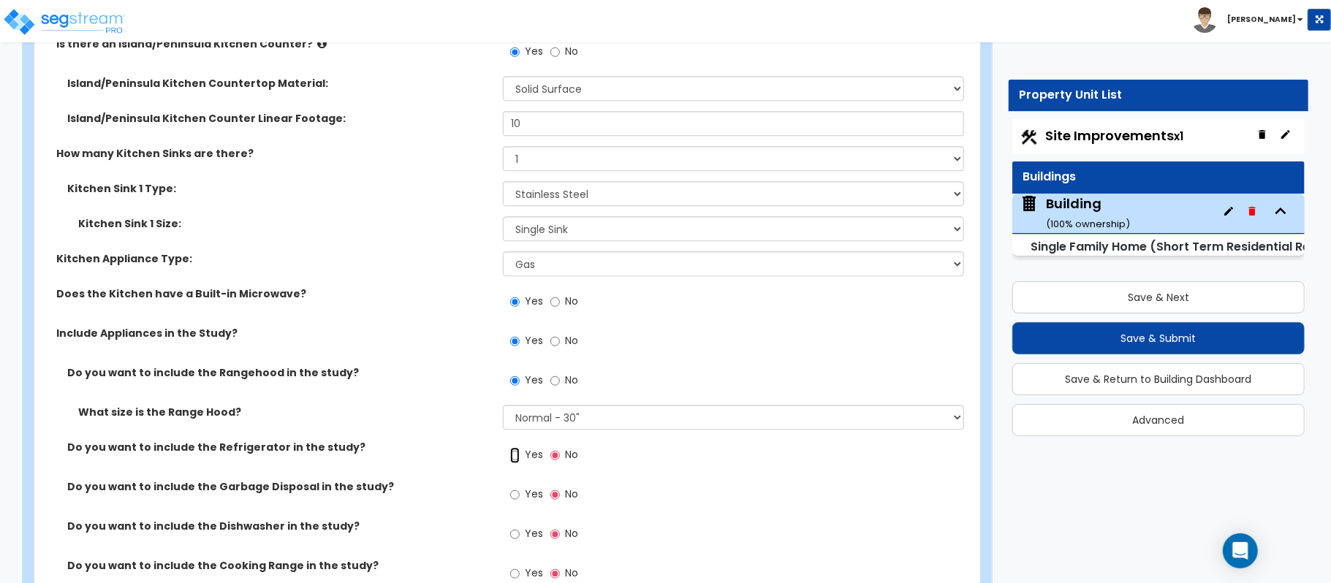
click at [516, 447] on input "Yes" at bounding box center [515, 455] width 10 height 16
click at [518, 487] on input "Yes" at bounding box center [515, 495] width 10 height 16
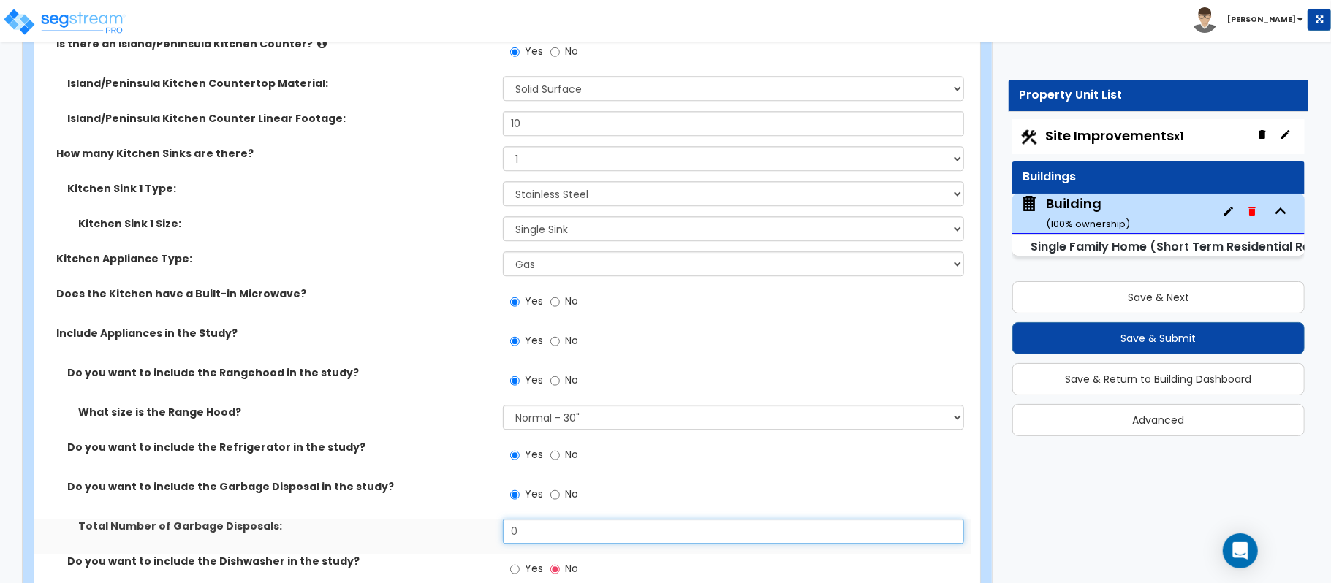
drag, startPoint x: 542, startPoint y: 513, endPoint x: 494, endPoint y: 466, distance: 67.2
click at [481, 519] on div "Total Number of Garbage Disposals: 0" at bounding box center [502, 536] width 937 height 35
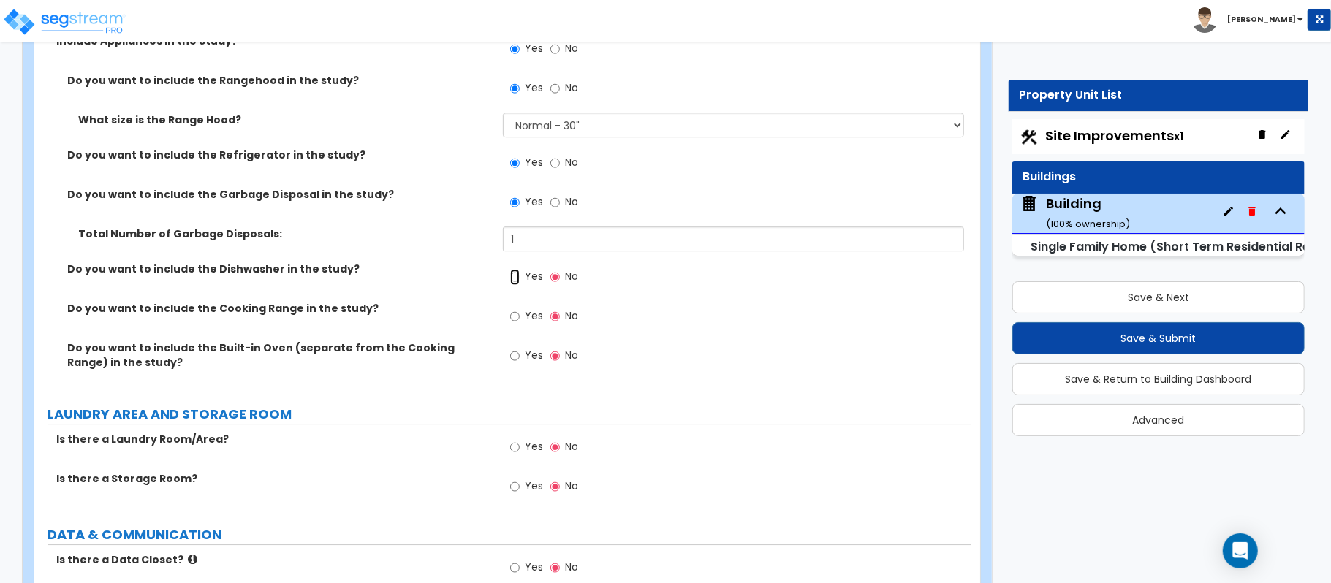
drag, startPoint x: 515, startPoint y: 267, endPoint x: 525, endPoint y: 294, distance: 28.7
click at [516, 269] on input "Yes" at bounding box center [515, 277] width 10 height 16
click at [522, 306] on label "Yes" at bounding box center [526, 318] width 33 height 25
click at [520, 308] on input "Yes" at bounding box center [515, 316] width 10 height 16
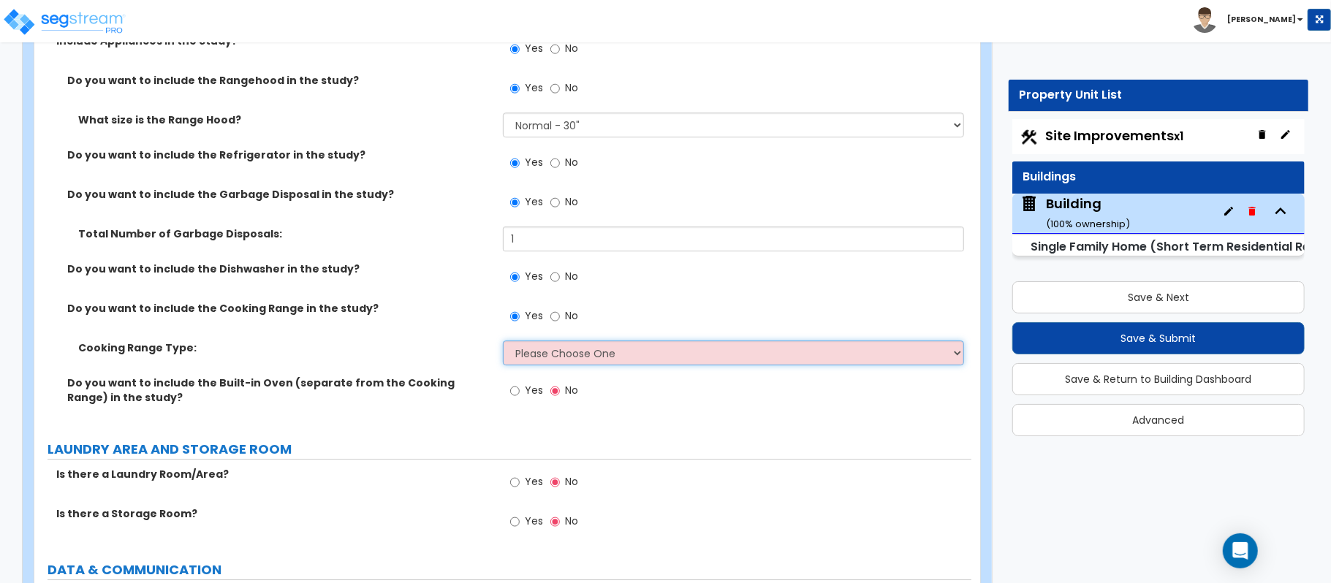
click at [573, 341] on select "Please Choose One Cook Top Only Range with Oven" at bounding box center [733, 353] width 461 height 25
click at [503, 341] on select "Please Choose One Cook Top Only Range with Oven" at bounding box center [733, 353] width 461 height 25
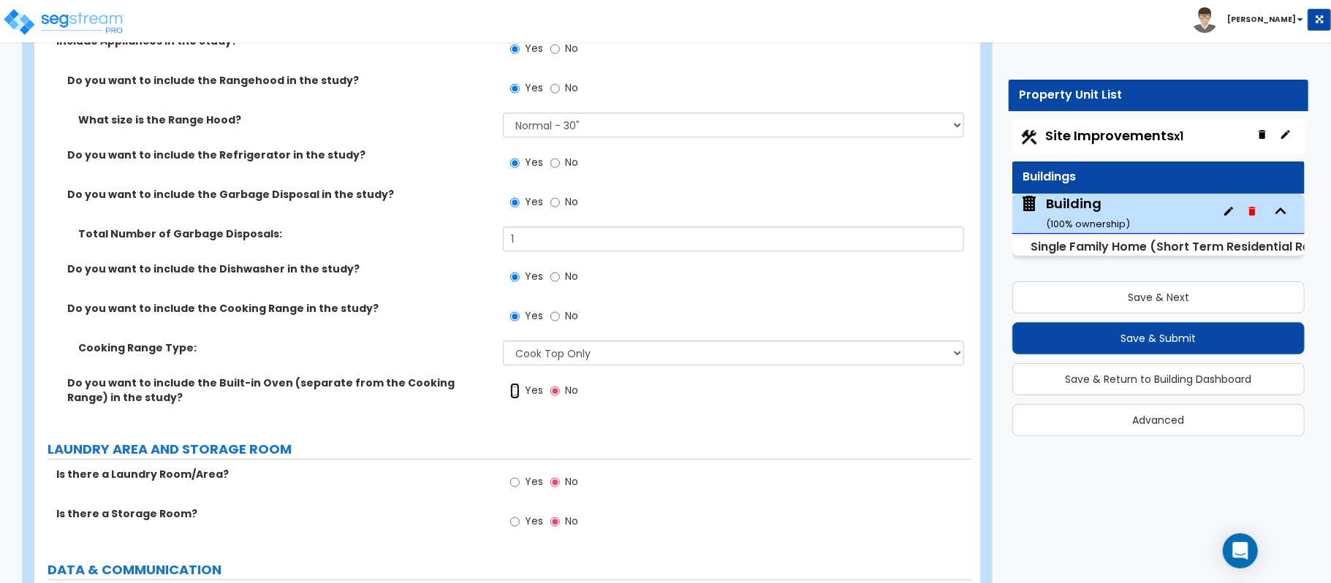
click at [518, 383] on input "Yes" at bounding box center [515, 391] width 10 height 16
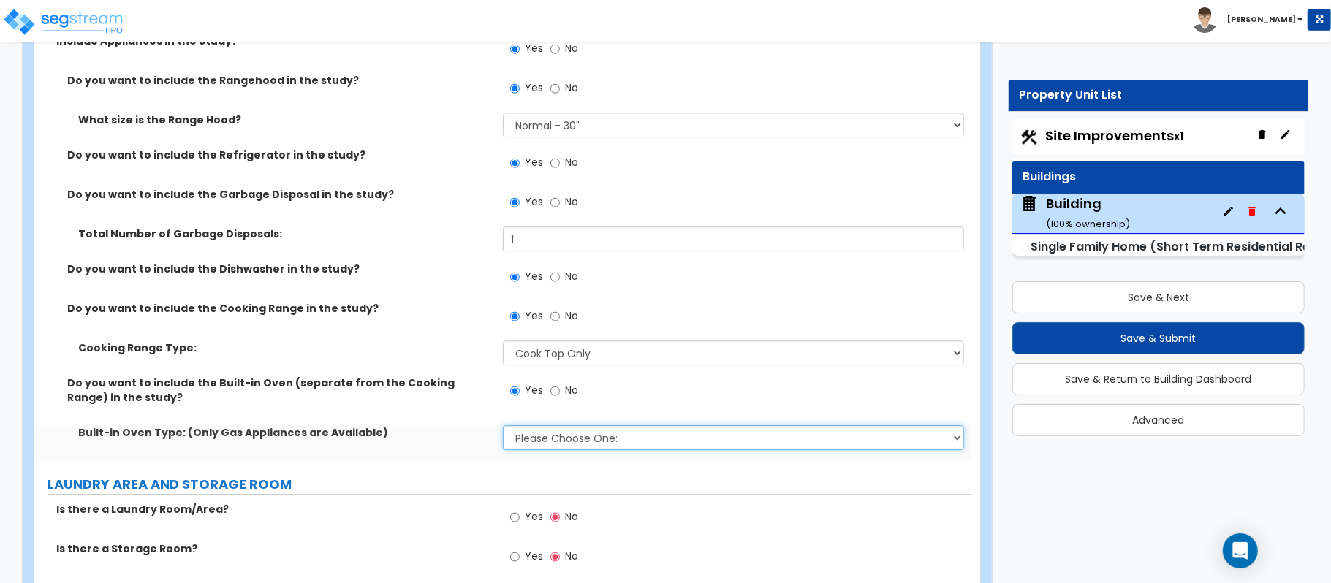
click at [531, 427] on select "Please Choose One: Single Double" at bounding box center [733, 437] width 461 height 25
click at [545, 433] on select "Please Choose One: Single Double" at bounding box center [733, 437] width 461 height 25
click at [503, 425] on select "Please Choose One: Single Double" at bounding box center [733, 437] width 461 height 25
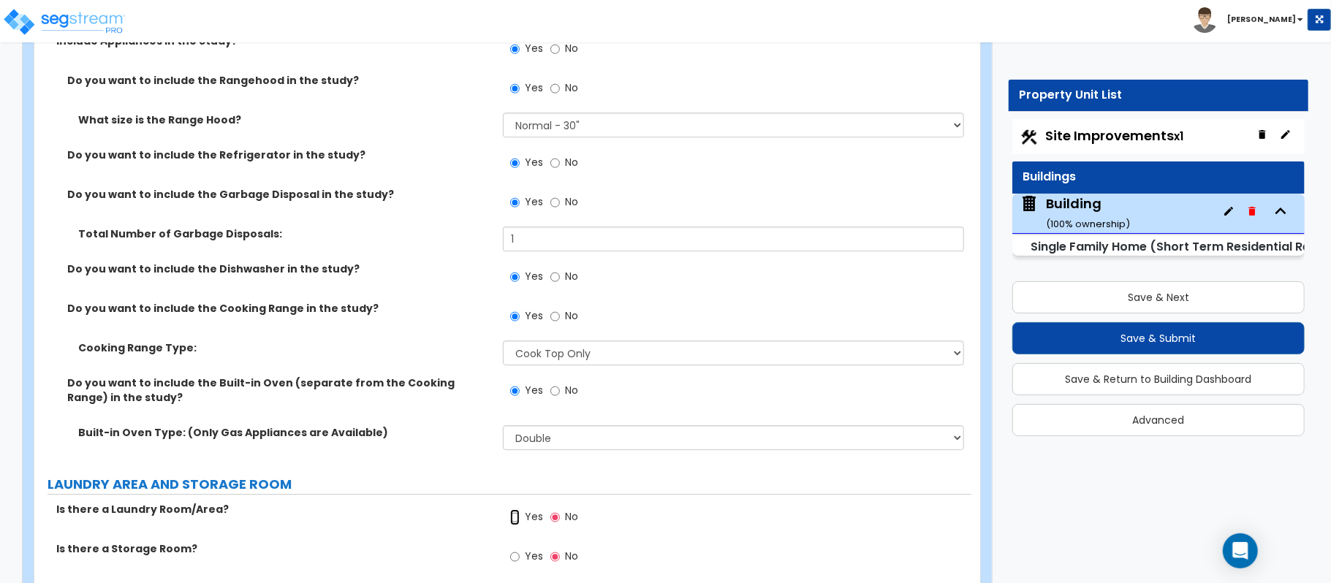
click at [518, 509] on input "Yes" at bounding box center [515, 517] width 10 height 16
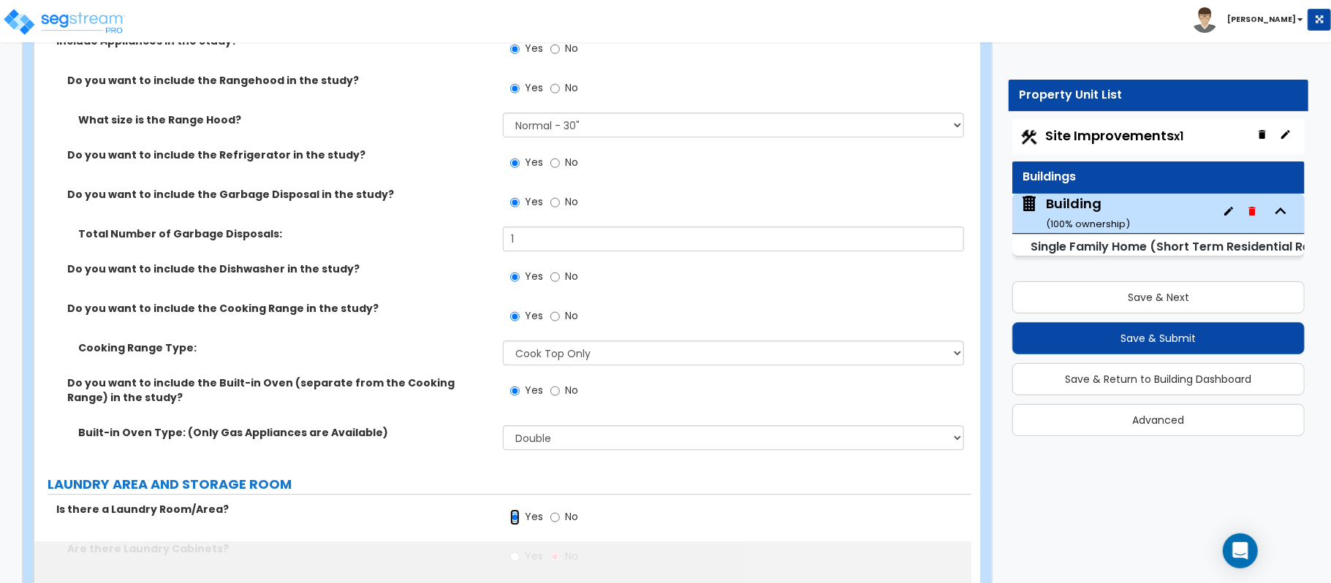
scroll to position [7320, 0]
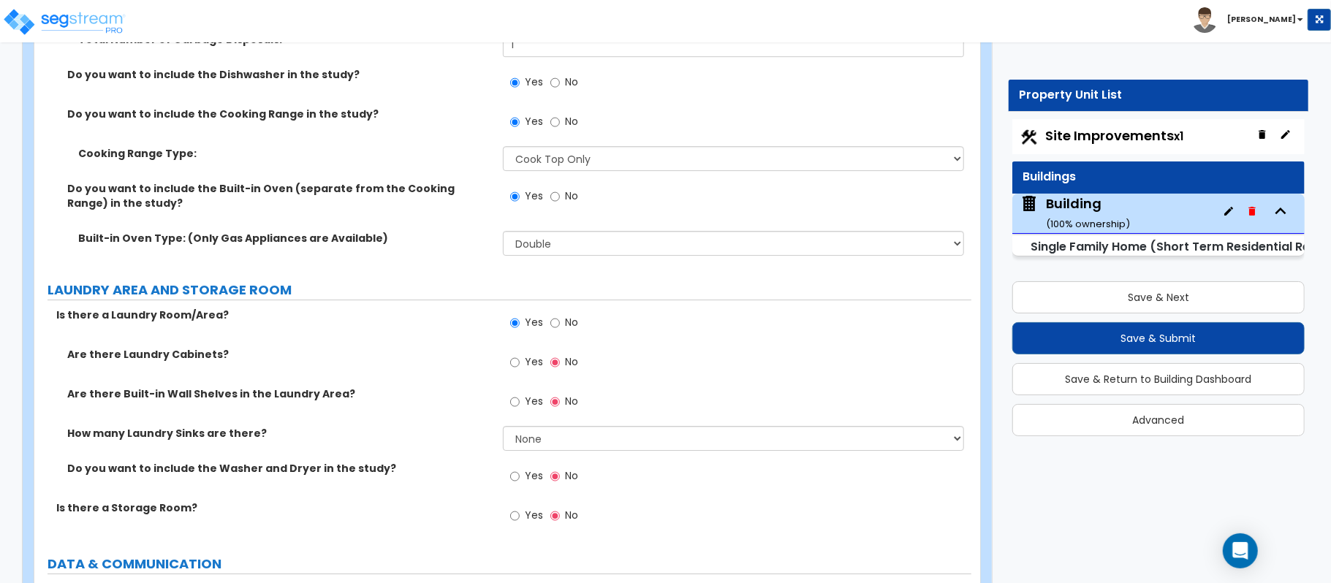
click at [520, 354] on label "Yes" at bounding box center [526, 364] width 33 height 25
click at [520, 355] on input "Yes" at bounding box center [515, 363] width 10 height 16
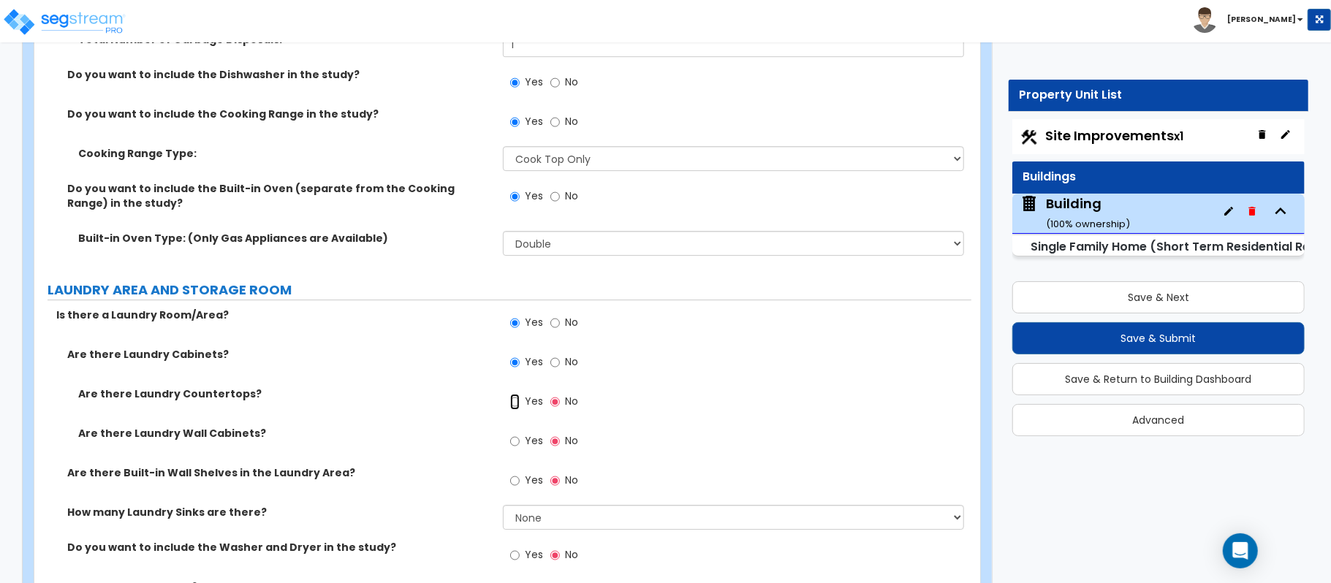
click at [513, 394] on input "Yes" at bounding box center [515, 402] width 10 height 16
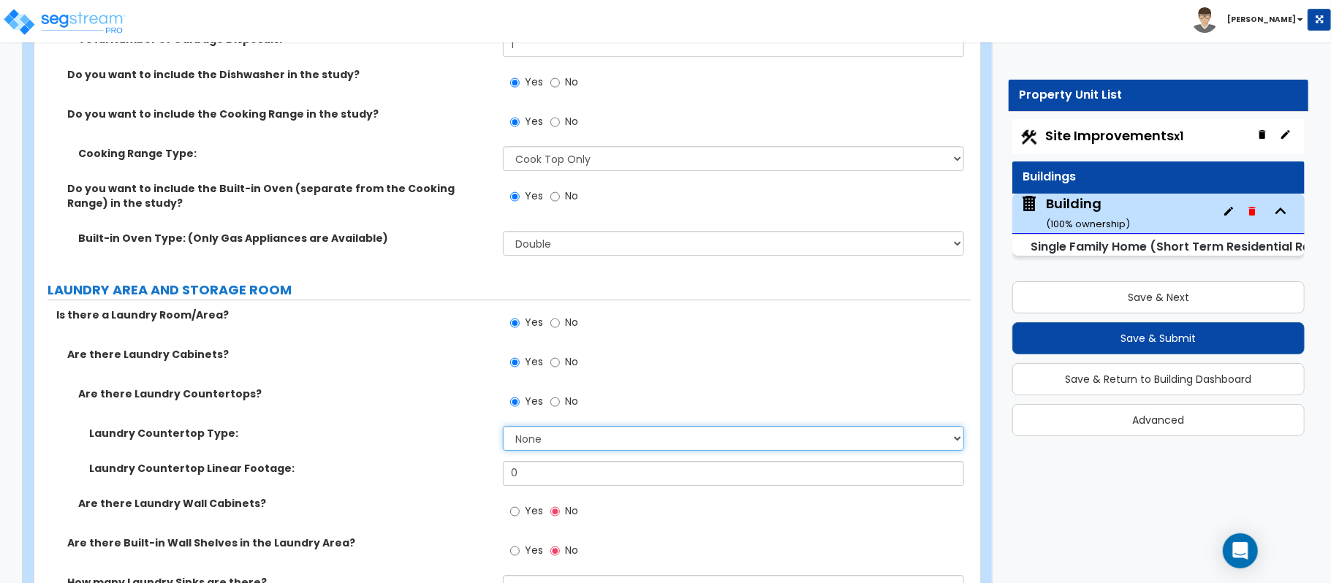
click at [580, 428] on select "None Plastic Laminate Solid Surface Stone Quartz Marble Tile Wood Stainless Ste…" at bounding box center [733, 438] width 461 height 25
click at [503, 426] on select "None Plastic Laminate Solid Surface Stone Quartz Marble Tile Wood Stainless Ste…" at bounding box center [733, 438] width 461 height 25
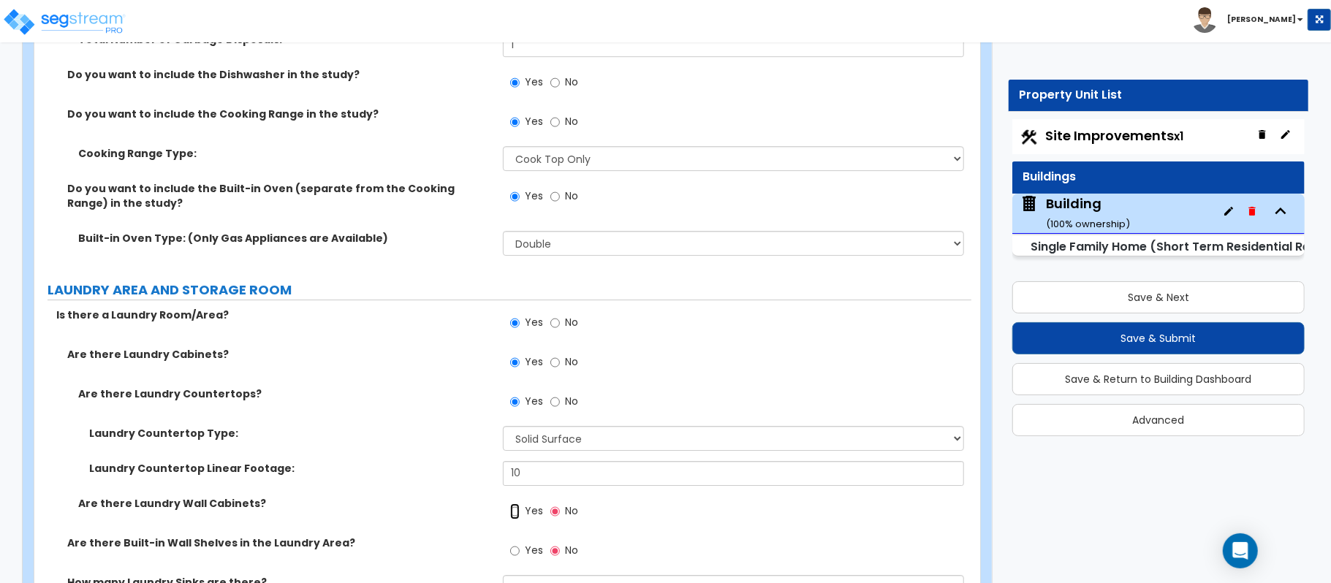
click at [515, 504] on input "Yes" at bounding box center [515, 512] width 10 height 16
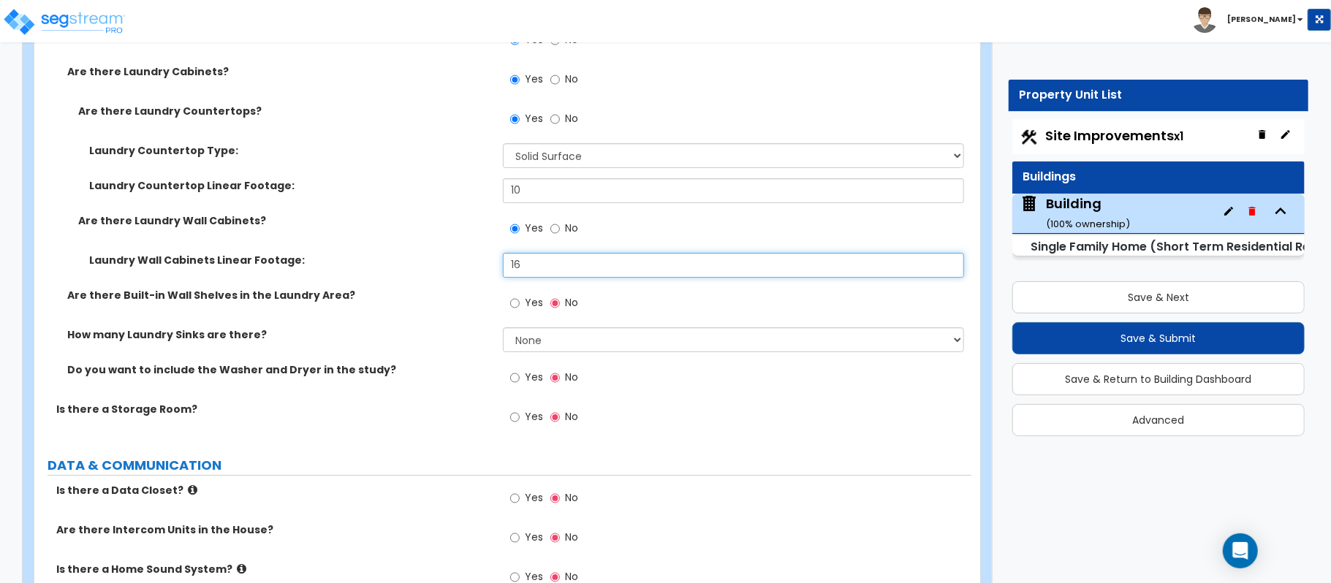
scroll to position [7612, 0]
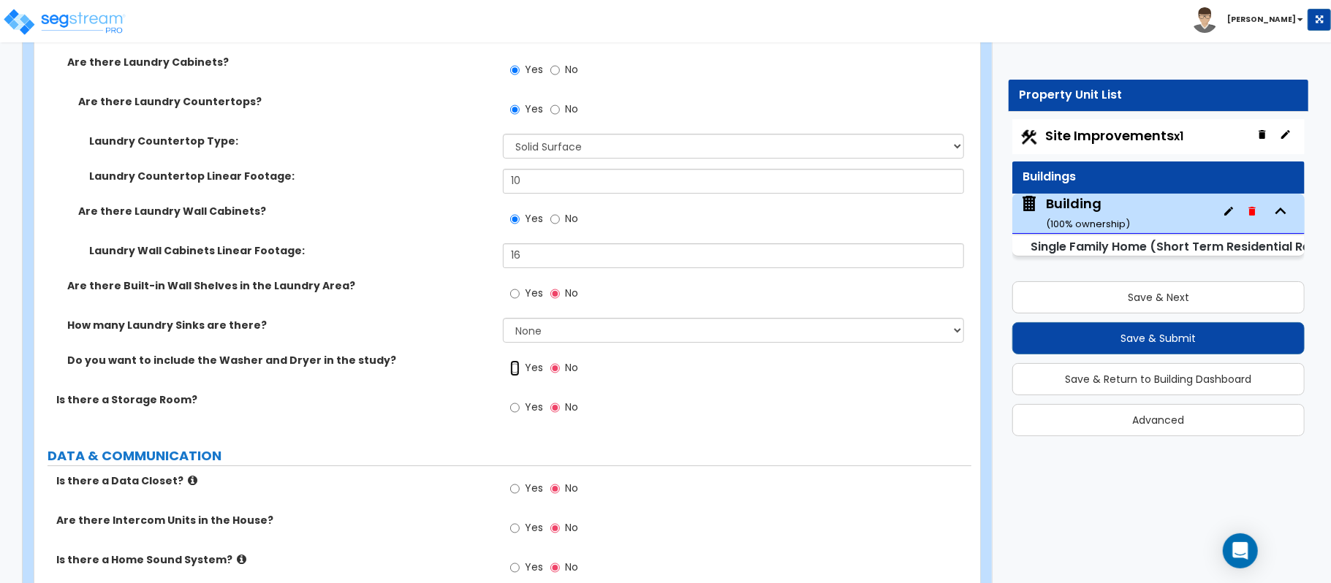
click at [518, 360] on input "Yes" at bounding box center [515, 368] width 10 height 16
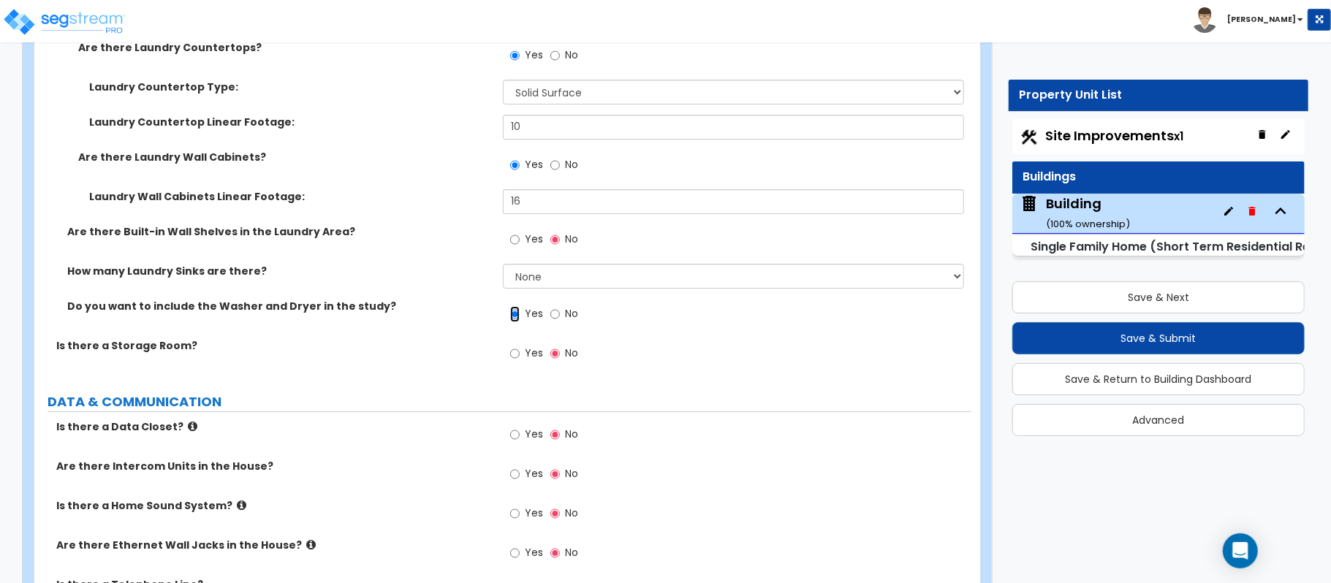
scroll to position [7710, 0]
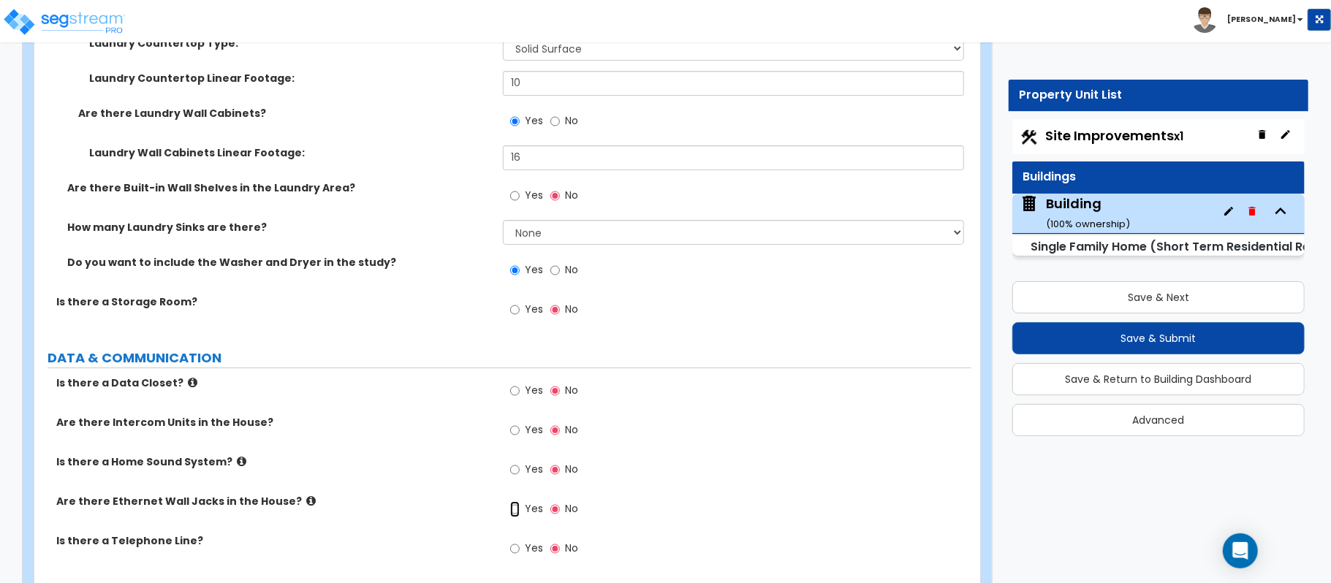
click at [518, 503] on input "Yes" at bounding box center [515, 509] width 10 height 16
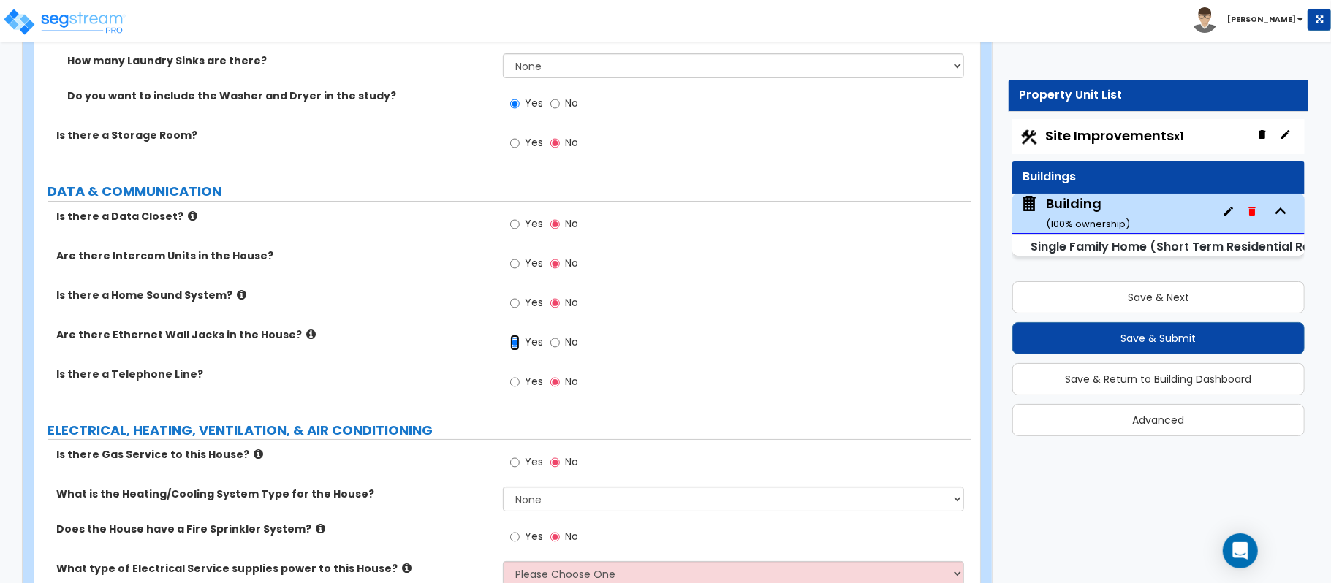
scroll to position [7905, 0]
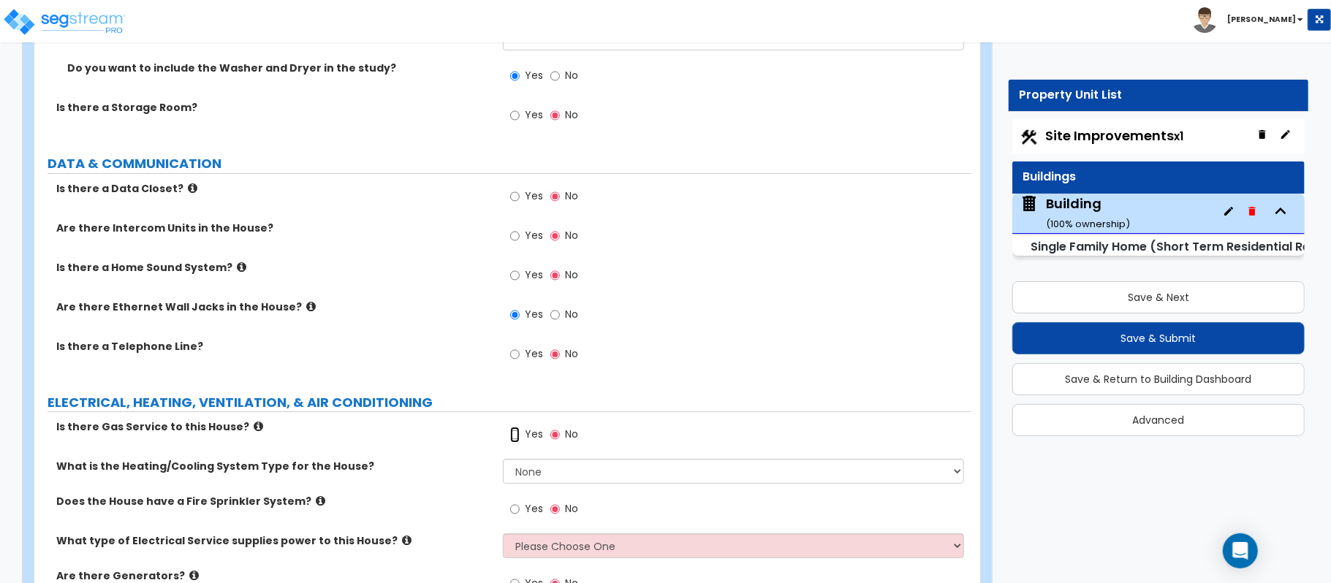
click at [512, 427] on input "Yes" at bounding box center [515, 435] width 10 height 16
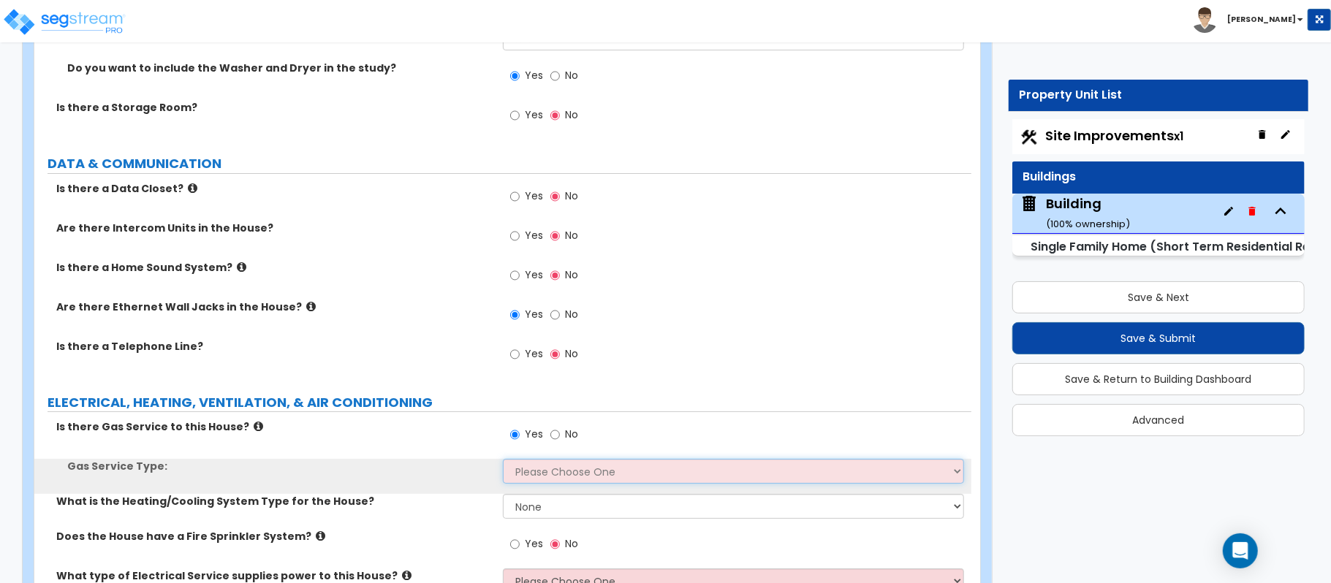
click at [523, 463] on select "Please Choose One Natural Gas Service Propane Tank On-site" at bounding box center [733, 471] width 461 height 25
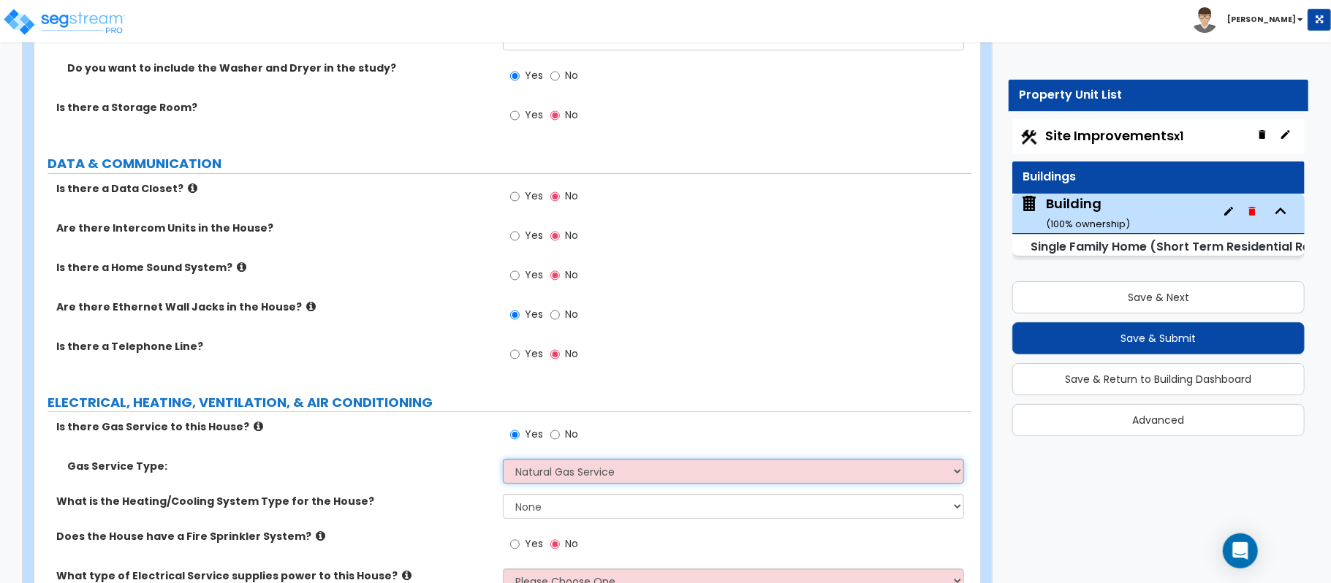
click at [503, 459] on select "Please Choose One Natural Gas Service Propane Tank On-site" at bounding box center [733, 471] width 461 height 25
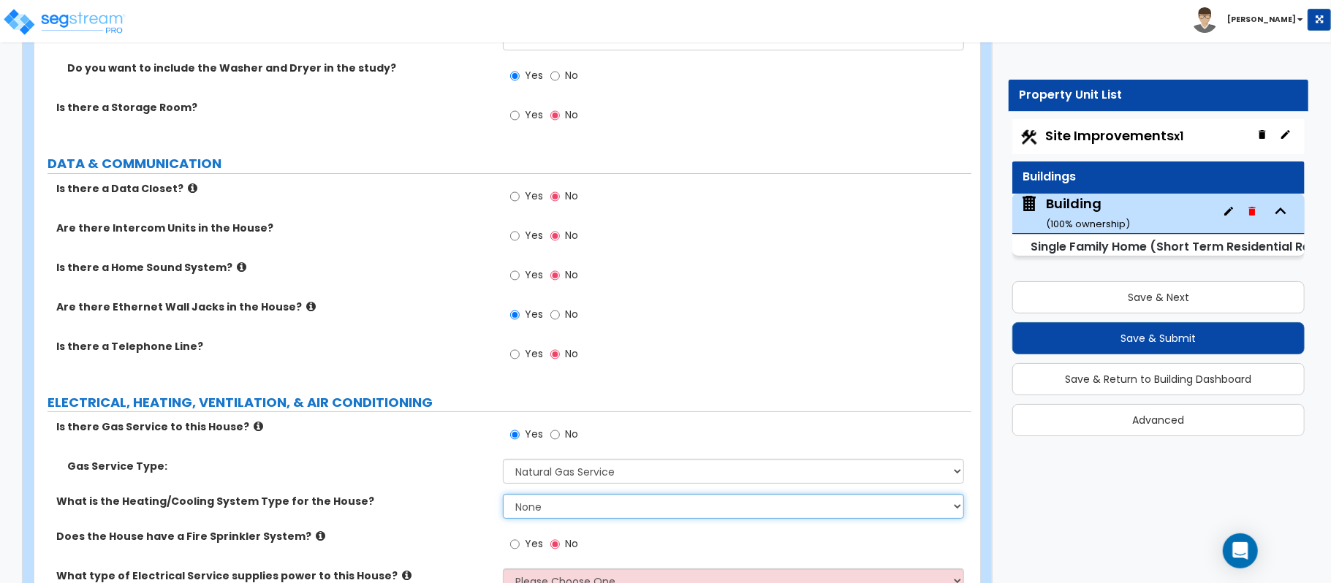
drag, startPoint x: 535, startPoint y: 492, endPoint x: 539, endPoint y: 518, distance: 25.8
click at [535, 494] on select "None Heat Only Centralized Heating & Cooling Thru Wall Air Conditioners Mini Sp…" at bounding box center [733, 506] width 461 height 25
click at [503, 494] on select "None Heat Only Centralized Heating & Cooling Thru Wall Air Conditioners Mini Sp…" at bounding box center [733, 506] width 461 height 25
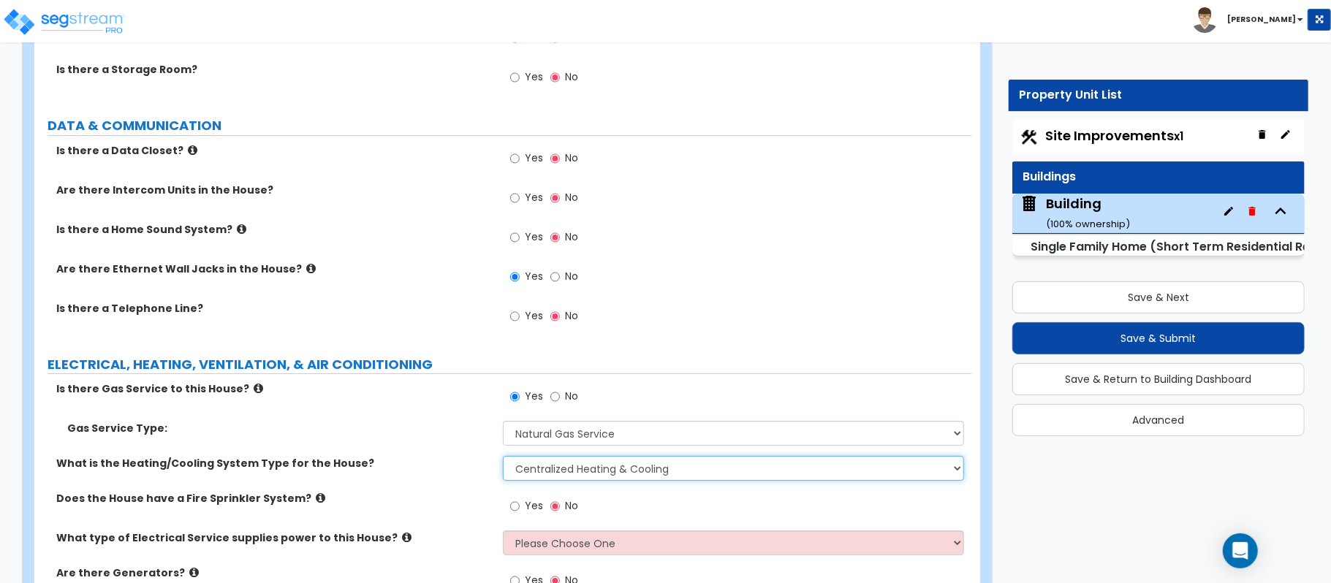
scroll to position [8003, 0]
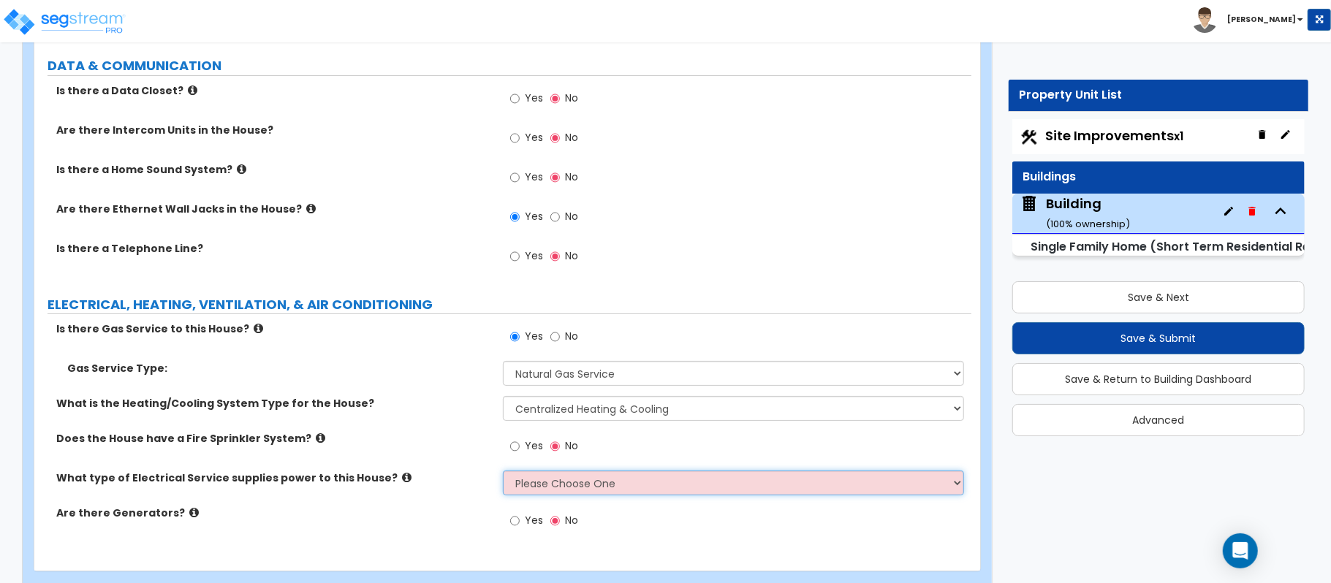
click at [687, 477] on select "Please Choose One Overhead Underground" at bounding box center [733, 483] width 461 height 25
click at [503, 471] on select "Please Choose One Overhead Underground" at bounding box center [733, 483] width 461 height 25
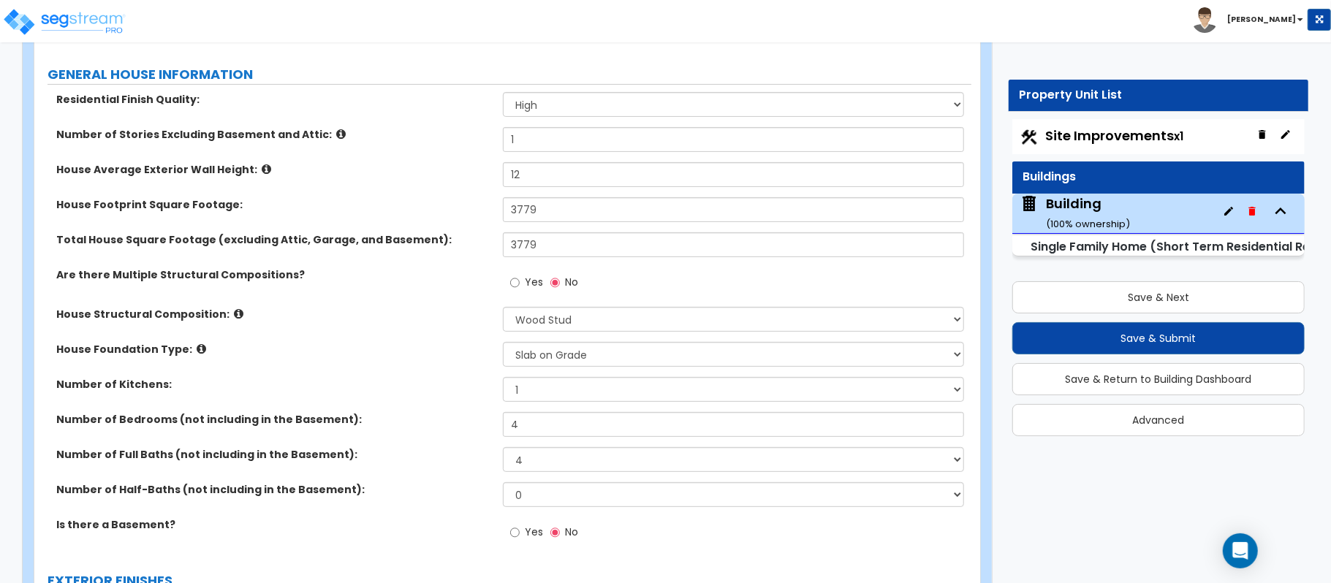
scroll to position [0, 0]
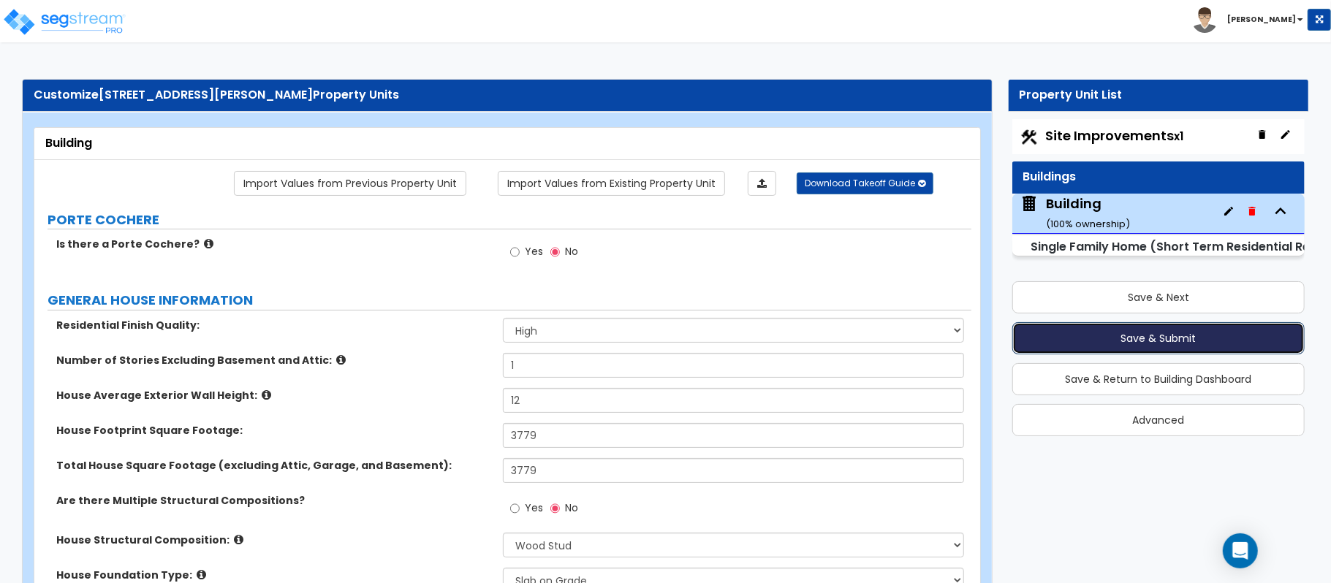
click at [1241, 348] on button "Save & Submit" at bounding box center [1158, 338] width 292 height 32
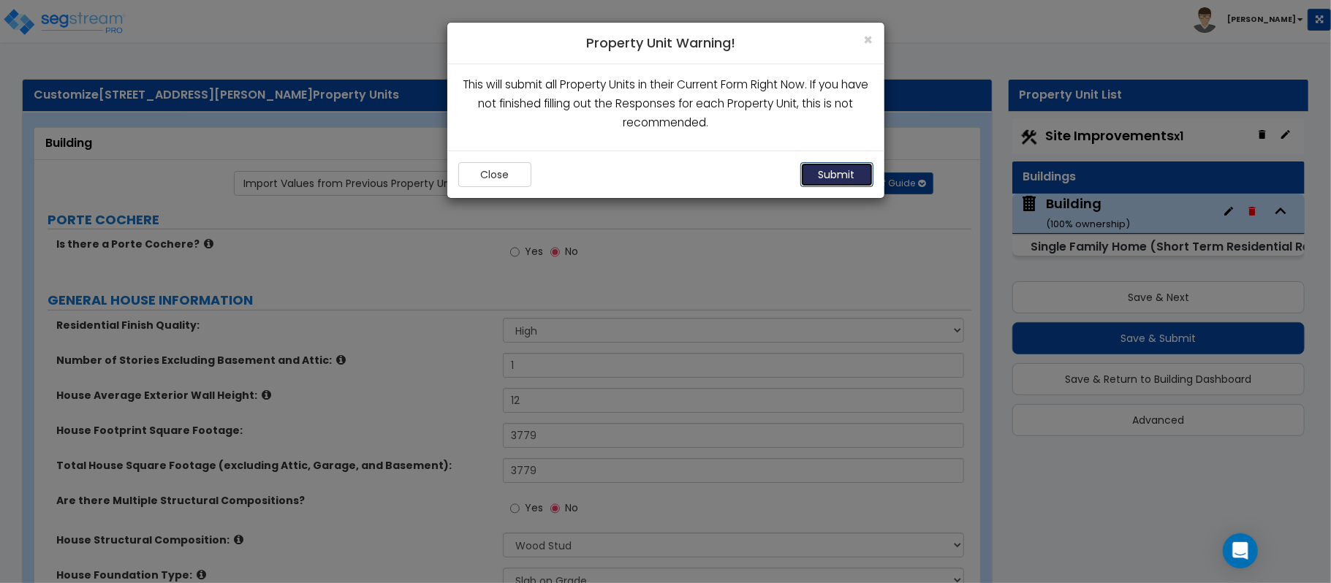
click at [823, 180] on button "Submit" at bounding box center [836, 174] width 73 height 25
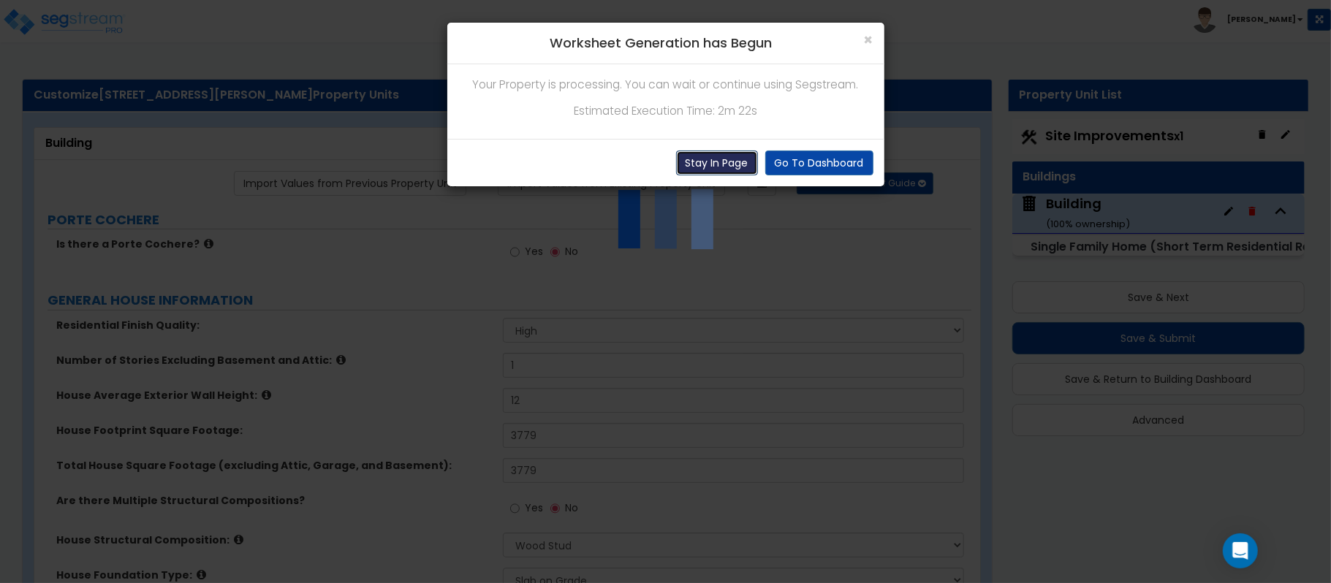
click at [714, 162] on button "Stay In Page" at bounding box center [717, 163] width 82 height 25
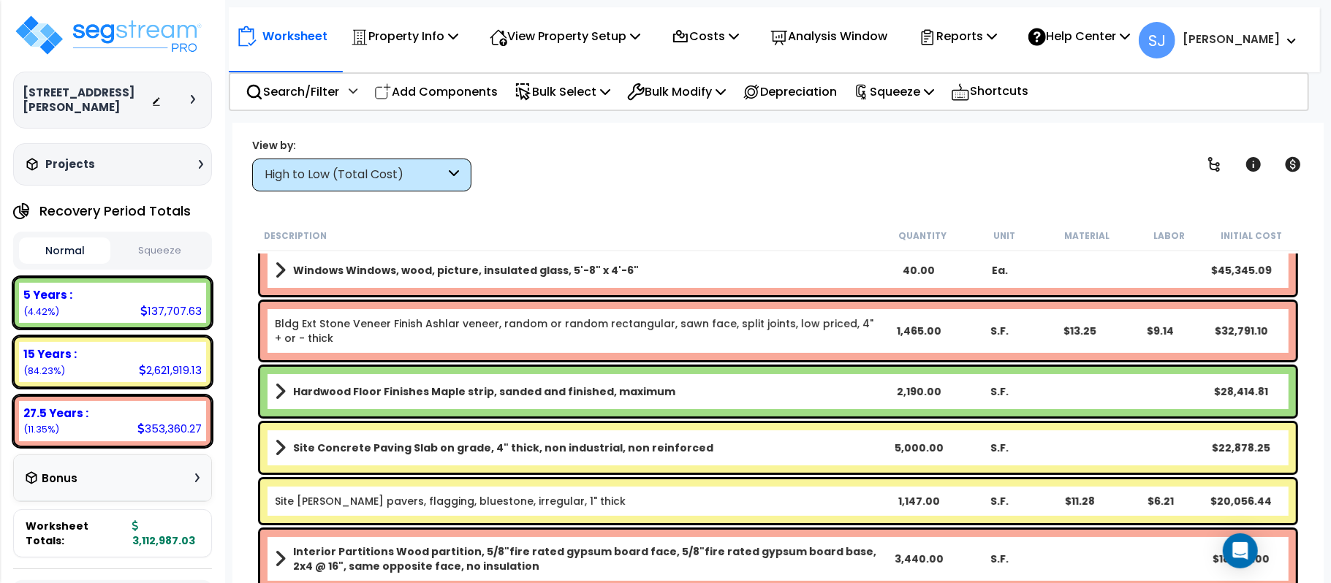
scroll to position [194, 0]
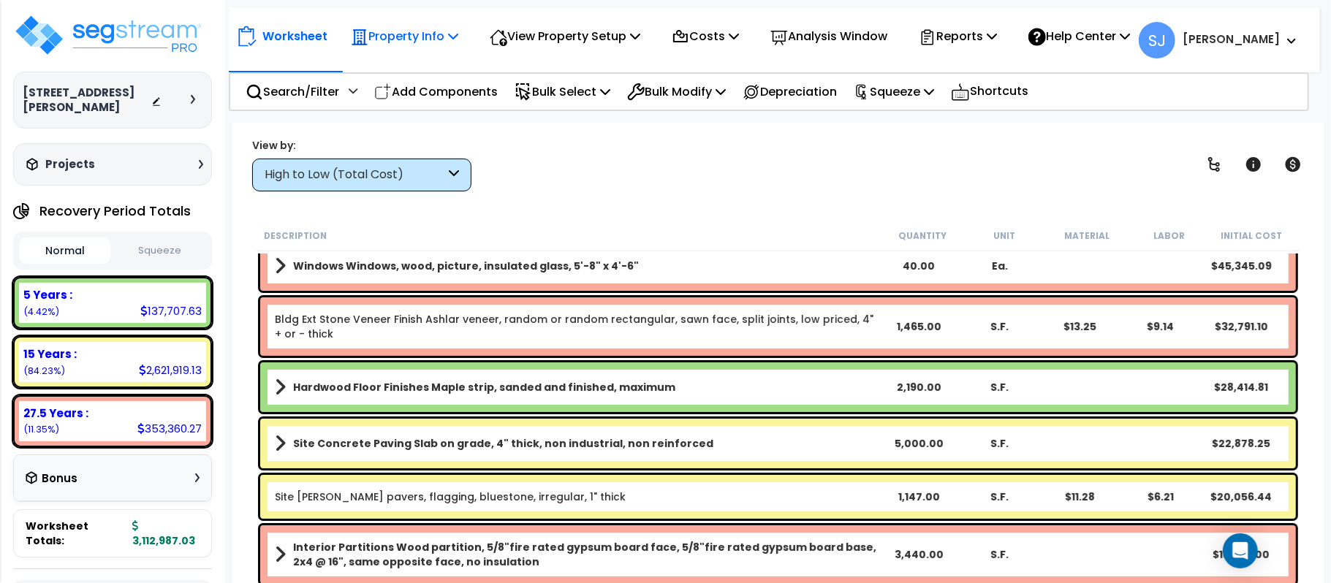
click at [398, 23] on div "Property Info" at bounding box center [404, 36] width 107 height 34
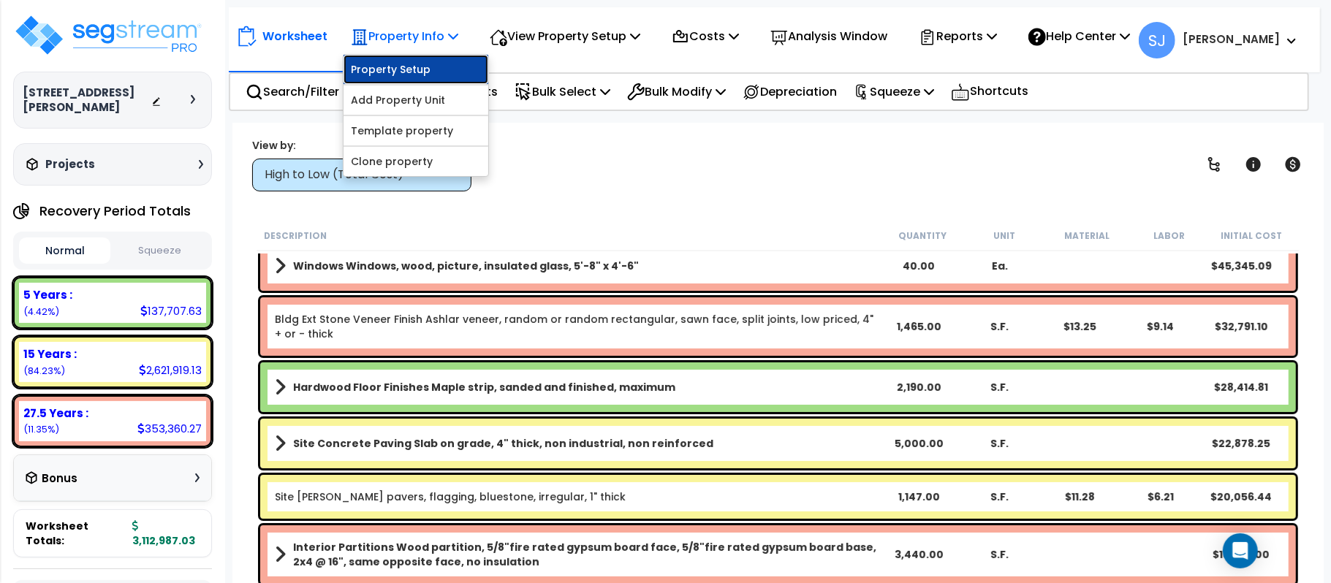
click at [393, 59] on link "Property Setup" at bounding box center [416, 69] width 145 height 29
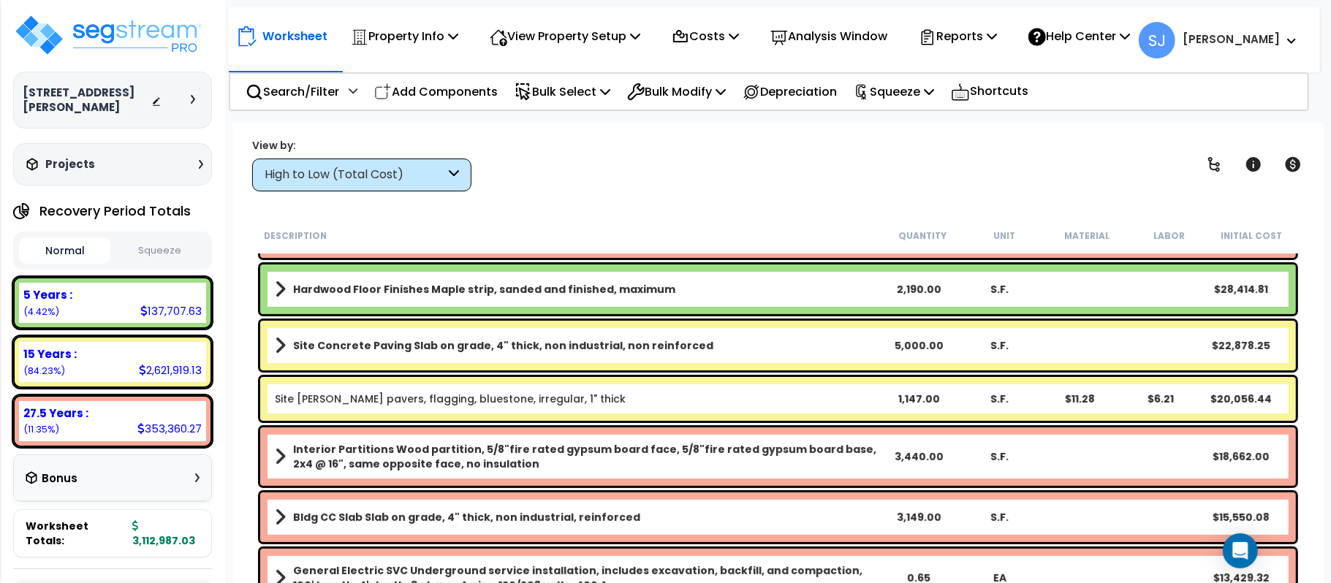
scroll to position [0, 0]
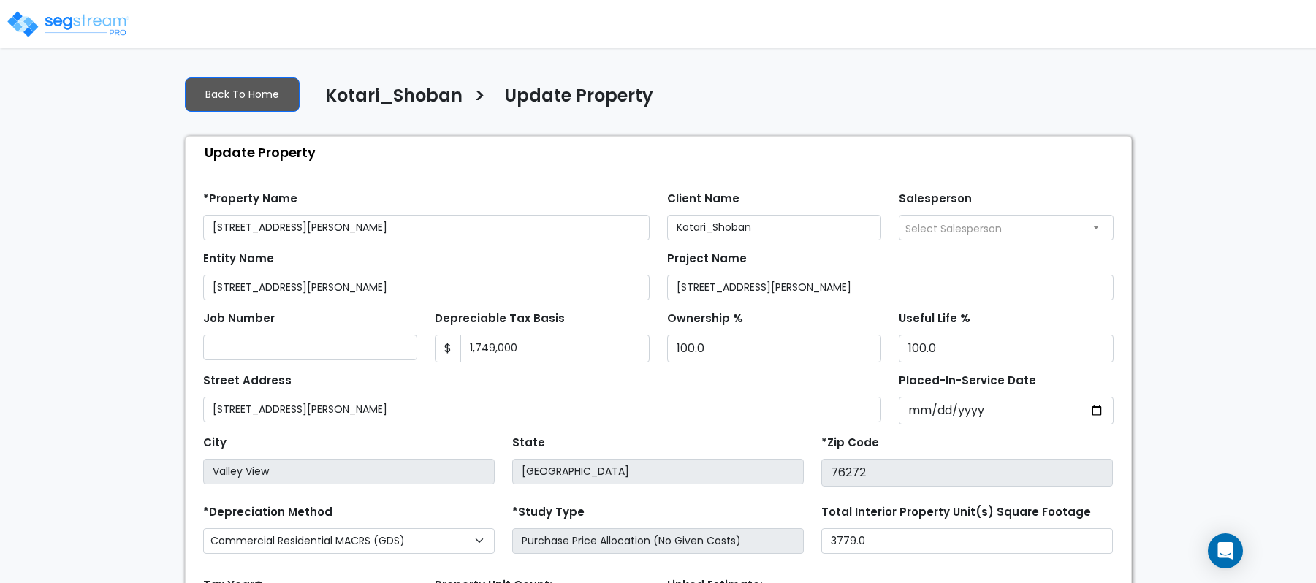
select select "2021"
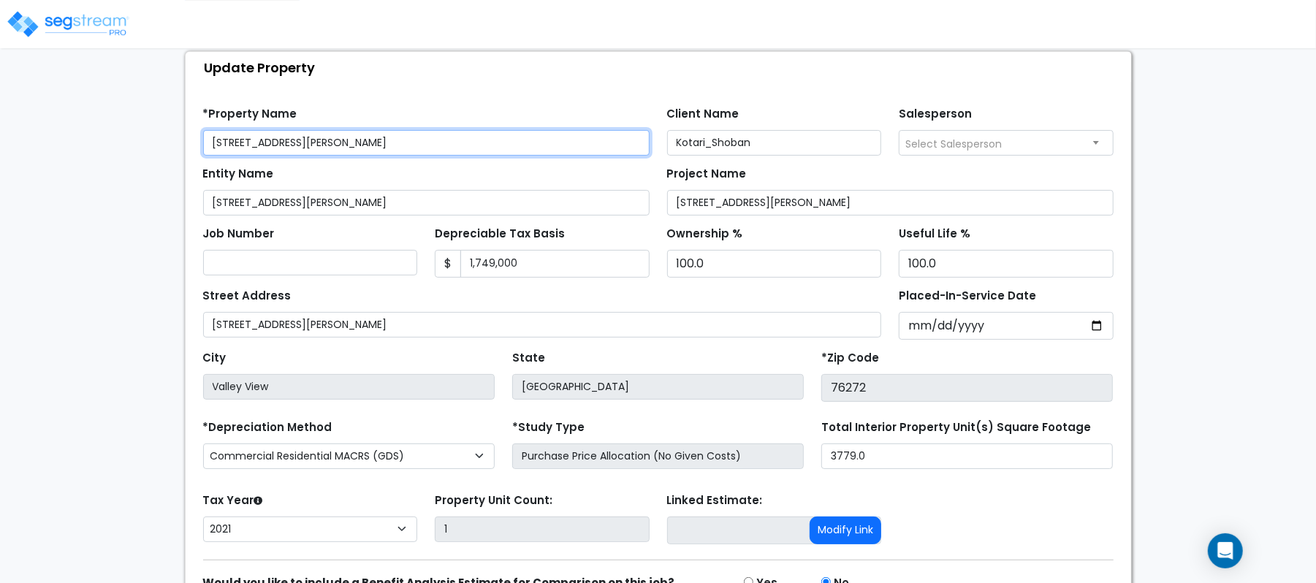
scroll to position [168, 0]
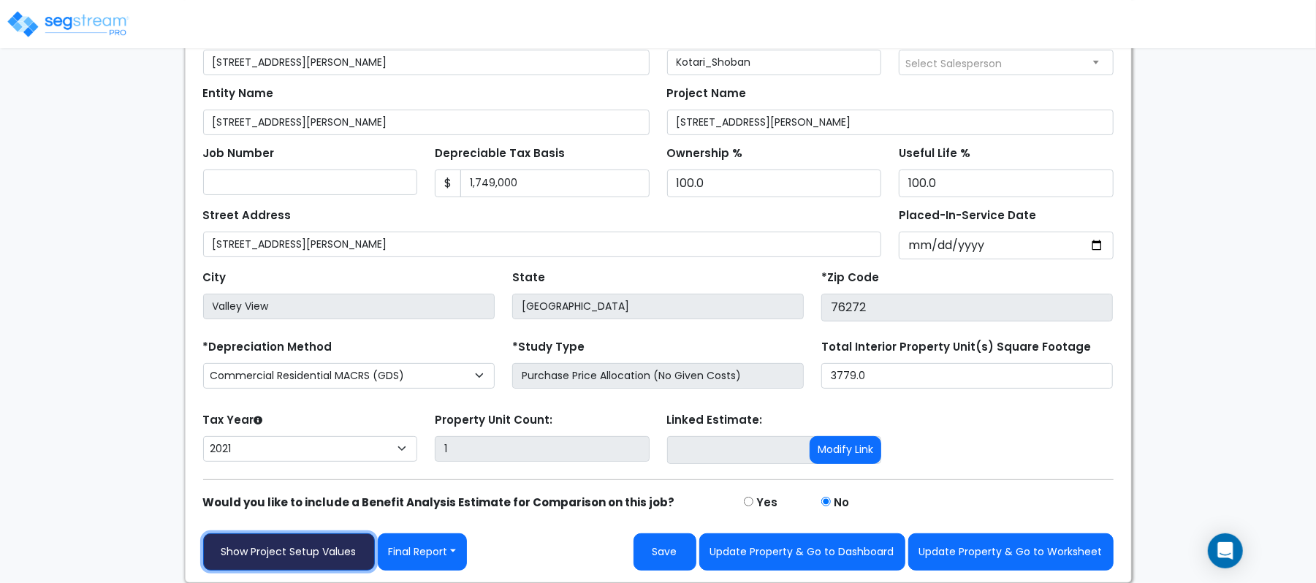
click at [287, 545] on link "Show Project Setup Values" at bounding box center [289, 552] width 172 height 37
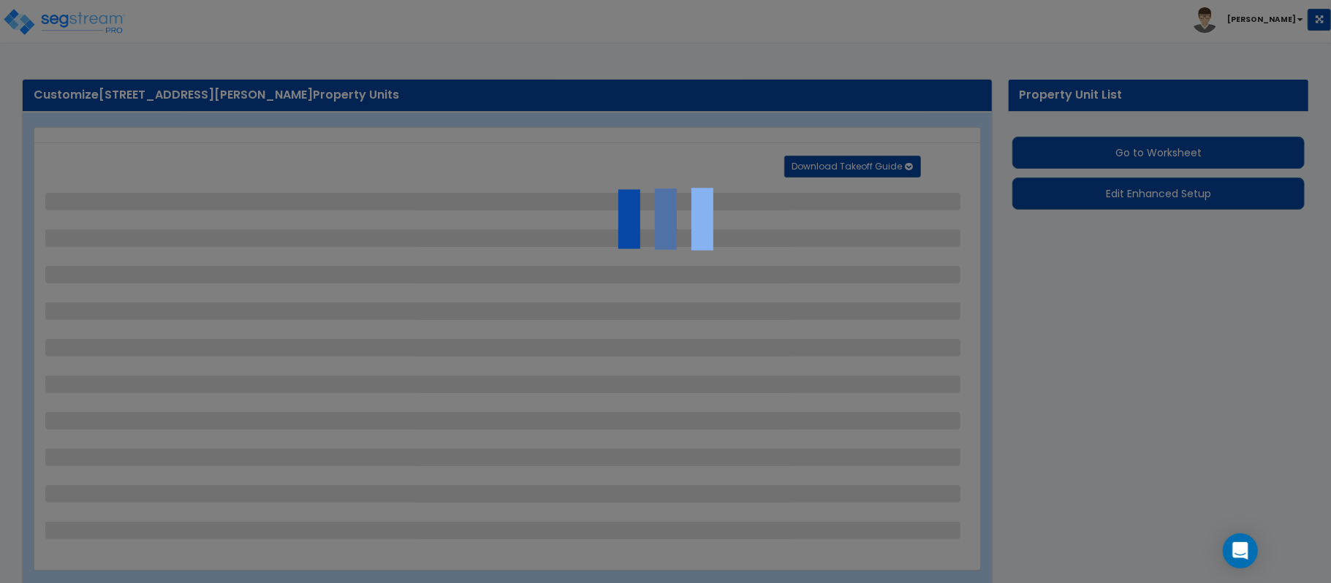
select select "2"
select select "4"
select select "2"
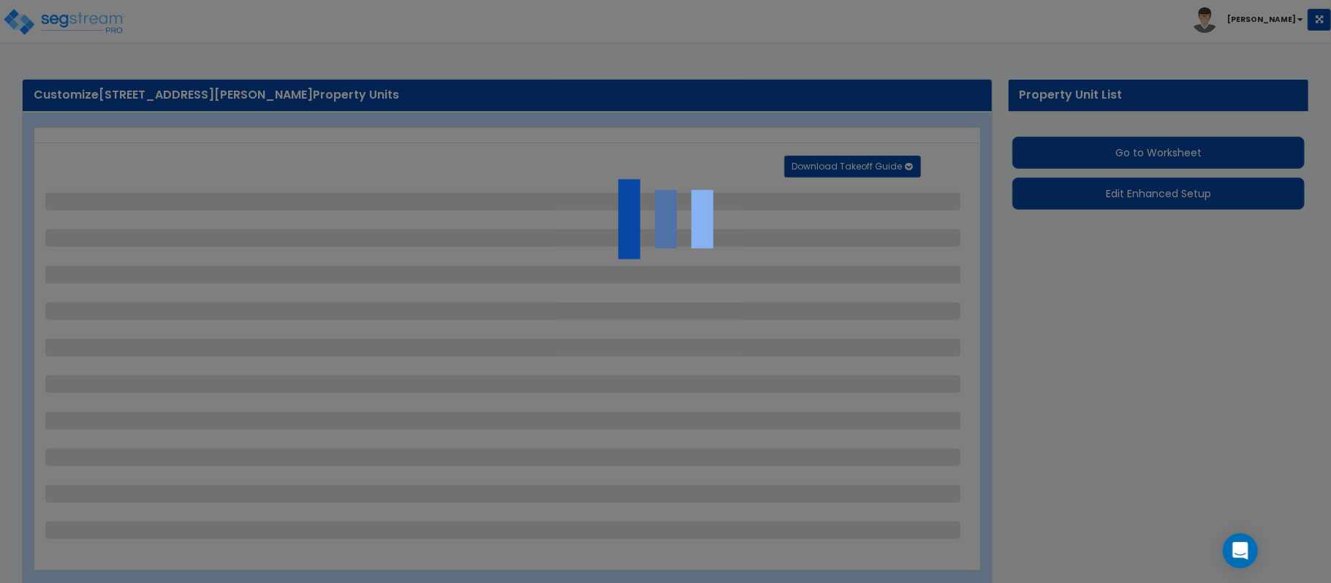
select select "1"
select select "2"
select select "3"
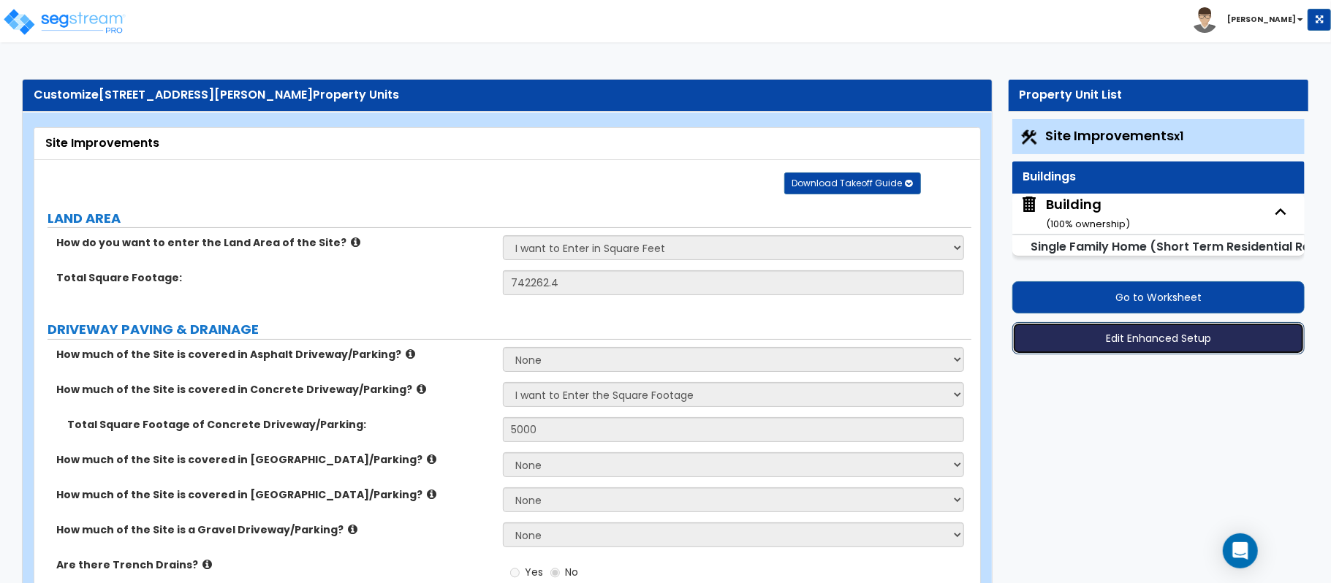
click at [1196, 344] on button "Edit Enhanced Setup" at bounding box center [1158, 338] width 292 height 32
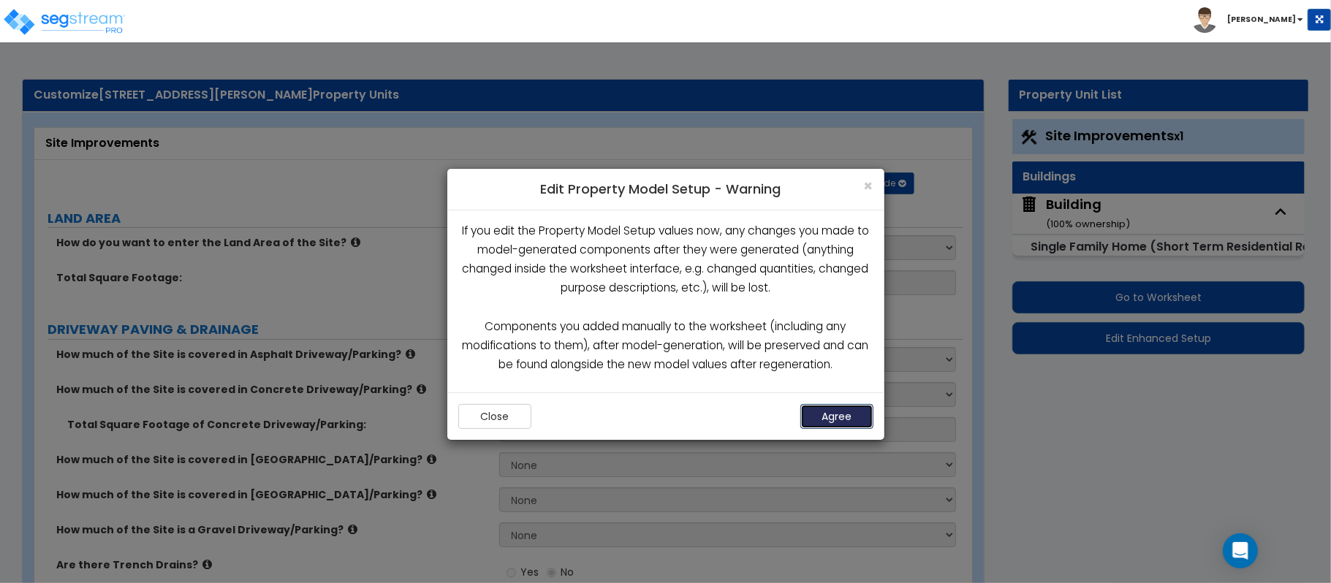
click at [835, 419] on button "Agree" at bounding box center [836, 416] width 73 height 25
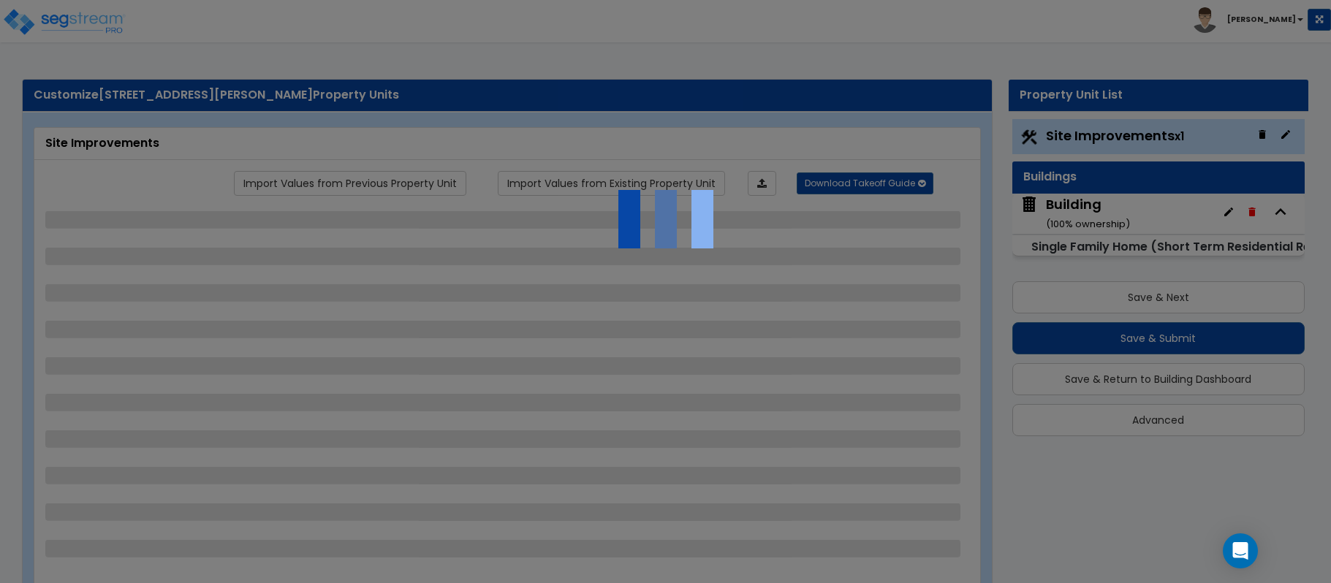
select select "2"
select select "4"
select select "2"
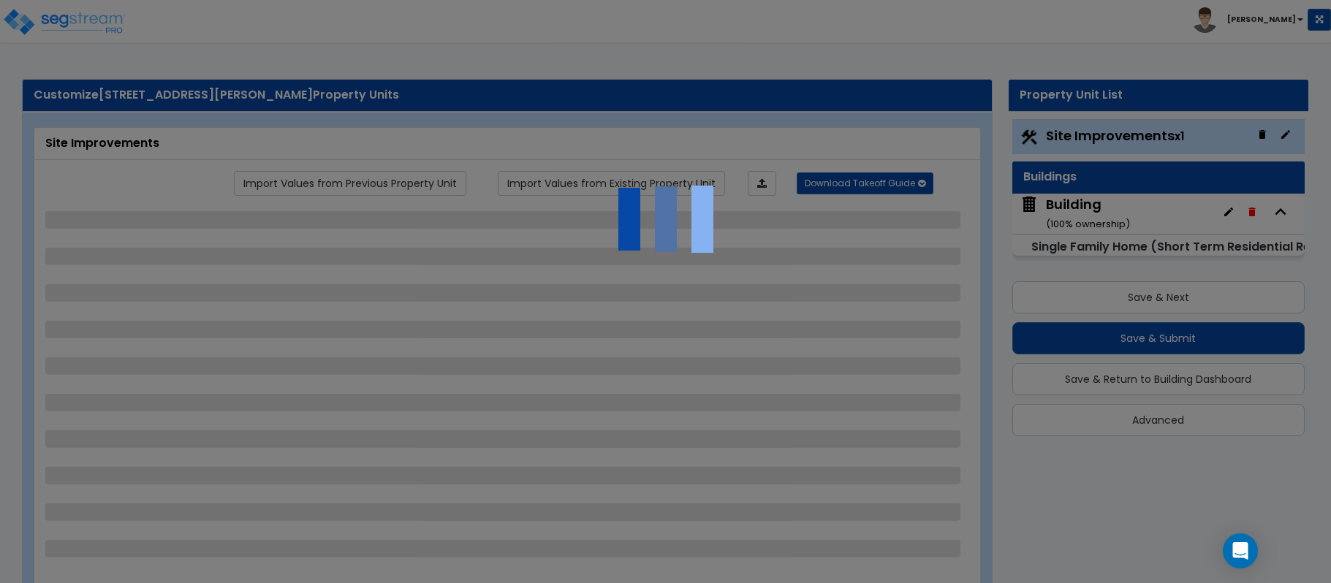
select select "1"
select select "2"
select select "3"
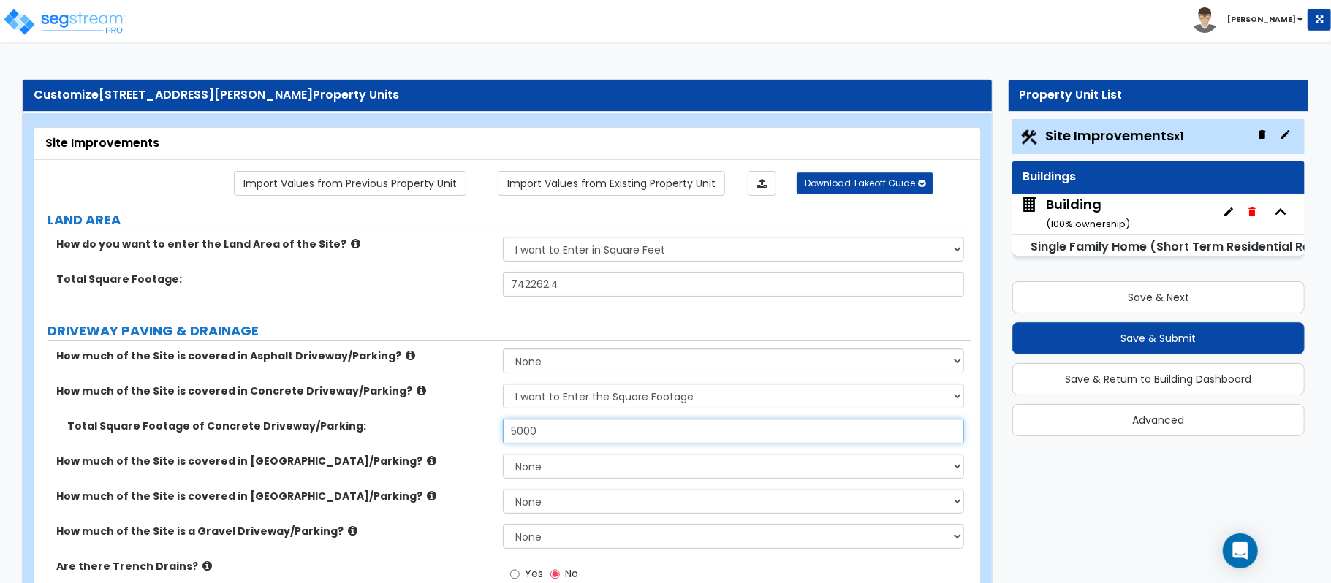
drag, startPoint x: 544, startPoint y: 430, endPoint x: 450, endPoint y: 418, distance: 94.3
click at [450, 418] on div "How much of the Site is covered in Asphalt Driveway/Parking? None I want to Ent…" at bounding box center [502, 493] width 915 height 289
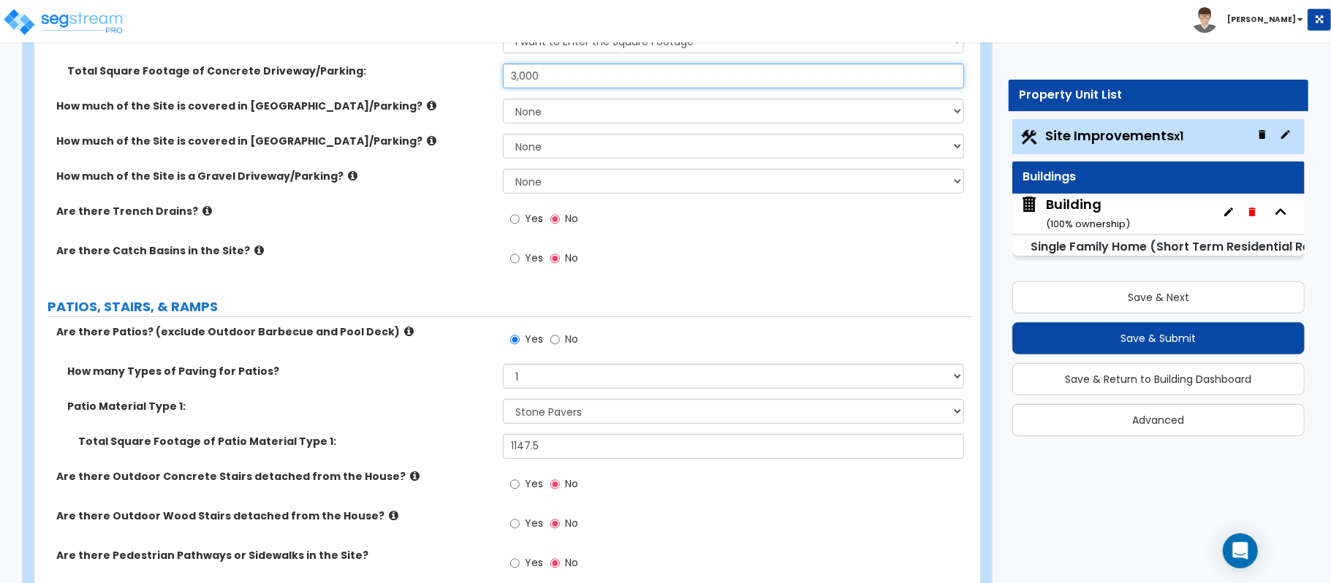
scroll to position [390, 0]
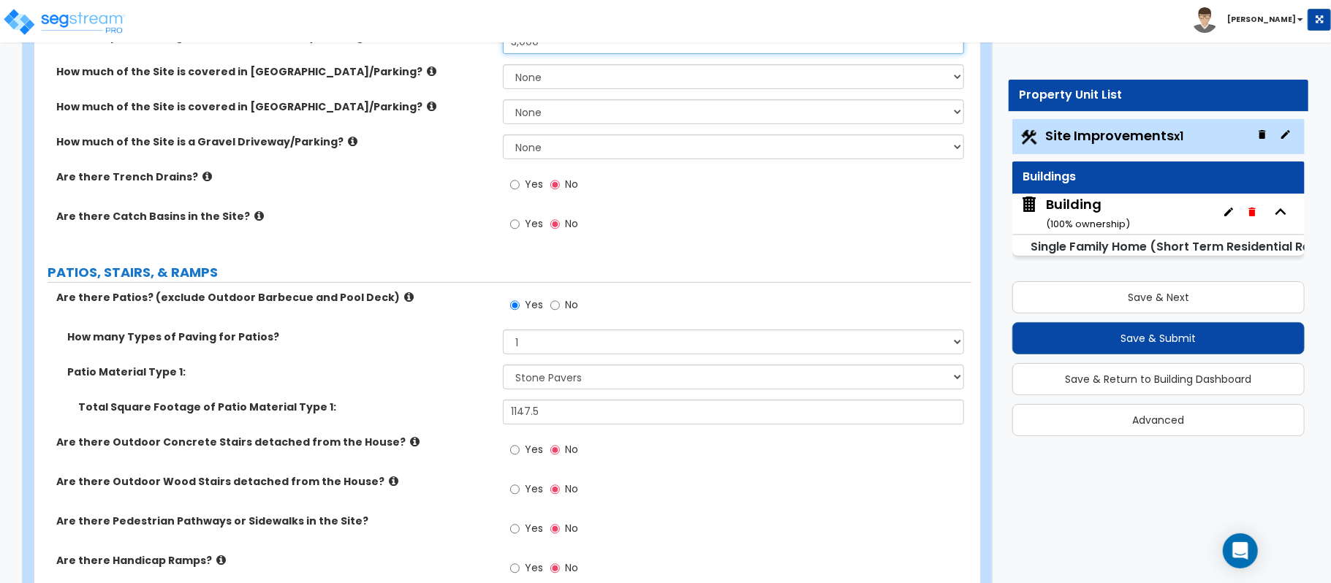
type input "3,000"
click at [554, 308] on input "No" at bounding box center [555, 306] width 10 height 16
radio input "false"
radio input "true"
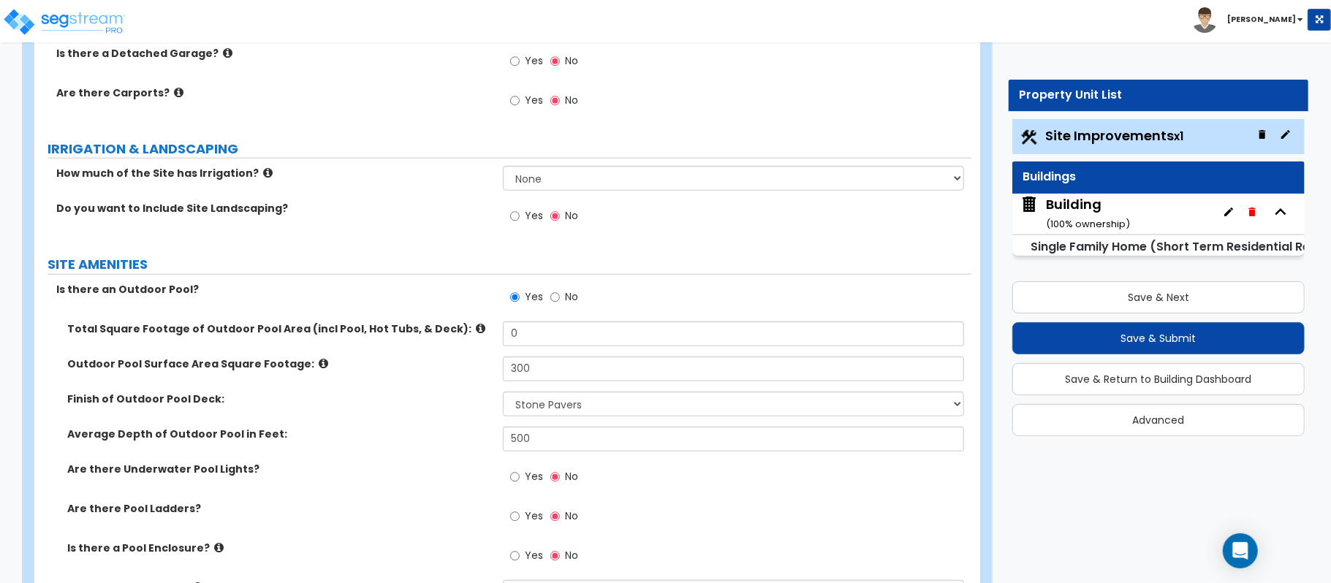
scroll to position [877, 0]
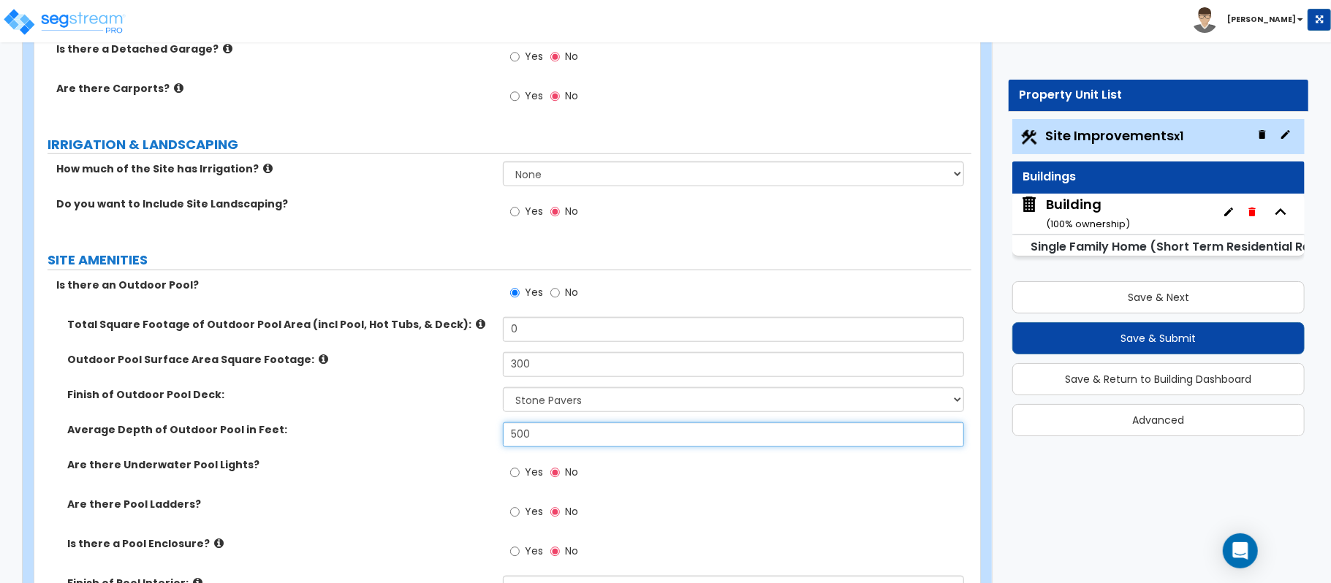
drag, startPoint x: 542, startPoint y: 439, endPoint x: 421, endPoint y: 436, distance: 121.4
click at [421, 436] on div "Average Depth of Outdoor Pool in Feet: 500" at bounding box center [502, 440] width 937 height 35
type input "4"
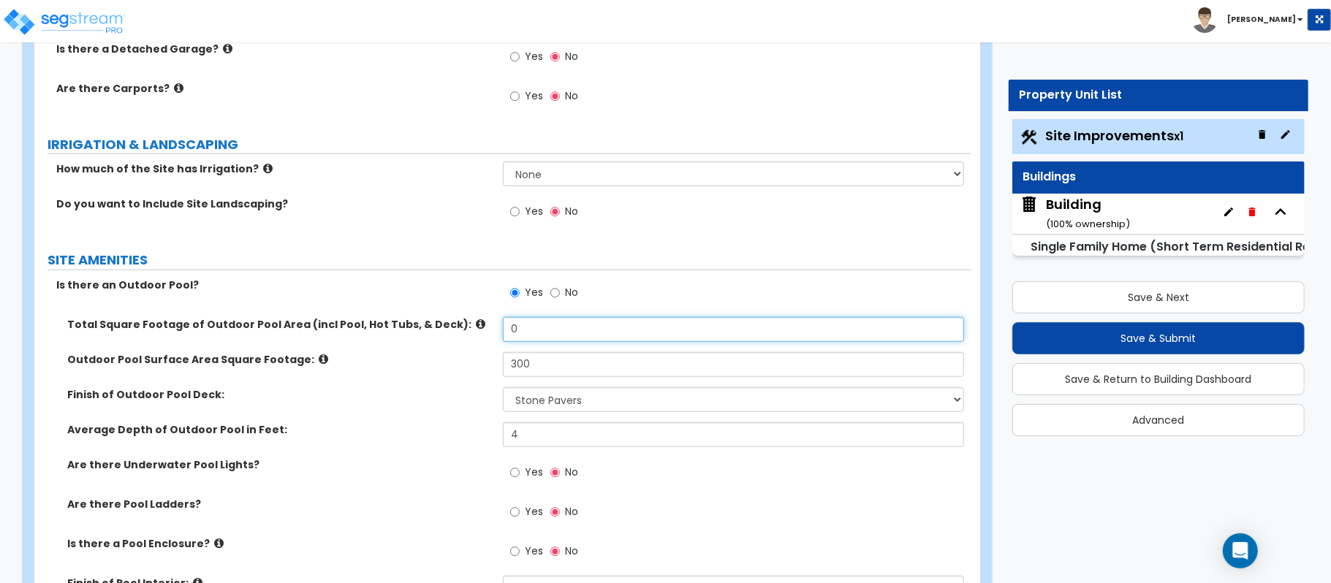
drag, startPoint x: 544, startPoint y: 336, endPoint x: 475, endPoint y: 336, distance: 68.7
click at [475, 336] on div "Total Square Footage of Outdoor Pool Area (incl Pool, Hot Tubs, & Deck): 0" at bounding box center [502, 334] width 937 height 35
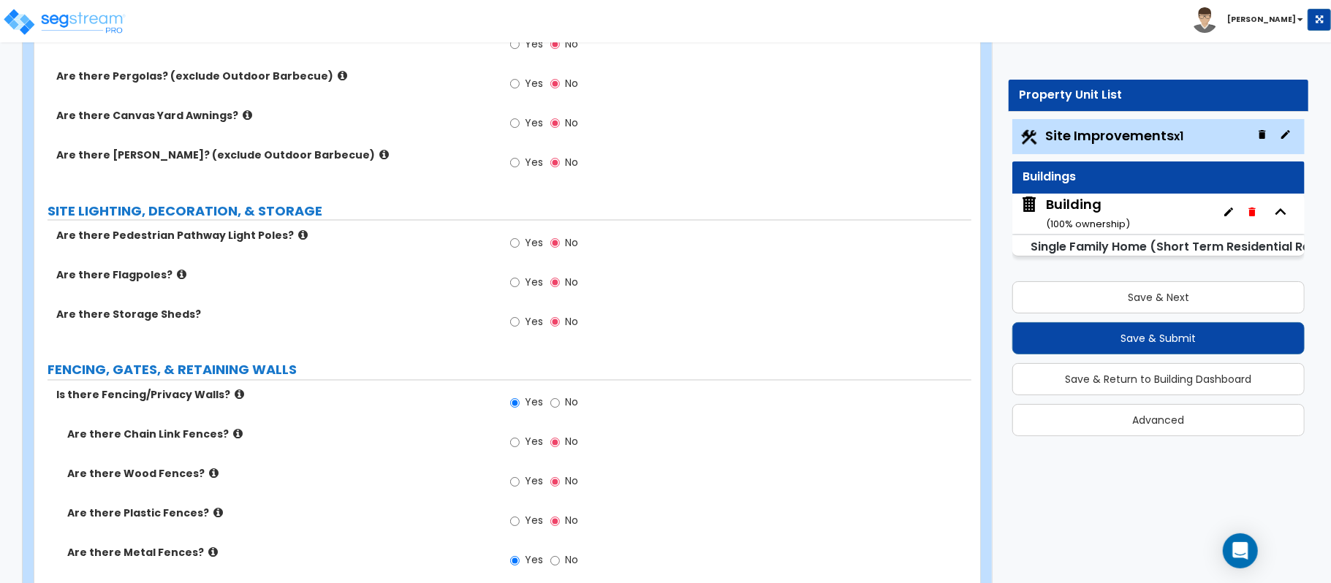
scroll to position [1852, 0]
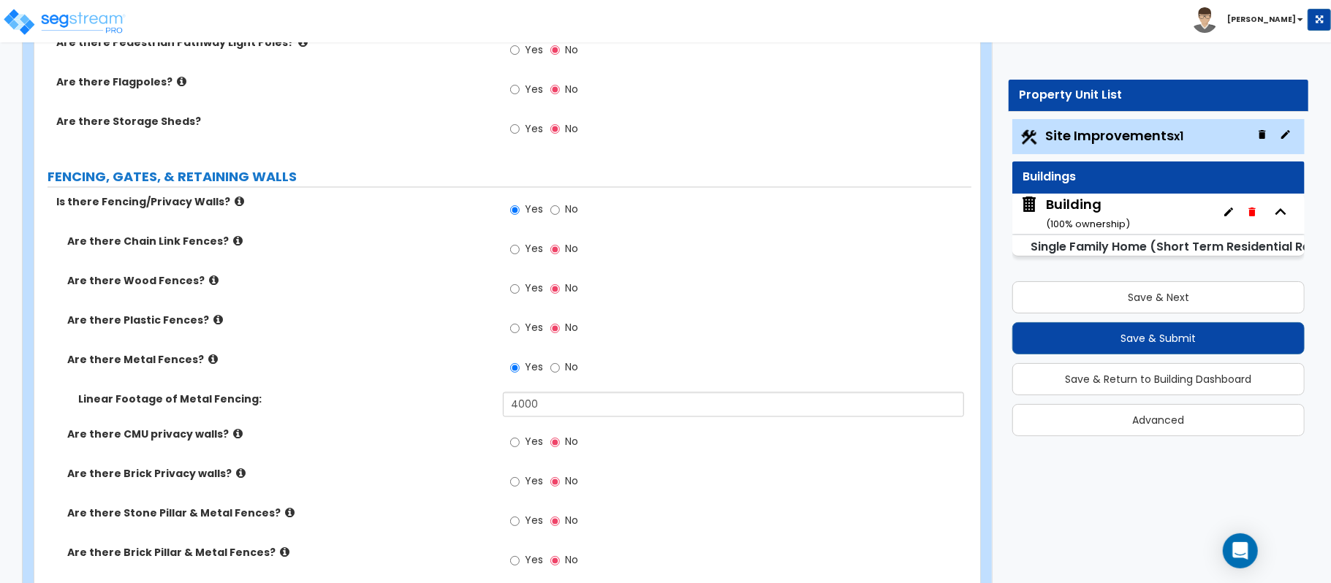
type input "400"
drag, startPoint x: 515, startPoint y: 417, endPoint x: 499, endPoint y: 416, distance: 16.1
click at [499, 416] on div "Linear Footage of Metal Fencing: 4000" at bounding box center [502, 410] width 937 height 35
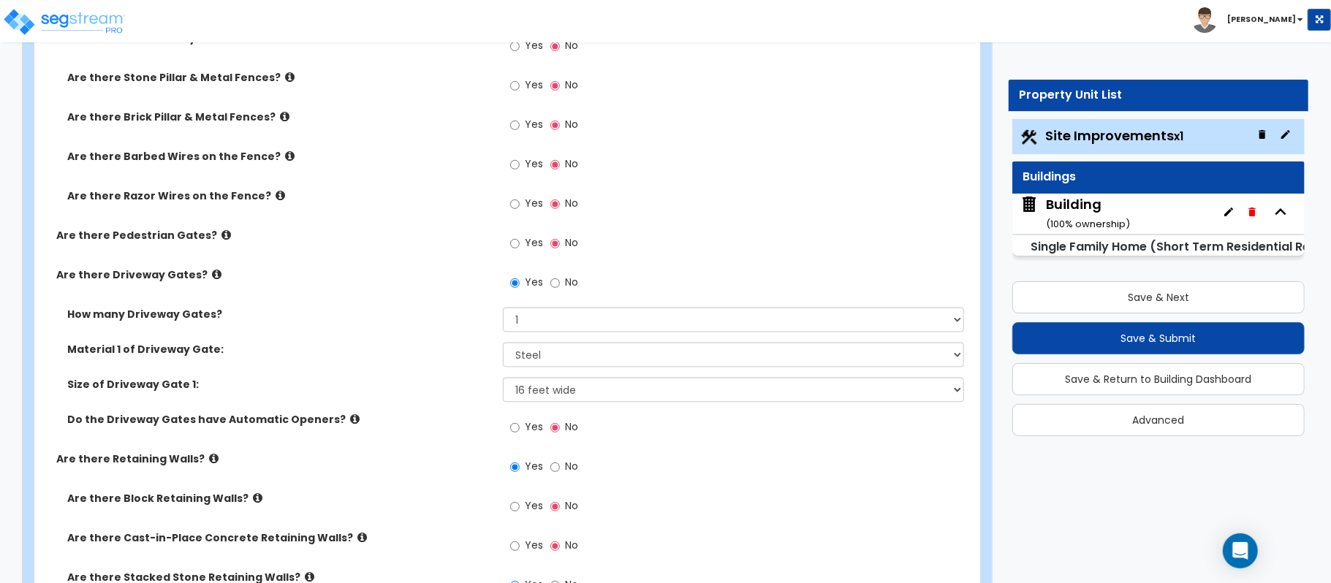
scroll to position [2436, 0]
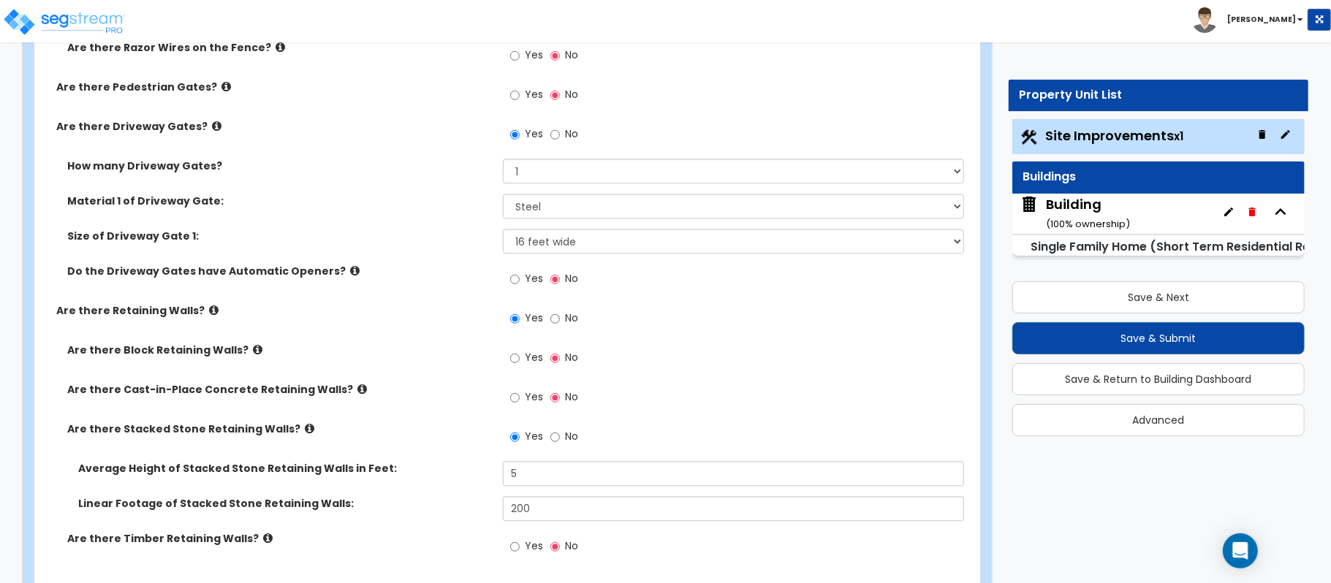
type input "2,000"
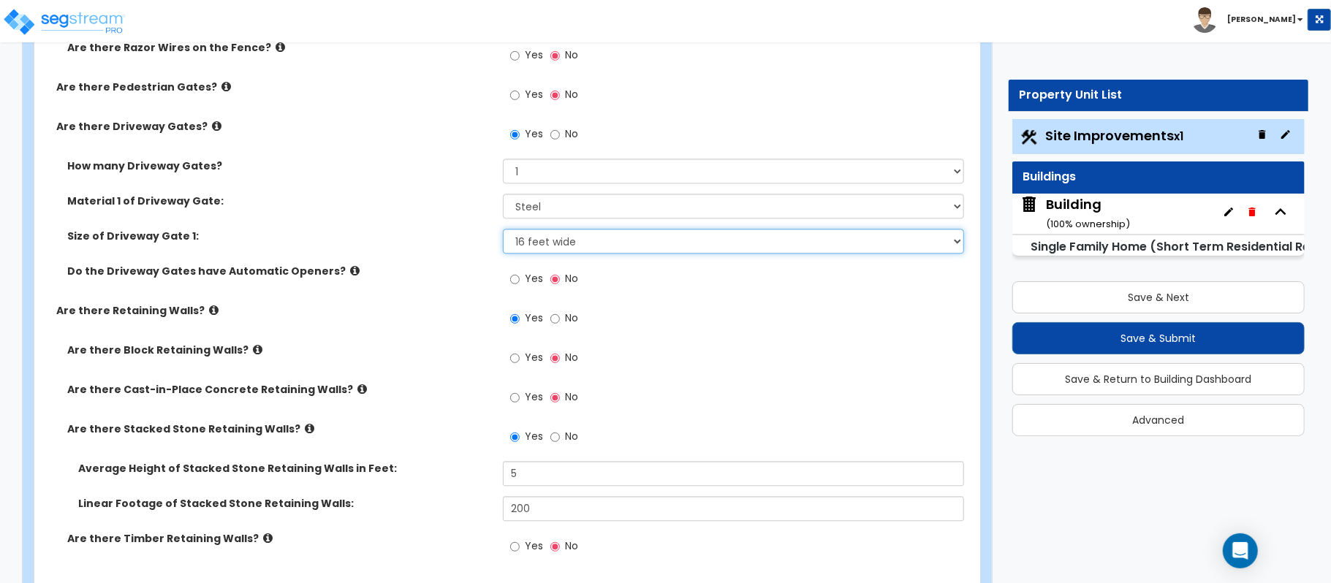
click at [602, 246] on select "Please Choose One 12 feet wide 14 feet wide 16 feet wide" at bounding box center [733, 241] width 461 height 25
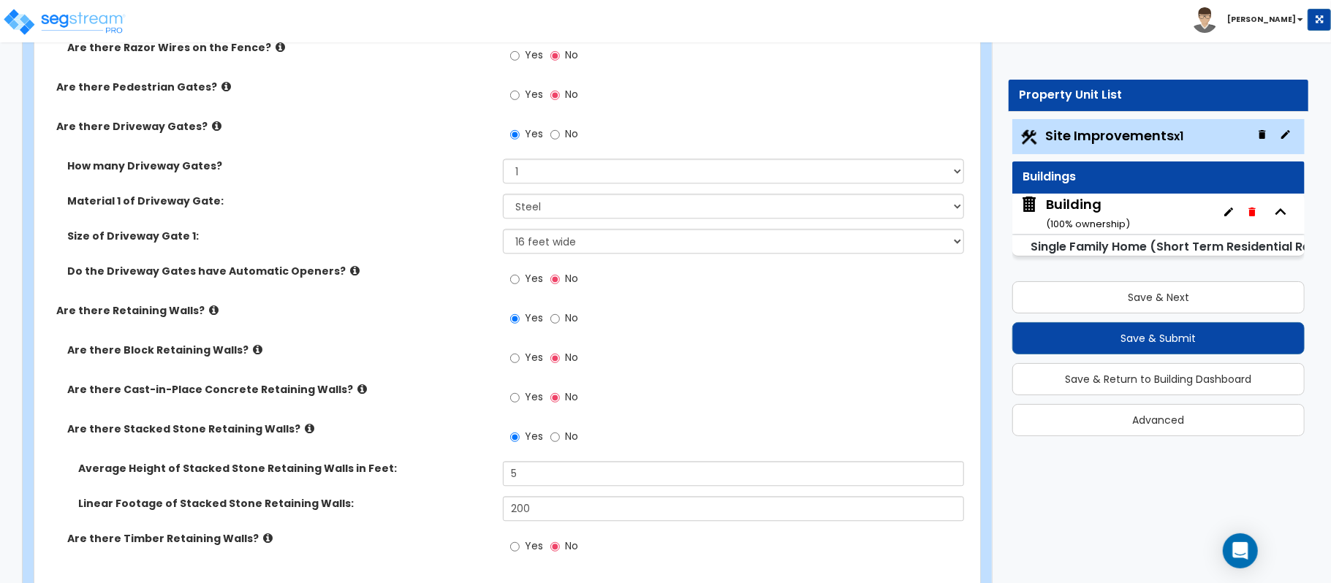
click at [462, 298] on div "Do the Driveway Gates have Automatic Openers? Yes No" at bounding box center [502, 283] width 937 height 39
drag, startPoint x: 466, startPoint y: 481, endPoint x: 447, endPoint y: 481, distance: 19.0
click at [447, 481] on div "Average Height of Stacked Stone Retaining Walls in Feet: 5" at bounding box center [502, 478] width 937 height 35
type input "4"
click at [433, 428] on label "Are there Stacked Stone Retaining Walls?" at bounding box center [279, 429] width 425 height 15
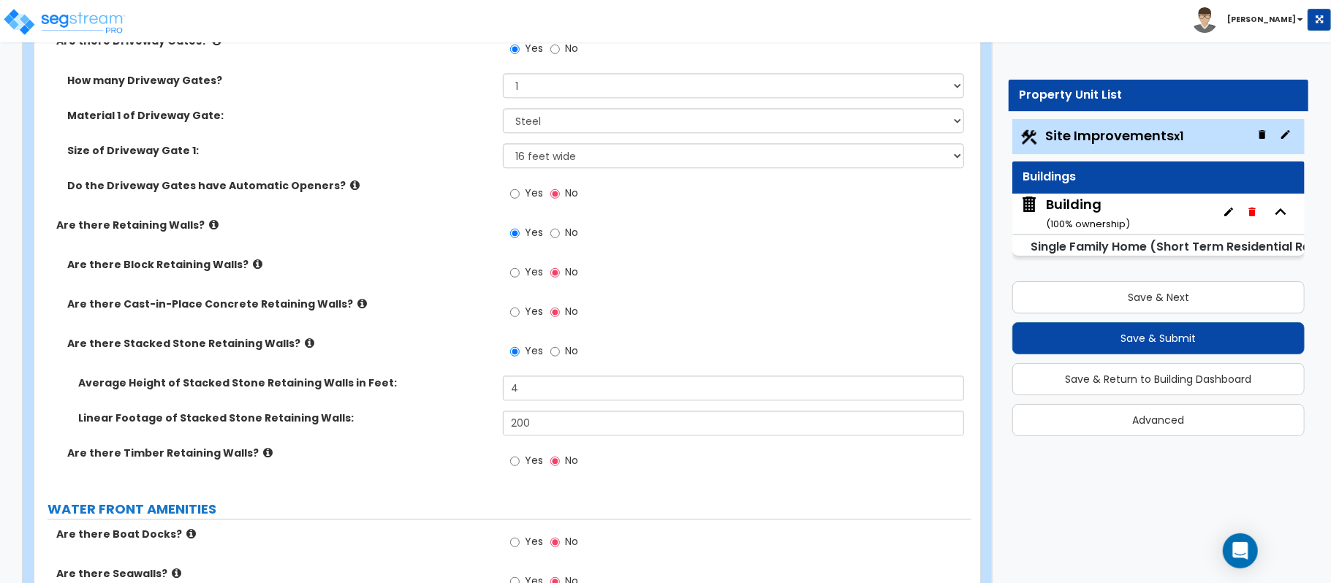
scroll to position [2631, 0]
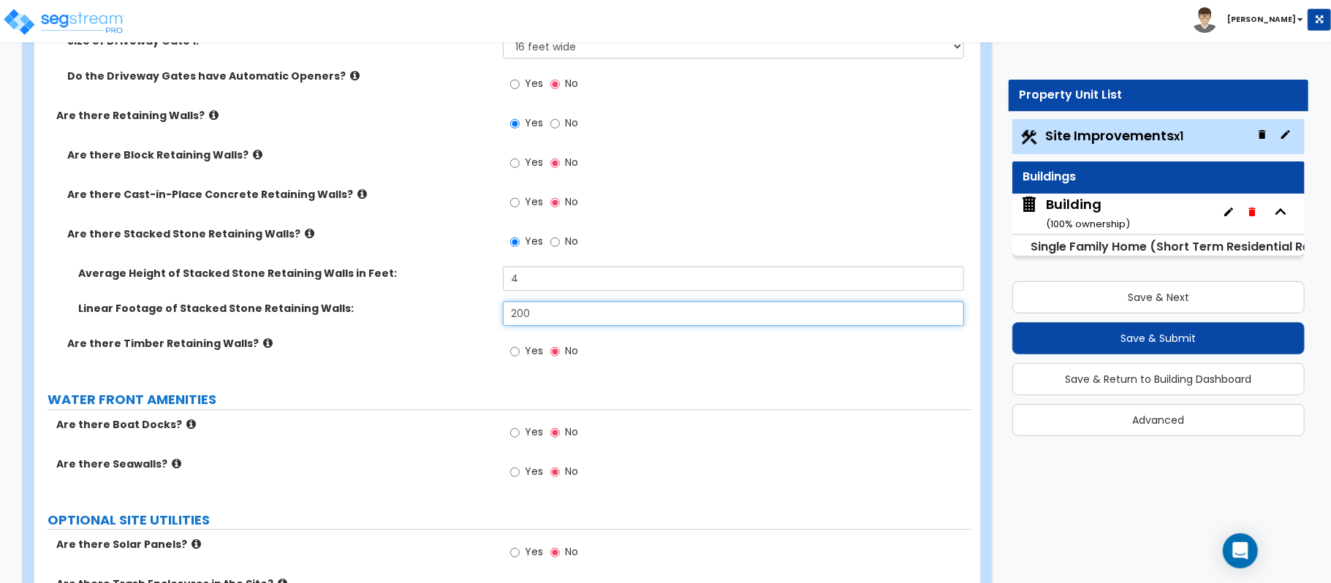
drag, startPoint x: 576, startPoint y: 322, endPoint x: 401, endPoint y: 325, distance: 174.7
click at [401, 325] on div "Linear Footage of Stacked Stone Retaining Walls: 200" at bounding box center [502, 318] width 937 height 35
type input "100"
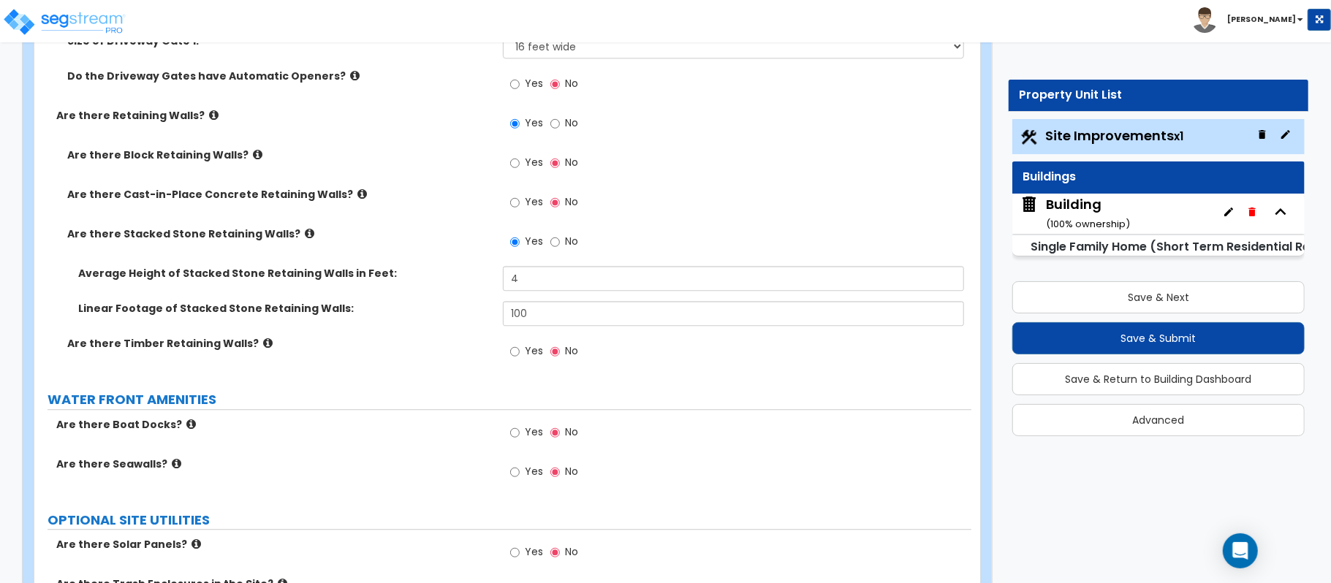
click at [401, 325] on div "Linear Footage of Stacked Stone Retaining Walls: 100" at bounding box center [502, 318] width 937 height 35
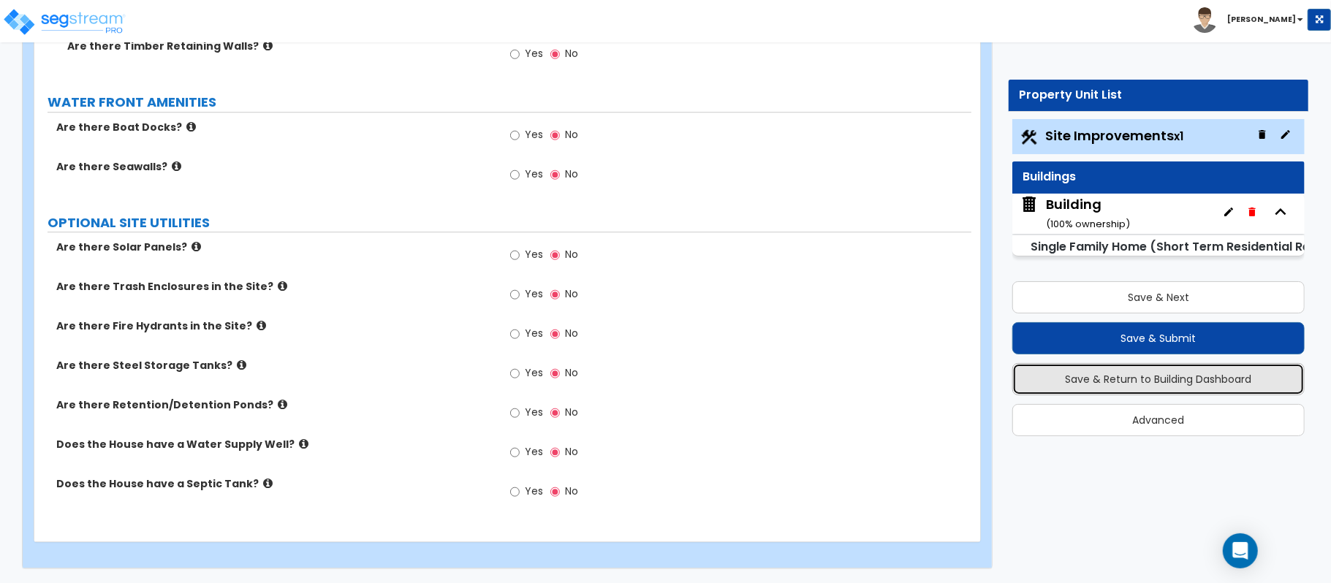
click at [1221, 382] on button "Save & Return to Building Dashboard" at bounding box center [1158, 379] width 292 height 32
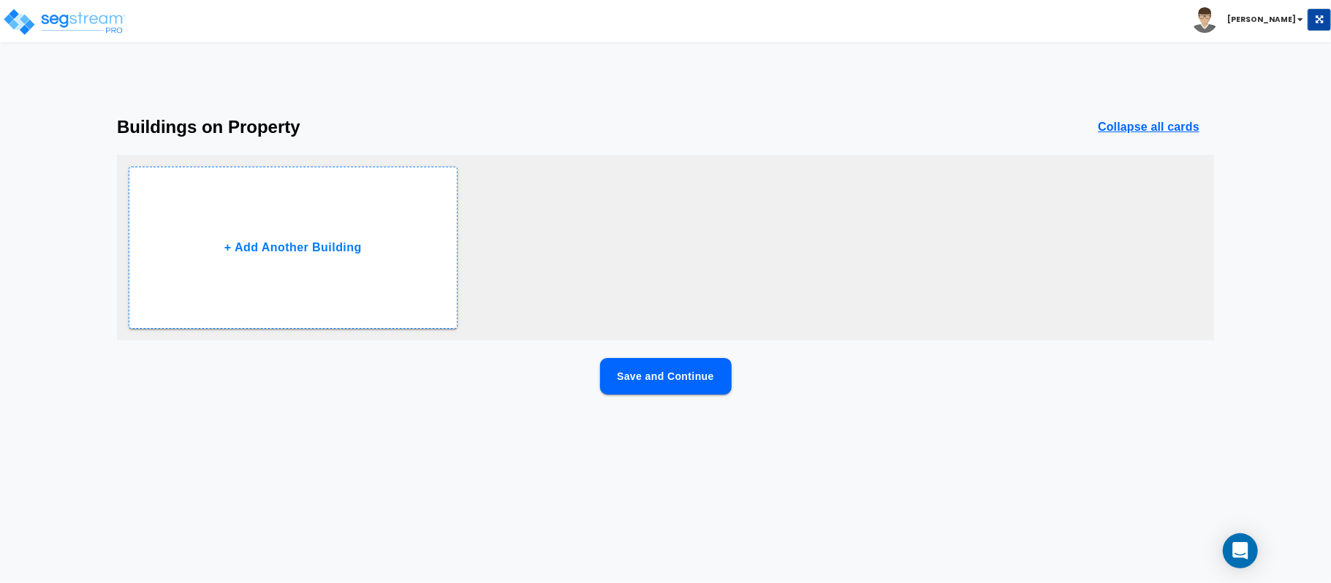
scroll to position [0, 0]
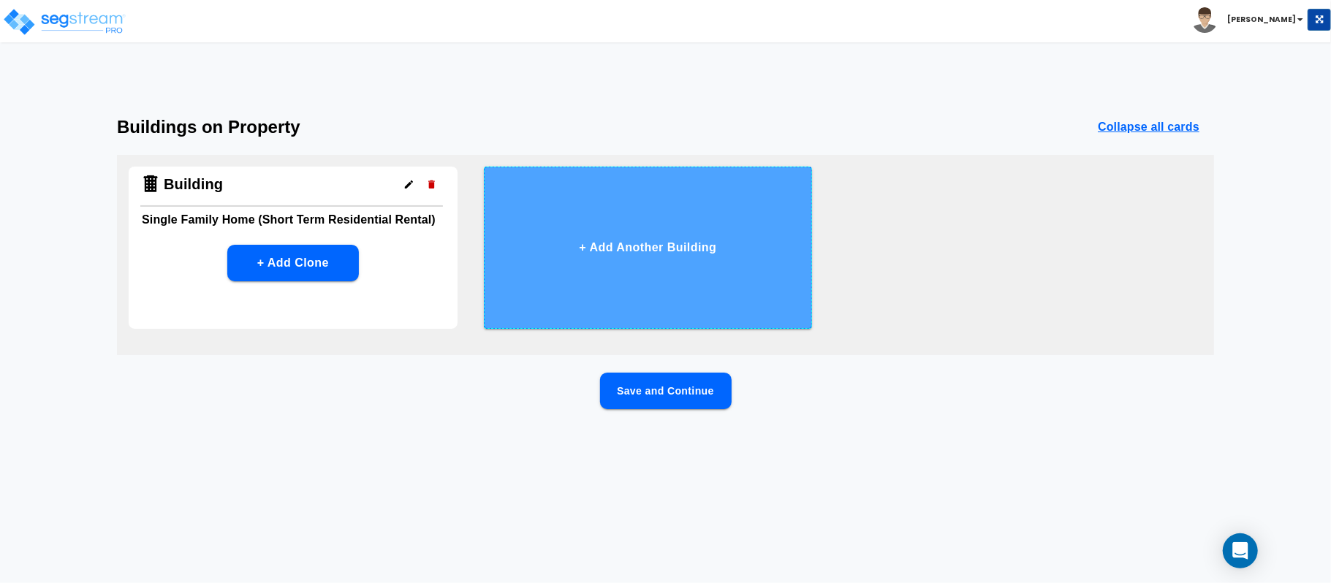
click at [729, 229] on button "+ Add Another Building" at bounding box center [648, 248] width 329 height 162
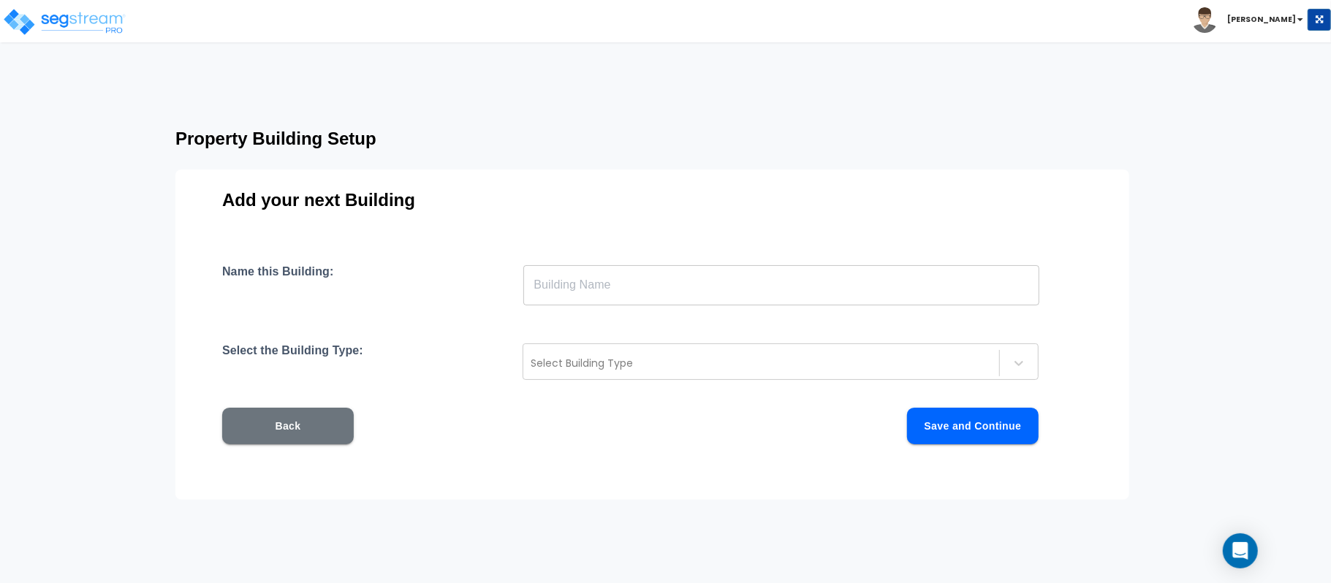
click at [679, 278] on input "text" at bounding box center [781, 285] width 516 height 41
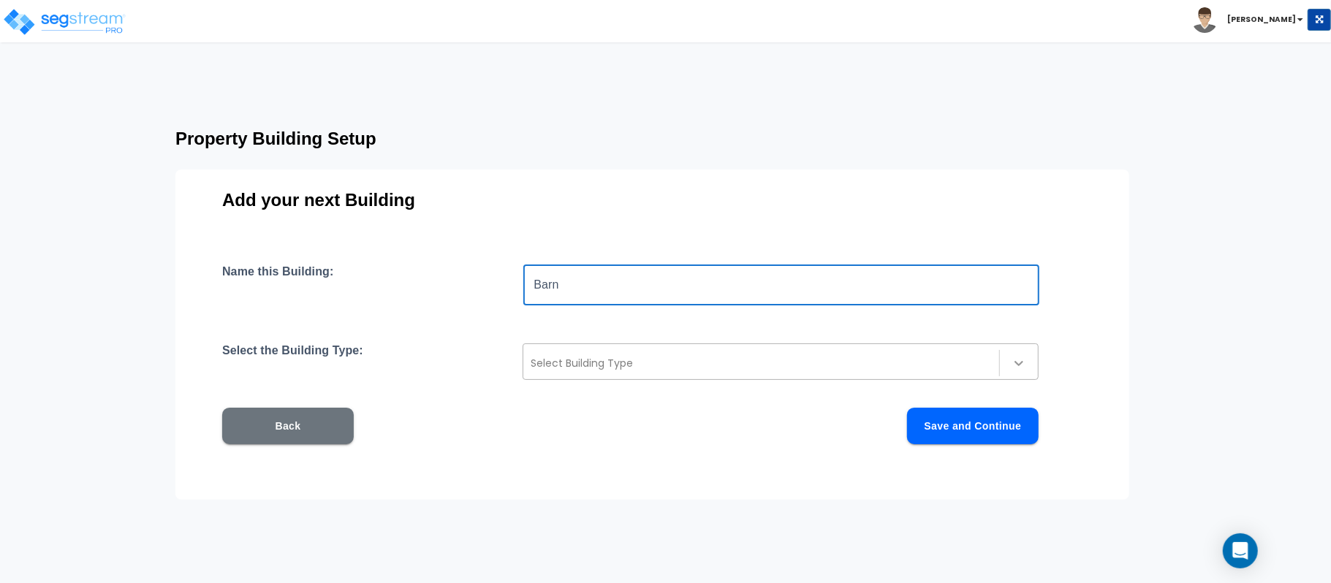
type input "Barn"
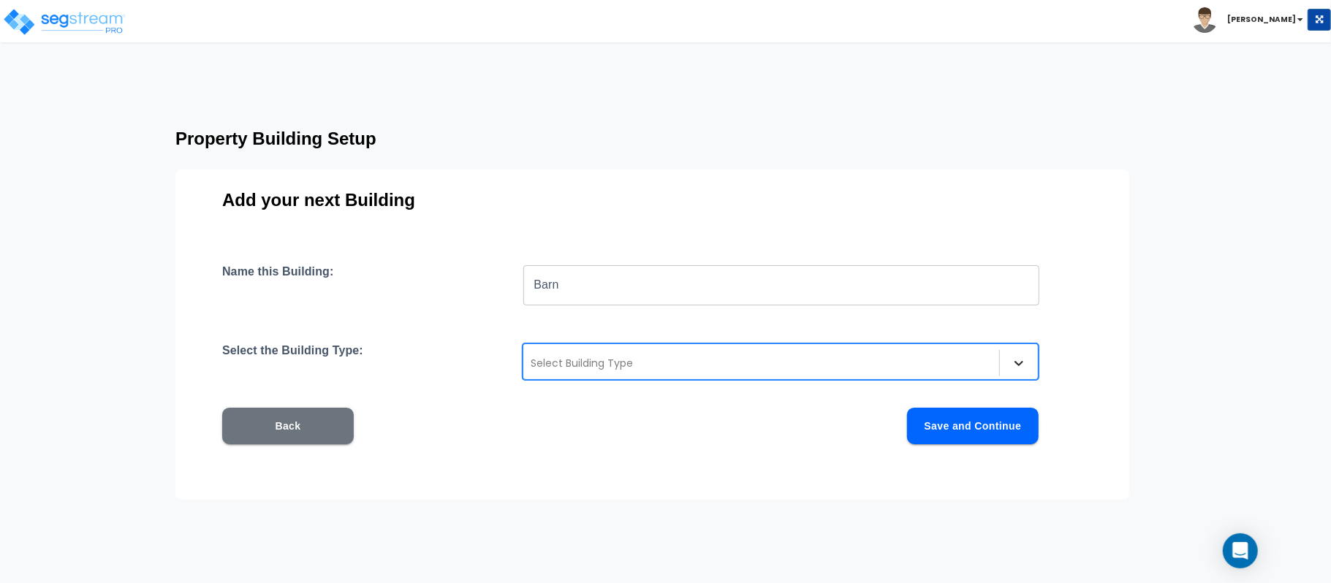
click at [1025, 371] on div at bounding box center [1019, 363] width 26 height 26
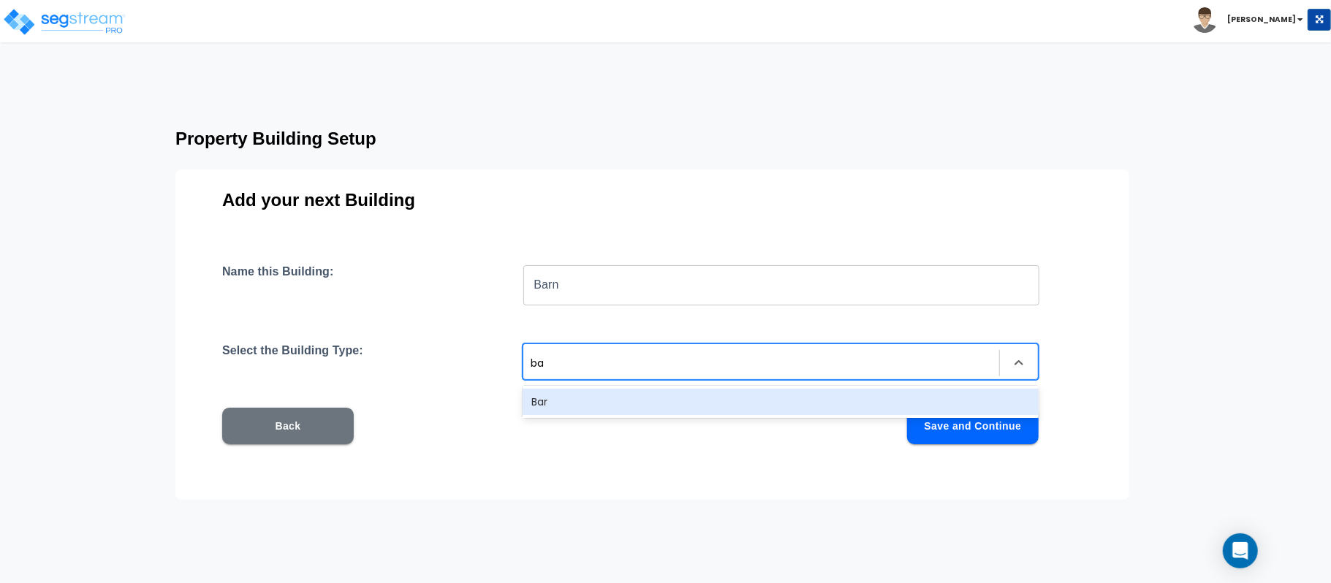
type input "b"
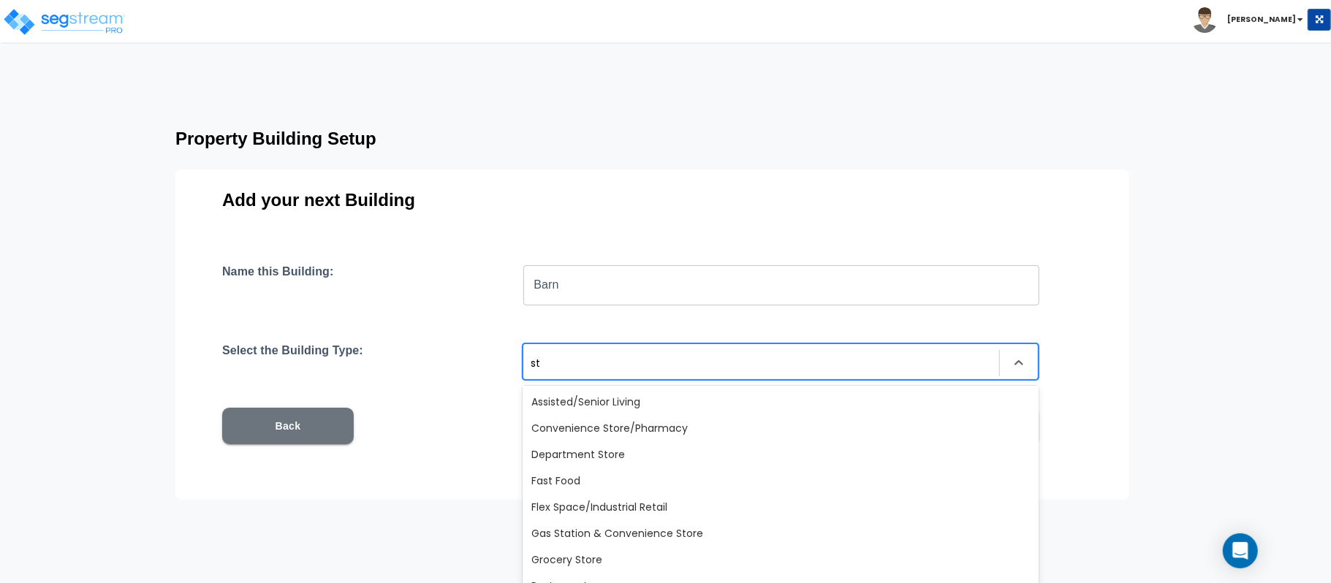
type input "s"
type input "au"
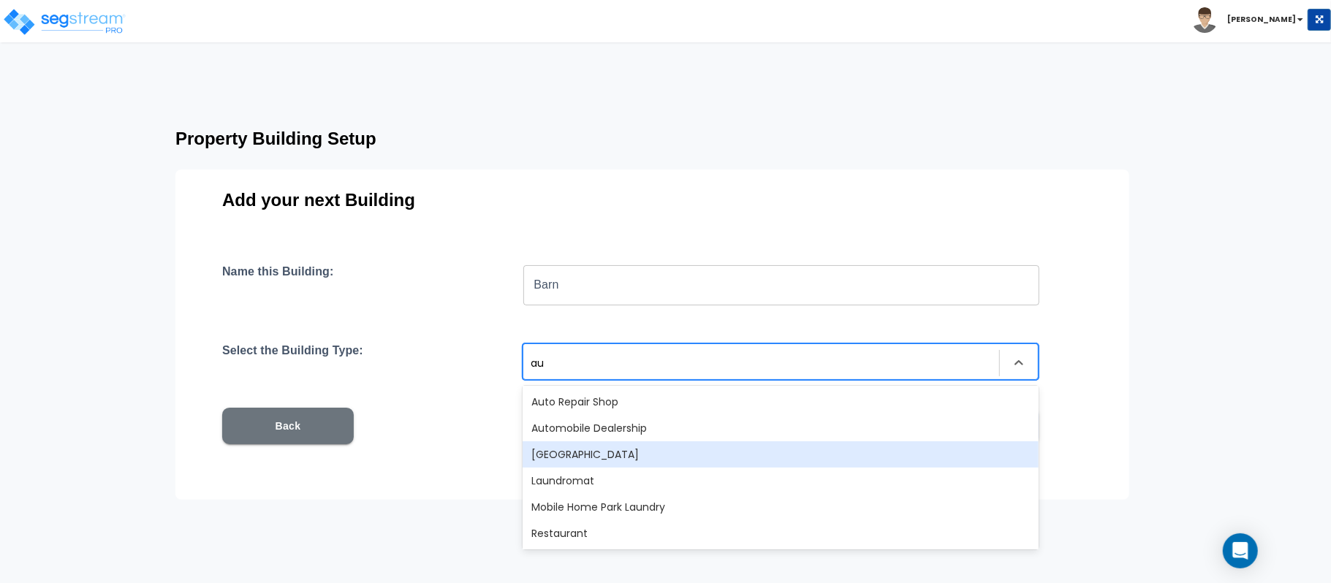
click at [714, 442] on div "[GEOGRAPHIC_DATA]" at bounding box center [781, 455] width 516 height 26
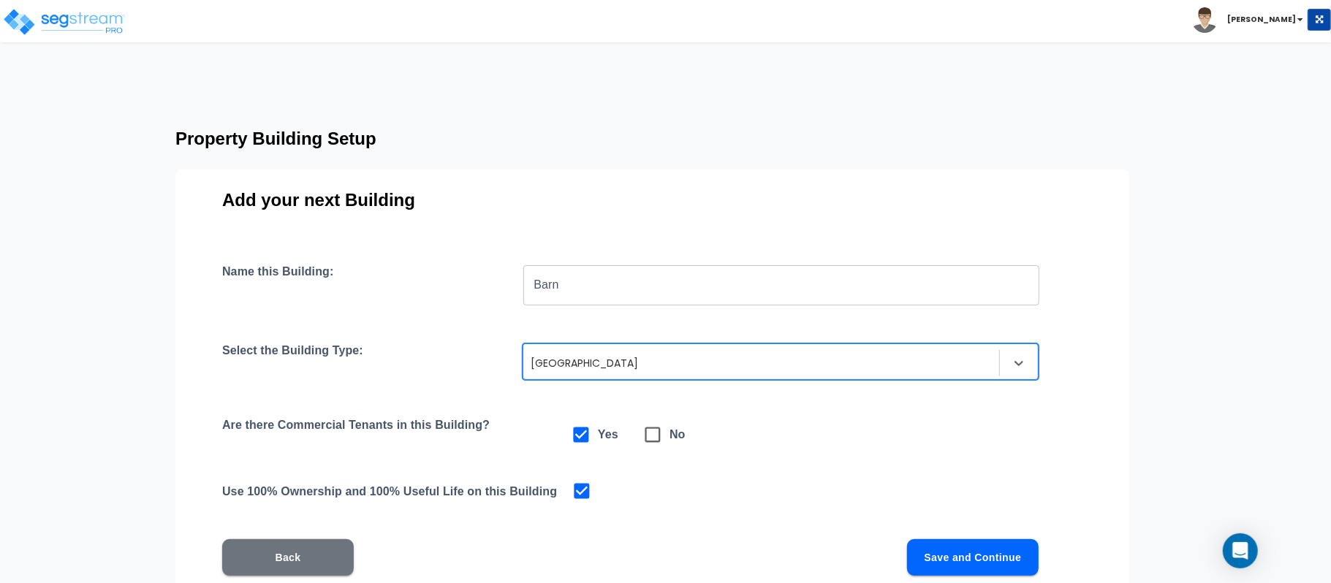
click at [656, 431] on icon at bounding box center [653, 435] width 20 height 20
checkbox input "false"
checkbox input "true"
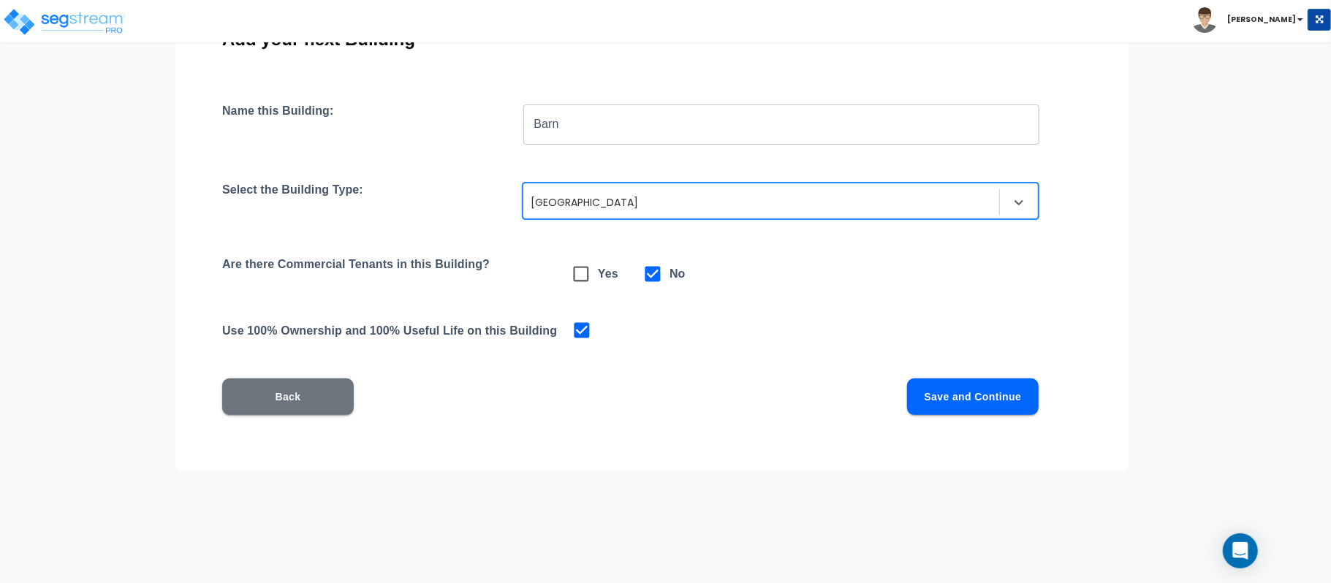
scroll to position [162, 0]
click at [953, 403] on button "Save and Continue" at bounding box center [973, 396] width 132 height 37
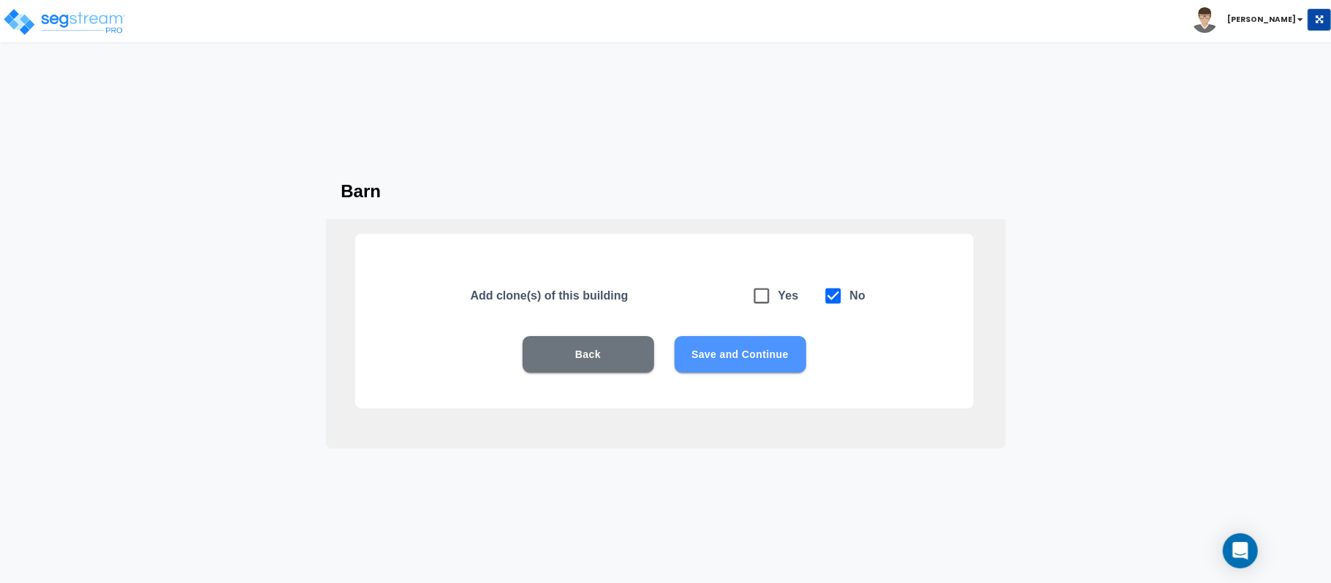
click at [772, 365] on button "Save and Continue" at bounding box center [741, 354] width 132 height 37
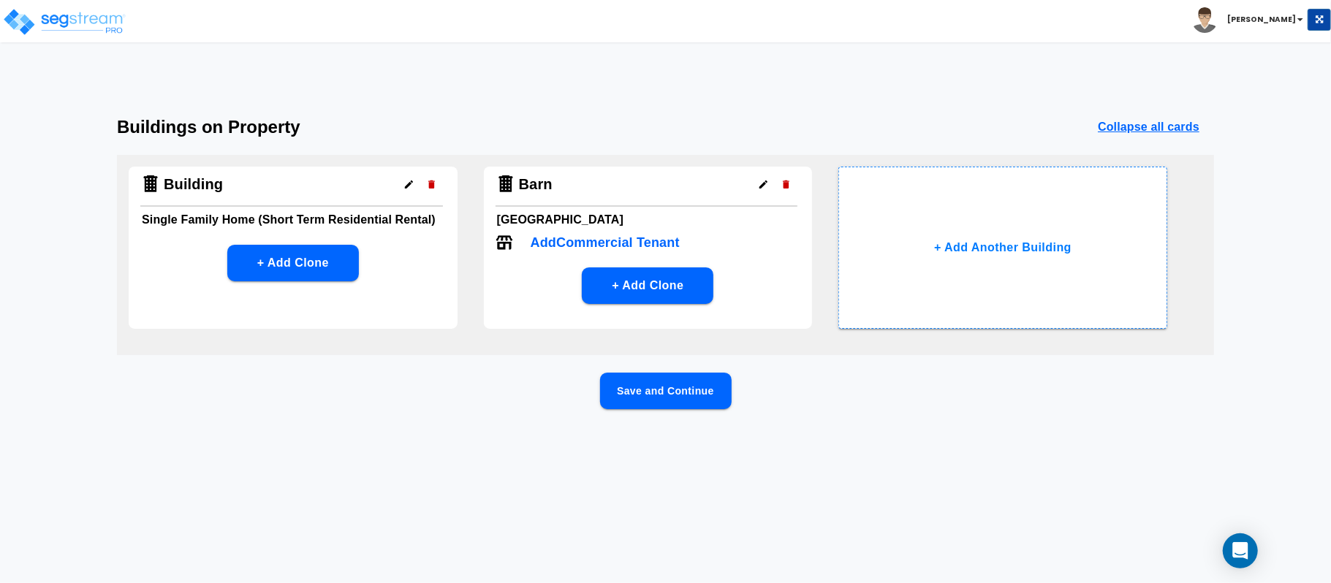
click at [690, 396] on button "Save and Continue" at bounding box center [666, 391] width 132 height 37
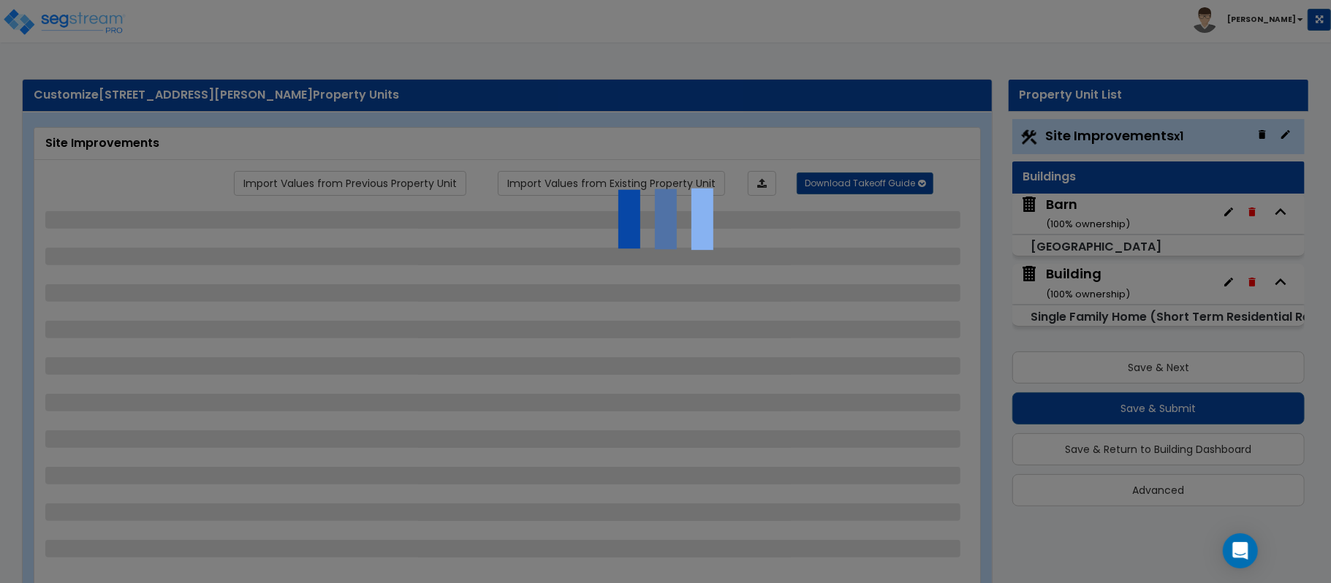
select select "2"
select select "4"
select select "2"
select select "1"
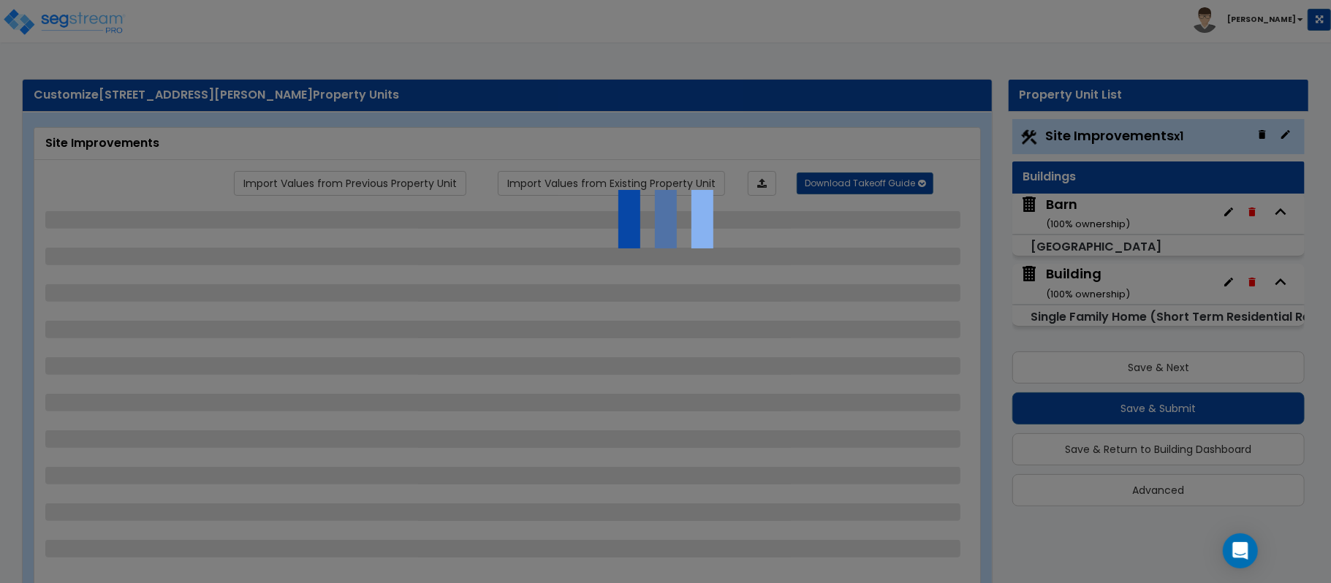
select select "2"
select select "3"
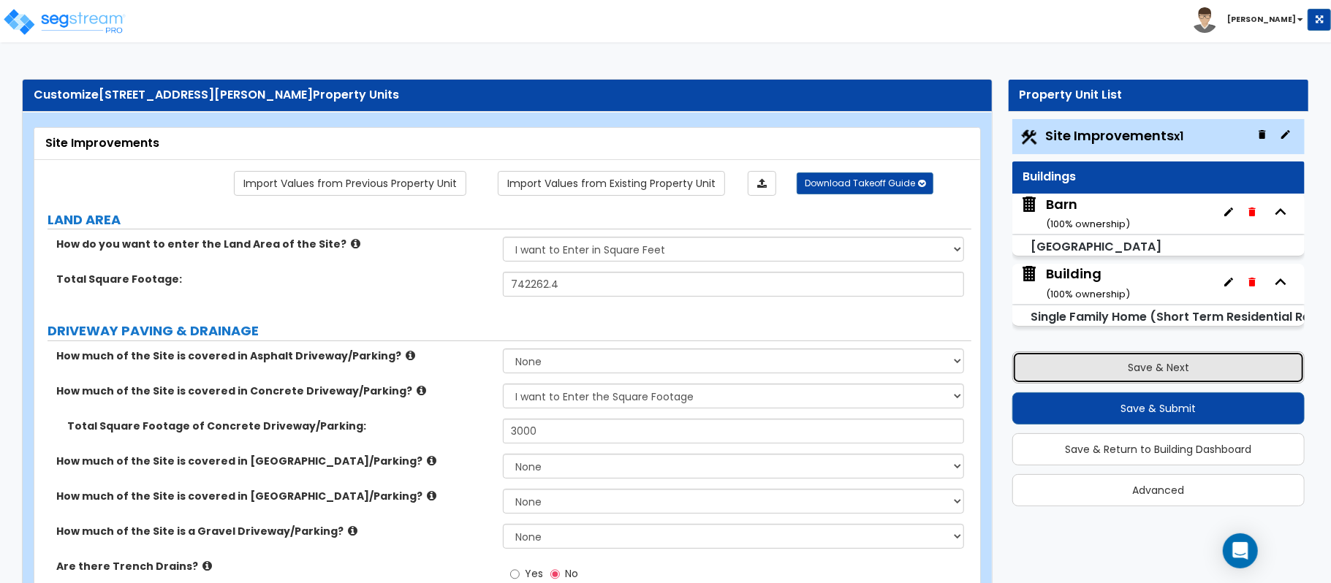
click at [1161, 352] on button "Save & Next" at bounding box center [1158, 368] width 292 height 32
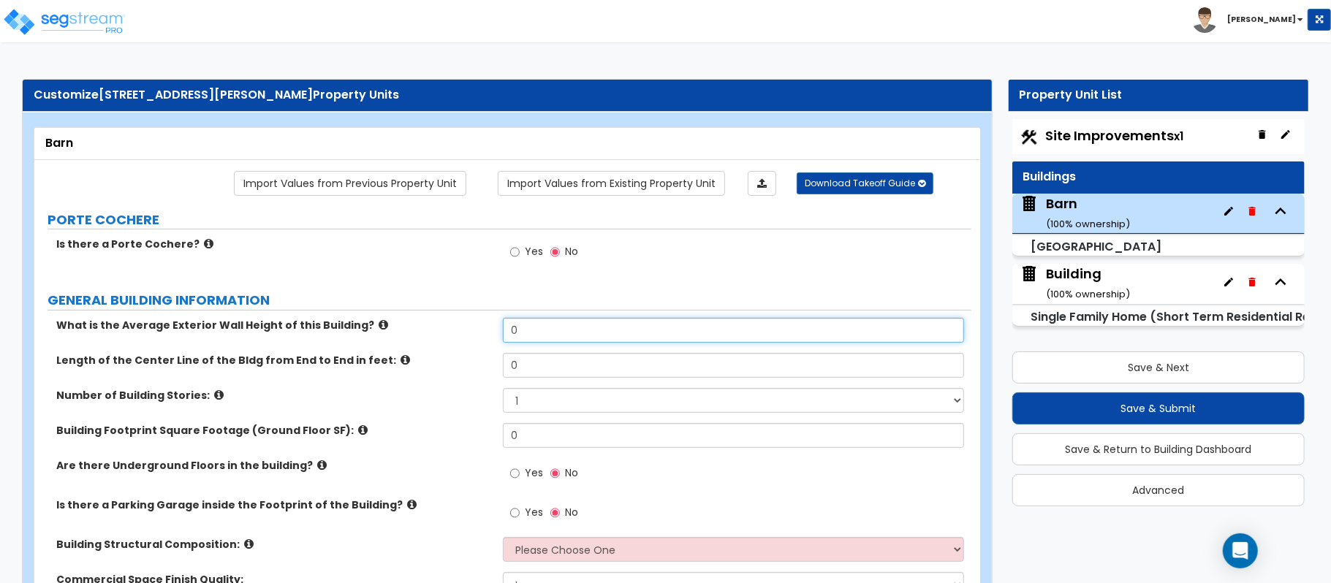
drag, startPoint x: 541, startPoint y: 319, endPoint x: 465, endPoint y: 320, distance: 76.0
click at [465, 320] on div "What is the Average Exterior Wall Height of this Building? 0" at bounding box center [502, 335] width 937 height 35
type input "10"
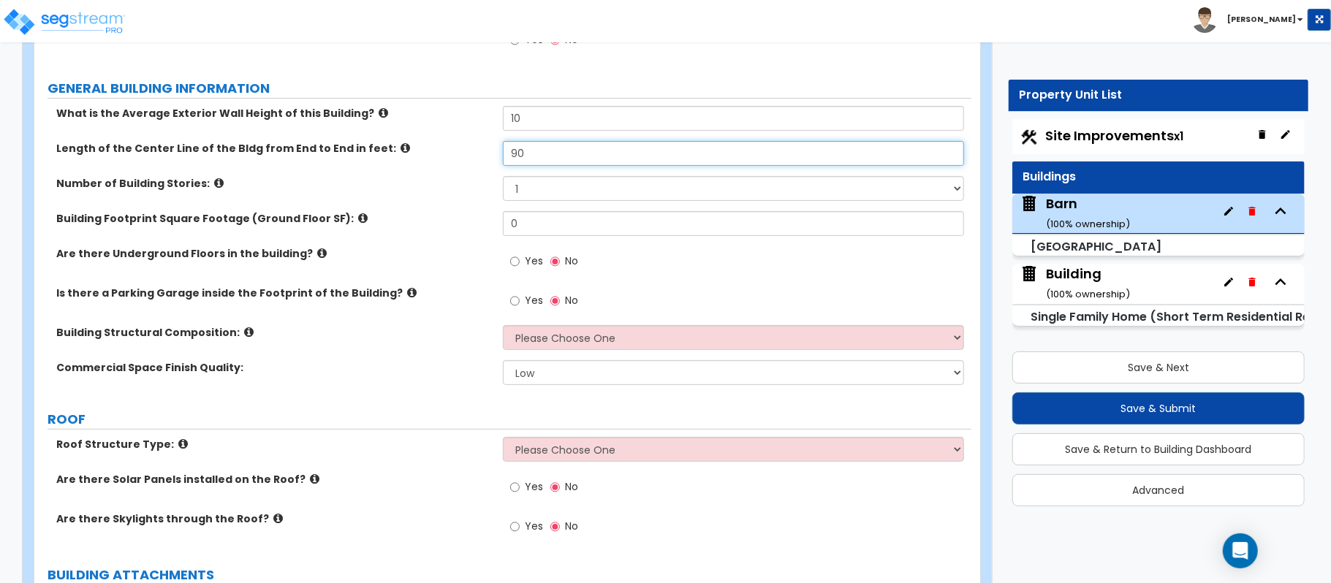
scroll to position [194, 0]
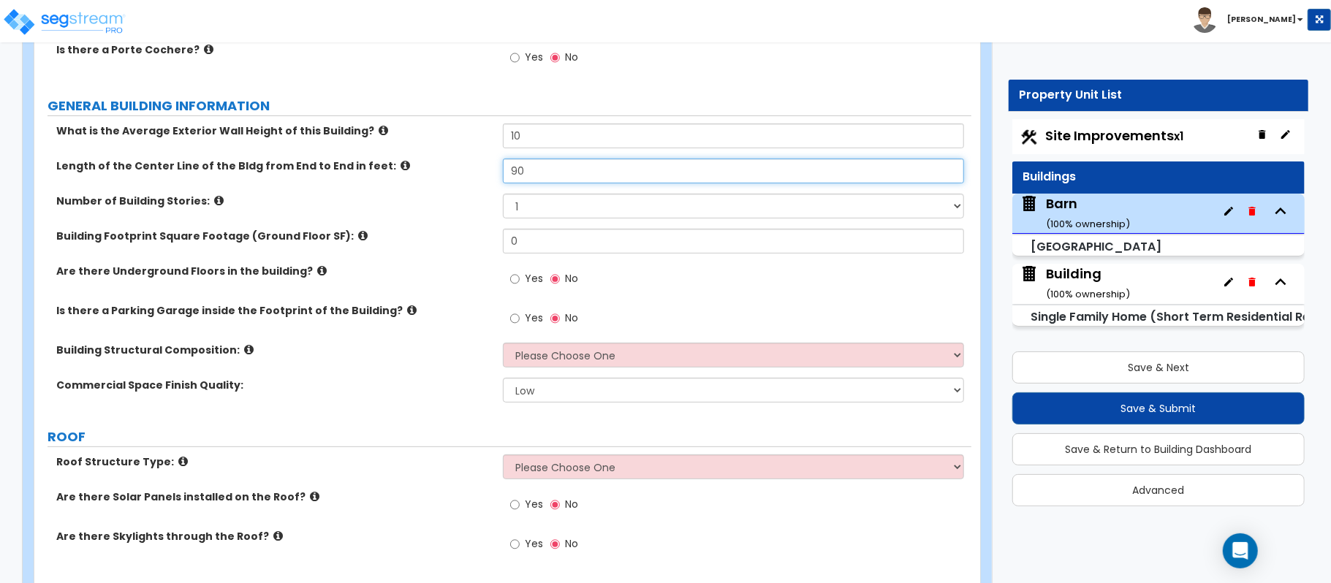
type input "90"
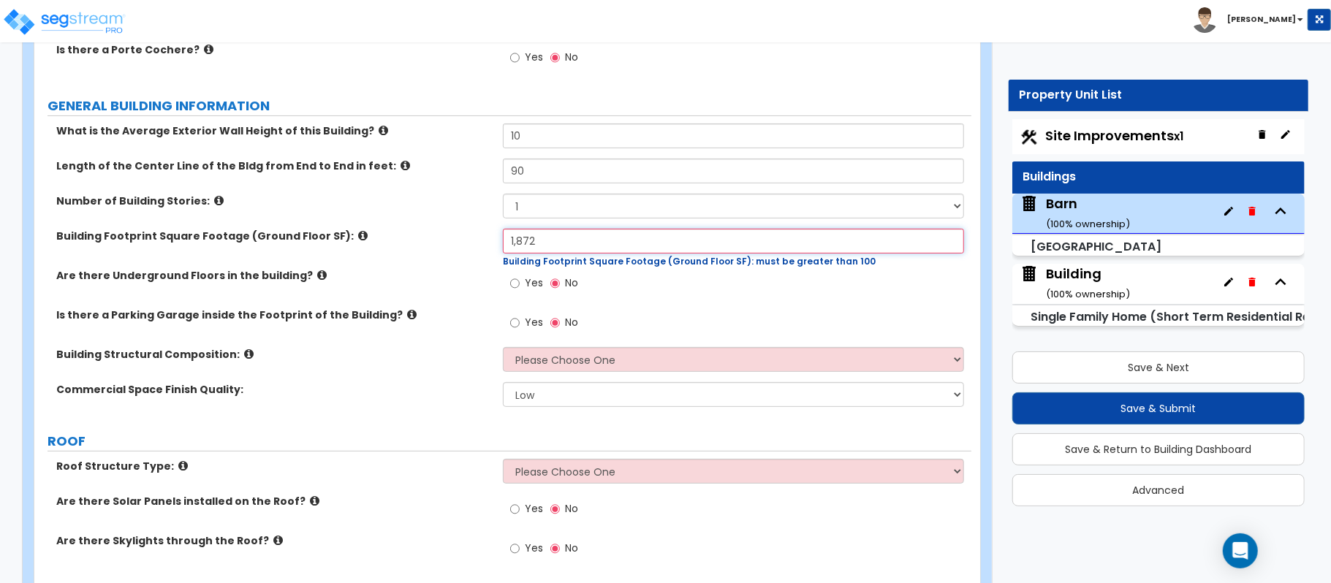
type input "1,872"
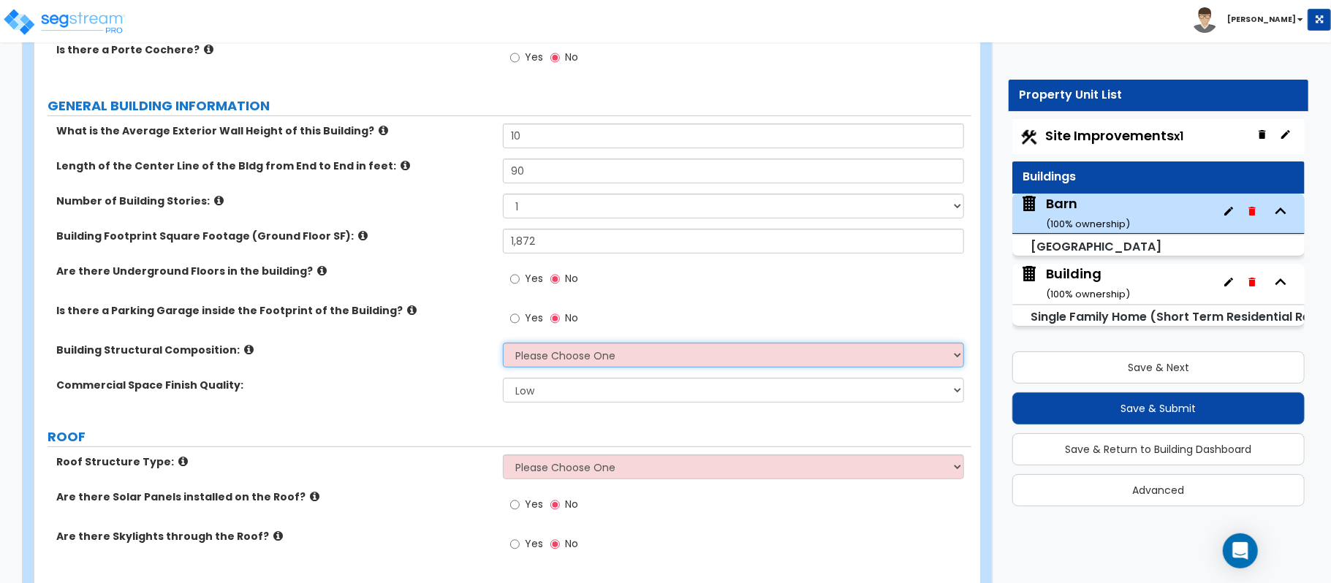
select select "7"
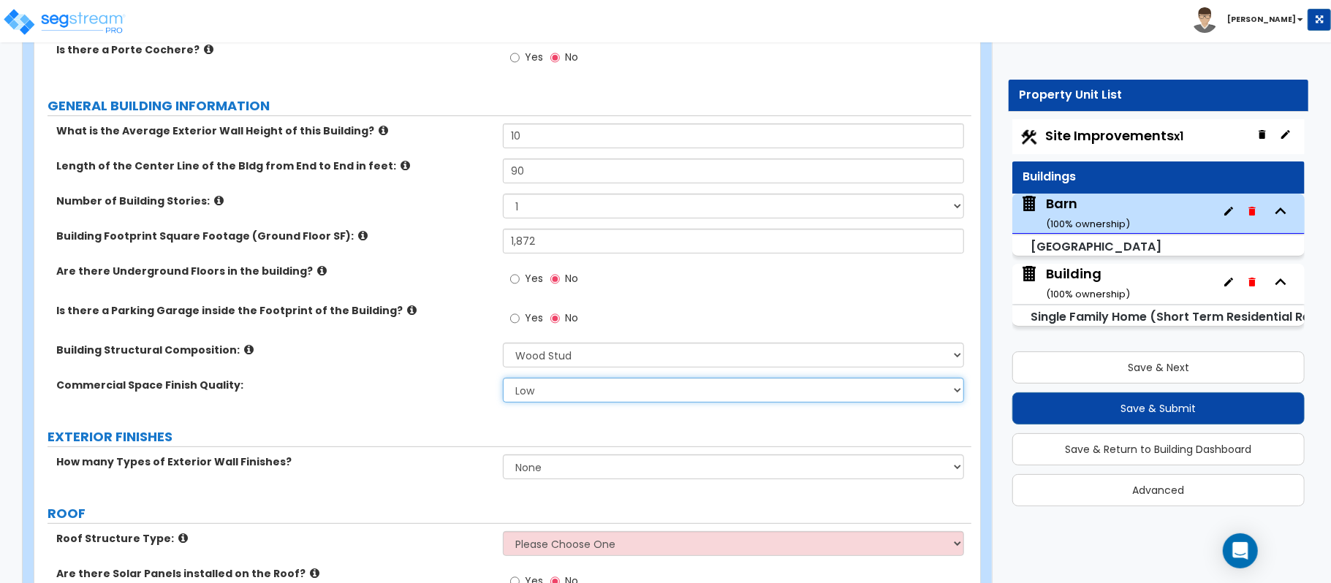
select select "1"
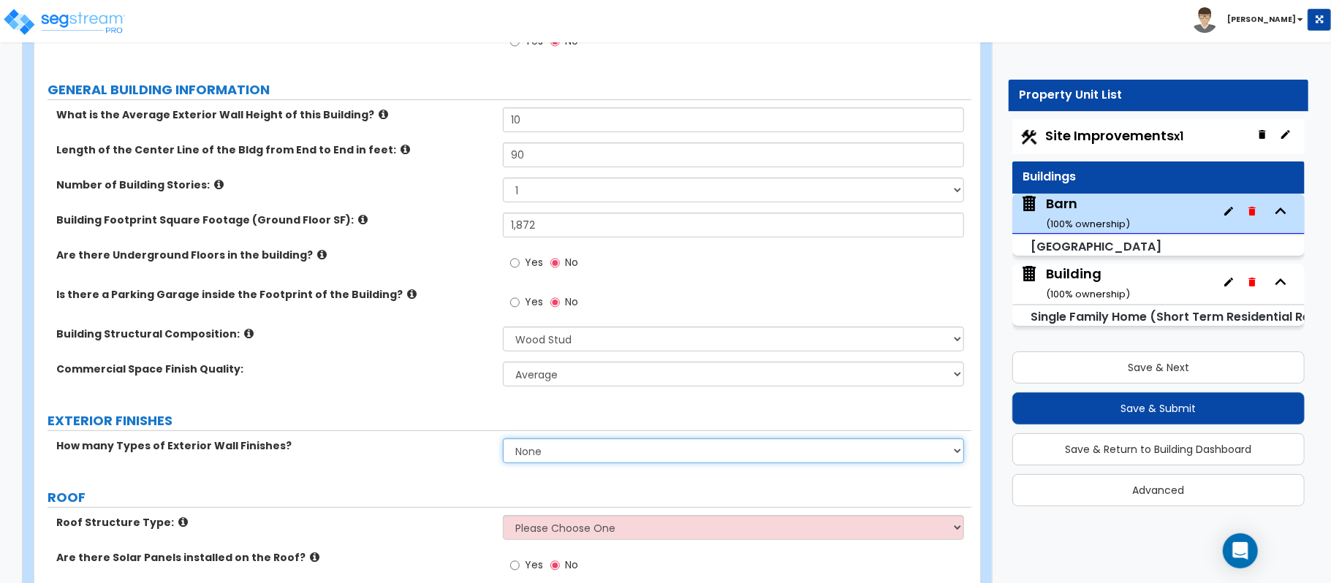
scroll to position [390, 0]
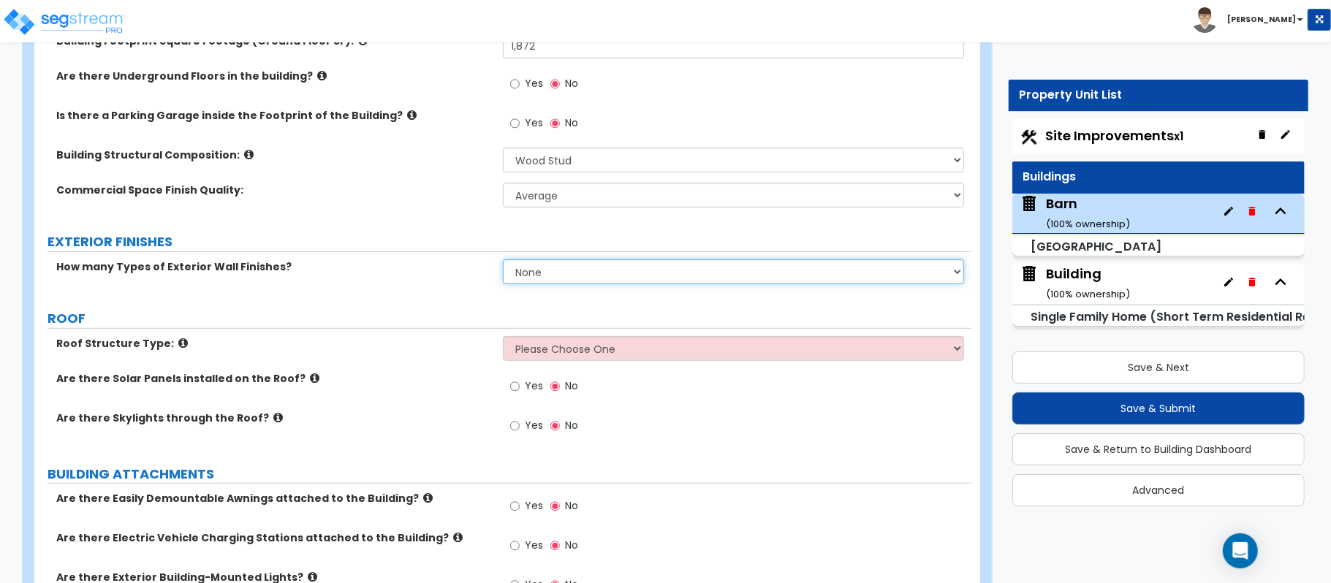
select select "1"
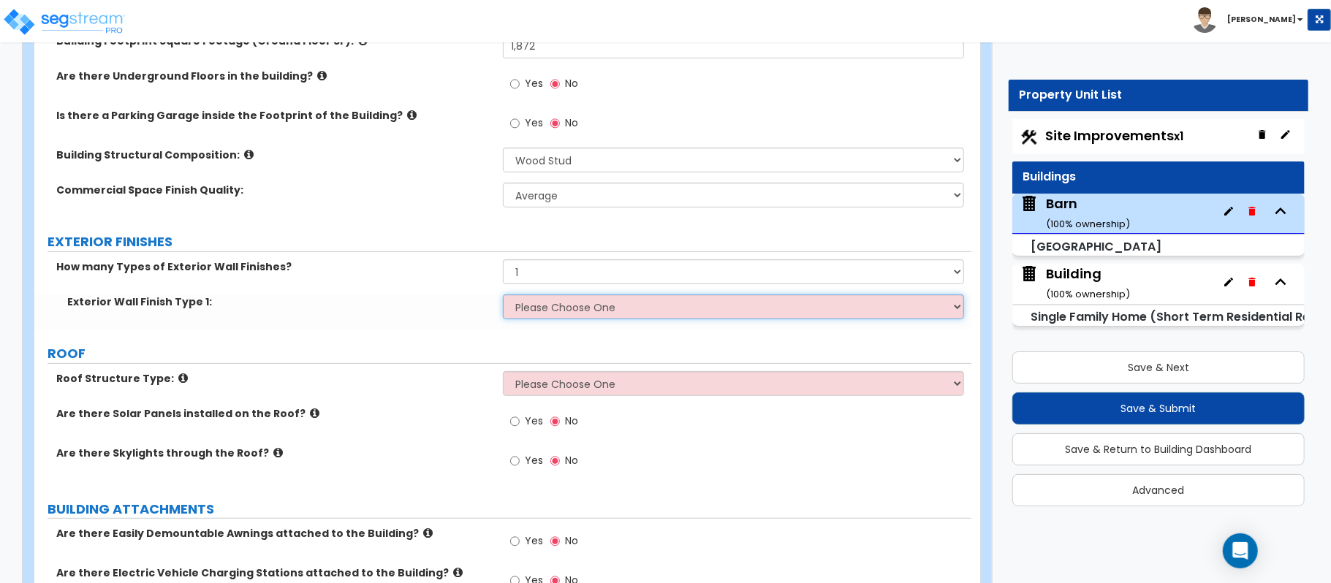
click at [610, 304] on select "Please Choose One No Finish/Shared Wall No Wall Brick Veneer Stone Veneer Wood …" at bounding box center [733, 307] width 461 height 25
select select "6"
click at [503, 296] on select "Please Choose One No Finish/Shared Wall No Wall Brick Veneer Stone Veneer Wood …" at bounding box center [733, 307] width 461 height 25
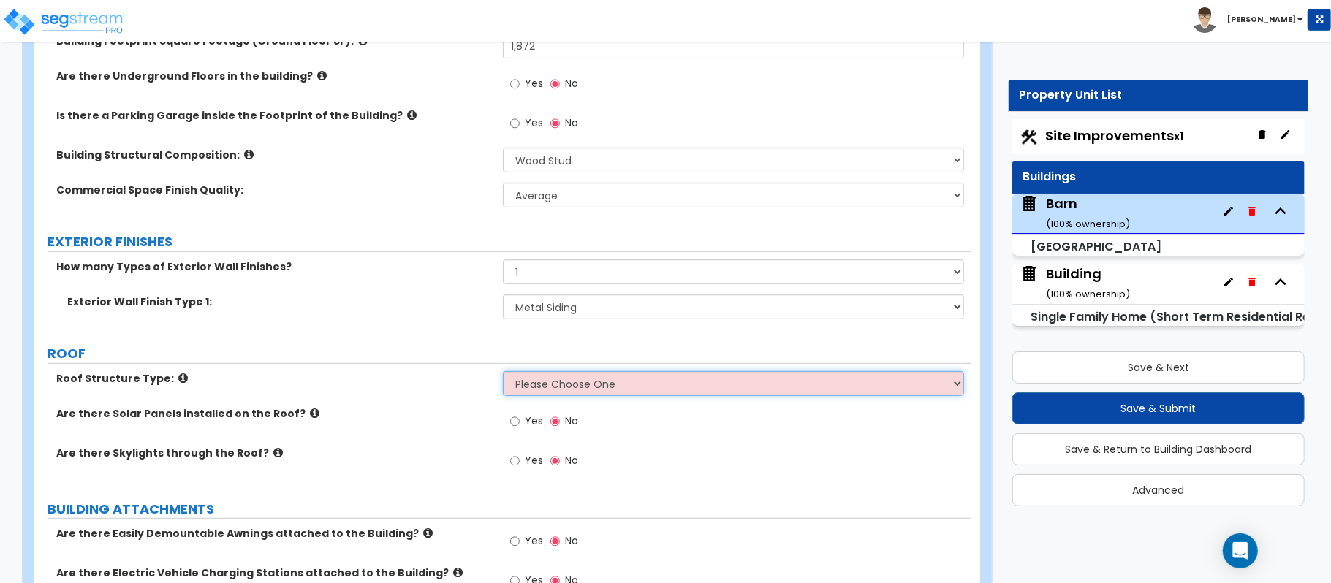
drag, startPoint x: 633, startPoint y: 382, endPoint x: 624, endPoint y: 387, distance: 10.8
click at [632, 382] on select "Please Choose One Gable Roof Flat Roof Hybrid Gable & Flat Roof" at bounding box center [733, 383] width 461 height 25
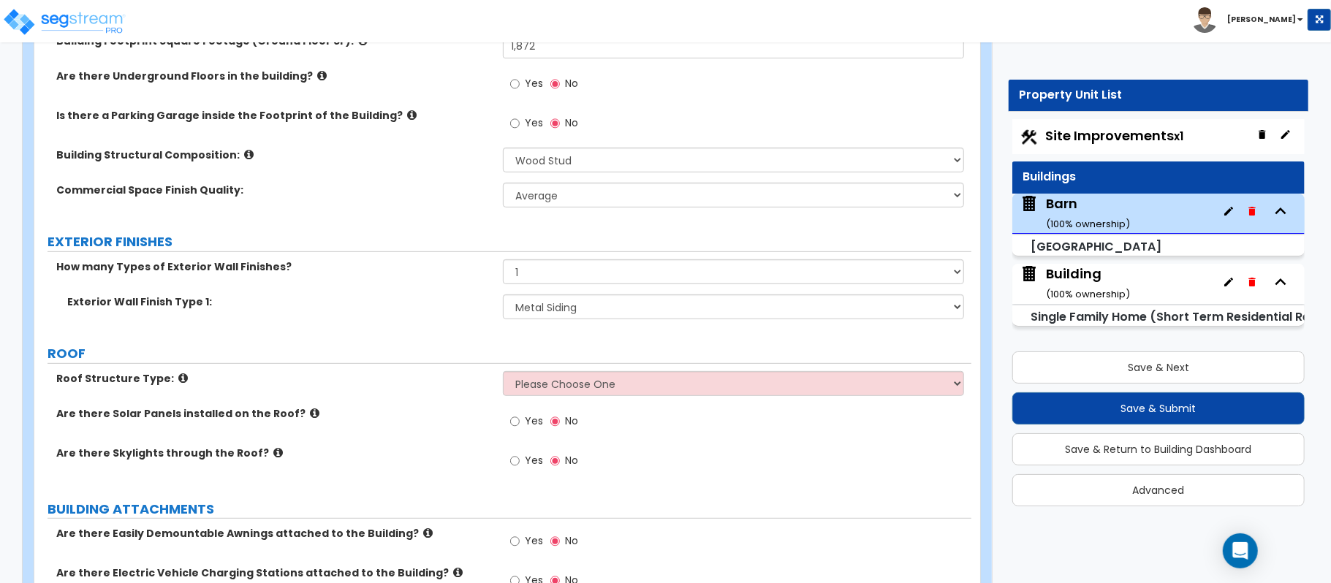
click at [452, 396] on div "Roof Structure Type: Please Choose One Gable Roof Flat Roof Hybrid Gable & Flat…" at bounding box center [502, 388] width 937 height 35
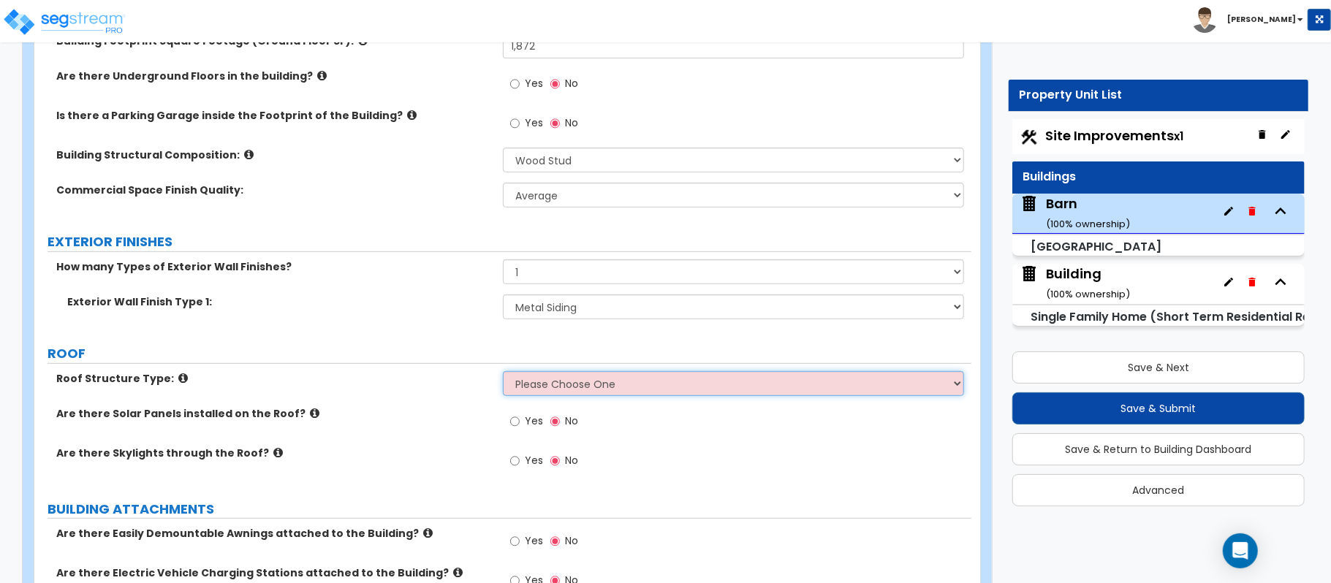
click at [531, 387] on select "Please Choose One Gable Roof Flat Roof Hybrid Gable & Flat Roof" at bounding box center [733, 383] width 461 height 25
select select "1"
click at [503, 373] on select "Please Choose One Gable Roof Flat Roof Hybrid Gable & Flat Roof" at bounding box center [733, 383] width 461 height 25
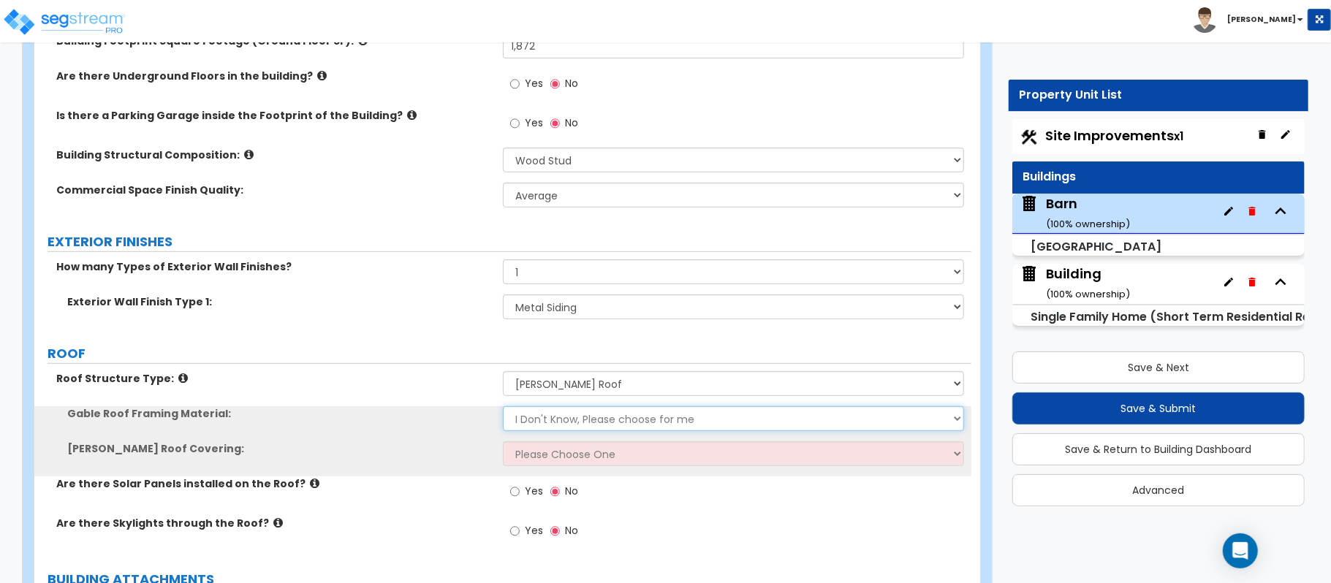
click at [554, 417] on select "I Don't Know, Please choose for me Metal Wood" at bounding box center [733, 418] width 461 height 25
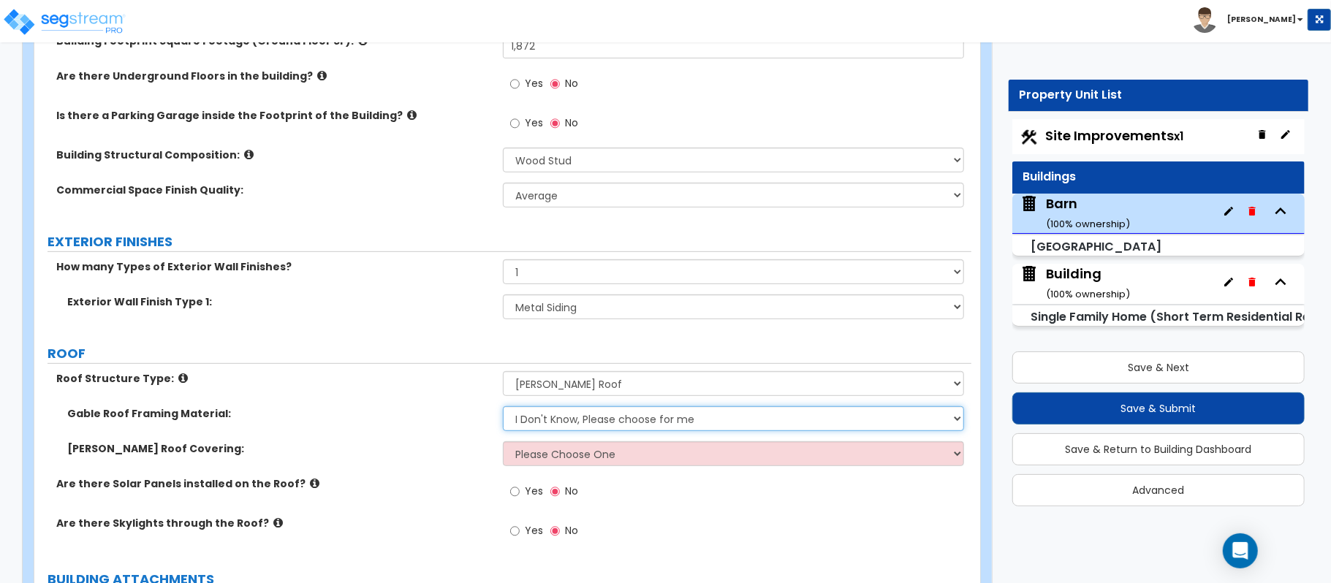
select select "1"
click at [503, 408] on select "I Don't Know, Please choose for me Metal Wood" at bounding box center [733, 418] width 461 height 25
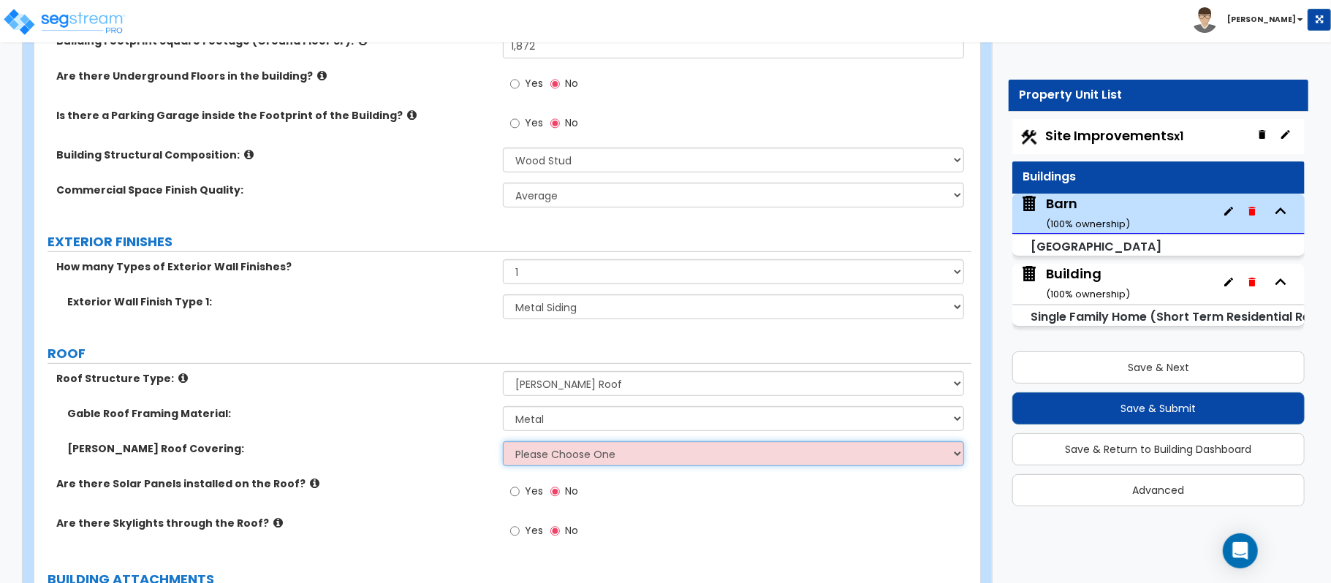
click at [532, 461] on select "Please Choose One Asphalt Shingle Clay Tile Wood Shingle Metal Shingle Standing…" at bounding box center [733, 454] width 461 height 25
select select "5"
click at [503, 443] on select "Please Choose One Asphalt Shingle Clay Tile Wood Shingle Metal Shingle Standing…" at bounding box center [733, 454] width 461 height 25
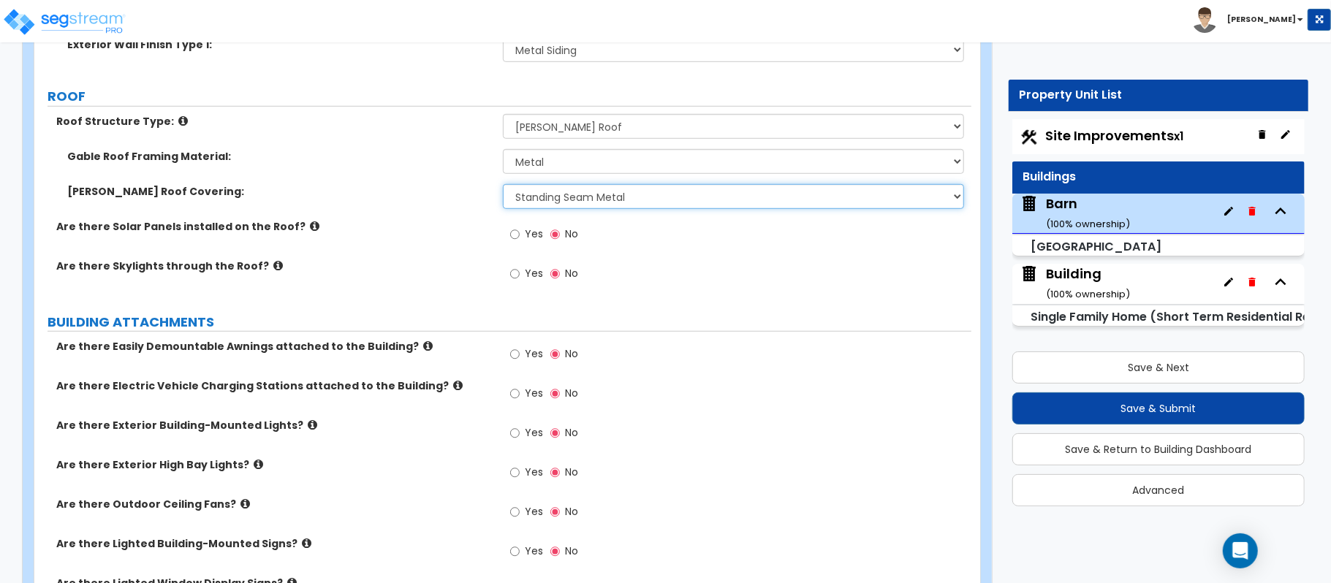
scroll to position [682, 0]
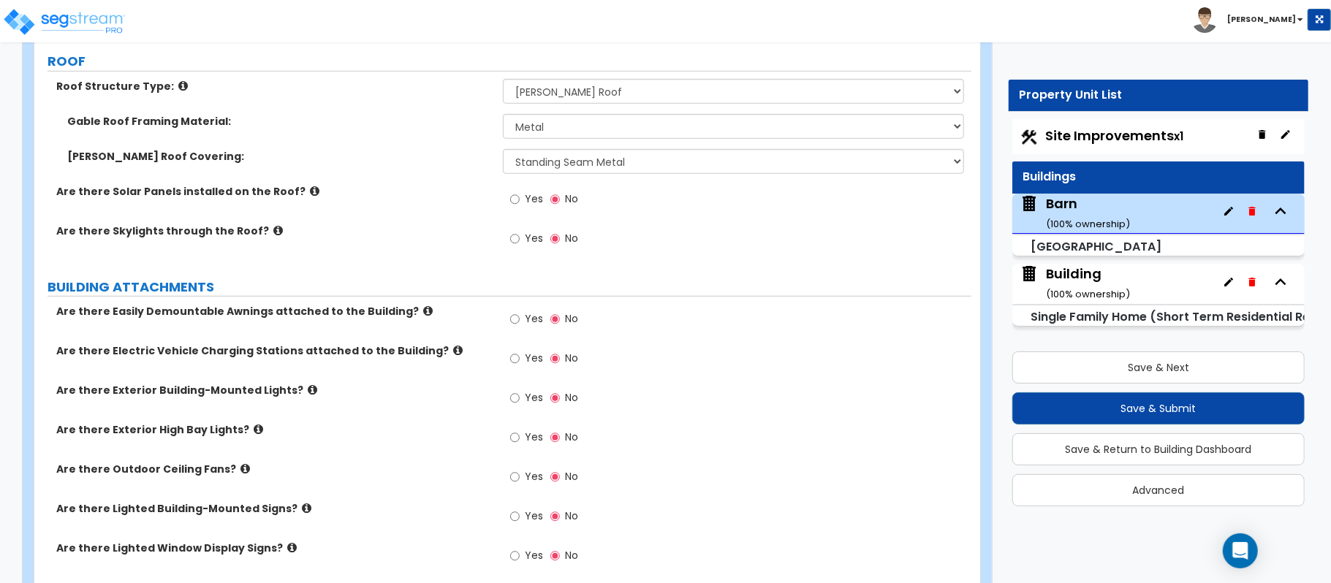
click at [308, 392] on icon at bounding box center [313, 389] width 10 height 11
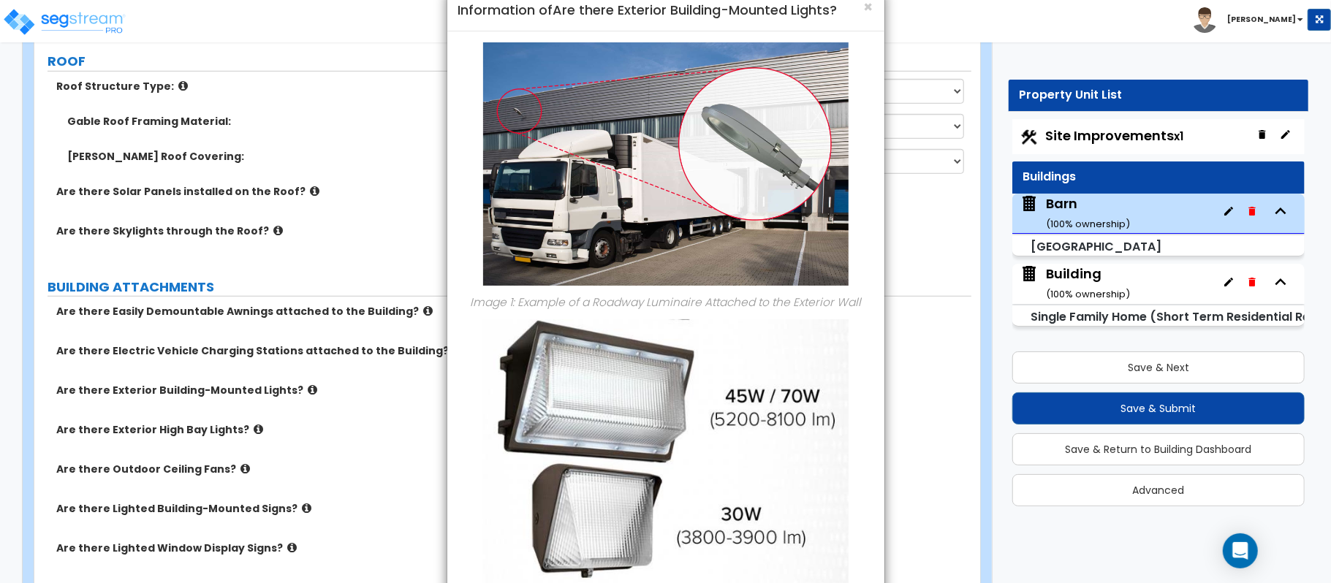
scroll to position [0, 0]
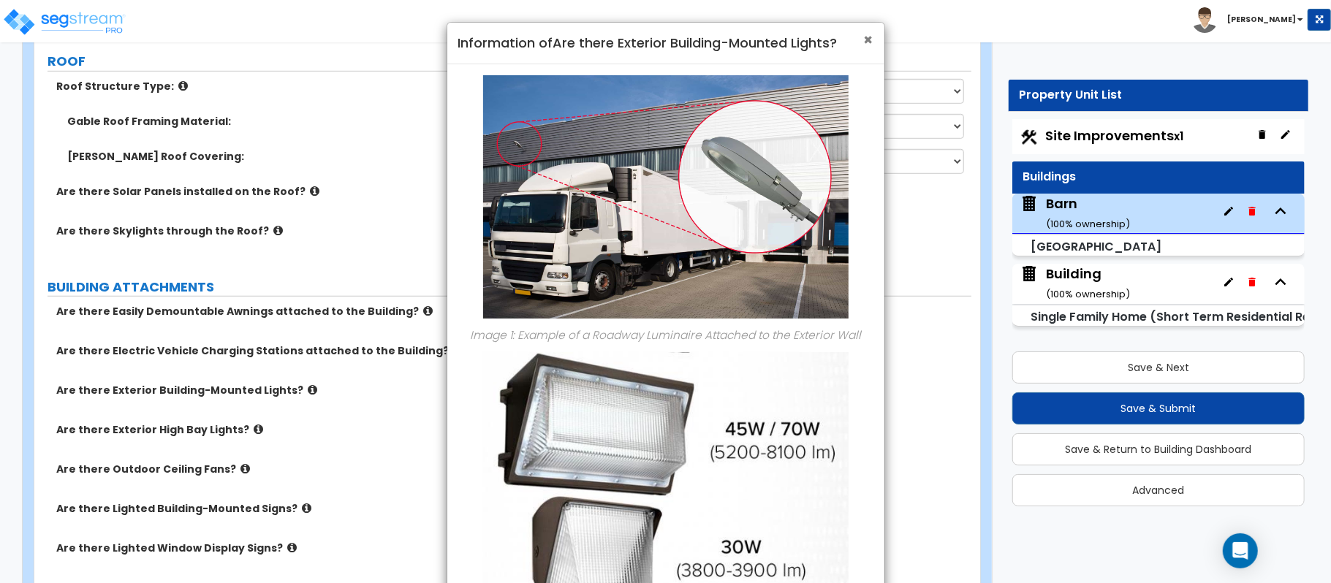
click at [865, 39] on span "×" at bounding box center [869, 39] width 10 height 21
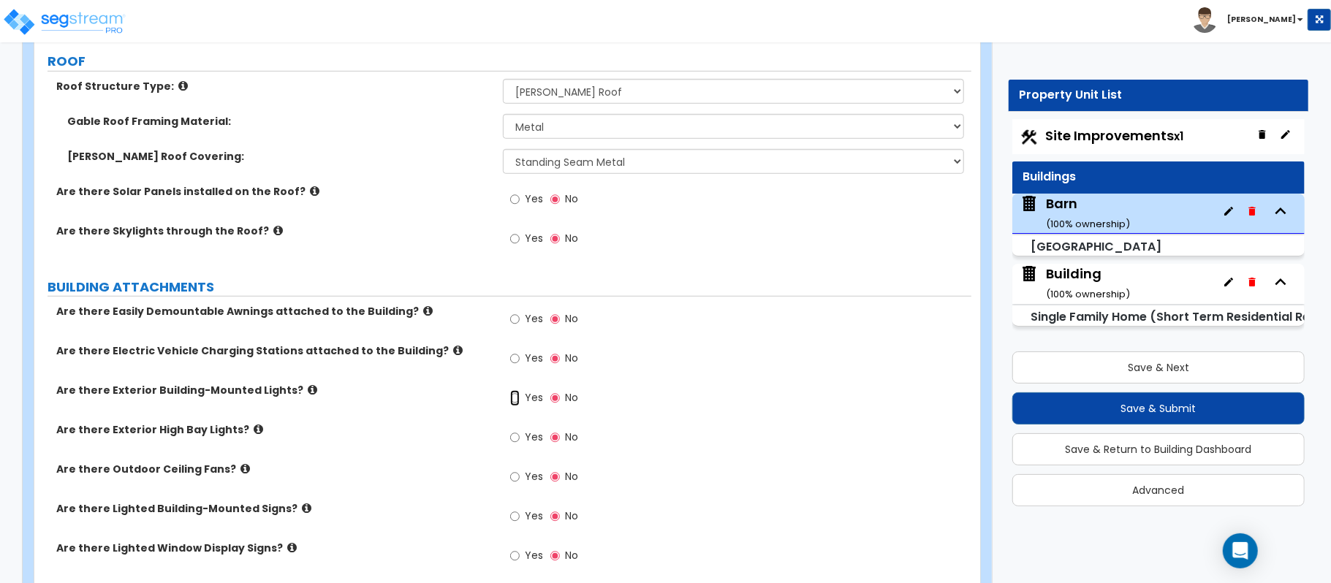
drag, startPoint x: 515, startPoint y: 404, endPoint x: 523, endPoint y: 406, distance: 9.0
click at [523, 406] on label "Yes" at bounding box center [526, 399] width 33 height 25
click at [520, 406] on input "Yes" at bounding box center [515, 398] width 10 height 16
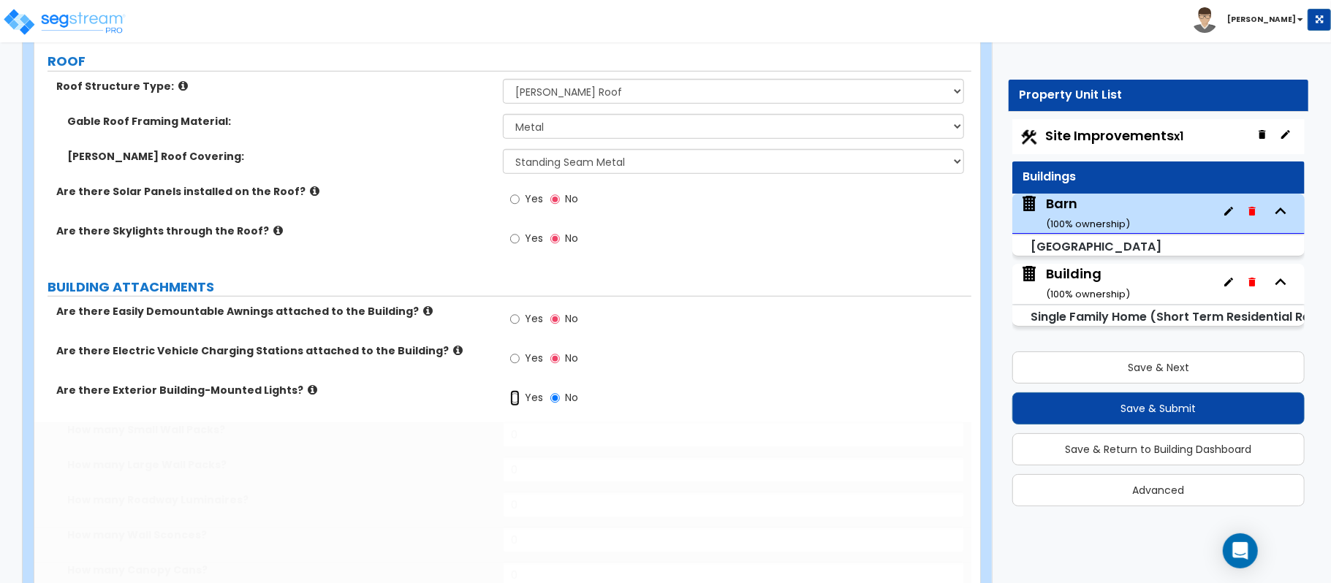
radio input "true"
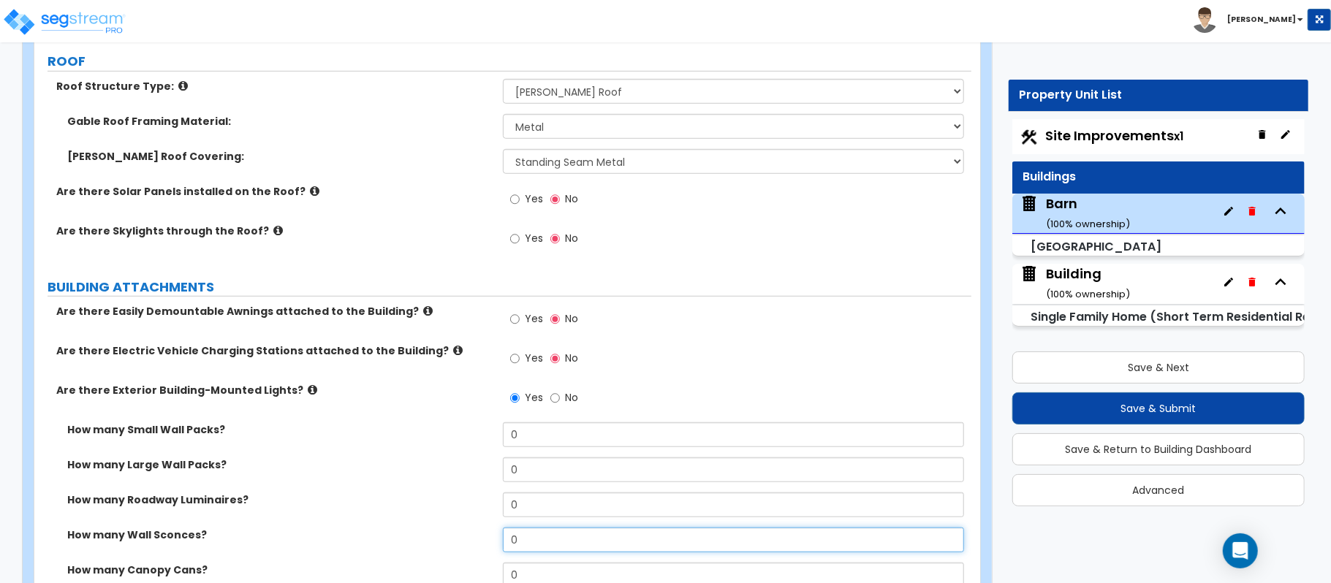
drag, startPoint x: 532, startPoint y: 538, endPoint x: 442, endPoint y: 522, distance: 91.3
click at [442, 522] on div "How many Small Wall Packs? 0 How many Large Wall Packs? 0 How many Roadway Lumi…" at bounding box center [502, 581] width 915 height 316
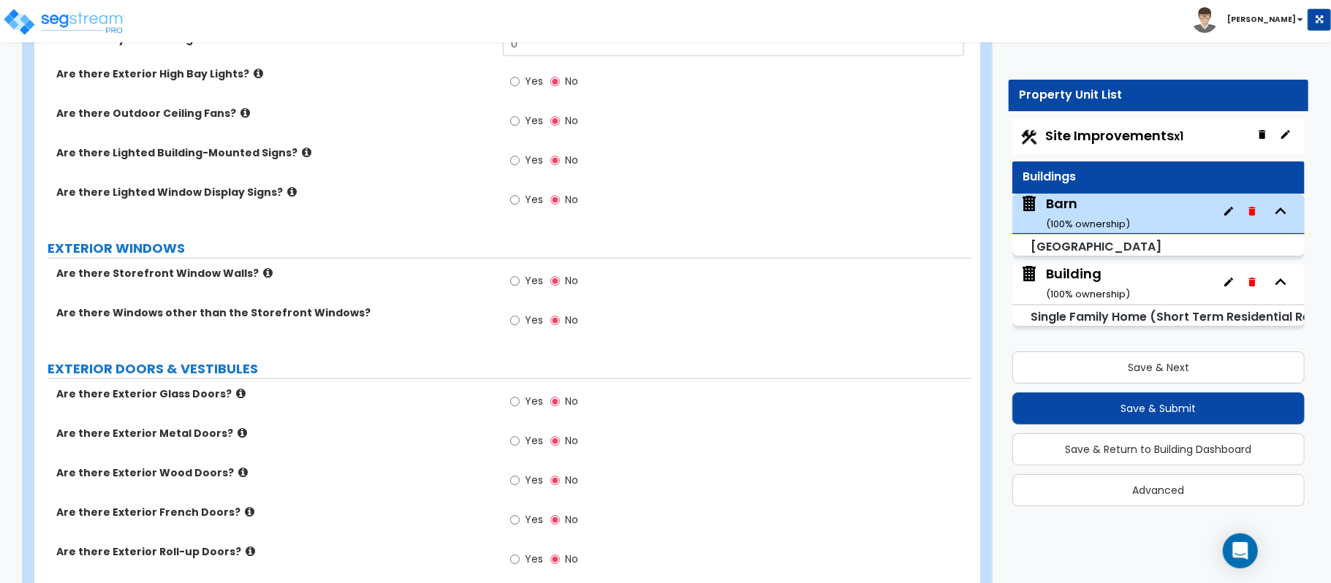
scroll to position [1364, 0]
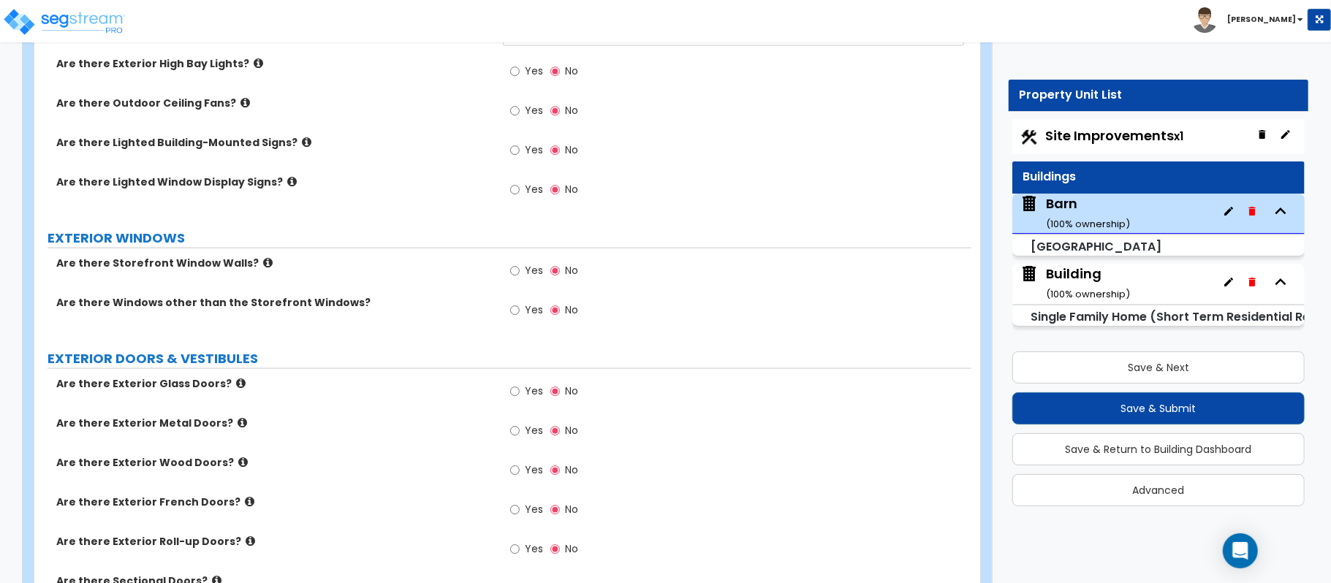
type input "2"
click at [519, 310] on input "Yes" at bounding box center [515, 311] width 10 height 16
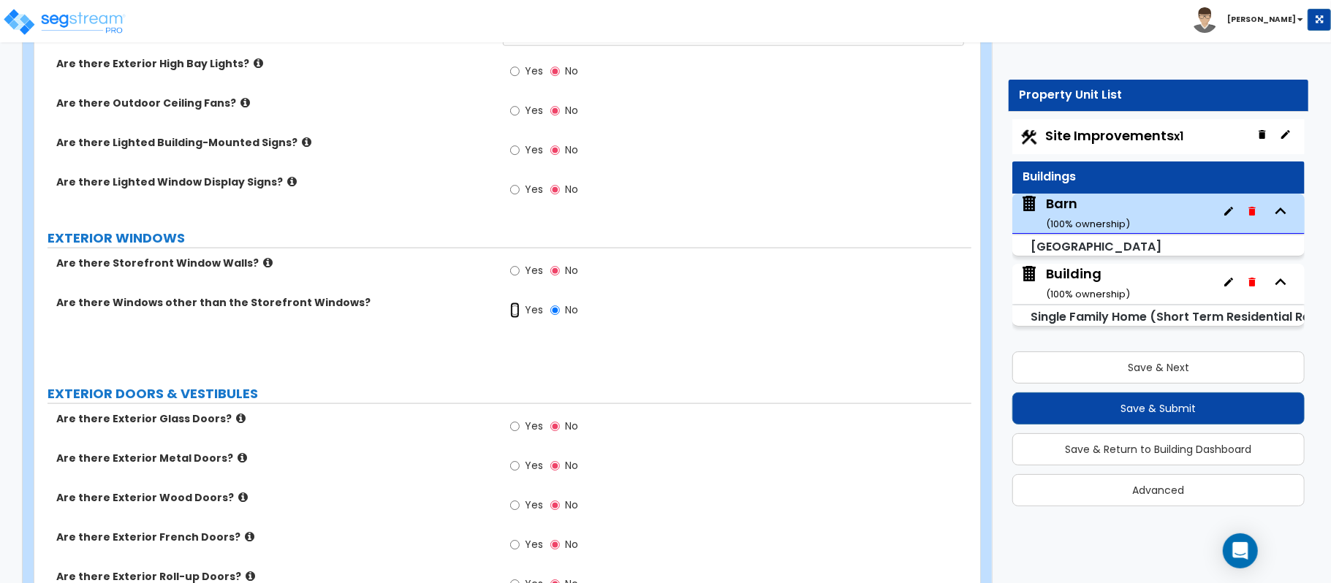
radio input "true"
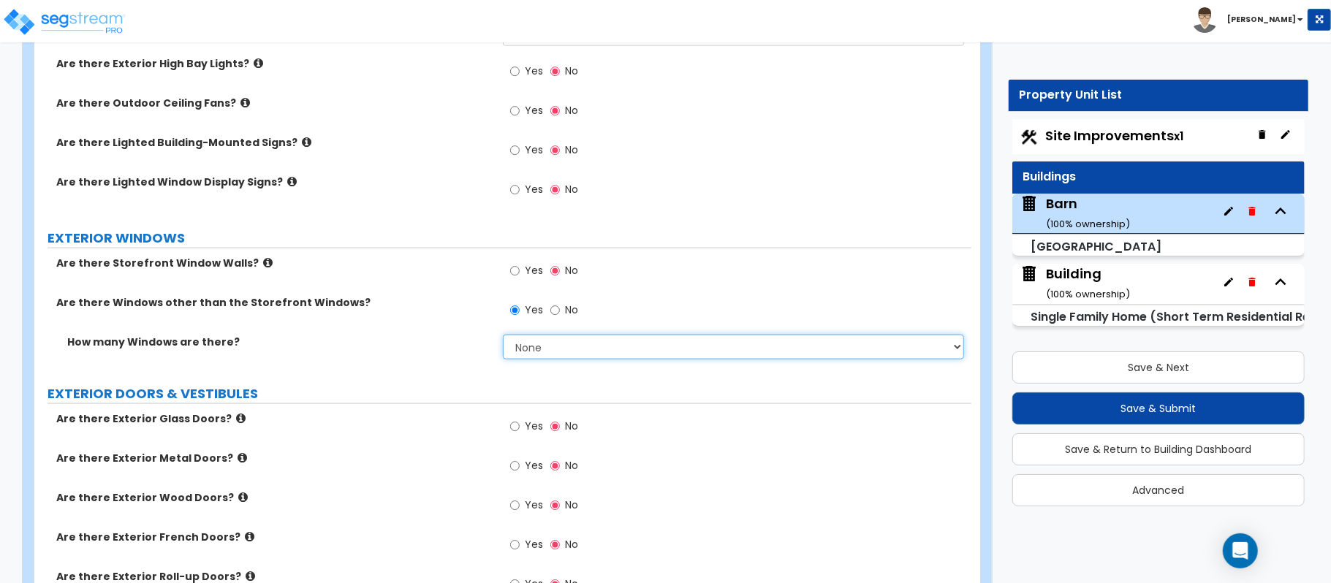
click at [547, 342] on select "None I want to enter a Percentage of the Exterior Windows I want to enter the N…" at bounding box center [733, 347] width 461 height 25
click at [442, 345] on label "How many Windows are there?" at bounding box center [279, 342] width 425 height 15
drag, startPoint x: 516, startPoint y: 349, endPoint x: 520, endPoint y: 360, distance: 11.8
click at [516, 349] on select "None I want to enter a Percentage of the Exterior Windows I want to enter the N…" at bounding box center [733, 347] width 461 height 25
select select "2"
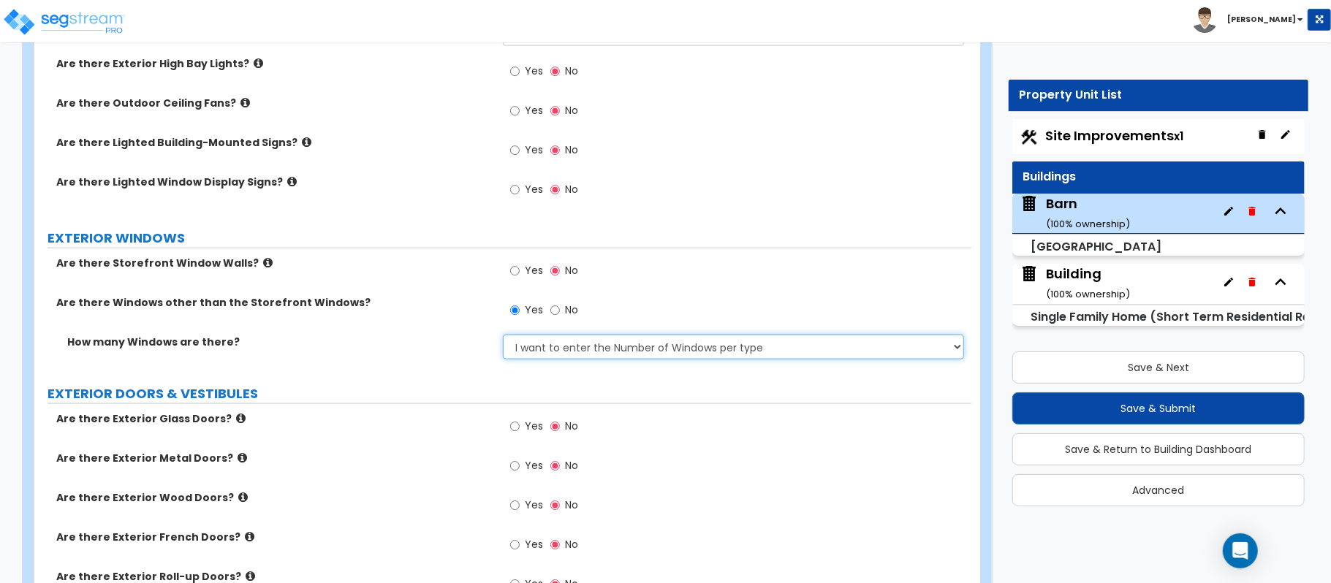
click at [503, 337] on select "None I want to enter a Percentage of the Exterior Windows I want to enter the N…" at bounding box center [733, 347] width 461 height 25
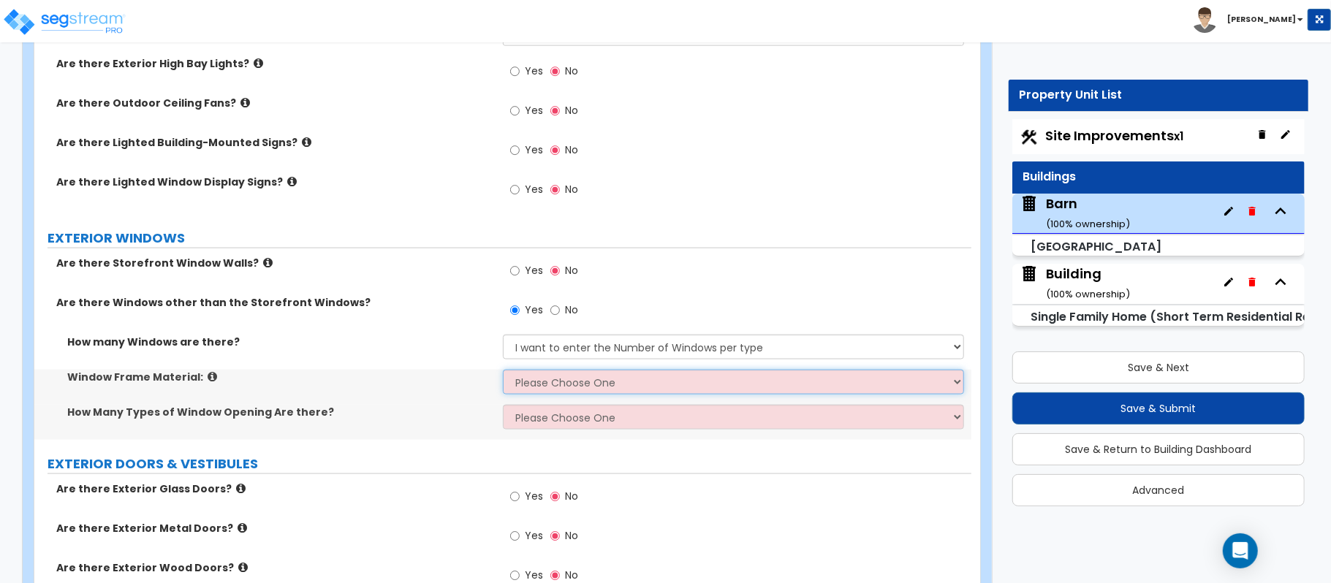
click at [537, 382] on select "Please Choose One Vinyl Aluminum Wood" at bounding box center [733, 382] width 461 height 25
click at [583, 395] on select "Please Choose One Vinyl Aluminum Wood" at bounding box center [733, 382] width 461 height 25
select select "3"
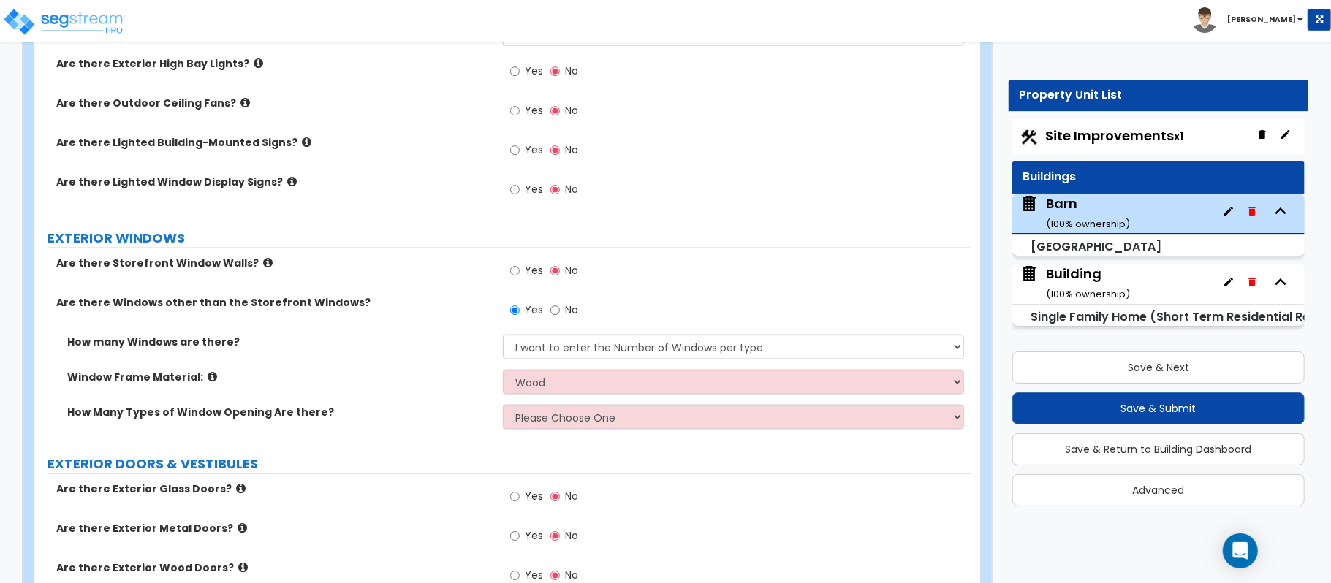
click at [471, 424] on div "How Many Types of Window Opening Are there? Please Choose One 1 2 3 4" at bounding box center [502, 422] width 937 height 35
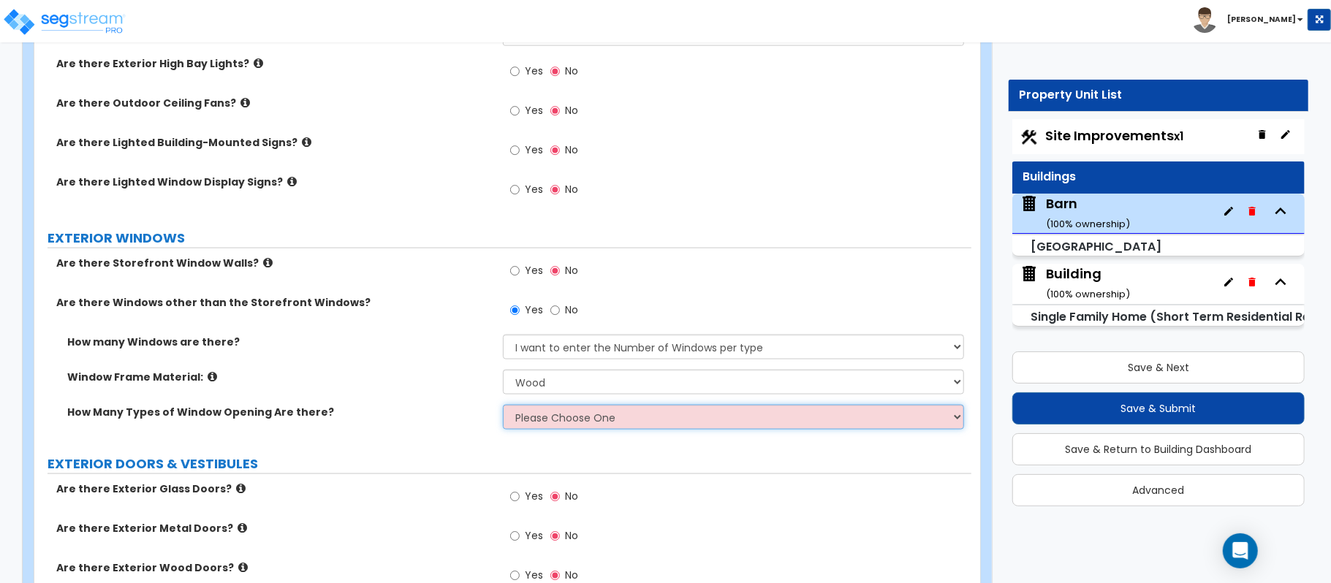
click at [566, 419] on select "Please Choose One 1 2 3 4" at bounding box center [733, 417] width 461 height 25
select select "1"
click at [503, 407] on select "Please Choose One 1 2 3 4" at bounding box center [733, 417] width 461 height 25
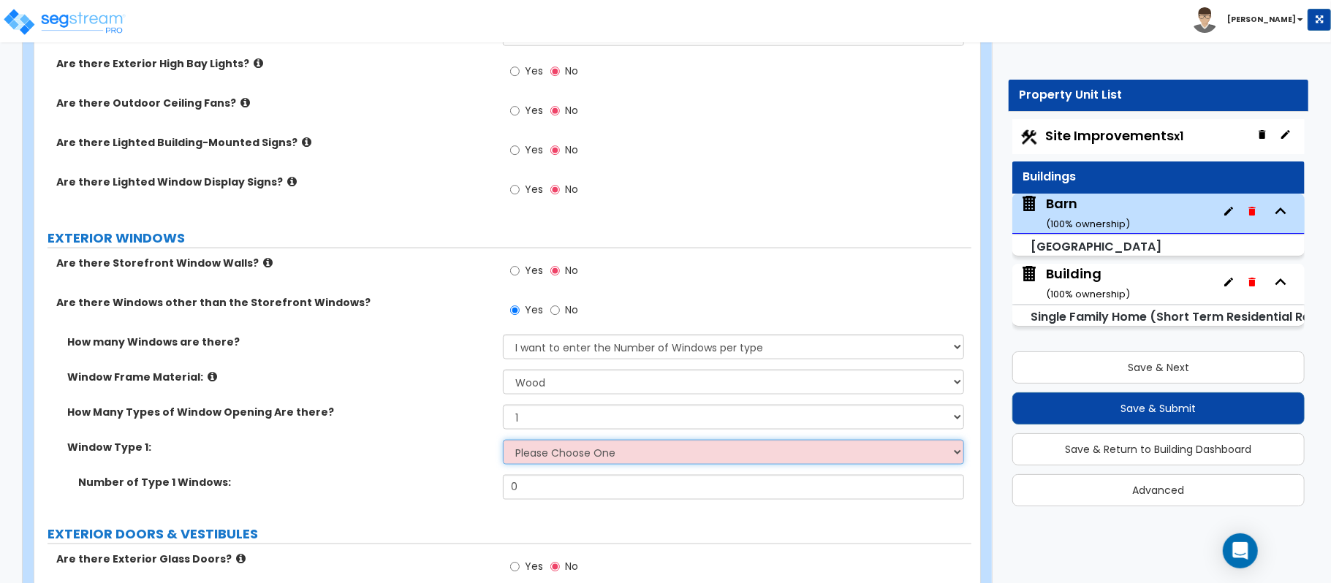
click at [560, 460] on select "Please Choose One Sliding Picture/Fixed Double/Single Hung Awning Swing" at bounding box center [733, 452] width 461 height 25
select select "3"
click at [503, 442] on select "Please Choose One Sliding Picture/Fixed Double/Single Hung Awning Swing" at bounding box center [733, 452] width 461 height 25
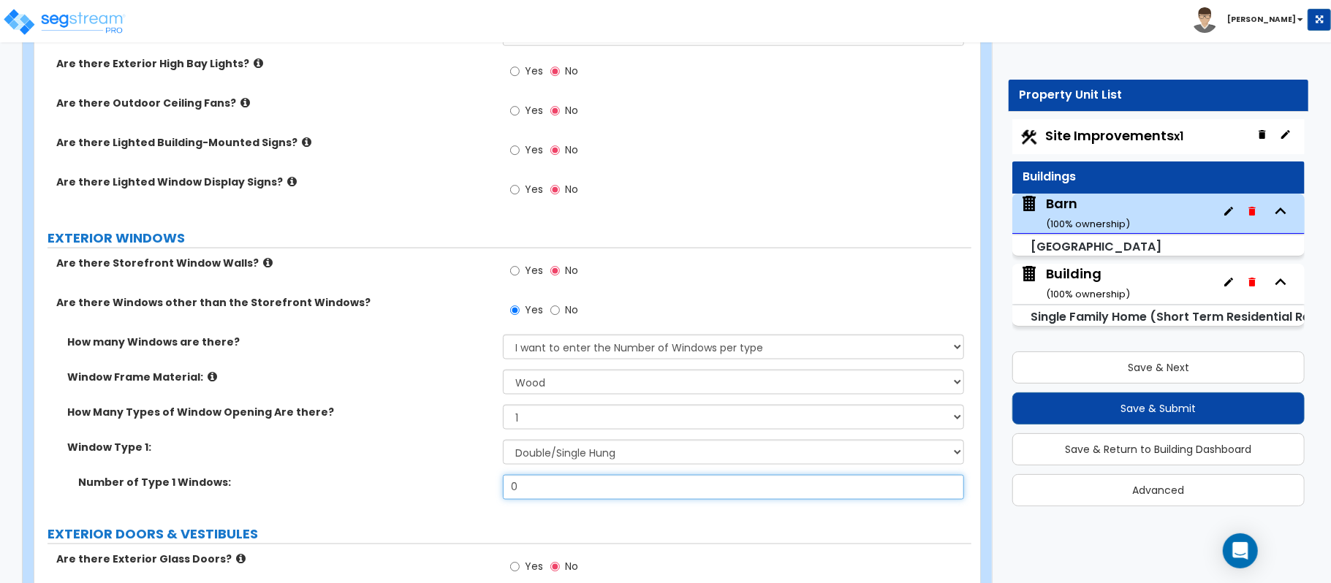
drag, startPoint x: 532, startPoint y: 490, endPoint x: 465, endPoint y: 490, distance: 67.2
click at [465, 490] on div "Number of Type 1 Windows: 0" at bounding box center [502, 492] width 937 height 35
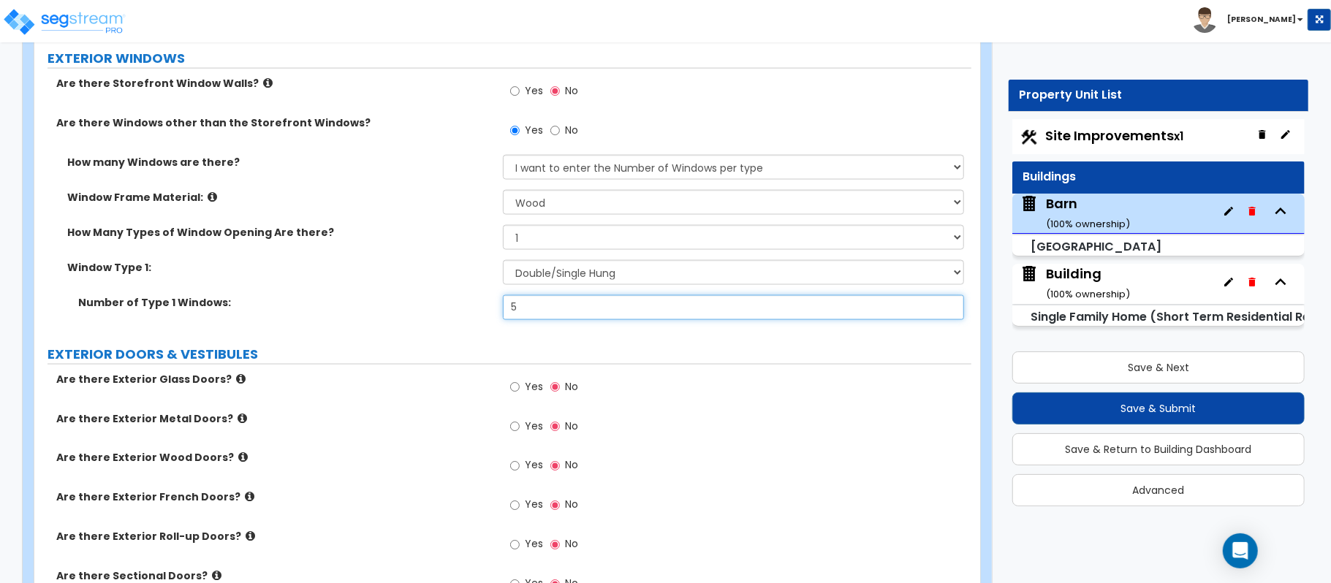
scroll to position [1559, 0]
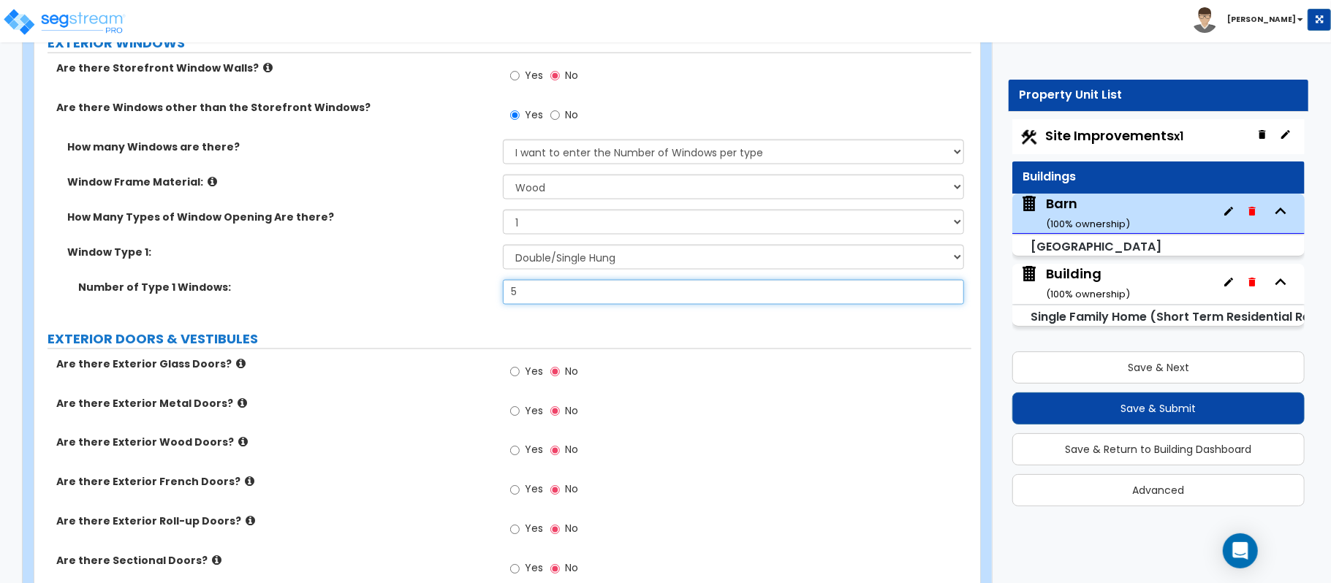
type input "5"
click at [247, 529] on label "Are there Exterior Roll-up Doors?" at bounding box center [274, 522] width 436 height 15
click at [246, 526] on icon at bounding box center [251, 521] width 10 height 11
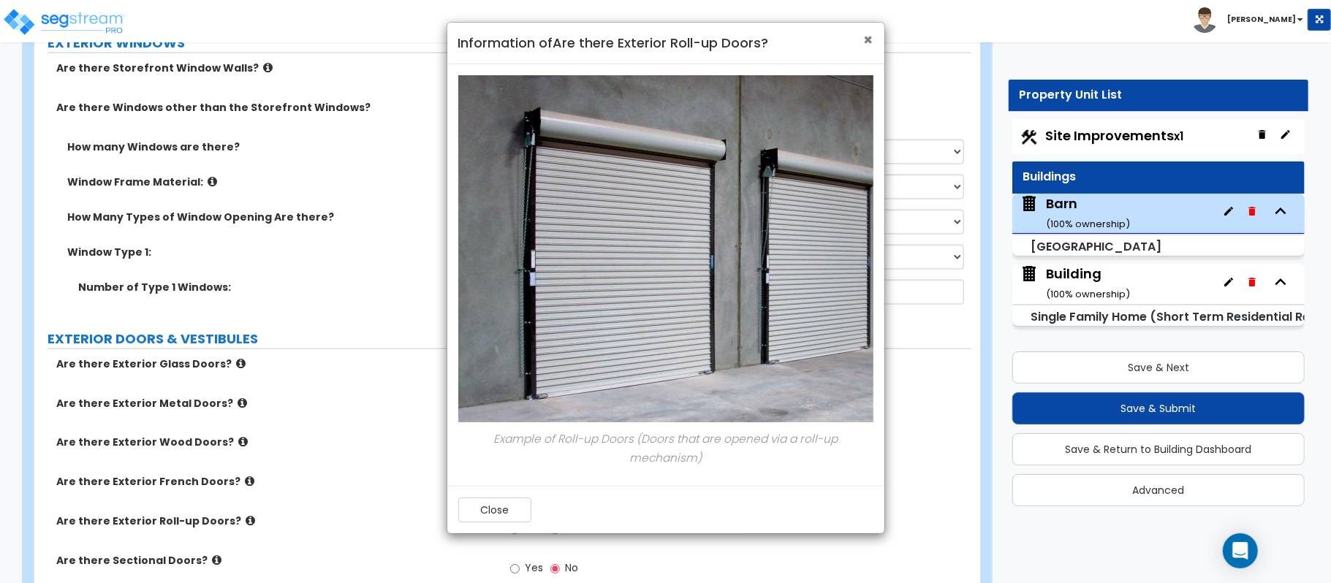
click at [871, 44] on span "×" at bounding box center [869, 39] width 10 height 21
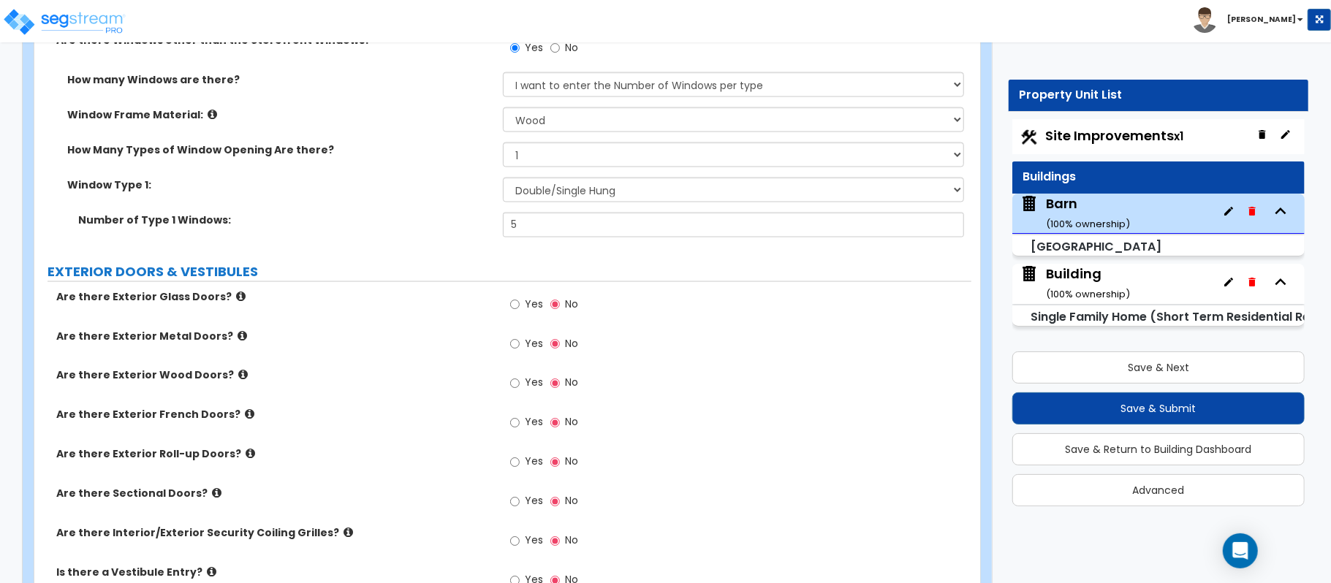
scroll to position [1656, 0]
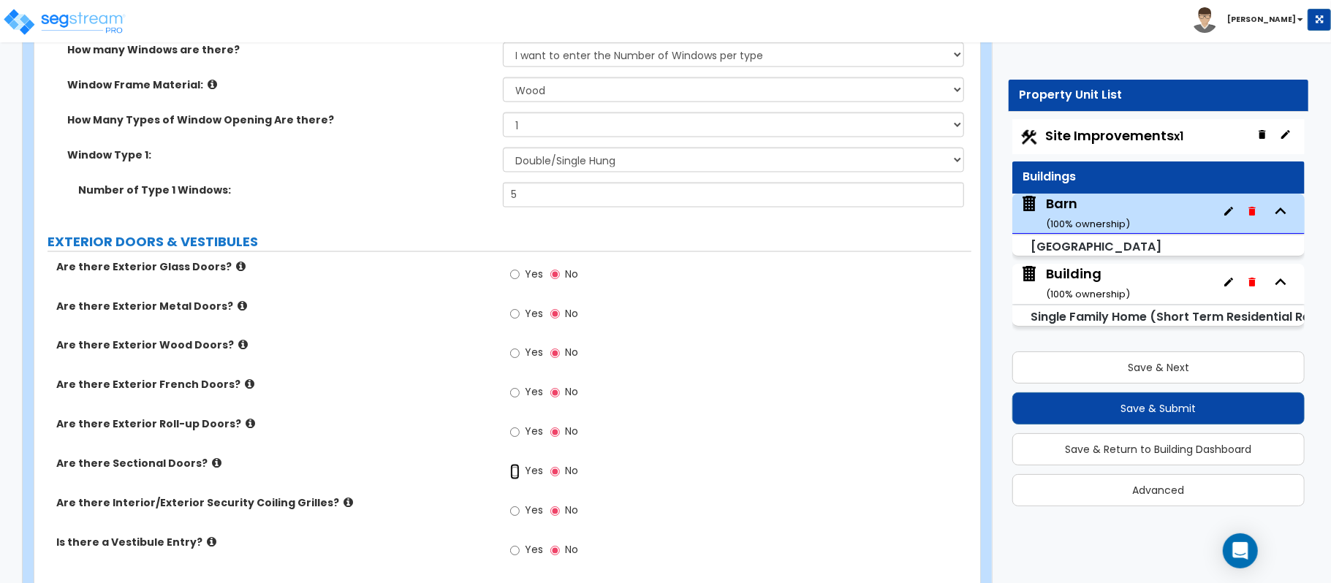
drag, startPoint x: 515, startPoint y: 478, endPoint x: 531, endPoint y: 486, distance: 17.3
click at [523, 483] on label "Yes" at bounding box center [526, 473] width 33 height 25
click at [520, 480] on input "Yes" at bounding box center [515, 472] width 10 height 16
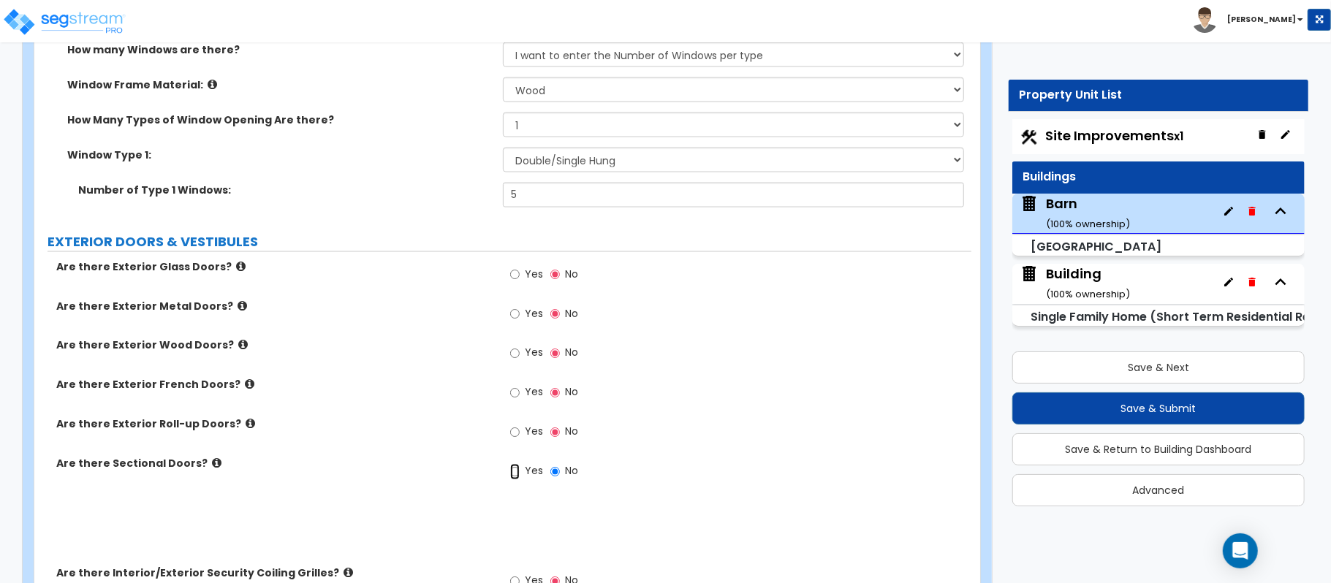
radio input "true"
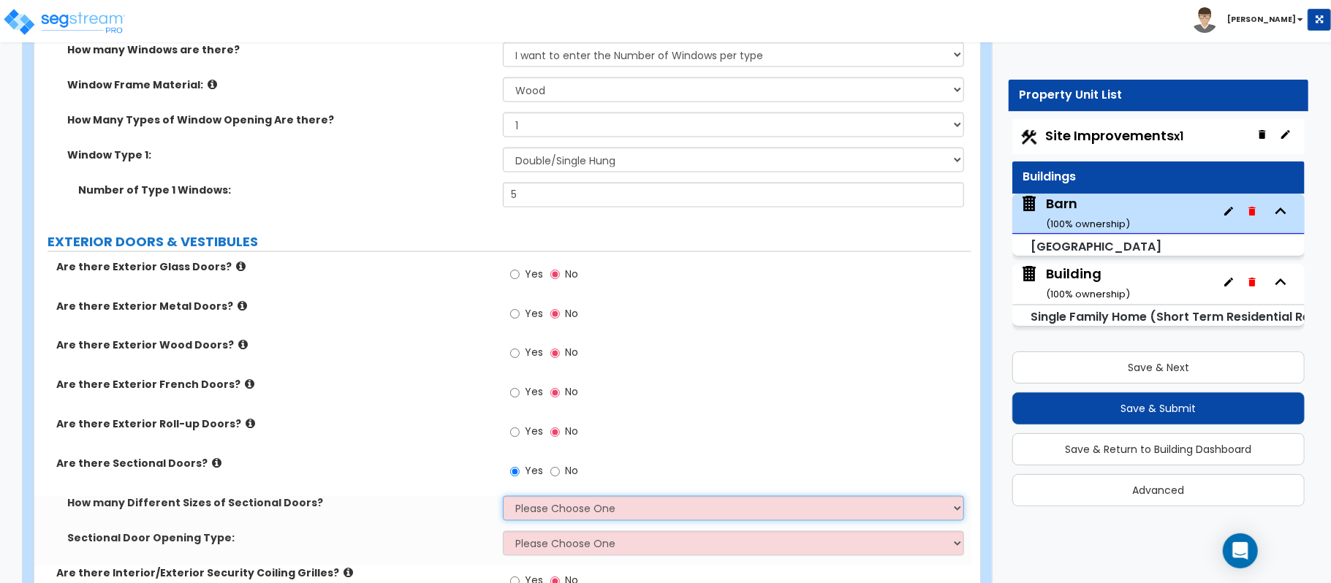
click at [553, 520] on select "Please Choose One 1 2 3" at bounding box center [733, 508] width 461 height 25
select select "1"
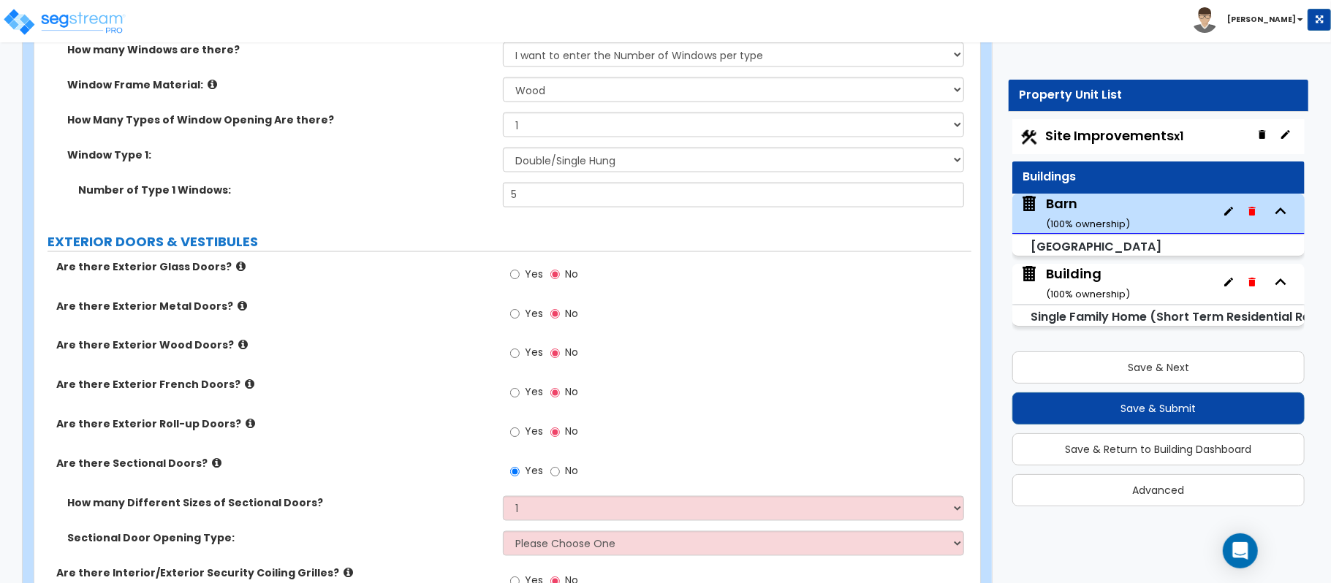
drag, startPoint x: 463, startPoint y: 506, endPoint x: 498, endPoint y: 504, distance: 35.1
click at [463, 506] on label "How many Different Sizes of Sectional Doors?" at bounding box center [279, 503] width 425 height 15
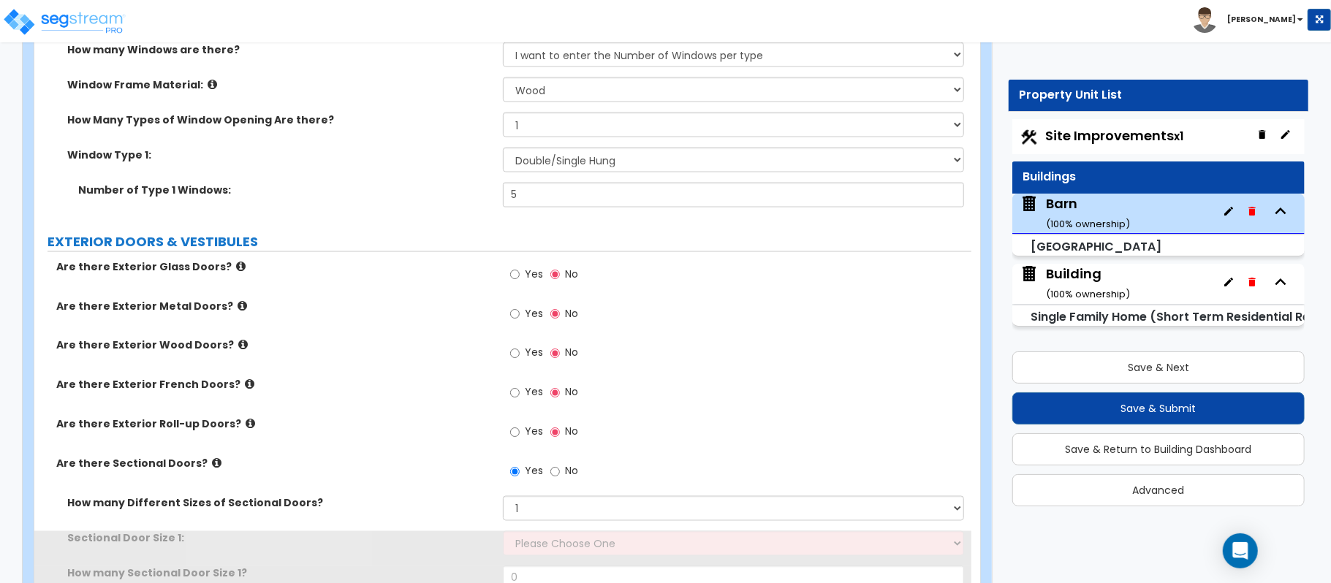
scroll to position [1852, 0]
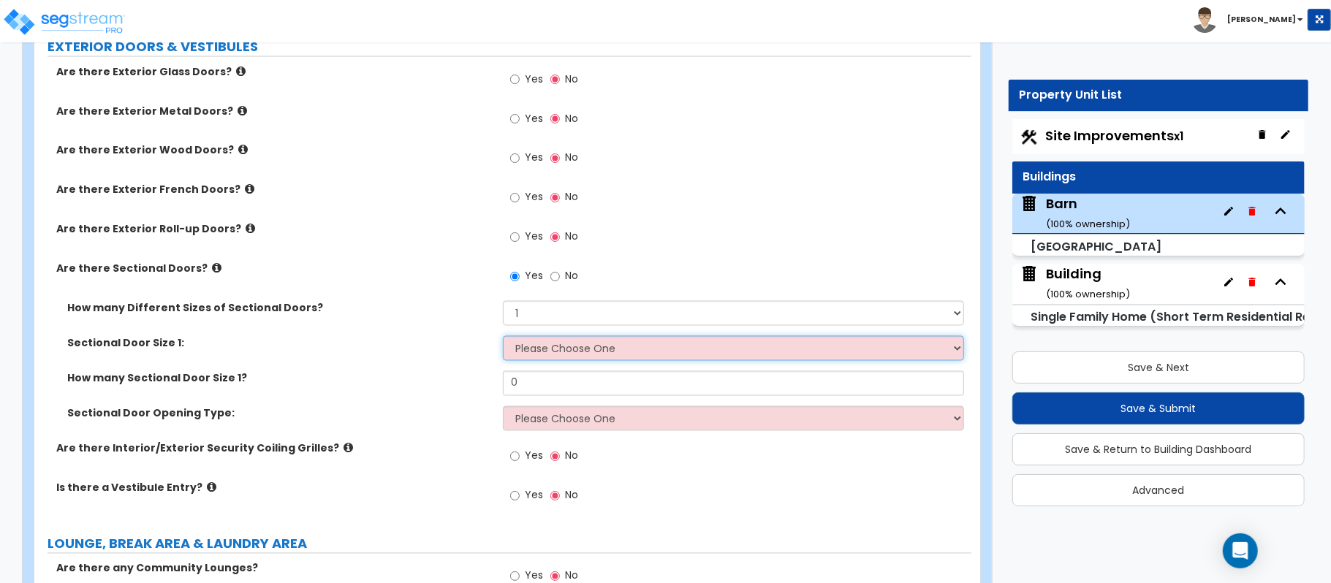
click at [583, 357] on select "Please Choose One 8' x 8' 10' x 10' 12' x 12' 20' x 14'" at bounding box center [733, 348] width 461 height 25
click at [582, 349] on select "Please Choose One 8' x 8' 10' x 10' 12' x 12' 20' x 14'" at bounding box center [733, 348] width 461 height 25
click at [580, 348] on select "Please Choose One 8' x 8' 10' x 10' 12' x 12' 20' x 14'" at bounding box center [733, 348] width 461 height 25
select select "2"
click at [503, 338] on select "Please Choose One 8' x 8' 10' x 10' 12' x 12' 20' x 14'" at bounding box center [733, 348] width 461 height 25
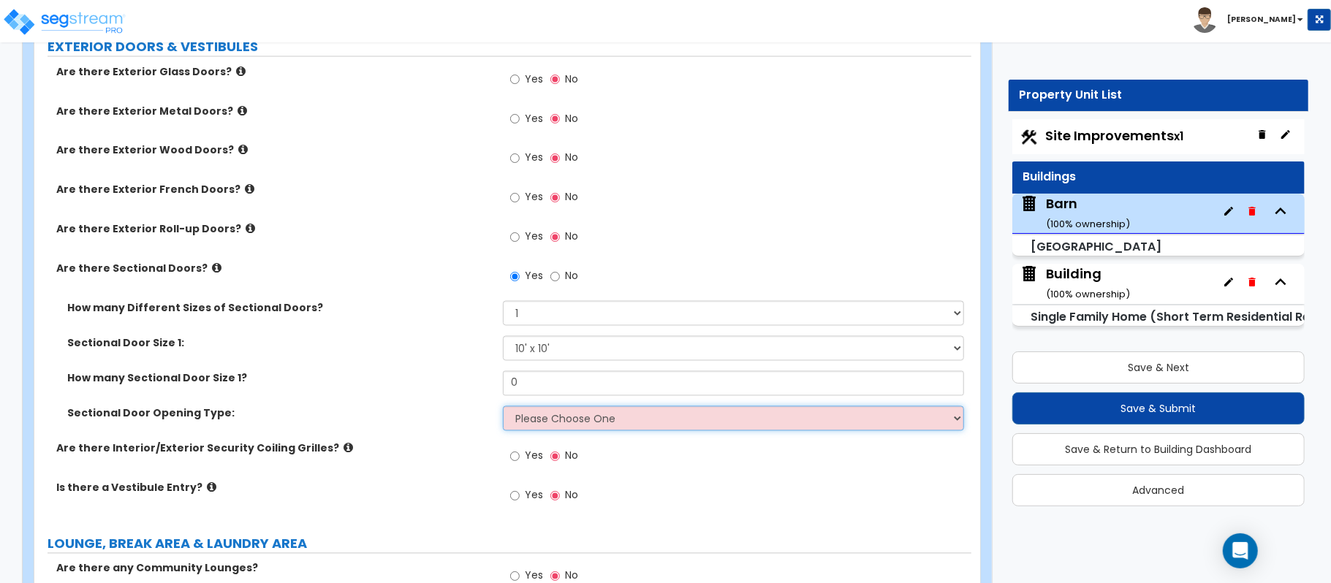
click at [558, 422] on select "Please Choose One All Manual All Motorized Some are Motorized" at bounding box center [733, 418] width 461 height 25
select select "2"
click at [503, 409] on select "Please Choose One All Manual All Motorized Some are Motorized" at bounding box center [733, 418] width 461 height 25
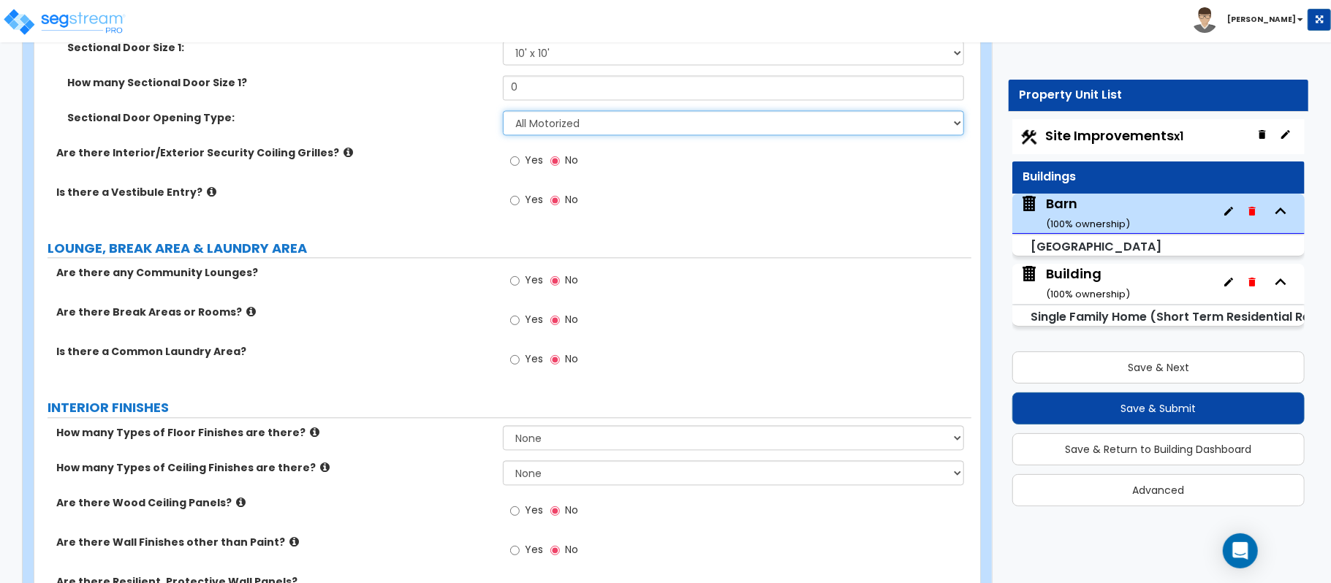
scroll to position [2241, 0]
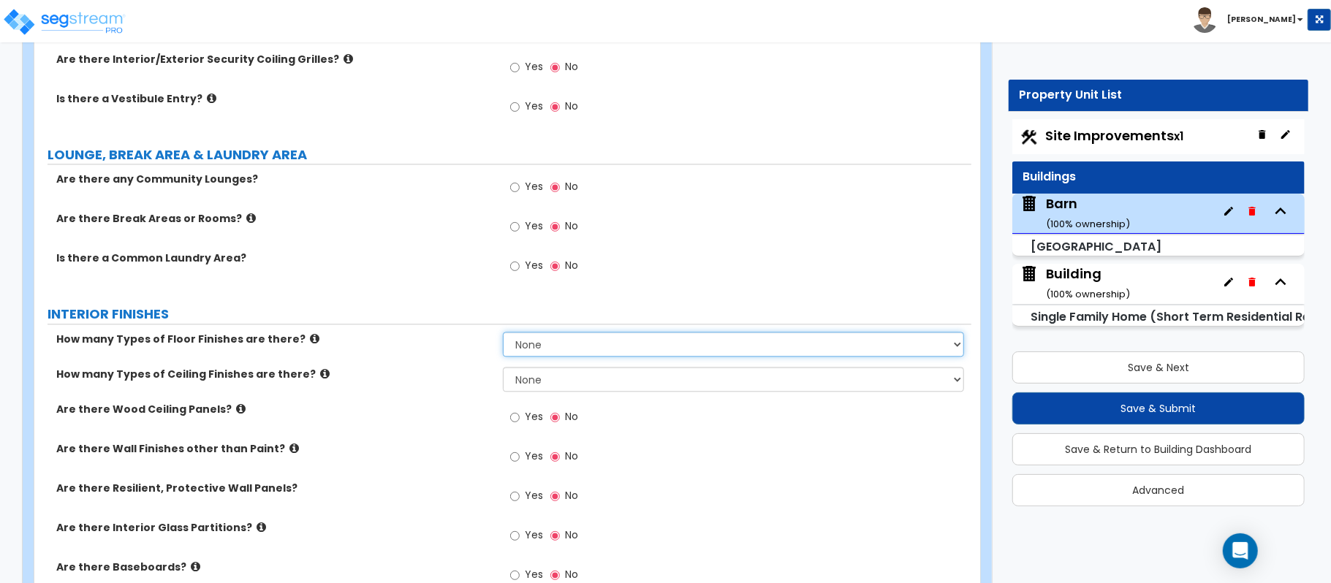
click at [603, 354] on select "None 1 2 3 4" at bounding box center [733, 344] width 461 height 25
drag, startPoint x: 475, startPoint y: 376, endPoint x: 542, endPoint y: 377, distance: 66.5
click at [475, 376] on label "How many Types of Ceiling Finishes are there?" at bounding box center [274, 374] width 436 height 15
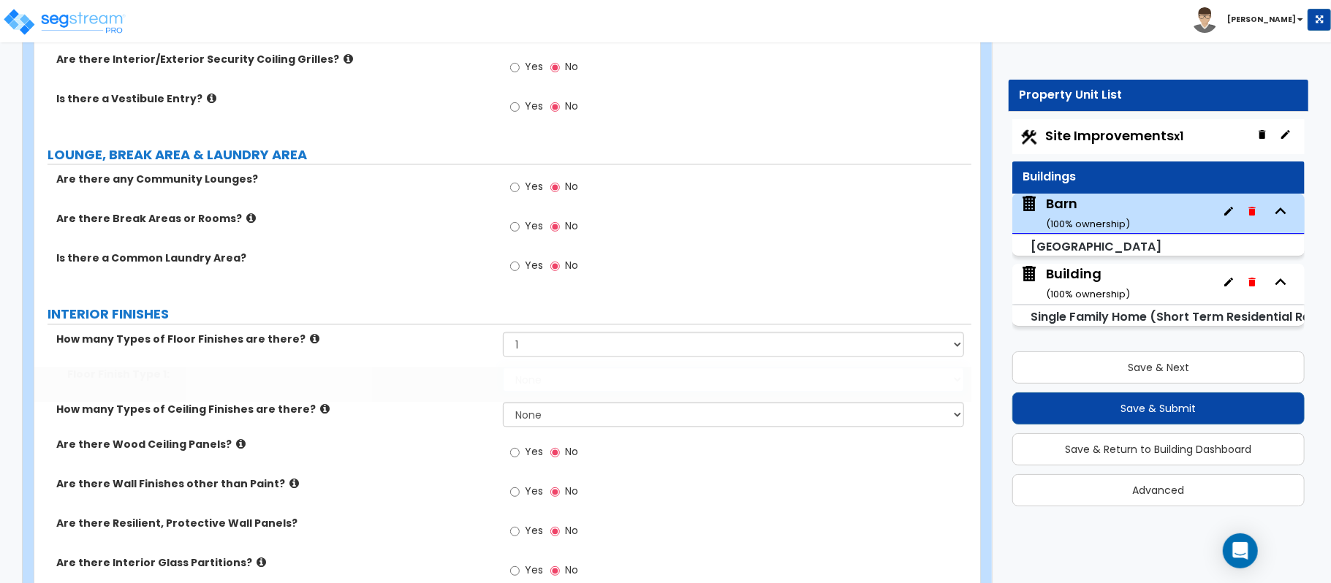
click at [556, 379] on select "None Tile Flooring Hardwood Flooring Resilient Laminate Flooring VCT Flooring S…" at bounding box center [733, 379] width 461 height 25
click at [477, 363] on div "How many Types of Floor Finishes are there? None 1 2 3 4" at bounding box center [502, 349] width 937 height 35
click at [682, 357] on select "None 1 2 3 4" at bounding box center [733, 344] width 461 height 25
select select "0"
click at [503, 335] on select "None 1 2 3 4" at bounding box center [733, 344] width 461 height 25
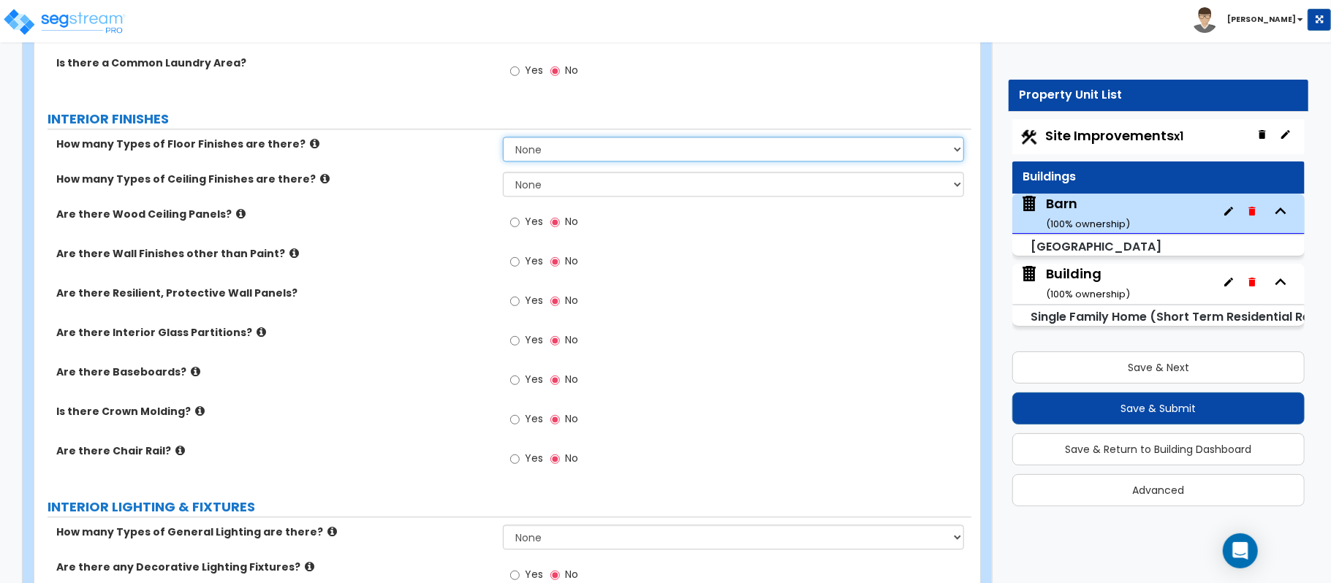
scroll to position [2631, 0]
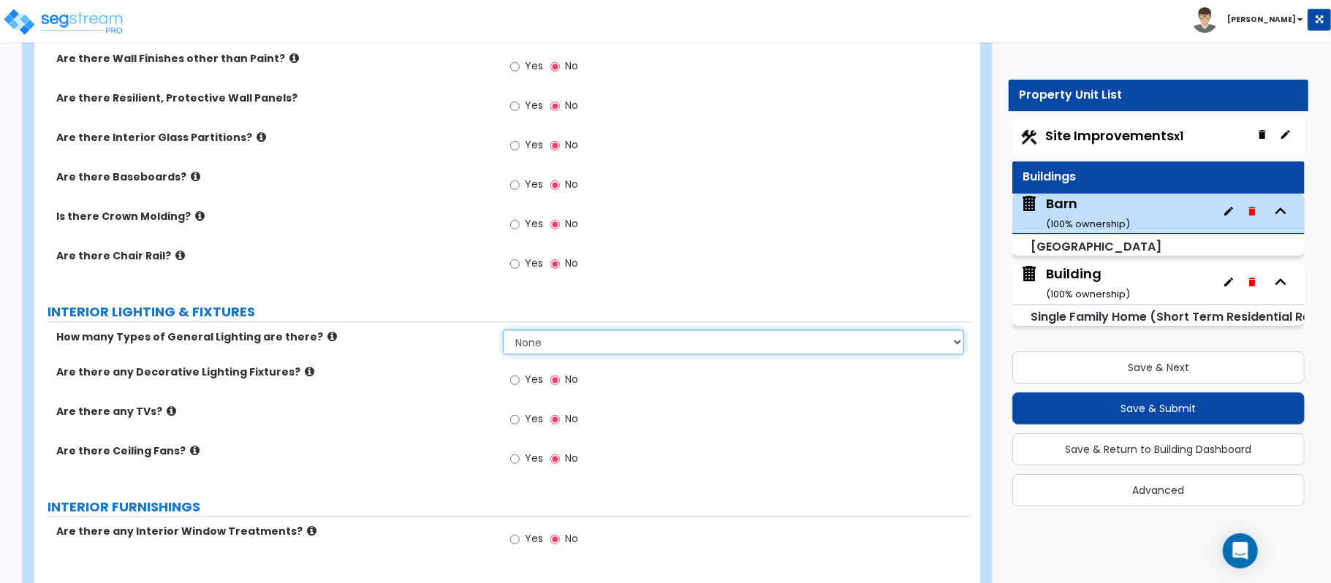
click at [564, 351] on select "None 1 2 3" at bounding box center [733, 342] width 461 height 25
select select "1"
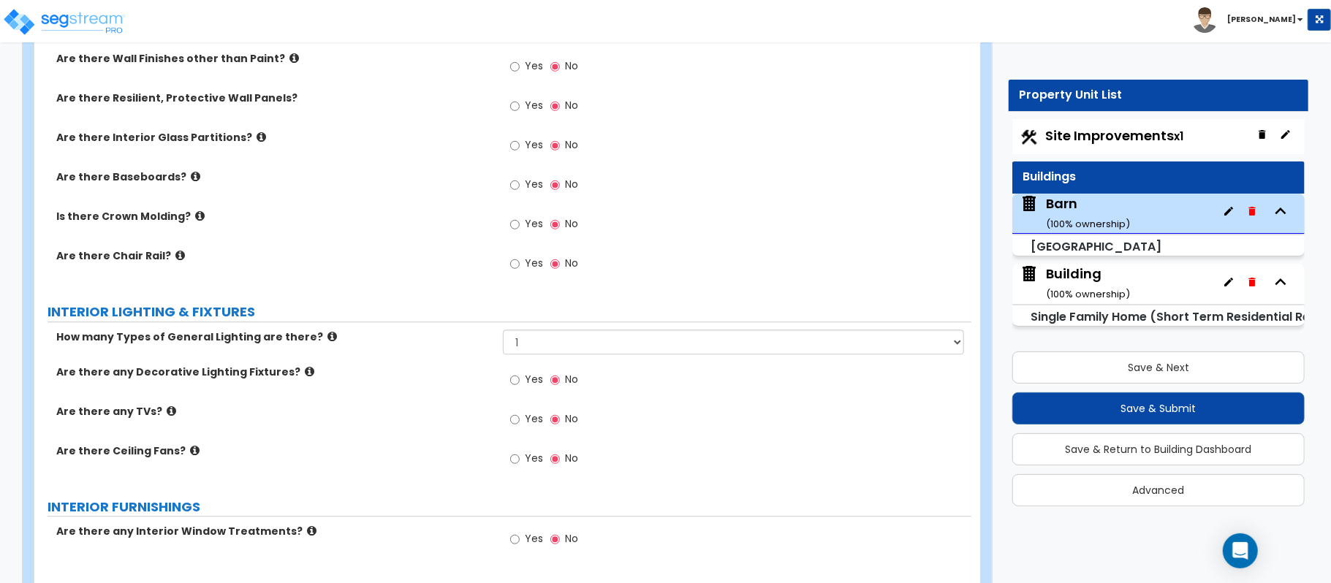
click at [469, 379] on label "Are there any Decorative Lighting Fixtures?" at bounding box center [274, 372] width 436 height 15
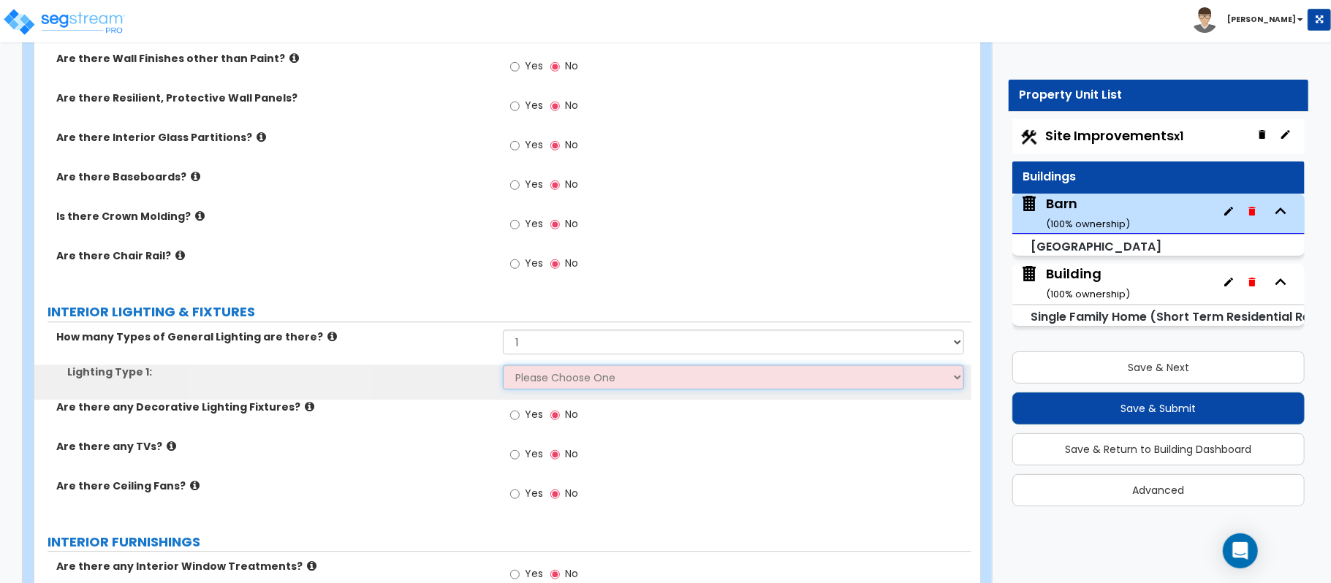
click at [550, 381] on select "Please Choose One LED Surface-Mounted LED Recessed Fluorescent Surface-Mounted …" at bounding box center [733, 377] width 461 height 25
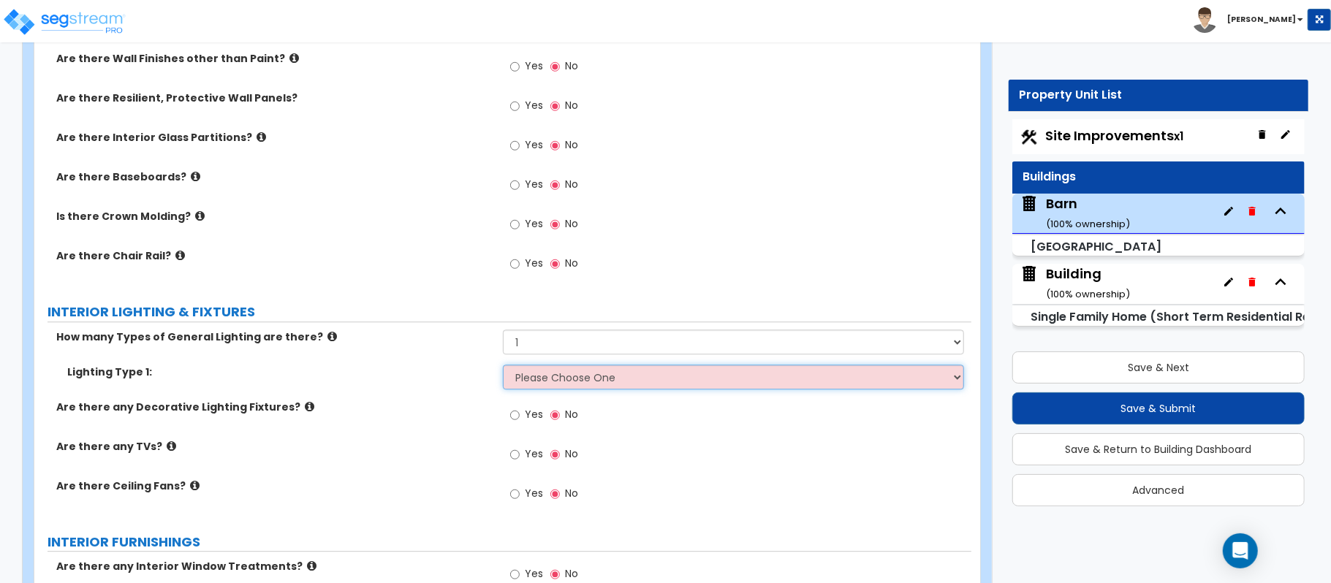
select select "3"
click at [503, 368] on select "Please Choose One LED Surface-Mounted LED Recessed Fluorescent Surface-Mounted …" at bounding box center [733, 377] width 461 height 25
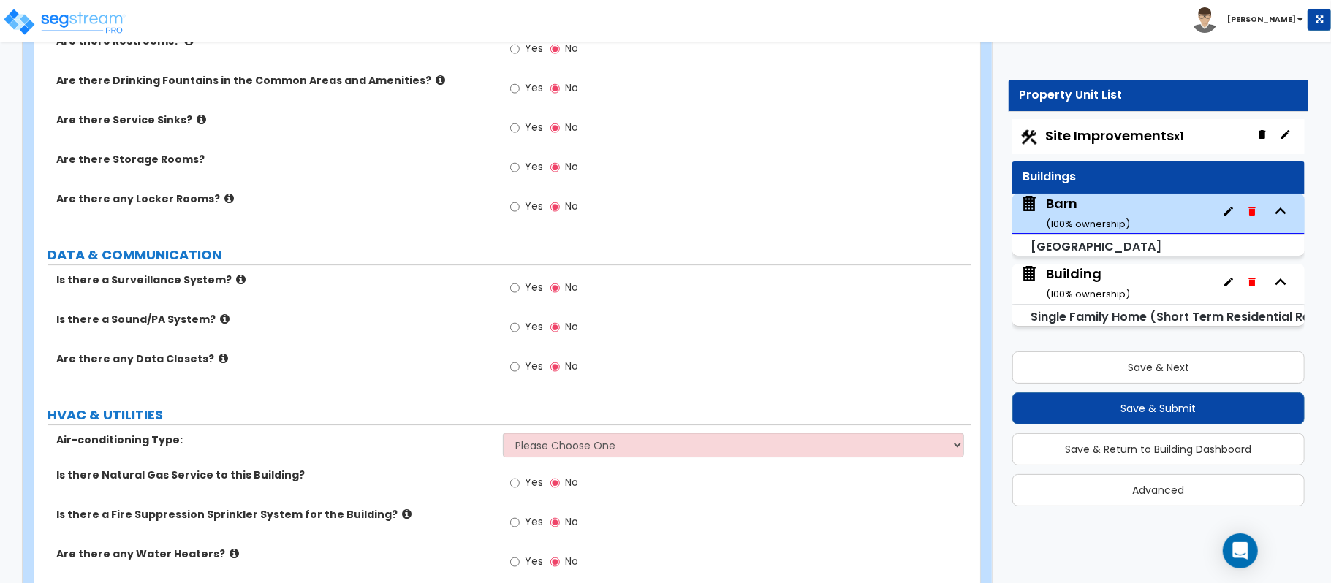
scroll to position [3313, 0]
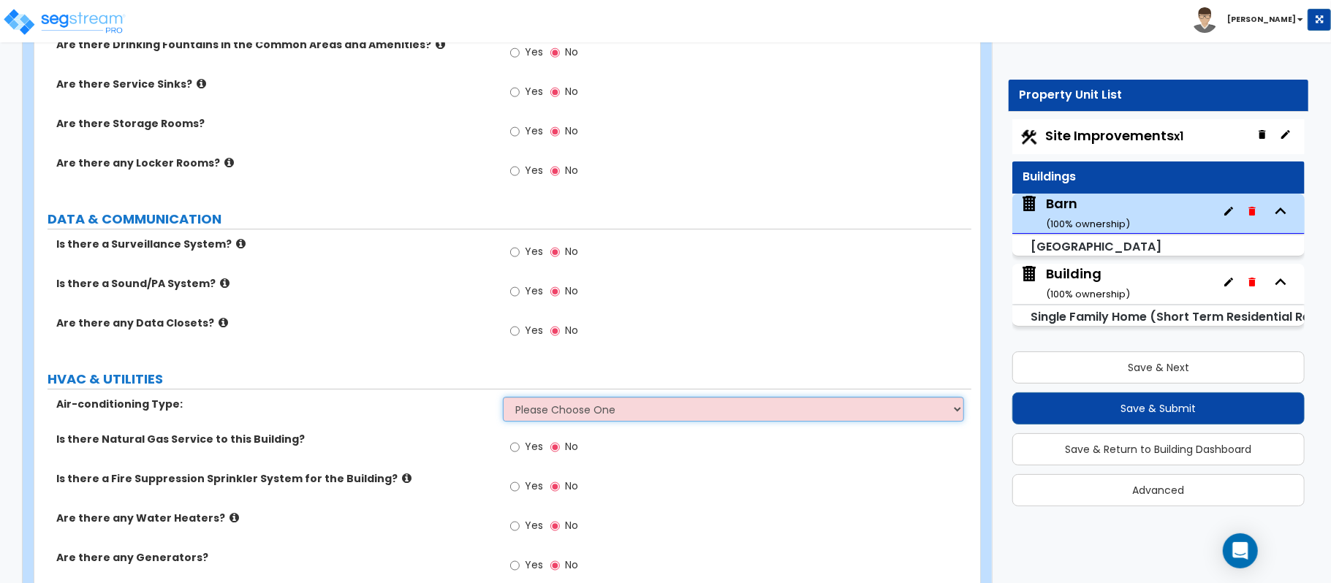
click at [557, 418] on select "Please Choose One Furnace-Condenser Forced Air Split Heating/Cooling Systems He…" at bounding box center [733, 409] width 461 height 25
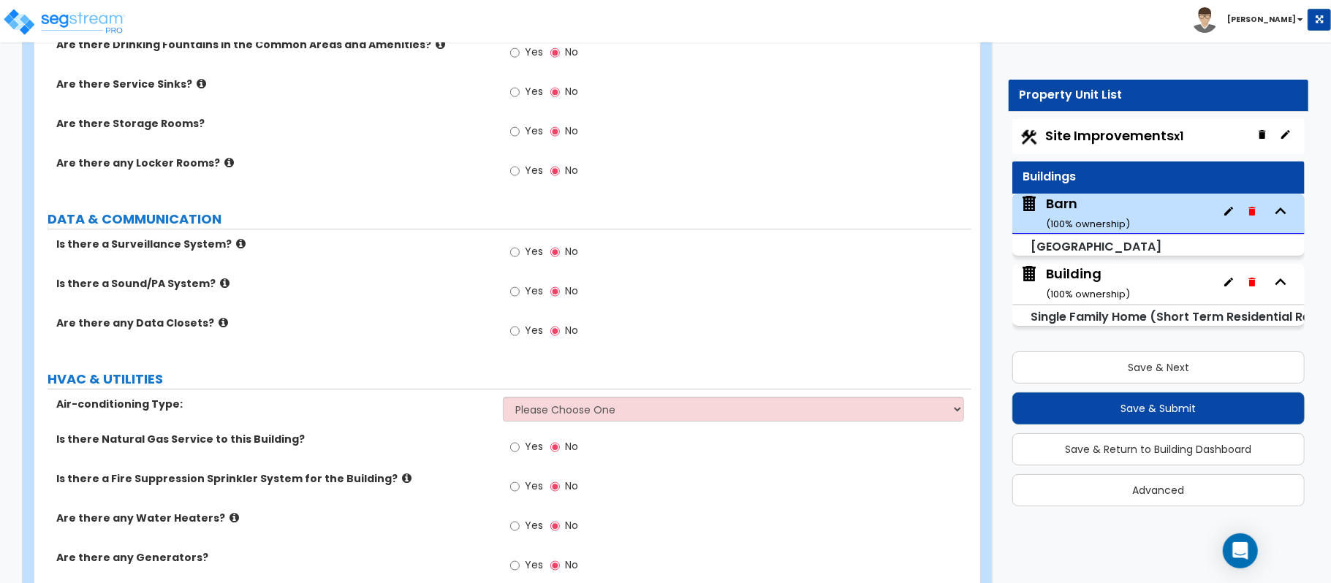
click at [444, 349] on div "Are there any Data Closets? Yes No" at bounding box center [502, 335] width 937 height 39
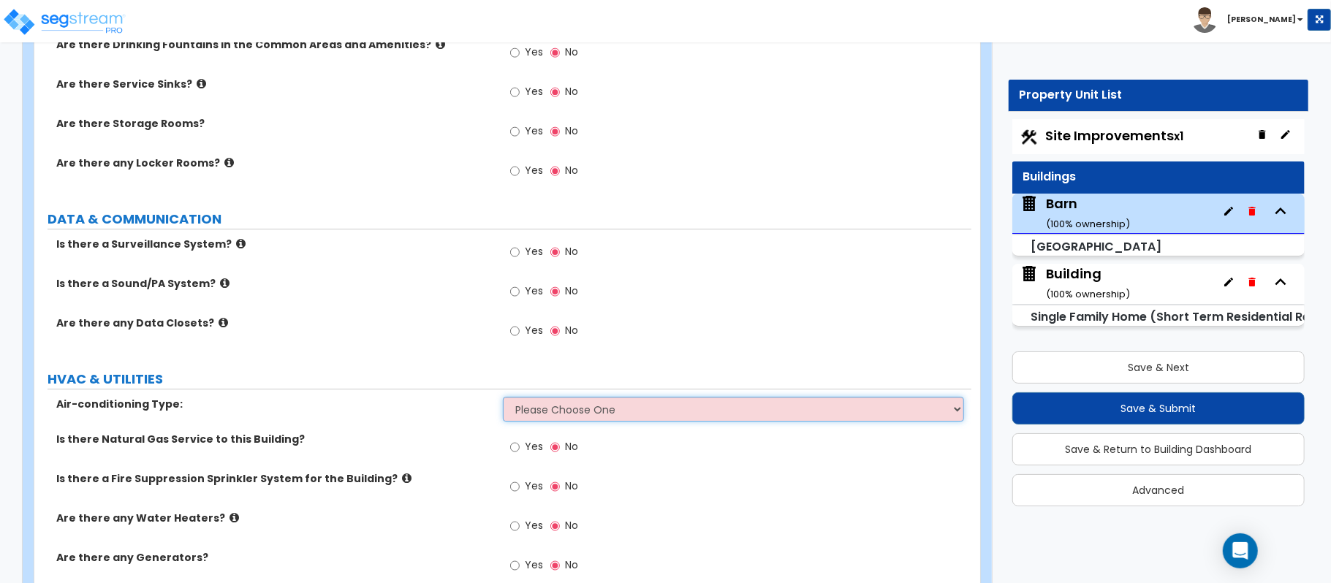
click at [535, 407] on select "Please Choose One Furnace-Condenser Forced Air Split Heating/Cooling Systems He…" at bounding box center [733, 409] width 461 height 25
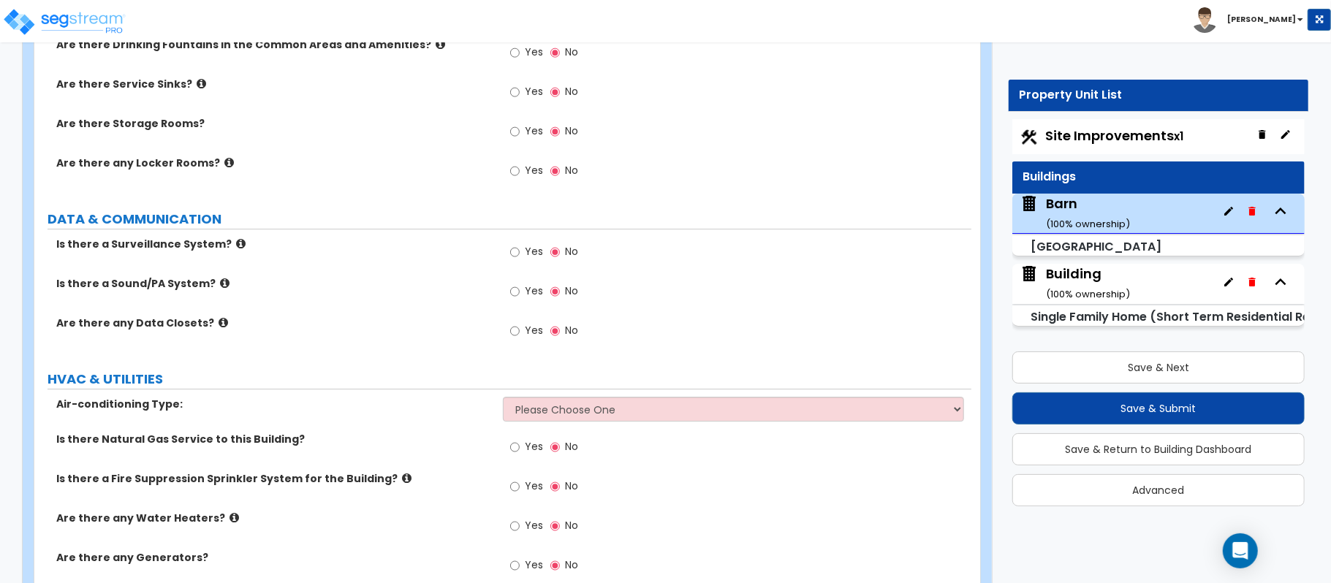
click at [428, 339] on div "Are there any Data Closets? Yes No" at bounding box center [502, 335] width 937 height 39
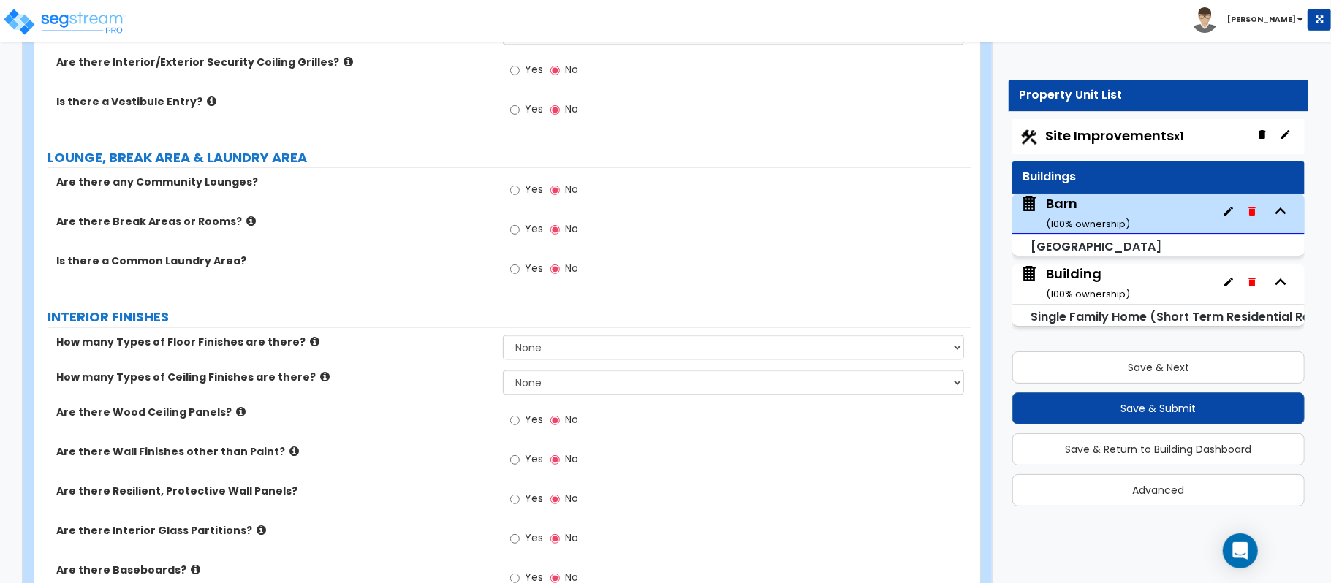
scroll to position [2319, 0]
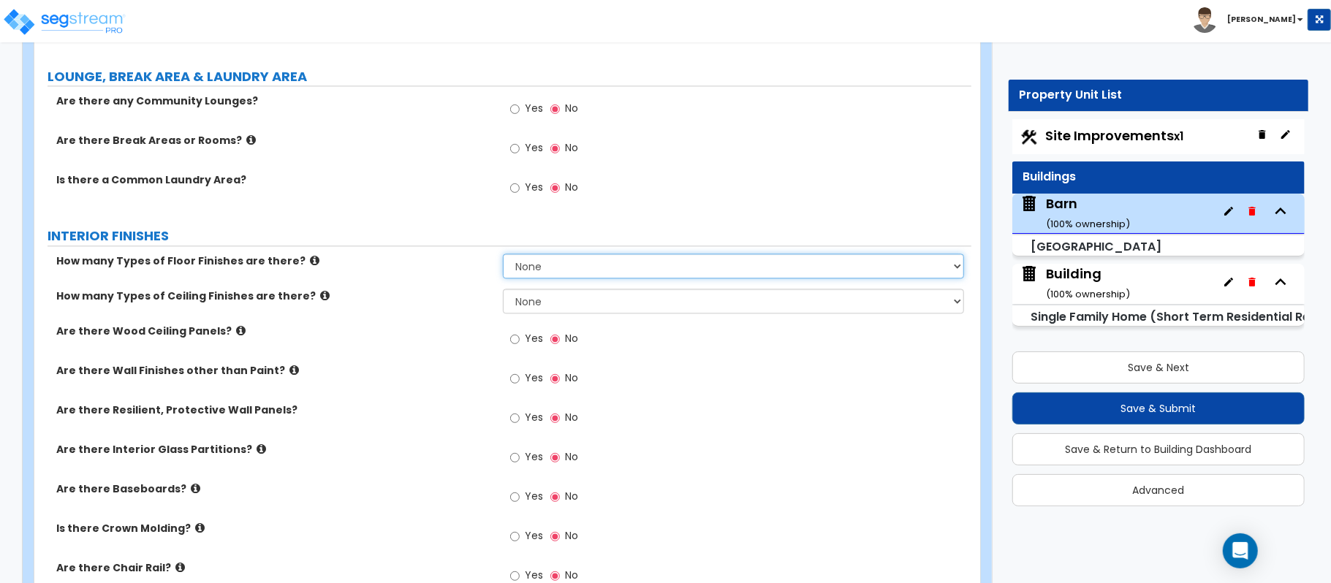
click at [577, 278] on select "None 1 2 3 4" at bounding box center [733, 266] width 461 height 25
click at [503, 257] on select "None 1 2 3 4" at bounding box center [733, 266] width 461 height 25
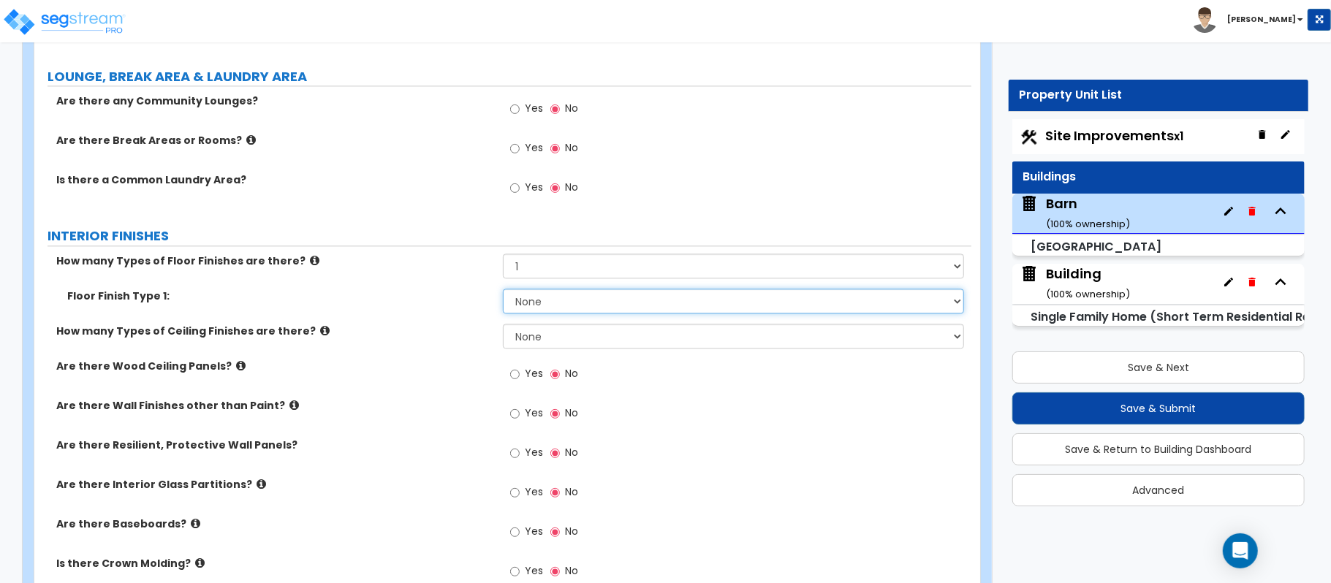
click at [591, 298] on select "None Tile Flooring Hardwood Flooring Resilient Laminate Flooring VCT Flooring S…" at bounding box center [733, 301] width 461 height 25
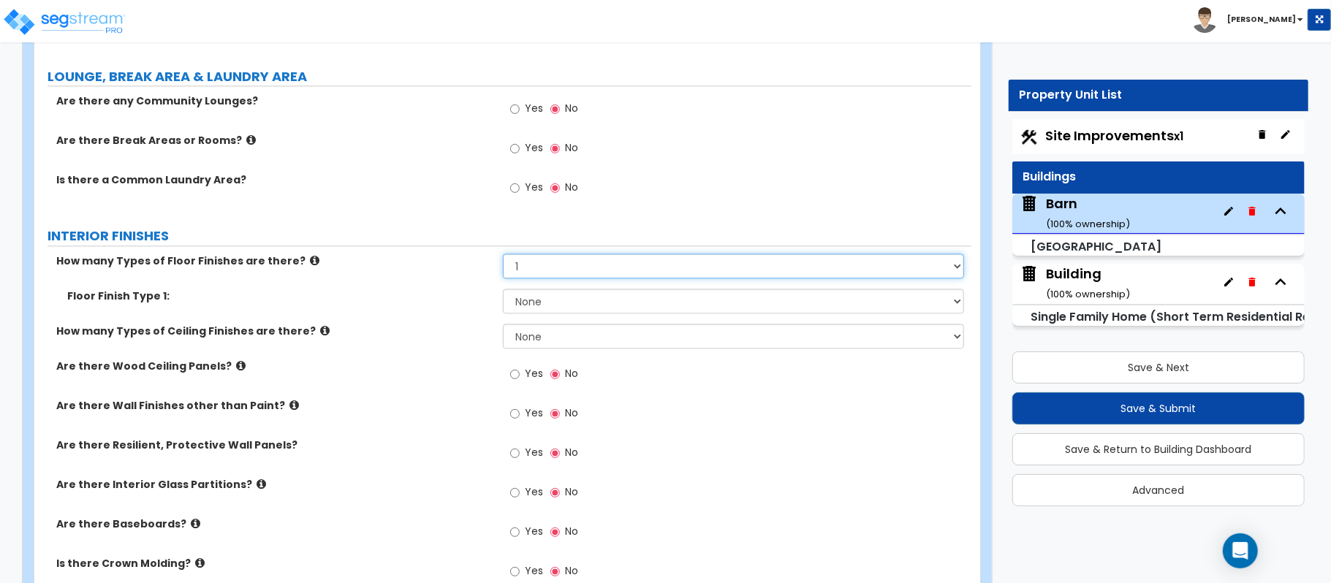
click at [591, 276] on select "None 1 2 3 4" at bounding box center [733, 266] width 461 height 25
select select "0"
click at [503, 257] on select "None 1 2 3 4" at bounding box center [733, 266] width 461 height 25
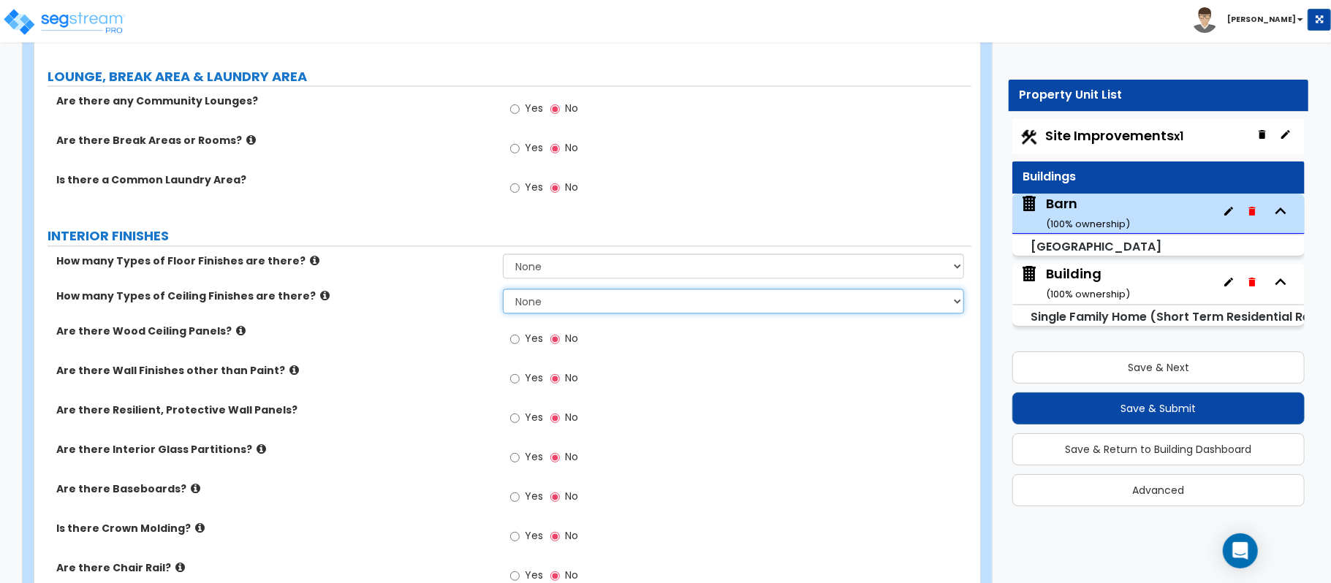
click at [571, 301] on select "None 1 2 3" at bounding box center [733, 301] width 461 height 25
select select "1"
click at [503, 292] on select "None 1 2 3" at bounding box center [733, 301] width 461 height 25
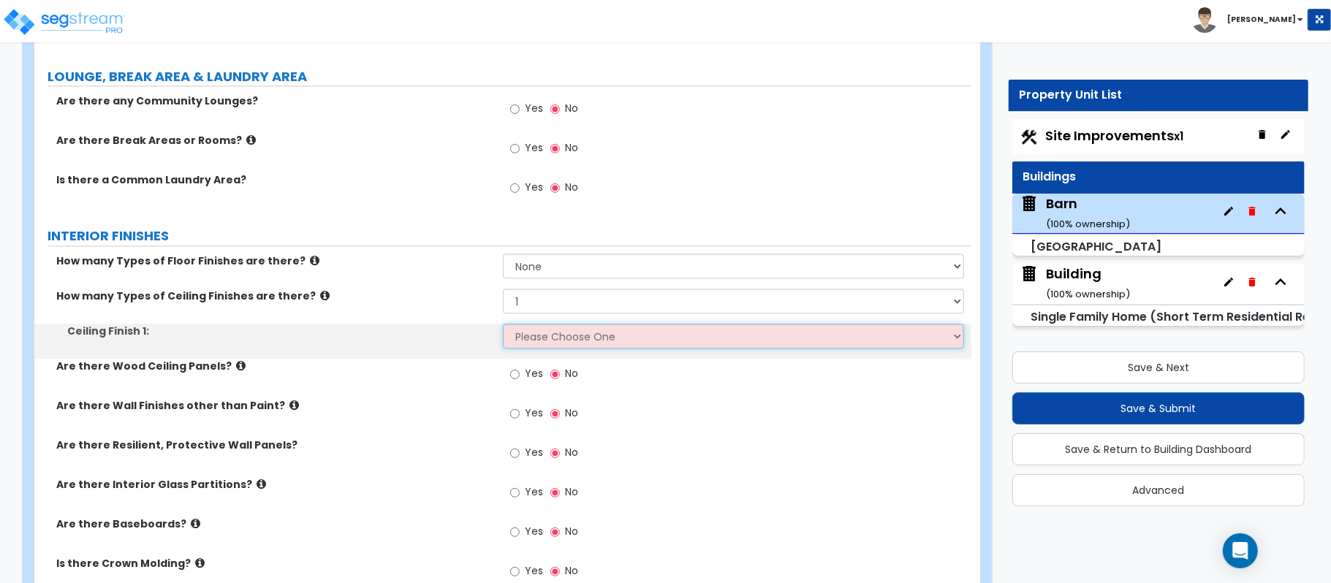
click at [571, 341] on select "Please Choose One Drop Ceiling Open Ceiling Drywall Ceiling" at bounding box center [733, 336] width 461 height 25
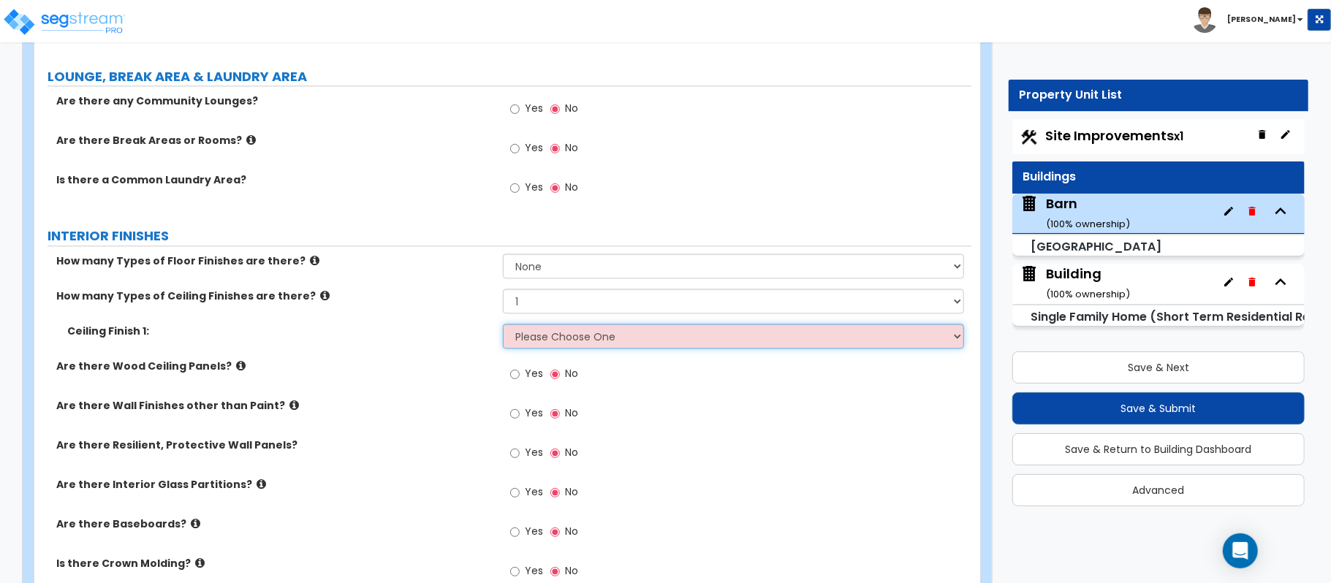
select select "2"
click at [503, 327] on select "Please Choose One Drop Ceiling Open Ceiling Drywall Ceiling" at bounding box center [733, 336] width 461 height 25
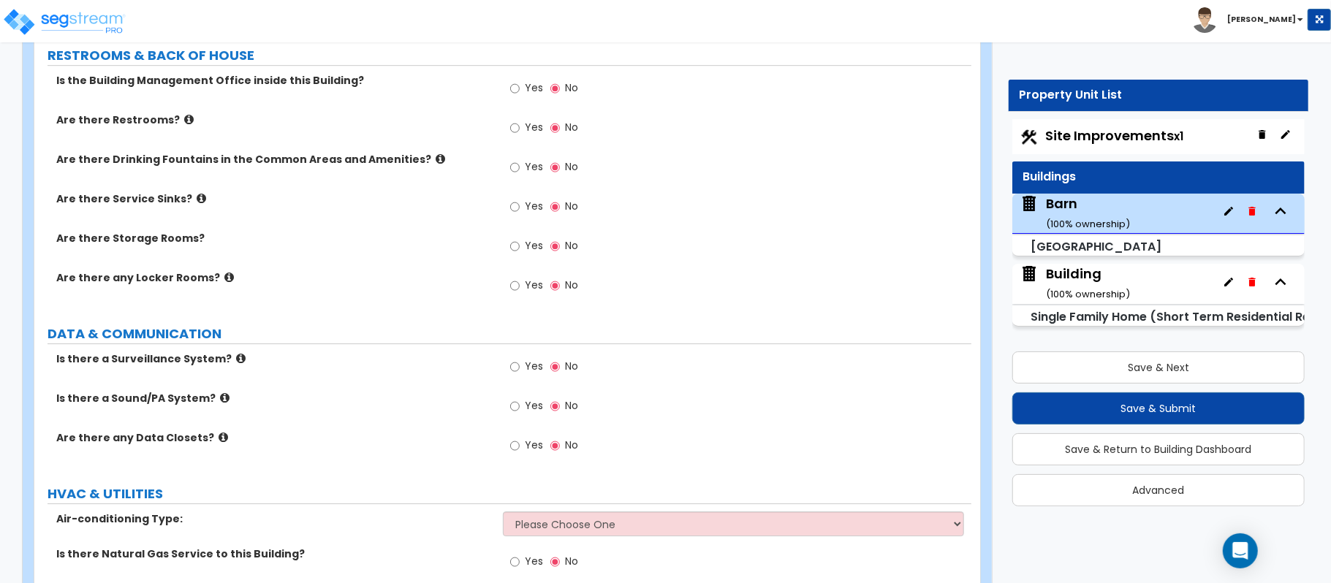
scroll to position [3427, 0]
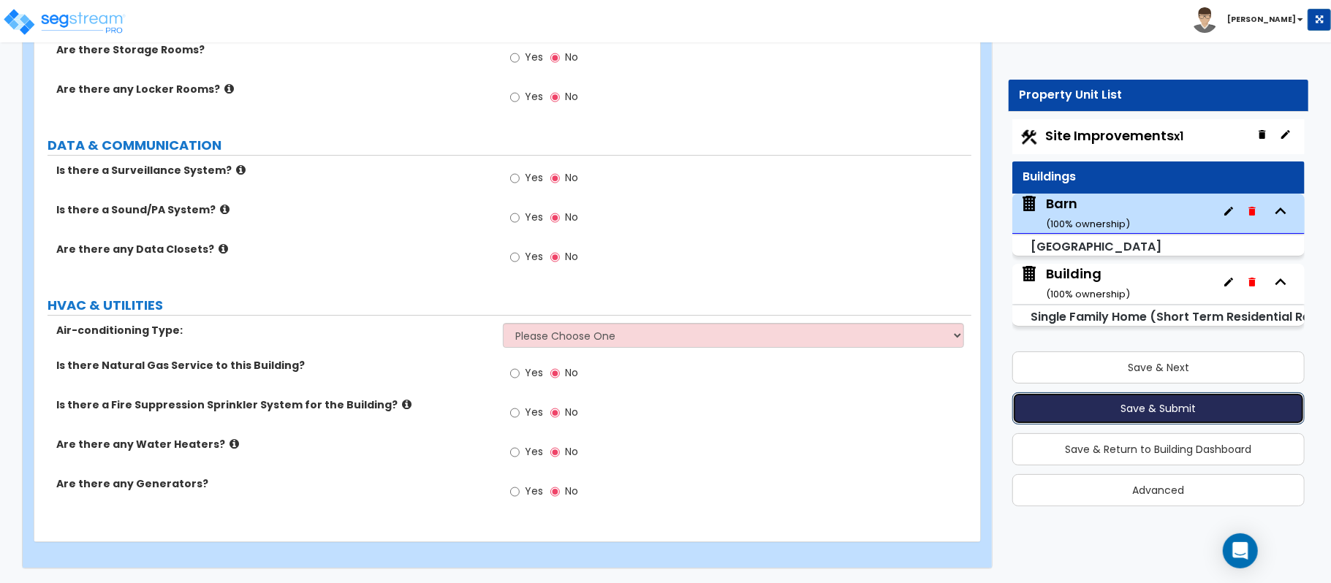
click at [1138, 403] on button "Save & Submit" at bounding box center [1158, 409] width 292 height 32
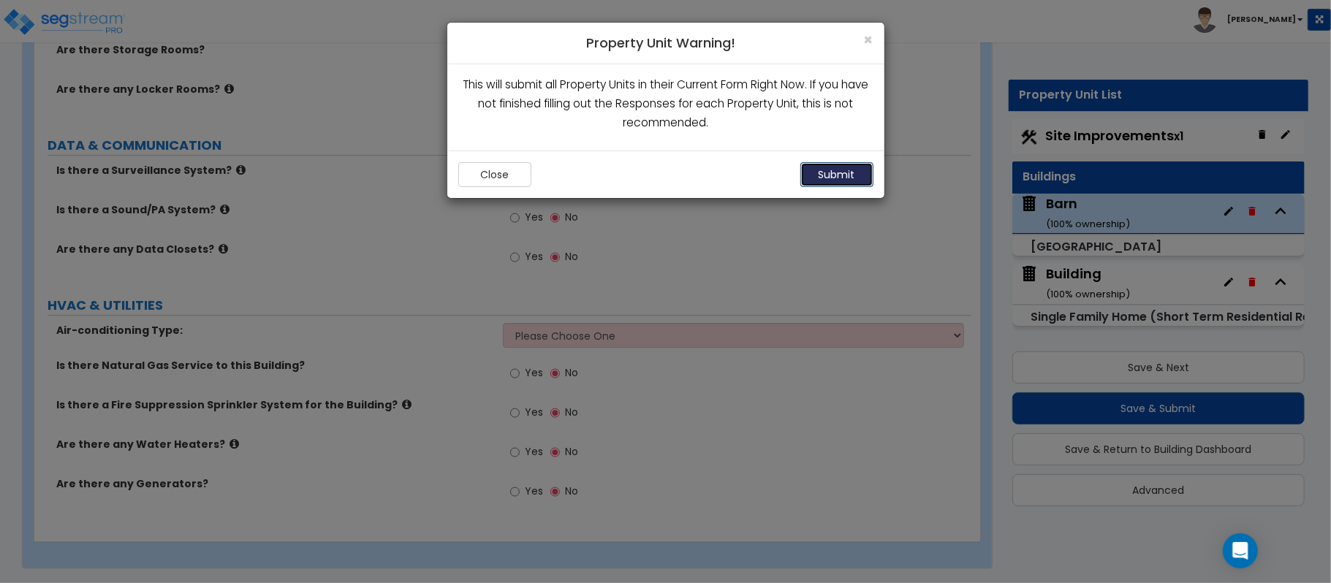
click at [814, 164] on button "Submit" at bounding box center [836, 174] width 73 height 25
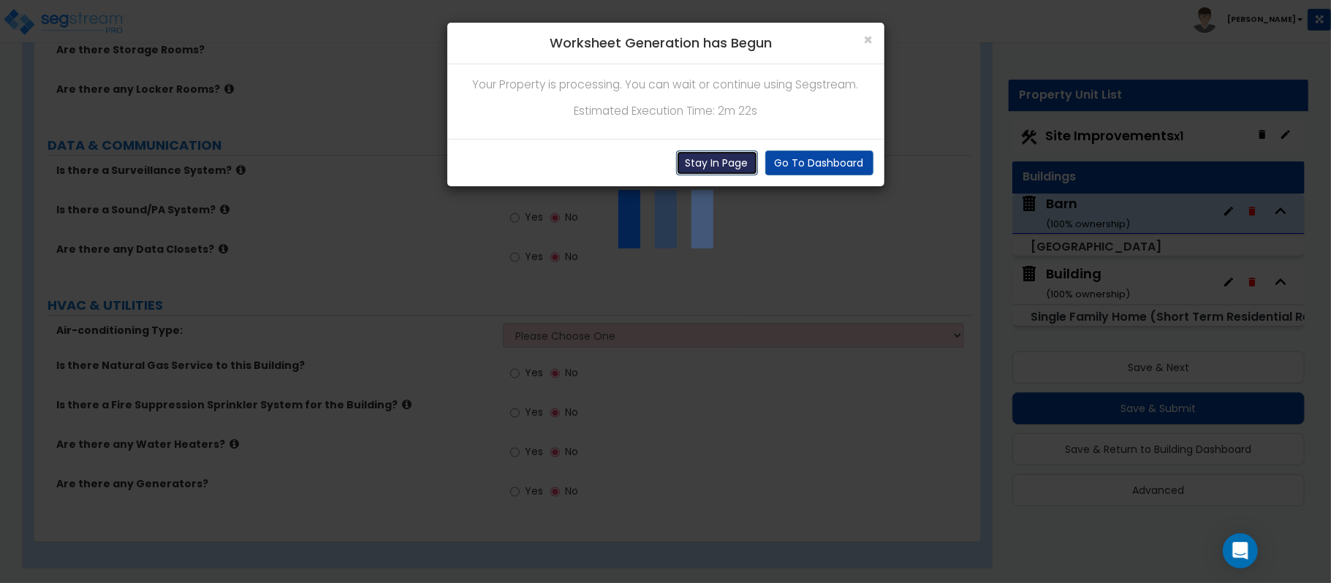
click at [709, 170] on button "Stay In Page" at bounding box center [717, 163] width 82 height 25
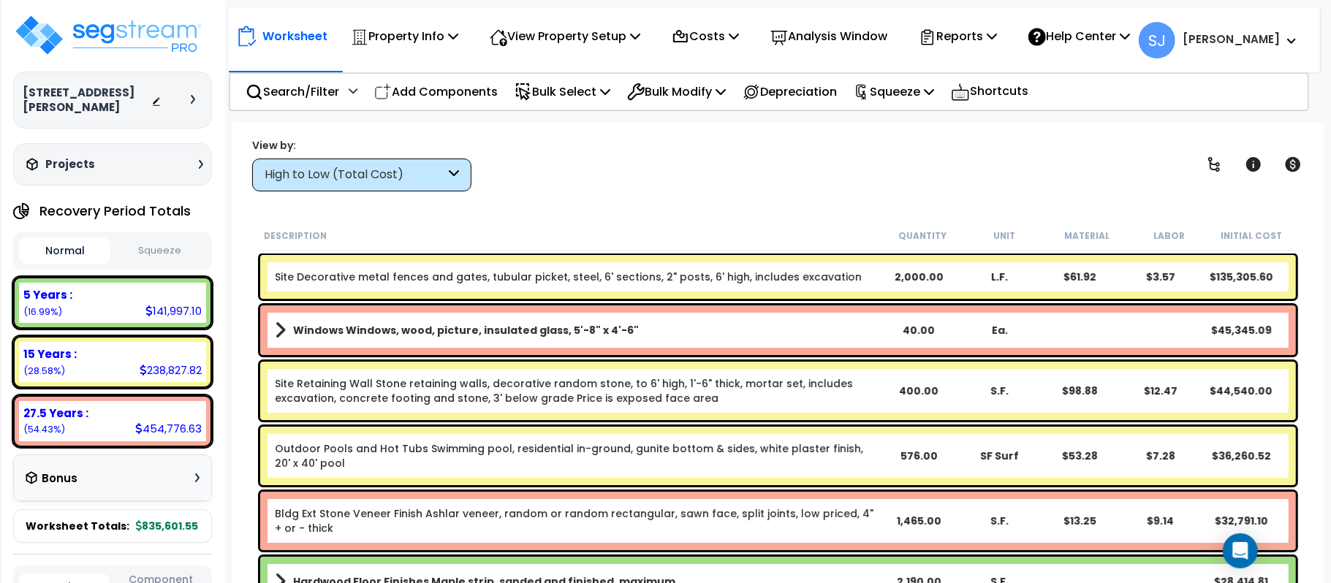
click at [703, 336] on link "Windows Windows, wood, picture, insulated glass, 5'-8" x 4'-6"" at bounding box center [577, 330] width 604 height 20
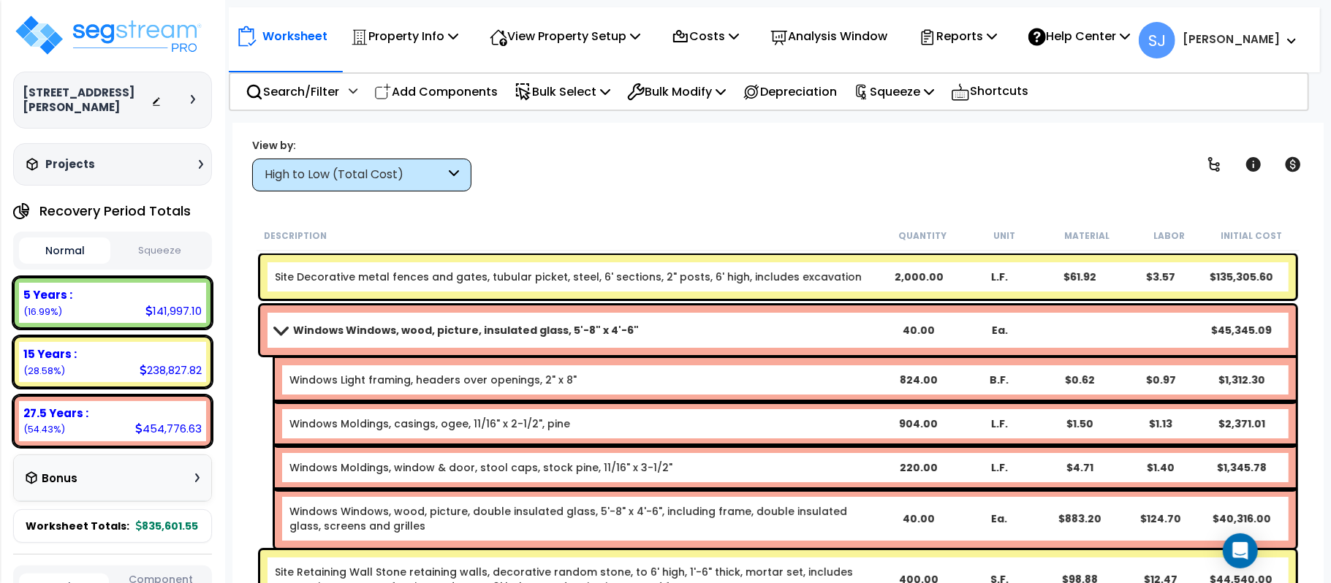
click at [703, 336] on link "Windows Windows, wood, picture, insulated glass, 5'-8" x 4'-6"" at bounding box center [577, 330] width 604 height 20
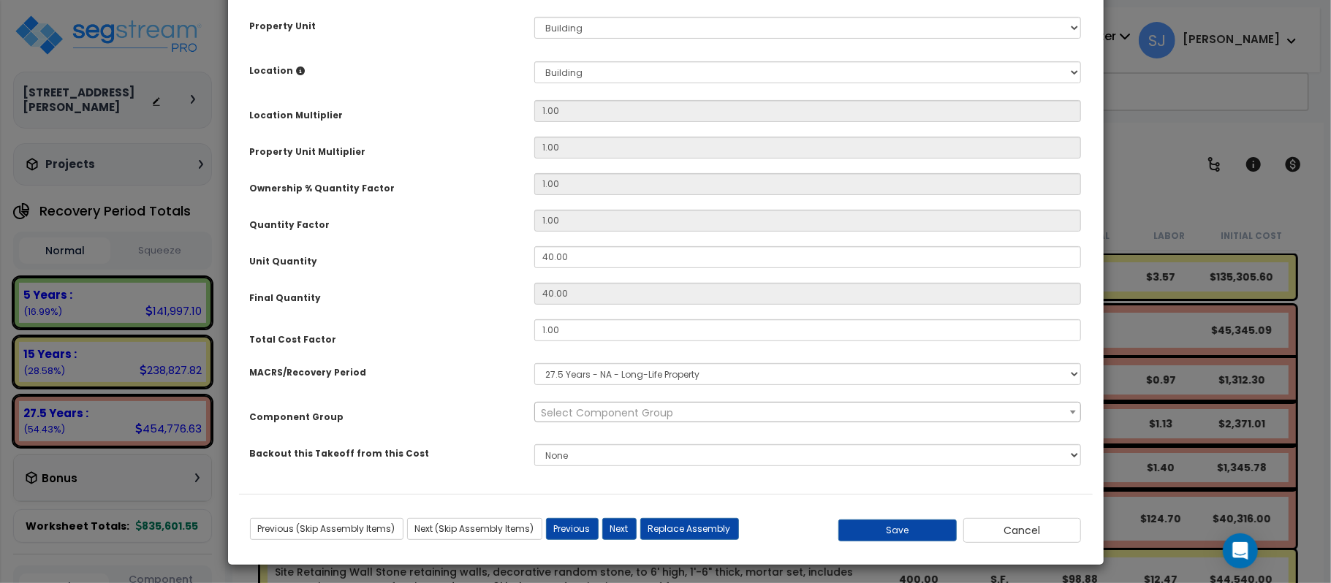
scroll to position [243, 0]
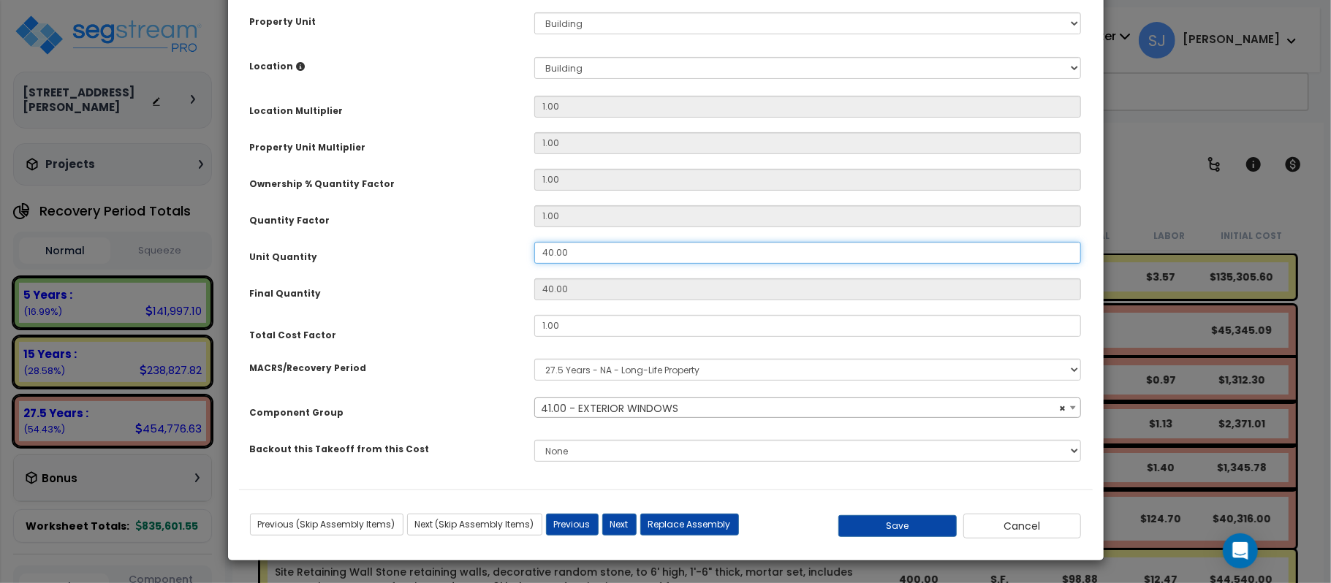
select select "11556"
drag, startPoint x: 591, startPoint y: 254, endPoint x: 452, endPoint y: 227, distance: 141.6
click at [452, 227] on div "Purpose Description Prefix Select A/V System A/V System Equipment A/V System Eq…" at bounding box center [666, 159] width 854 height 662
type input "5"
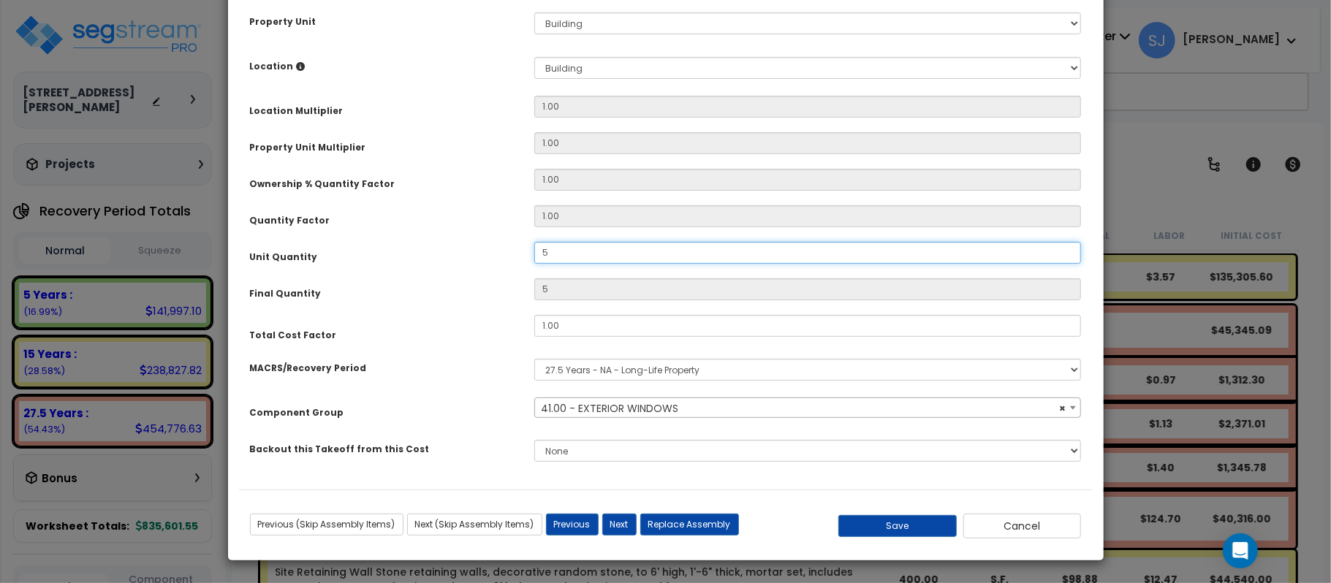
type input "50"
click at [452, 227] on div "Quantity Factor" at bounding box center [381, 218] width 284 height 26
drag, startPoint x: 876, startPoint y: 530, endPoint x: 883, endPoint y: 537, distance: 9.8
click at [883, 537] on button "Save" at bounding box center [897, 526] width 118 height 22
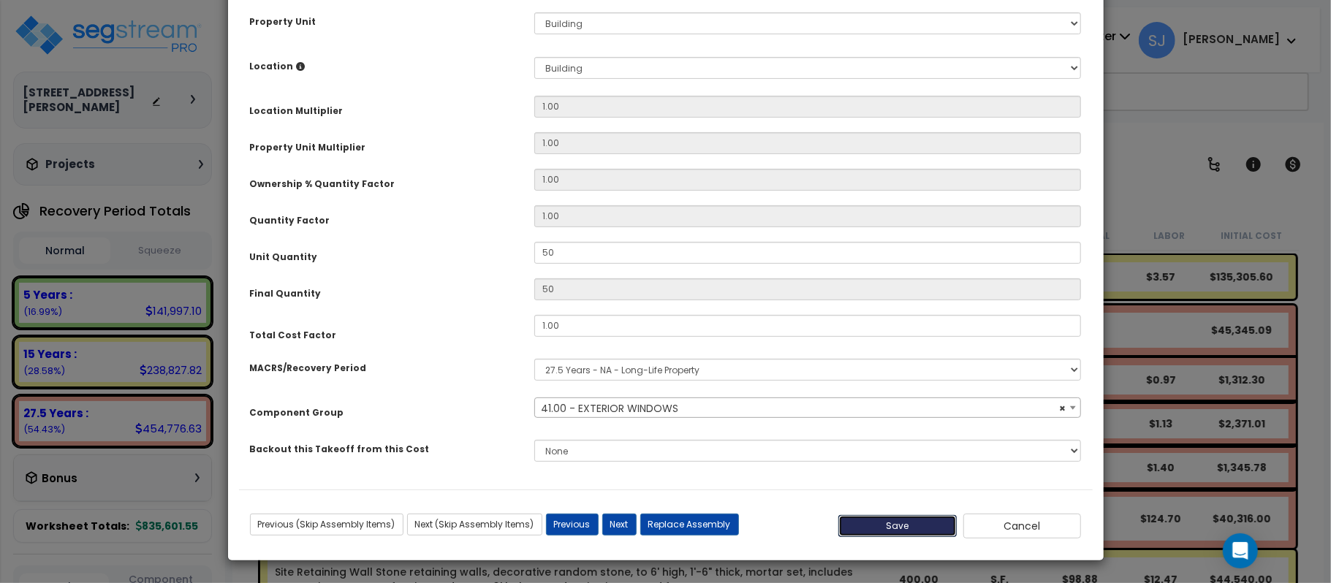
type input "50.00"
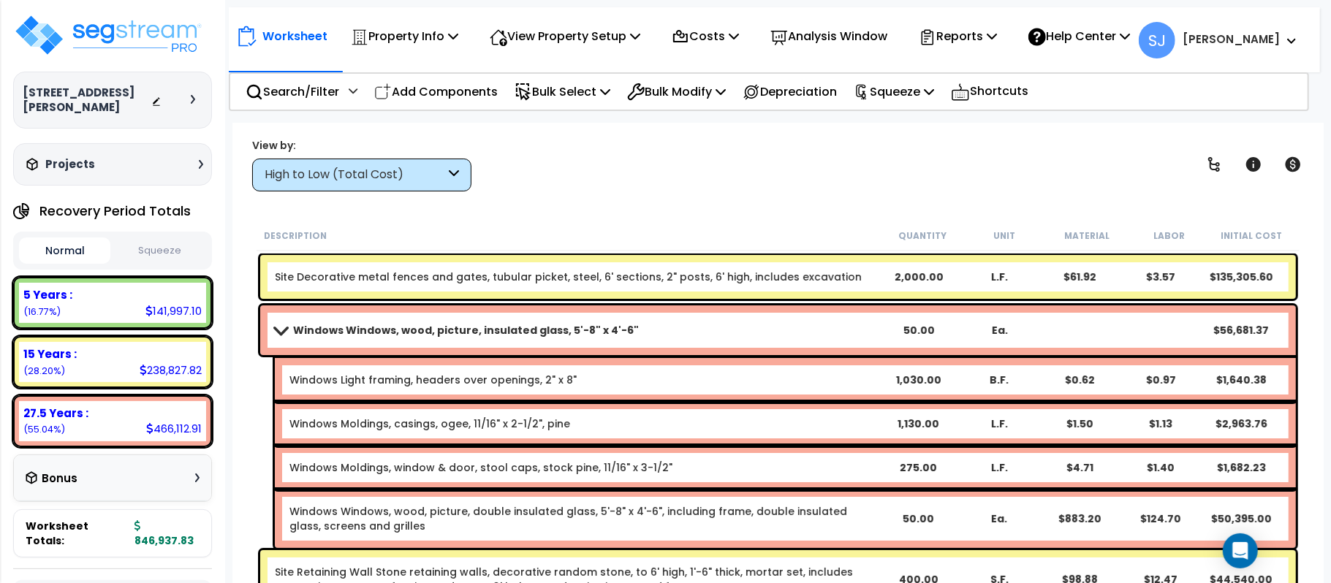
click at [711, 331] on link "Windows Windows, wood, picture, insulated glass, 5'-8" x 4'-6"" at bounding box center [577, 330] width 604 height 20
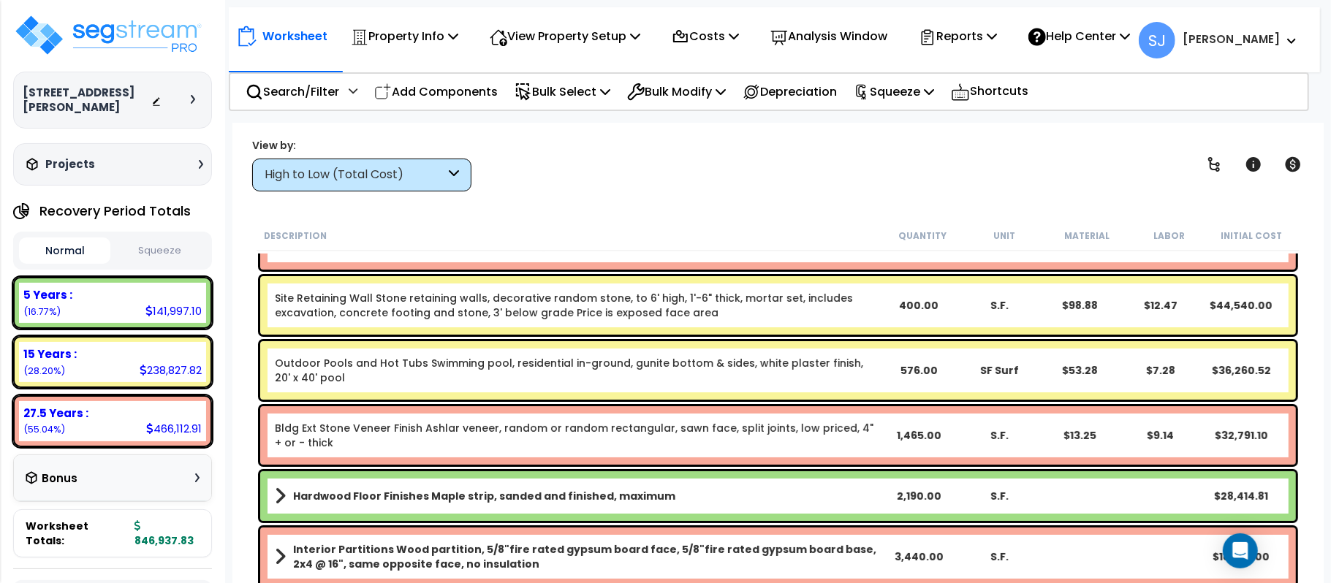
scroll to position [97, 0]
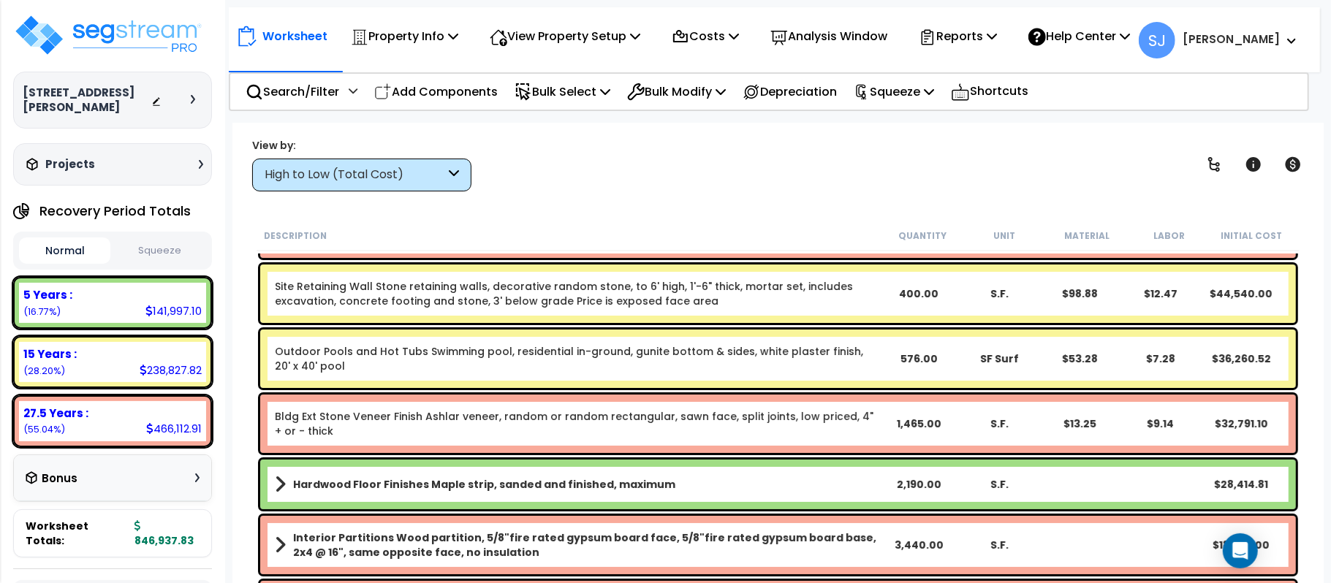
click at [833, 295] on link "Site Retaining Wall Stone retaining walls, decorative random stone, to 6' high,…" at bounding box center [577, 293] width 604 height 29
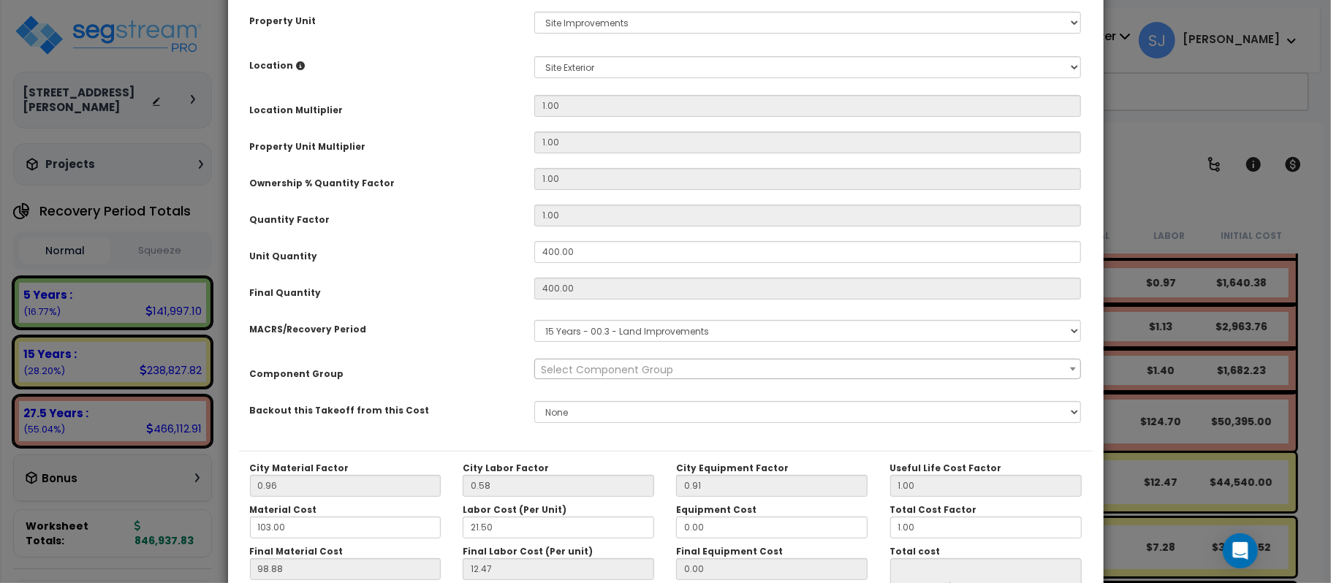
scroll to position [0, 0]
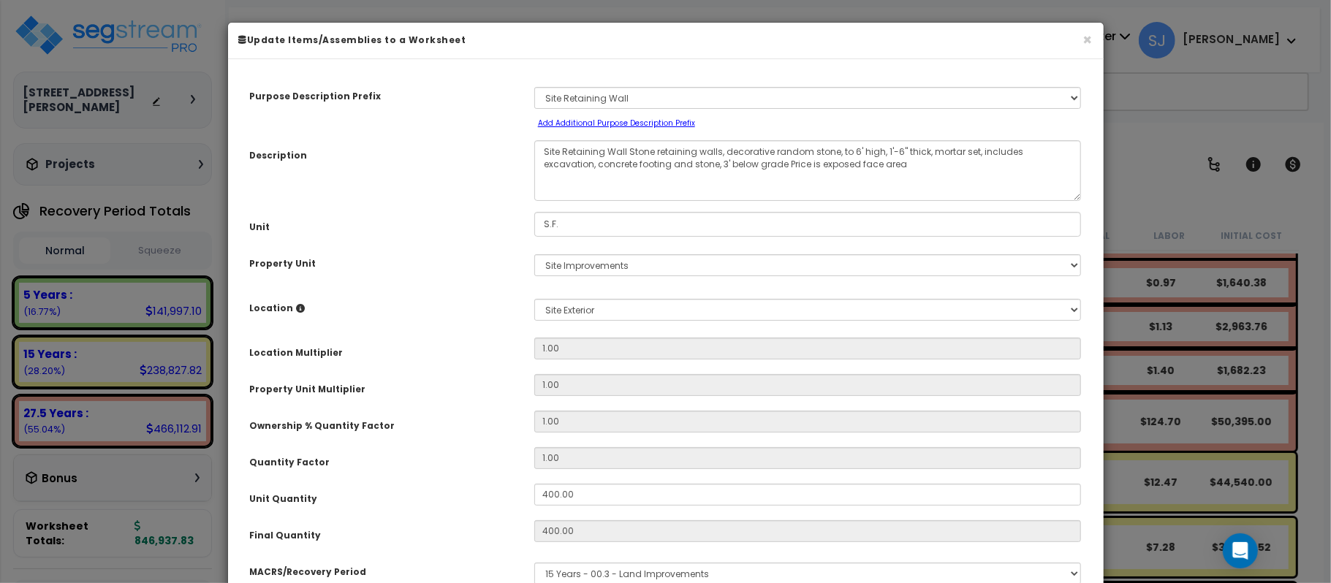
select select "8388"
click at [1091, 45] on button "×" at bounding box center [1088, 39] width 10 height 15
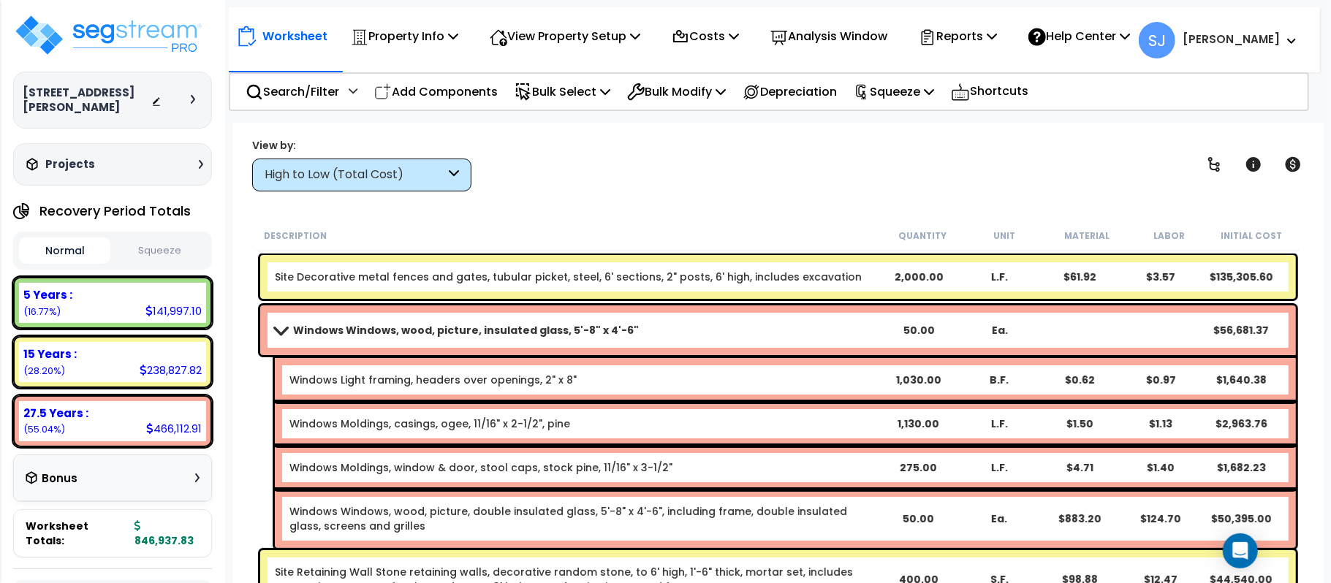
click at [749, 330] on link "Windows Windows, wood, picture, insulated glass, 5'-8" x 4'-6"" at bounding box center [577, 330] width 604 height 20
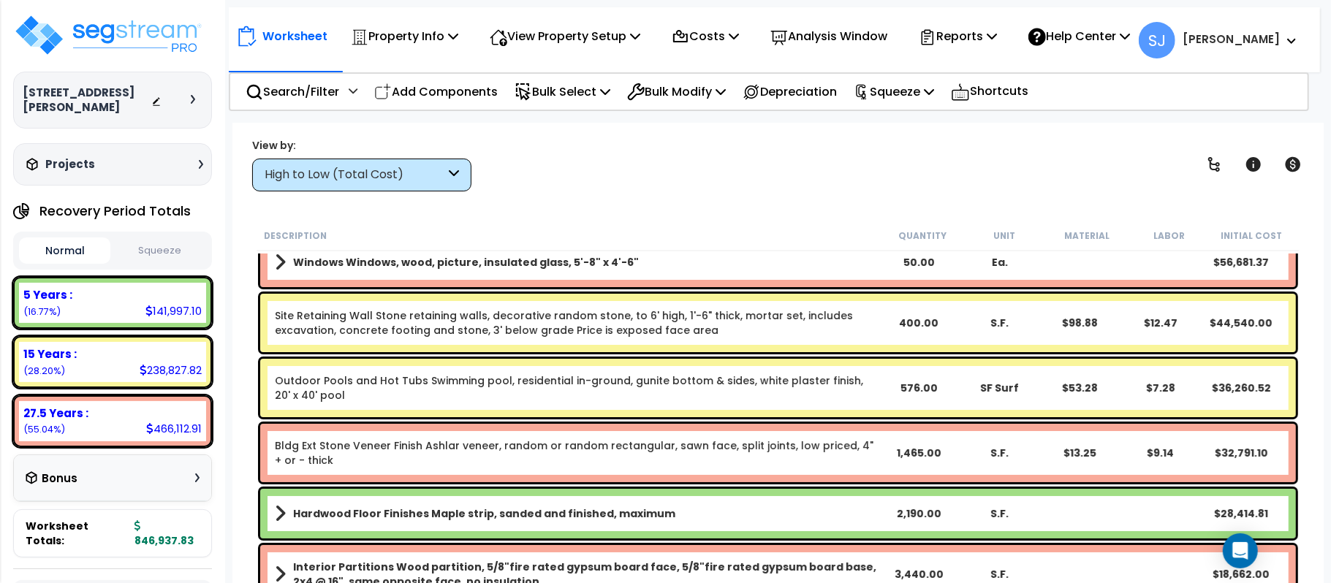
scroll to position [97, 0]
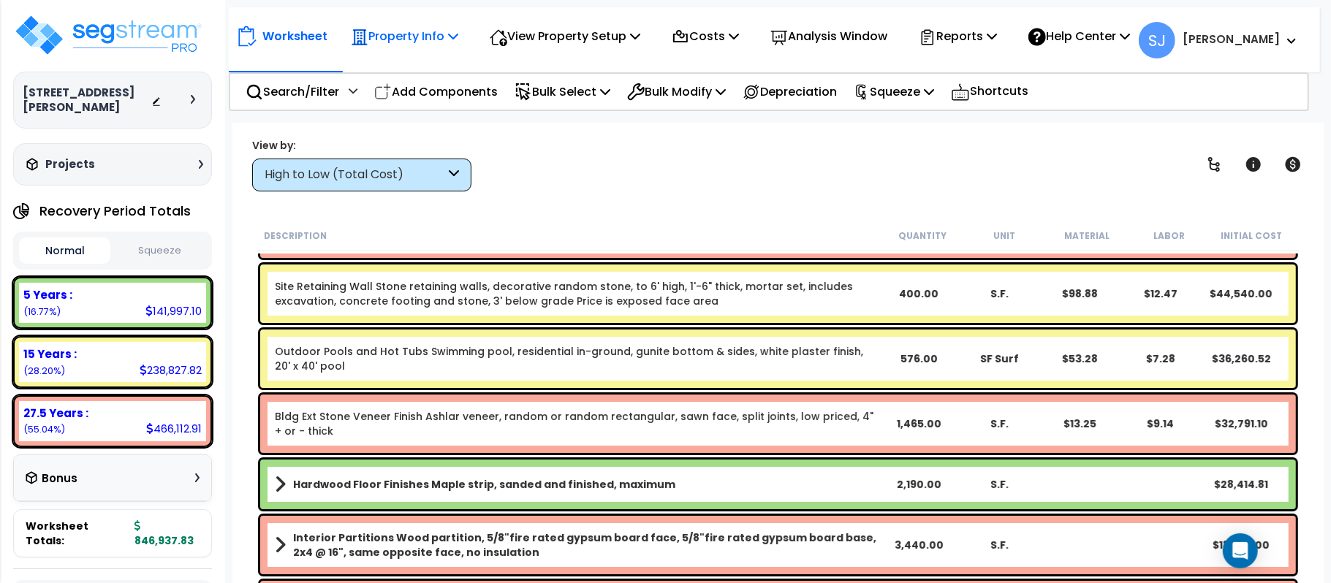
click at [436, 33] on p "Property Info" at bounding box center [404, 36] width 107 height 20
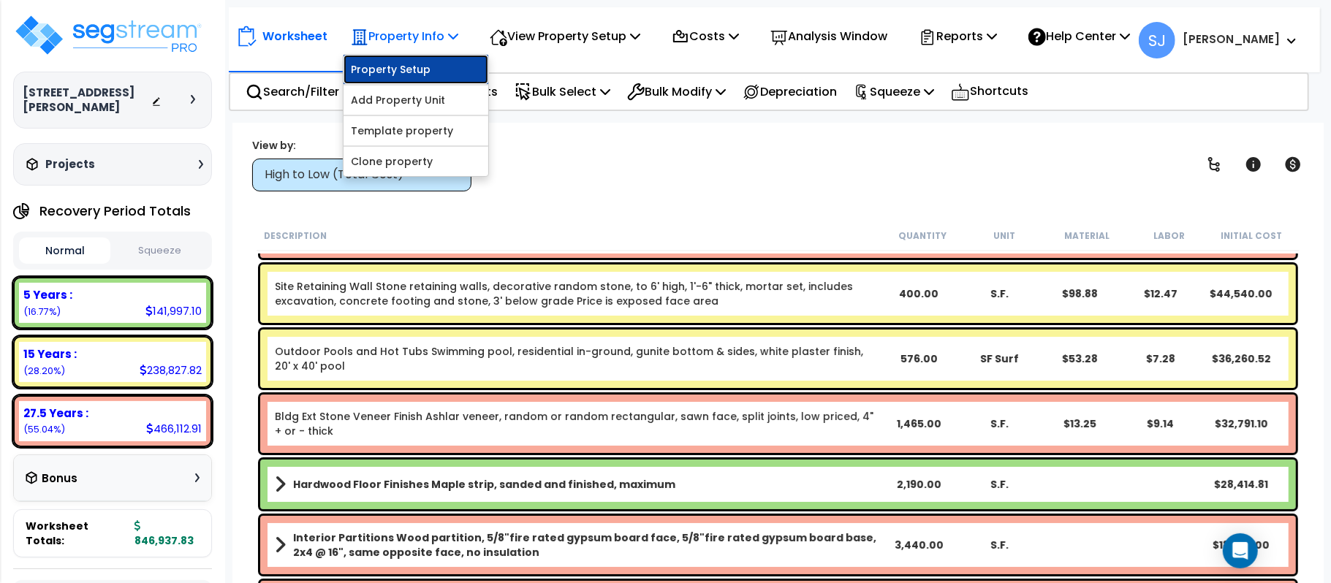
click at [440, 74] on link "Property Setup" at bounding box center [416, 69] width 145 height 29
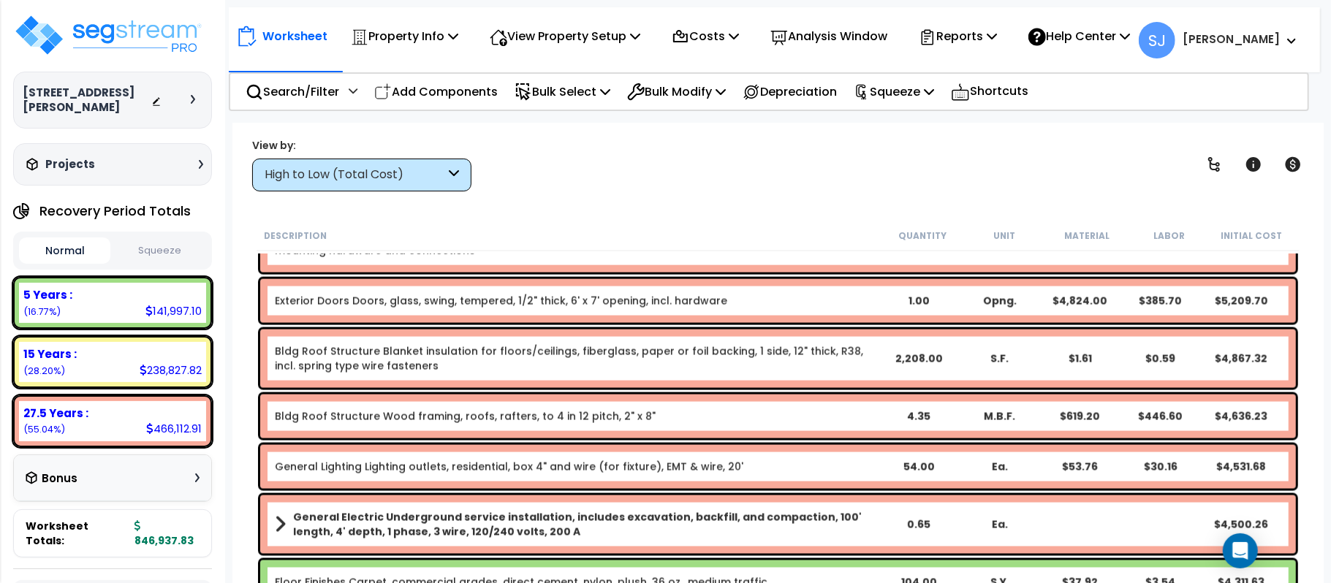
scroll to position [1884, 0]
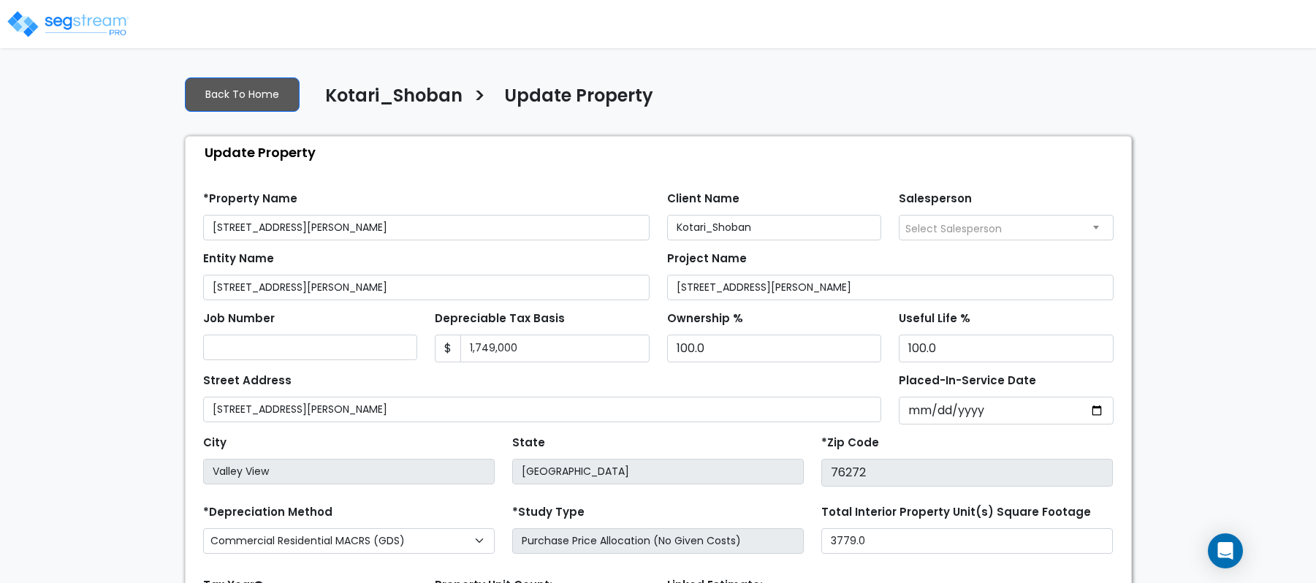
select select "2021"
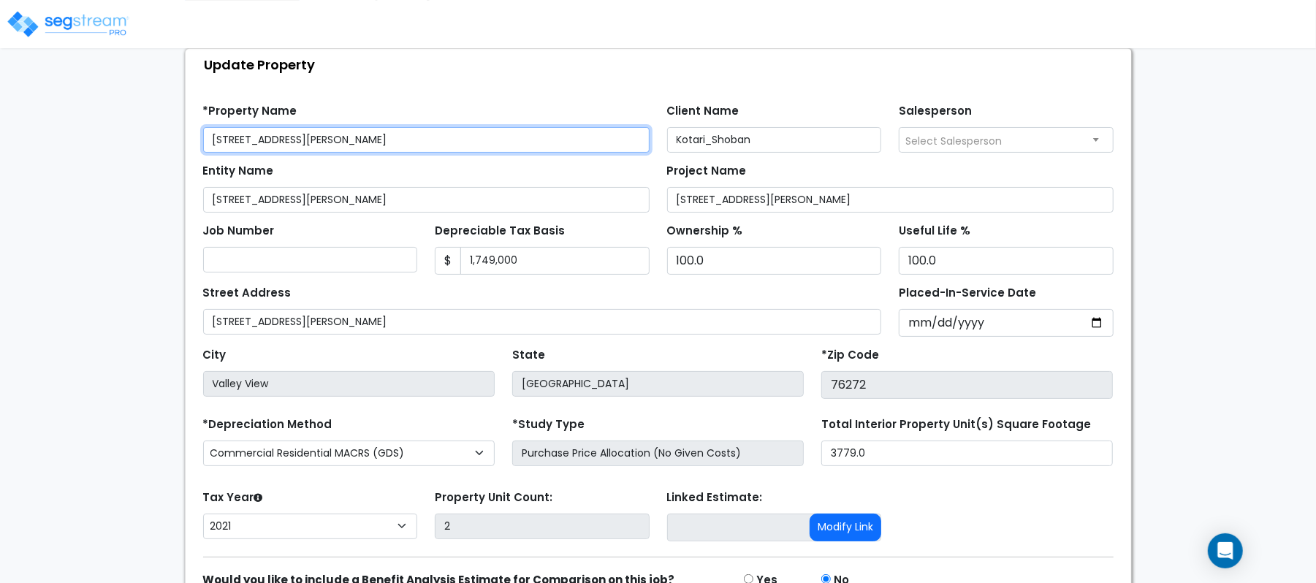
scroll to position [168, 0]
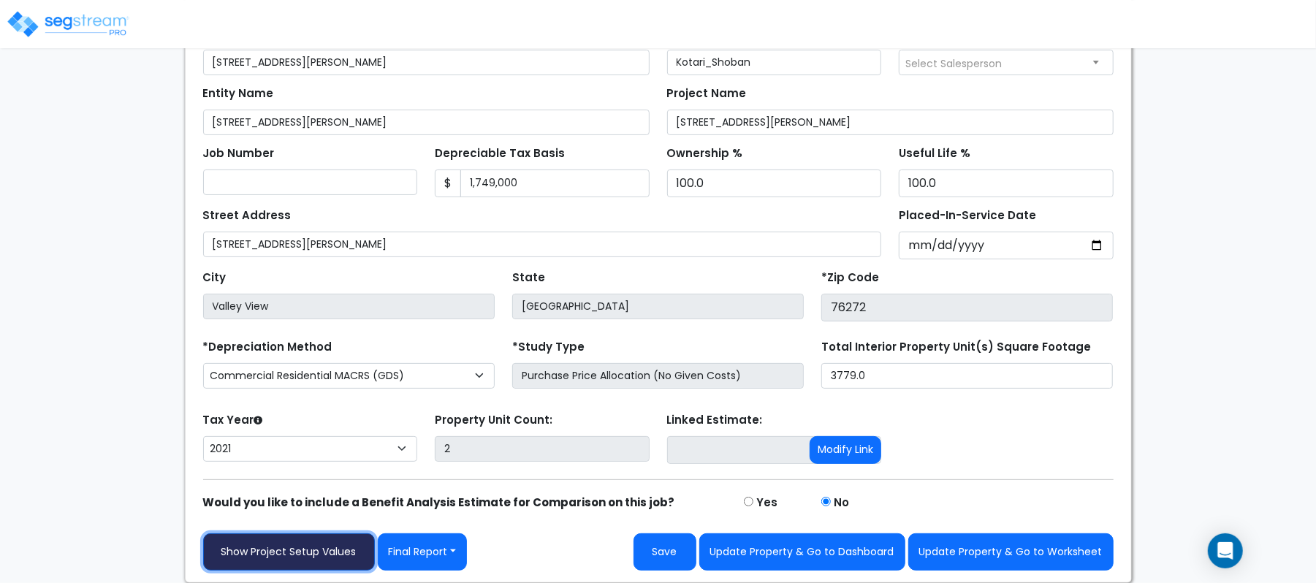
click at [316, 558] on link "Show Project Setup Values" at bounding box center [289, 552] width 172 height 37
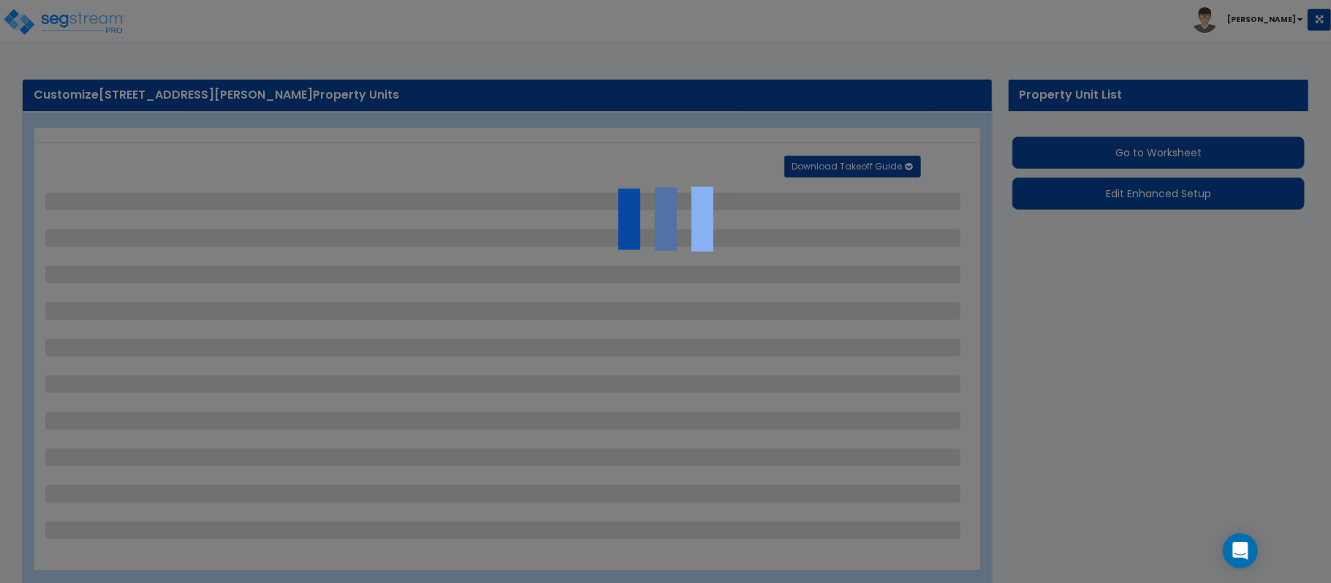
select select "2"
select select "4"
select select "2"
select select "1"
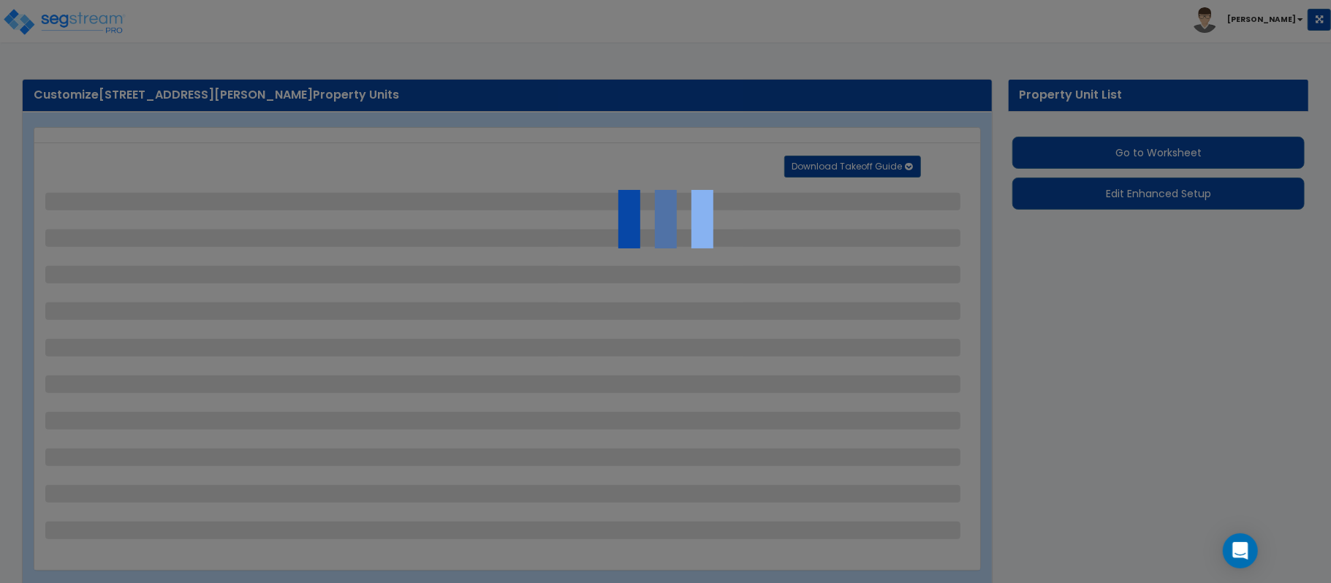
select select "2"
select select "3"
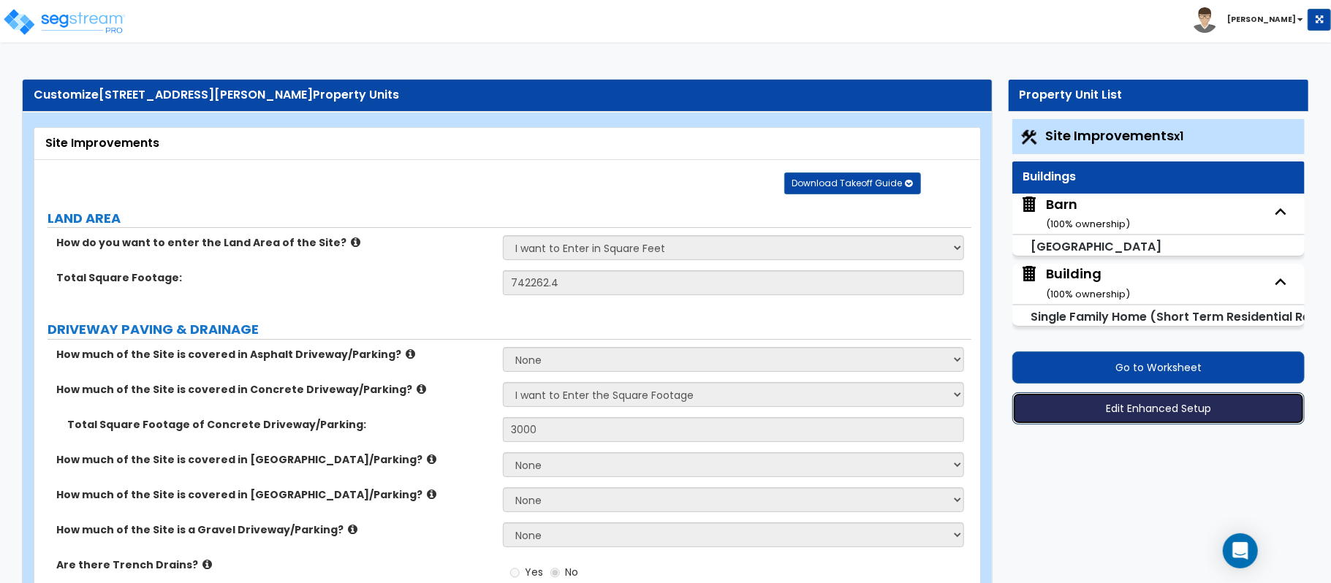
click at [1136, 418] on button "Edit Enhanced Setup" at bounding box center [1158, 409] width 292 height 32
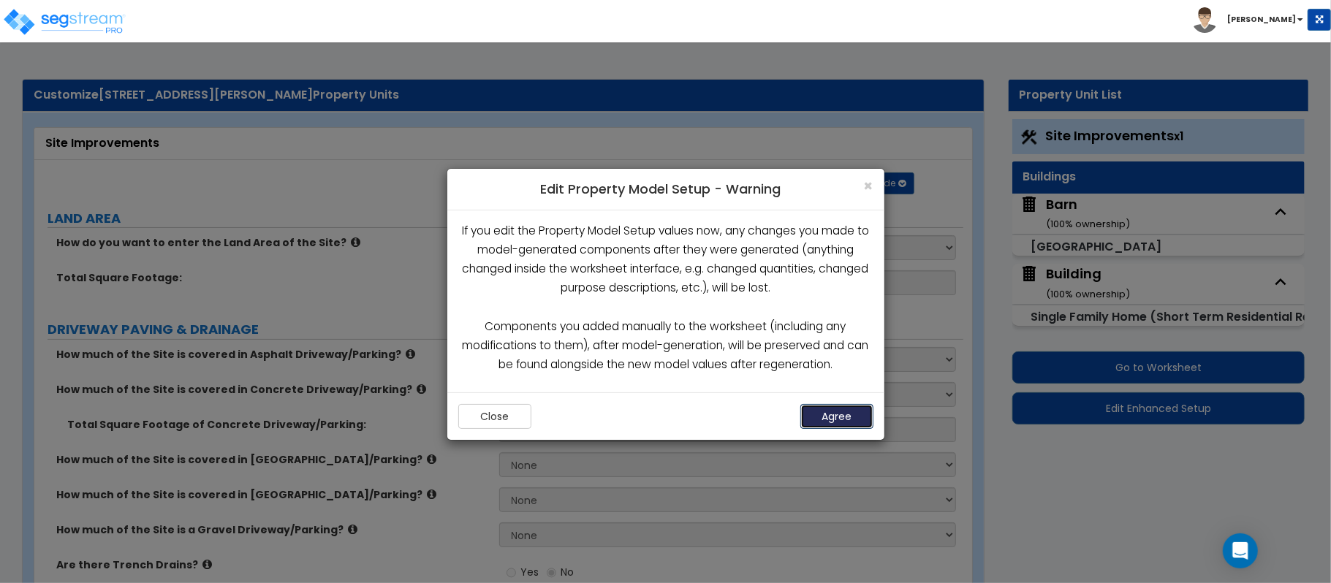
click at [843, 422] on button "Agree" at bounding box center [836, 416] width 73 height 25
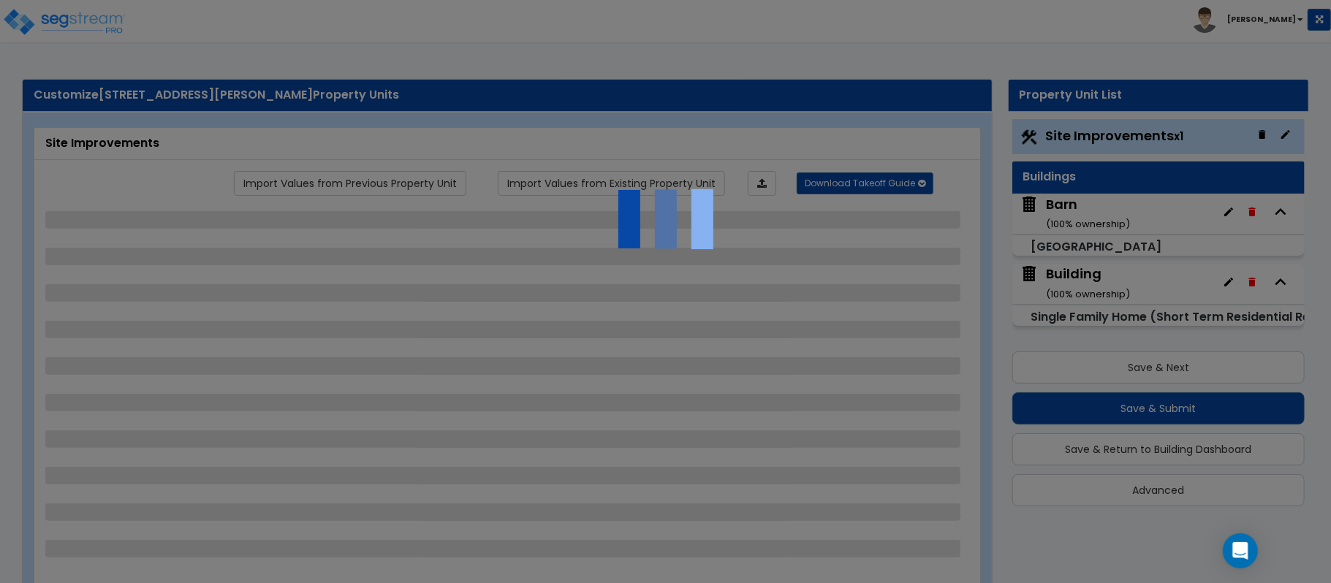
select select "2"
select select "4"
select select "2"
select select "1"
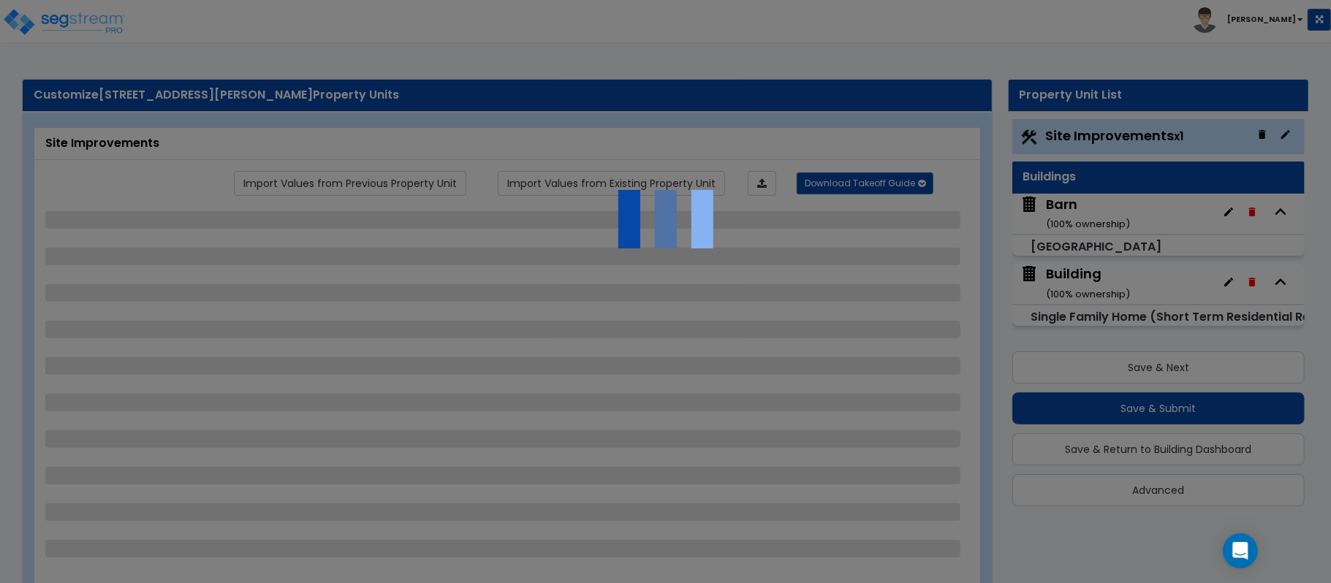
select select "2"
select select "3"
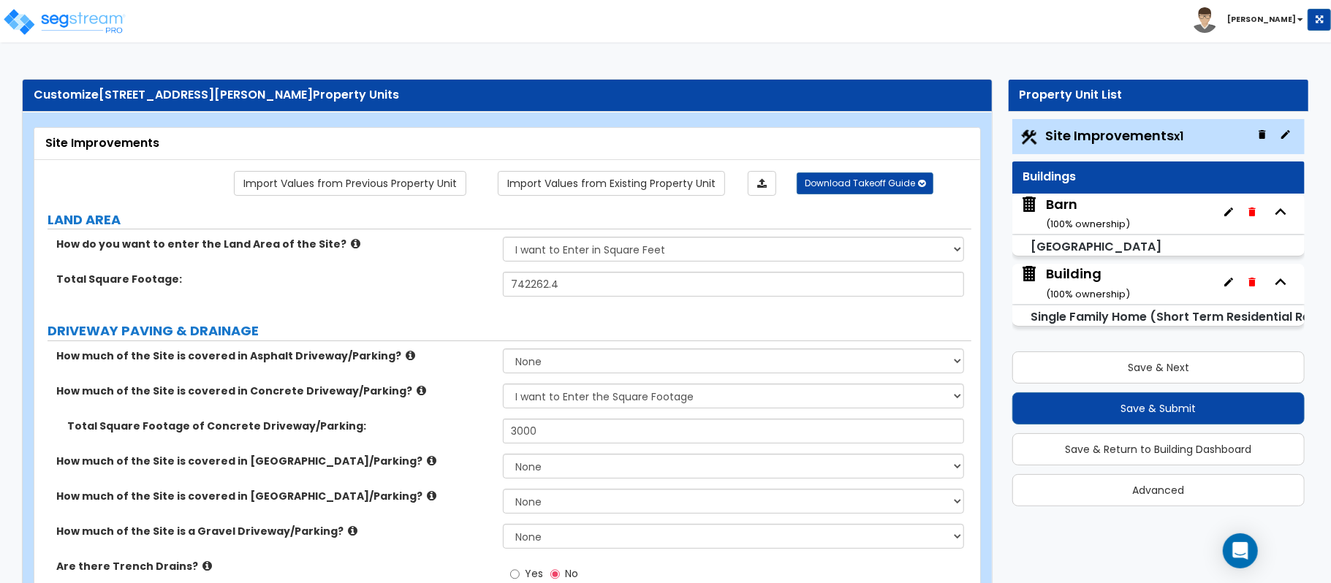
scroll to position [1741, 0]
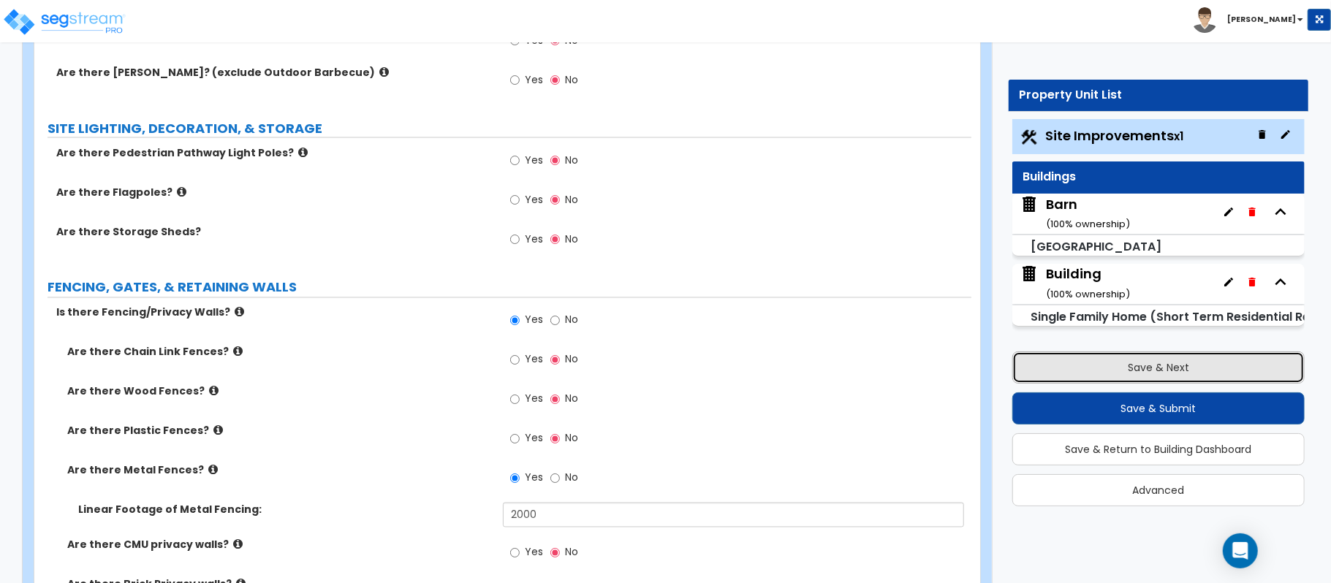
click at [1134, 370] on button "Save & Next" at bounding box center [1158, 368] width 292 height 32
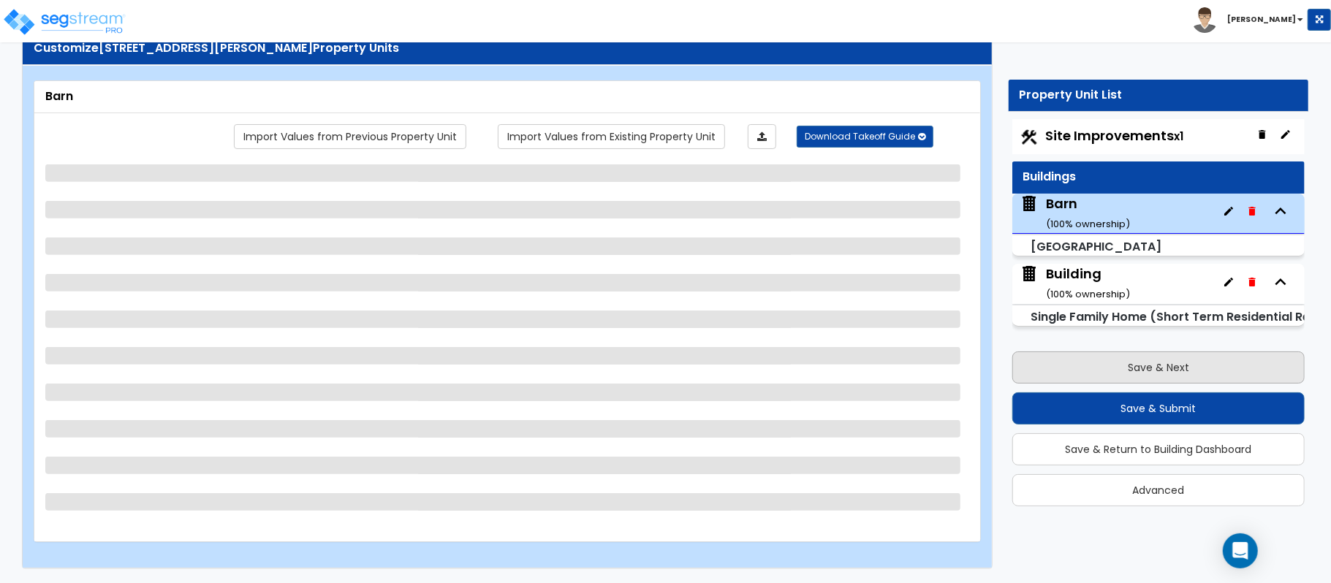
scroll to position [48, 0]
click at [1134, 370] on button "Save & Next" at bounding box center [1158, 368] width 292 height 32
select select "7"
select select "1"
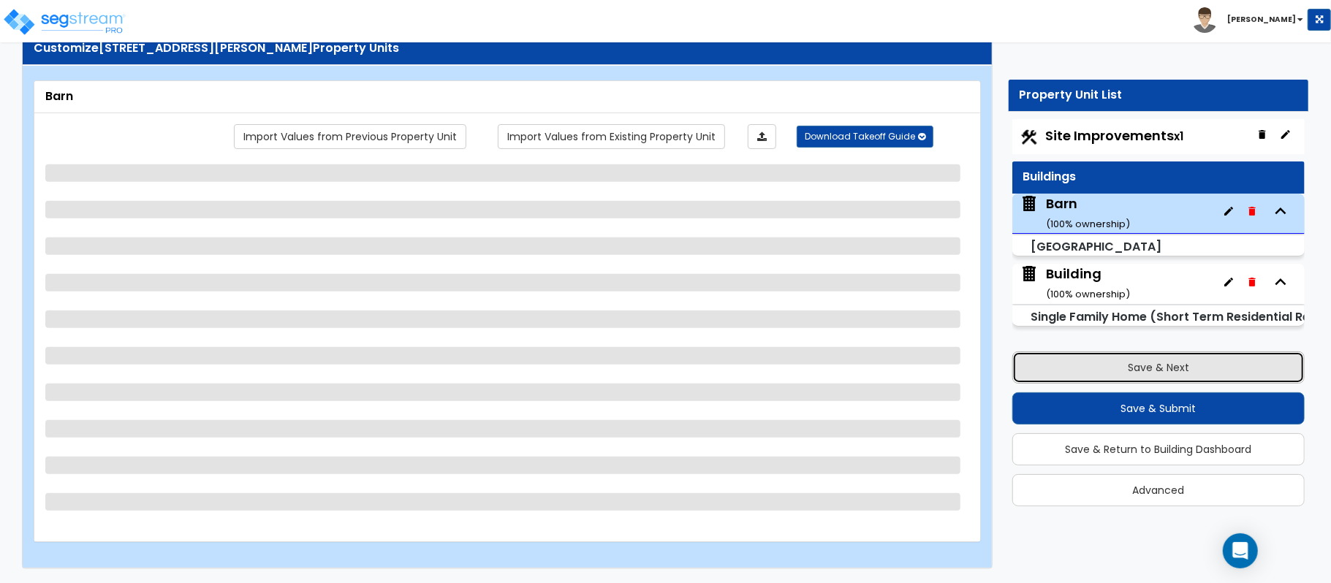
select select "6"
select select "1"
select select "5"
select select "2"
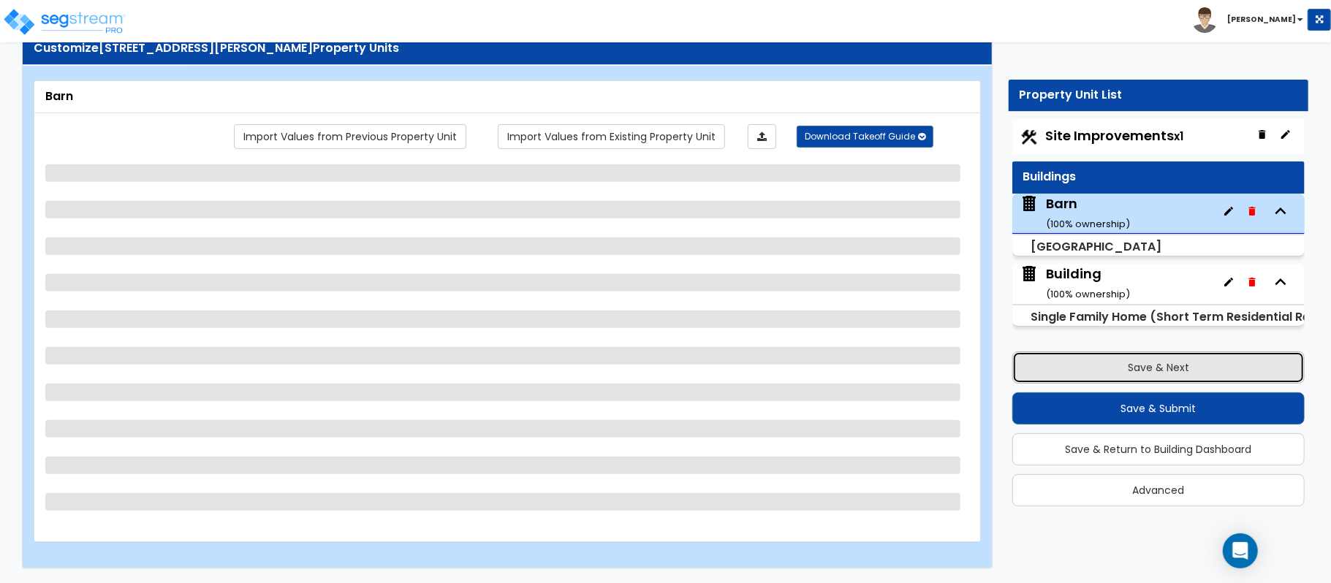
select select "3"
select select "1"
select select "3"
select select "1"
select select "2"
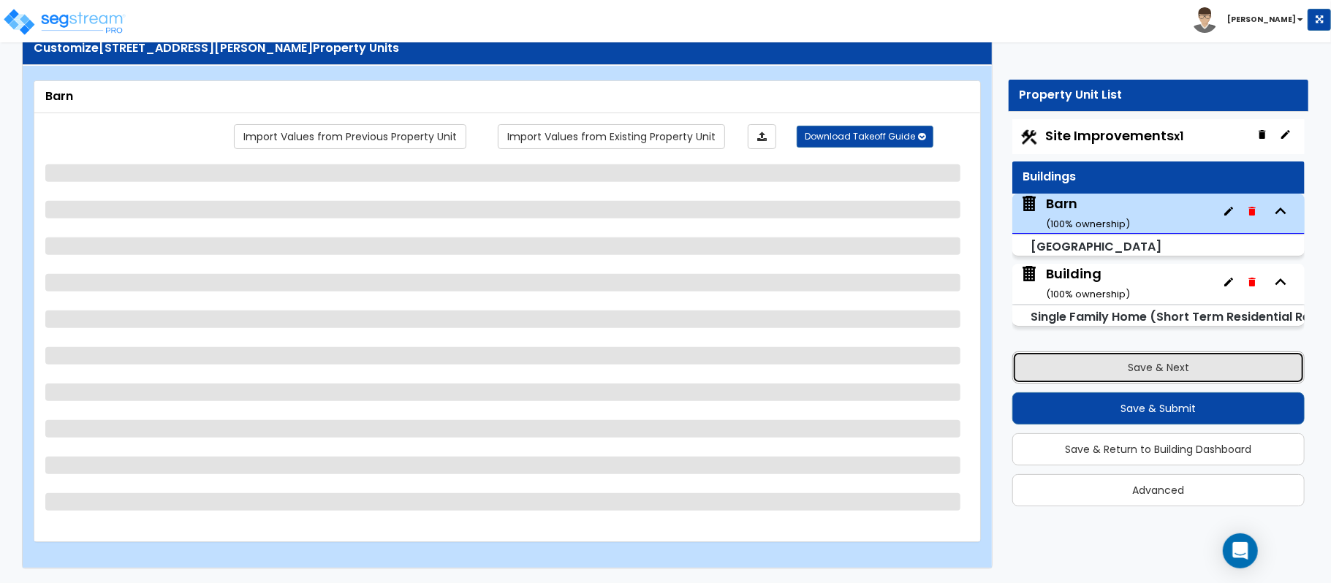
select select "1"
select select "3"
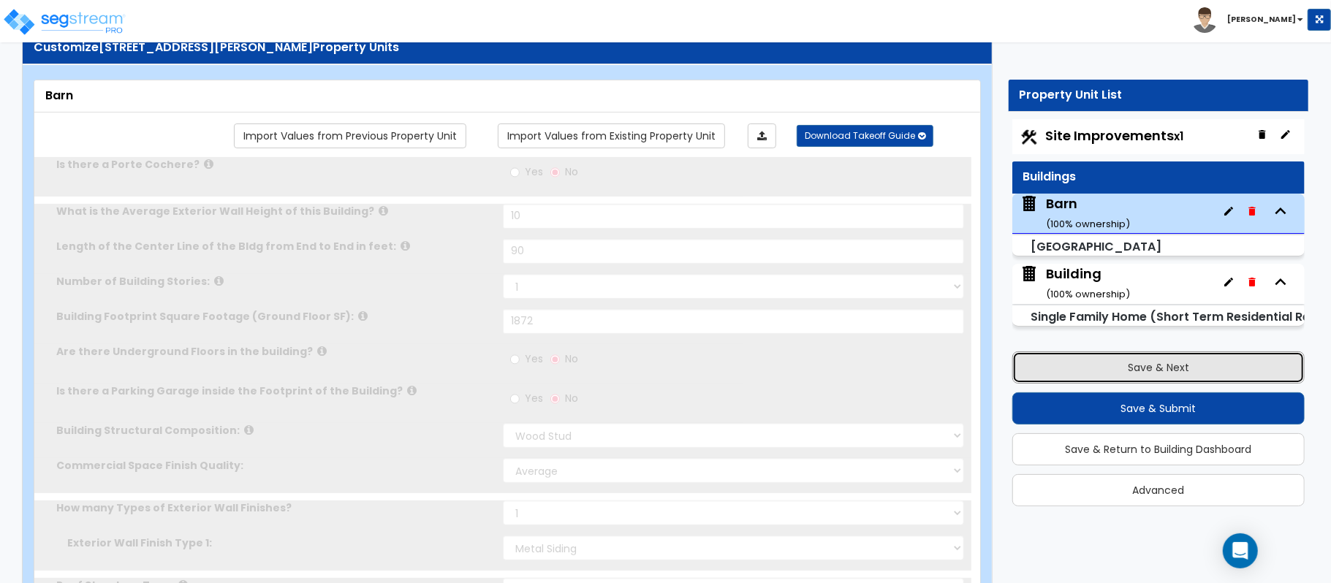
type input "2"
select select "1"
select select "2"
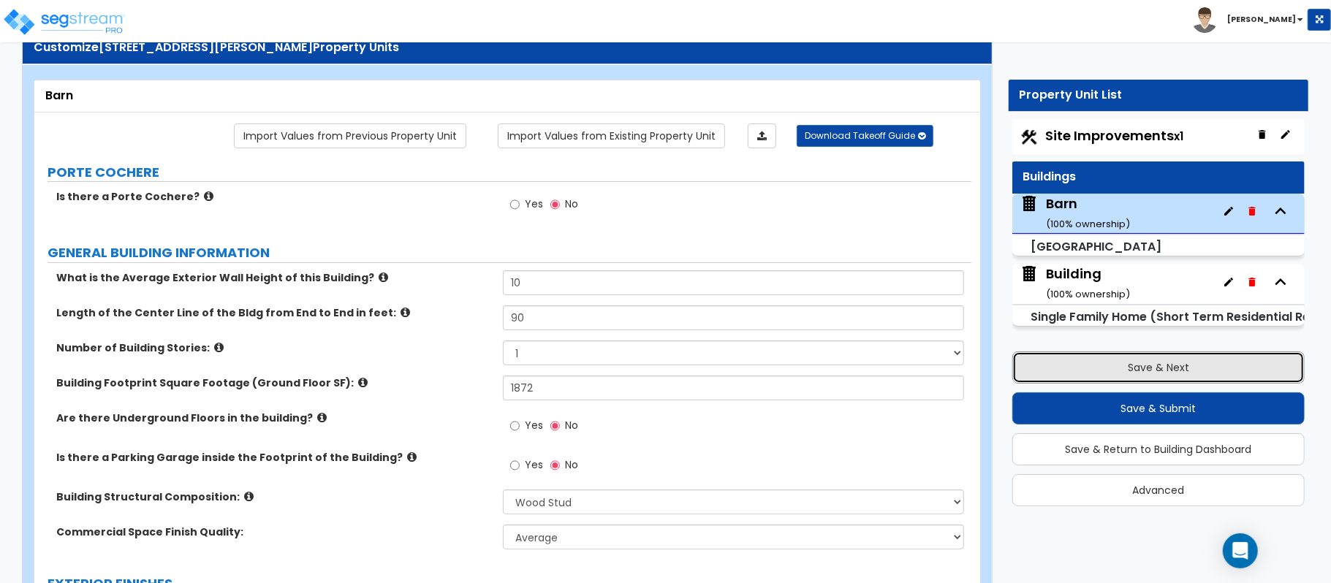
drag, startPoint x: 1153, startPoint y: 371, endPoint x: 1161, endPoint y: 387, distance: 18.0
click at [1153, 376] on button "Save & Next" at bounding box center [1158, 368] width 292 height 32
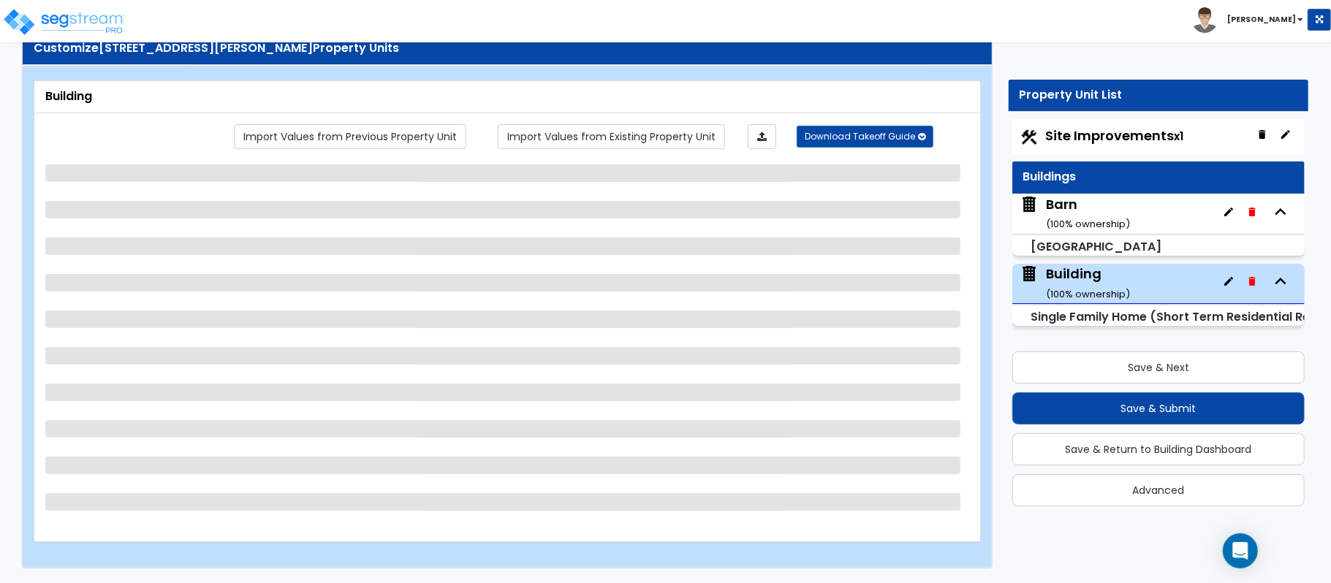
select select "2"
select select "7"
select select "3"
select select "4"
select select "2"
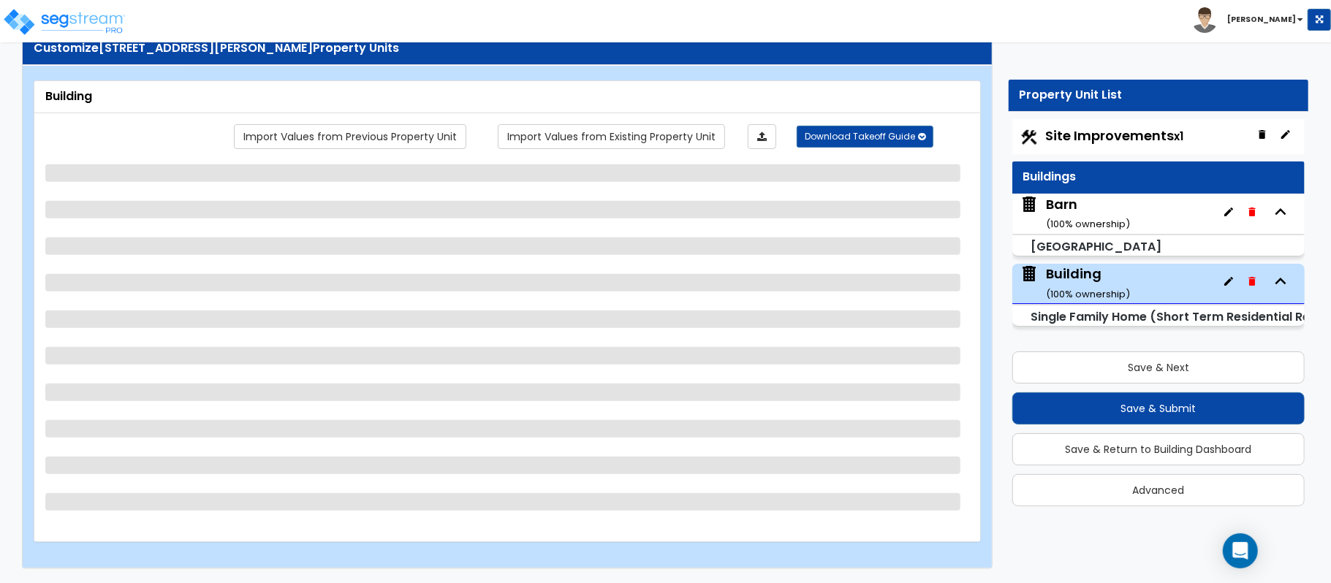
select select "3"
select select "1"
select select "3"
select select "1"
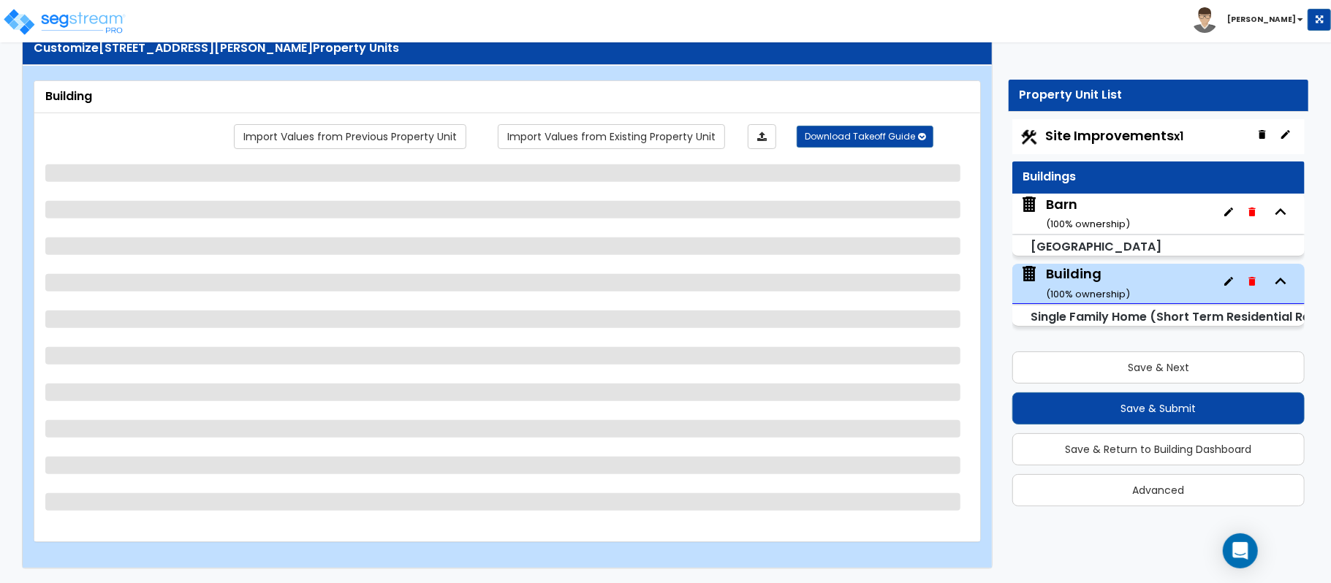
select select "1"
select select "2"
select select "1"
select select "2"
select select "3"
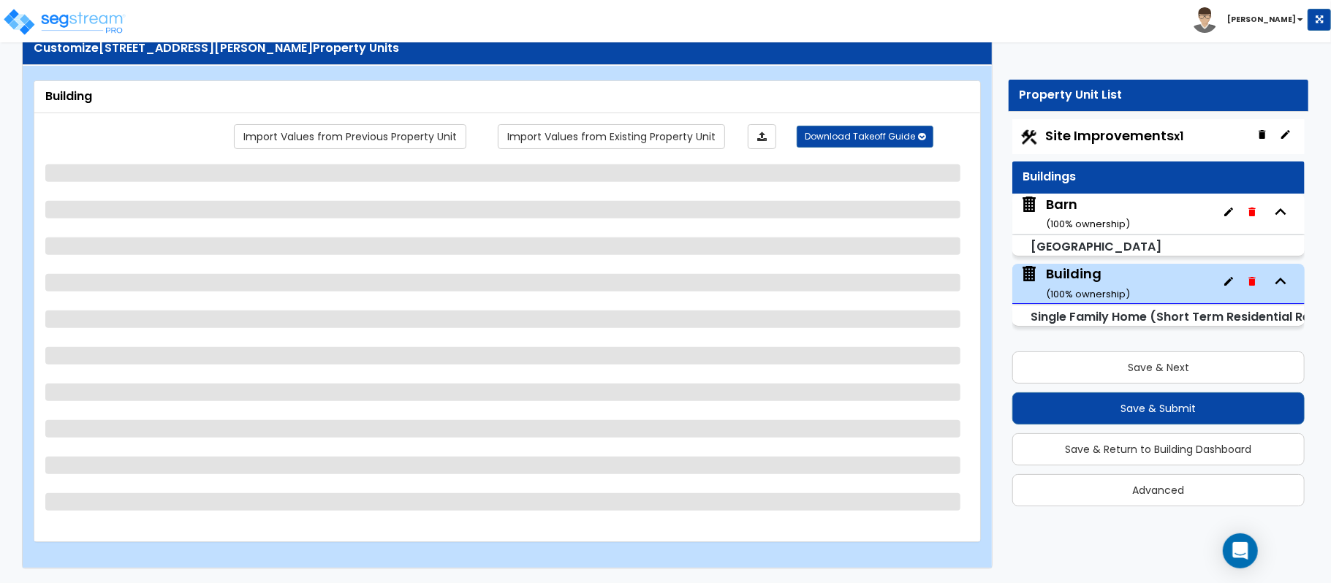
select select "1"
select select "2"
select select "1"
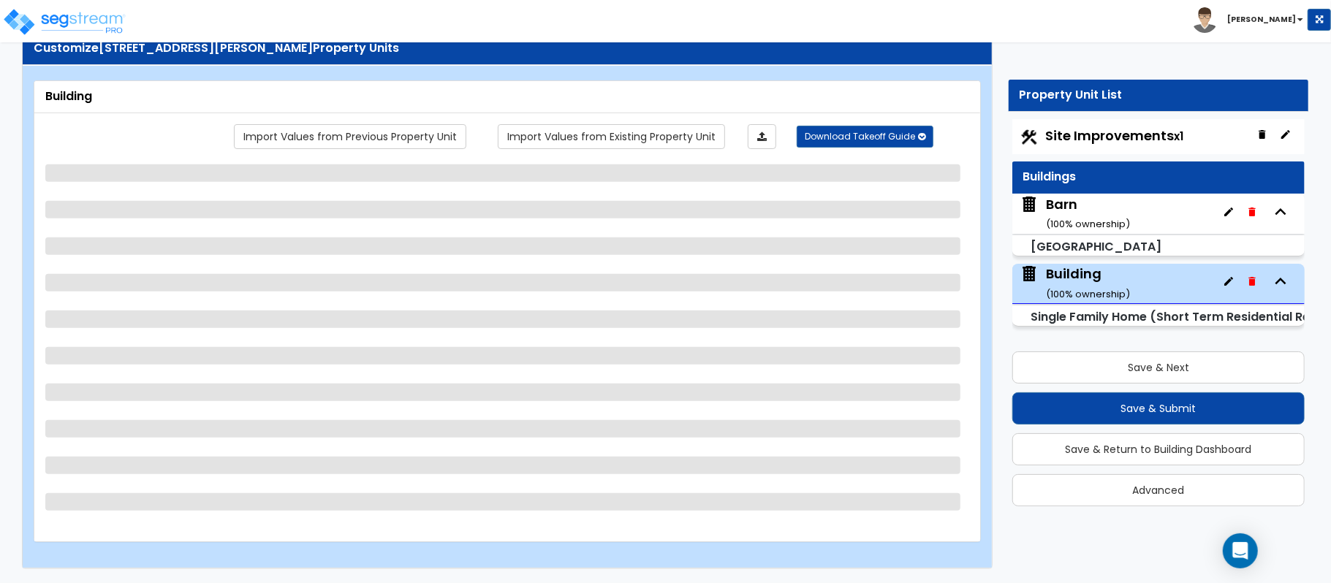
select select "5"
select select "3"
select select "4"
select select "2"
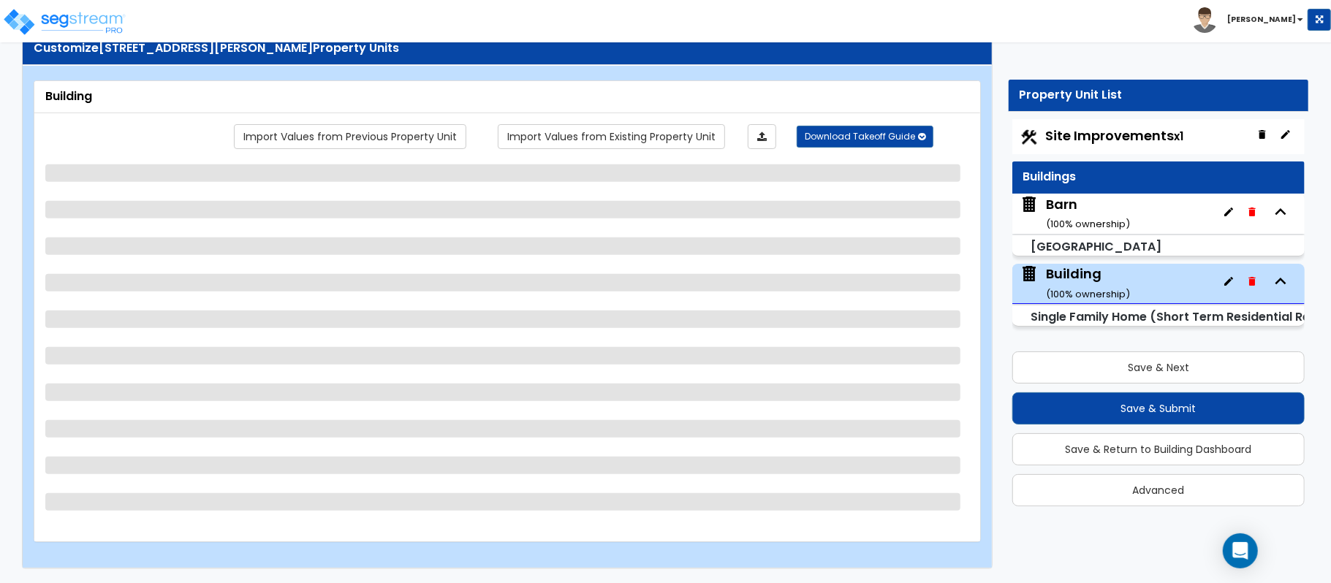
select select "2"
select select "3"
select select "2"
select select "1"
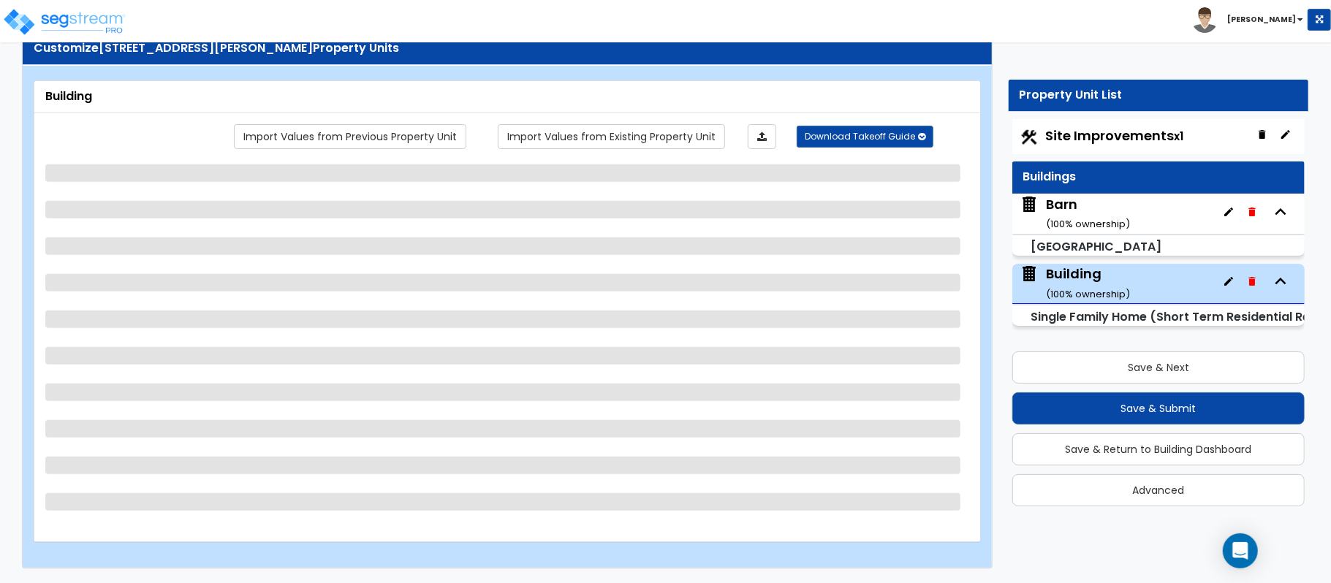
select select "2"
select select "3"
select select "2"
select select "1"
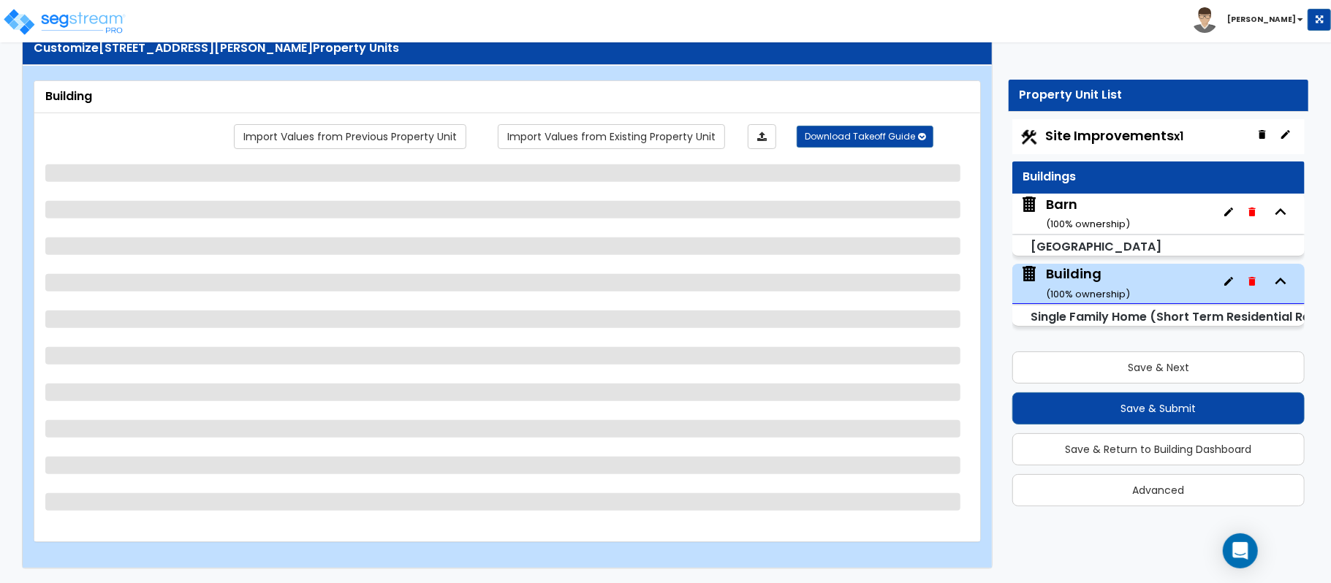
select select "1"
select select "2"
select select "3"
select select "1"
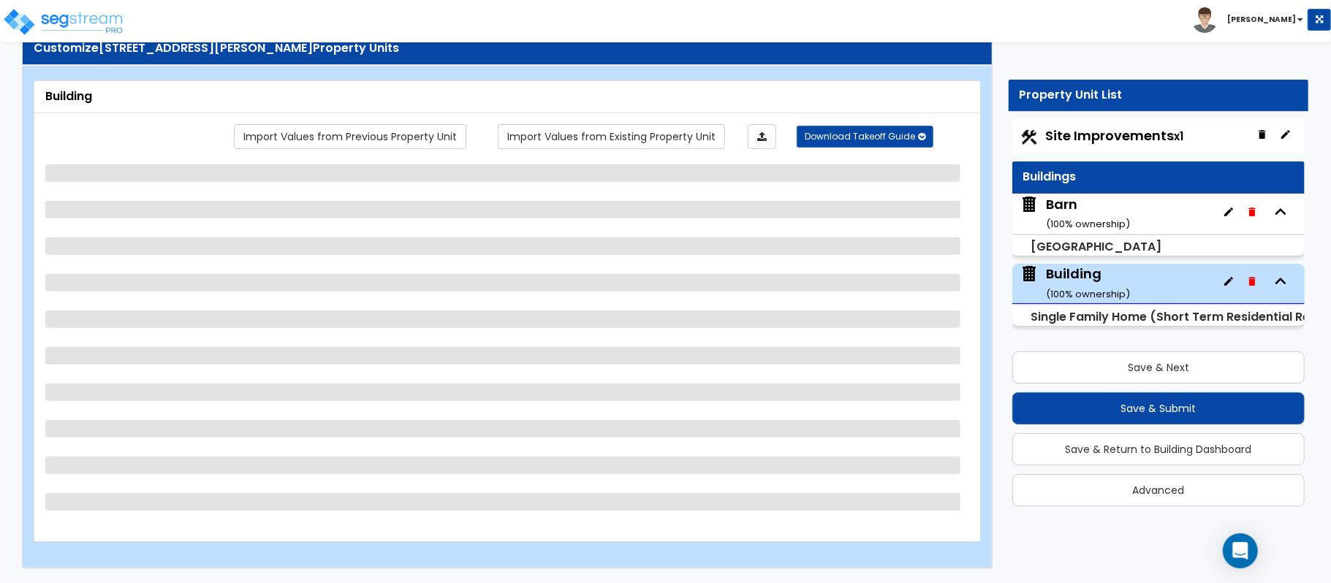
select select "2"
select select "3"
select select "2"
select select "1"
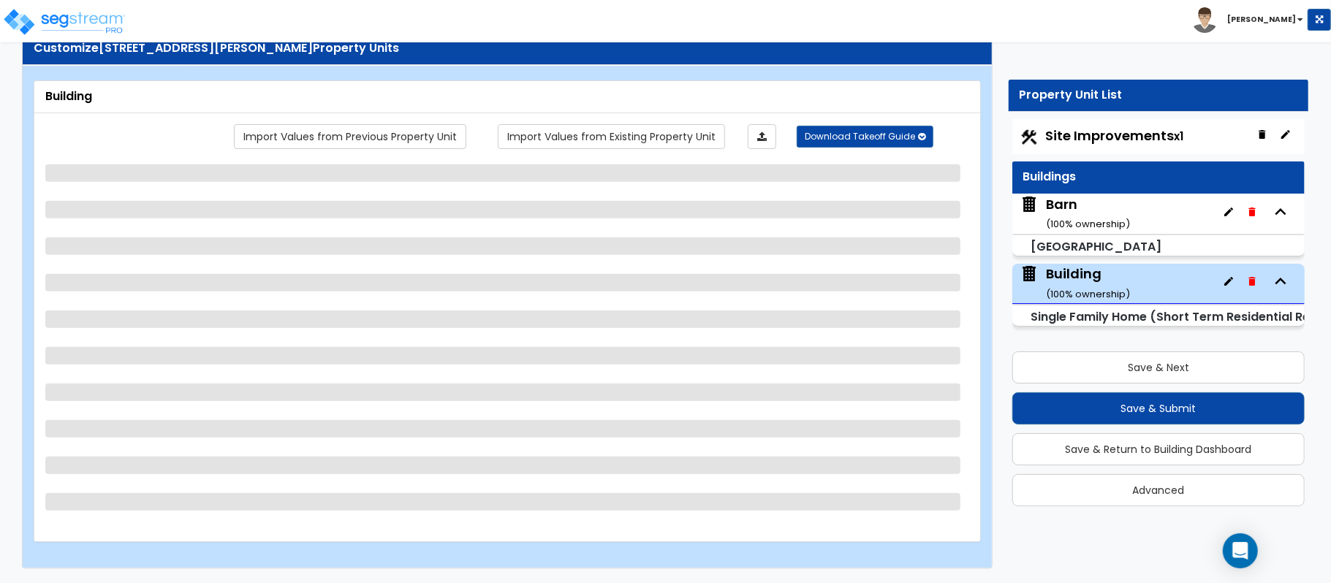
select select "1"
select select "2"
select select "3"
select select "2"
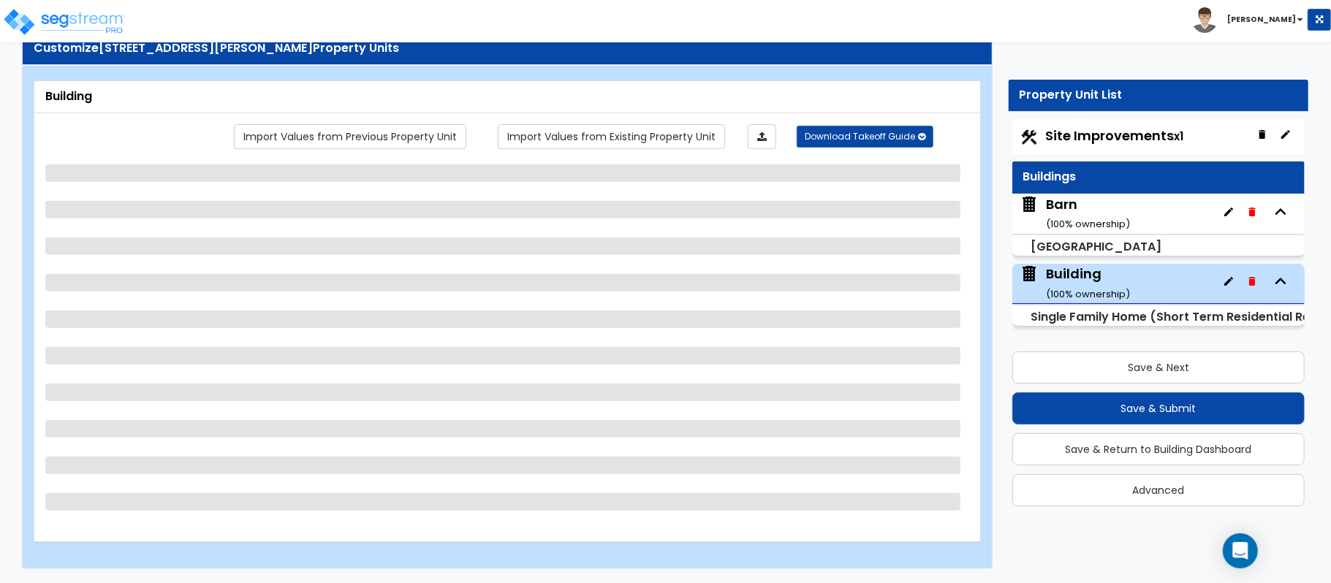
select select "3"
select select "2"
select select "1"
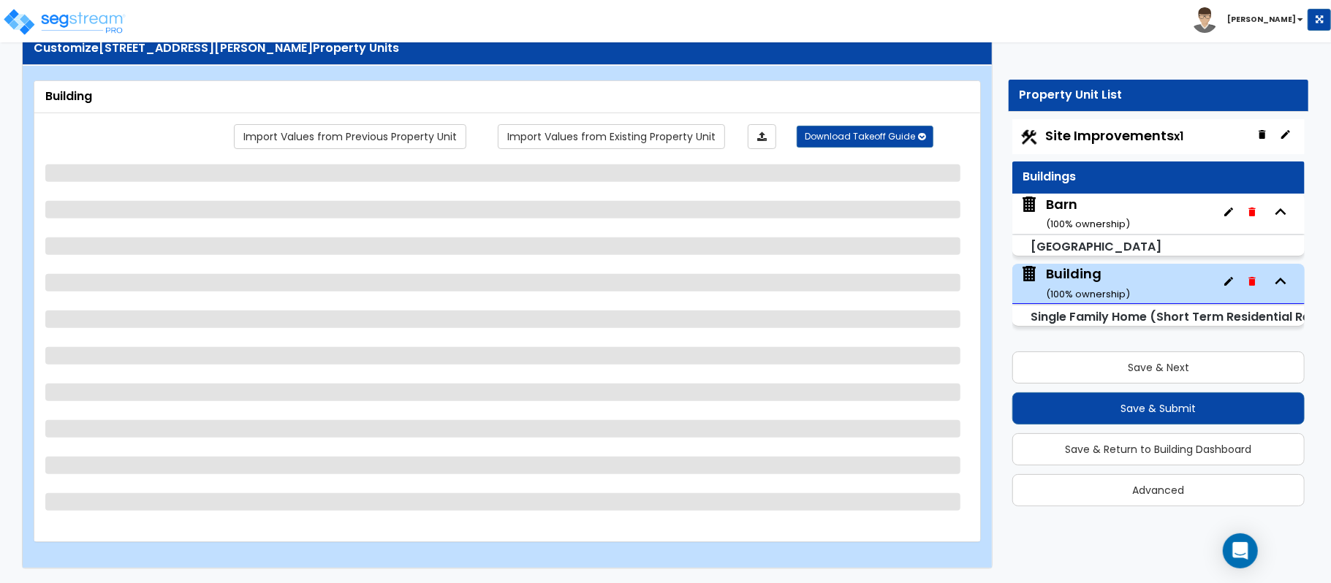
select select "1"
select select "2"
select select "1"
select select "2"
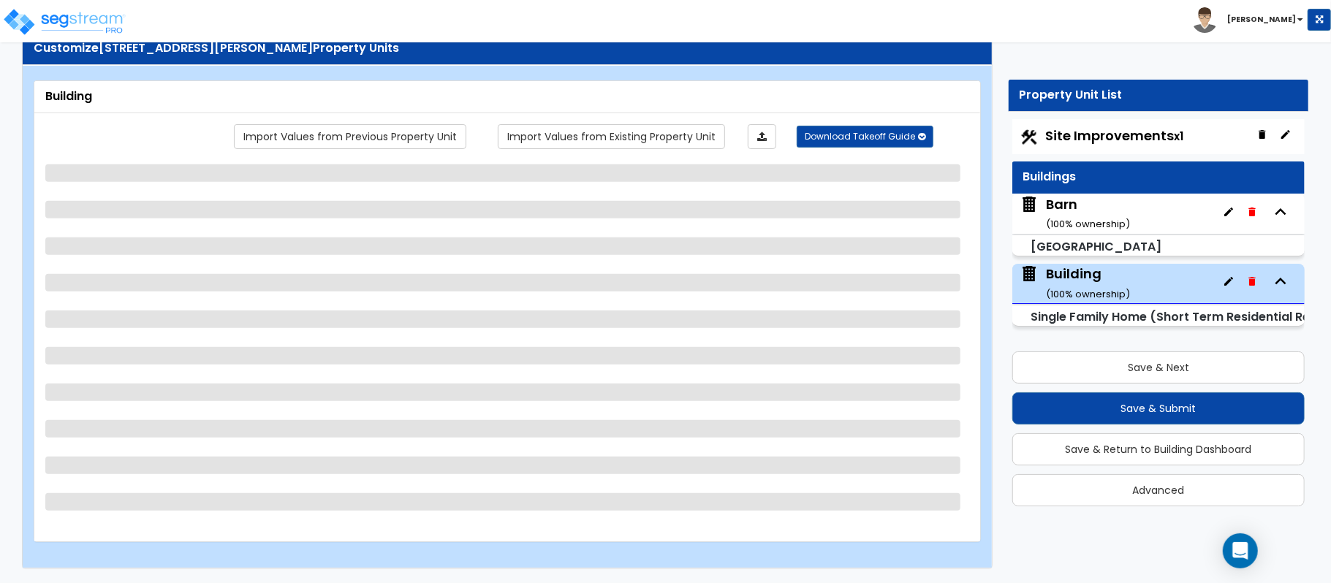
select select "2"
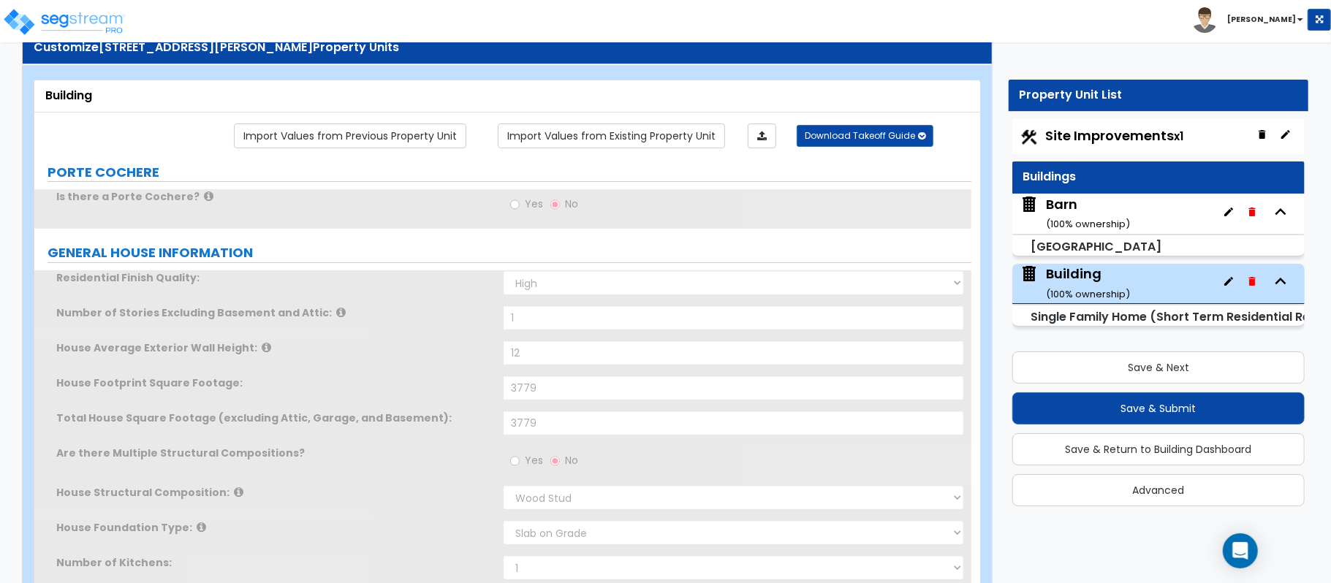
type input "70"
select select "7"
select select "2"
type input "1"
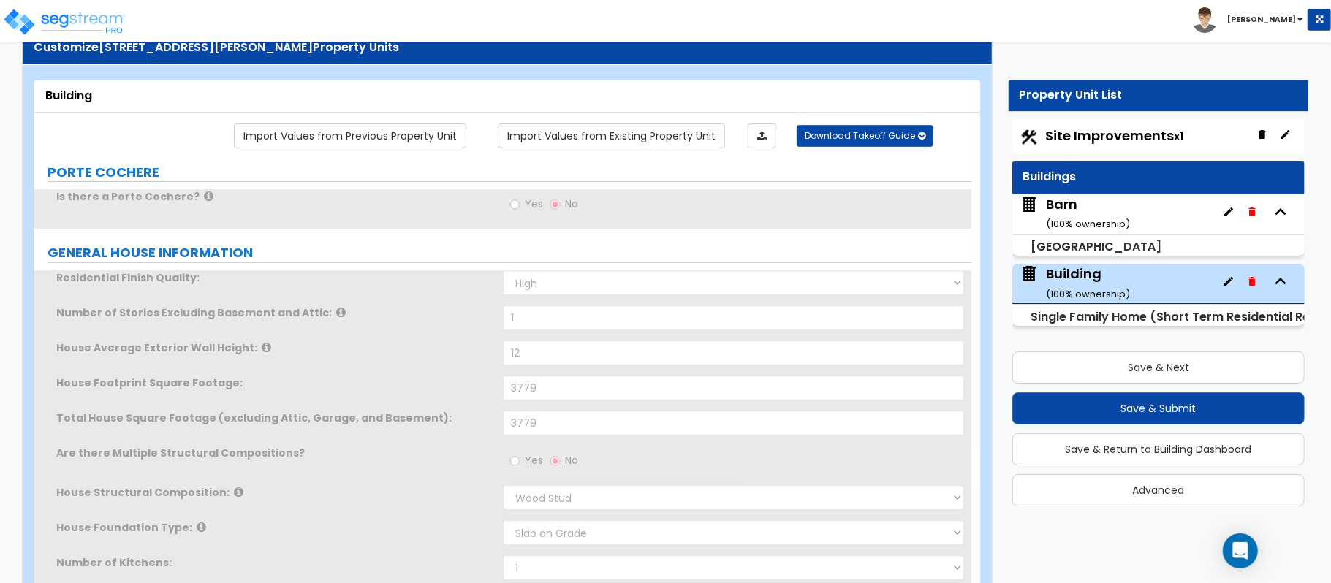
type input "2"
select select "1"
select select "2"
type input "70"
select select "5"
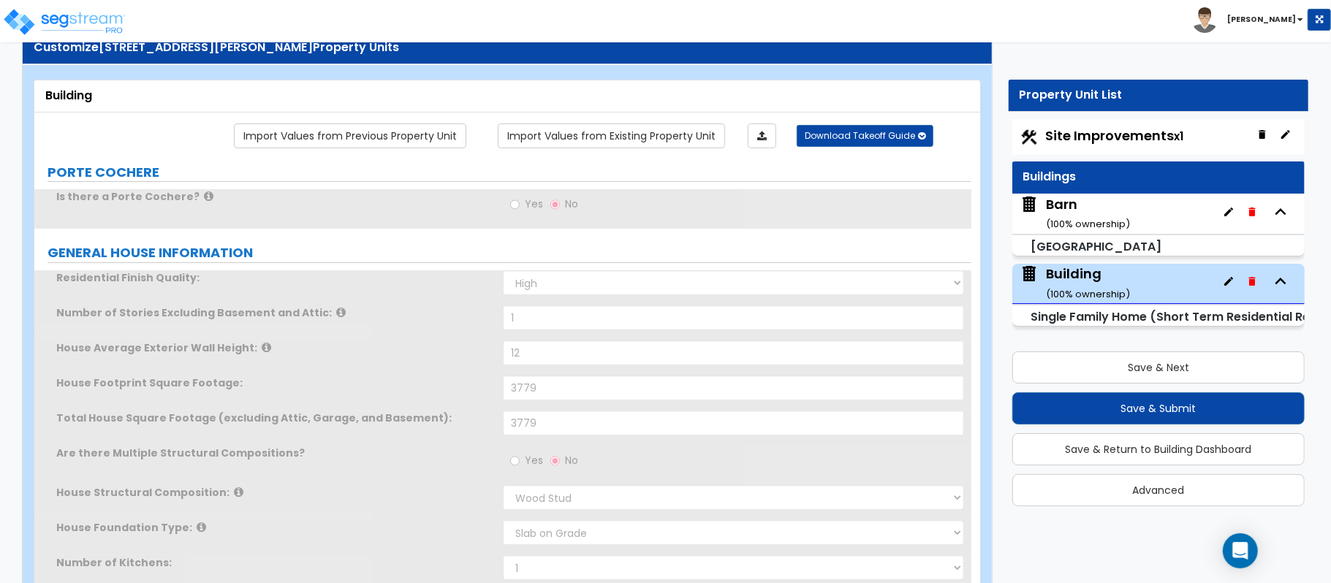
select select "2"
select select "1"
radio input "true"
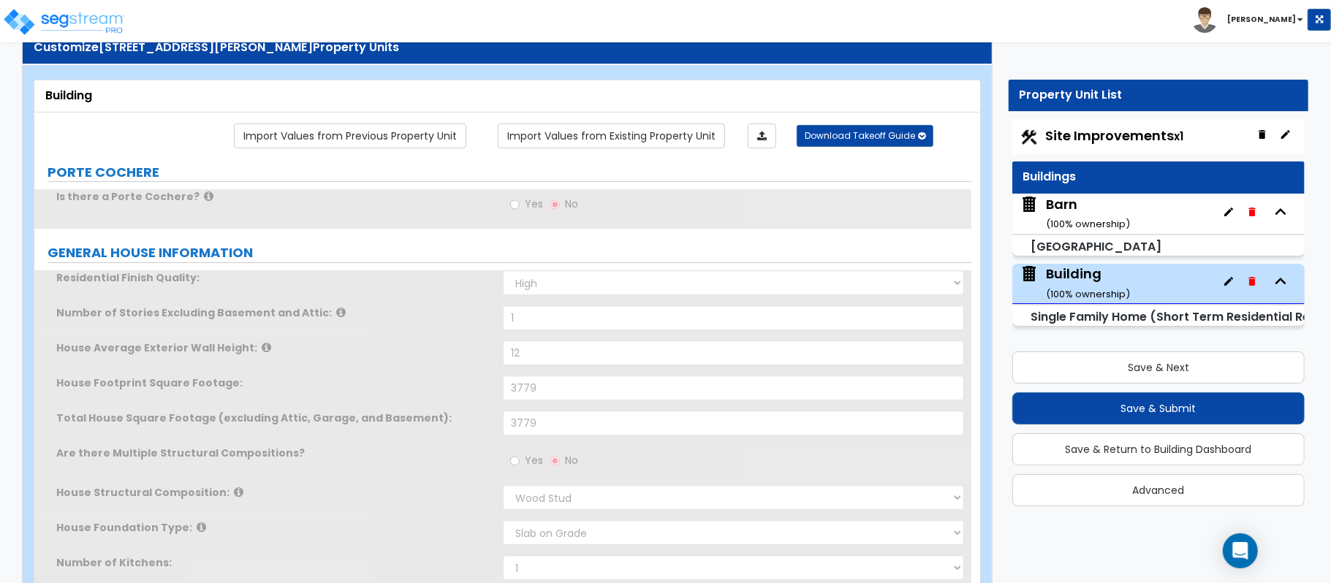
radio input "true"
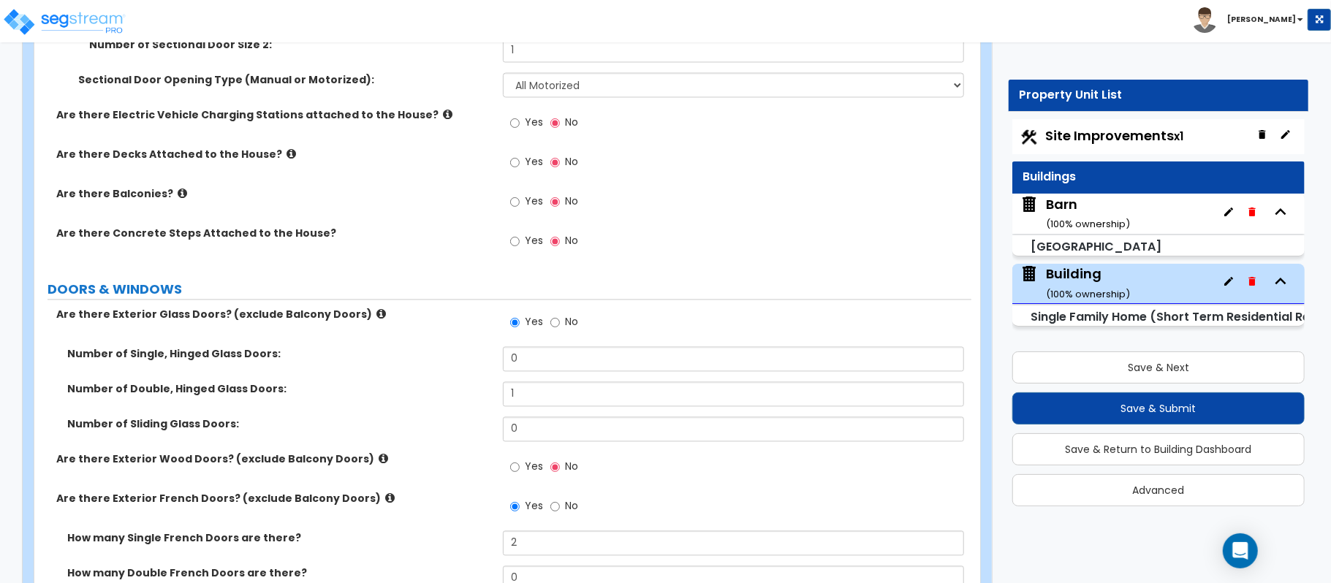
scroll to position [2466, 0]
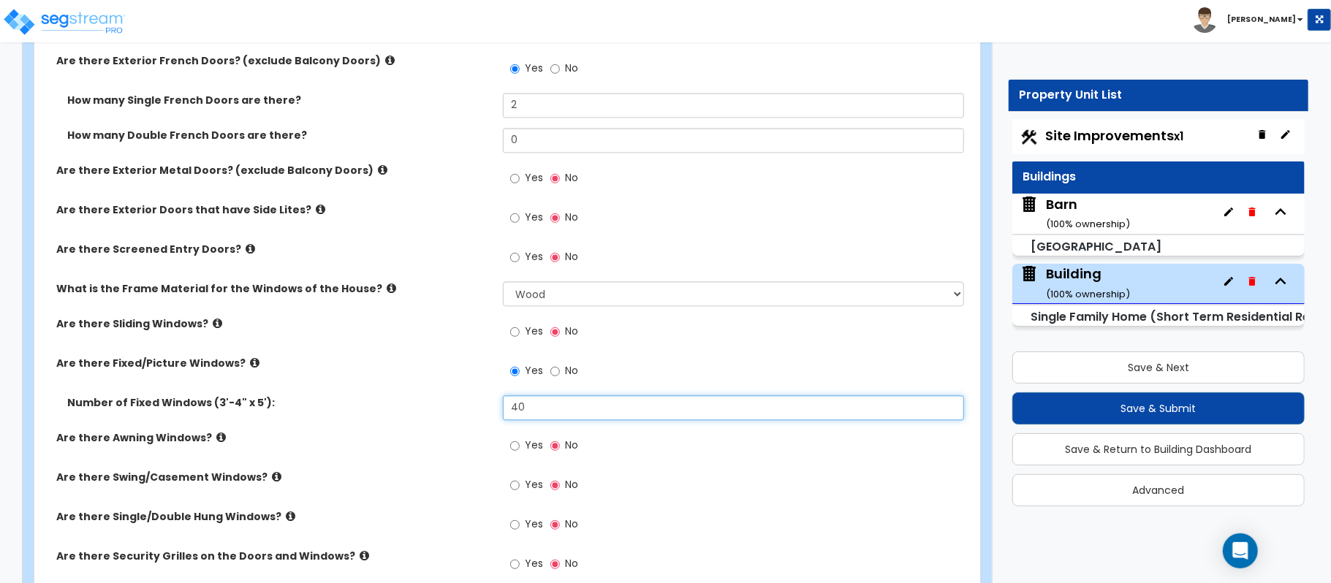
drag, startPoint x: 588, startPoint y: 408, endPoint x: 446, endPoint y: 417, distance: 142.8
click at [446, 417] on div "Number of Fixed Windows (3'-4" x 5'): 40" at bounding box center [502, 412] width 937 height 35
type input "50"
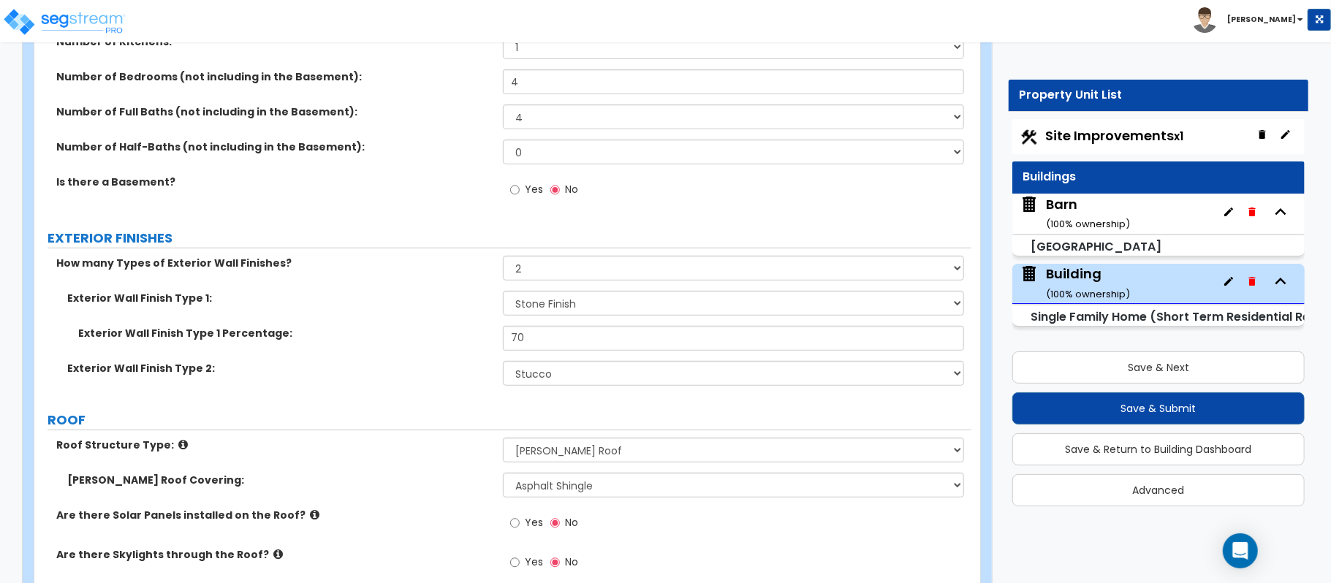
scroll to position [594, 0]
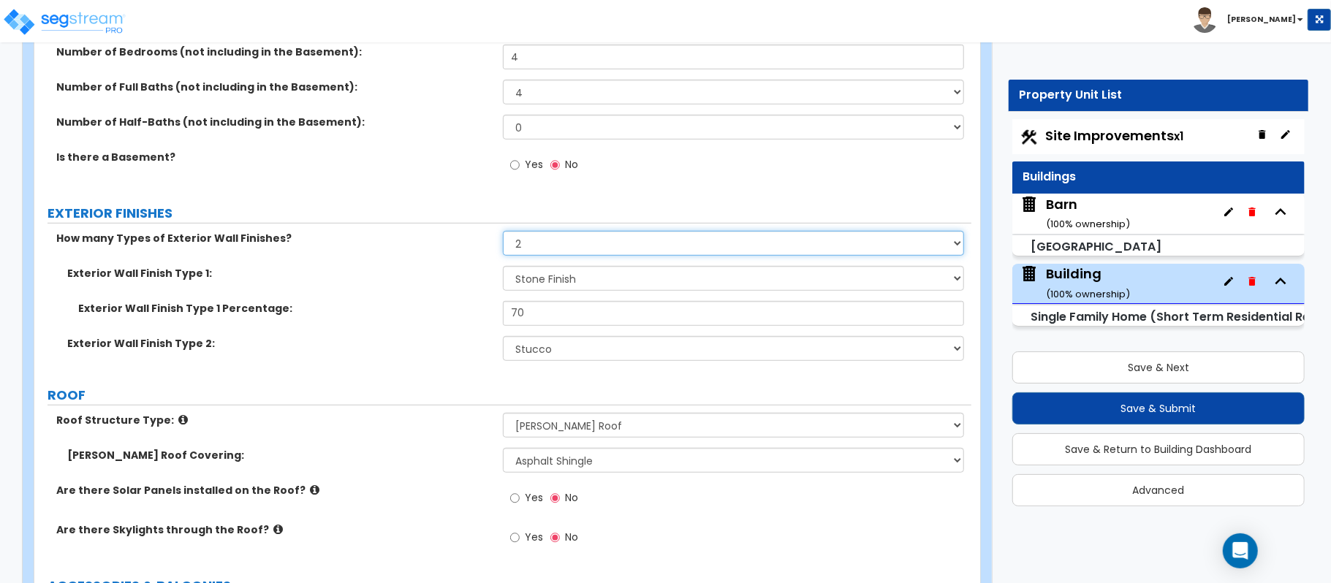
click at [569, 246] on select "None 1 2 3" at bounding box center [733, 243] width 461 height 25
select select "1"
click at [503, 232] on select "None 1 2 3" at bounding box center [733, 243] width 461 height 25
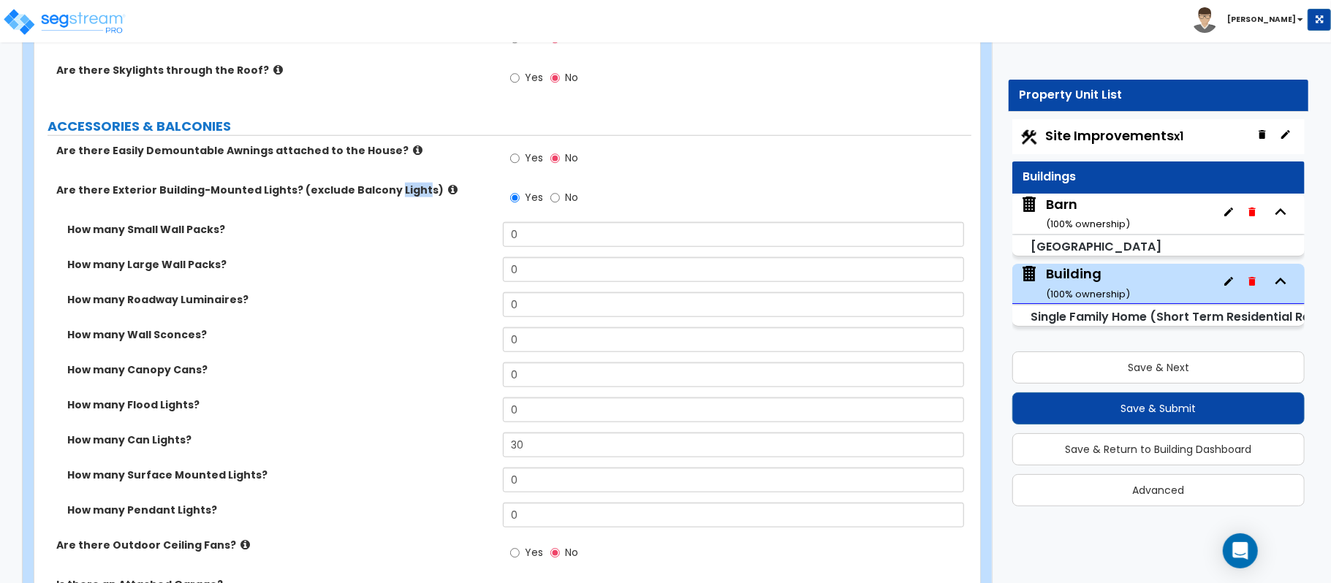
scroll to position [990, 0]
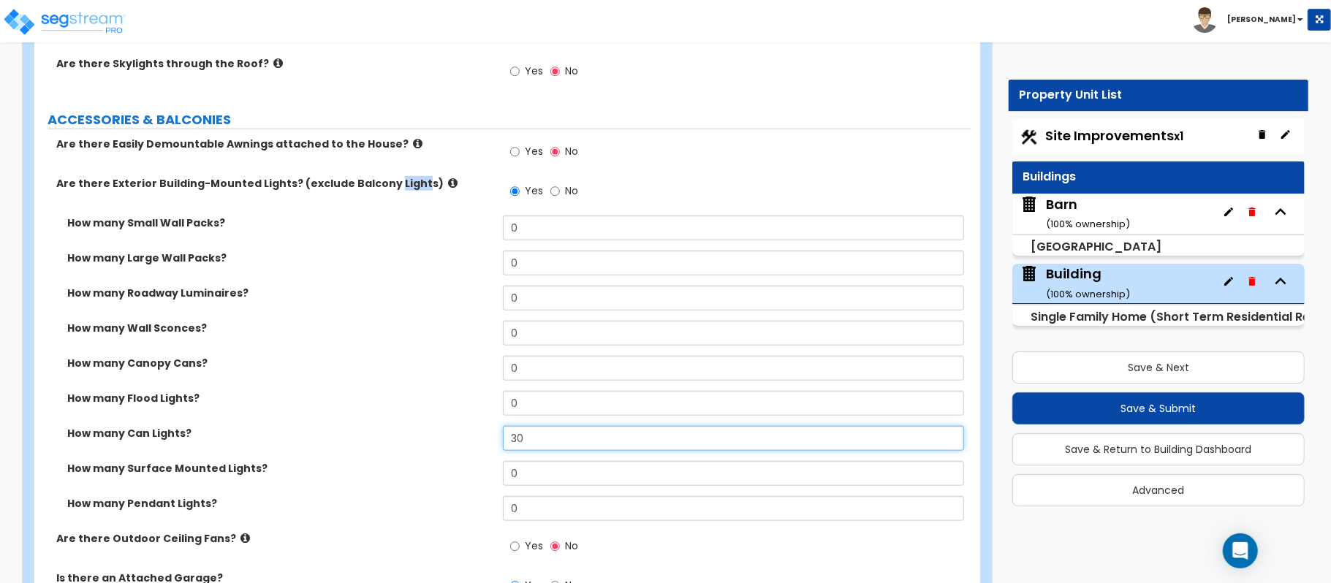
drag, startPoint x: 566, startPoint y: 436, endPoint x: 425, endPoint y: 436, distance: 141.1
click at [425, 436] on div "How many Can Lights? 30" at bounding box center [502, 443] width 937 height 35
type input "20"
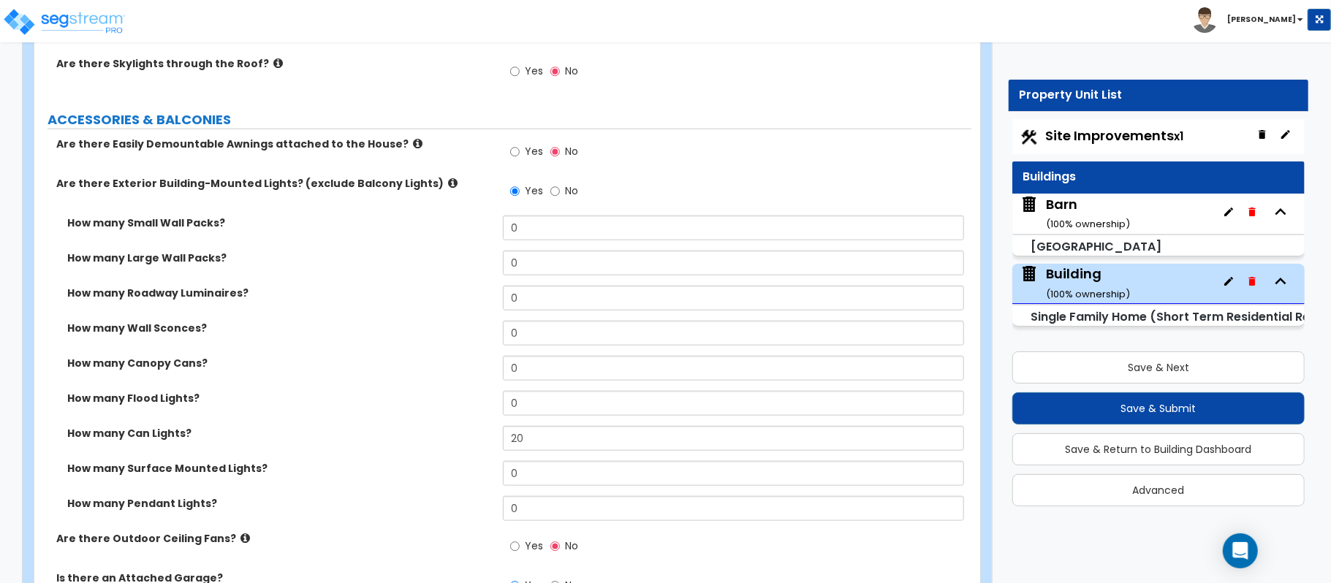
click at [437, 422] on div "How many Flood Lights? 0" at bounding box center [502, 408] width 937 height 35
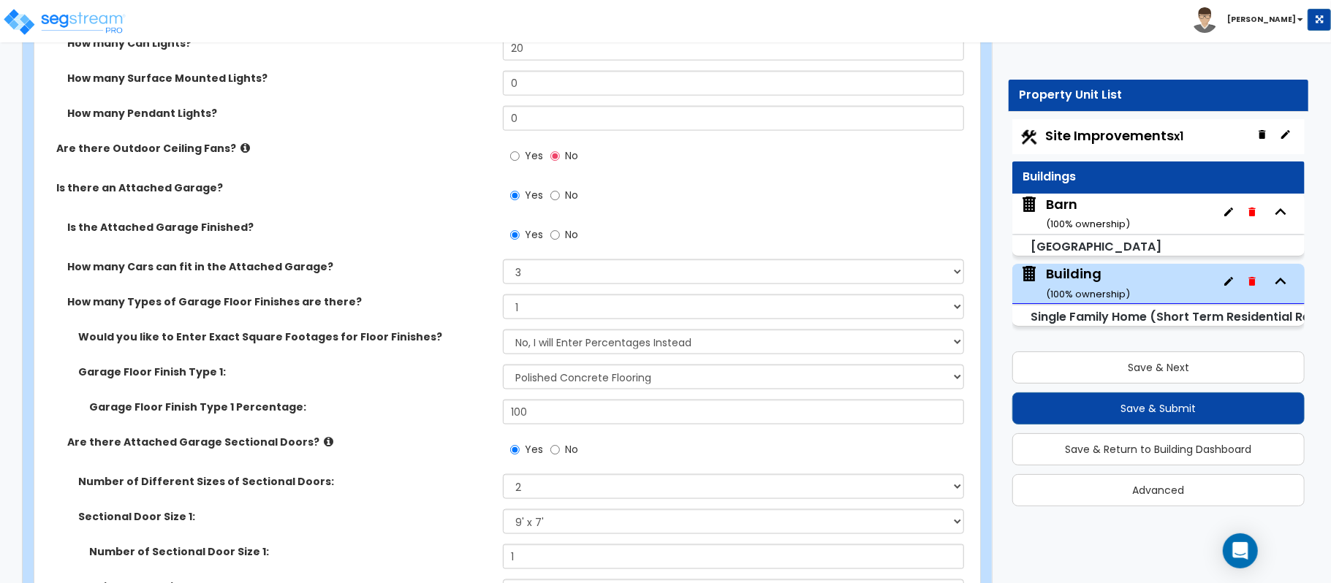
scroll to position [4139, 0]
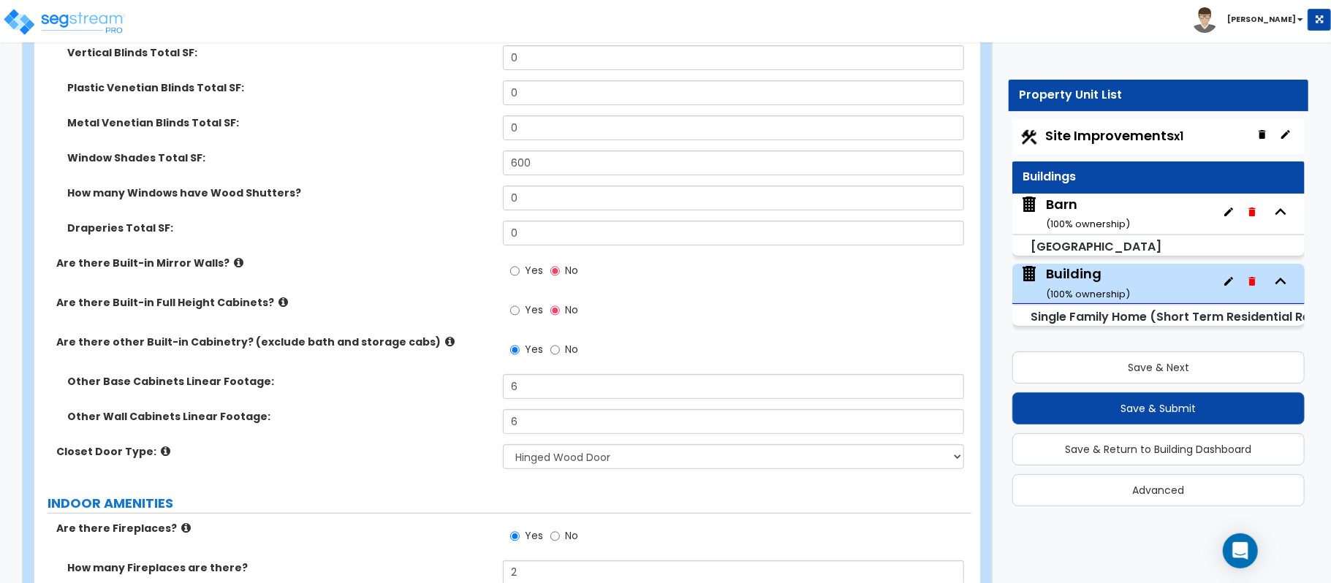
click at [561, 339] on label "No" at bounding box center [564, 351] width 28 height 25
click at [560, 342] on input "No" at bounding box center [555, 350] width 10 height 16
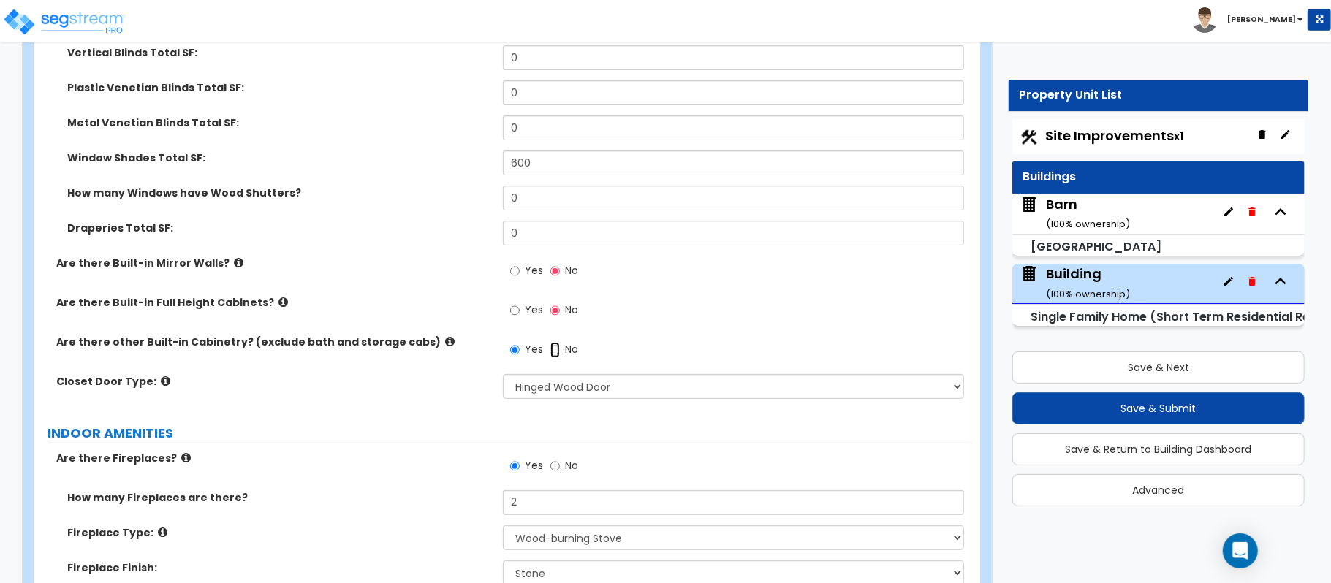
radio input "false"
radio input "true"
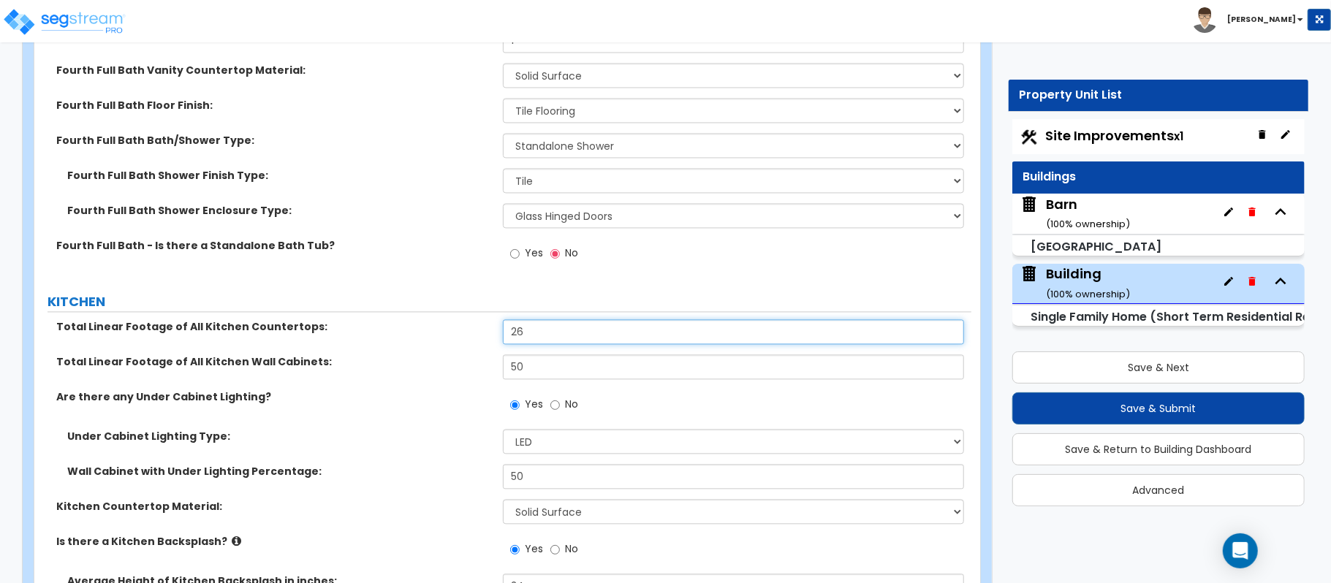
drag, startPoint x: 561, startPoint y: 319, endPoint x: 417, endPoint y: 326, distance: 144.9
click at [417, 326] on div "Total Linear Footage of All Kitchen Countertops: 26" at bounding box center [502, 336] width 937 height 35
click at [575, 326] on input "26" at bounding box center [733, 331] width 461 height 25
drag, startPoint x: 575, startPoint y: 326, endPoint x: 475, endPoint y: 319, distance: 99.6
click at [475, 319] on div "Total Linear Footage of All Kitchen Countertops: 26" at bounding box center [502, 336] width 937 height 35
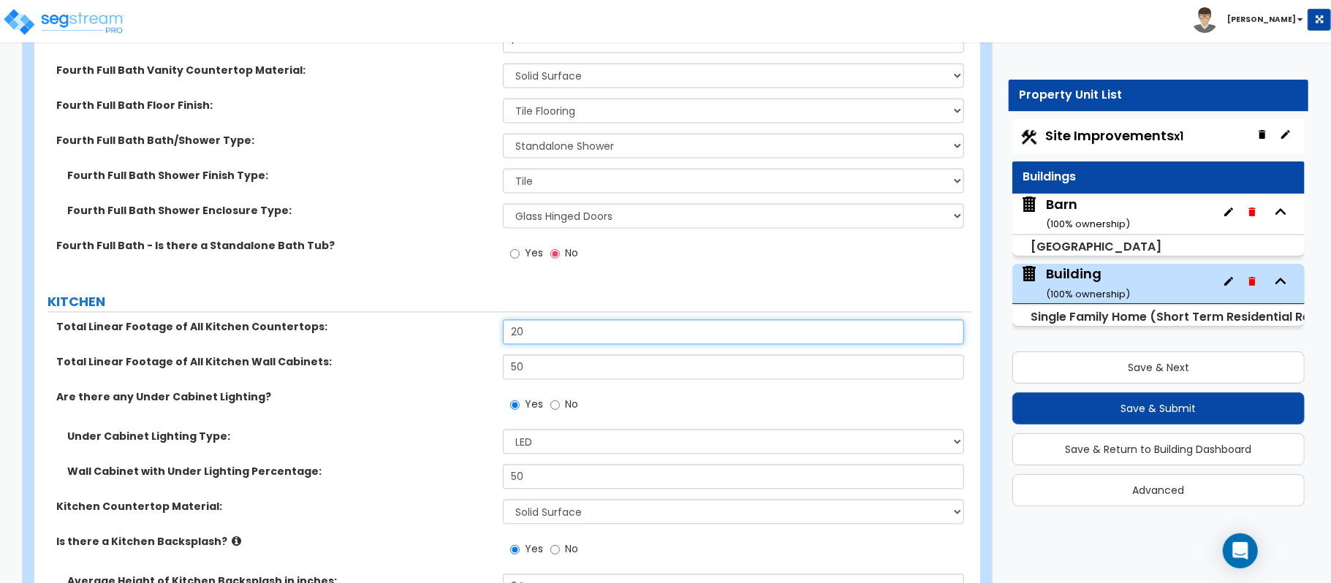
type input "20"
type input "40"
click at [418, 464] on label "Wall Cabinet with Under Lighting Percentage:" at bounding box center [279, 471] width 425 height 15
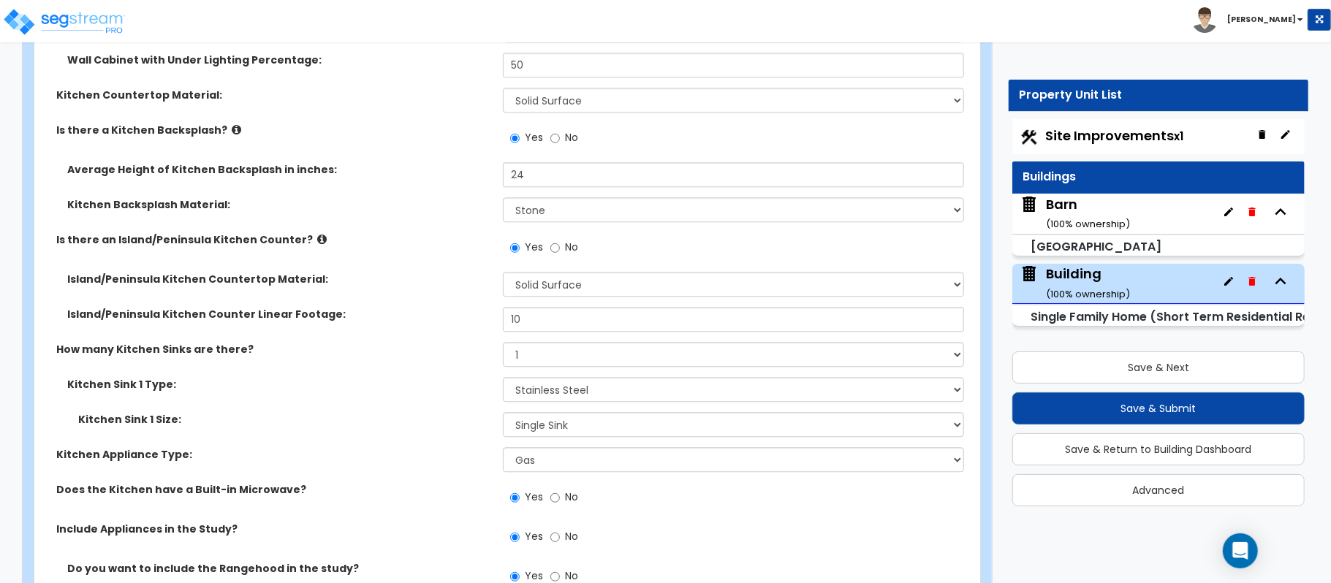
scroll to position [6573, 0]
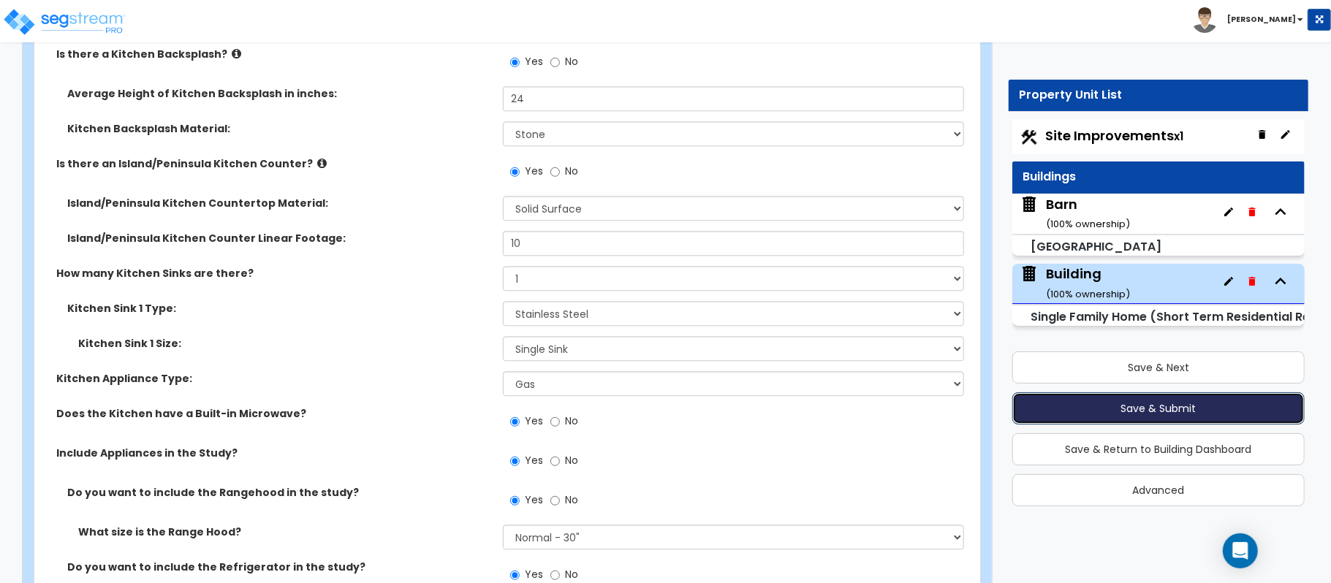
click at [1155, 407] on button "Save & Submit" at bounding box center [1158, 409] width 292 height 32
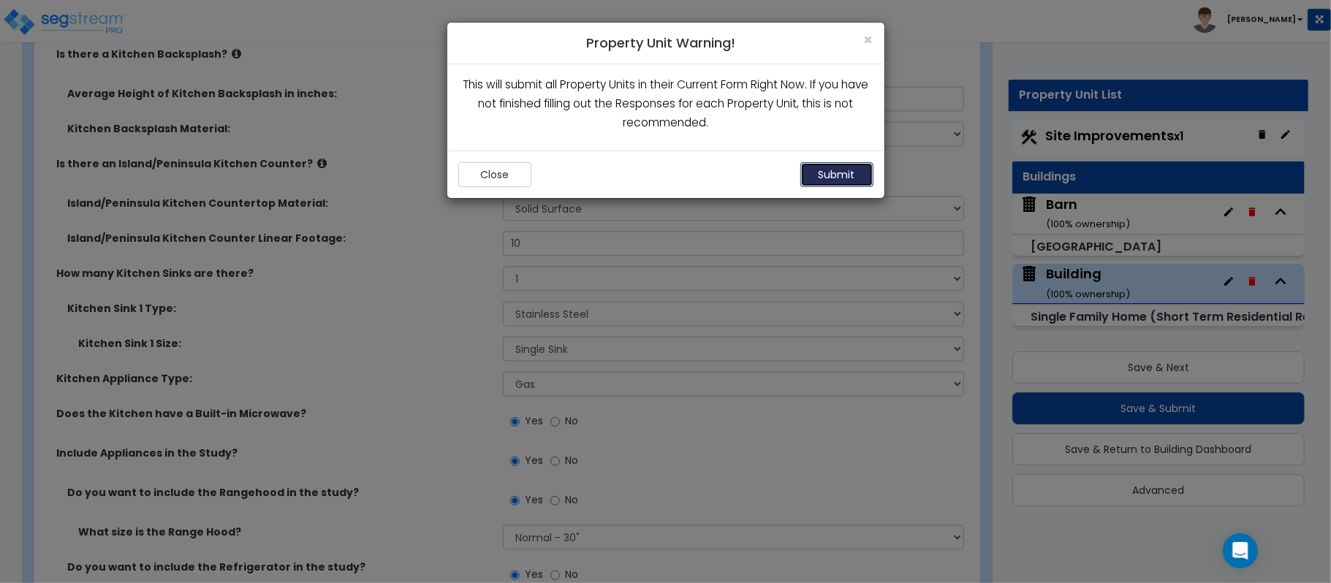
click at [835, 167] on button "Submit" at bounding box center [836, 174] width 73 height 25
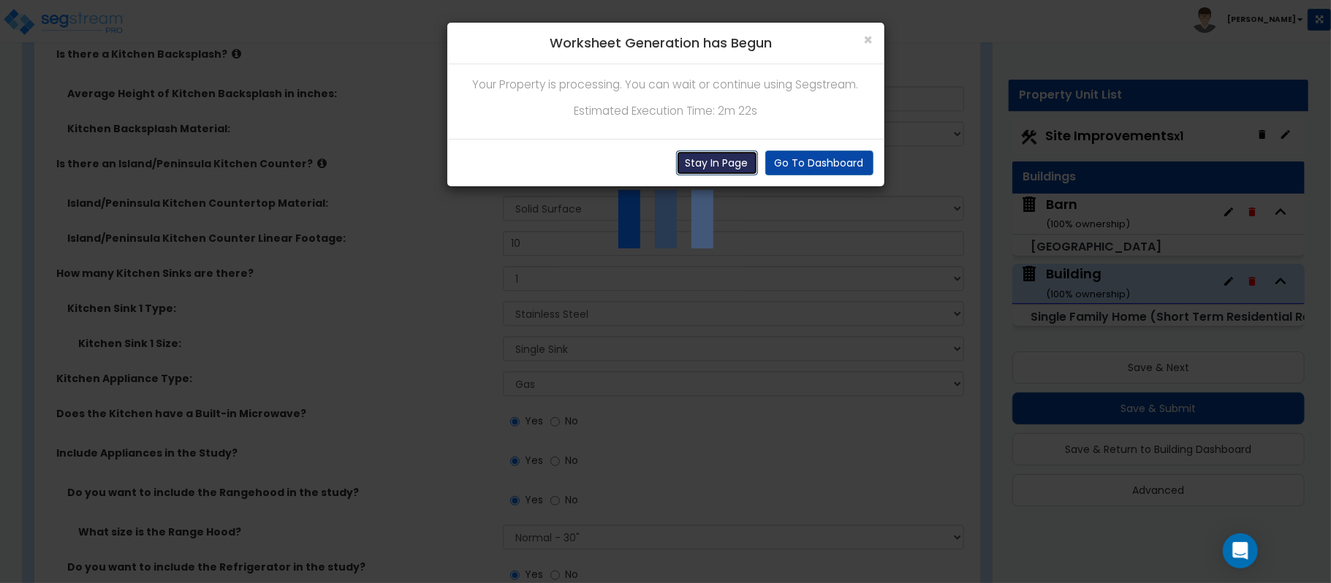
click at [719, 162] on button "Stay In Page" at bounding box center [717, 163] width 82 height 25
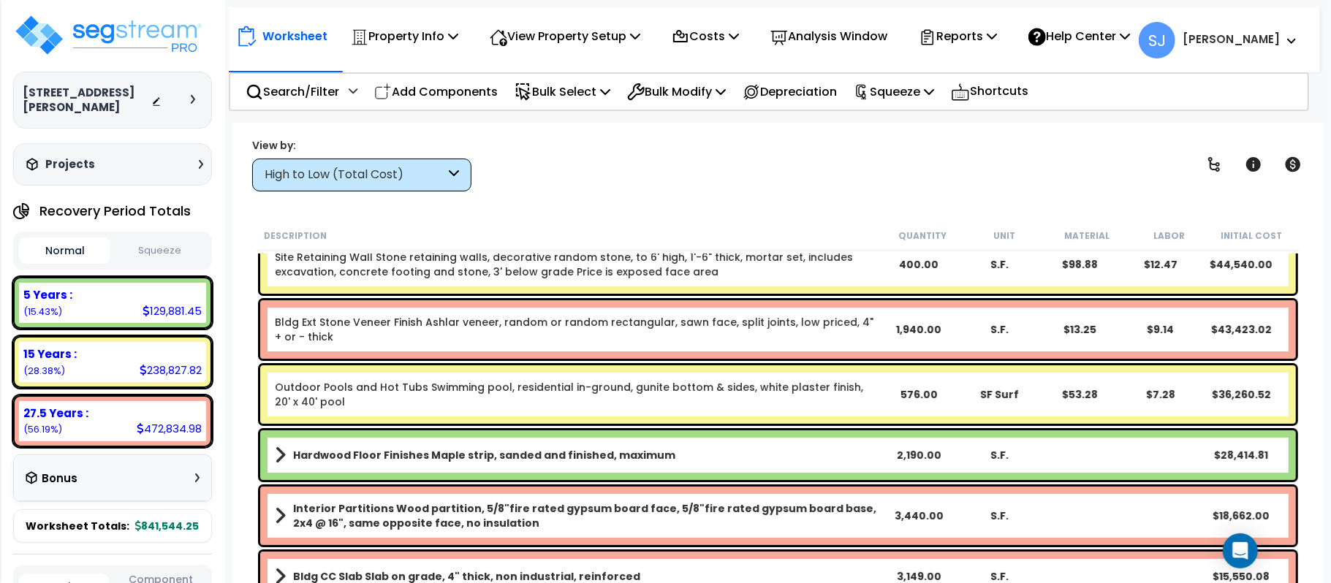
scroll to position [194, 0]
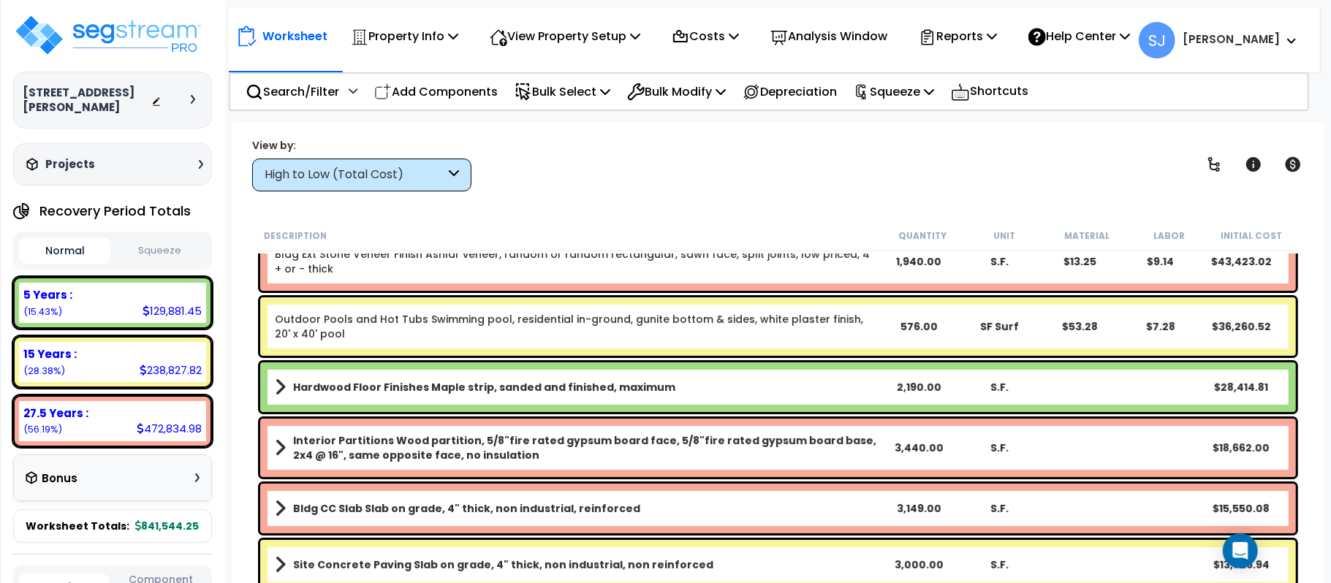
click at [539, 384] on b "Hardwood Floor Finishes Maple strip, sanded and finished, maximum" at bounding box center [484, 387] width 382 height 15
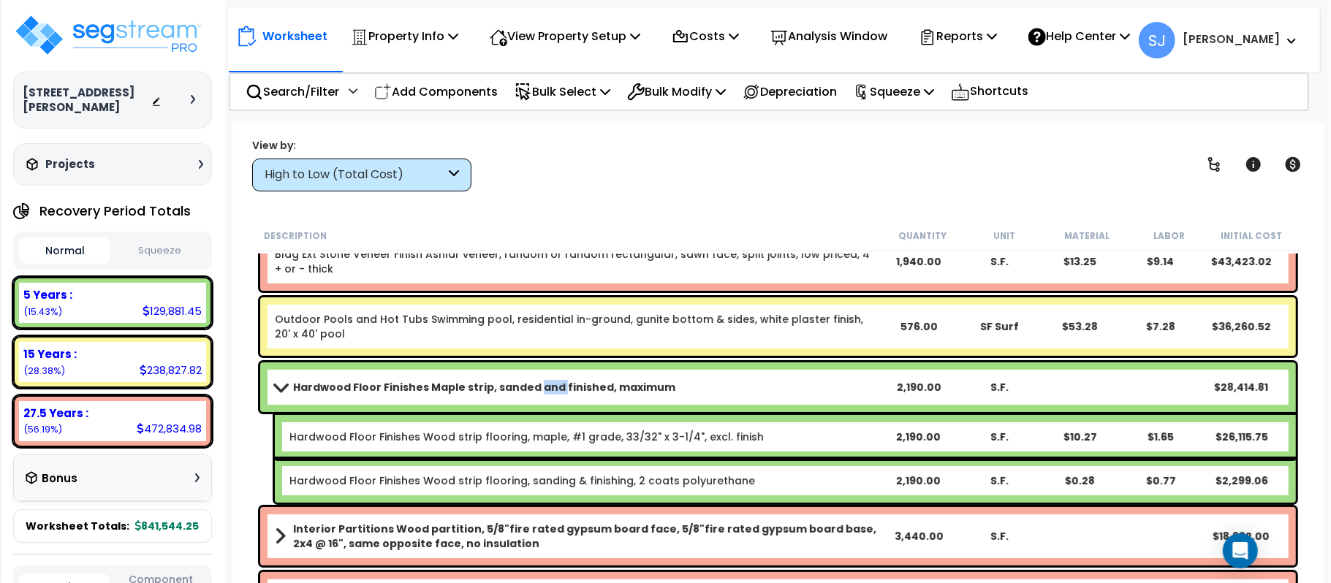
click at [539, 384] on b "Hardwood Floor Finishes Maple strip, sanded and finished, maximum" at bounding box center [484, 387] width 382 height 15
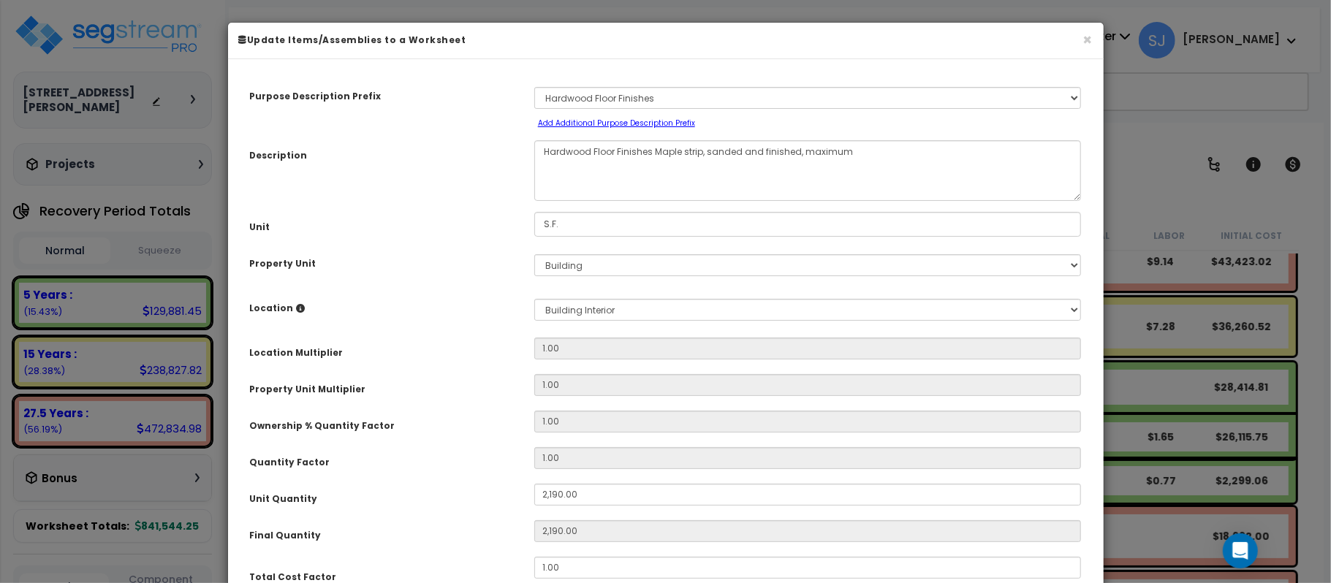
select select "15696"
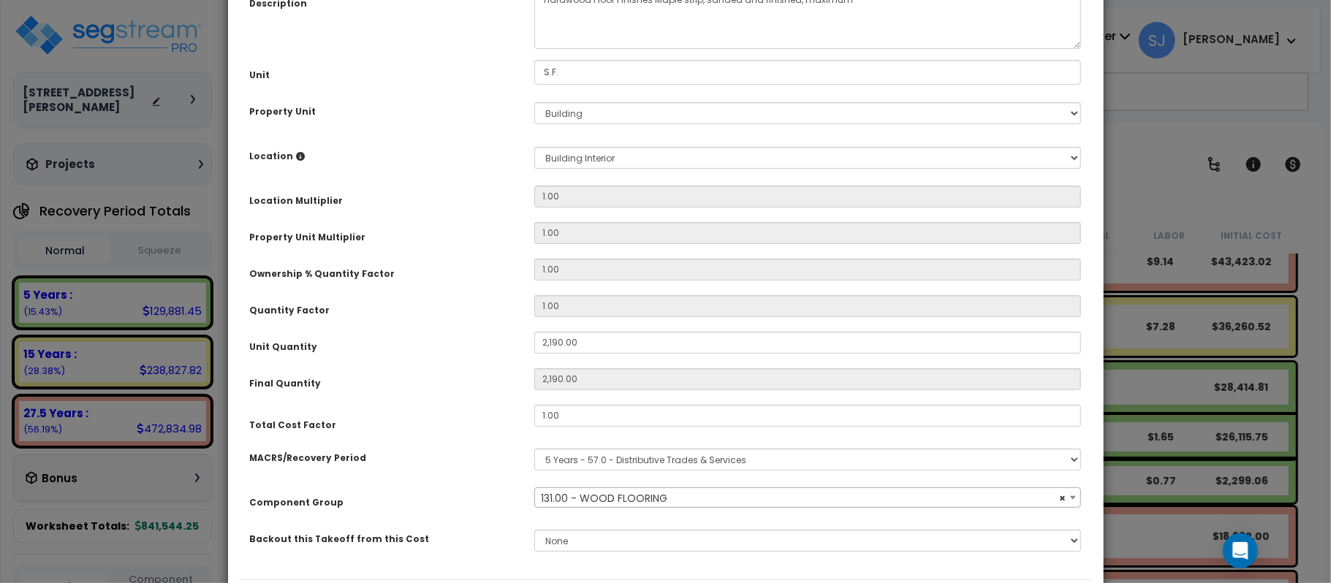
scroll to position [243, 0]
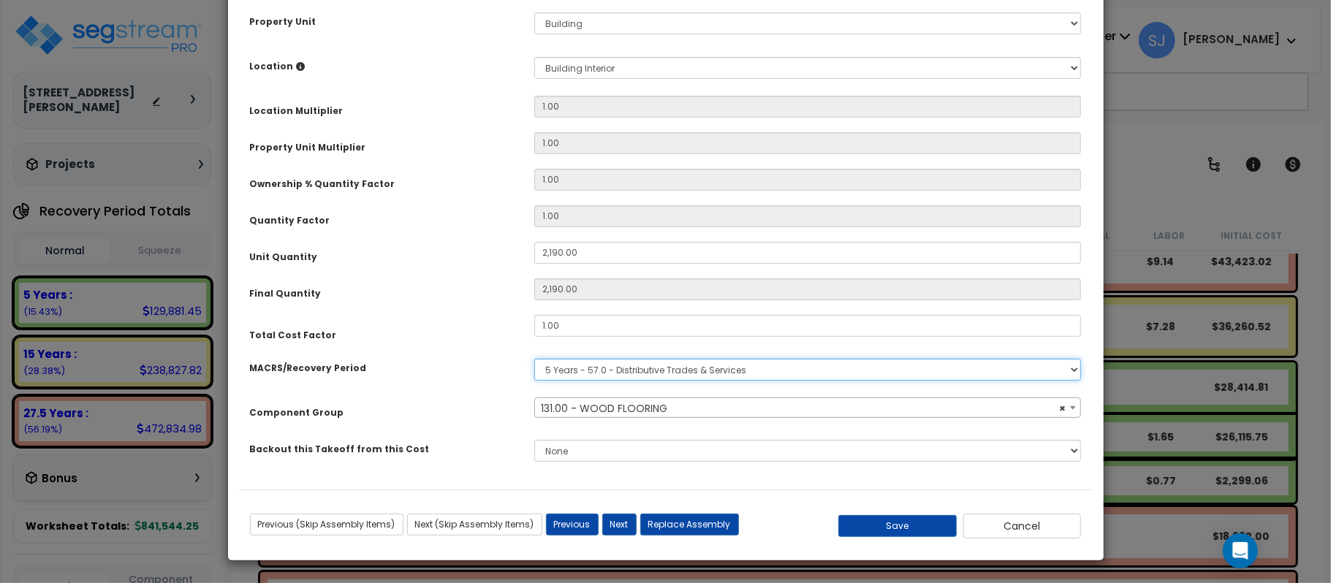
click at [752, 360] on select "Select MACRS/Recovery Period 5 Years - 57.0 - Distributive Trades & Services 5 …" at bounding box center [807, 370] width 547 height 22
select select "3669"
click at [534, 359] on select "Select MACRS/Recovery Period 5 Years - 57.0 - Distributive Trades & Services 5 …" at bounding box center [807, 370] width 547 height 22
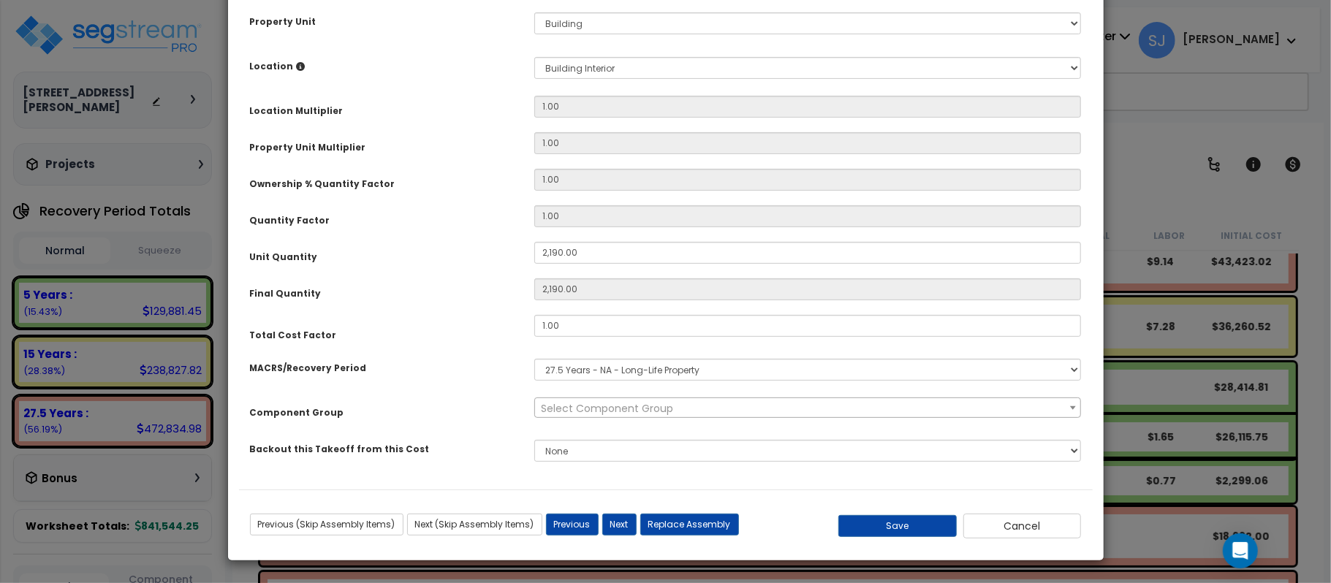
click at [720, 413] on span "Select Component Group" at bounding box center [807, 408] width 545 height 20
type input "floor"
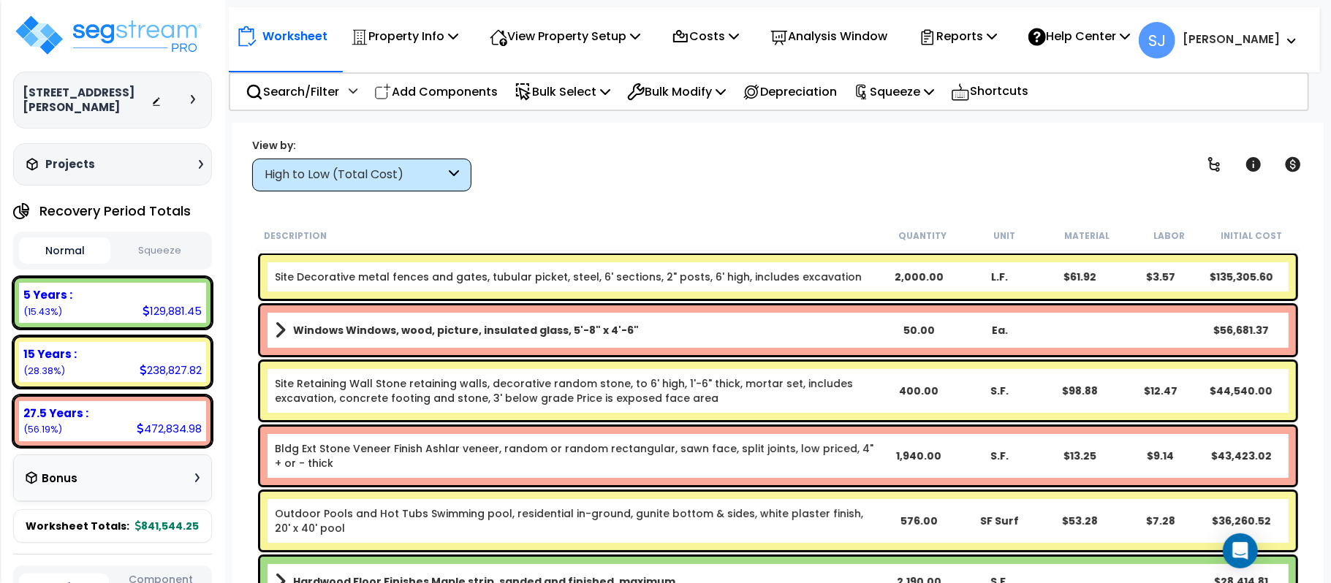
scroll to position [292, 0]
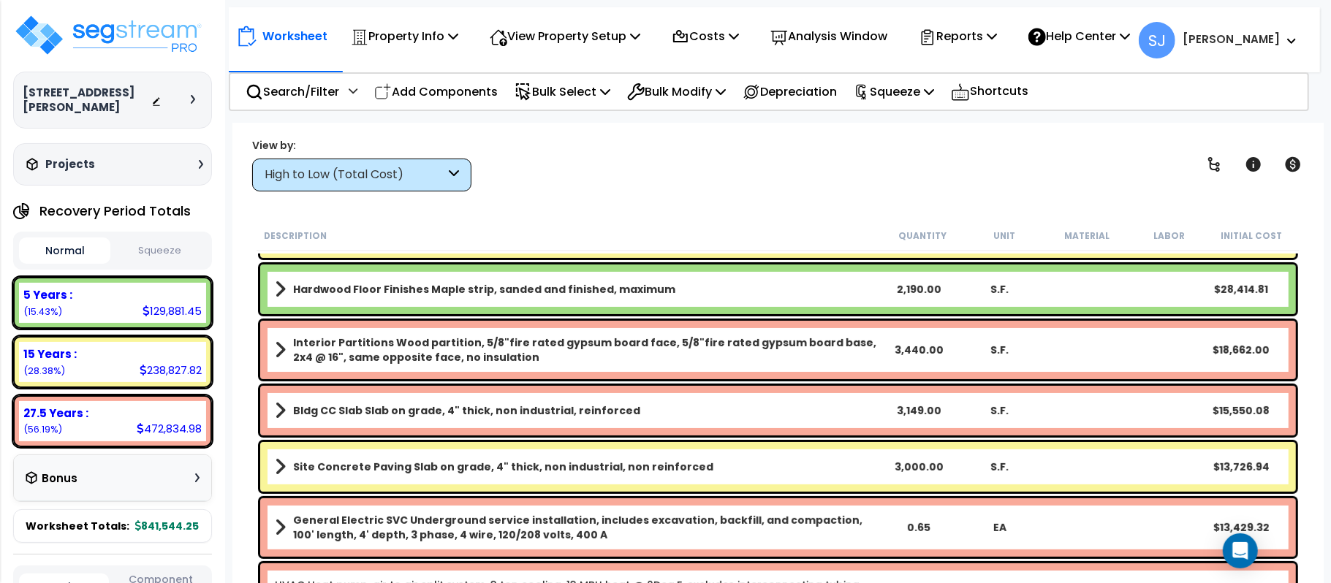
click at [275, 291] on span at bounding box center [280, 289] width 11 height 20
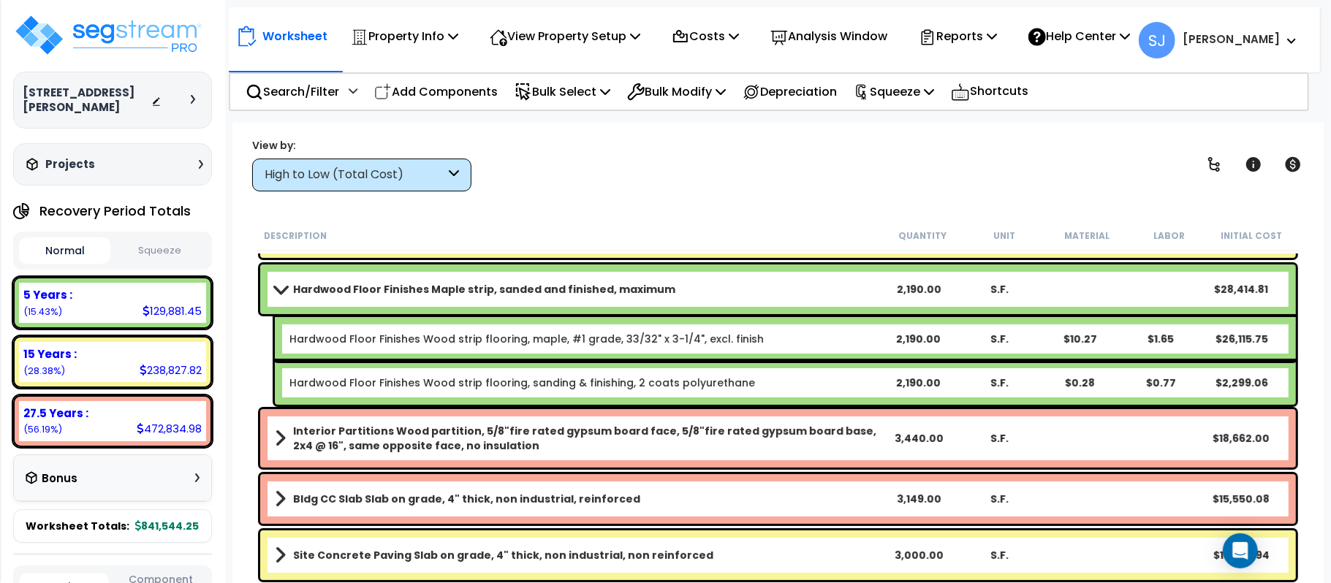
click at [275, 291] on span at bounding box center [280, 289] width 20 height 11
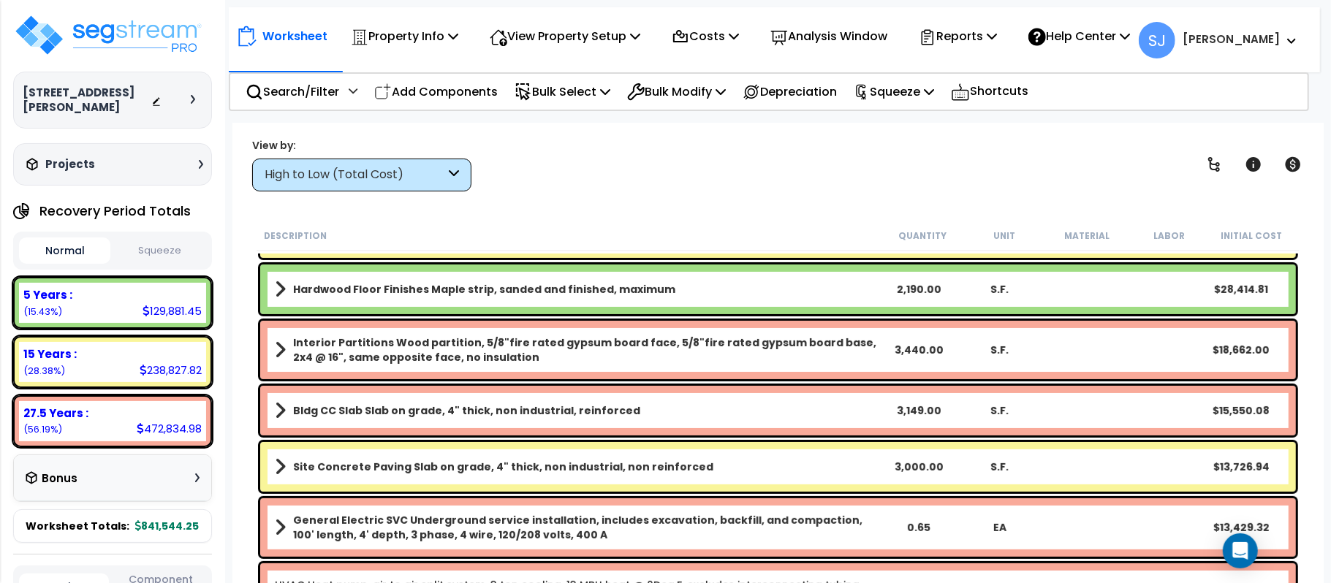
click at [425, 287] on b "Hardwood Floor Finishes Maple strip, sanded and finished, maximum" at bounding box center [484, 289] width 382 height 15
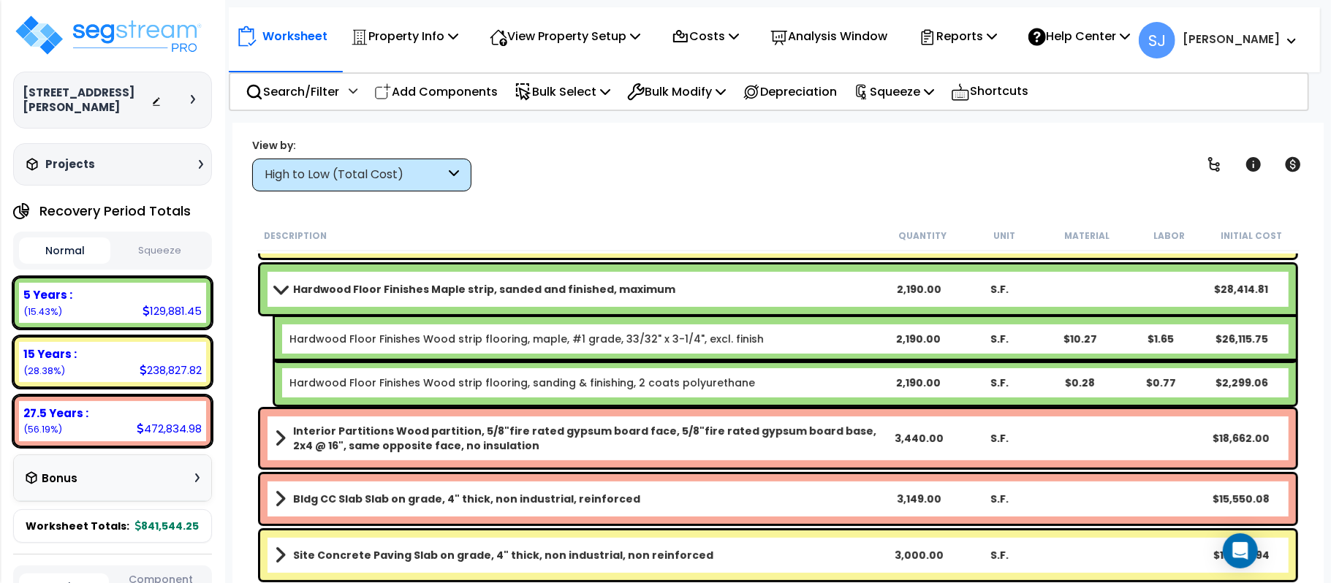
click at [425, 287] on b "Hardwood Floor Finishes Maple strip, sanded and finished, maximum" at bounding box center [484, 289] width 382 height 15
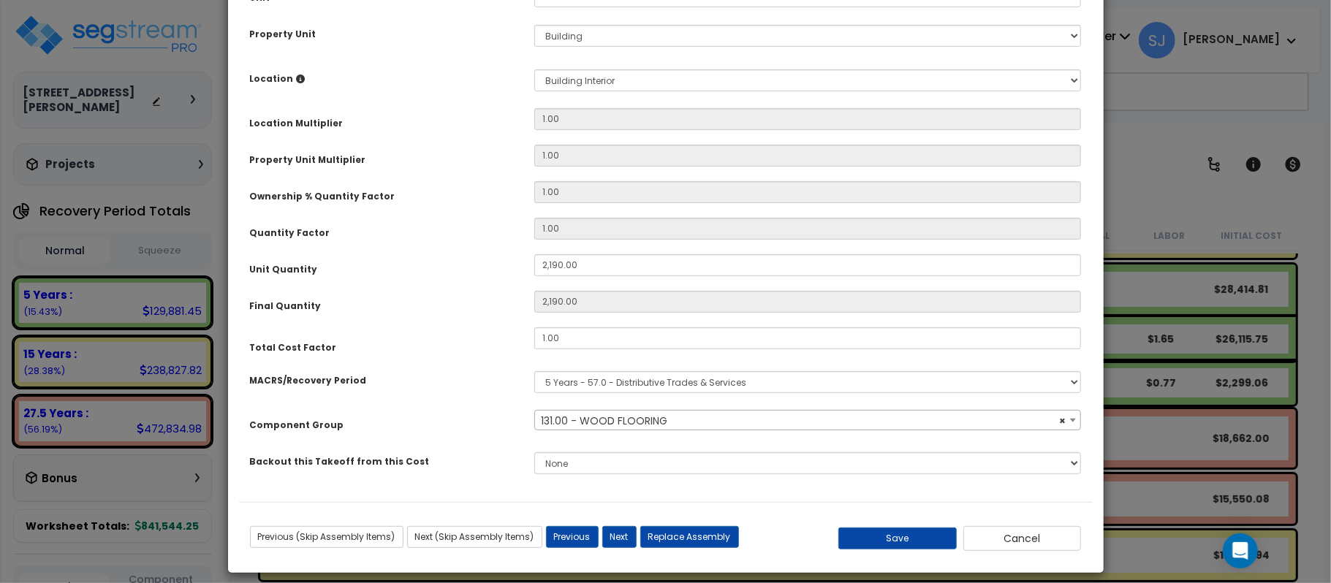
scroll to position [243, 0]
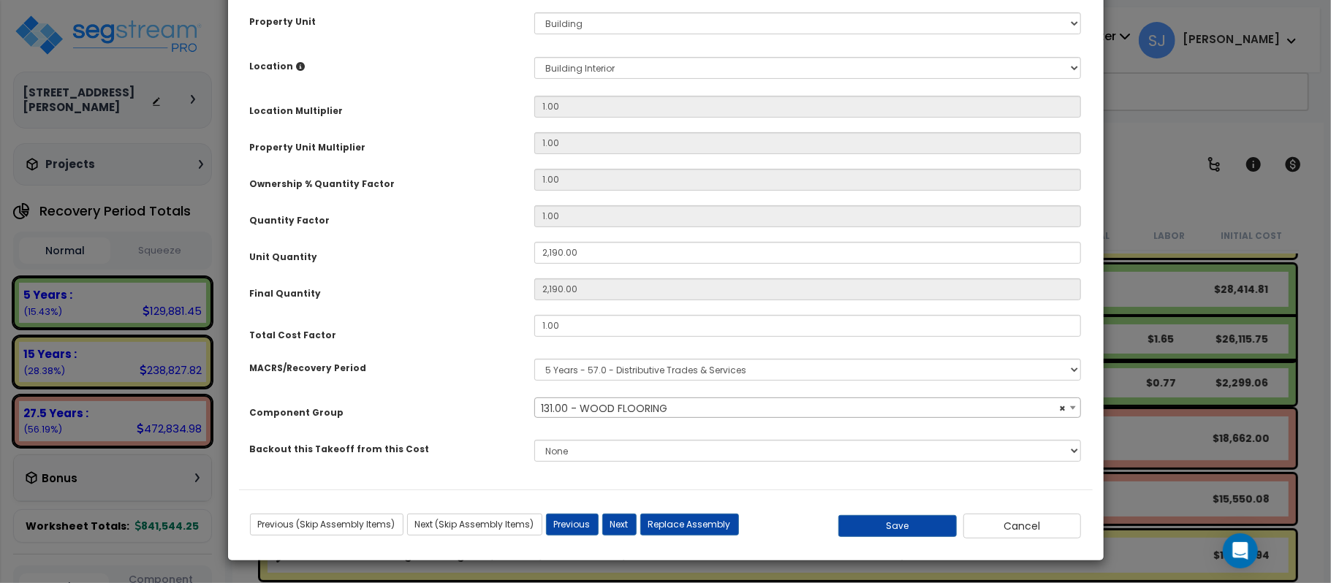
select select "15696"
click at [572, 411] on span "× 131.00 - WOOD FLOORING" at bounding box center [807, 408] width 545 height 20
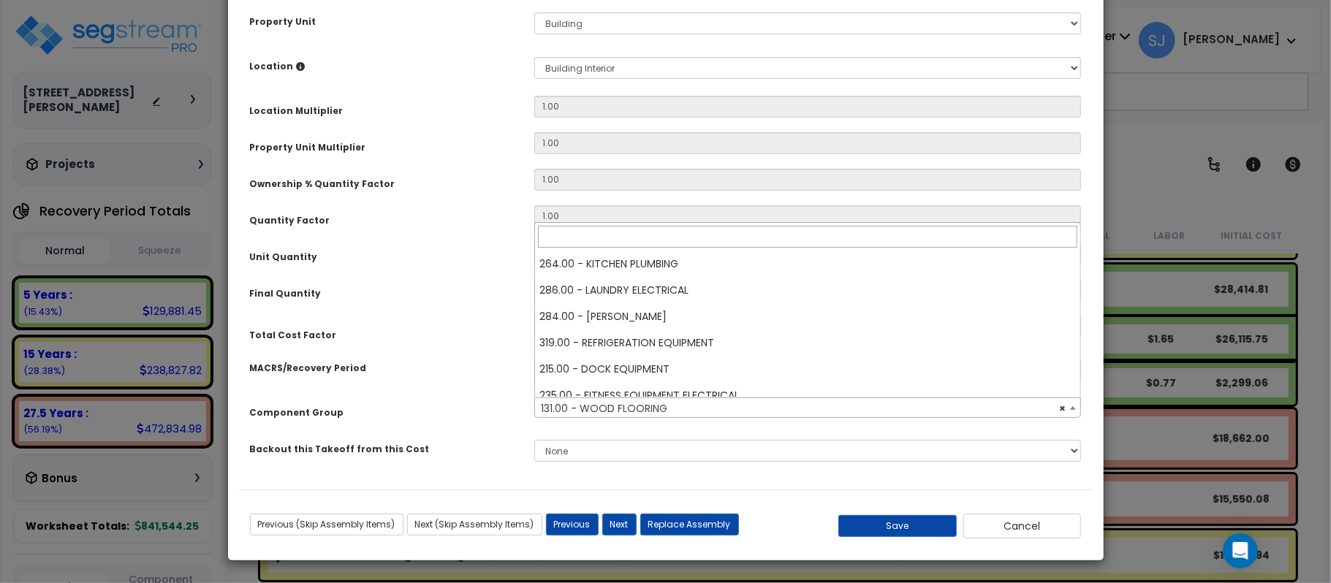
scroll to position [2026, 0]
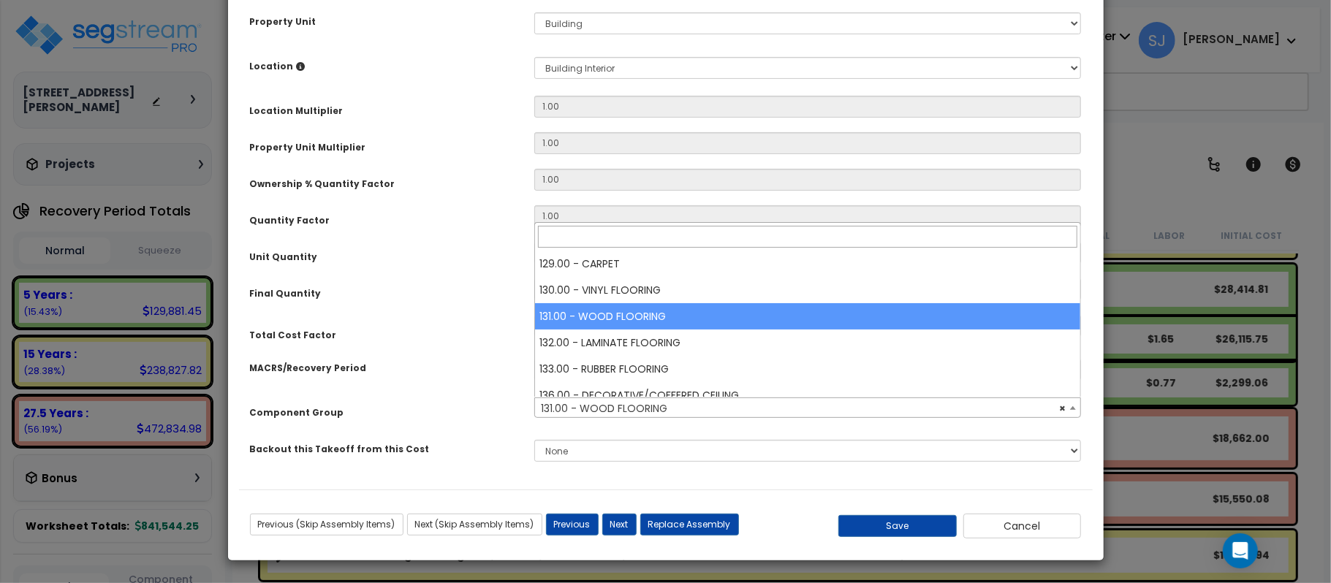
click at [482, 399] on div "Component Group" at bounding box center [381, 411] width 284 height 26
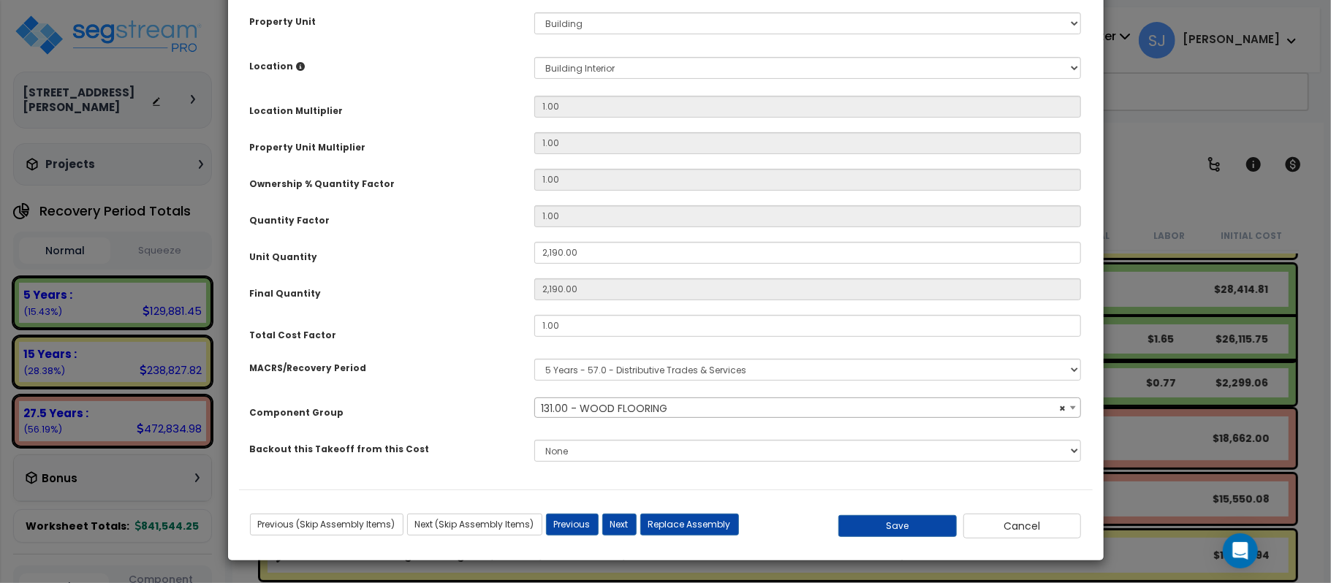
click at [497, 382] on div "MACRS/Recovery Period Select MACRS/Recovery Period 5 Years - 57.0 - Distributiv…" at bounding box center [666, 370] width 854 height 34
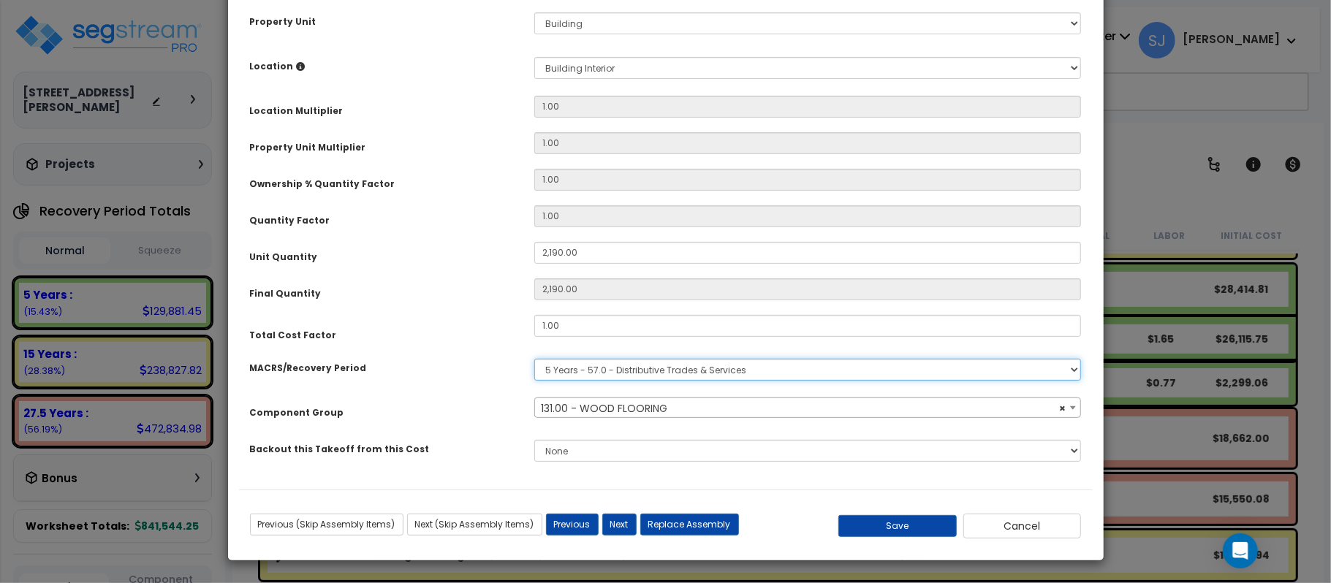
click at [661, 370] on select "Select MACRS/Recovery Period 5 Years - 57.0 - Distributive Trades & Services 5 …" at bounding box center [807, 370] width 547 height 22
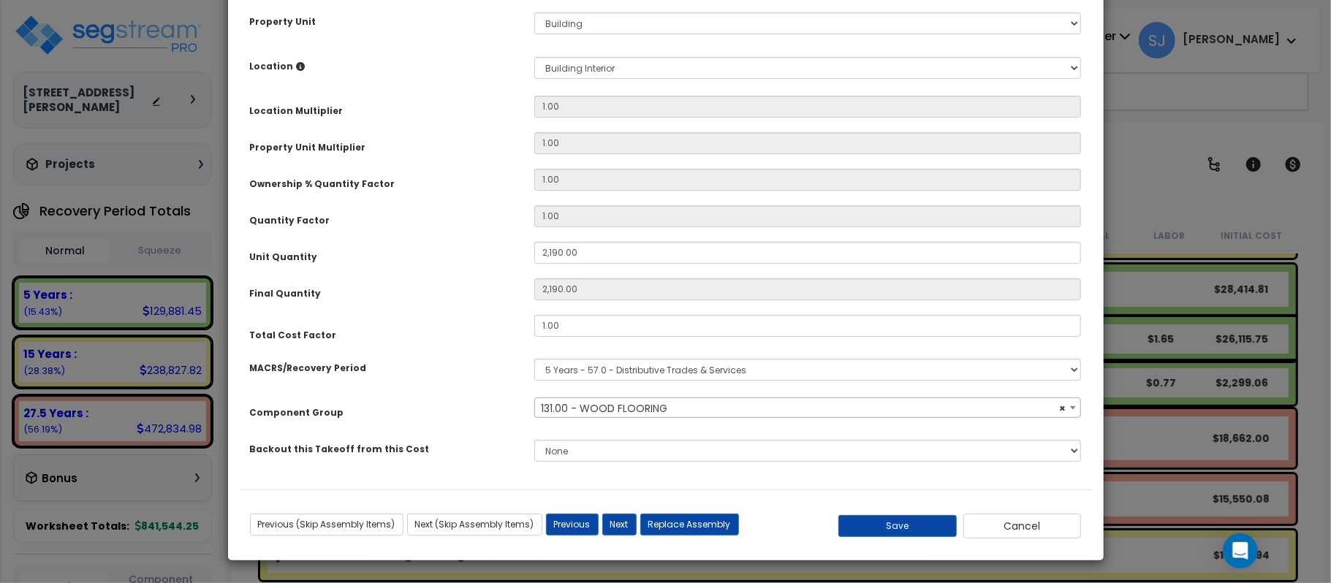
click at [390, 325] on div "Total Cost Factor" at bounding box center [381, 328] width 284 height 27
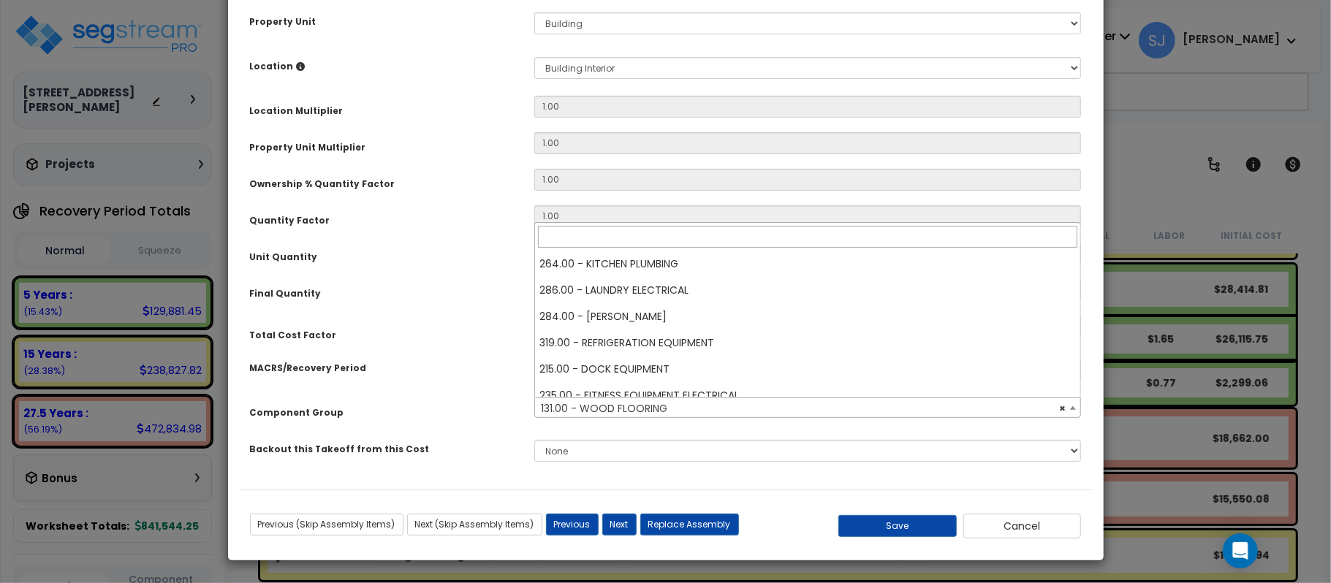
click at [635, 413] on span "× 131.00 - WOOD FLOORING" at bounding box center [807, 408] width 545 height 20
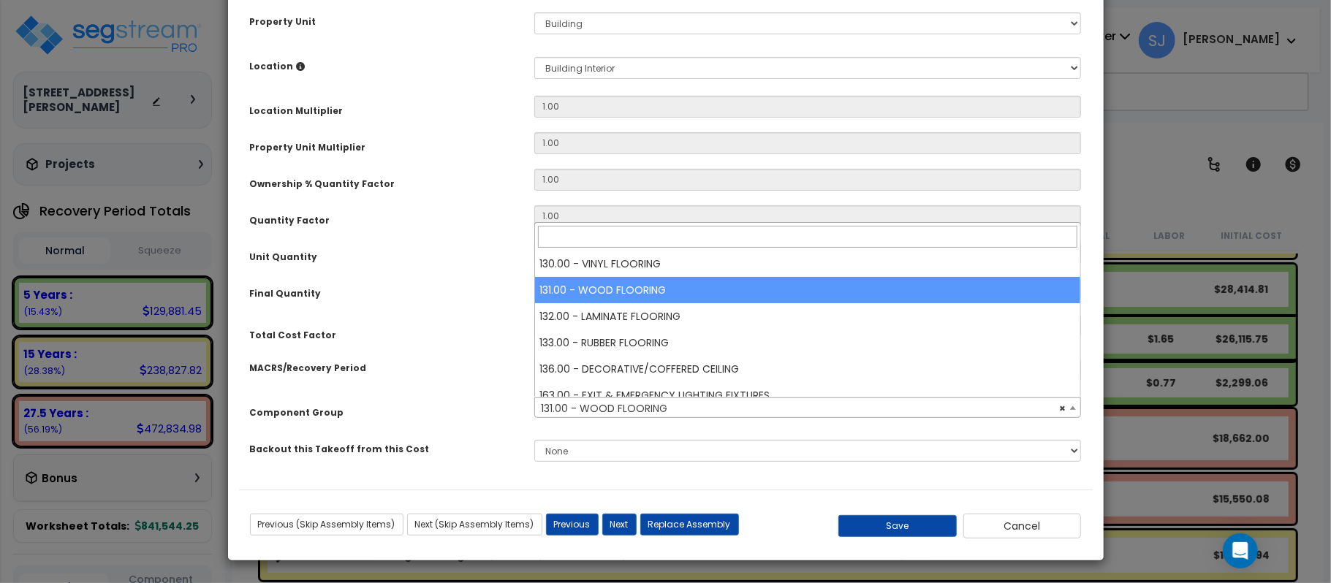
click at [450, 389] on div "Purpose Description Prefix Select A/V System A/V System Equipment A/V System Eq…" at bounding box center [666, 159] width 854 height 662
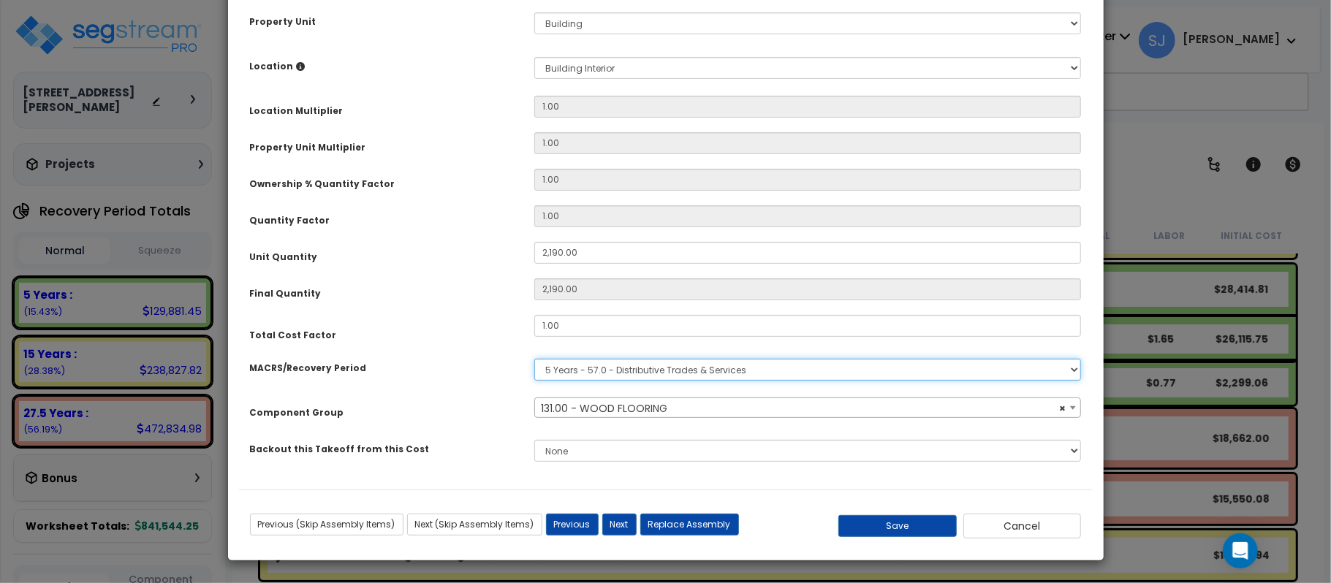
click at [569, 370] on select "Select MACRS/Recovery Period 5 Years - 57.0 - Distributive Trades & Services 5 …" at bounding box center [807, 370] width 547 height 22
click at [621, 369] on select "Select MACRS/Recovery Period 5 Years - 57.0 - Distributive Trades & Services 5 …" at bounding box center [807, 370] width 547 height 22
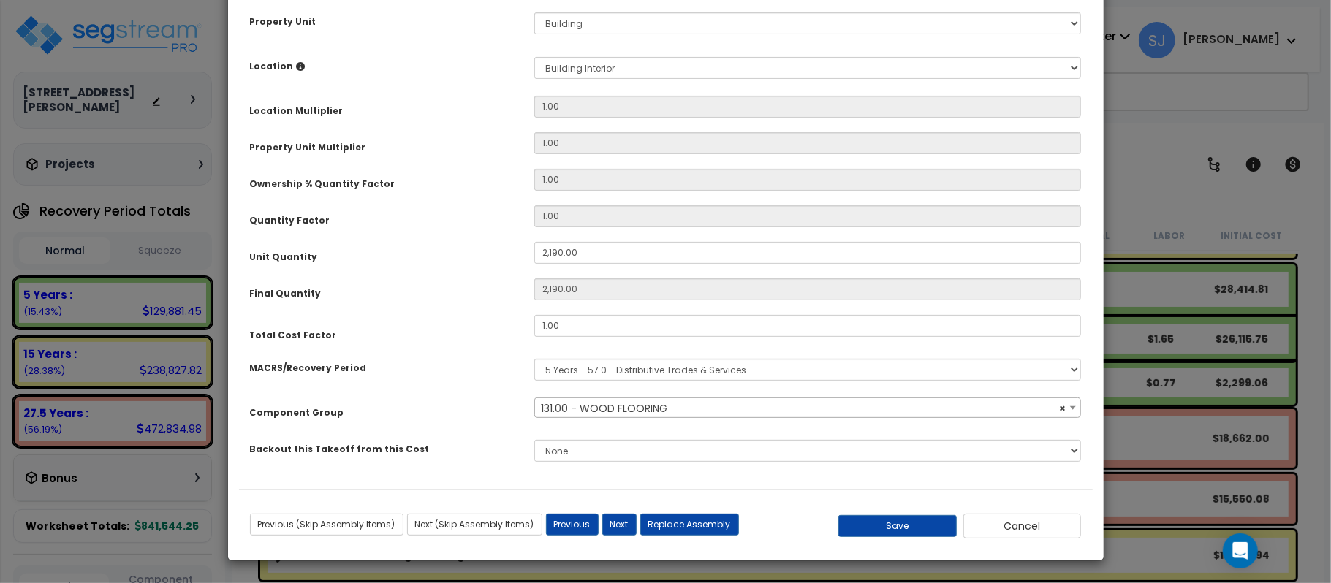
click at [497, 351] on div "Purpose Description Prefix Select A/V System A/V System Equipment A/V System Eq…" at bounding box center [666, 159] width 854 height 662
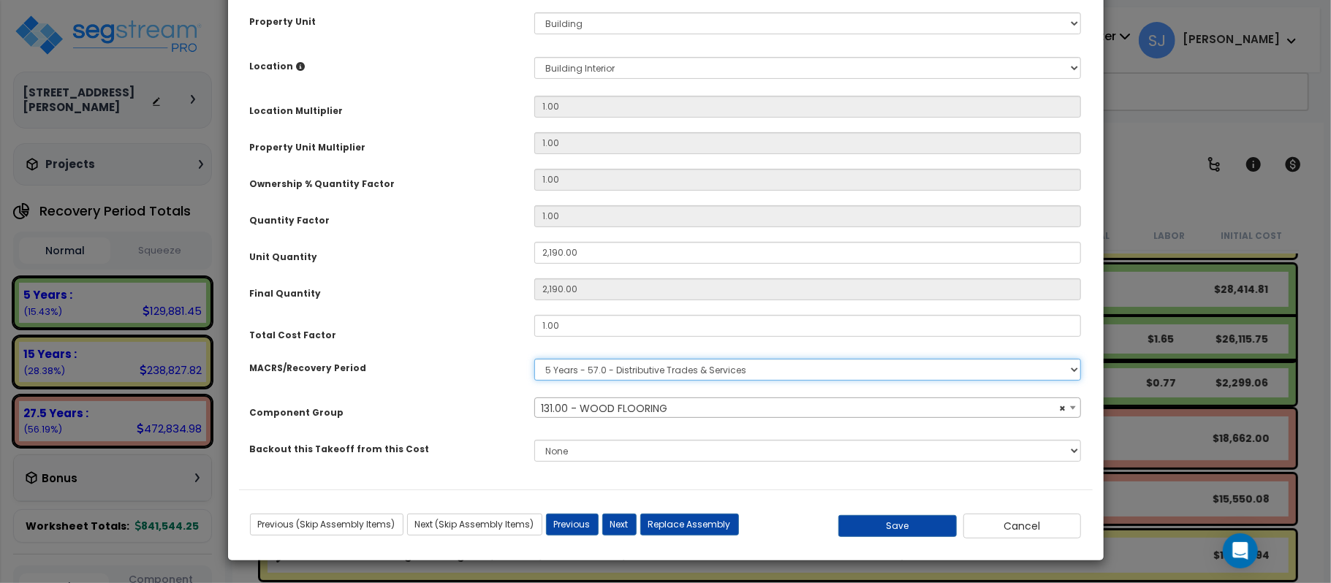
drag, startPoint x: 706, startPoint y: 378, endPoint x: 708, endPoint y: 389, distance: 11.1
click at [708, 389] on div "Purpose Description Prefix Select A/V System A/V System Equipment A/V System Eq…" at bounding box center [666, 159] width 854 height 662
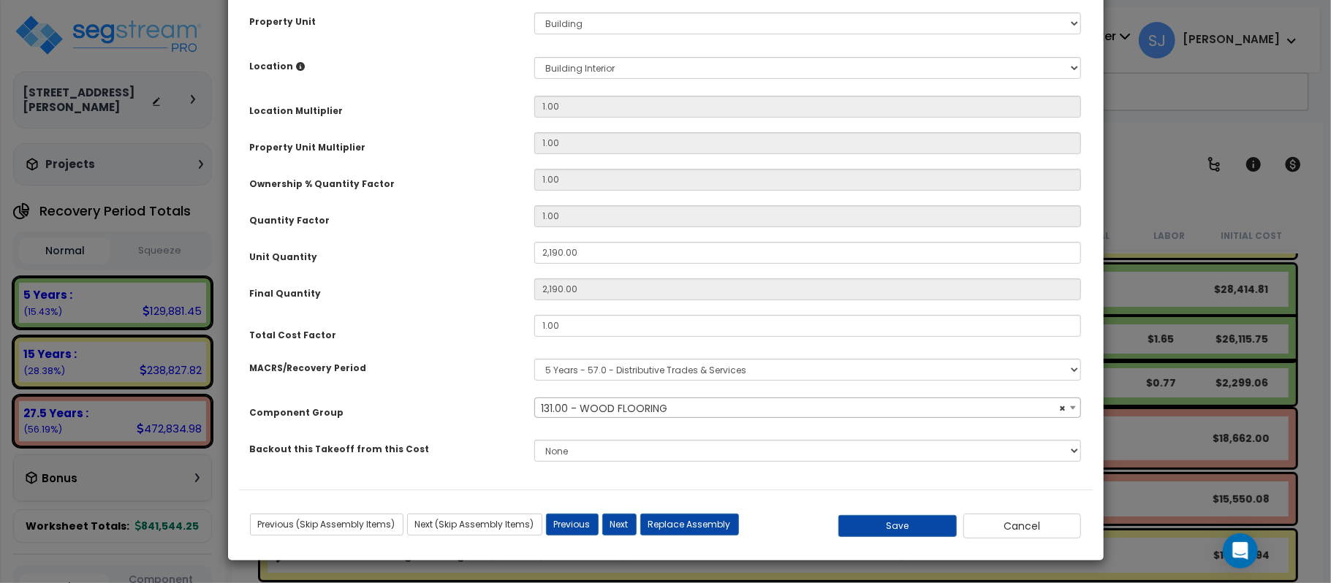
click at [493, 348] on div "Purpose Description Prefix Select A/V System A/V System Equipment A/V System Eq…" at bounding box center [666, 159] width 854 height 662
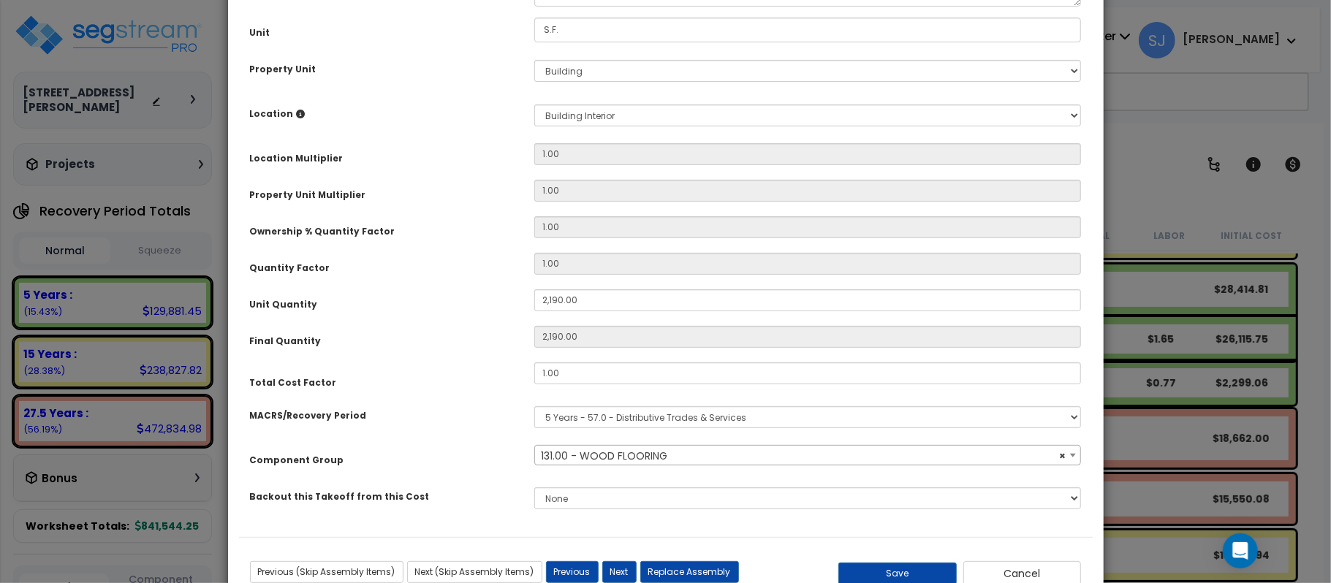
scroll to position [243, 0]
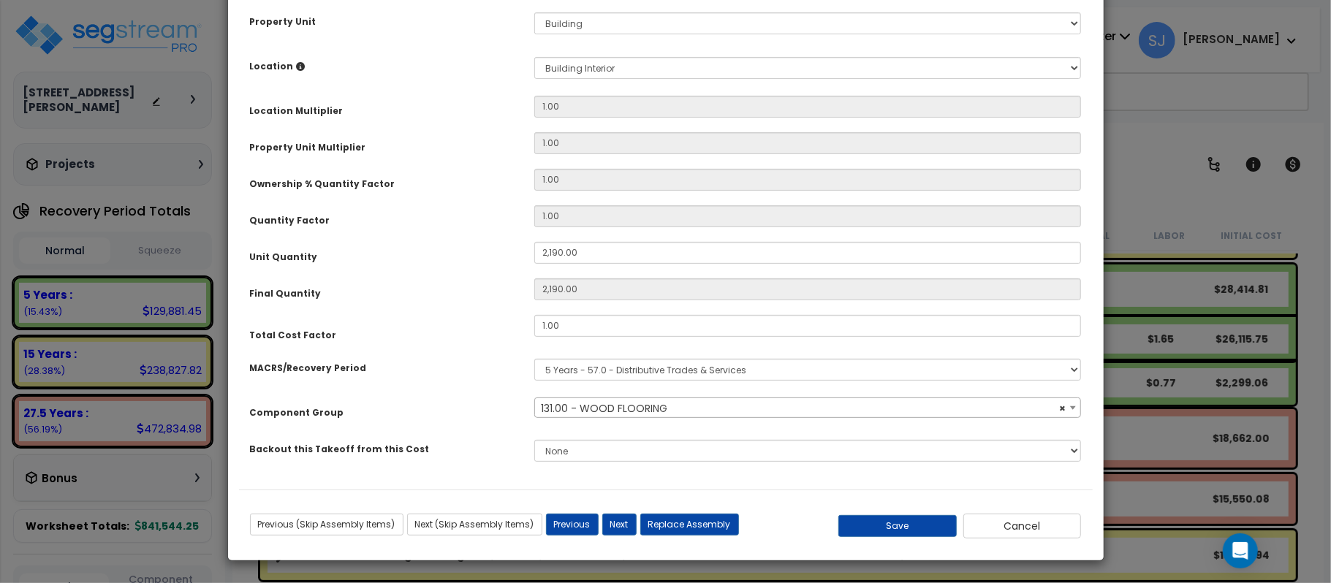
click at [216, 240] on div "× Update Items/Assemblies to a Worksheet Purpose Description Prefix Select A/V …" at bounding box center [665, 291] width 1331 height 583
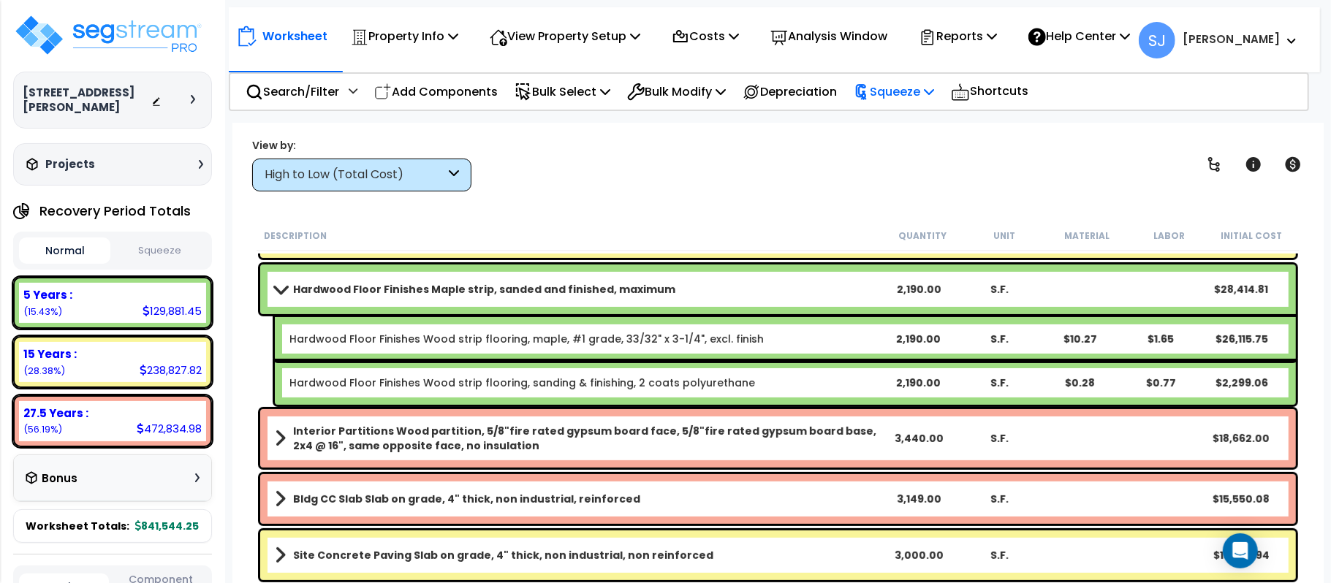
click at [933, 92] on p "Squeeze" at bounding box center [894, 92] width 80 height 20
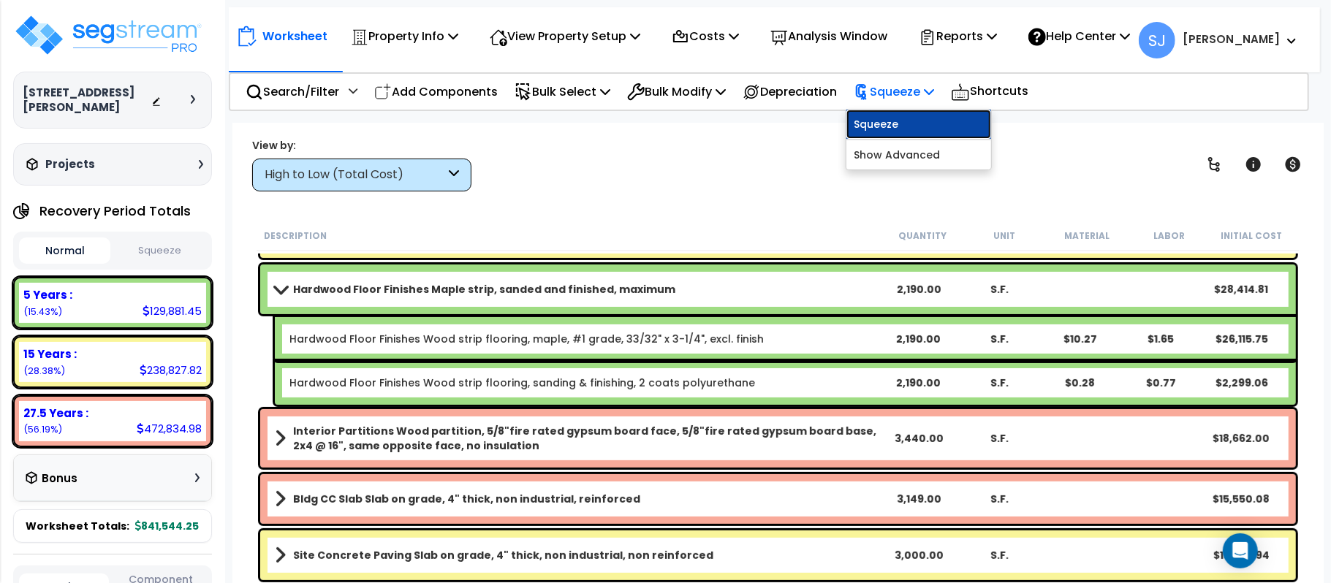
click at [916, 121] on link "Squeeze" at bounding box center [918, 124] width 145 height 29
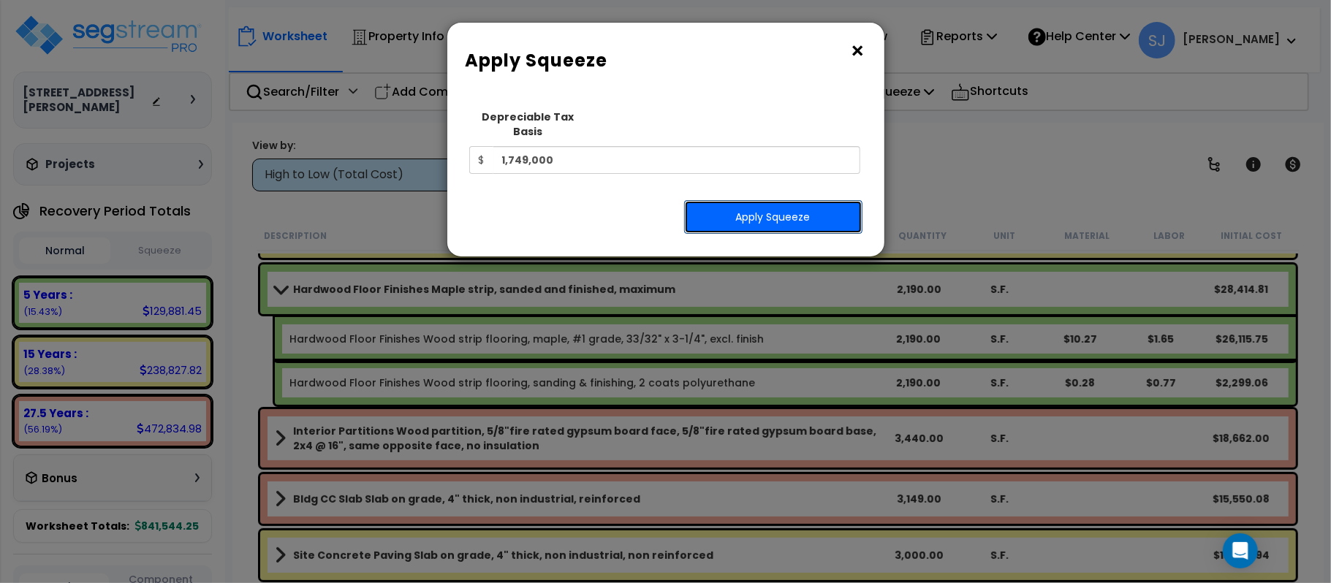
click at [767, 202] on button "Apply Squeeze" at bounding box center [773, 217] width 178 height 34
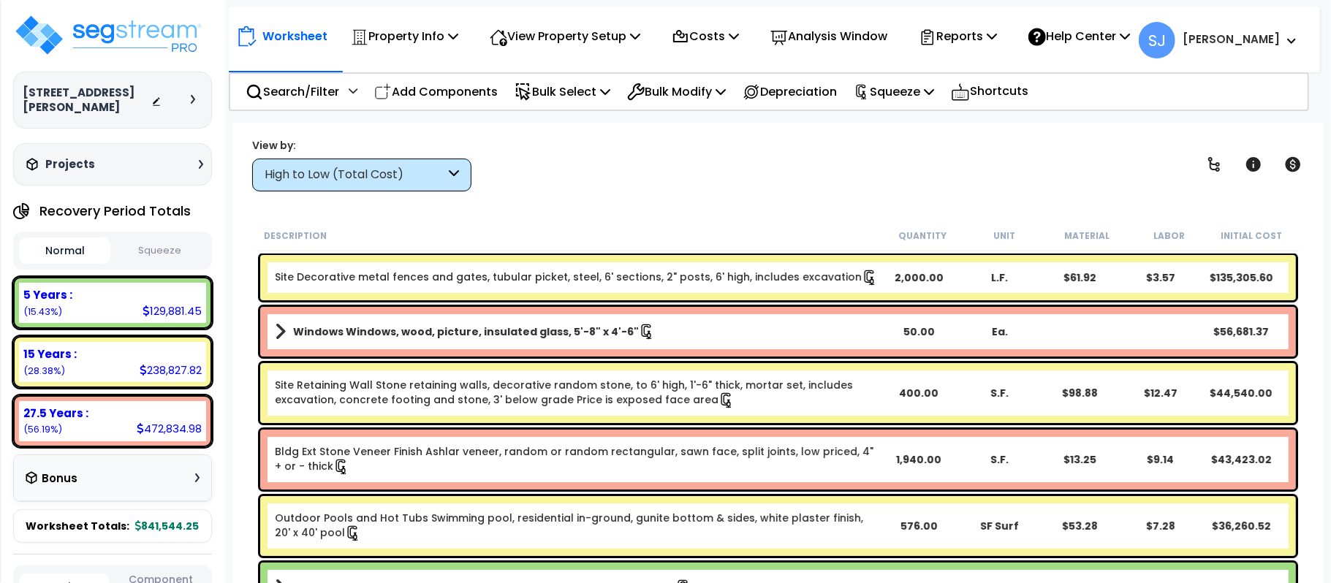
click at [159, 244] on button "Squeeze" at bounding box center [159, 251] width 91 height 26
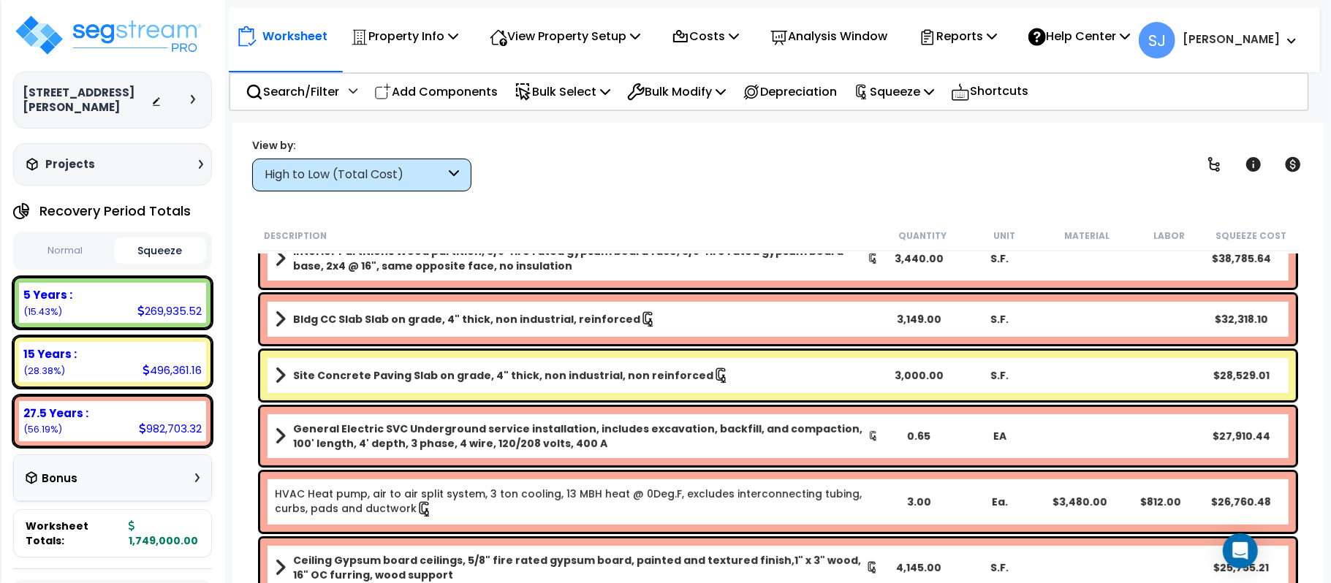
scroll to position [292, 0]
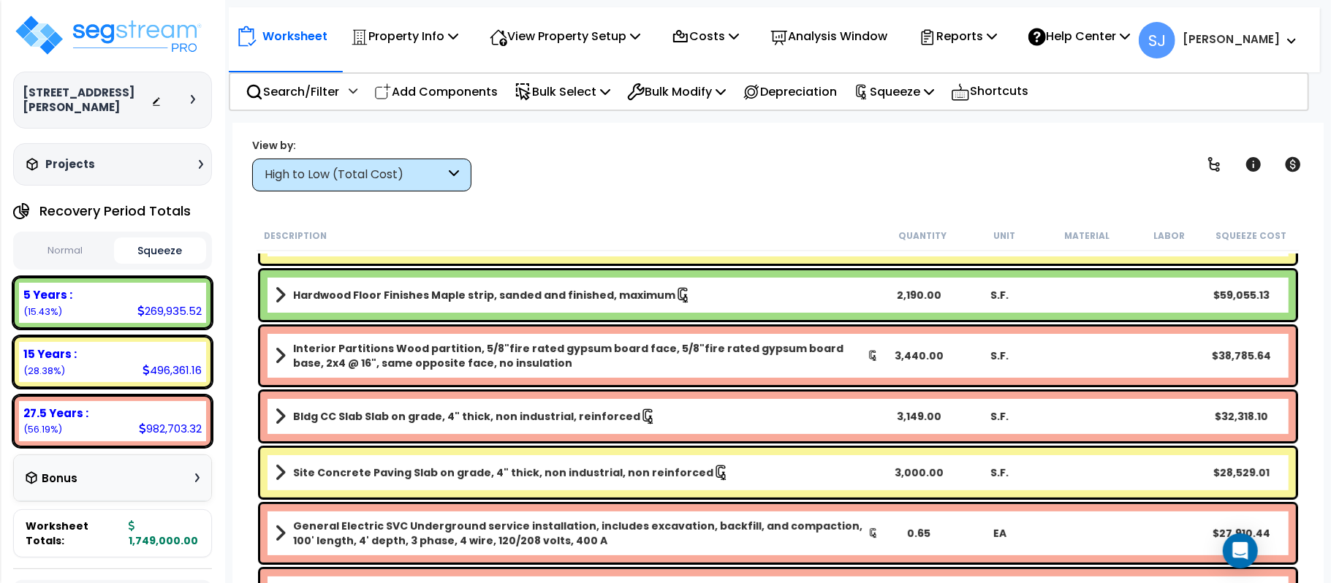
click at [279, 297] on span at bounding box center [280, 295] width 11 height 20
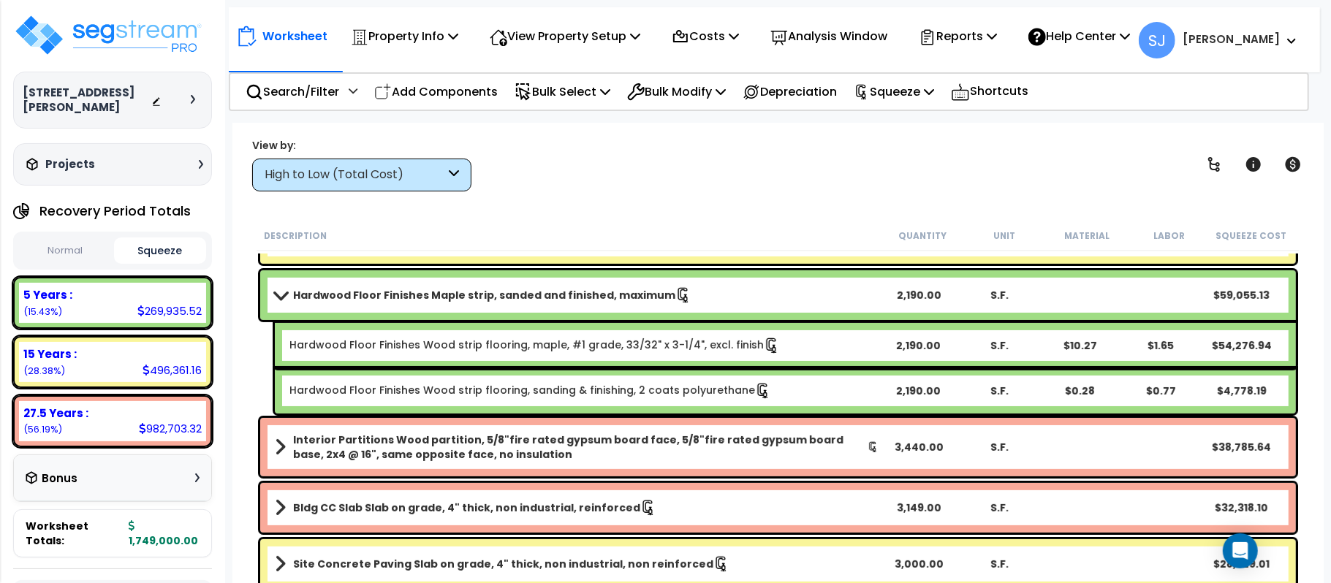
click at [30, 423] on small "(56.19%)" at bounding box center [42, 429] width 39 height 12
click at [32, 423] on div "27.5 Years : 982,703.32 (56.19%)" at bounding box center [112, 421] width 187 height 40
click at [34, 423] on small "(56.19%)" at bounding box center [42, 429] width 39 height 12
copy small "56.19"
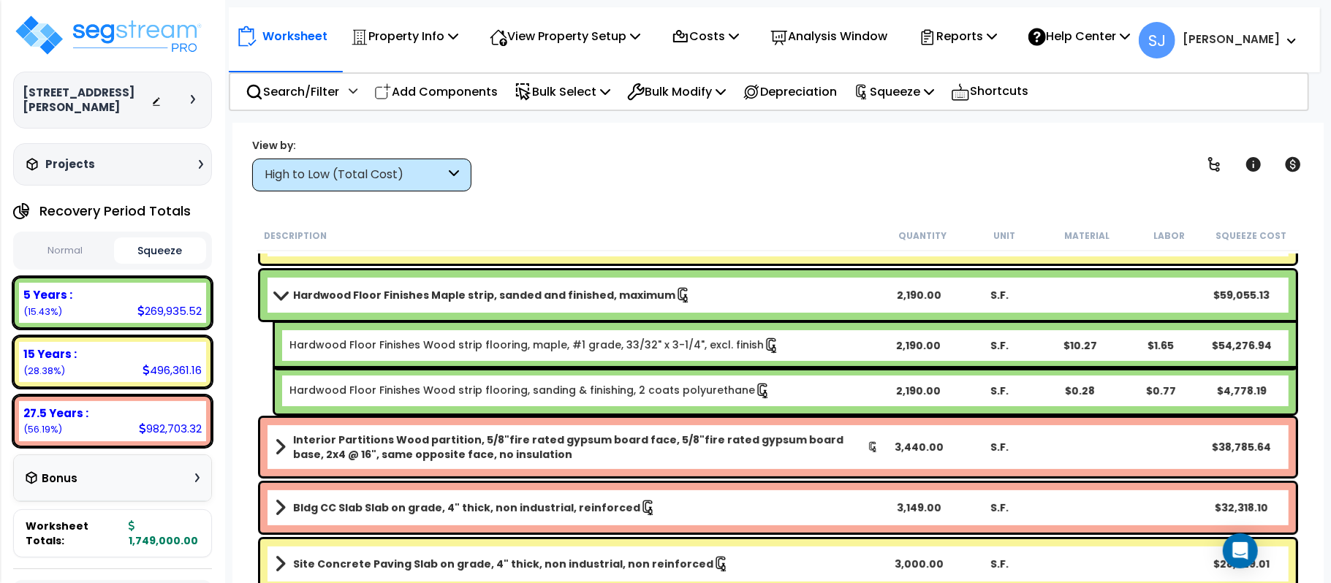
click at [776, 189] on div "View by: High to Low (Total Cost) High to Low (Total Cost)" at bounding box center [778, 164] width 1062 height 54
click at [816, 191] on div "View by: High to Low (Total Cost) High to Low (Total Cost)" at bounding box center [778, 164] width 1062 height 54
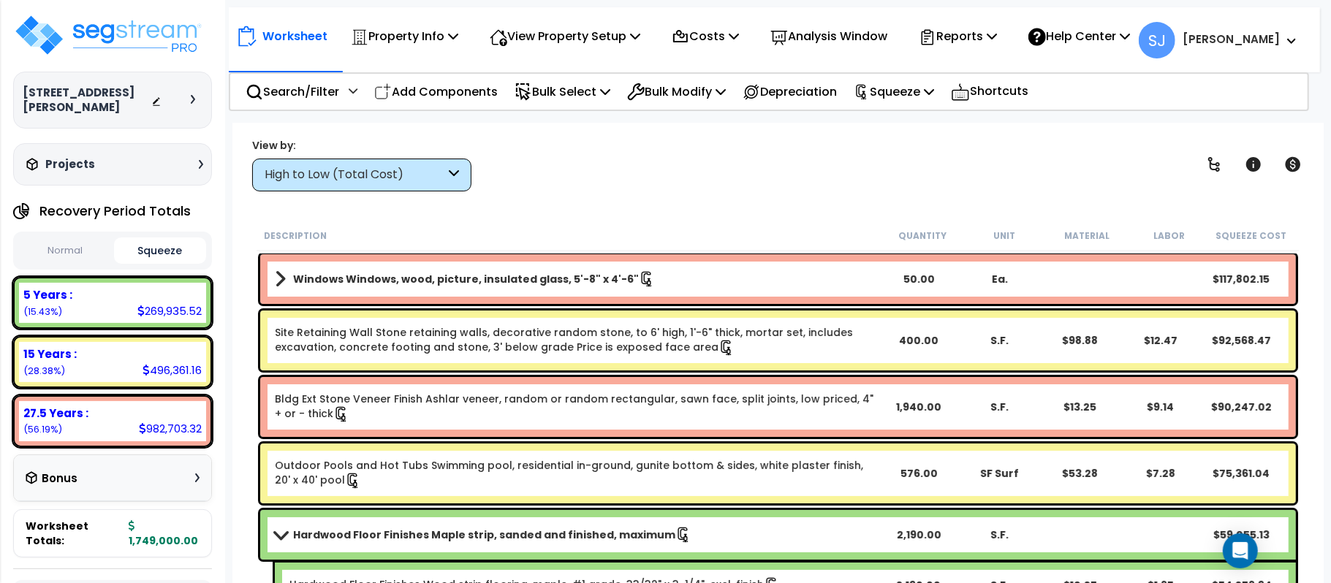
scroll to position [0, 0]
